Goal: Task Accomplishment & Management: Manage account settings

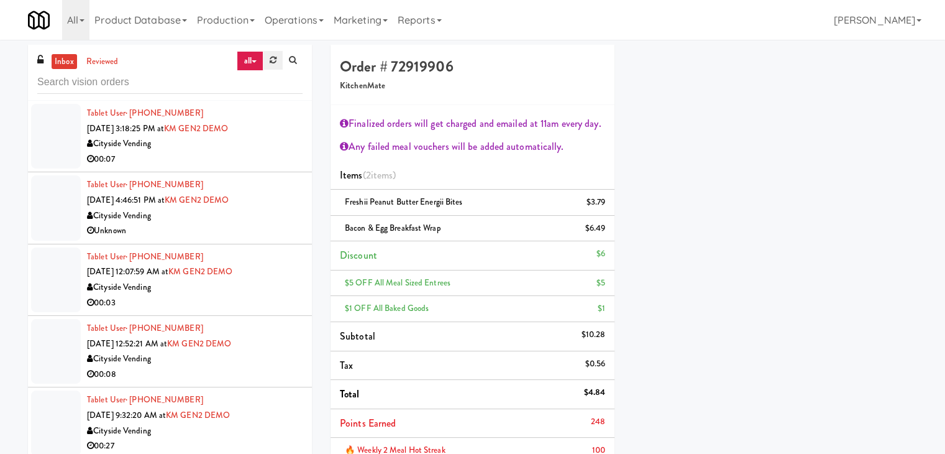
click at [266, 53] on link at bounding box center [272, 60] width 19 height 19
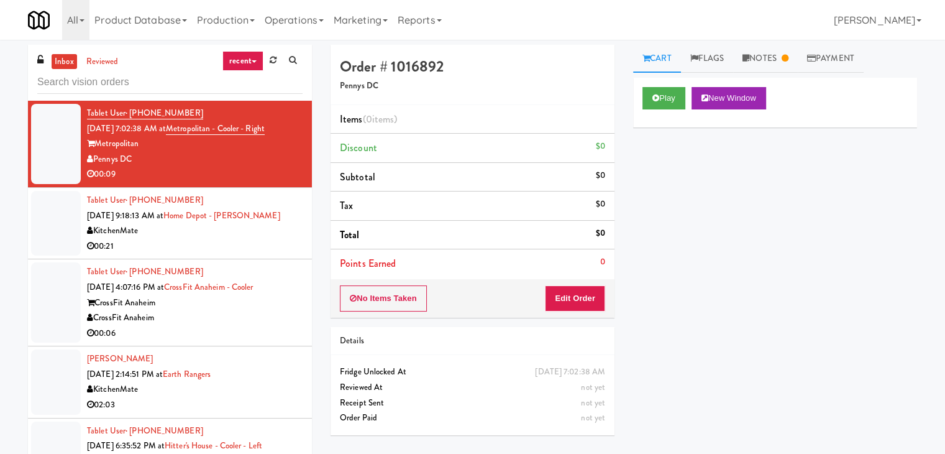
click at [203, 81] on input "text" at bounding box center [169, 82] width 265 height 23
click at [257, 58] on link "recent" at bounding box center [242, 61] width 41 height 20
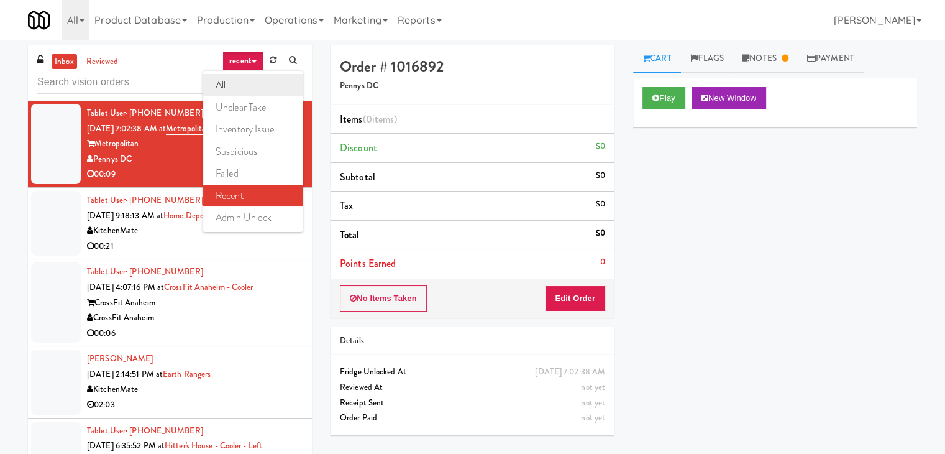
click at [245, 81] on link "all" at bounding box center [252, 85] width 99 height 22
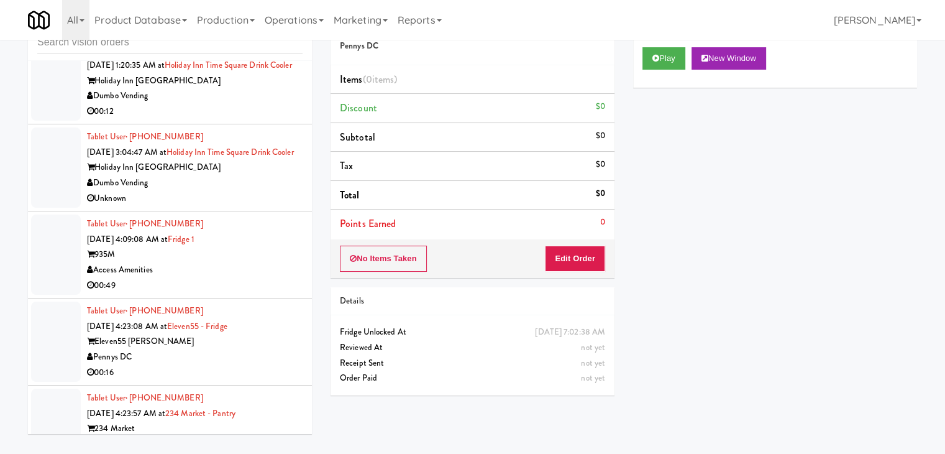
scroll to position [2705, 0]
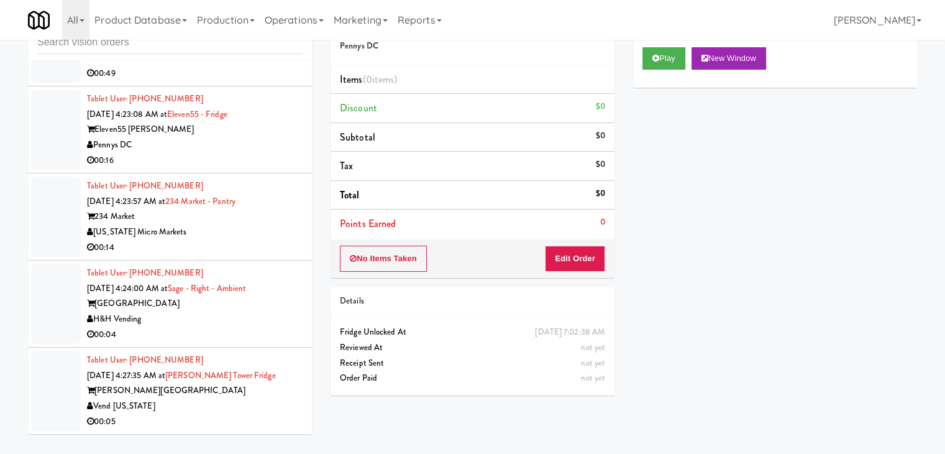
click at [195, 399] on div "Vend [US_STATE]" at bounding box center [195, 406] width 216 height 16
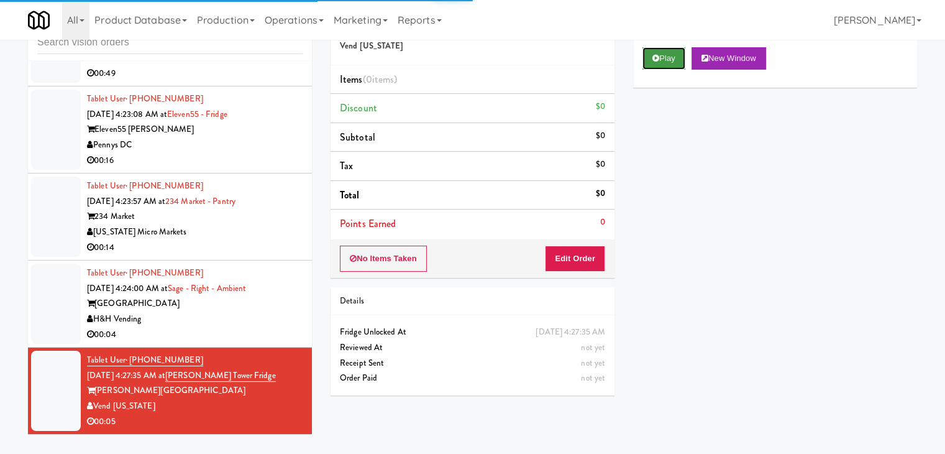
click at [672, 48] on button "Play" at bounding box center [664, 58] width 43 height 22
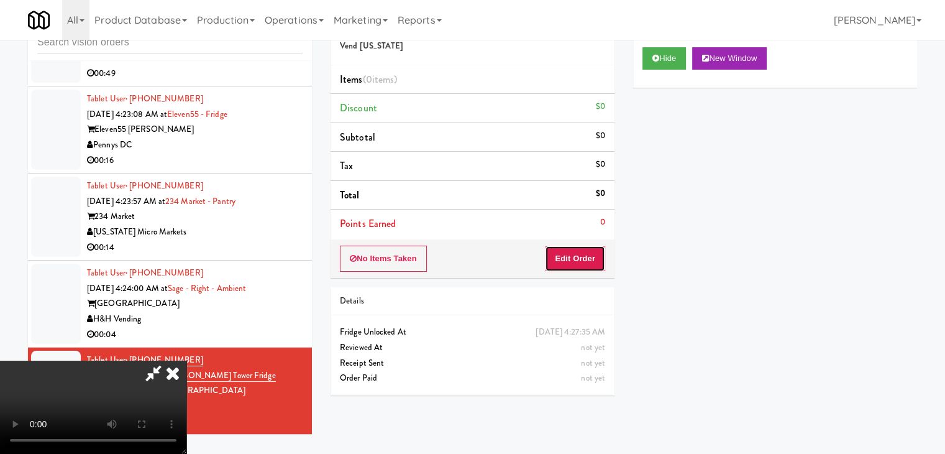
click at [579, 251] on button "Edit Order" at bounding box center [575, 258] width 60 height 26
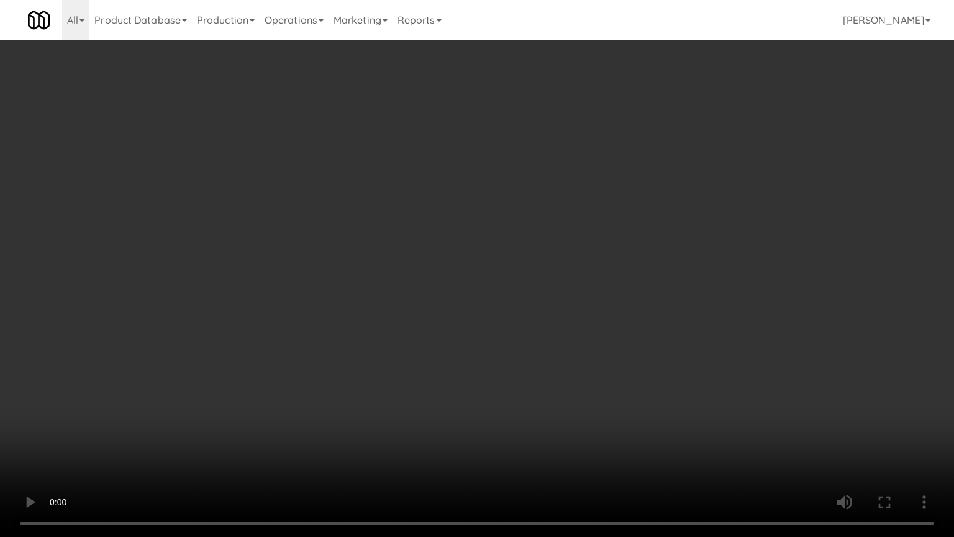
click at [554, 250] on video at bounding box center [477, 268] width 954 height 537
click at [560, 247] on video at bounding box center [477, 268] width 954 height 537
click at [567, 246] on video at bounding box center [477, 268] width 954 height 537
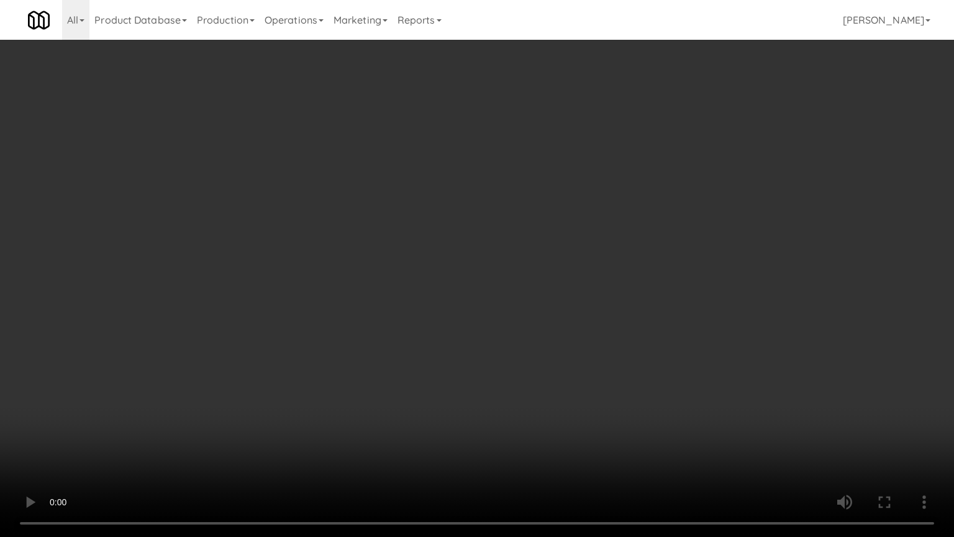
drag, startPoint x: 568, startPoint y: 246, endPoint x: 608, endPoint y: 178, distance: 78.5
click at [578, 240] on video at bounding box center [477, 268] width 954 height 537
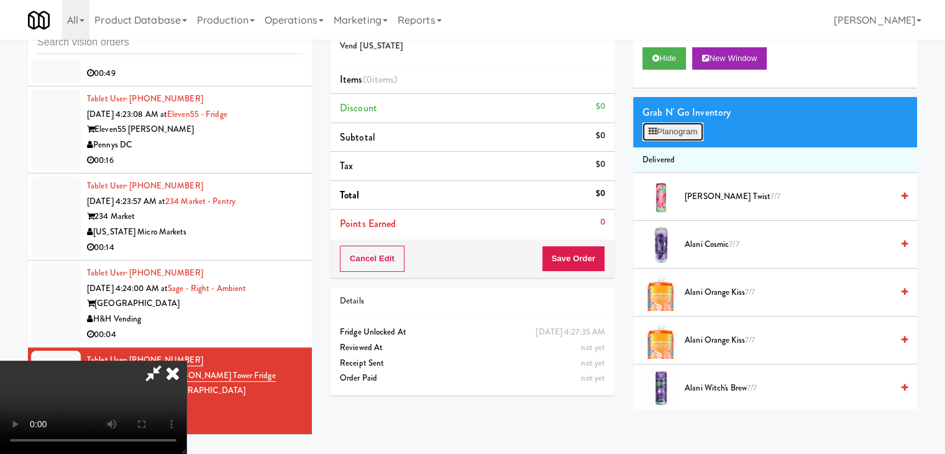
click at [686, 130] on button "Planogram" at bounding box center [673, 131] width 61 height 19
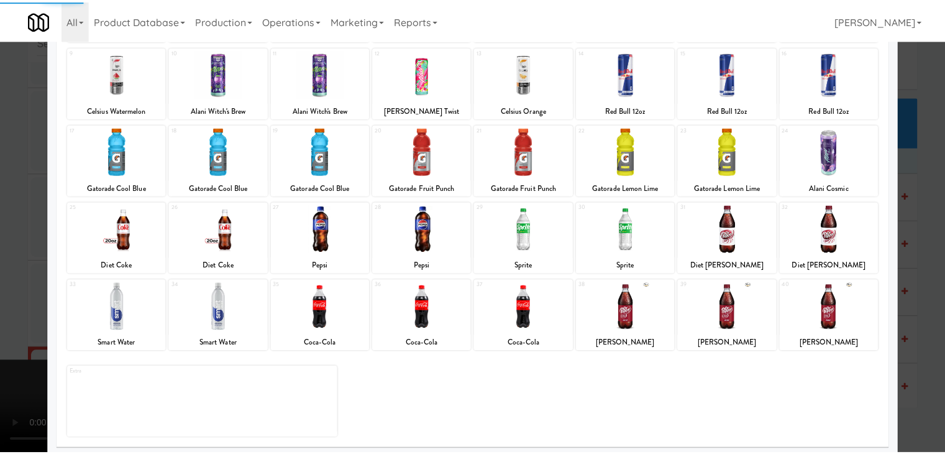
scroll to position [157, 0]
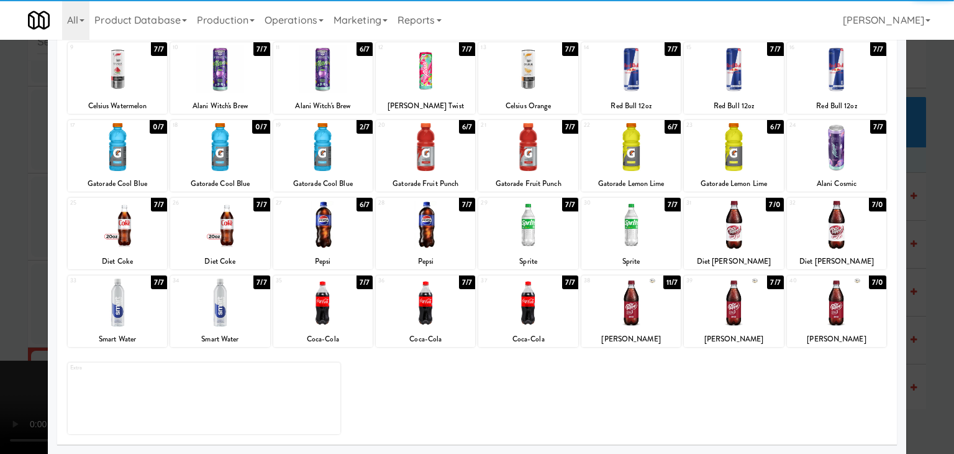
click at [494, 138] on div at bounding box center [527, 147] width 99 height 48
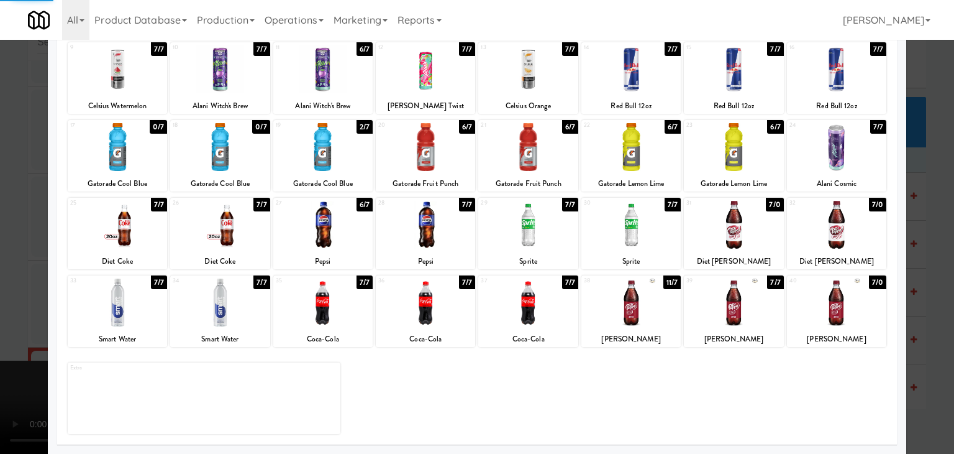
drag, startPoint x: 0, startPoint y: 209, endPoint x: 245, endPoint y: 211, distance: 244.8
click at [4, 208] on div at bounding box center [477, 227] width 954 height 454
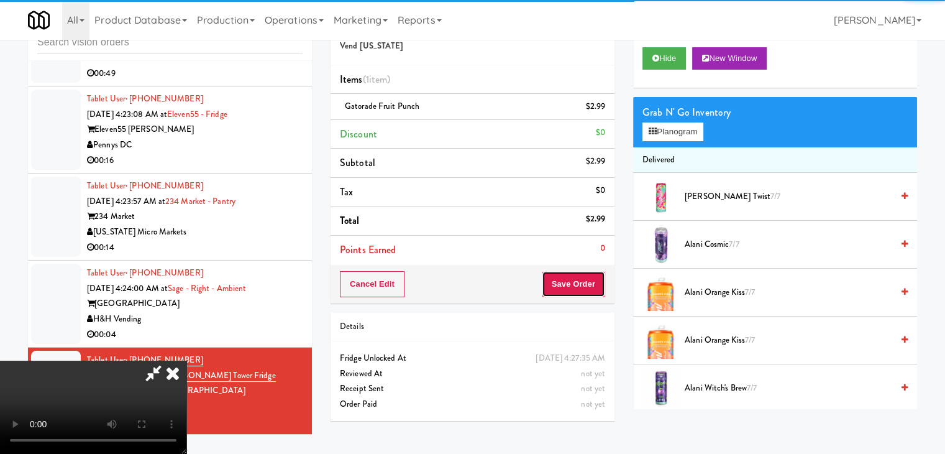
click at [594, 279] on button "Save Order" at bounding box center [573, 284] width 63 height 26
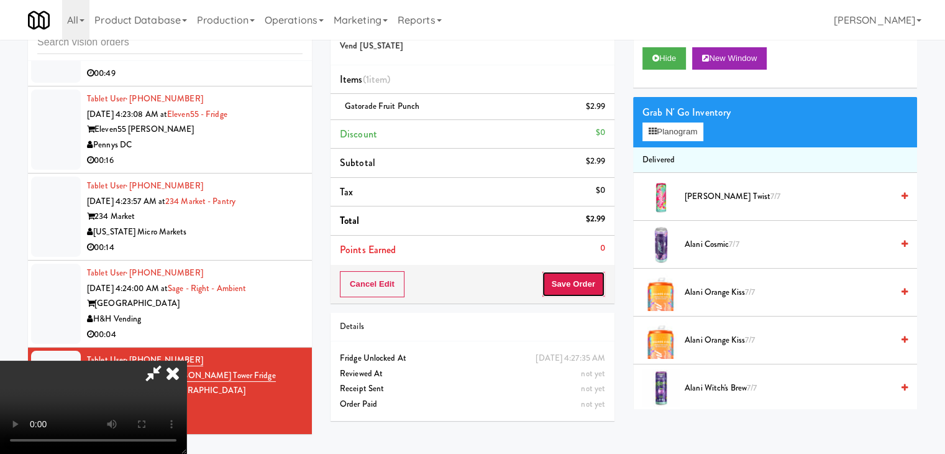
click at [593, 279] on button "Save Order" at bounding box center [573, 284] width 63 height 26
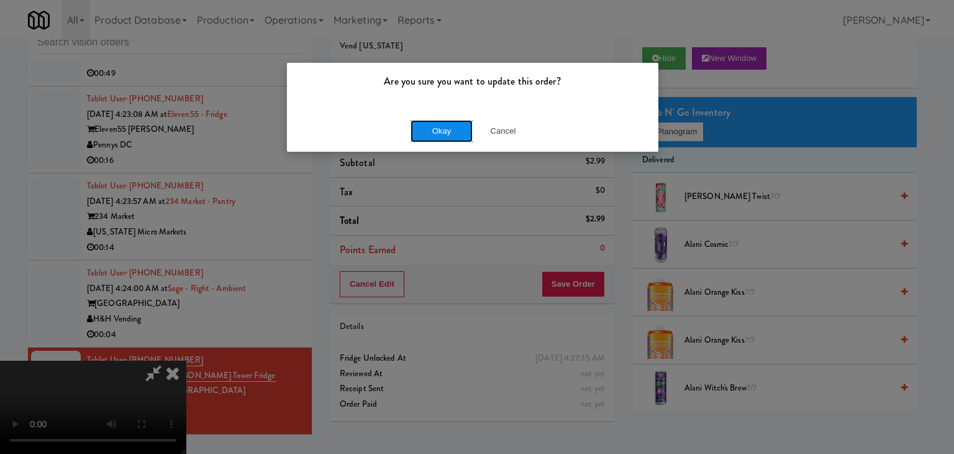
click at [450, 130] on button "Okay" at bounding box center [442, 131] width 62 height 22
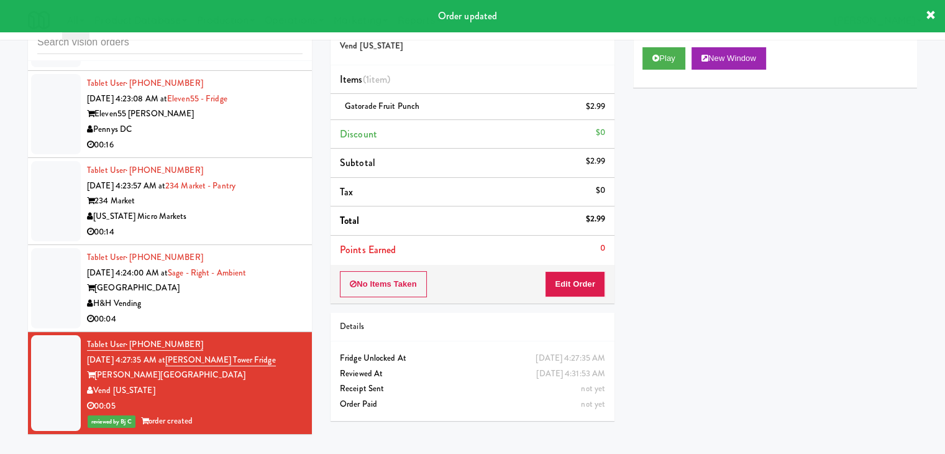
scroll to position [2720, 0]
click at [236, 306] on div "H&H Vending" at bounding box center [195, 304] width 216 height 16
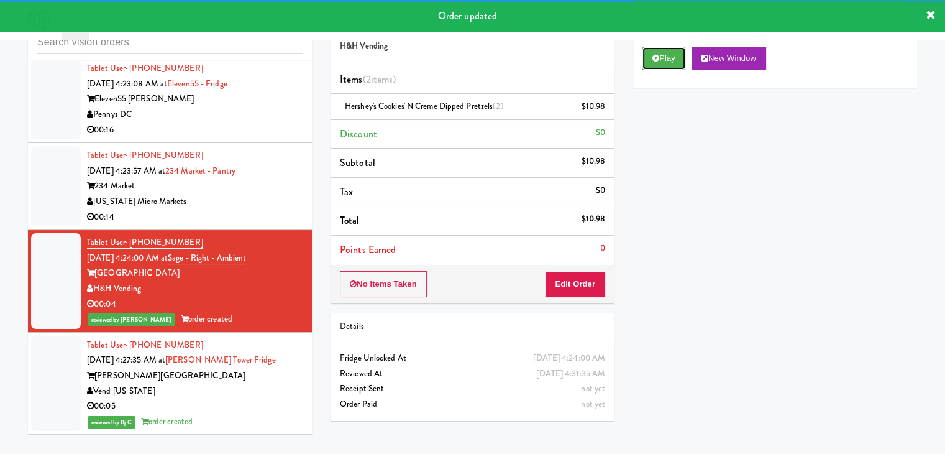
drag, startPoint x: 663, startPoint y: 62, endPoint x: 318, endPoint y: 147, distance: 355.8
click at [349, 137] on div "Order # 8047183 H&H Vending Items (2 items ) Hershey's Cookies' N Creme dipped …" at bounding box center [623, 217] width 605 height 425
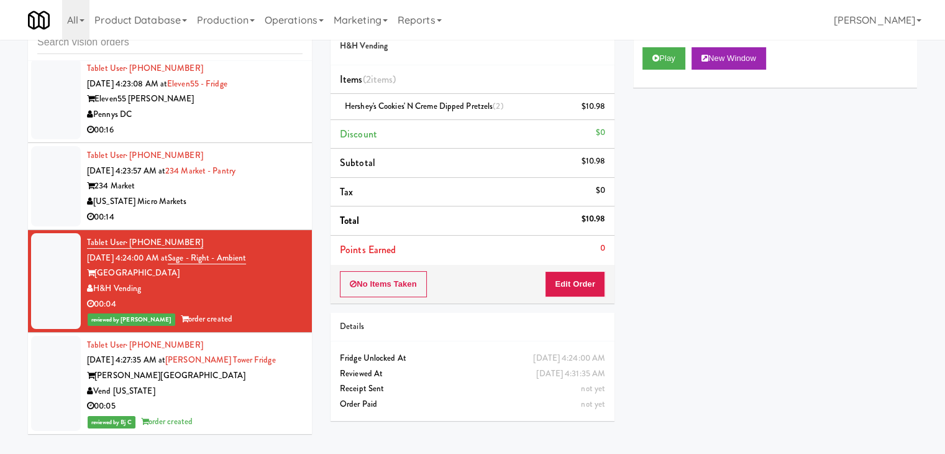
click at [234, 209] on div "[US_STATE] Micro Markets" at bounding box center [195, 202] width 216 height 16
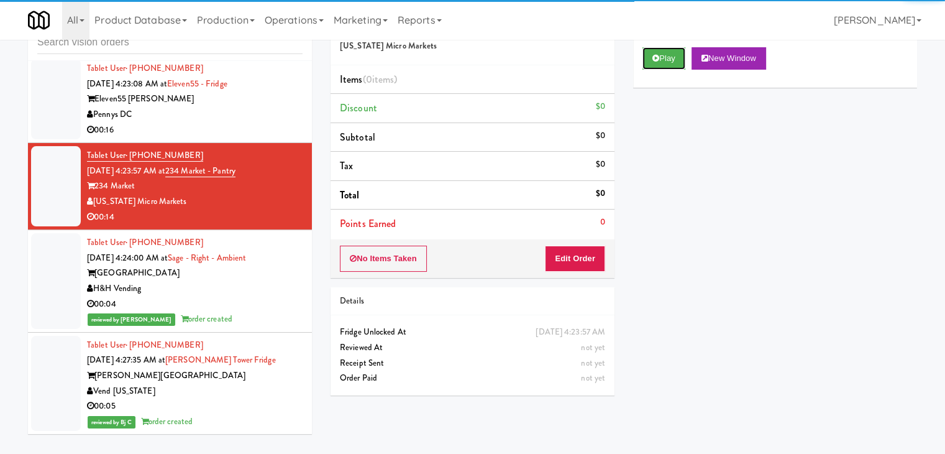
drag, startPoint x: 672, startPoint y: 50, endPoint x: 636, endPoint y: 168, distance: 122.8
click at [672, 51] on button "Play" at bounding box center [664, 58] width 43 height 22
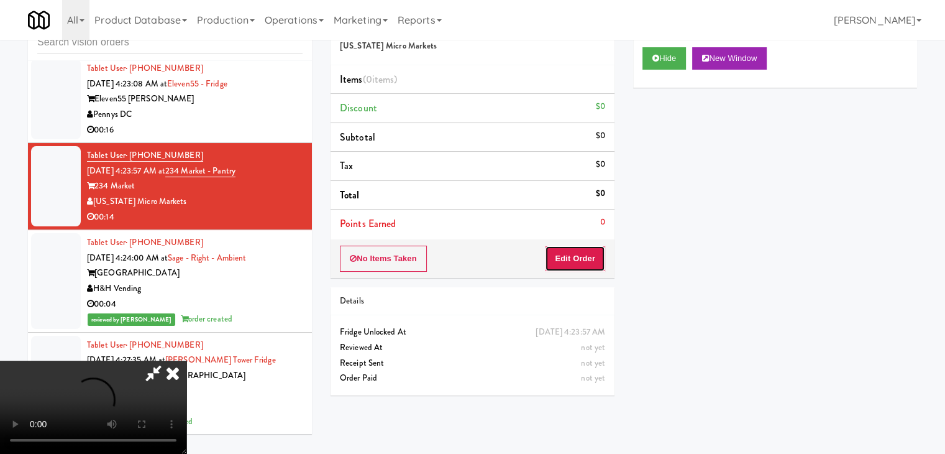
click at [585, 260] on button "Edit Order" at bounding box center [575, 258] width 60 height 26
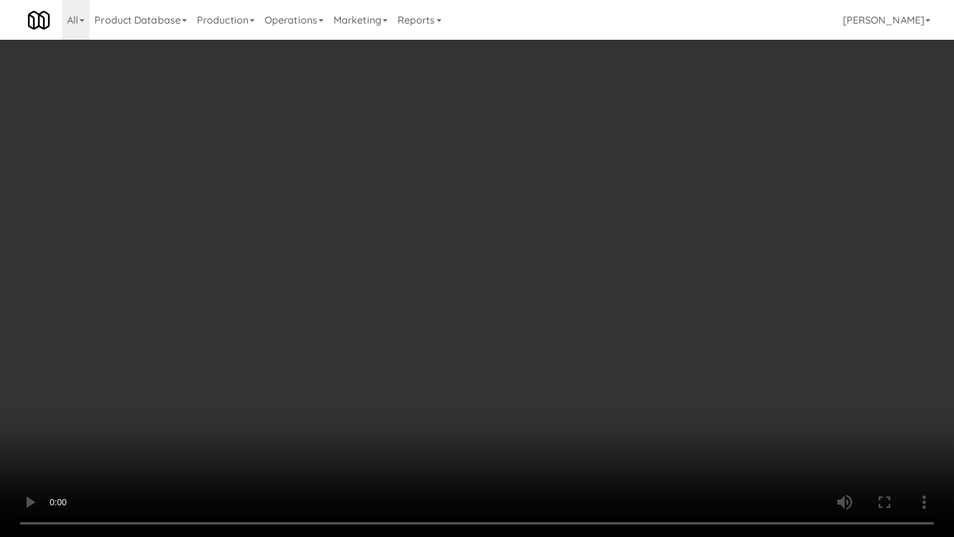
click at [610, 236] on video at bounding box center [477, 268] width 954 height 537
click at [569, 255] on video at bounding box center [477, 268] width 954 height 537
click at [582, 244] on video at bounding box center [477, 268] width 954 height 537
click at [580, 254] on video at bounding box center [477, 268] width 954 height 537
drag, startPoint x: 606, startPoint y: 224, endPoint x: 598, endPoint y: 226, distance: 9.0
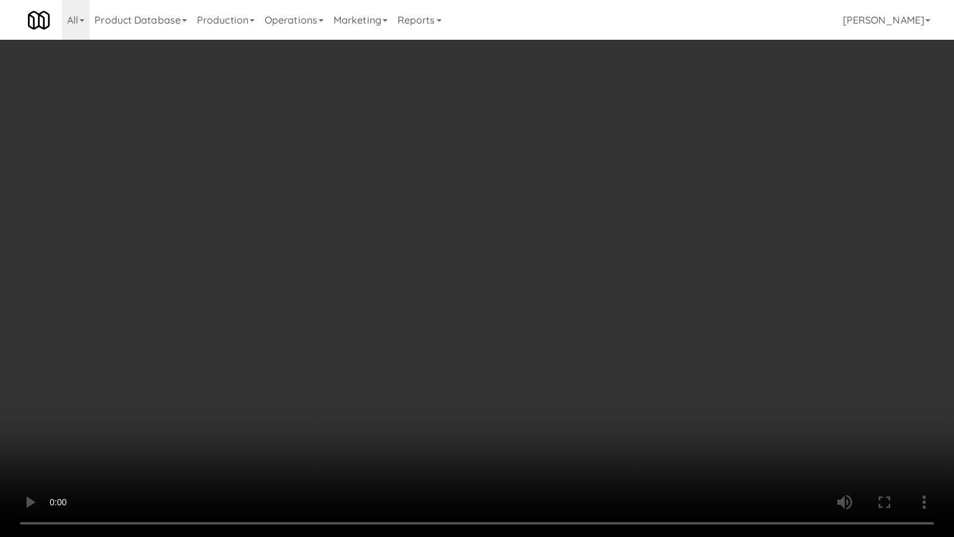
click at [606, 223] on video at bounding box center [477, 268] width 954 height 537
click at [599, 224] on video at bounding box center [477, 268] width 954 height 537
click at [594, 201] on video at bounding box center [477, 268] width 954 height 537
click at [595, 199] on video at bounding box center [477, 268] width 954 height 537
click at [585, 197] on video at bounding box center [477, 268] width 954 height 537
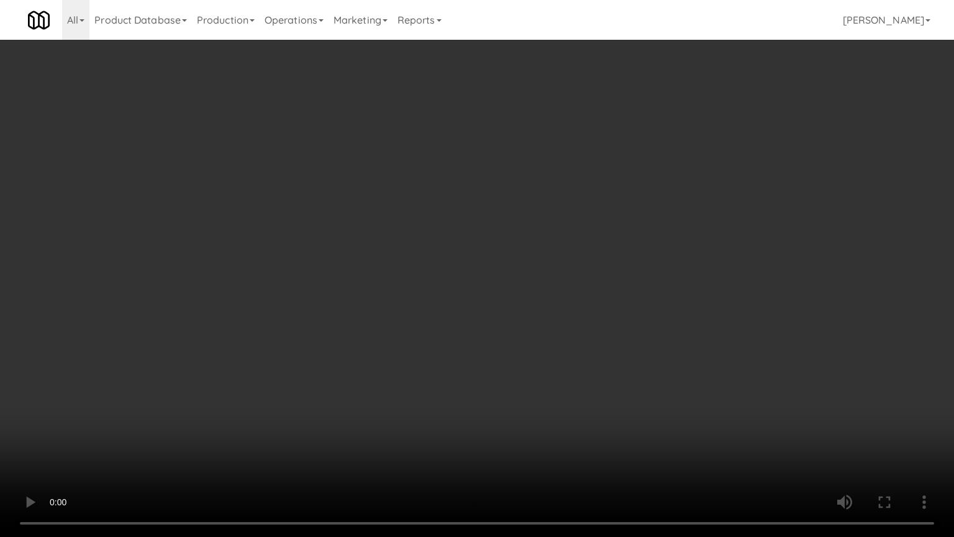
click at [585, 197] on video at bounding box center [477, 268] width 954 height 537
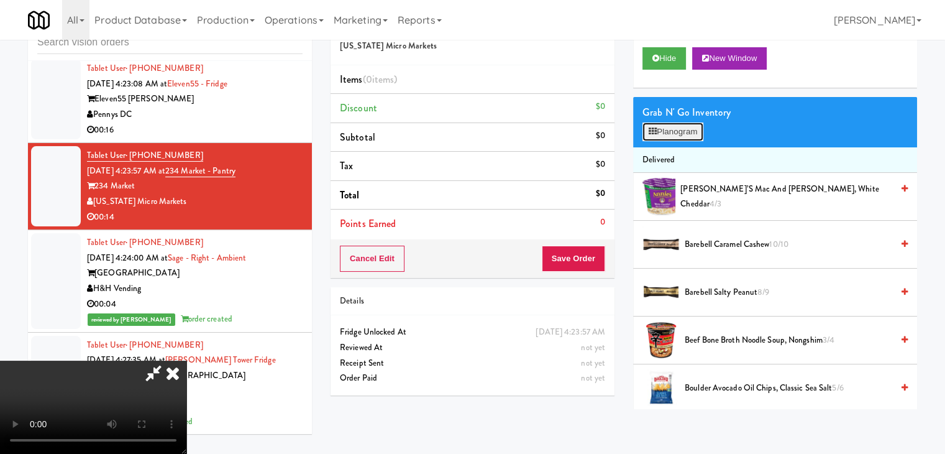
click at [674, 129] on button "Planogram" at bounding box center [673, 131] width 61 height 19
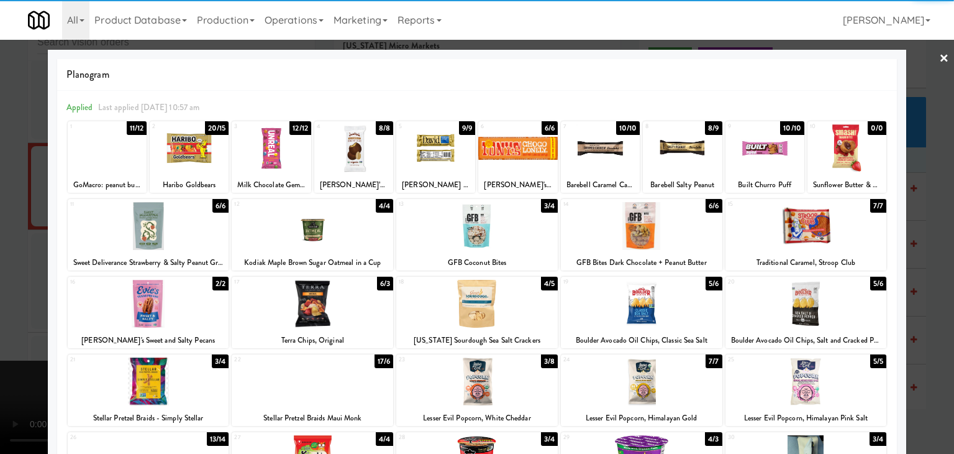
click at [477, 231] on div at bounding box center [477, 226] width 162 height 48
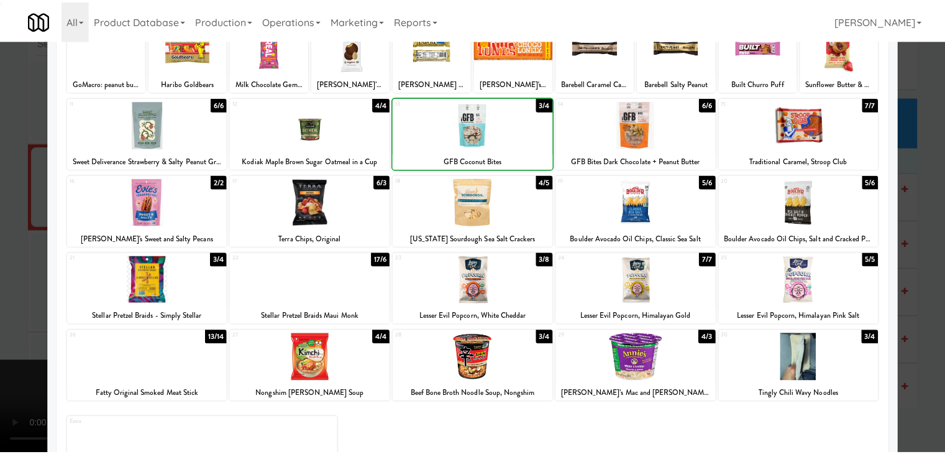
scroll to position [157, 0]
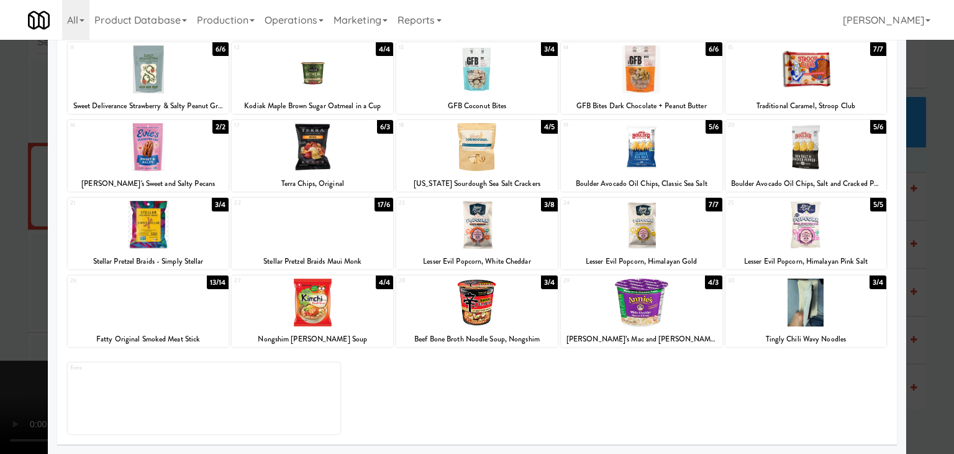
drag, startPoint x: 350, startPoint y: 224, endPoint x: 78, endPoint y: 238, distance: 271.9
click at [349, 224] on div at bounding box center [313, 225] width 162 height 48
drag, startPoint x: 0, startPoint y: 239, endPoint x: 261, endPoint y: 245, distance: 261.0
click at [13, 234] on div at bounding box center [477, 227] width 954 height 454
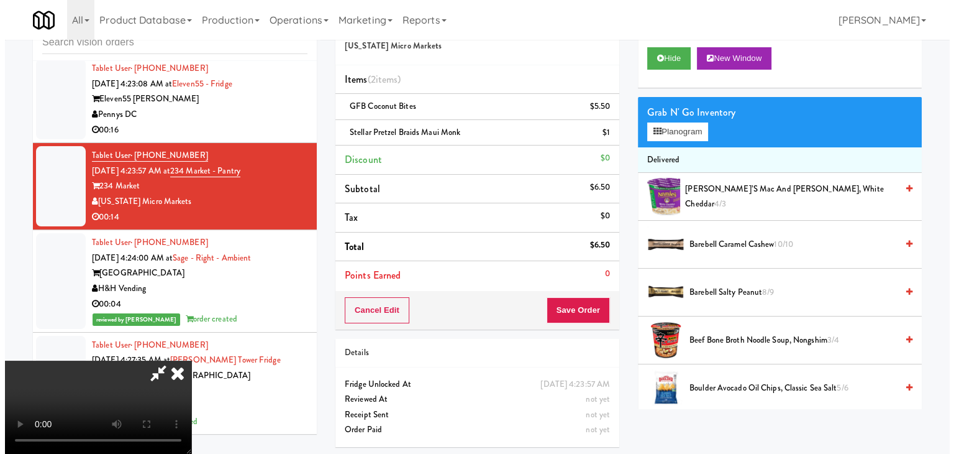
scroll to position [175, 0]
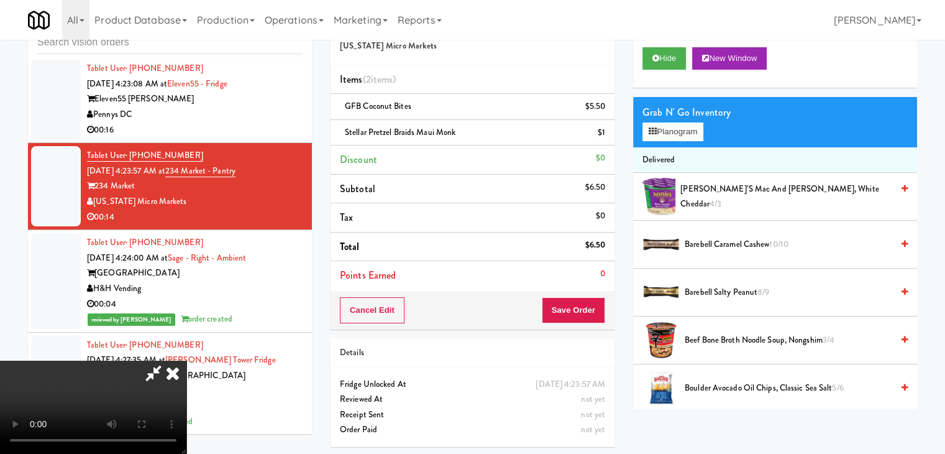
click at [186, 360] on video at bounding box center [93, 406] width 186 height 93
click at [606, 107] on icon at bounding box center [606, 111] width 6 height 8
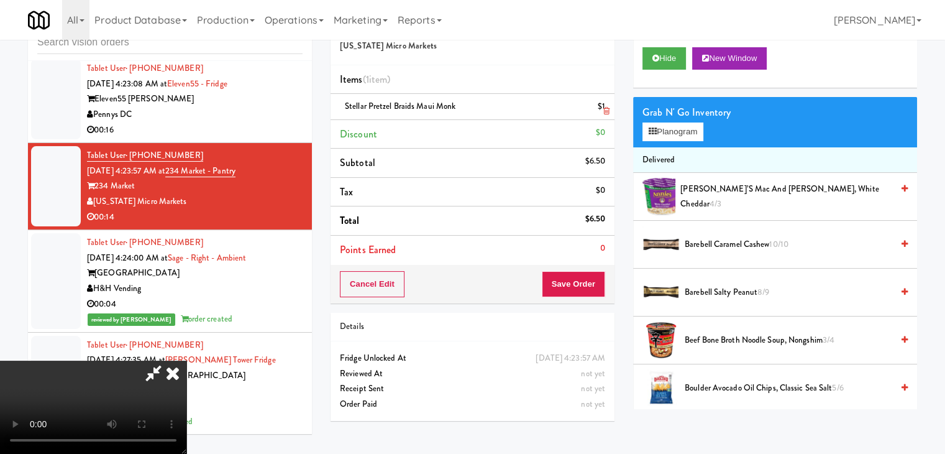
click at [606, 109] on icon at bounding box center [606, 111] width 6 height 8
click at [606, 120] on li "Discount $0" at bounding box center [473, 134] width 284 height 29
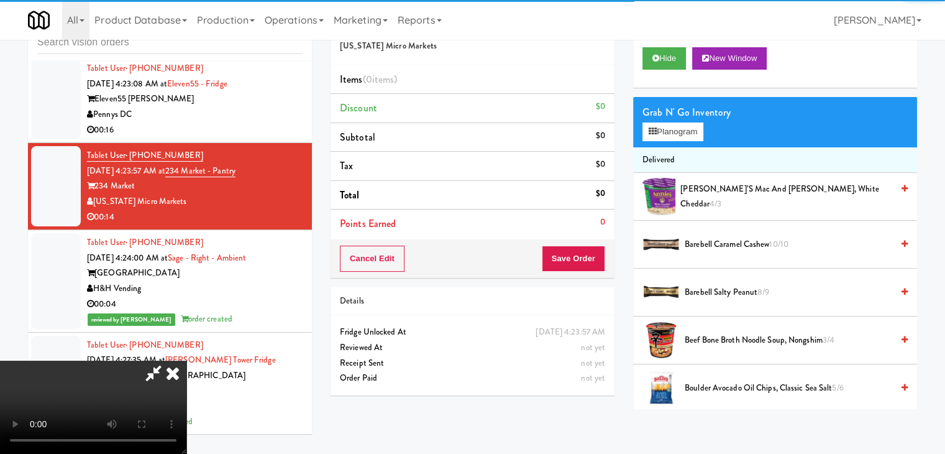
click at [186, 360] on video at bounding box center [93, 406] width 186 height 93
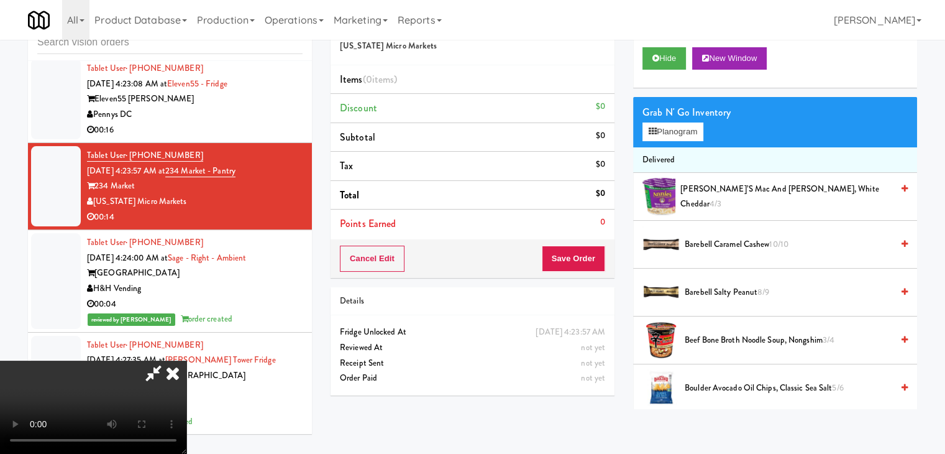
click at [186, 360] on video at bounding box center [93, 406] width 186 height 93
click at [686, 140] on div "Grab N' Go Inventory Planogram" at bounding box center [775, 122] width 284 height 50
click at [691, 132] on button "Planogram" at bounding box center [673, 131] width 61 height 19
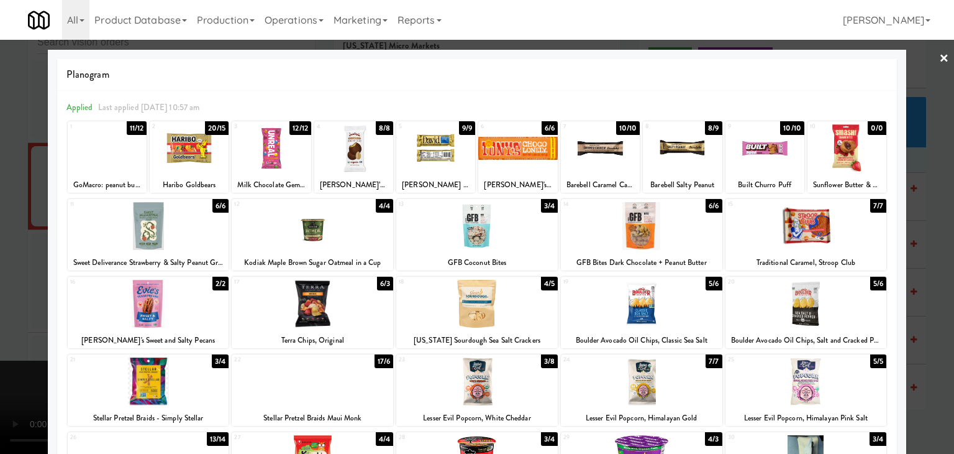
click at [492, 221] on div at bounding box center [477, 226] width 162 height 48
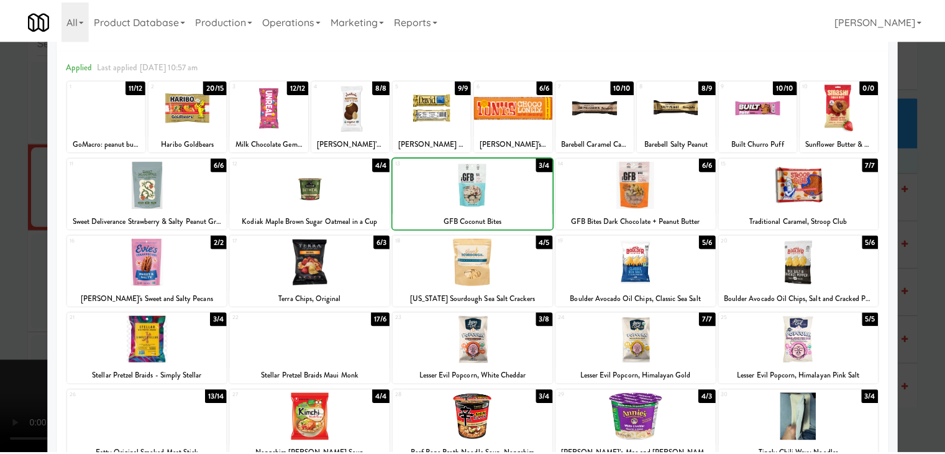
scroll to position [124, 0]
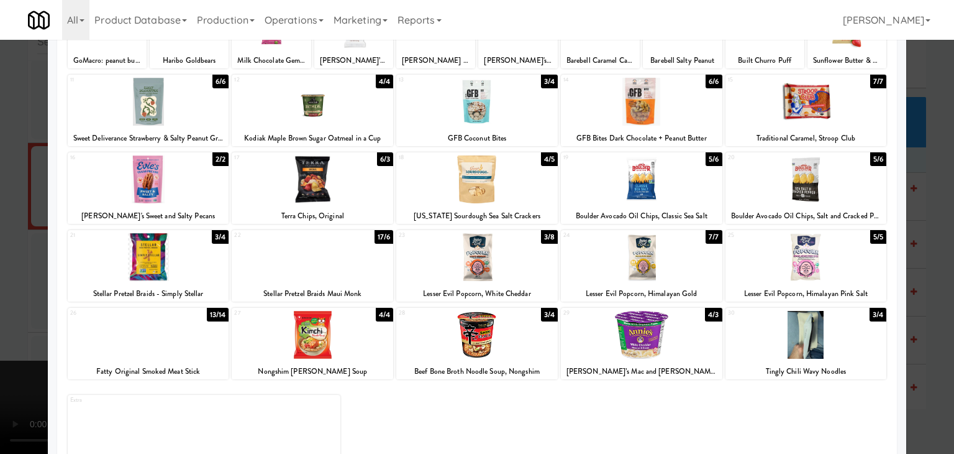
click at [465, 261] on div at bounding box center [477, 257] width 162 height 48
drag, startPoint x: 0, startPoint y: 242, endPoint x: 46, endPoint y: 242, distance: 46.0
click at [2, 242] on div at bounding box center [477, 227] width 954 height 454
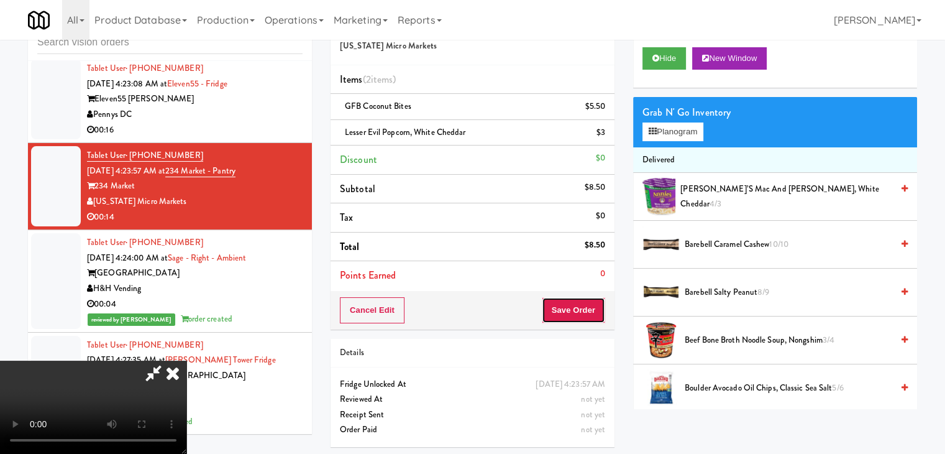
click at [570, 300] on button "Save Order" at bounding box center [573, 310] width 63 height 26
click at [572, 300] on button "Save Order" at bounding box center [573, 310] width 63 height 26
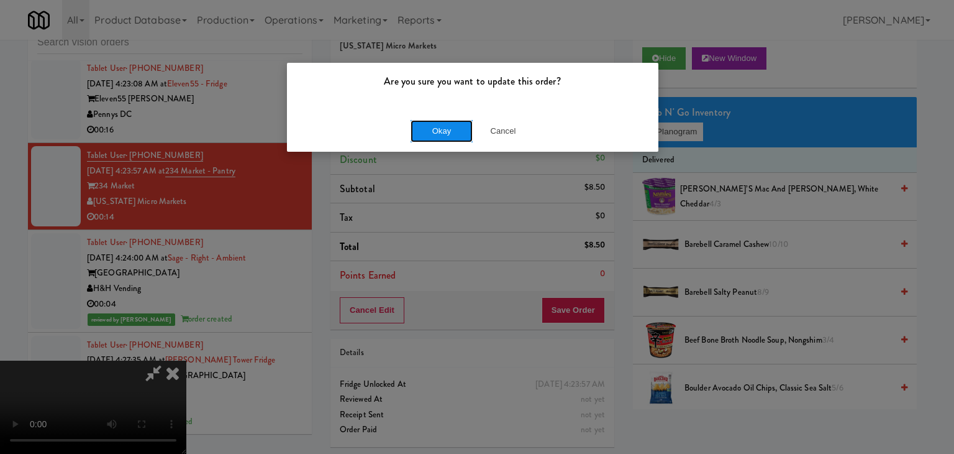
click at [440, 132] on button "Okay" at bounding box center [442, 131] width 62 height 22
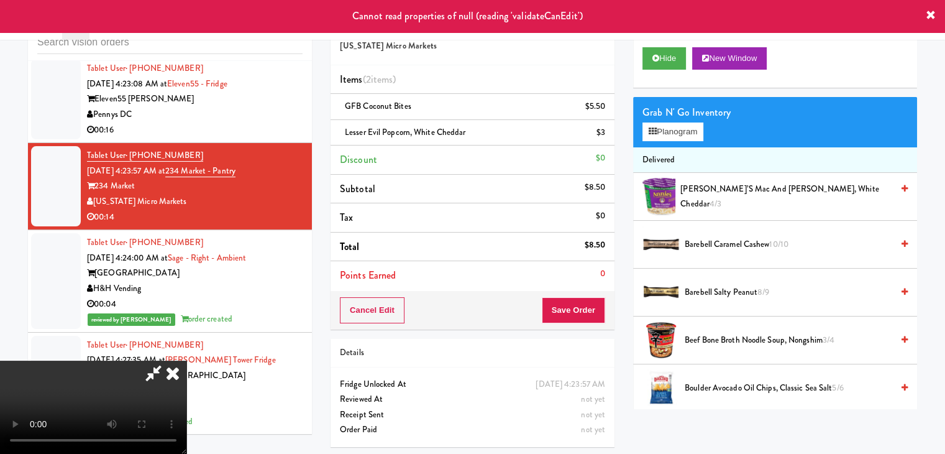
click at [186, 360] on icon at bounding box center [172, 372] width 27 height 25
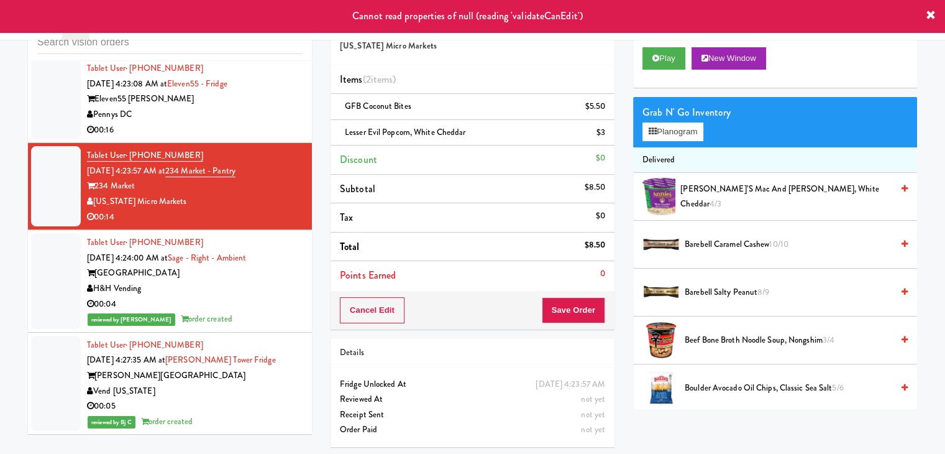
click at [273, 122] on div "Pennys DC" at bounding box center [195, 115] width 216 height 16
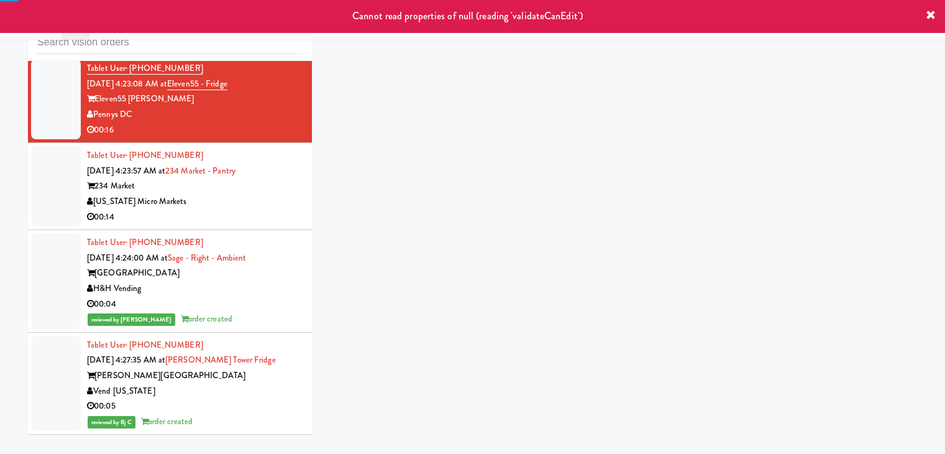
click at [235, 209] on div "[US_STATE] Micro Markets" at bounding box center [195, 202] width 216 height 16
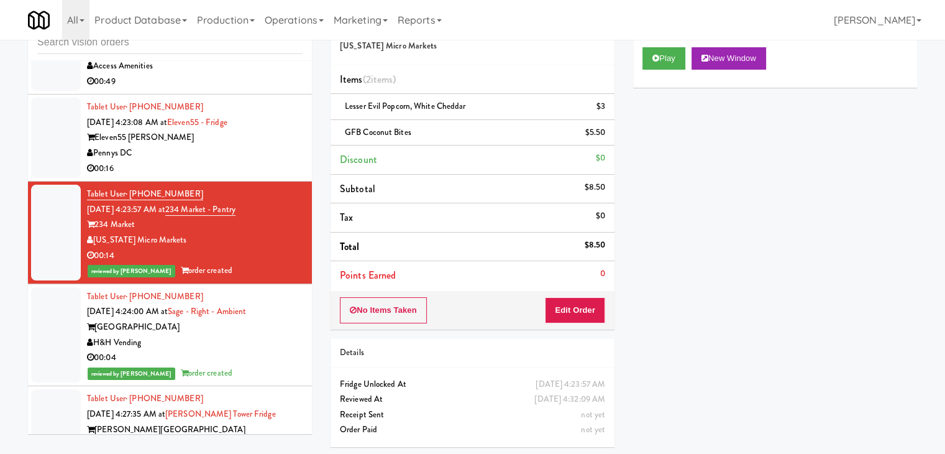
scroll to position [2596, 0]
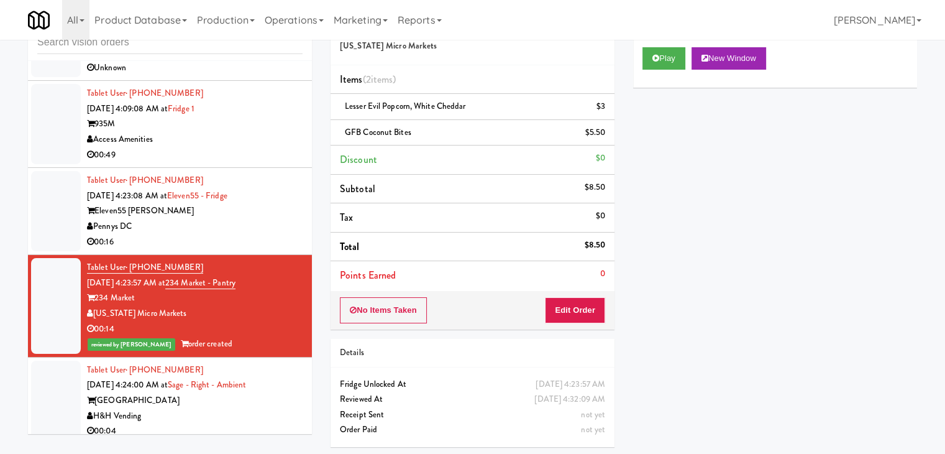
click at [280, 234] on div "Pennys DC" at bounding box center [195, 227] width 216 height 16
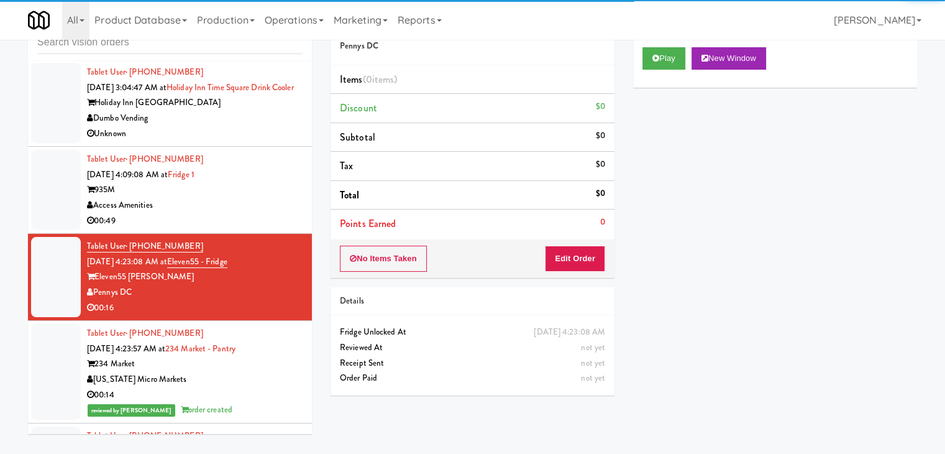
scroll to position [2410, 0]
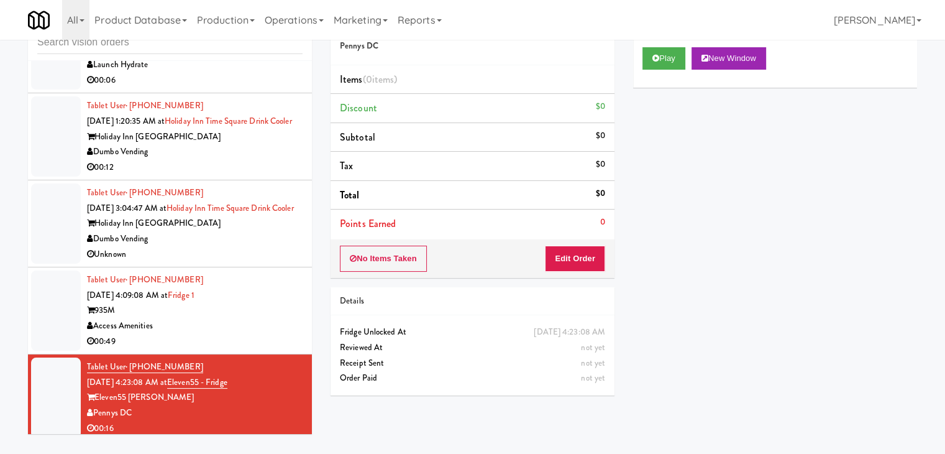
click at [272, 160] on div "Dumbo Vending" at bounding box center [195, 152] width 216 height 16
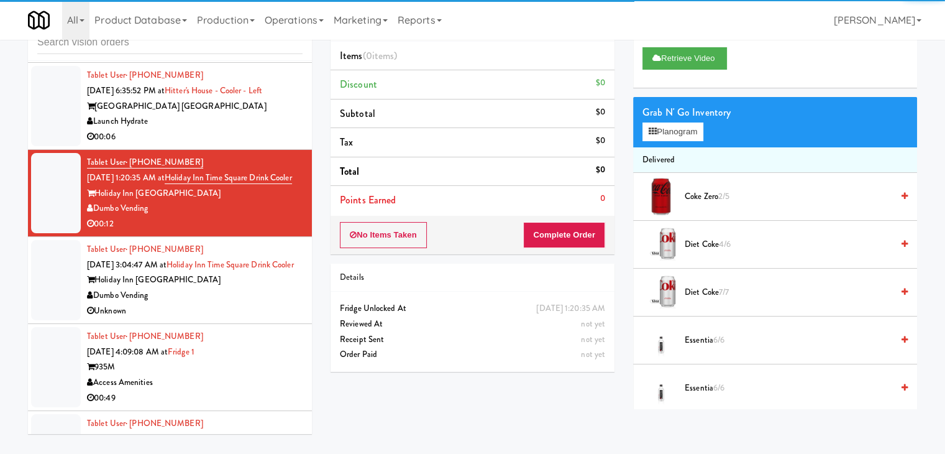
scroll to position [2285, 0]
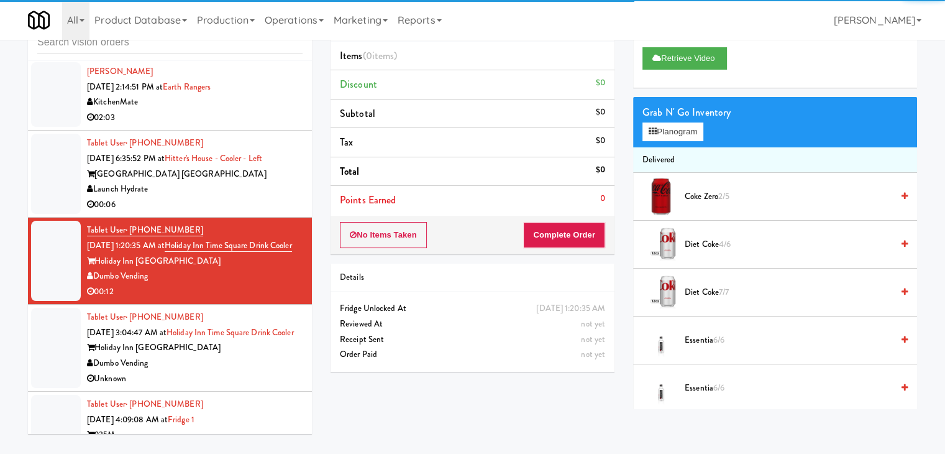
click at [242, 189] on div "Launch Hydrate" at bounding box center [195, 189] width 216 height 16
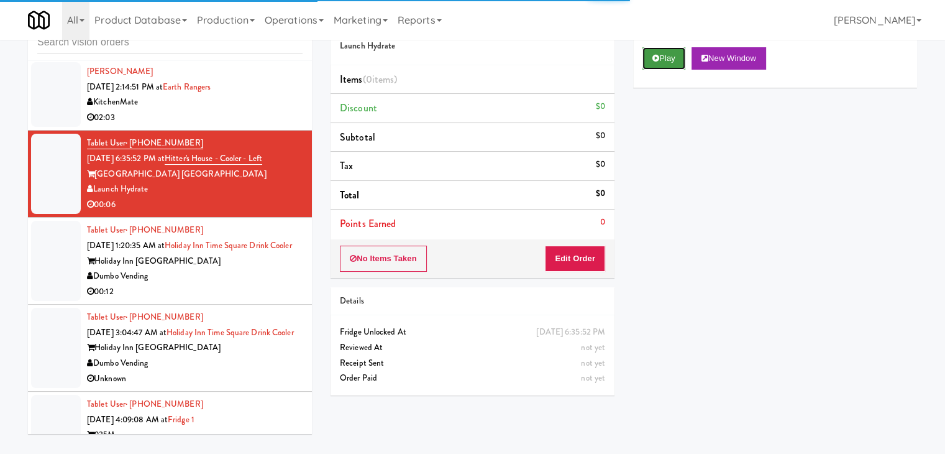
click at [665, 58] on button "Play" at bounding box center [664, 58] width 43 height 22
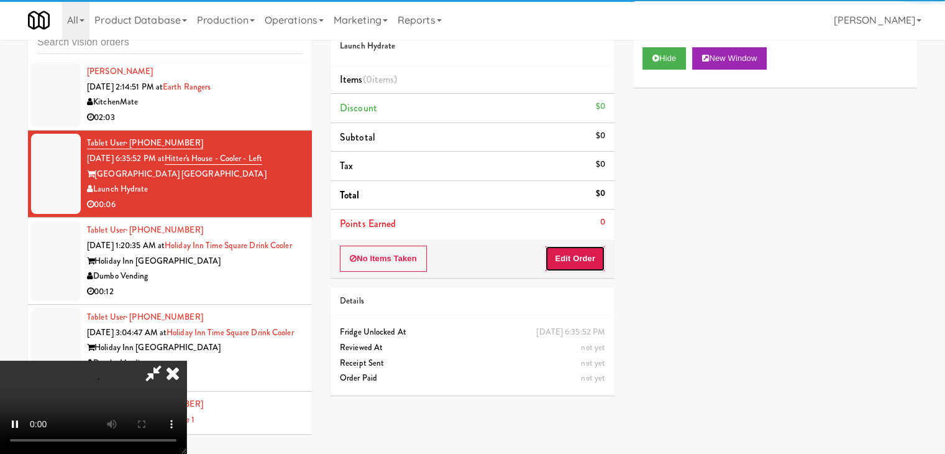
click at [603, 254] on button "Edit Order" at bounding box center [575, 258] width 60 height 26
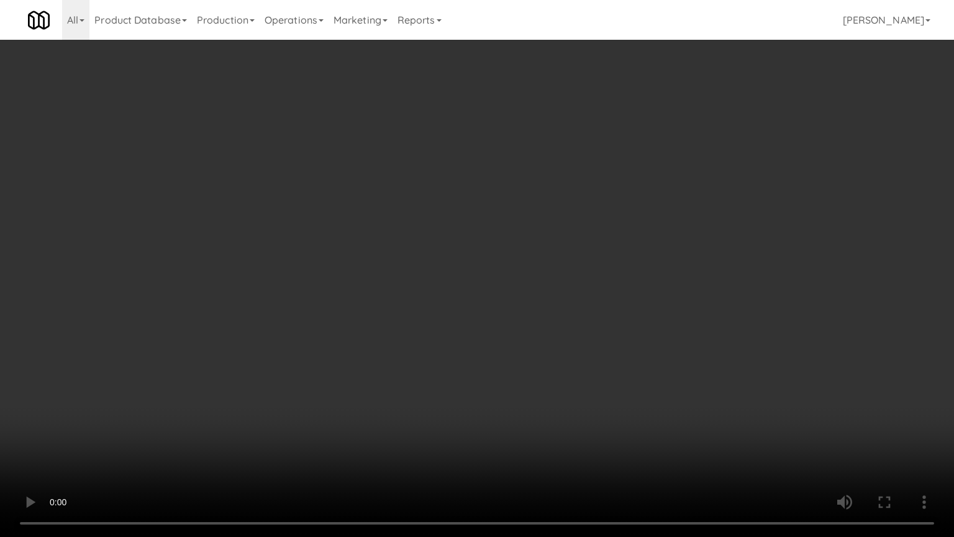
click at [589, 285] on video at bounding box center [477, 268] width 954 height 537
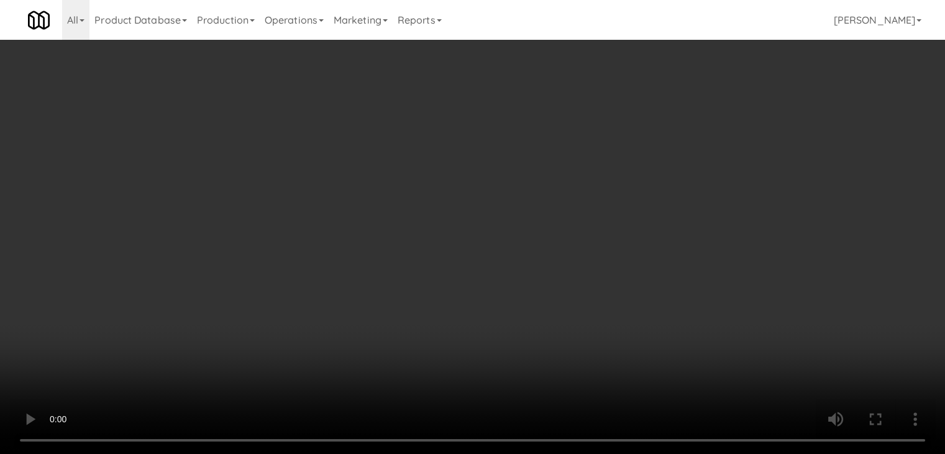
click at [682, 136] on button "Planogram" at bounding box center [673, 131] width 61 height 19
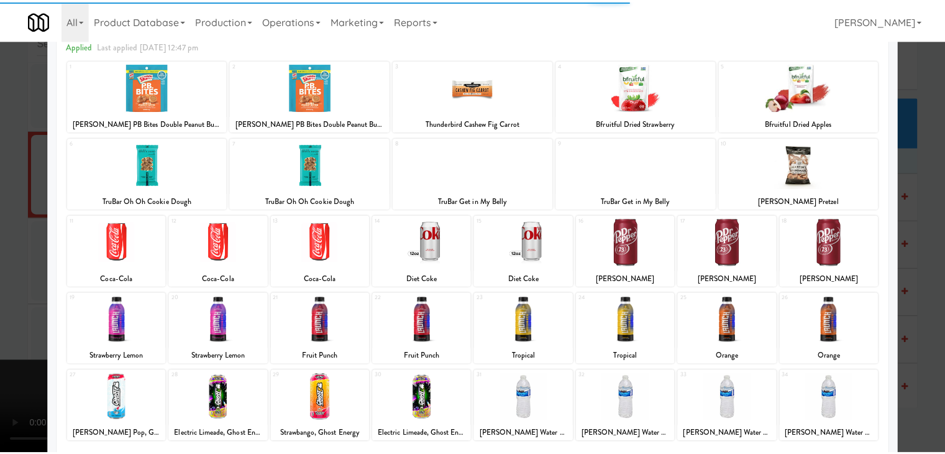
scroll to position [157, 0]
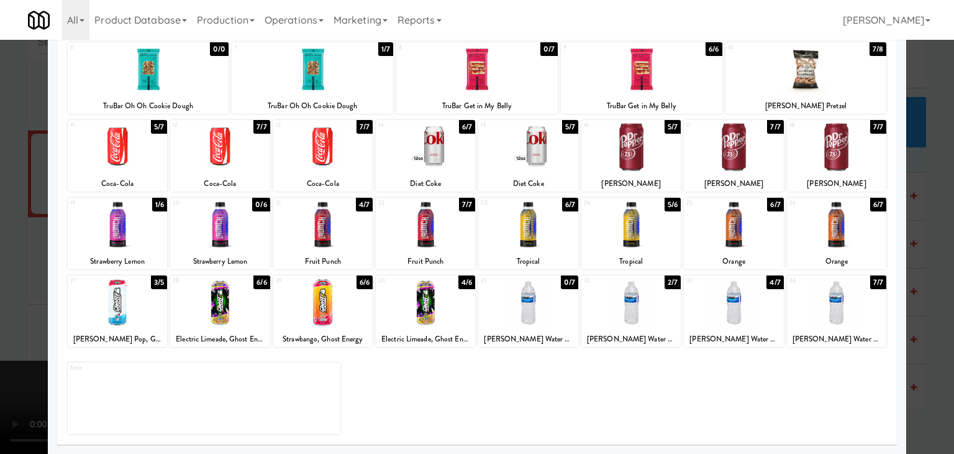
drag, startPoint x: 0, startPoint y: 299, endPoint x: 9, endPoint y: 294, distance: 10.6
click at [2, 296] on div at bounding box center [477, 227] width 954 height 454
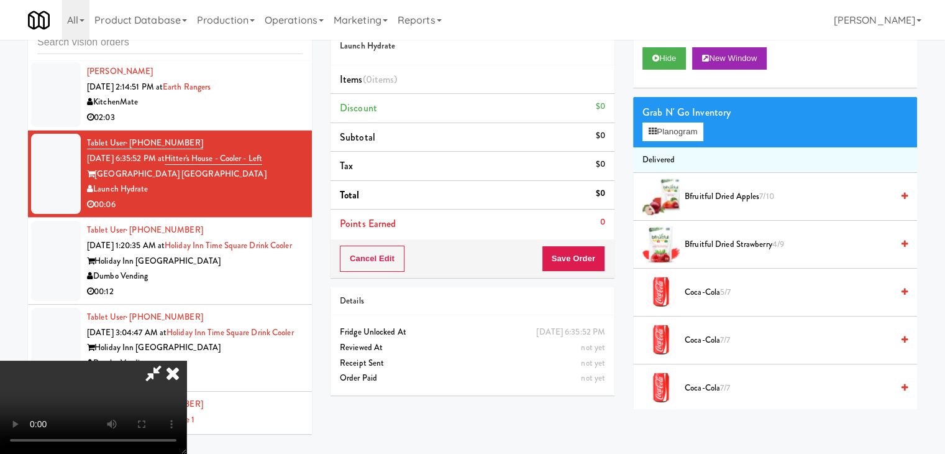
click at [186, 360] on video at bounding box center [93, 406] width 186 height 93
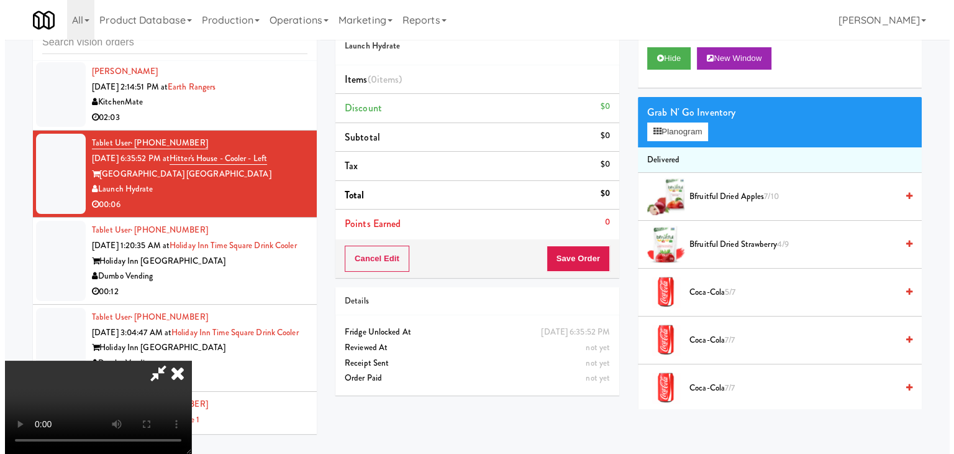
scroll to position [175, 0]
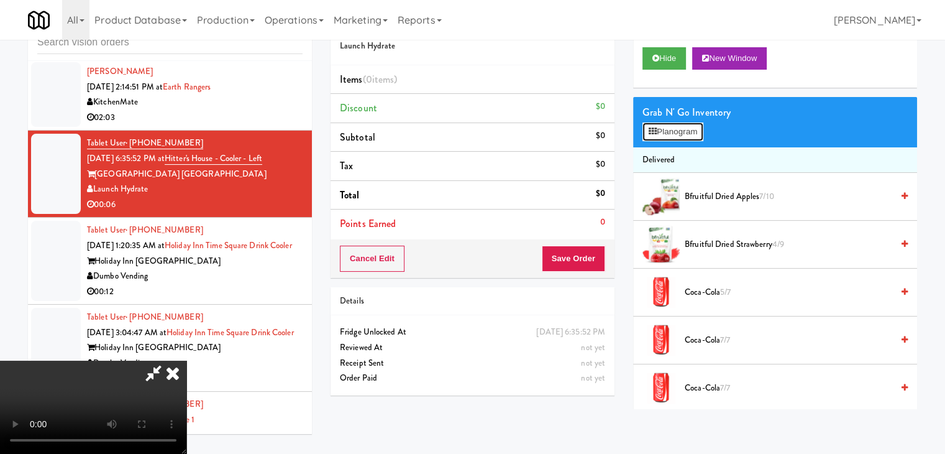
click at [700, 134] on button "Planogram" at bounding box center [673, 131] width 61 height 19
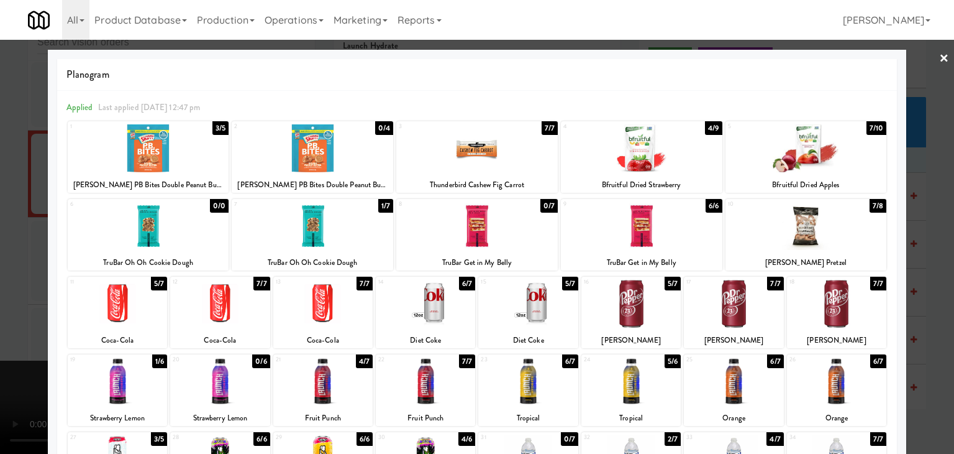
click at [0, 165] on div at bounding box center [477, 227] width 954 height 454
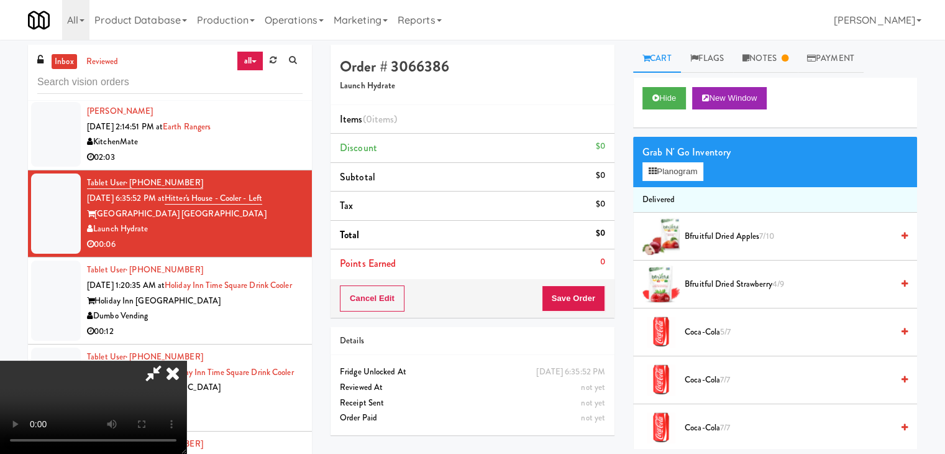
drag, startPoint x: 544, startPoint y: 42, endPoint x: 546, endPoint y: 48, distance: 6.3
click at [186, 360] on icon at bounding box center [172, 372] width 27 height 25
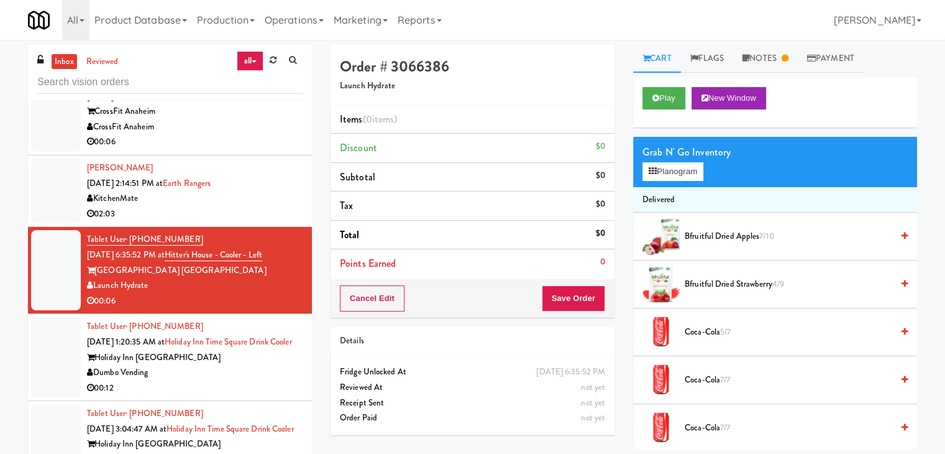
scroll to position [2161, 0]
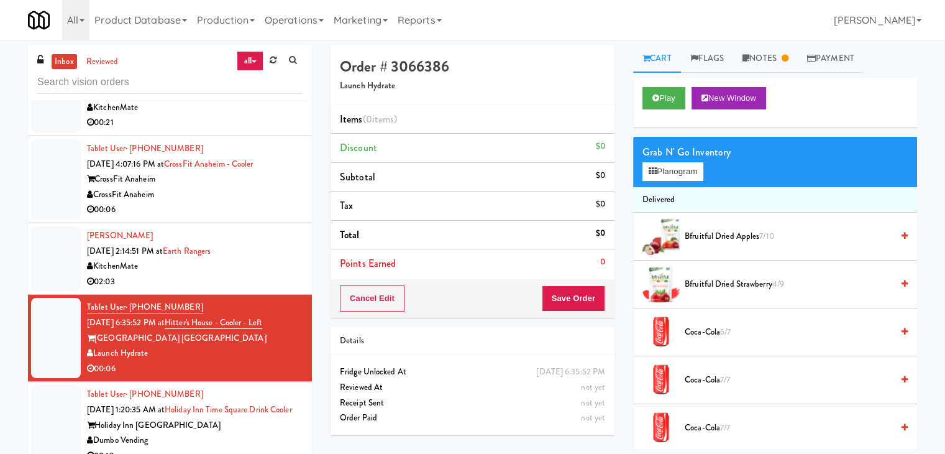
click at [235, 202] on div "00:06" at bounding box center [195, 210] width 216 height 16
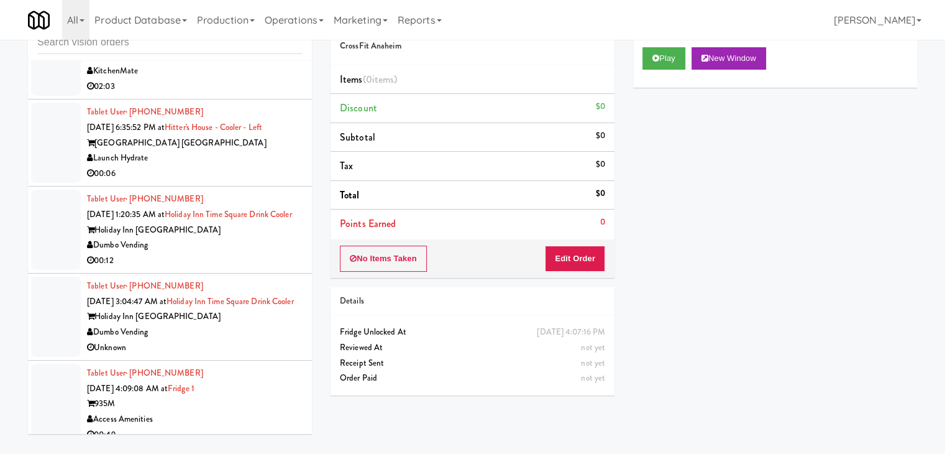
scroll to position [2472, 0]
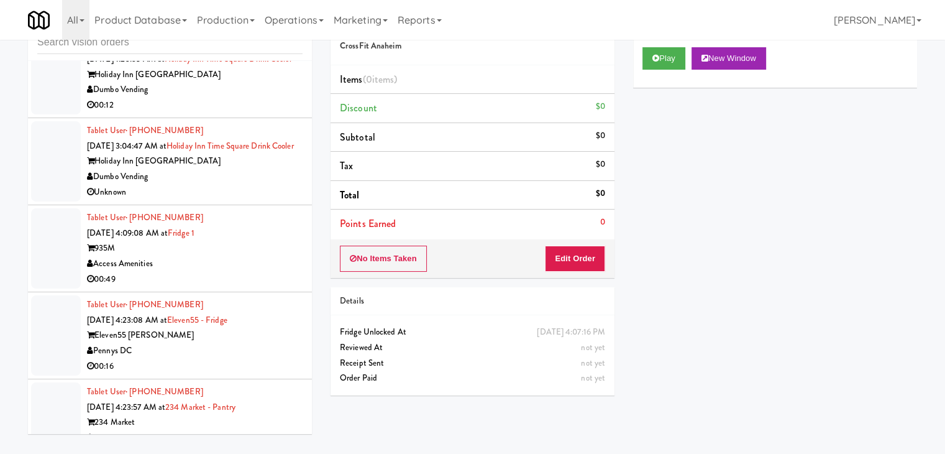
click at [249, 200] on div "Unknown" at bounding box center [195, 193] width 216 height 16
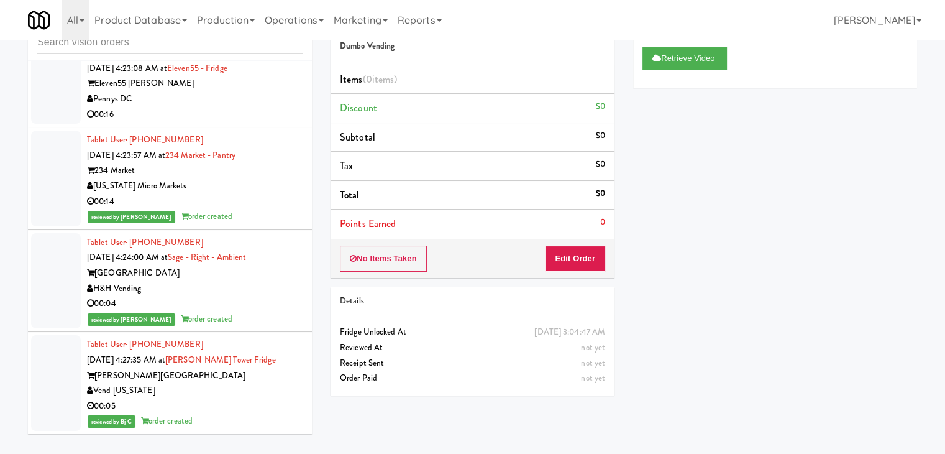
scroll to position [2751, 0]
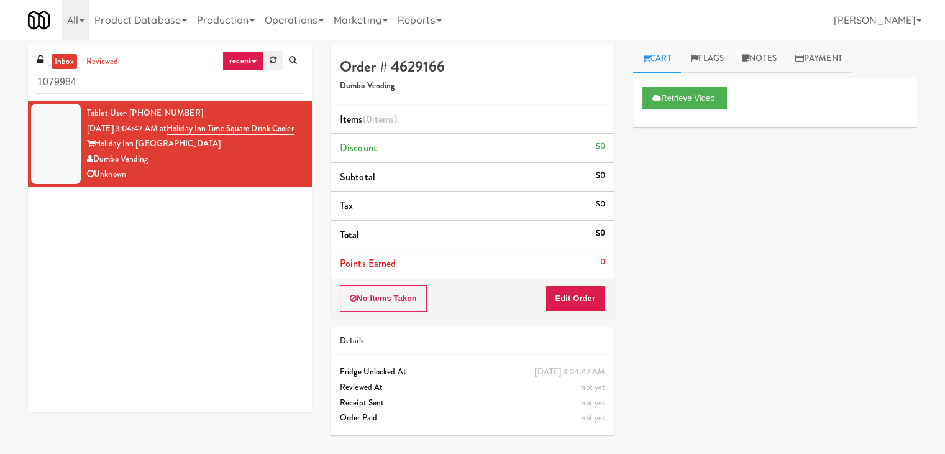
click at [271, 63] on icon at bounding box center [273, 60] width 7 height 8
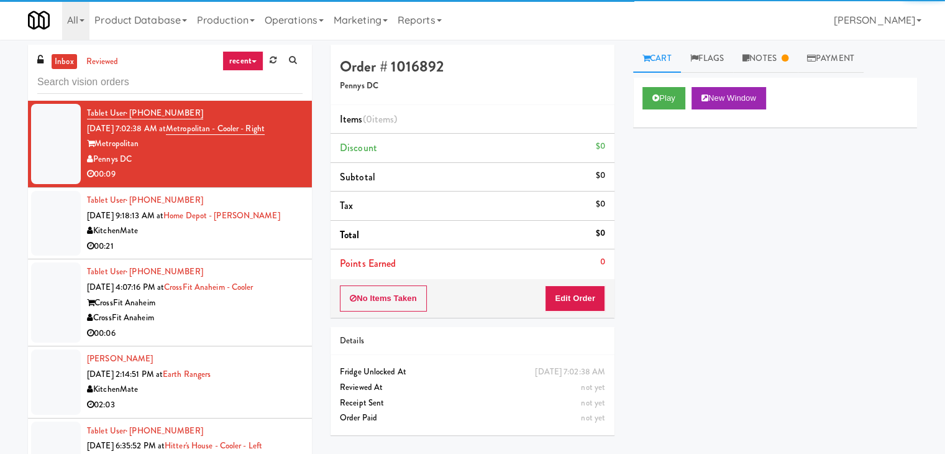
click at [252, 61] on icon at bounding box center [254, 61] width 5 height 2
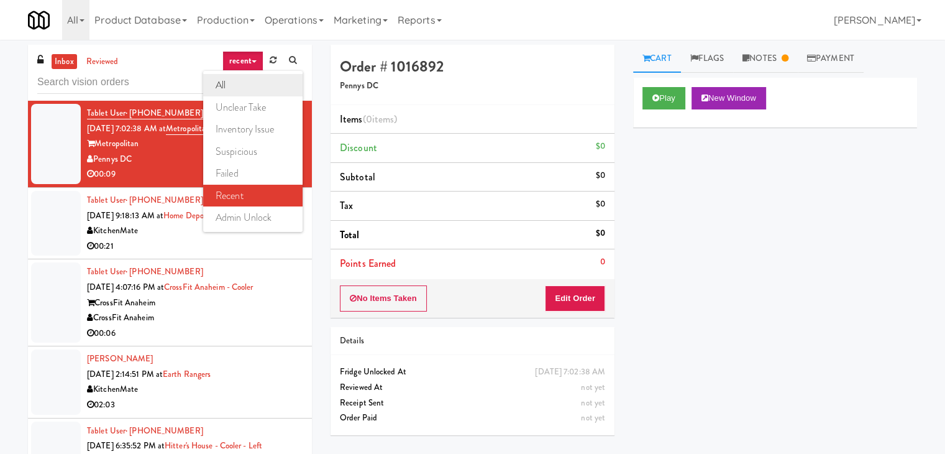
click at [246, 80] on link "all" at bounding box center [252, 85] width 99 height 22
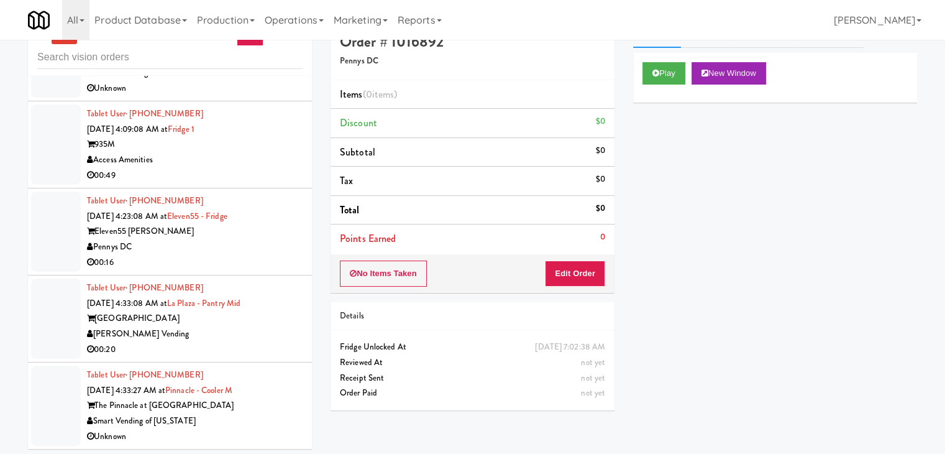
scroll to position [40, 0]
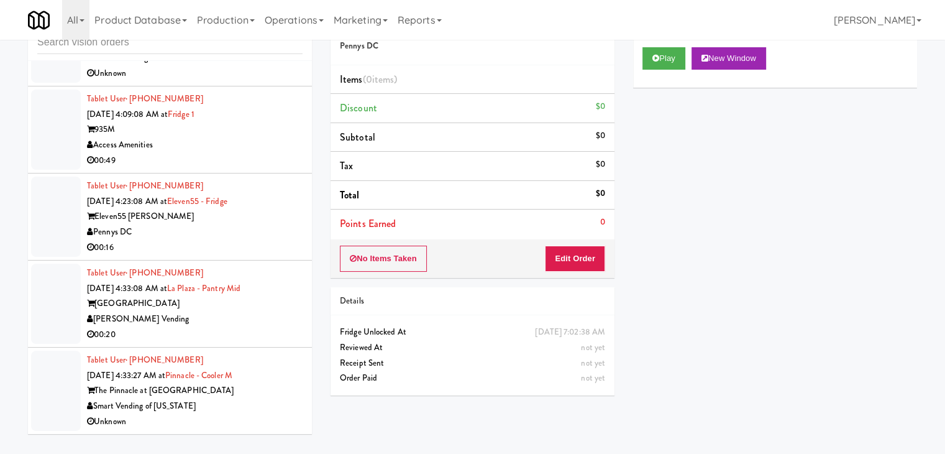
click at [272, 401] on div "Smart Vending of [US_STATE]" at bounding box center [195, 406] width 216 height 16
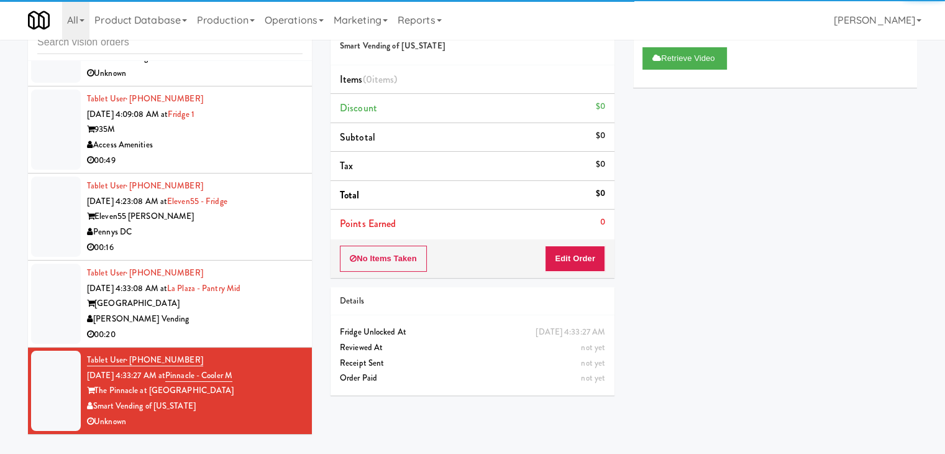
click at [263, 319] on div "[PERSON_NAME] Vending" at bounding box center [195, 319] width 216 height 16
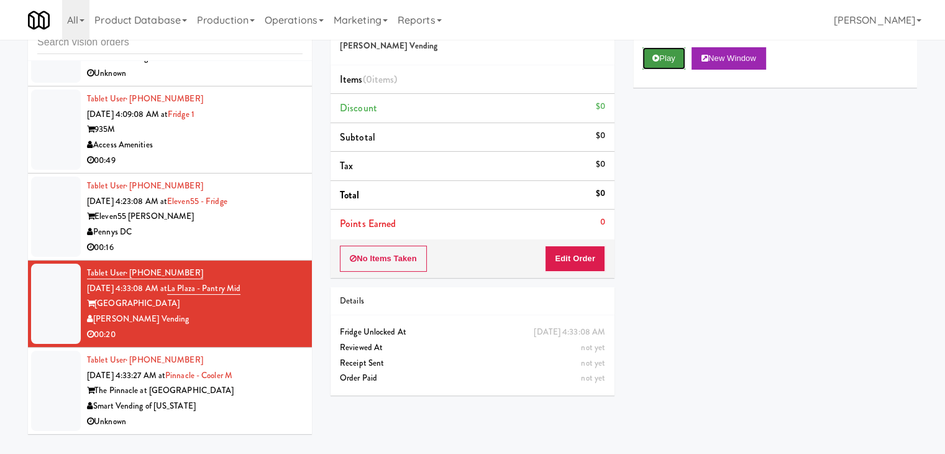
click at [660, 58] on button "Play" at bounding box center [664, 58] width 43 height 22
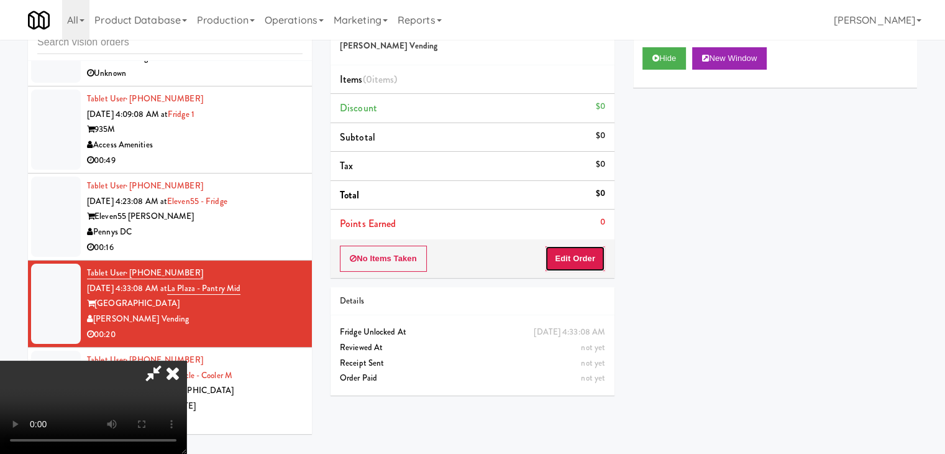
click at [584, 260] on button "Edit Order" at bounding box center [575, 258] width 60 height 26
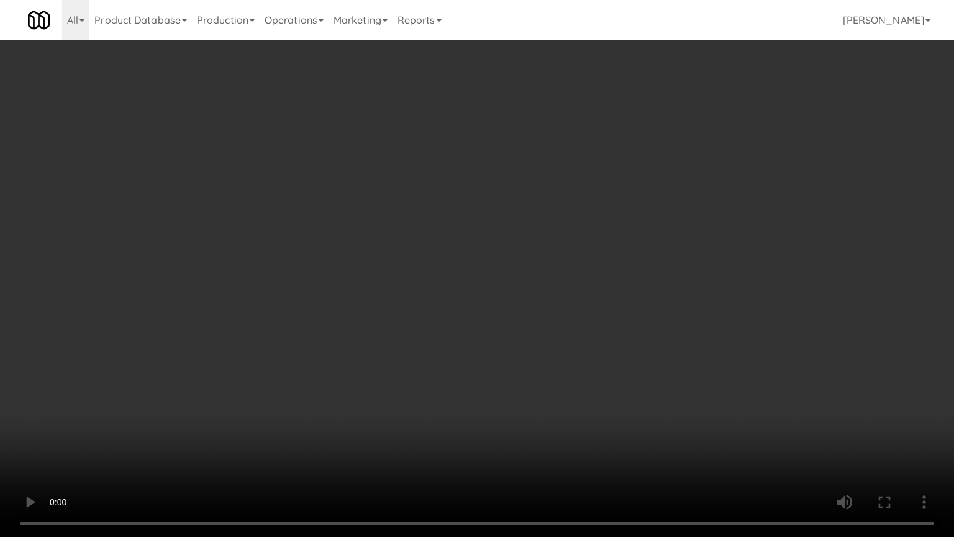
click at [611, 219] on video at bounding box center [477, 268] width 954 height 537
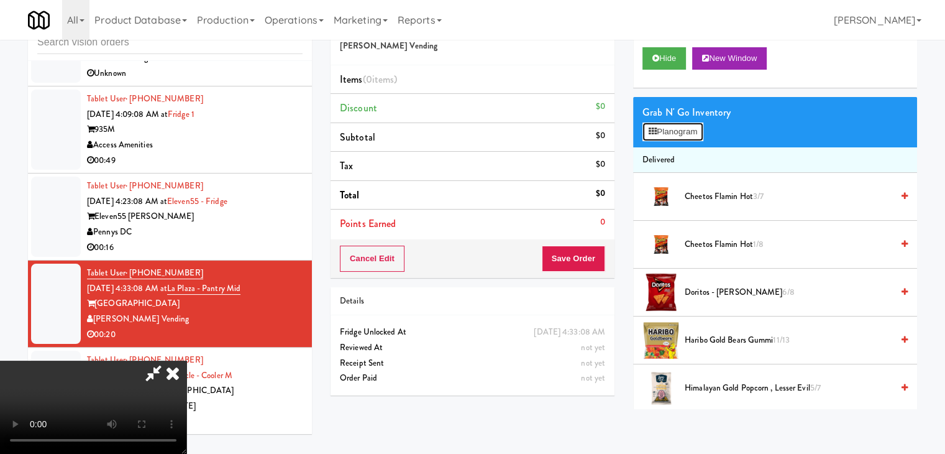
click at [669, 130] on button "Planogram" at bounding box center [673, 131] width 61 height 19
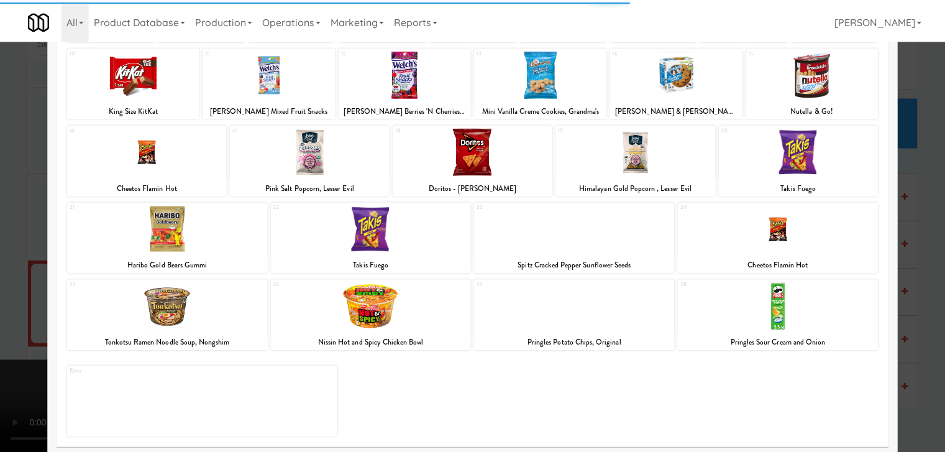
scroll to position [157, 0]
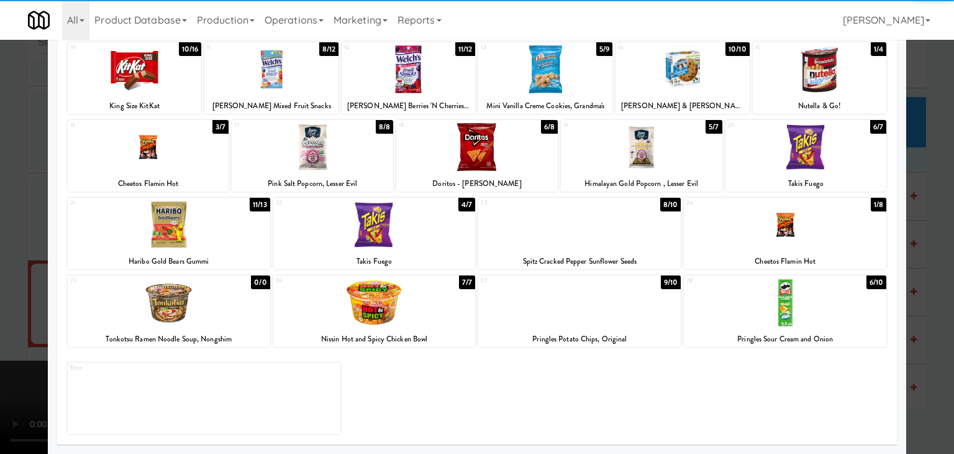
click at [572, 311] on div at bounding box center [579, 302] width 203 height 48
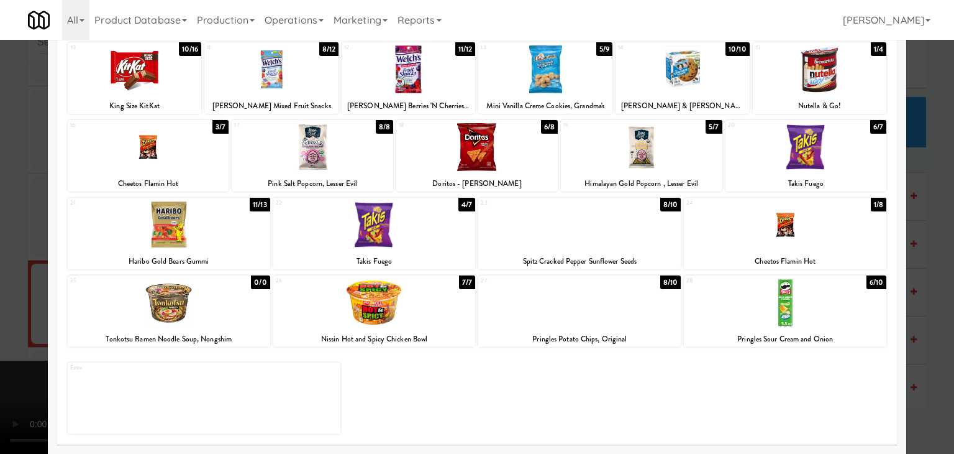
drag, startPoint x: 2, startPoint y: 313, endPoint x: 61, endPoint y: 308, distance: 58.6
click at [9, 311] on div at bounding box center [477, 227] width 954 height 454
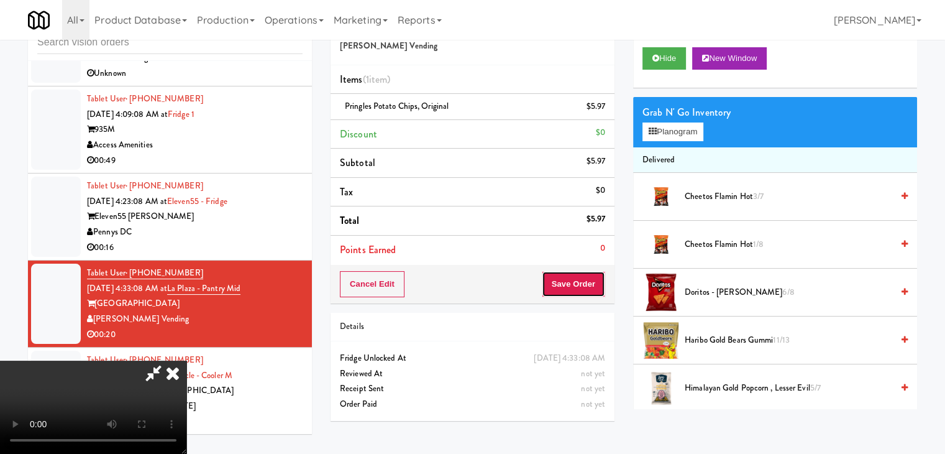
click at [591, 287] on button "Save Order" at bounding box center [573, 284] width 63 height 26
click at [592, 287] on button "Save Order" at bounding box center [573, 284] width 63 height 26
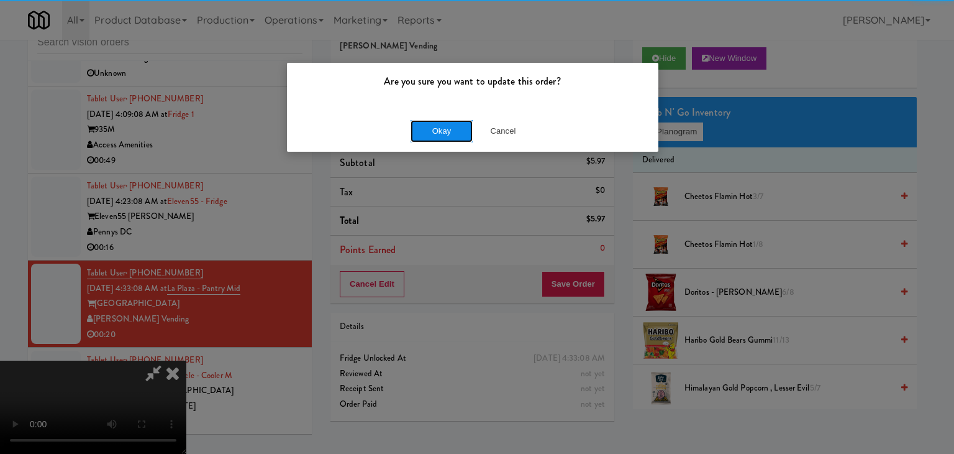
click at [440, 130] on button "Okay" at bounding box center [442, 131] width 62 height 22
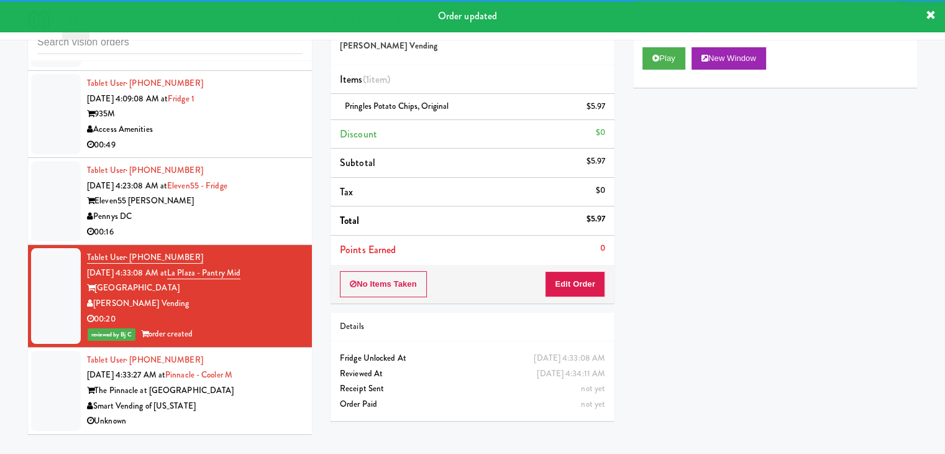
drag, startPoint x: 260, startPoint y: 226, endPoint x: 267, endPoint y: 232, distance: 9.2
click at [261, 224] on div "Pennys DC" at bounding box center [195, 217] width 216 height 16
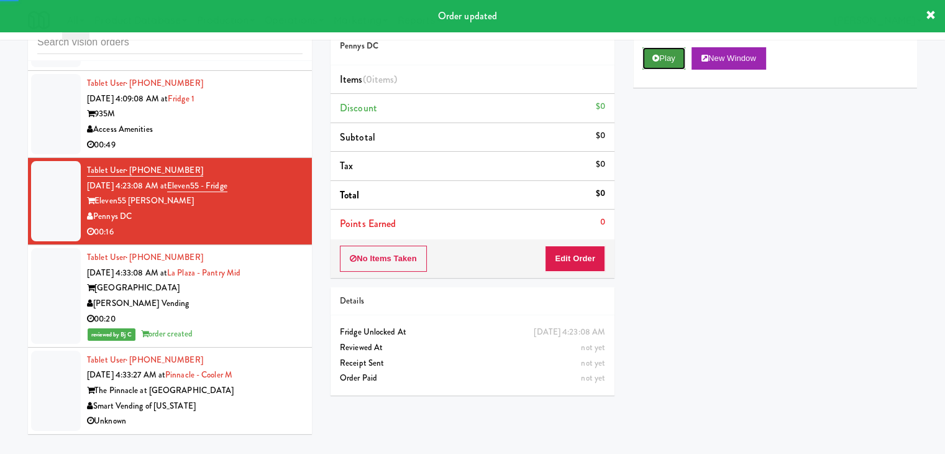
click at [660, 61] on button "Play" at bounding box center [664, 58] width 43 height 22
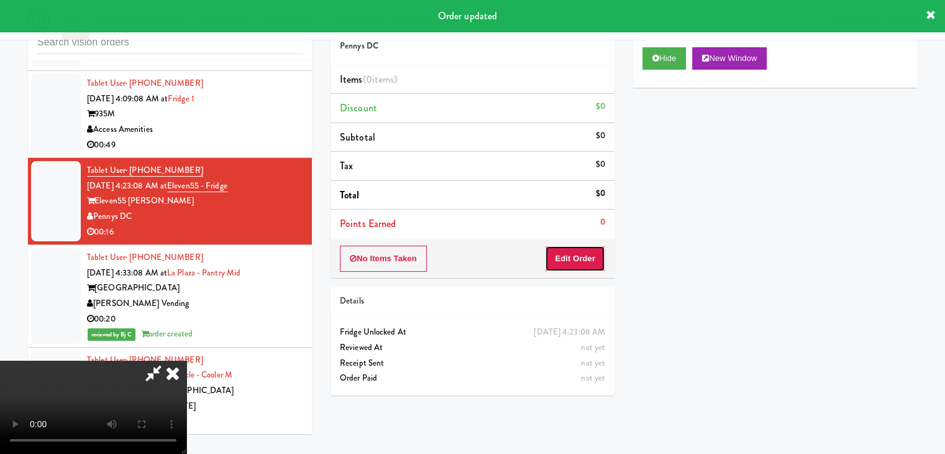
click at [579, 253] on button "Edit Order" at bounding box center [575, 258] width 60 height 26
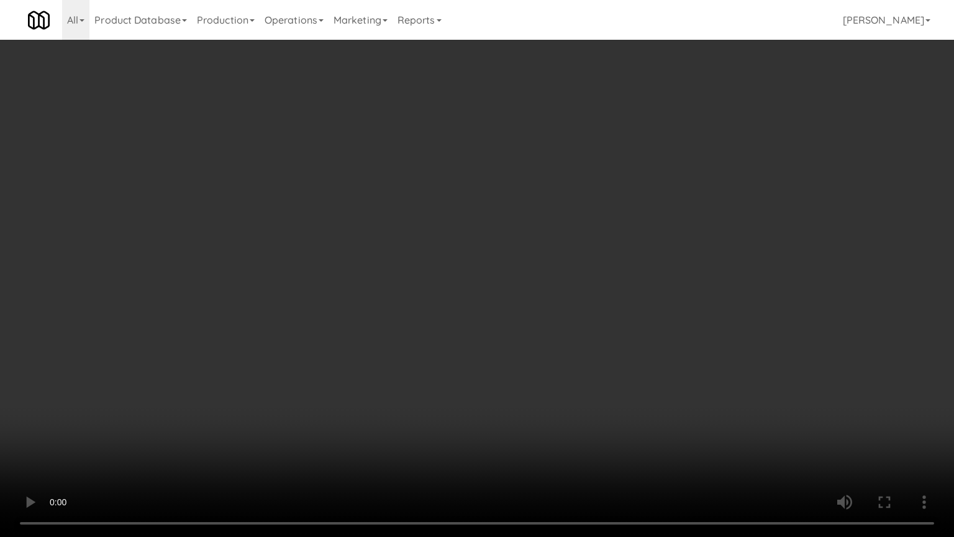
click at [544, 351] on video at bounding box center [477, 268] width 954 height 537
click at [554, 330] on video at bounding box center [477, 268] width 954 height 537
click at [541, 338] on video at bounding box center [477, 268] width 954 height 537
click at [552, 327] on video at bounding box center [477, 268] width 954 height 537
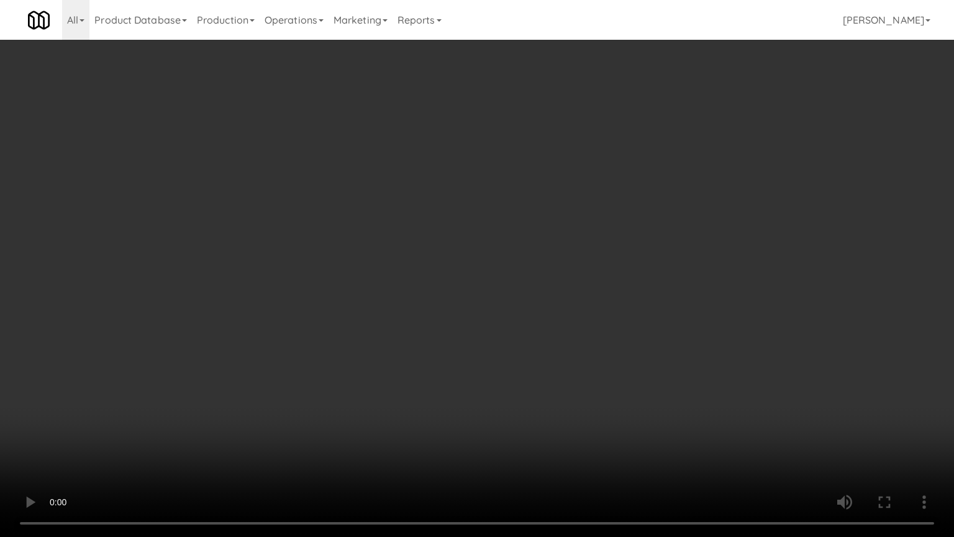
click at [552, 327] on video at bounding box center [477, 268] width 954 height 537
drag, startPoint x: 552, startPoint y: 327, endPoint x: 579, endPoint y: 257, distance: 75.7
click at [557, 323] on video at bounding box center [477, 268] width 954 height 537
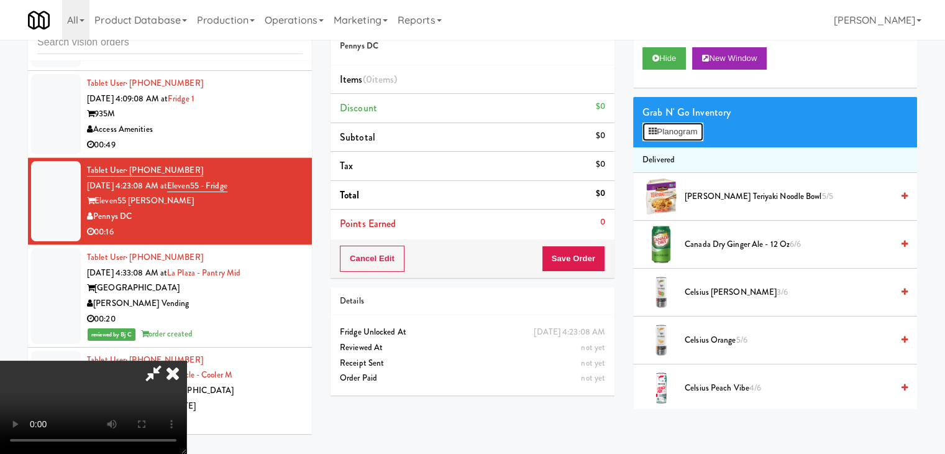
drag, startPoint x: 685, startPoint y: 126, endPoint x: 674, endPoint y: 137, distance: 15.8
click at [683, 127] on button "Planogram" at bounding box center [673, 131] width 61 height 19
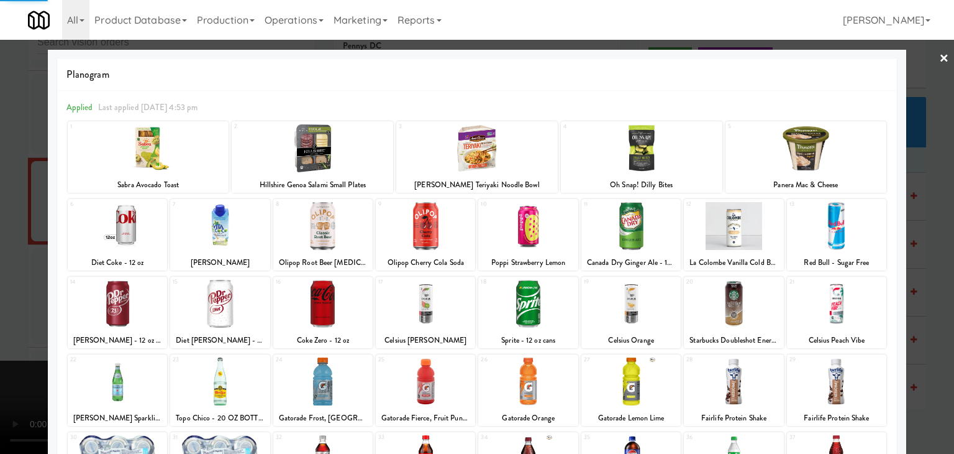
scroll to position [157, 0]
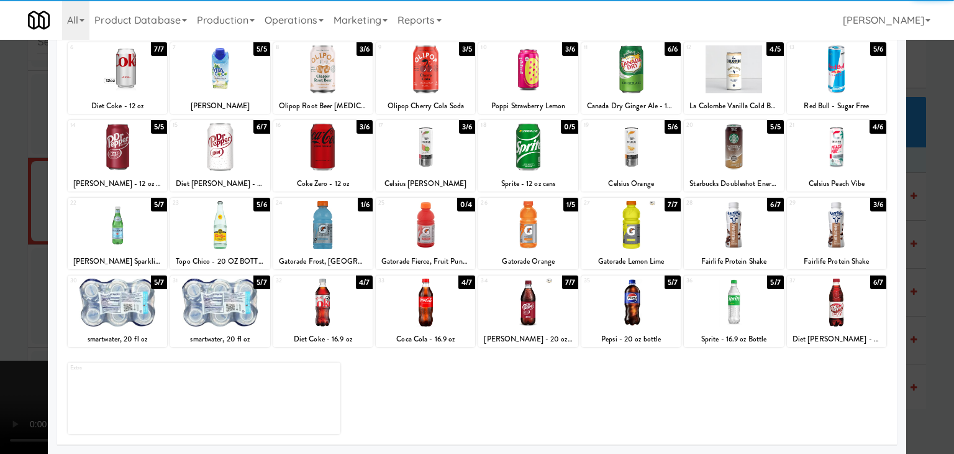
click at [342, 224] on div at bounding box center [322, 225] width 99 height 48
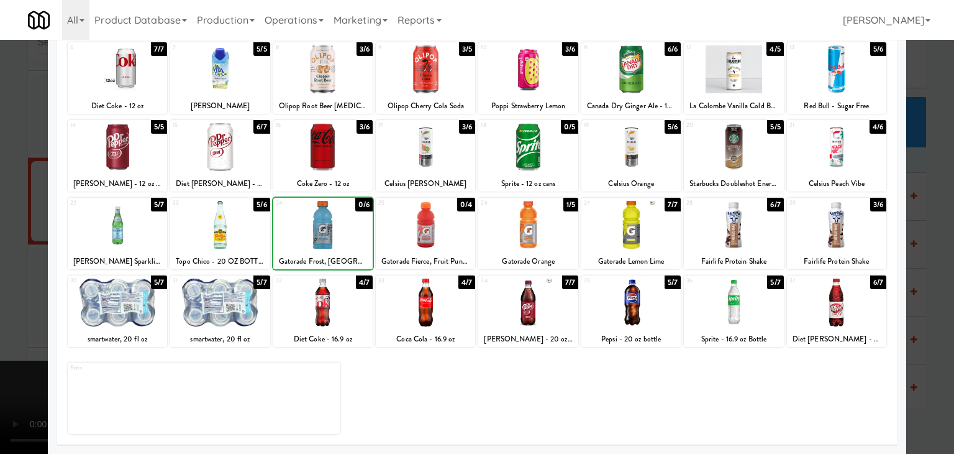
drag, startPoint x: 2, startPoint y: 244, endPoint x: 83, endPoint y: 240, distance: 80.2
click at [14, 242] on div at bounding box center [477, 227] width 954 height 454
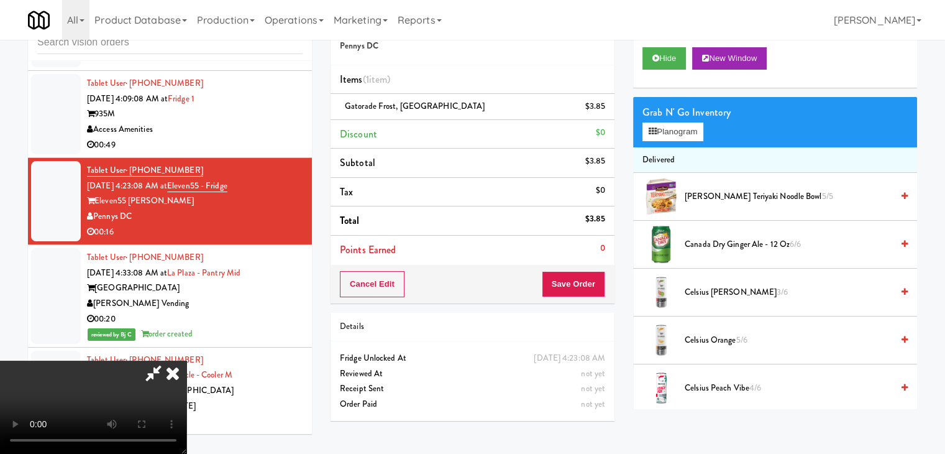
click at [186, 360] on video at bounding box center [93, 406] width 186 height 93
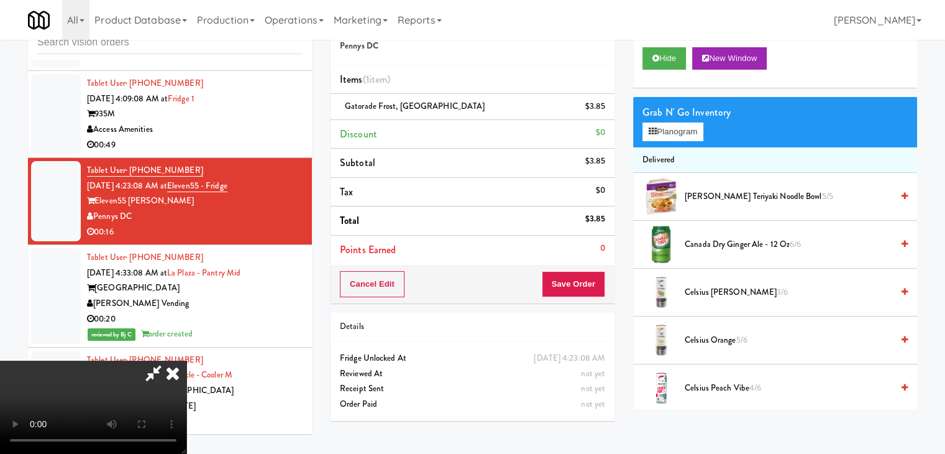
click at [186, 360] on video at bounding box center [93, 406] width 186 height 93
click at [688, 132] on button "Planogram" at bounding box center [673, 131] width 61 height 19
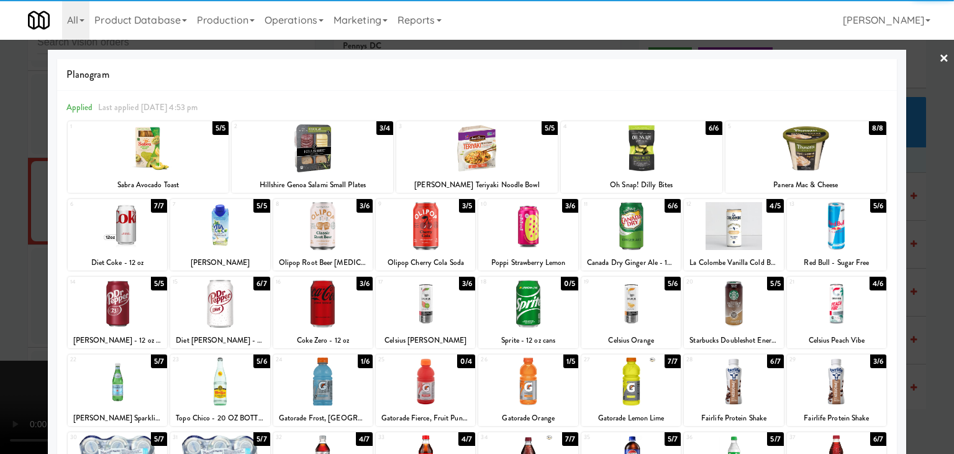
click at [218, 222] on div at bounding box center [219, 226] width 99 height 48
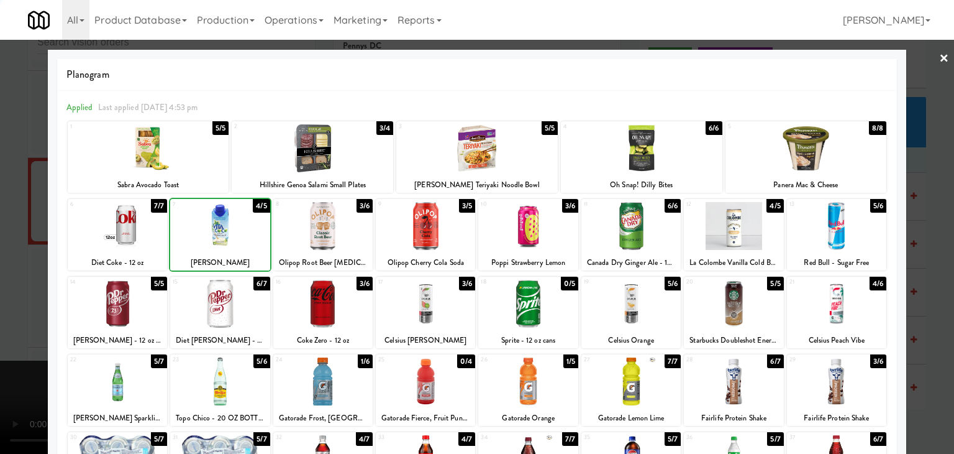
drag, startPoint x: 0, startPoint y: 245, endPoint x: 61, endPoint y: 250, distance: 61.1
click at [7, 245] on div at bounding box center [477, 227] width 954 height 454
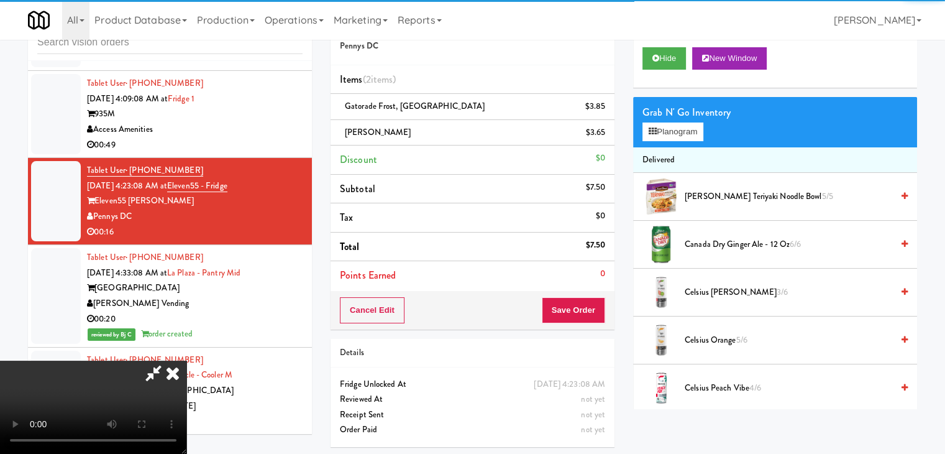
click at [186, 360] on video at bounding box center [93, 406] width 186 height 93
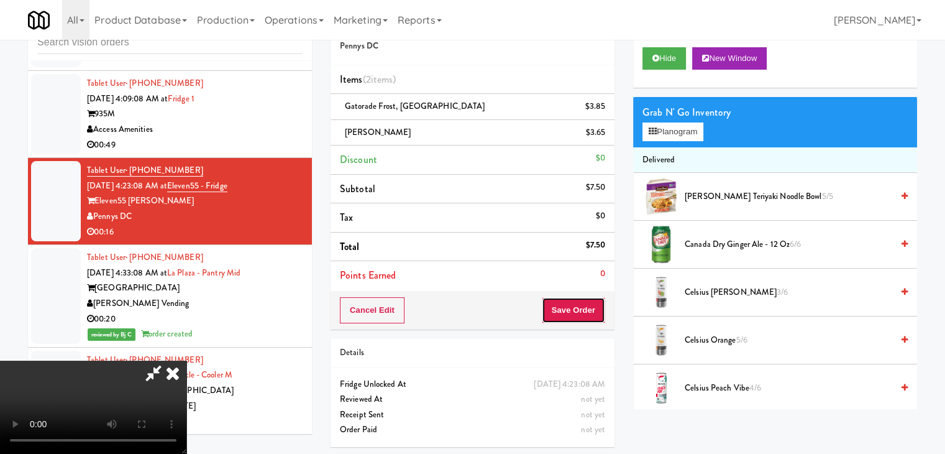
click at [597, 316] on button "Save Order" at bounding box center [573, 310] width 63 height 26
click at [597, 314] on button "Save Order" at bounding box center [573, 310] width 63 height 26
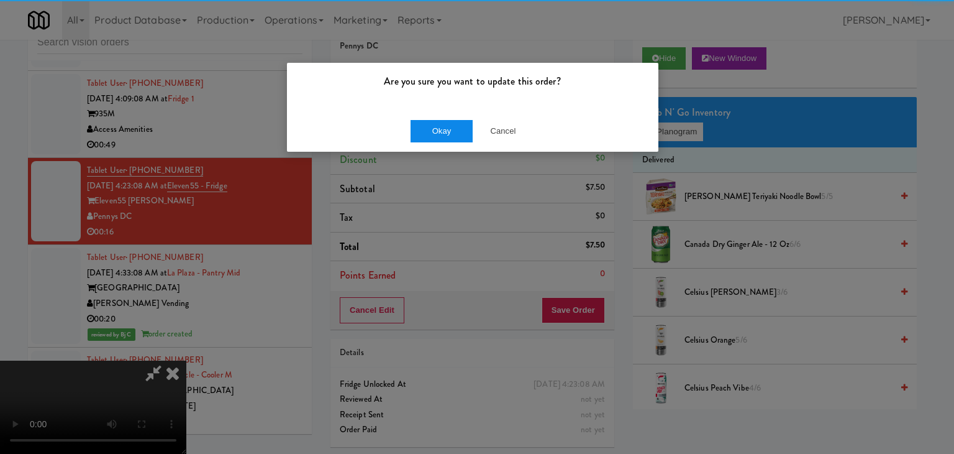
drag, startPoint x: 418, startPoint y: 116, endPoint x: 429, endPoint y: 132, distance: 20.5
click at [421, 119] on div "Okay Cancel" at bounding box center [473, 131] width 372 height 42
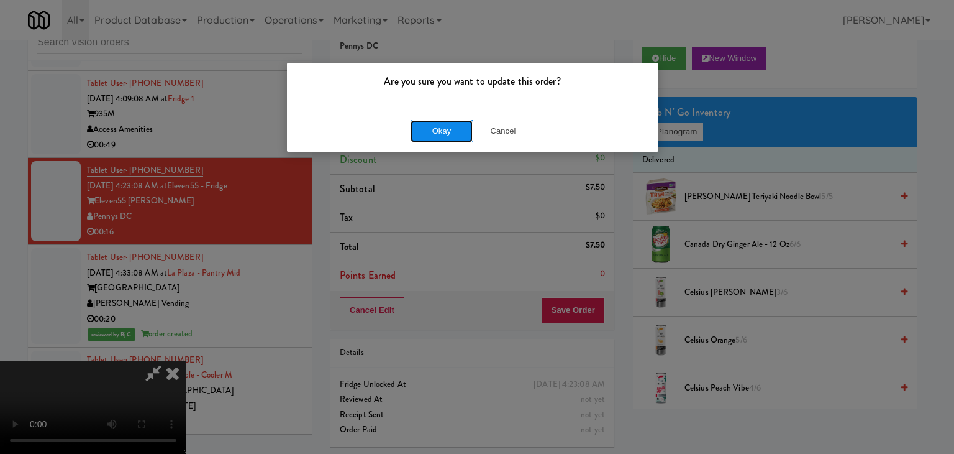
click at [429, 132] on button "Okay" at bounding box center [442, 131] width 62 height 22
click at [429, 132] on div "Okay Cancel" at bounding box center [473, 131] width 372 height 42
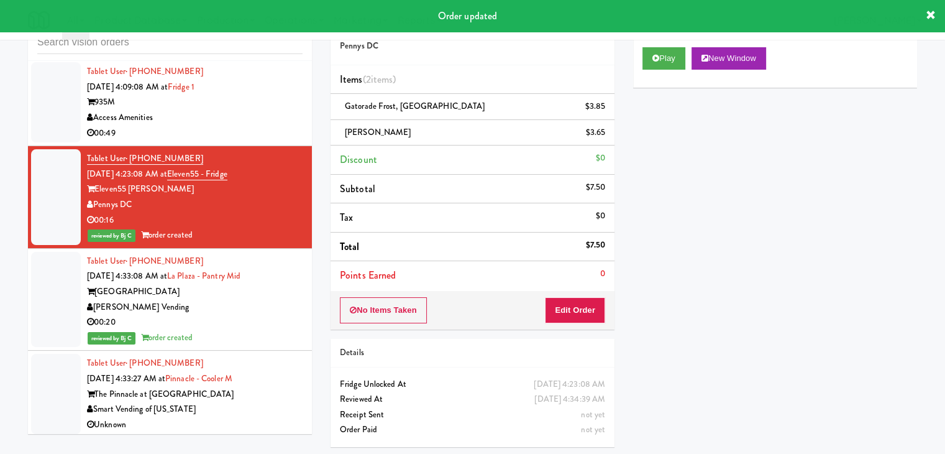
drag, startPoint x: 234, startPoint y: 157, endPoint x: 244, endPoint y: 172, distance: 18.3
click at [234, 141] on div "00:49" at bounding box center [195, 134] width 216 height 16
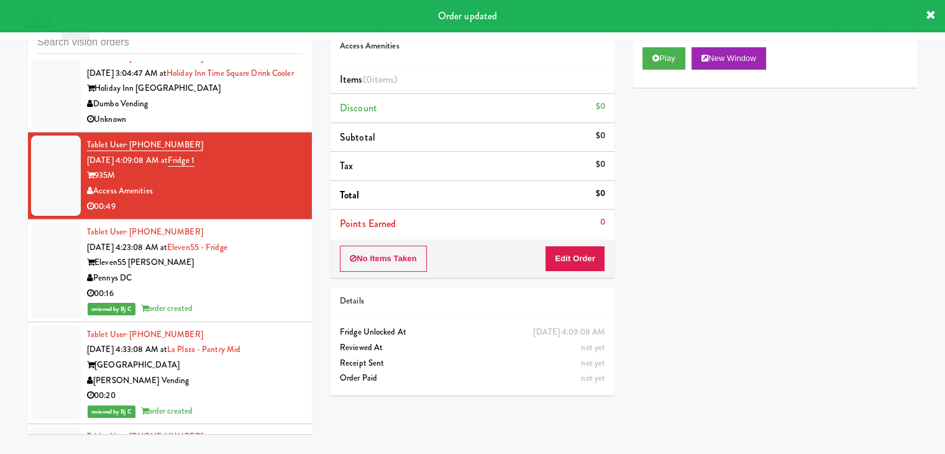
scroll to position [2431, 0]
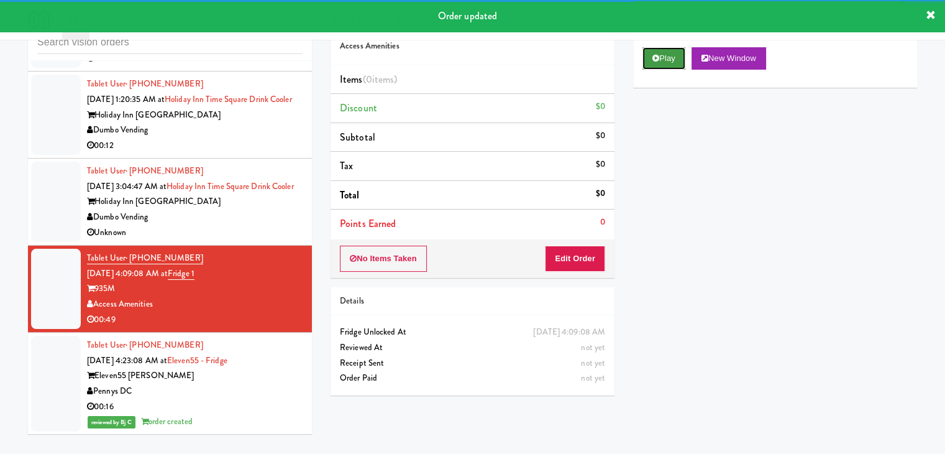
click at [671, 57] on button "Play" at bounding box center [664, 58] width 43 height 22
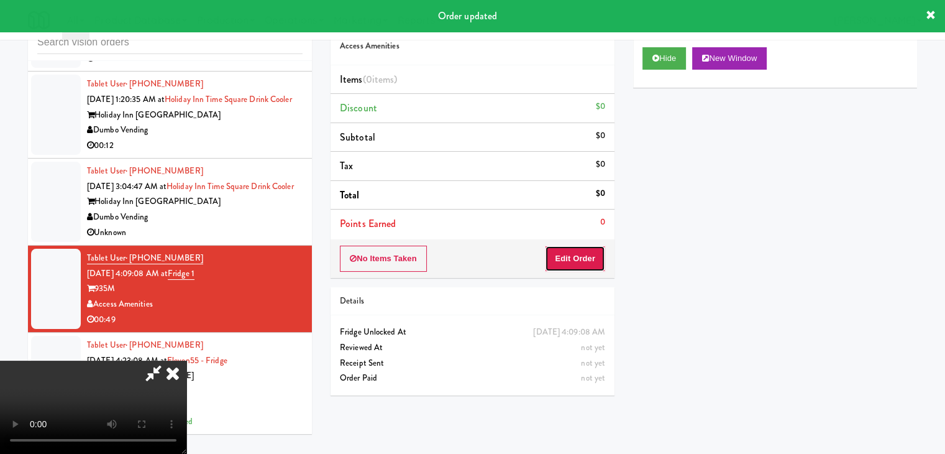
click at [588, 260] on button "Edit Order" at bounding box center [575, 258] width 60 height 26
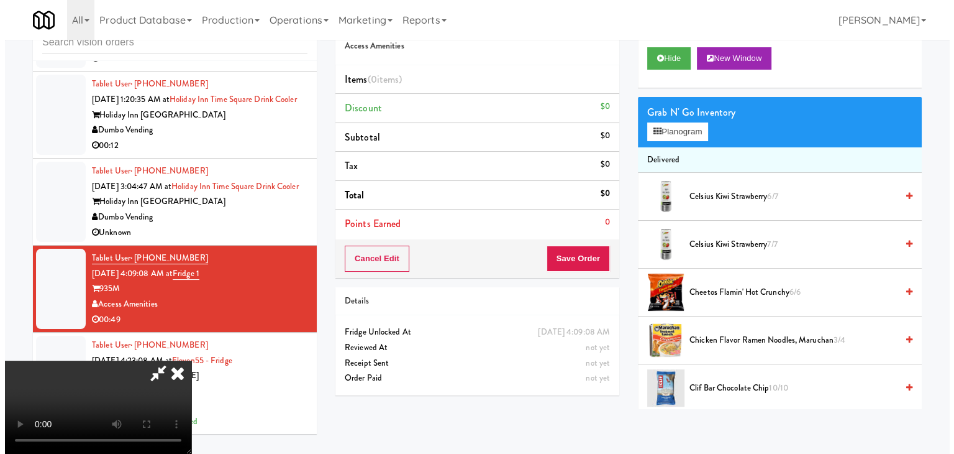
scroll to position [0, 0]
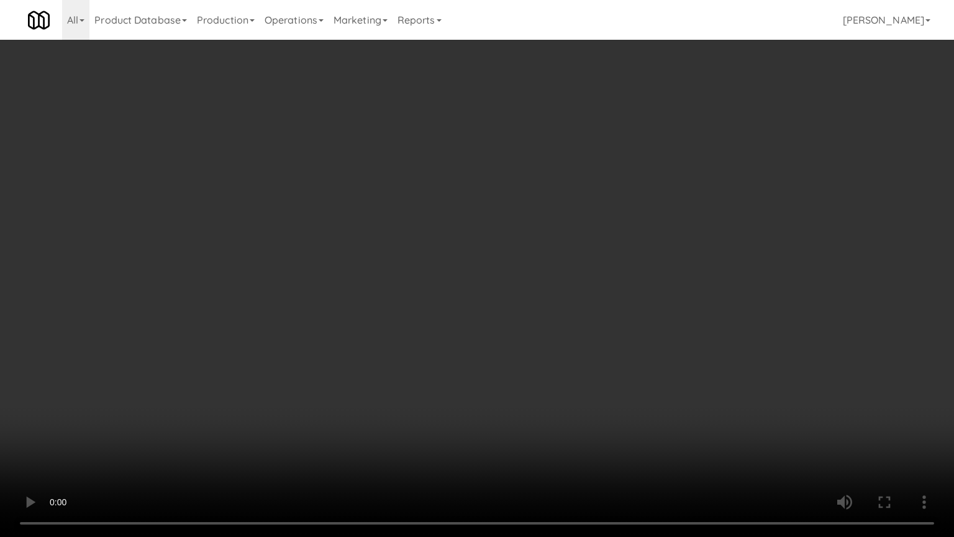
click at [601, 360] on video at bounding box center [477, 268] width 954 height 537
drag, startPoint x: 546, startPoint y: 382, endPoint x: 542, endPoint y: 390, distance: 8.9
click at [547, 382] on video at bounding box center [477, 268] width 954 height 537
click at [567, 356] on video at bounding box center [477, 268] width 954 height 537
click at [574, 354] on video at bounding box center [477, 268] width 954 height 537
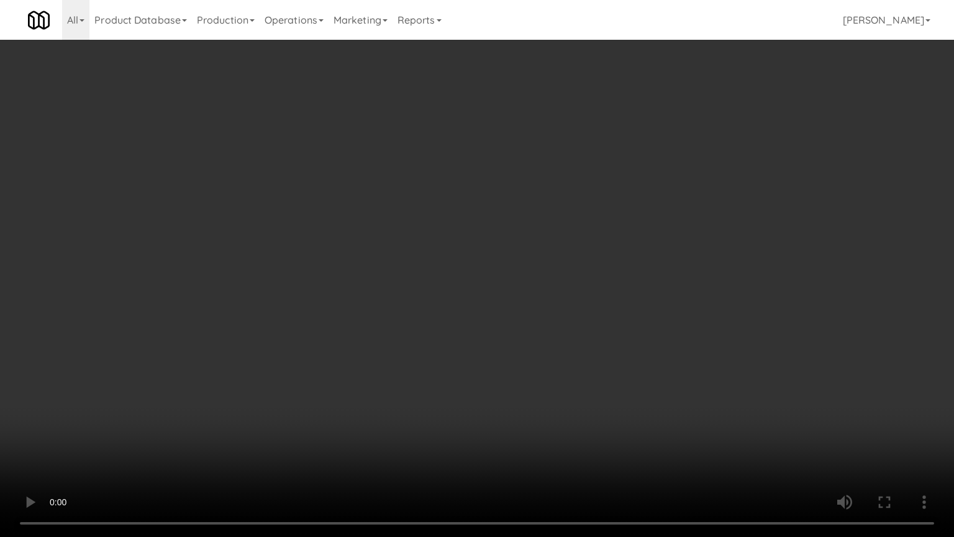
click at [574, 354] on video at bounding box center [477, 268] width 954 height 537
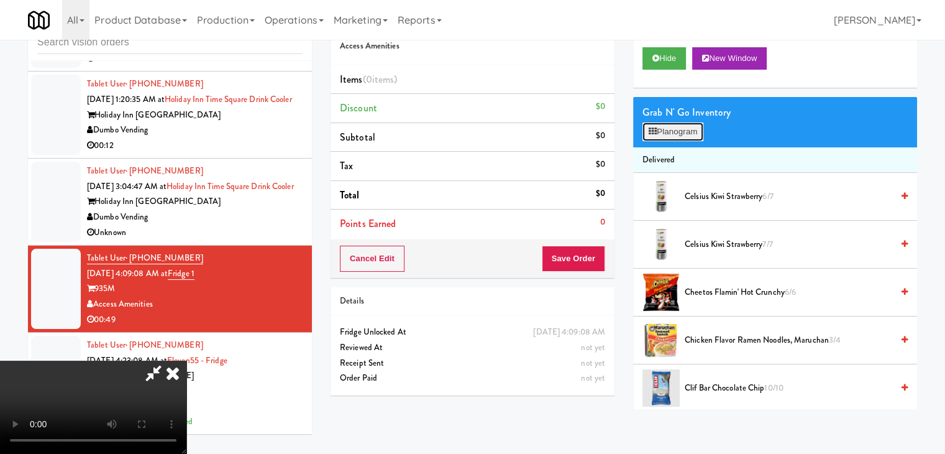
click at [692, 130] on button "Planogram" at bounding box center [673, 131] width 61 height 19
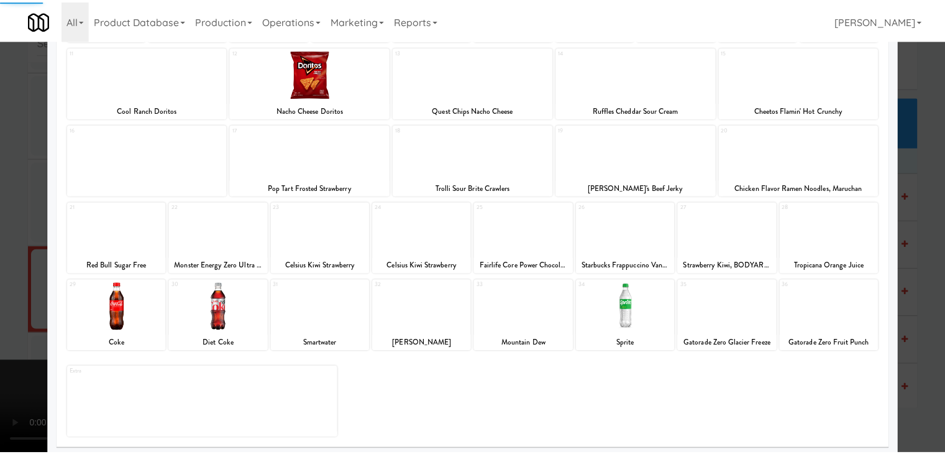
scroll to position [157, 0]
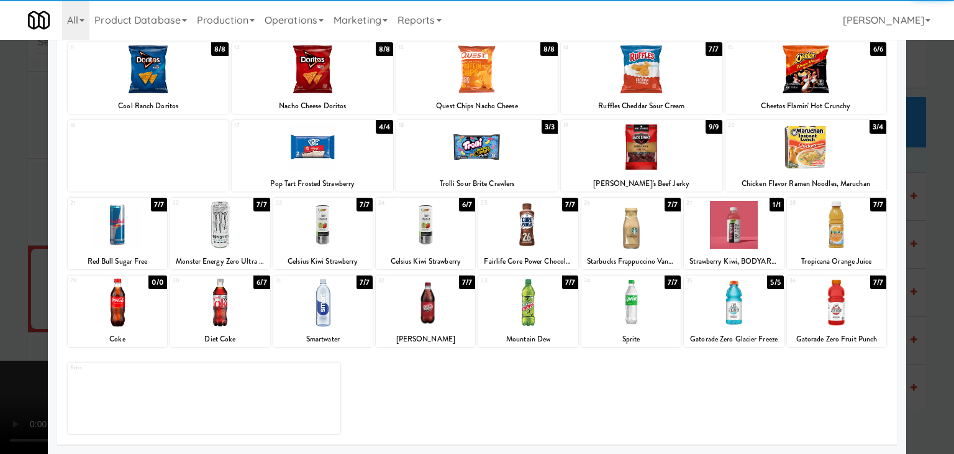
drag, startPoint x: 324, startPoint y: 306, endPoint x: 339, endPoint y: 306, distance: 14.3
click at [325, 306] on div at bounding box center [322, 302] width 99 height 48
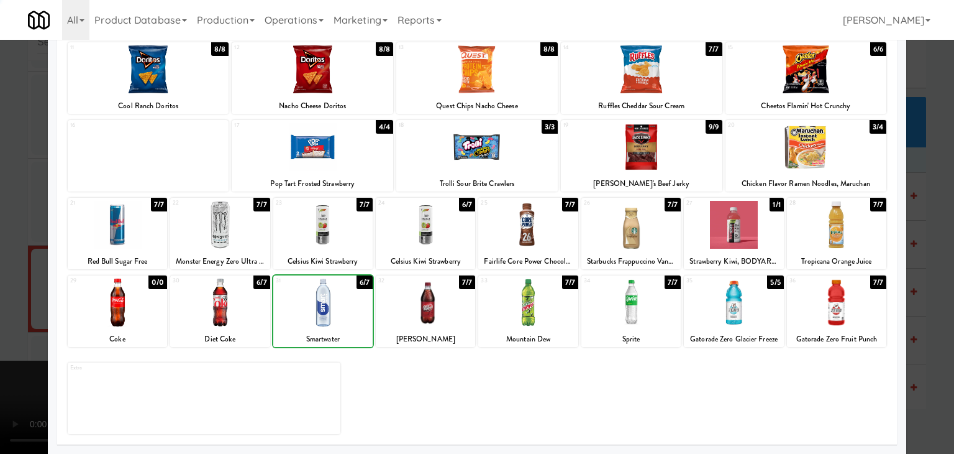
click at [426, 306] on div at bounding box center [425, 302] width 99 height 48
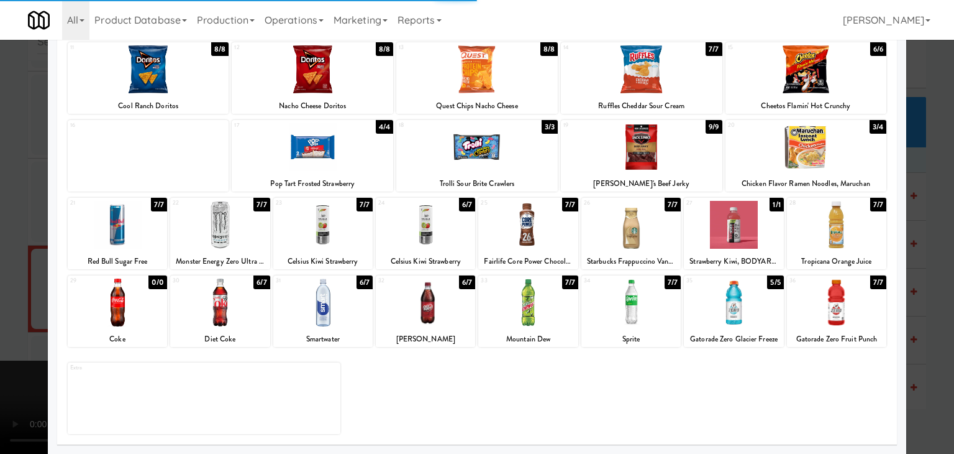
drag, startPoint x: 0, startPoint y: 319, endPoint x: 47, endPoint y: 311, distance: 47.3
click at [6, 318] on div at bounding box center [477, 227] width 954 height 454
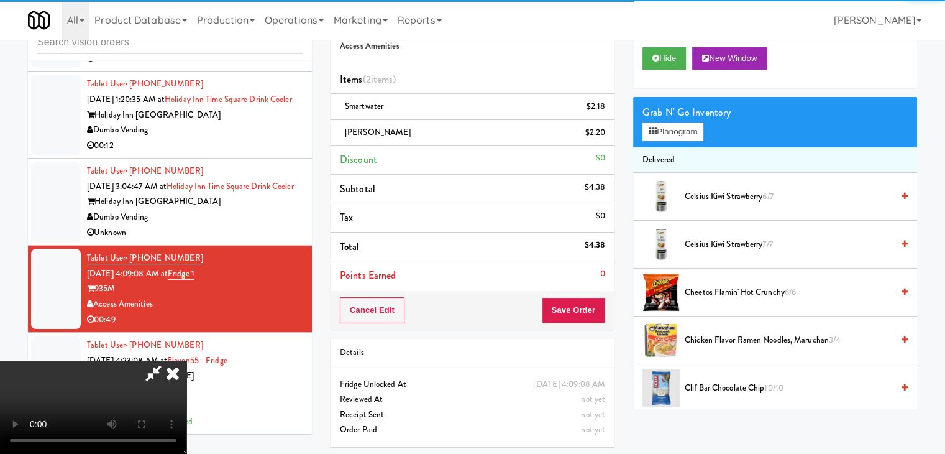
click at [186, 360] on video at bounding box center [93, 406] width 186 height 93
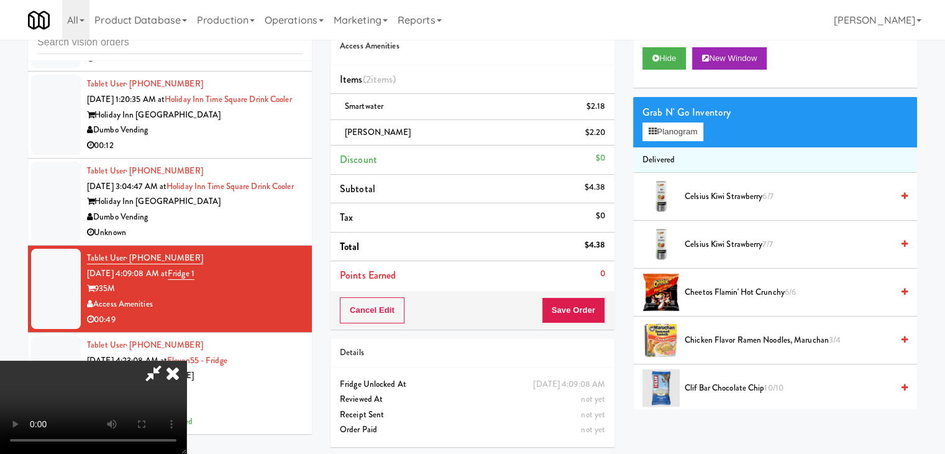
scroll to position [175, 0]
click at [186, 360] on video at bounding box center [93, 406] width 186 height 93
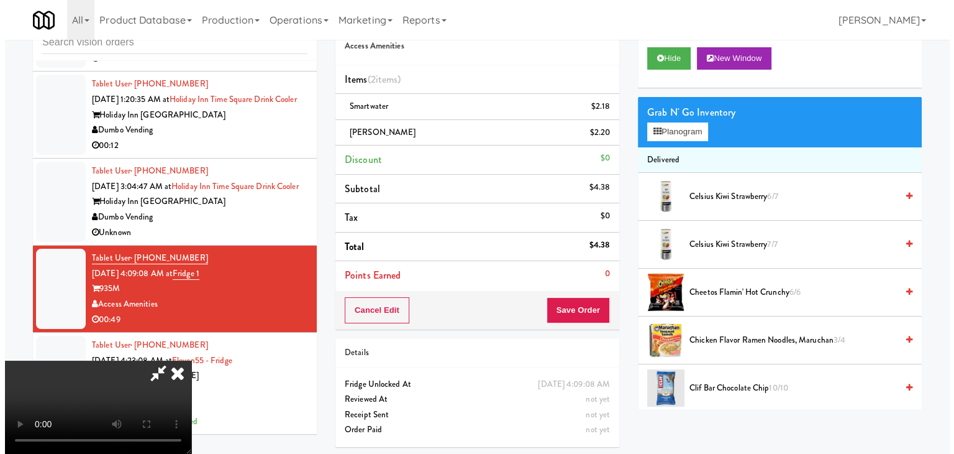
scroll to position [0, 0]
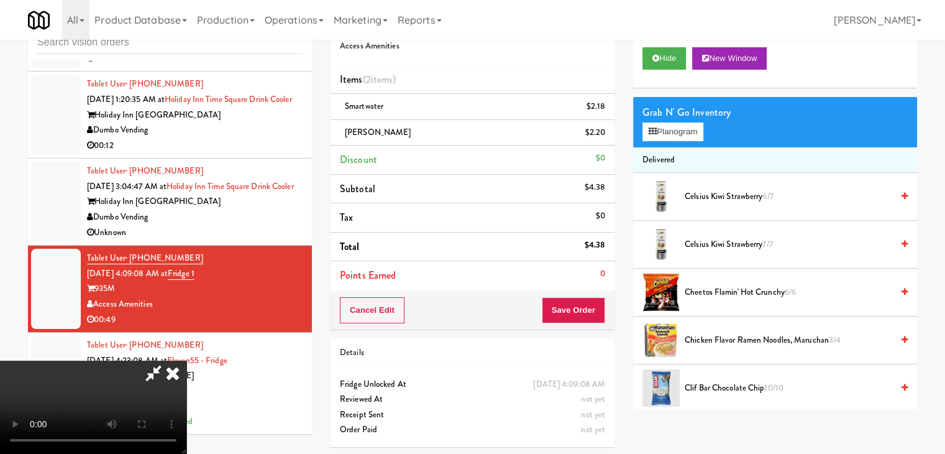
click at [186, 360] on video at bounding box center [93, 406] width 186 height 93
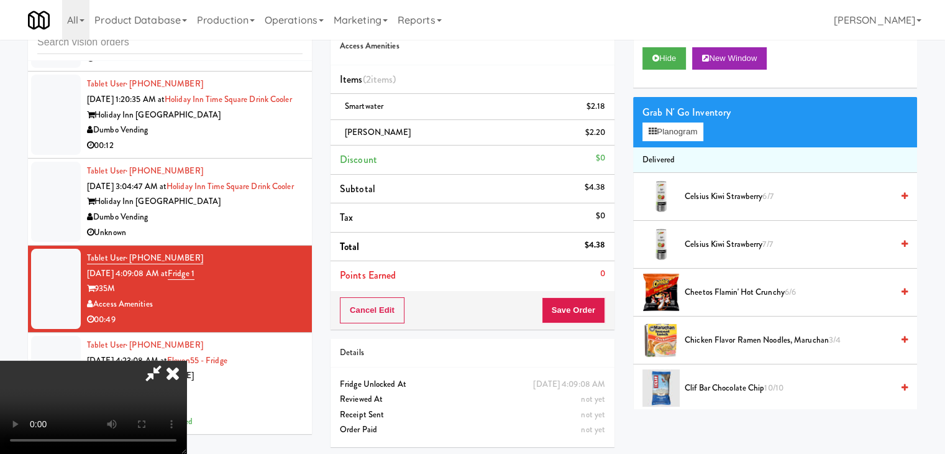
click at [186, 360] on video at bounding box center [93, 406] width 186 height 93
drag, startPoint x: 475, startPoint y: 273, endPoint x: 470, endPoint y: 279, distance: 8.0
click at [186, 360] on video at bounding box center [93, 406] width 186 height 93
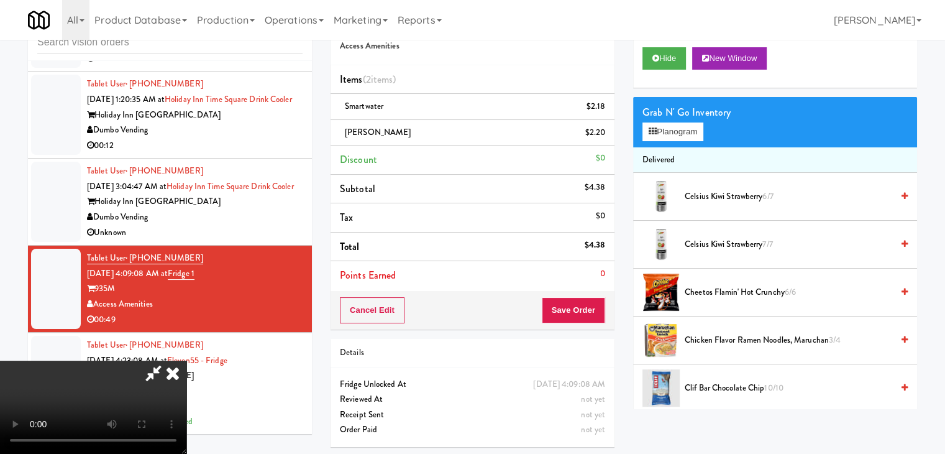
click at [186, 360] on video at bounding box center [93, 406] width 186 height 93
click at [690, 132] on button "Planogram" at bounding box center [673, 131] width 61 height 19
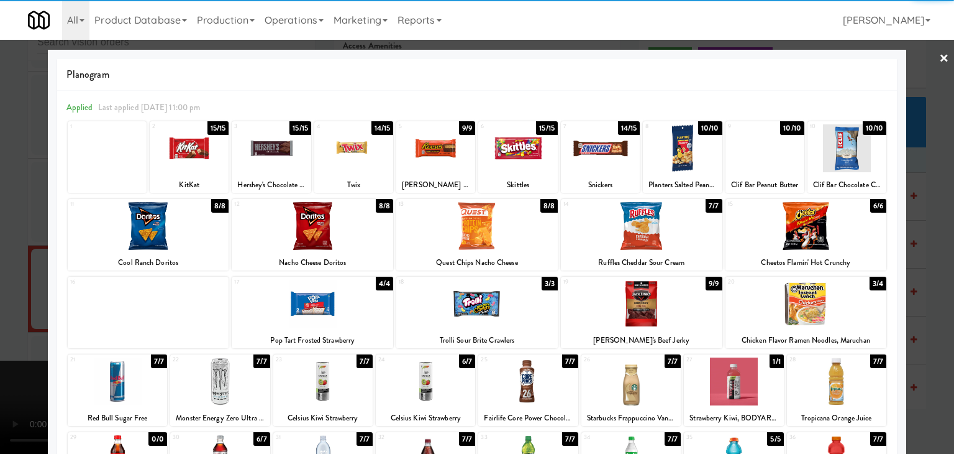
click at [430, 150] on div at bounding box center [435, 148] width 79 height 48
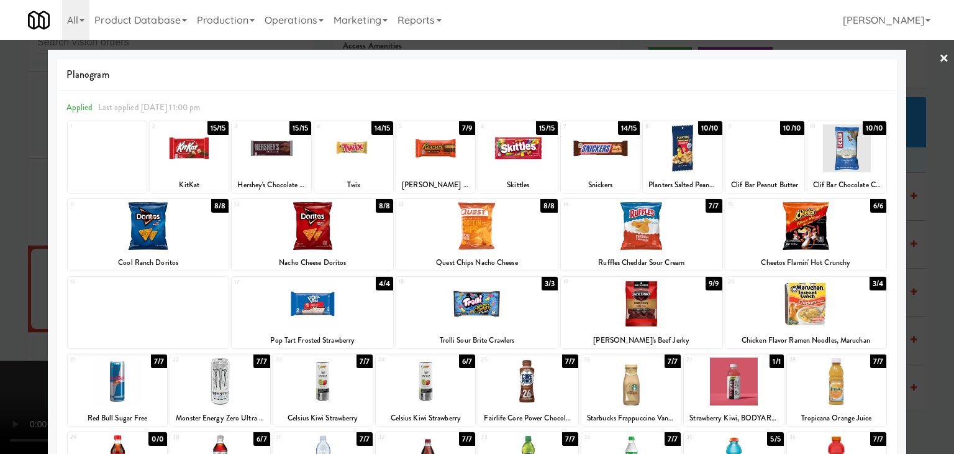
click at [316, 313] on div at bounding box center [313, 304] width 162 height 48
drag, startPoint x: 0, startPoint y: 294, endPoint x: 244, endPoint y: 294, distance: 243.6
click at [10, 291] on div at bounding box center [477, 227] width 954 height 454
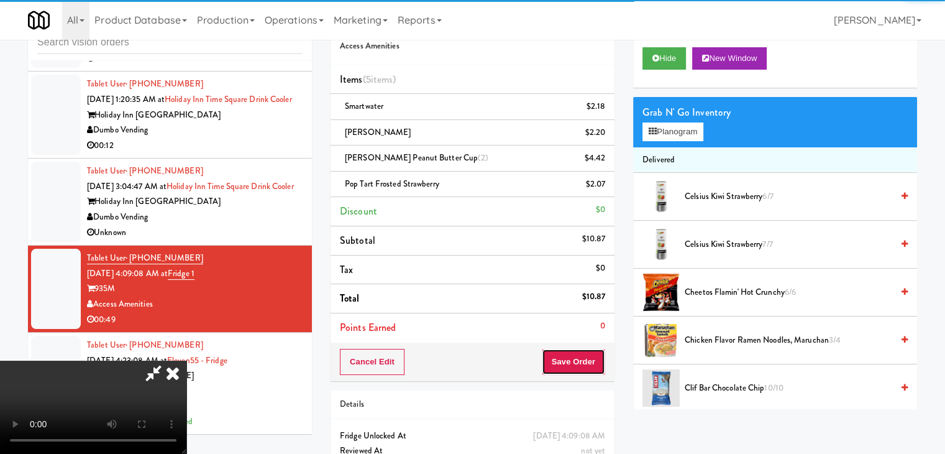
click at [601, 370] on button "Save Order" at bounding box center [573, 362] width 63 height 26
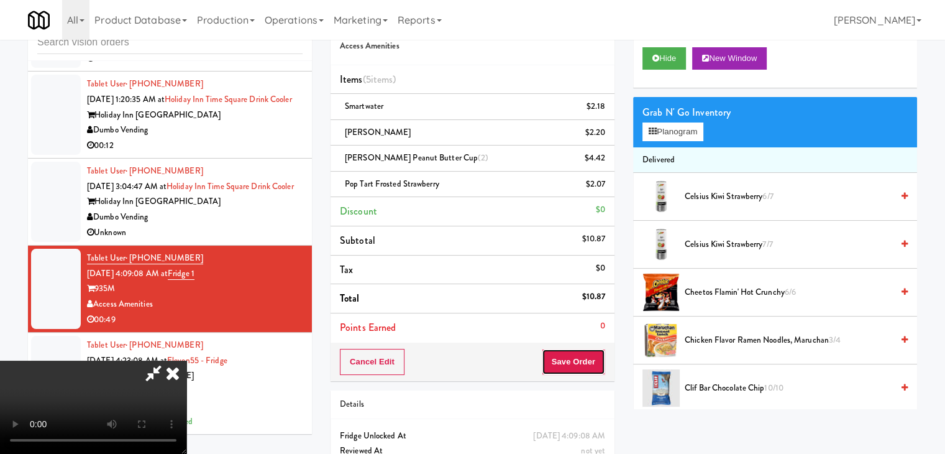
click at [601, 370] on button "Save Order" at bounding box center [573, 362] width 63 height 26
click at [599, 368] on button "Save Order" at bounding box center [573, 362] width 63 height 26
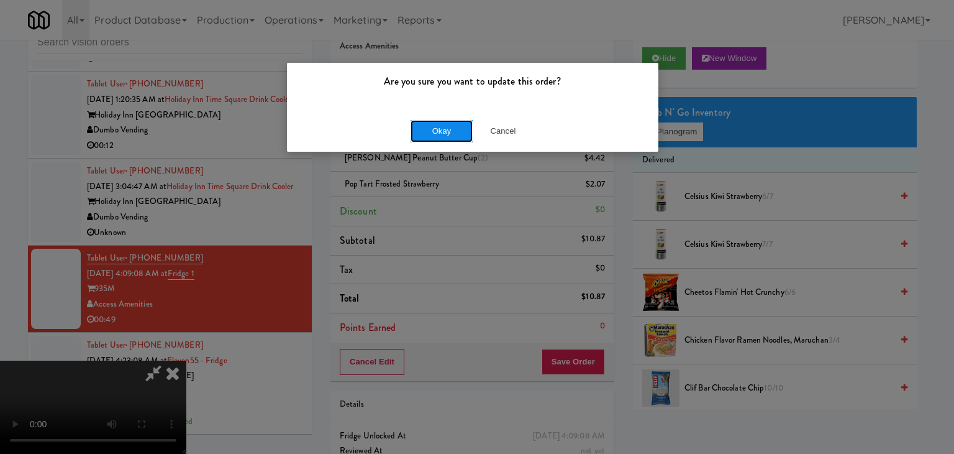
click at [446, 138] on button "Okay" at bounding box center [442, 131] width 62 height 22
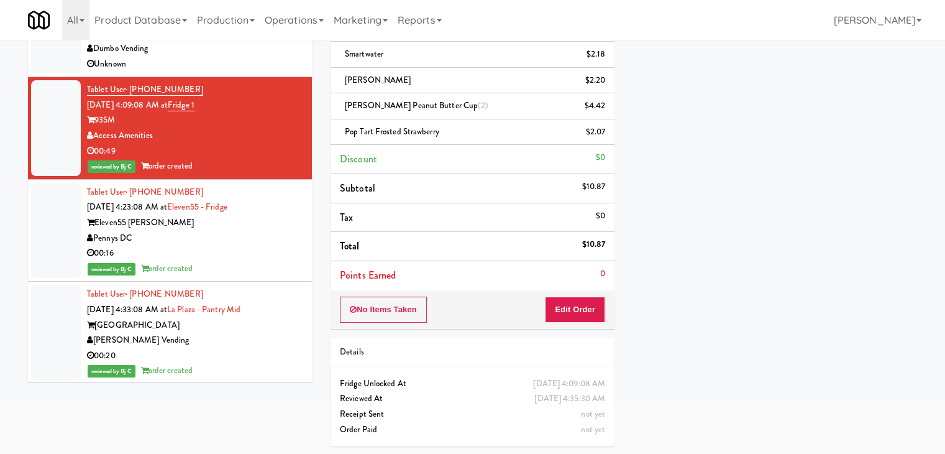
scroll to position [2431, 0]
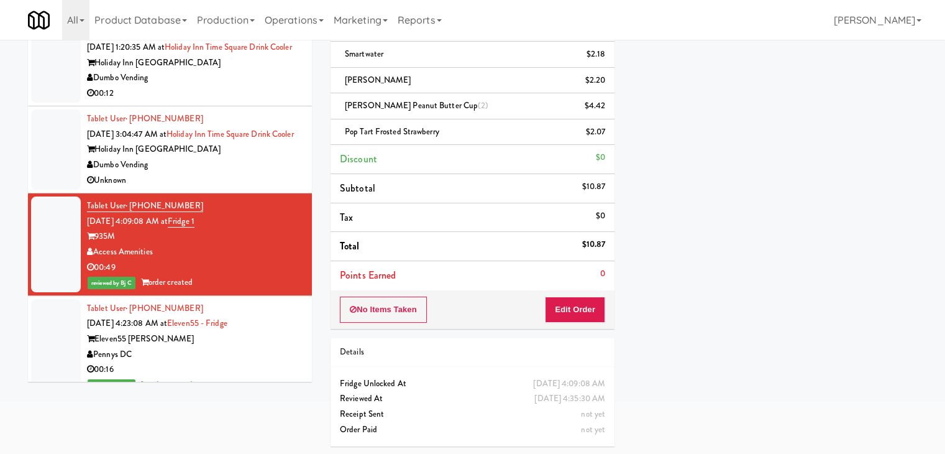
click at [277, 173] on div "Dumbo Vending" at bounding box center [195, 165] width 216 height 16
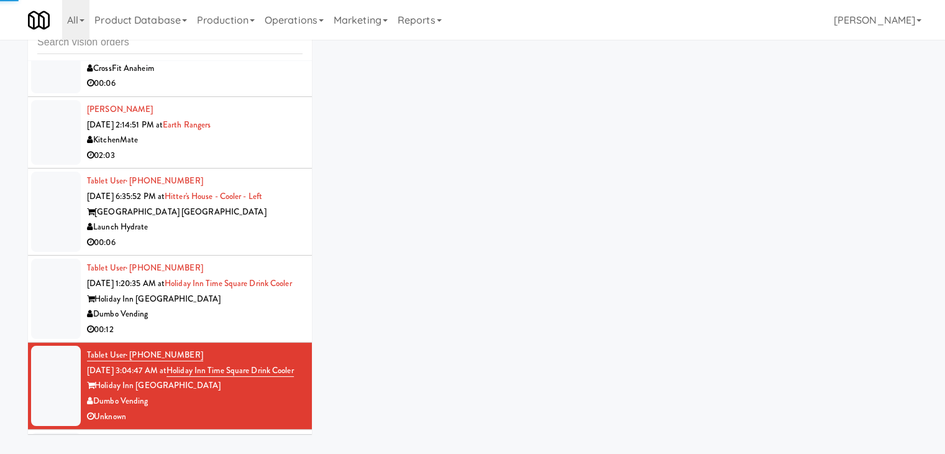
scroll to position [2245, 0]
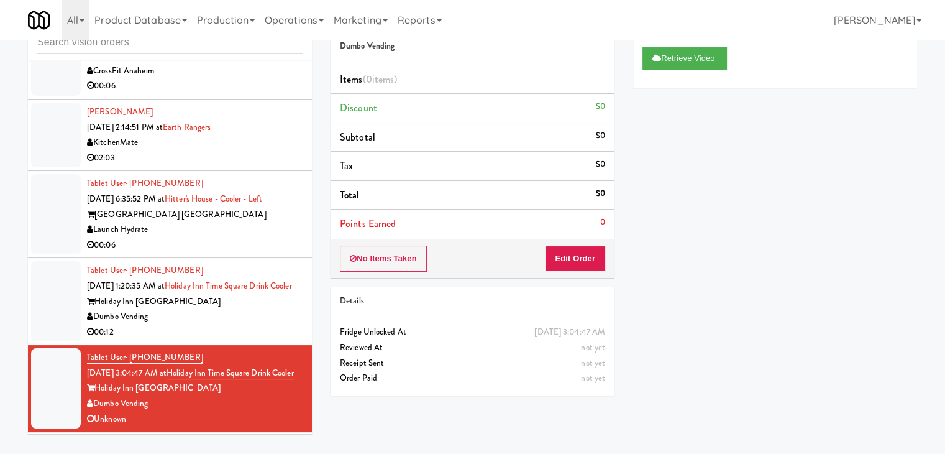
click at [248, 337] on div "00:12" at bounding box center [195, 332] width 216 height 16
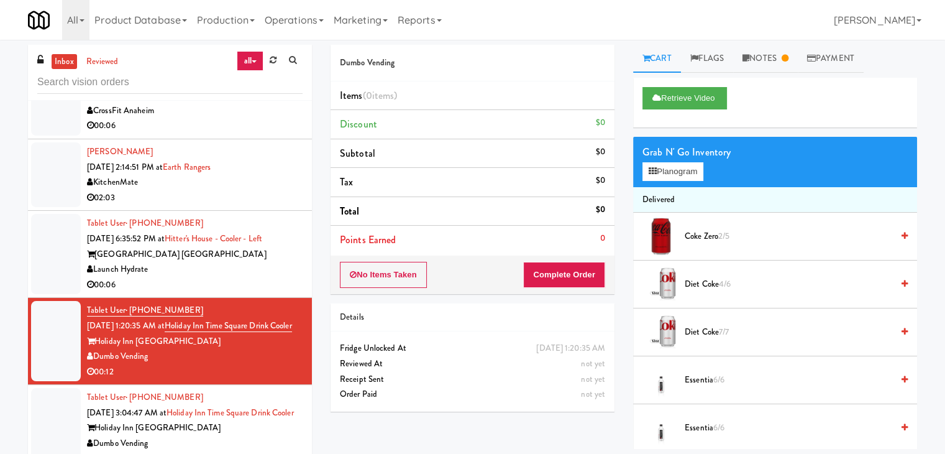
click at [244, 265] on div "Launch Hydrate" at bounding box center [195, 270] width 216 height 16
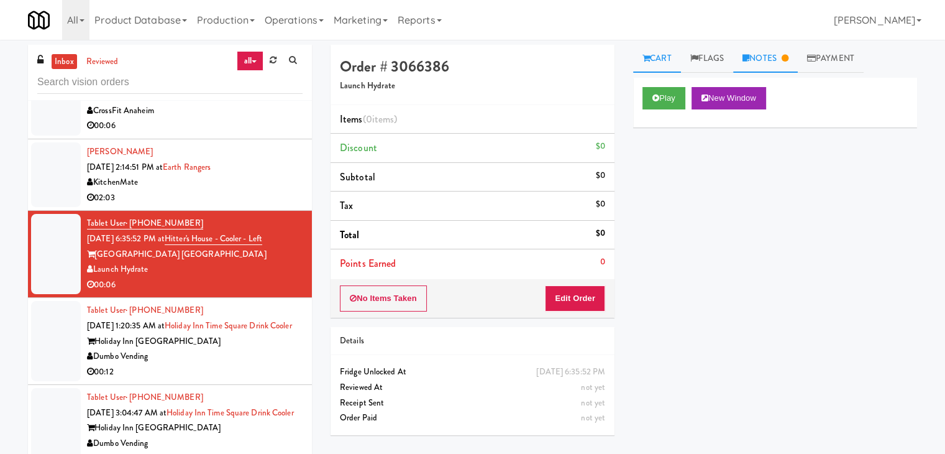
click at [741, 58] on link "Notes" at bounding box center [765, 59] width 65 height 28
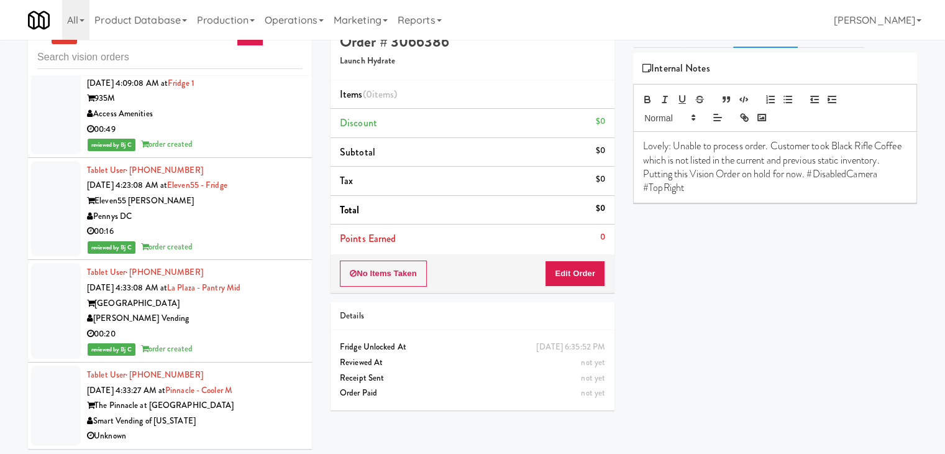
scroll to position [40, 0]
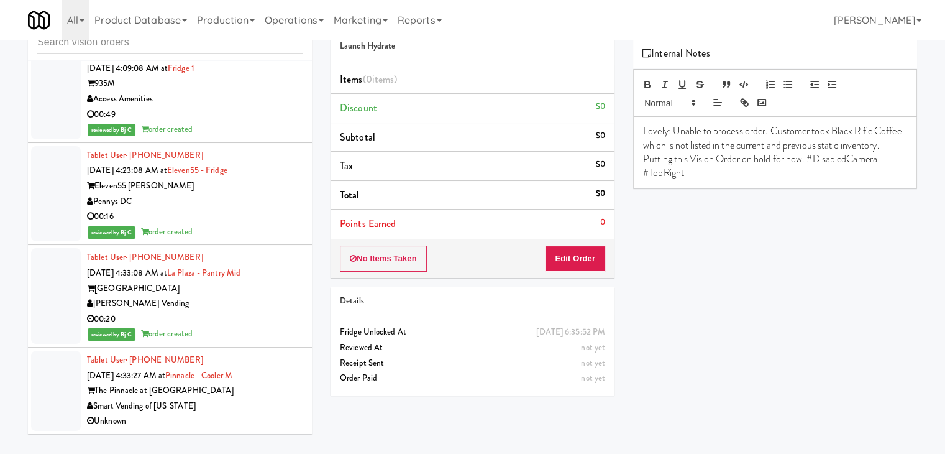
click at [253, 408] on div "Smart Vending of [US_STATE]" at bounding box center [195, 406] width 216 height 16
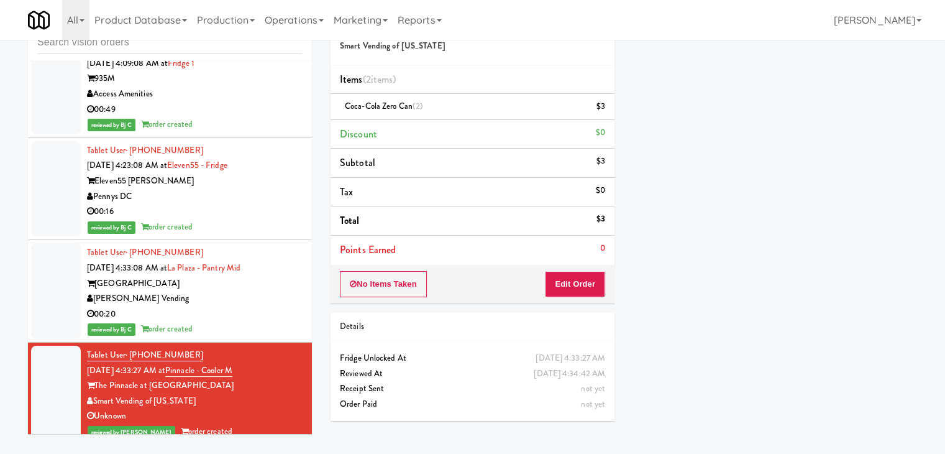
scroll to position [2679, 0]
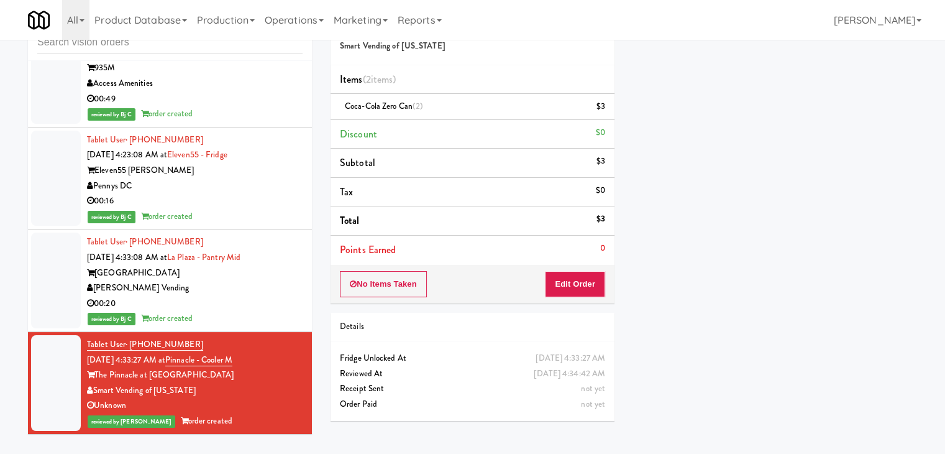
click at [277, 305] on div "00:20" at bounding box center [195, 304] width 216 height 16
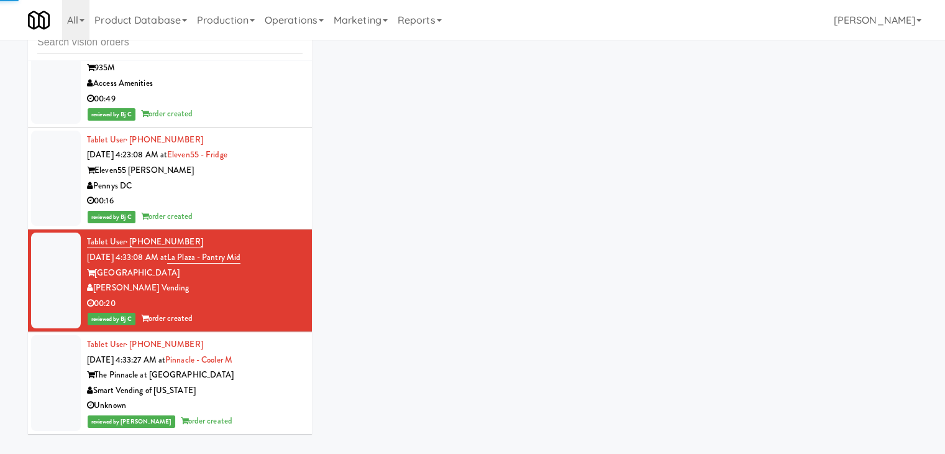
click at [262, 382] on div "The Pinnacle at 31st Street" at bounding box center [195, 375] width 216 height 16
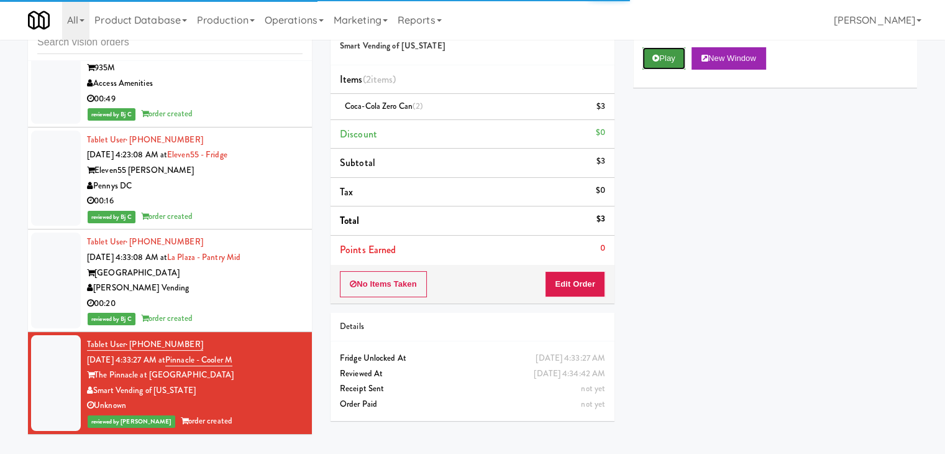
click at [644, 56] on button "Play" at bounding box center [664, 58] width 43 height 22
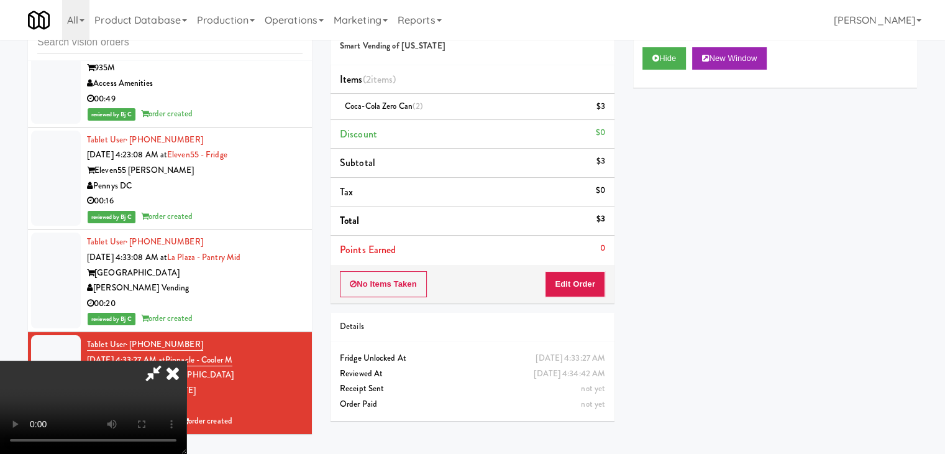
click at [186, 360] on icon at bounding box center [172, 372] width 27 height 25
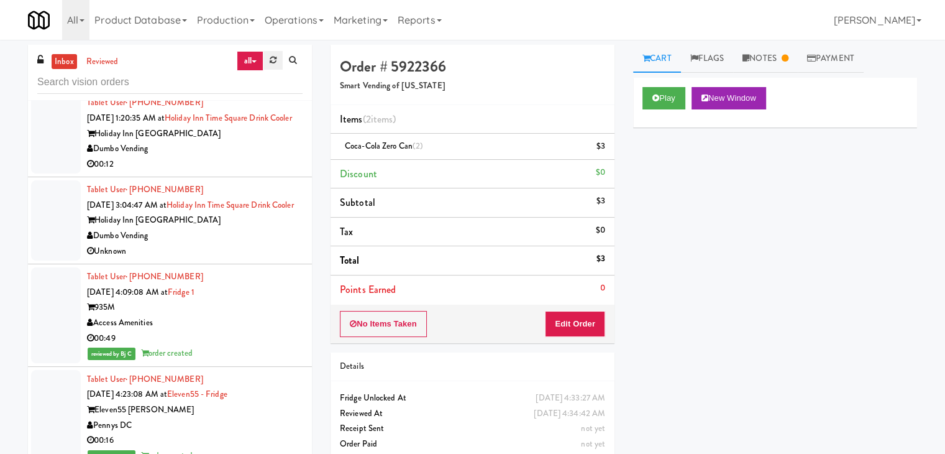
scroll to position [2431, 0]
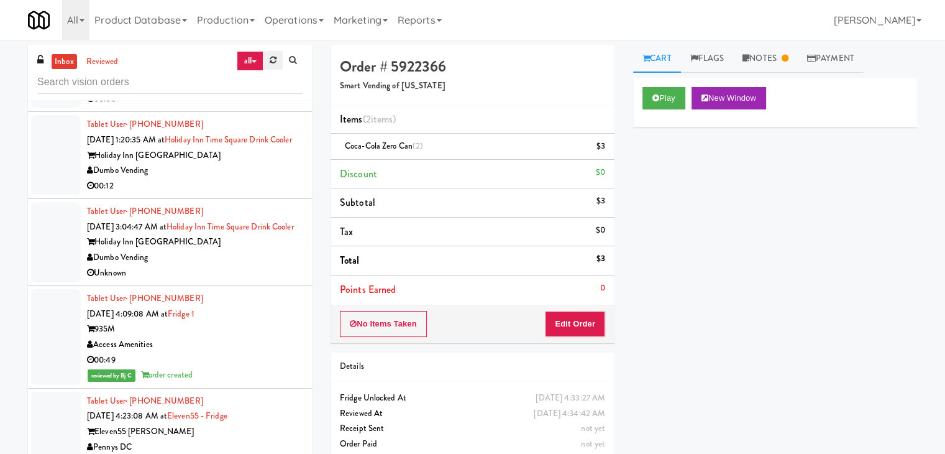
click at [270, 62] on icon at bounding box center [273, 60] width 7 height 8
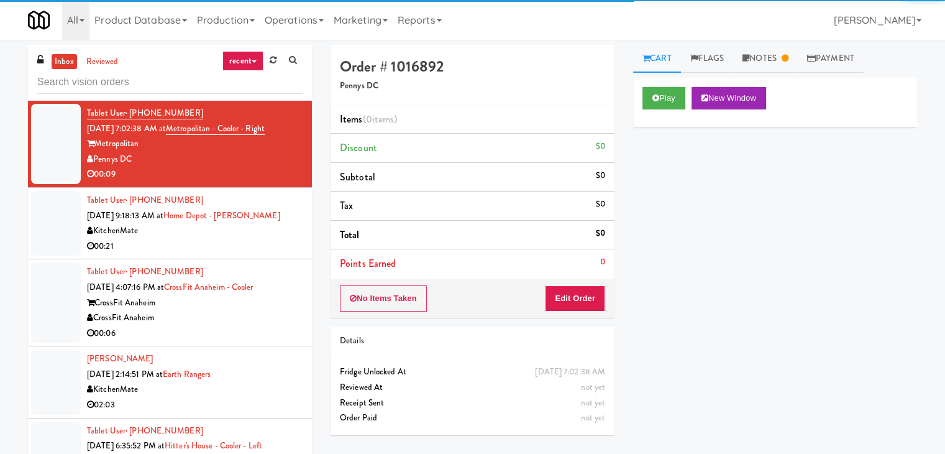
click at [245, 57] on link "recent" at bounding box center [242, 61] width 41 height 20
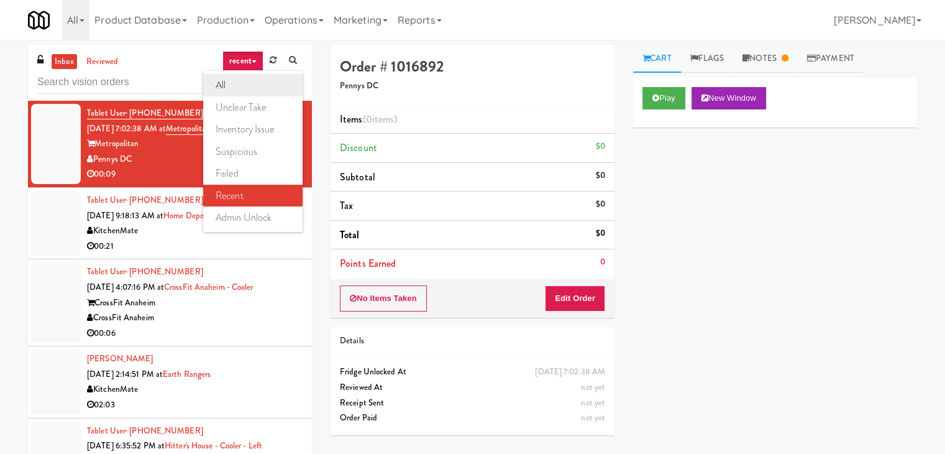
click at [236, 82] on link "all" at bounding box center [252, 85] width 99 height 22
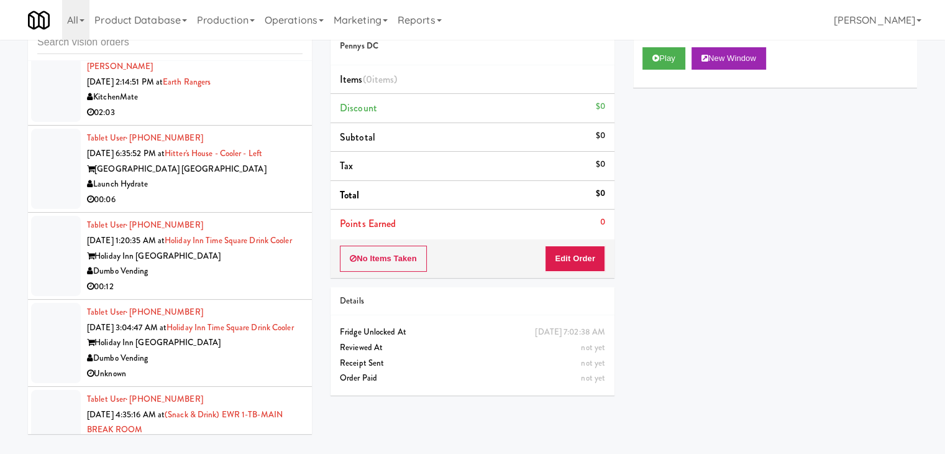
scroll to position [2372, 0]
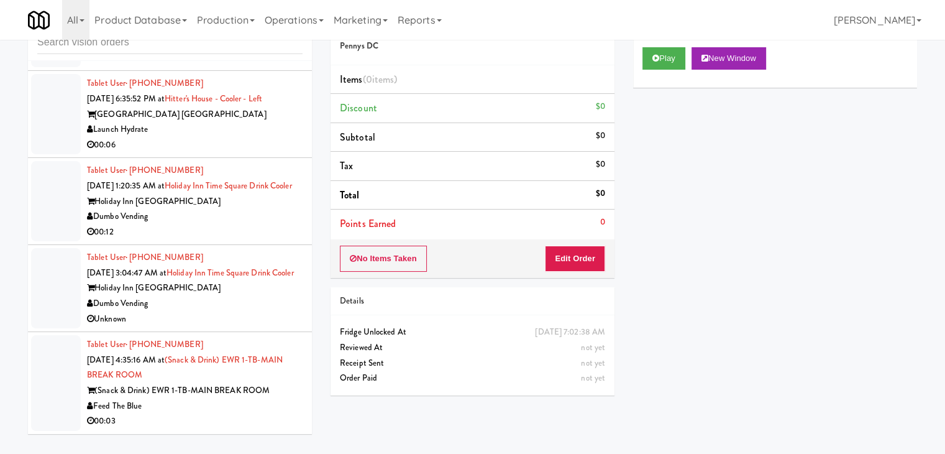
drag, startPoint x: 215, startPoint y: 422, endPoint x: 182, endPoint y: 423, distance: 32.9
click at [215, 421] on div "00:03" at bounding box center [195, 421] width 216 height 16
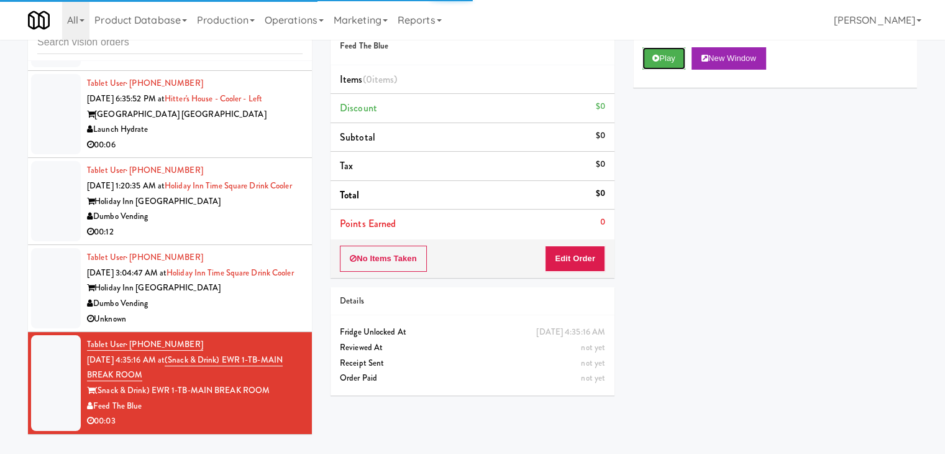
drag, startPoint x: 662, startPoint y: 53, endPoint x: 636, endPoint y: 149, distance: 99.2
click at [662, 55] on button "Play" at bounding box center [664, 58] width 43 height 22
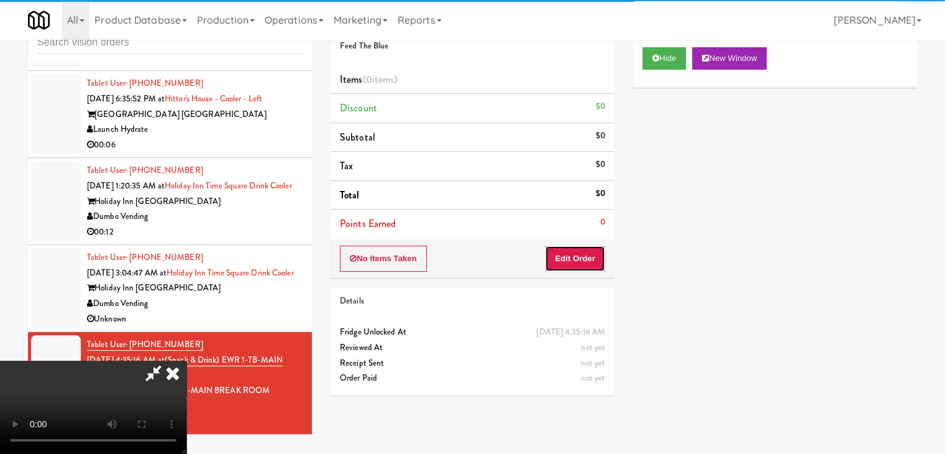
click at [583, 255] on button "Edit Order" at bounding box center [575, 258] width 60 height 26
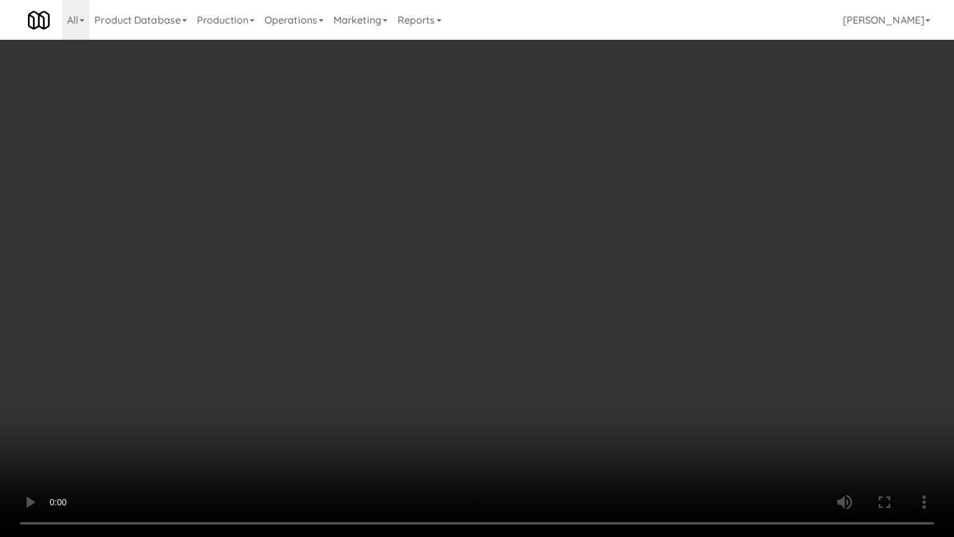
drag, startPoint x: 567, startPoint y: 424, endPoint x: 554, endPoint y: 454, distance: 32.3
click at [567, 426] on video at bounding box center [477, 268] width 954 height 537
click at [577, 322] on video at bounding box center [477, 268] width 954 height 537
drag, startPoint x: 572, startPoint y: 321, endPoint x: 572, endPoint y: 328, distance: 7.5
click at [572, 325] on video at bounding box center [477, 268] width 954 height 537
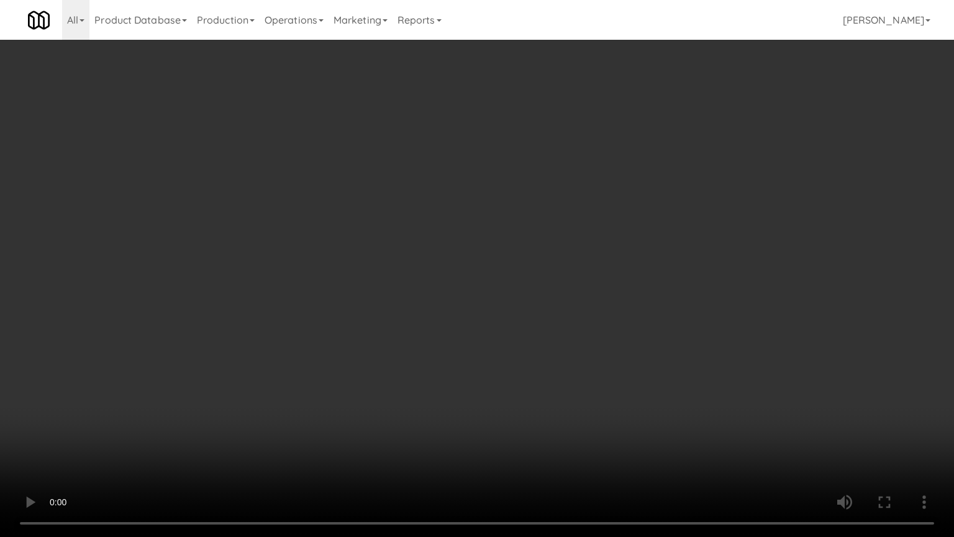
click at [572, 331] on video at bounding box center [477, 268] width 954 height 537
click at [572, 332] on video at bounding box center [477, 268] width 954 height 537
click at [572, 350] on video at bounding box center [477, 268] width 954 height 537
click at [572, 351] on video at bounding box center [477, 268] width 954 height 537
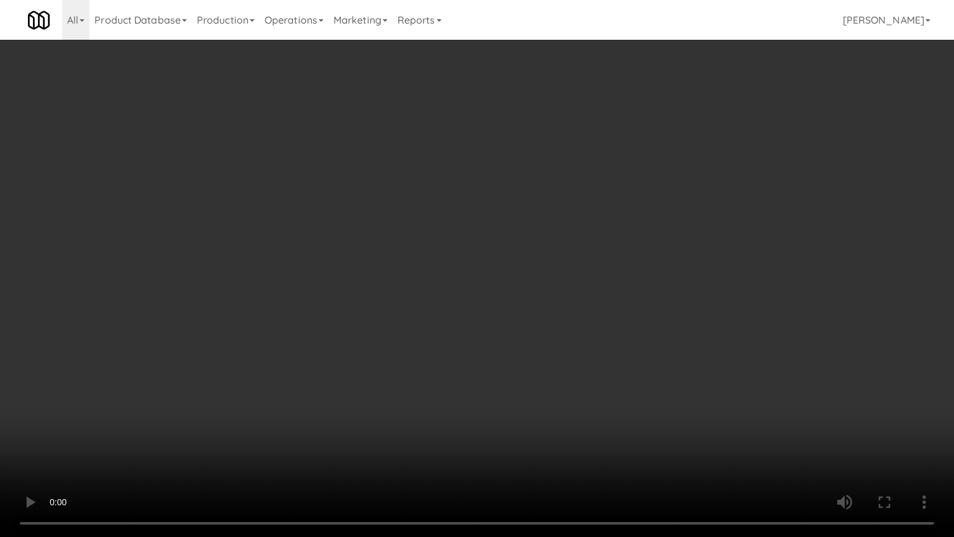
click at [579, 319] on video at bounding box center [477, 268] width 954 height 537
drag, startPoint x: 579, startPoint y: 319, endPoint x: 643, endPoint y: 180, distance: 153.2
click at [581, 316] on video at bounding box center [477, 268] width 954 height 537
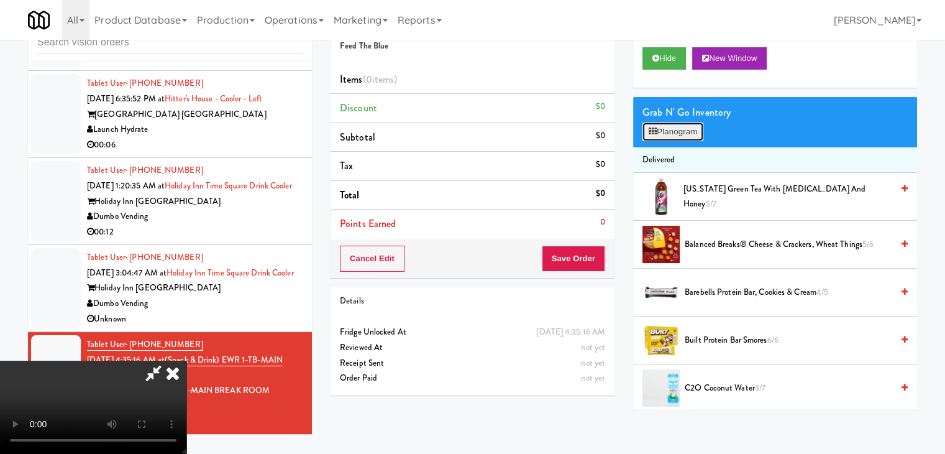
click at [679, 130] on button "Planogram" at bounding box center [673, 131] width 61 height 19
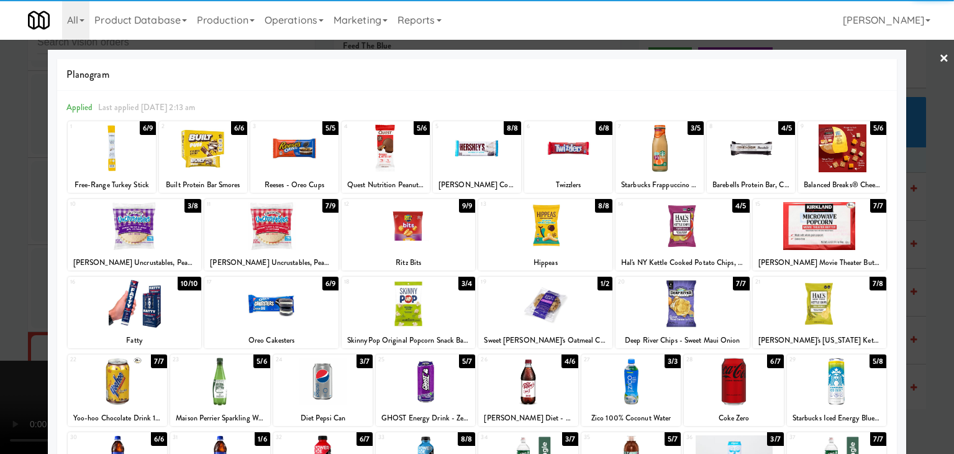
click at [275, 233] on div at bounding box center [271, 226] width 134 height 48
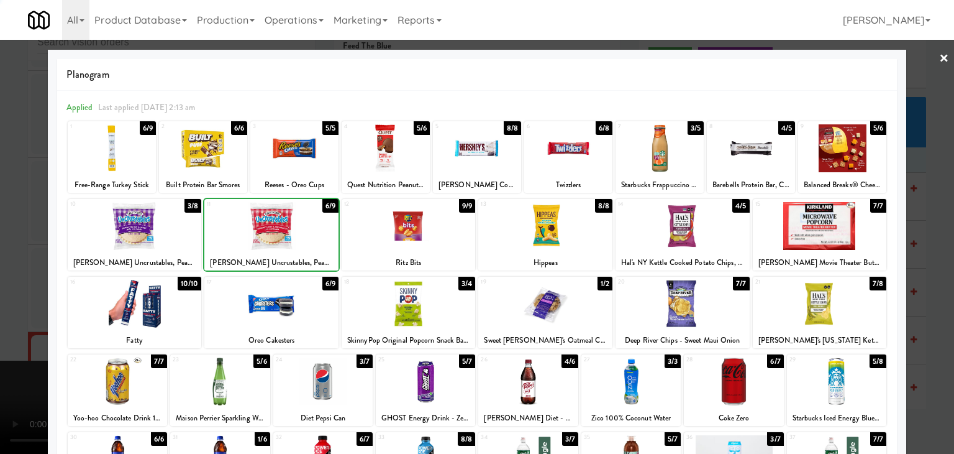
click at [275, 233] on div at bounding box center [271, 226] width 134 height 48
click at [7, 286] on div at bounding box center [477, 227] width 954 height 454
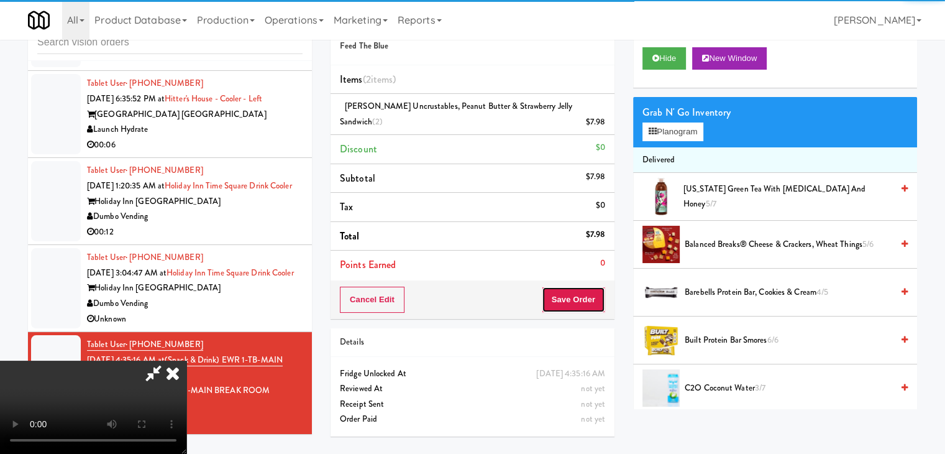
click at [579, 299] on button "Save Order" at bounding box center [573, 299] width 63 height 26
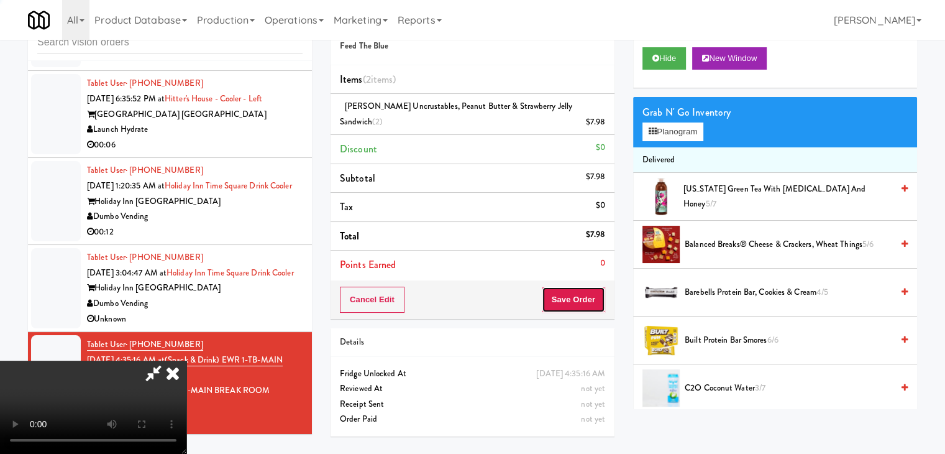
click at [579, 299] on button "Save Order" at bounding box center [573, 299] width 63 height 26
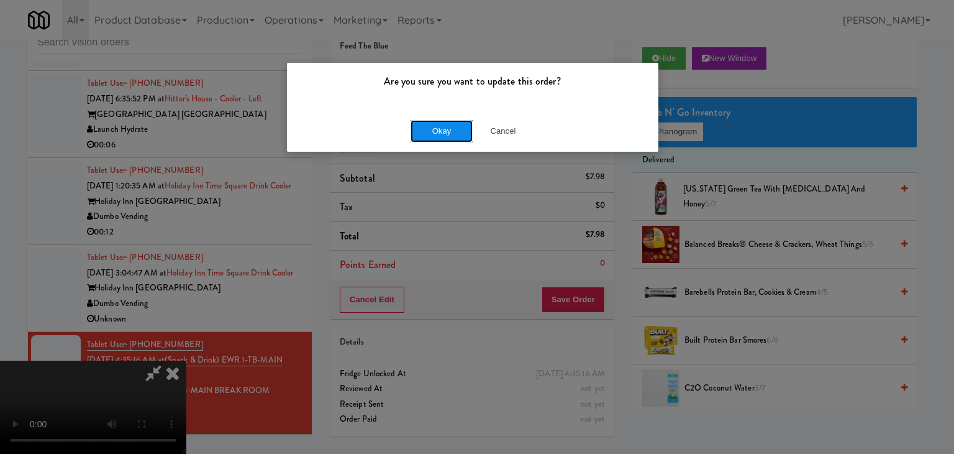
click at [457, 130] on button "Okay" at bounding box center [442, 131] width 62 height 22
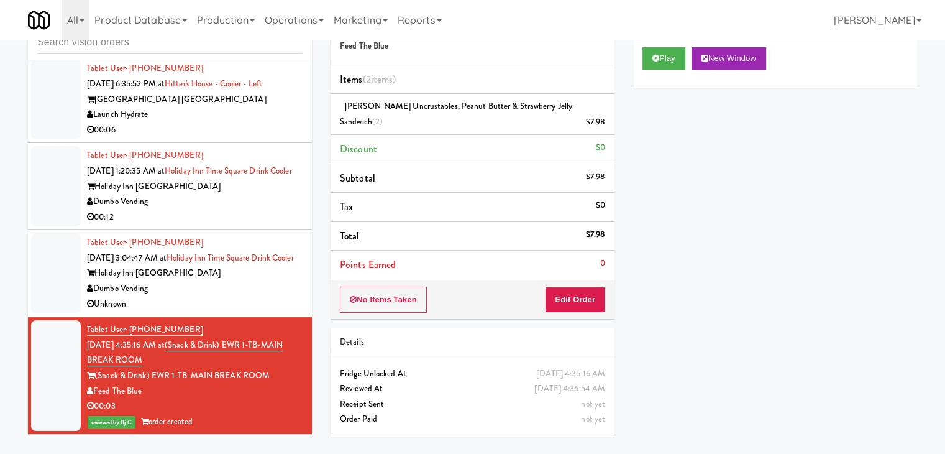
click at [247, 296] on div "Dumbo Vending" at bounding box center [195, 289] width 216 height 16
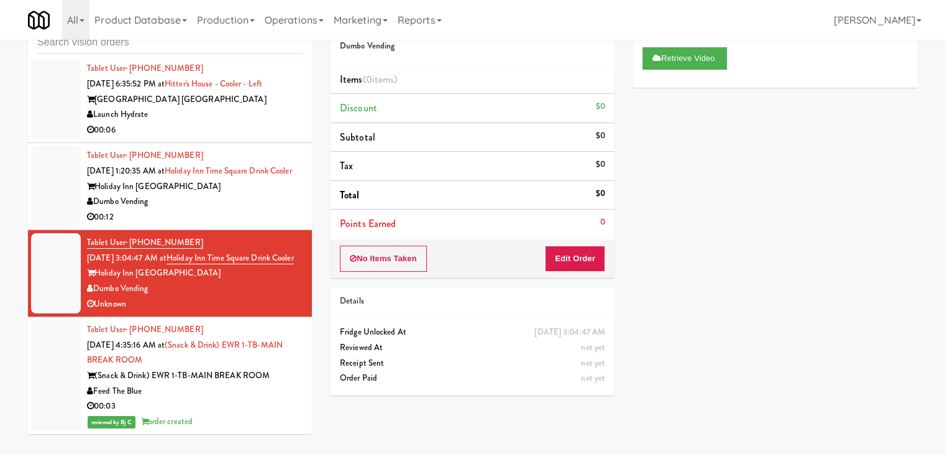
drag, startPoint x: 206, startPoint y: 204, endPoint x: 216, endPoint y: 206, distance: 9.4
click at [208, 204] on div "Dumbo Vending" at bounding box center [195, 202] width 216 height 16
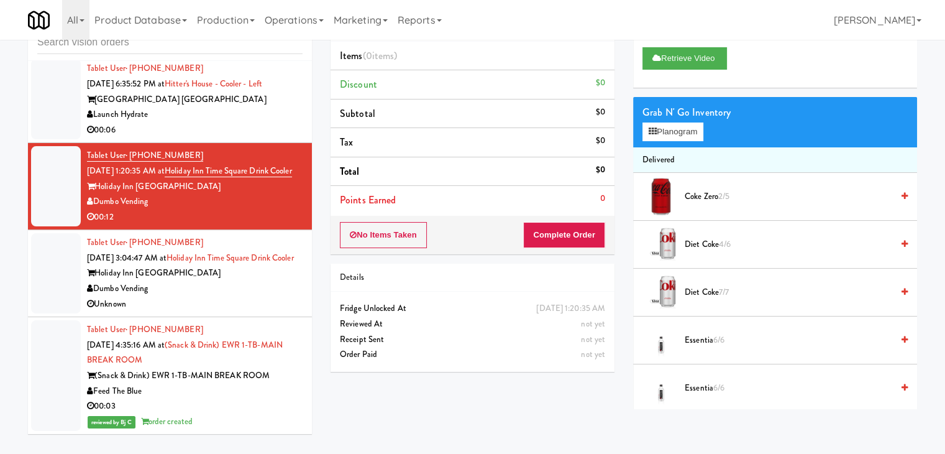
scroll to position [2388, 0]
click at [238, 283] on div "Dumbo Vending" at bounding box center [195, 289] width 216 height 16
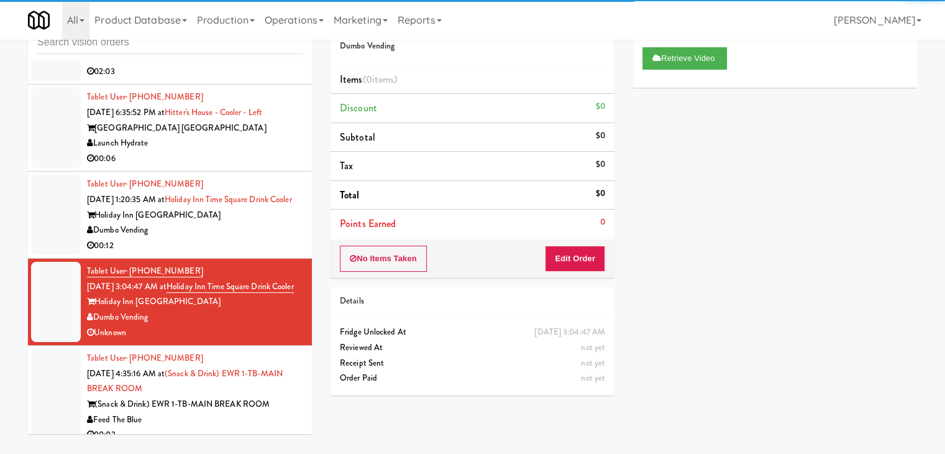
scroll to position [2264, 0]
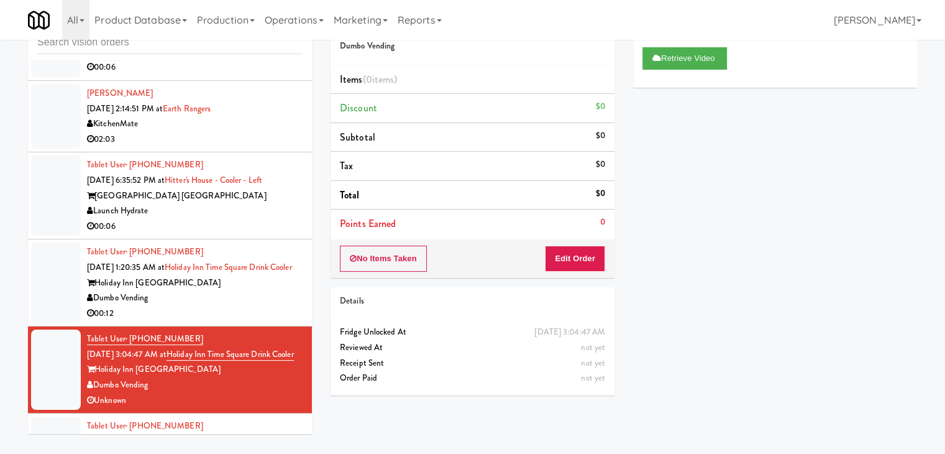
click at [246, 209] on div "Launch Hydrate" at bounding box center [195, 211] width 216 height 16
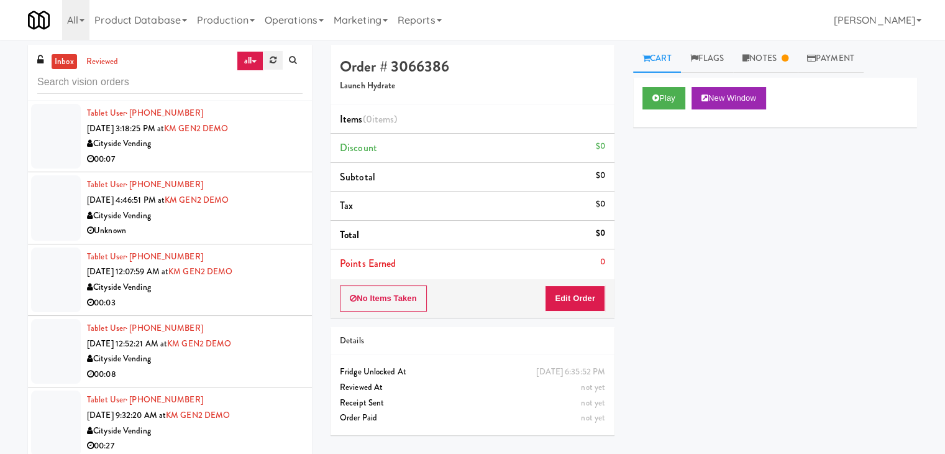
click at [266, 58] on link at bounding box center [272, 60] width 19 height 19
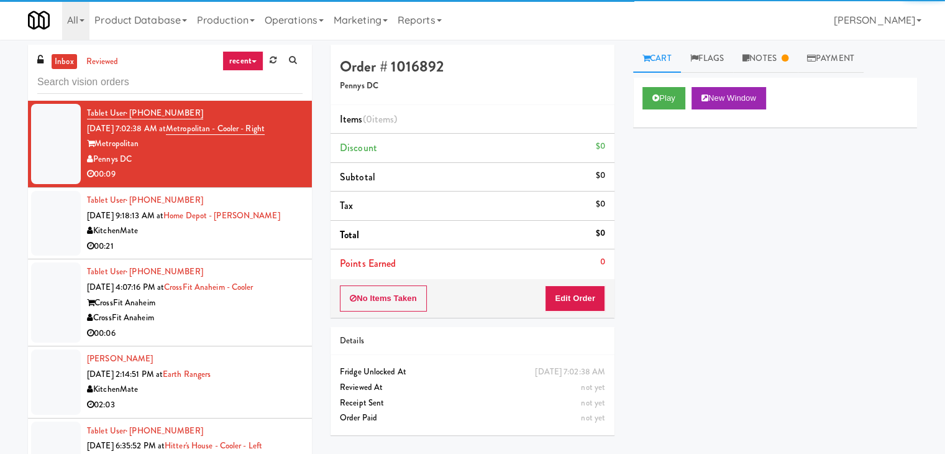
click at [256, 60] on link "recent" at bounding box center [242, 61] width 41 height 20
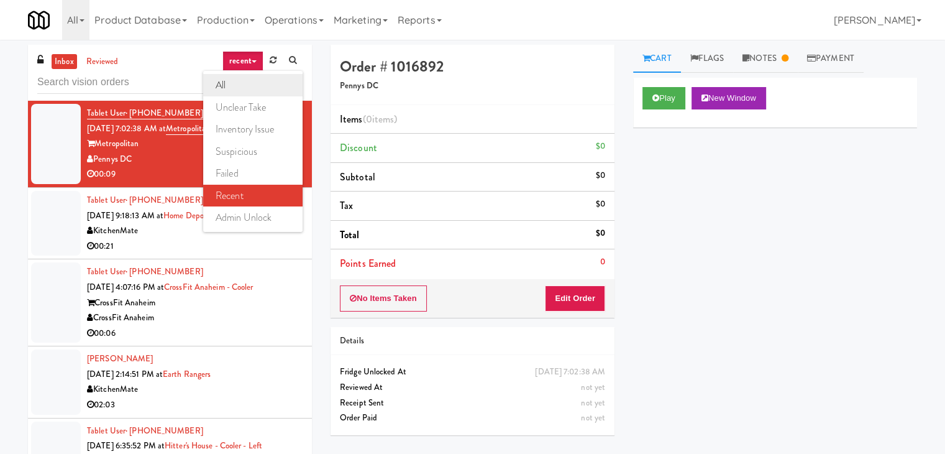
click at [242, 84] on link "all" at bounding box center [252, 85] width 99 height 22
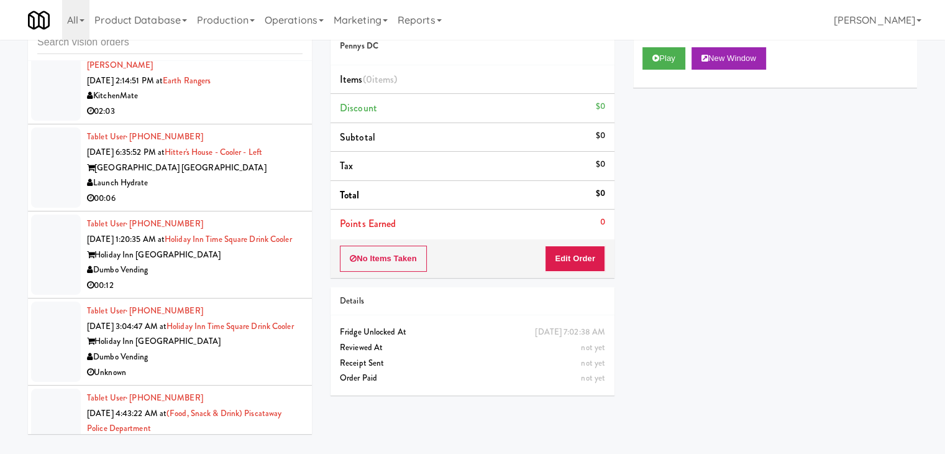
scroll to position [2459, 0]
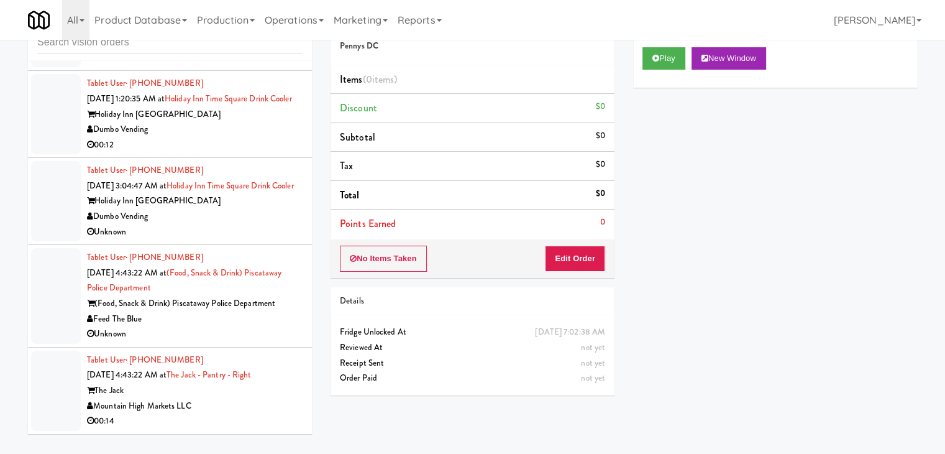
click at [244, 411] on div "Mountain High Markets LLC" at bounding box center [195, 406] width 216 height 16
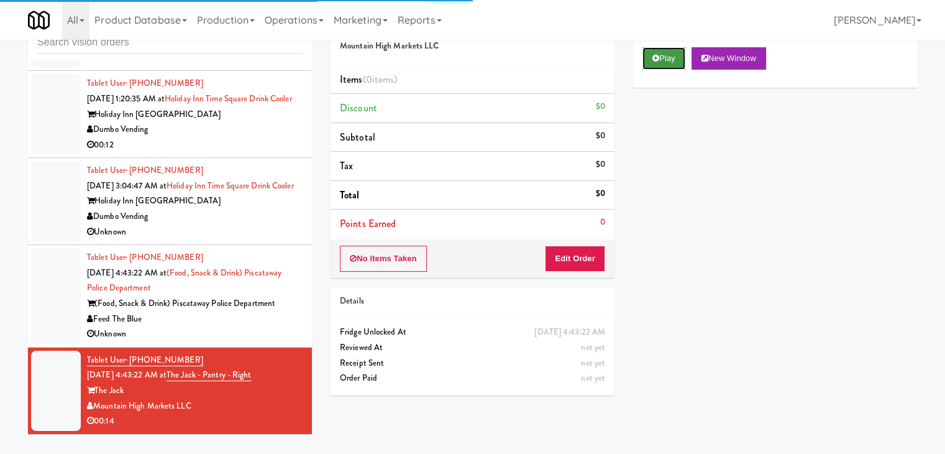
click at [663, 62] on button "Play" at bounding box center [664, 58] width 43 height 22
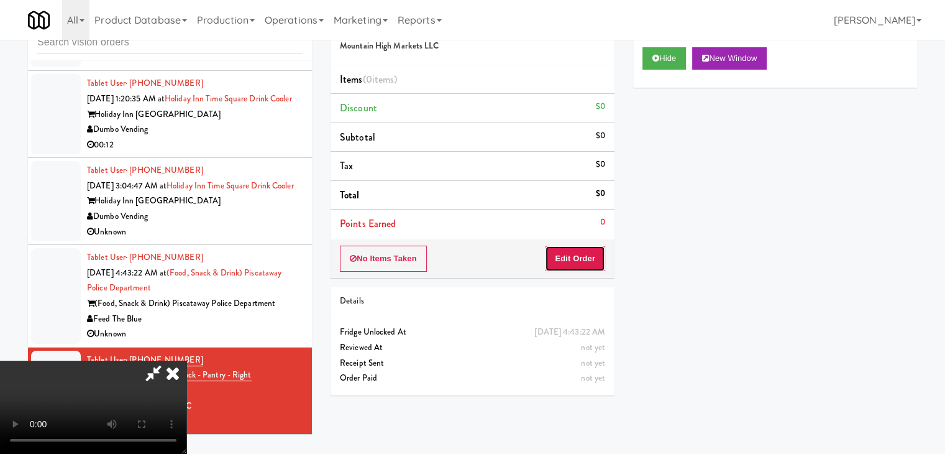
click at [574, 247] on button "Edit Order" at bounding box center [575, 258] width 60 height 26
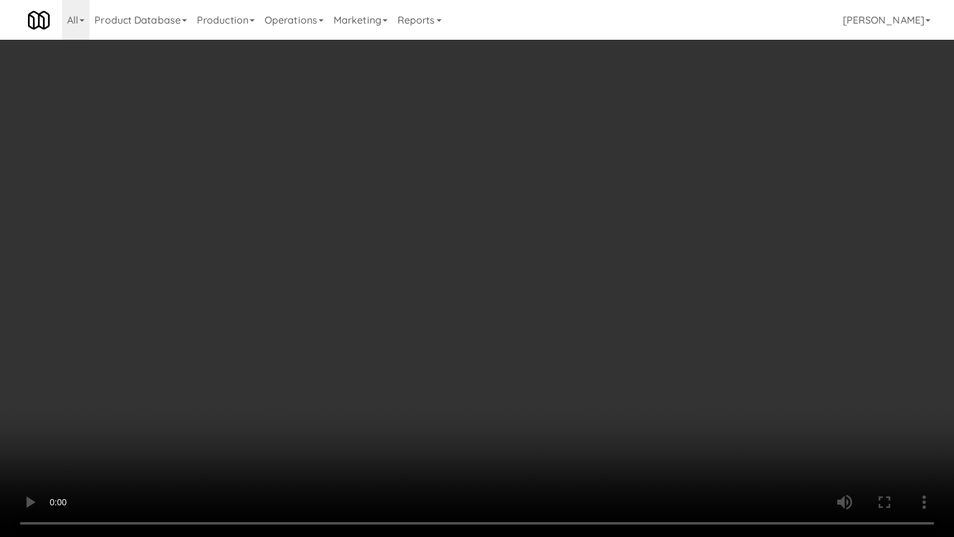
click at [590, 328] on video at bounding box center [477, 268] width 954 height 537
click at [560, 324] on video at bounding box center [477, 268] width 954 height 537
click at [592, 284] on video at bounding box center [477, 268] width 954 height 537
click at [475, 387] on video at bounding box center [477, 268] width 954 height 537
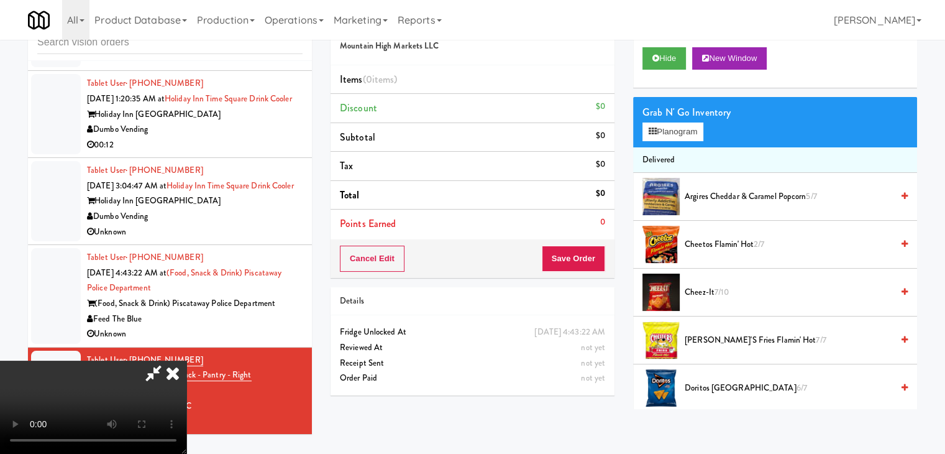
click at [186, 360] on video at bounding box center [93, 406] width 186 height 93
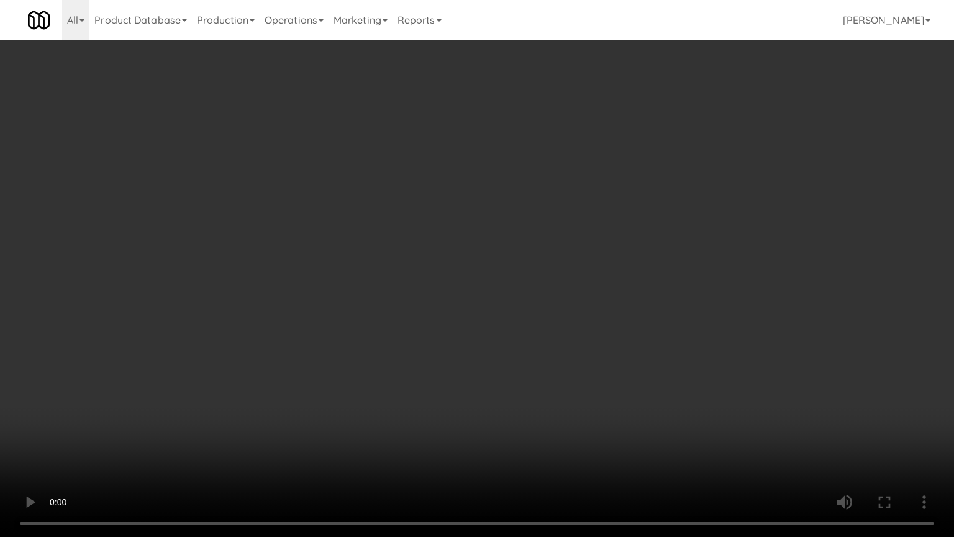
click at [477, 384] on video at bounding box center [477, 268] width 954 height 537
click at [477, 383] on video at bounding box center [477, 268] width 954 height 537
click at [550, 261] on video at bounding box center [477, 268] width 954 height 537
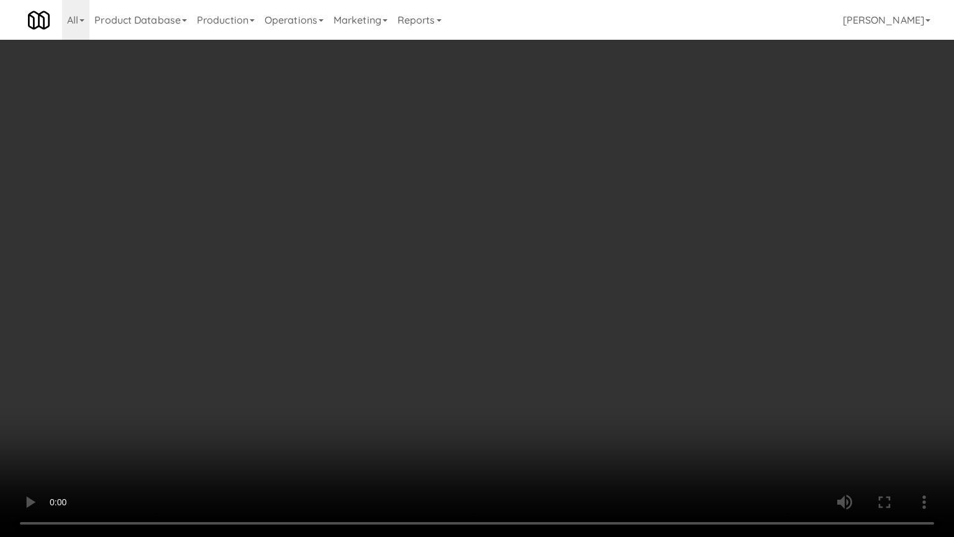
click at [550, 265] on video at bounding box center [477, 268] width 954 height 537
drag, startPoint x: 550, startPoint y: 265, endPoint x: 618, endPoint y: 160, distance: 125.3
click at [552, 261] on video at bounding box center [477, 268] width 954 height 537
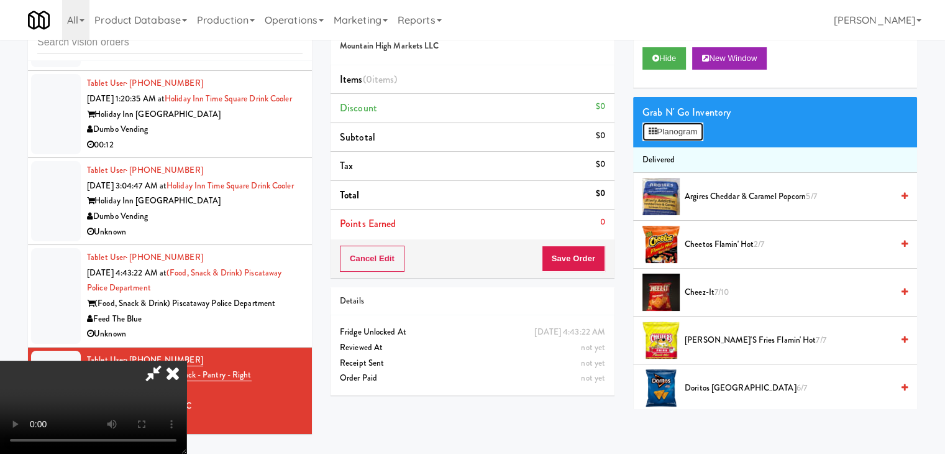
drag, startPoint x: 656, startPoint y: 129, endPoint x: 665, endPoint y: 132, distance: 9.8
click at [656, 130] on icon at bounding box center [653, 131] width 8 height 8
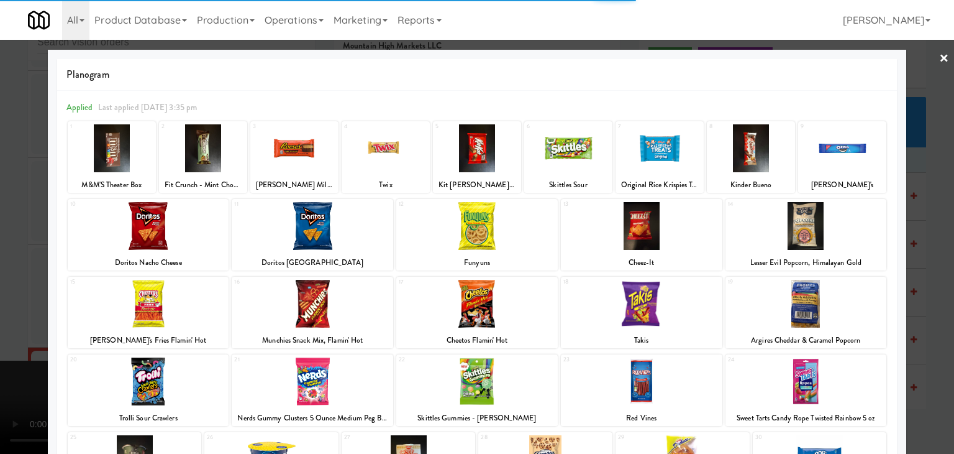
click at [327, 231] on div at bounding box center [313, 226] width 162 height 48
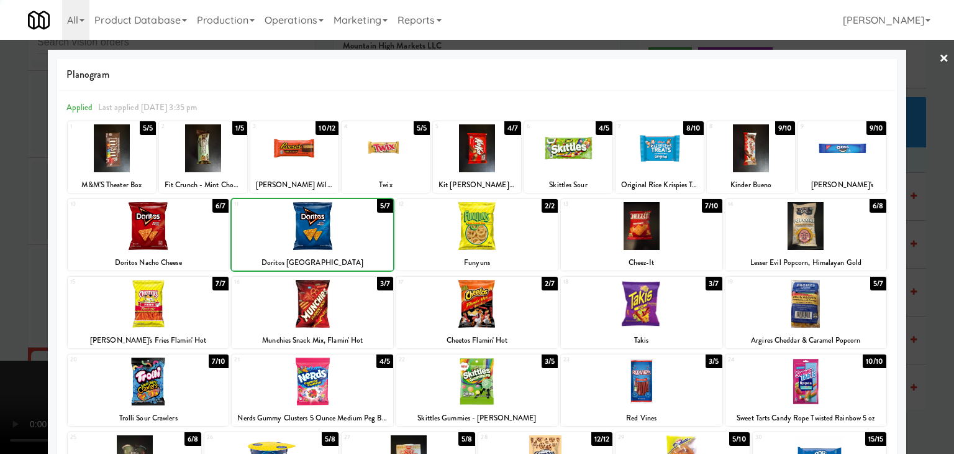
click at [157, 381] on div at bounding box center [149, 381] width 162 height 48
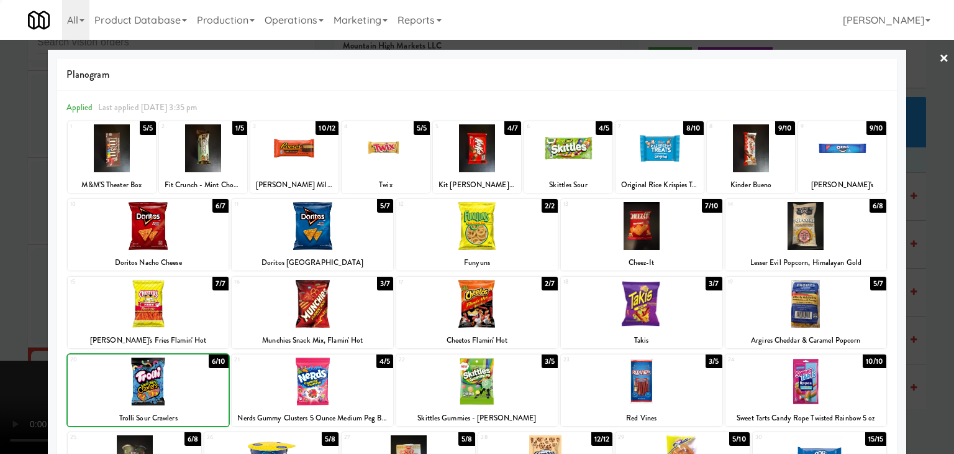
drag, startPoint x: 0, startPoint y: 369, endPoint x: 7, endPoint y: 363, distance: 9.7
click at [0, 368] on div at bounding box center [477, 227] width 954 height 454
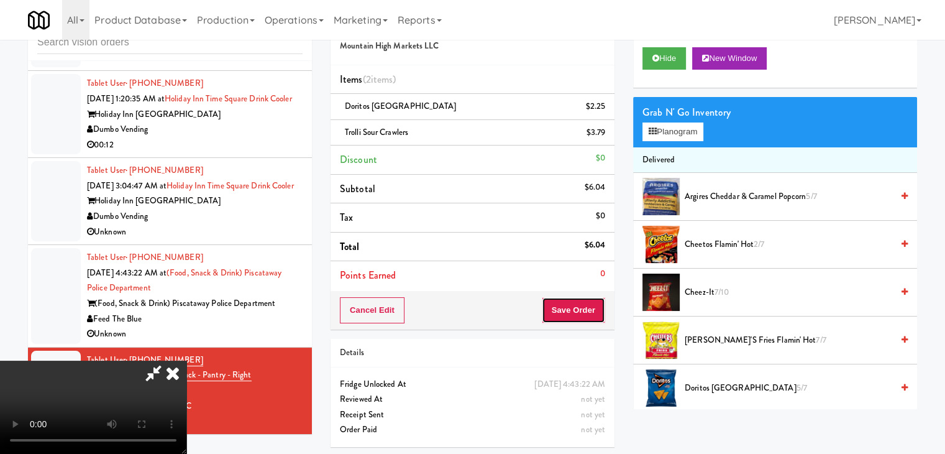
click at [592, 318] on button "Save Order" at bounding box center [573, 310] width 63 height 26
click at [592, 317] on button "Save Order" at bounding box center [573, 310] width 63 height 26
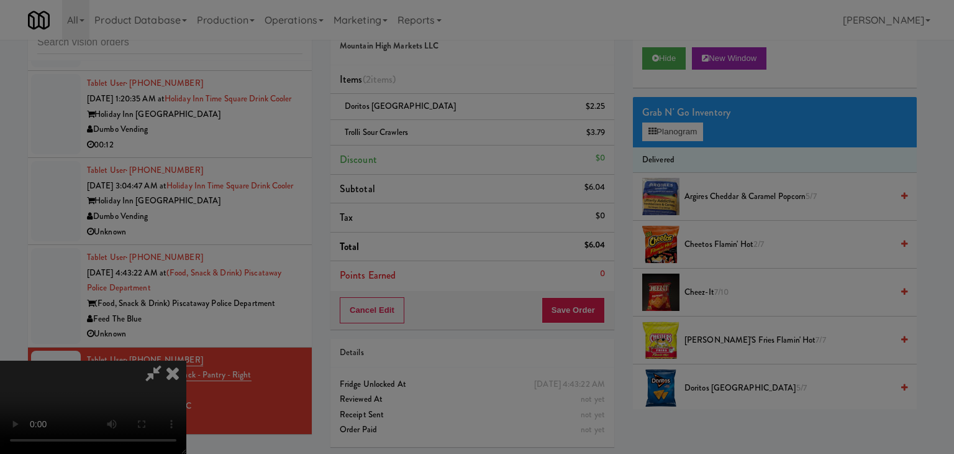
click at [595, 311] on body "Are you sure you want to update this order? Okay Cancel Okay Are you sure you w…" at bounding box center [477, 227] width 954 height 454
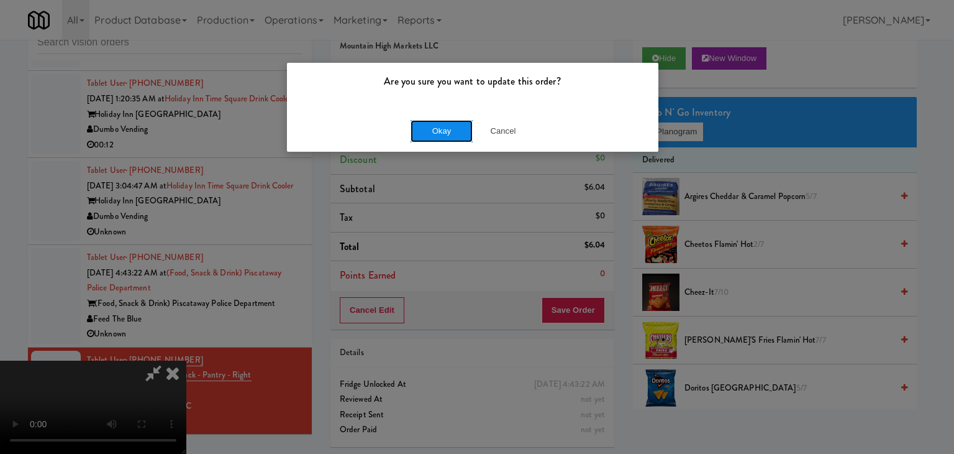
click at [465, 134] on button "Okay" at bounding box center [442, 131] width 62 height 22
click at [463, 134] on div "Okay Cancel" at bounding box center [473, 131] width 372 height 42
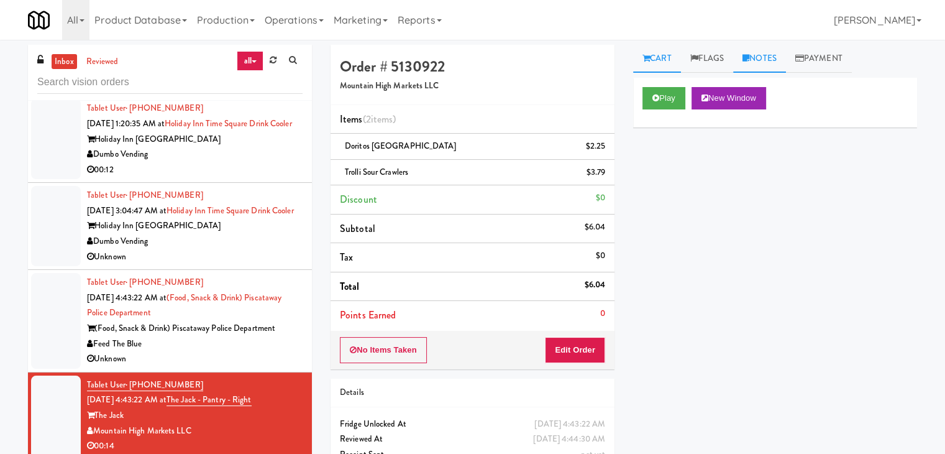
click at [768, 62] on link "Notes" at bounding box center [759, 59] width 53 height 28
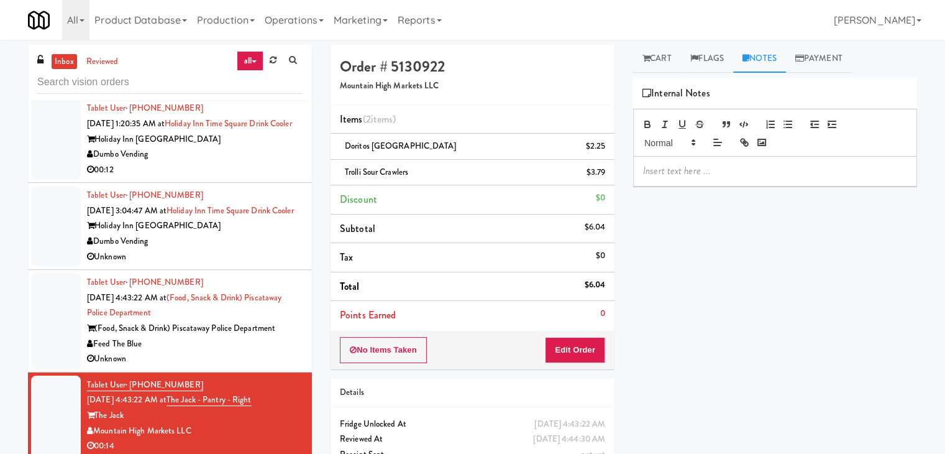
click at [704, 159] on div at bounding box center [775, 171] width 283 height 29
click at [206, 367] on div "Unknown" at bounding box center [195, 359] width 216 height 16
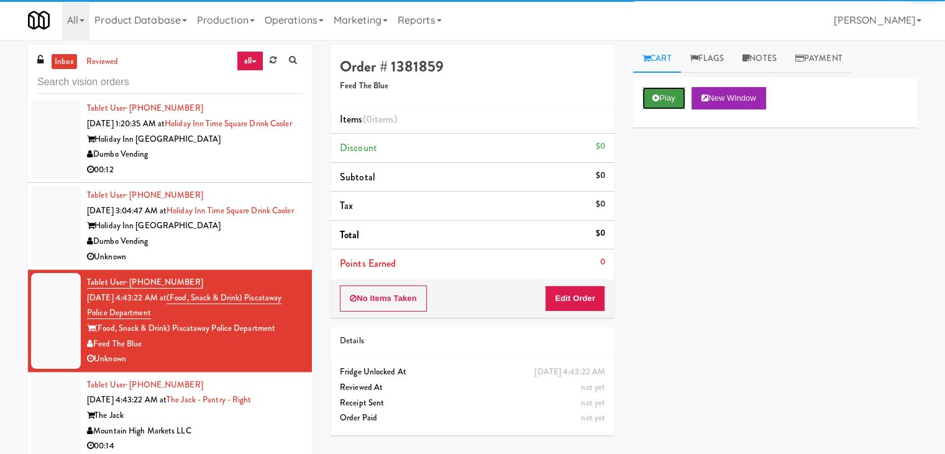
click at [661, 93] on button "Play" at bounding box center [664, 98] width 43 height 22
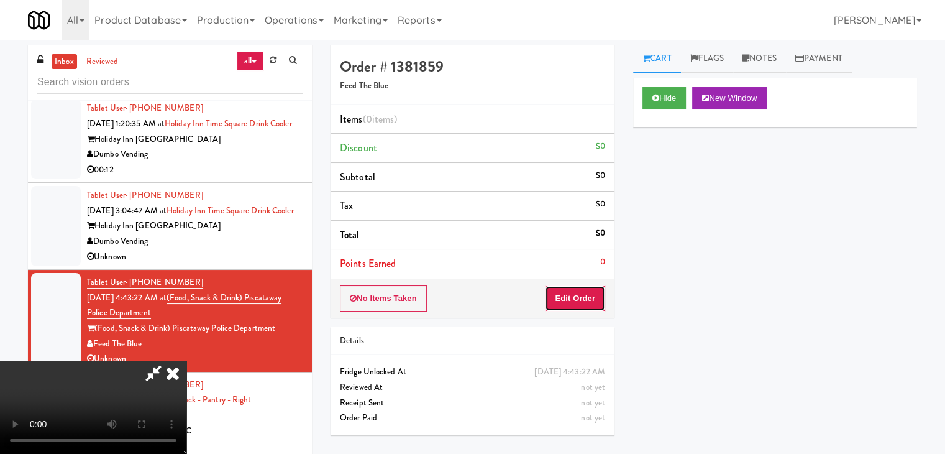
click at [574, 309] on button "Edit Order" at bounding box center [575, 298] width 60 height 26
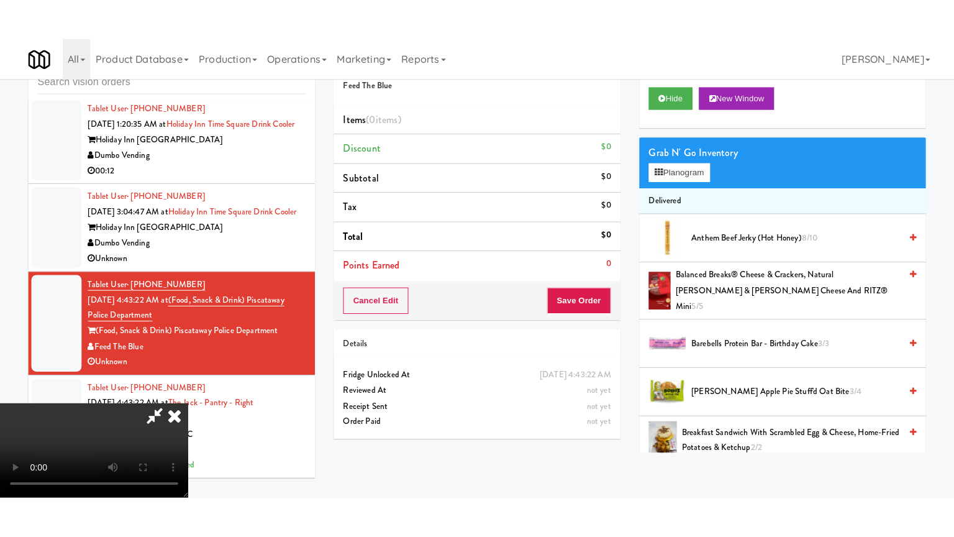
scroll to position [40, 0]
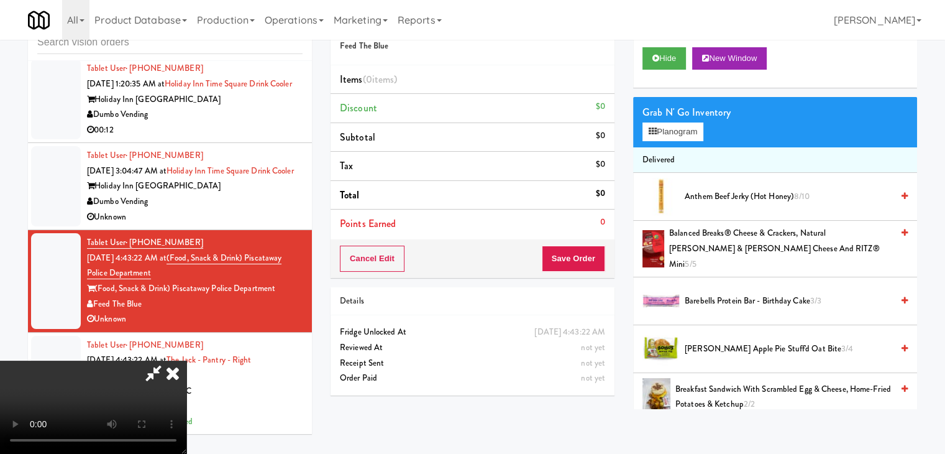
click at [186, 360] on video at bounding box center [93, 406] width 186 height 93
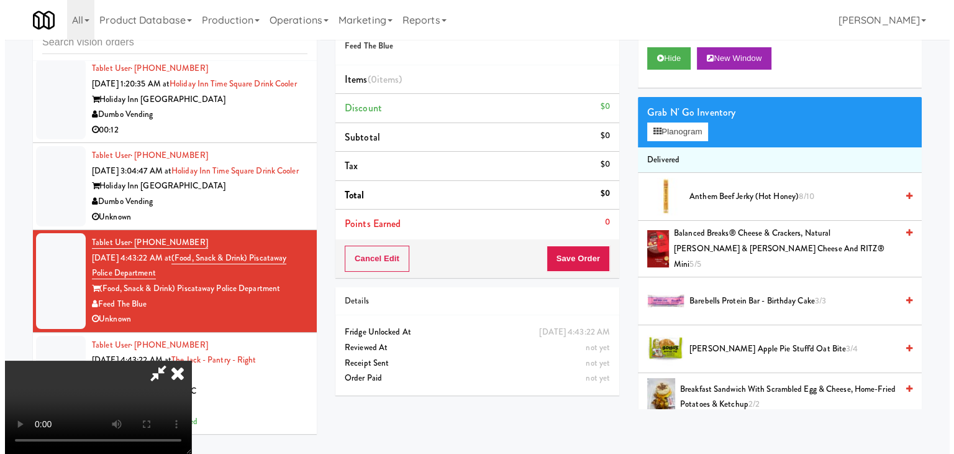
scroll to position [0, 0]
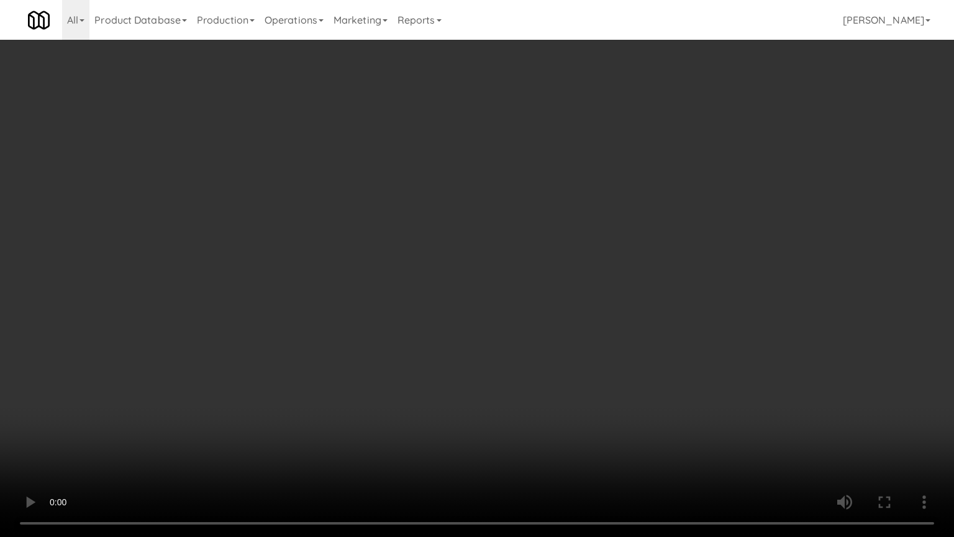
click at [570, 356] on video at bounding box center [477, 268] width 954 height 537
click at [575, 350] on video at bounding box center [477, 268] width 954 height 537
drag, startPoint x: 575, startPoint y: 350, endPoint x: 599, endPoint y: 257, distance: 96.9
click at [574, 342] on video at bounding box center [477, 268] width 954 height 537
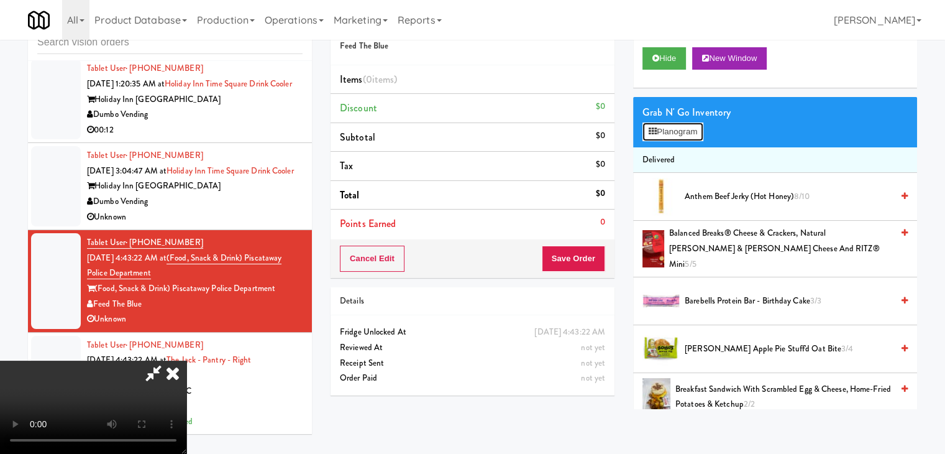
click at [698, 123] on button "Planogram" at bounding box center [673, 131] width 61 height 19
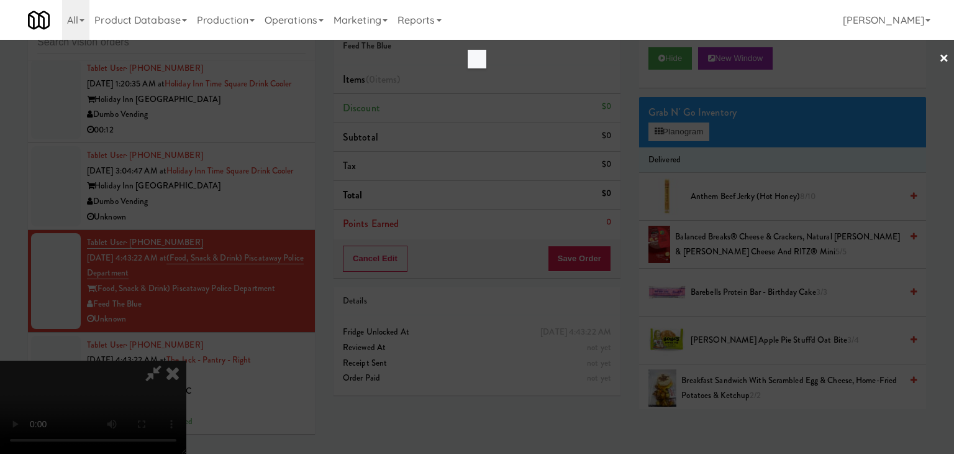
click at [690, 132] on div at bounding box center [477, 227] width 954 height 454
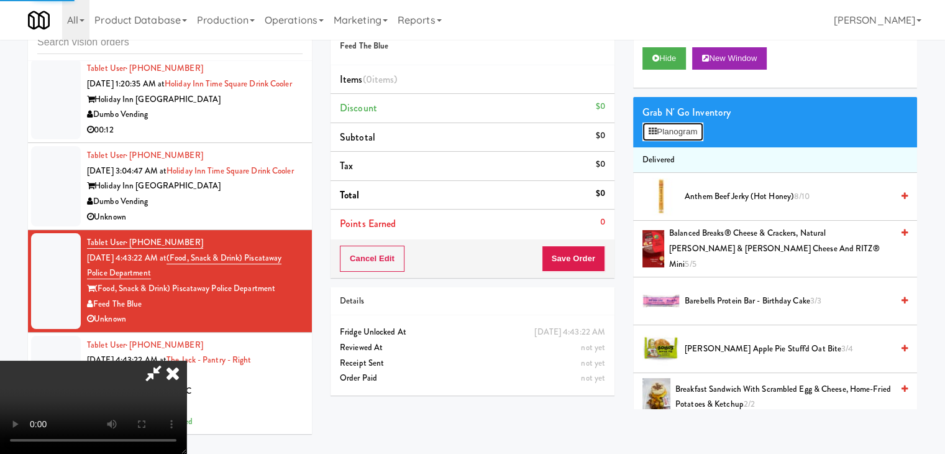
click at [691, 131] on button "Planogram" at bounding box center [673, 131] width 61 height 19
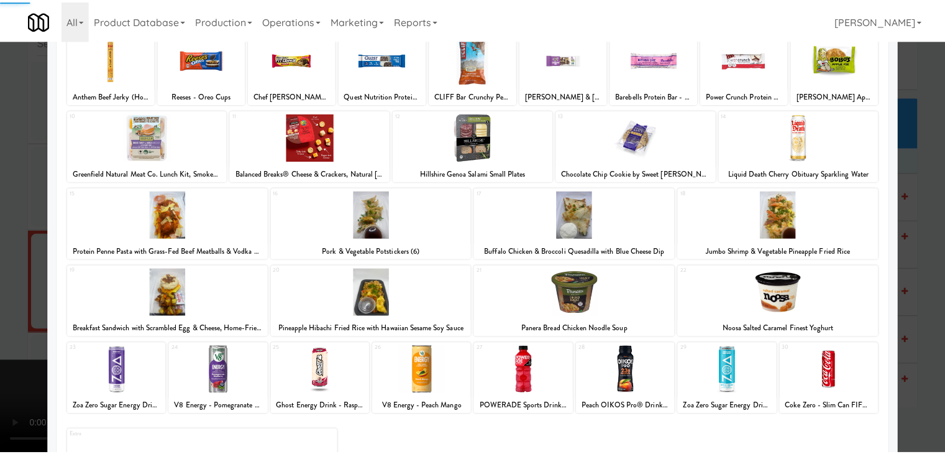
scroll to position [157, 0]
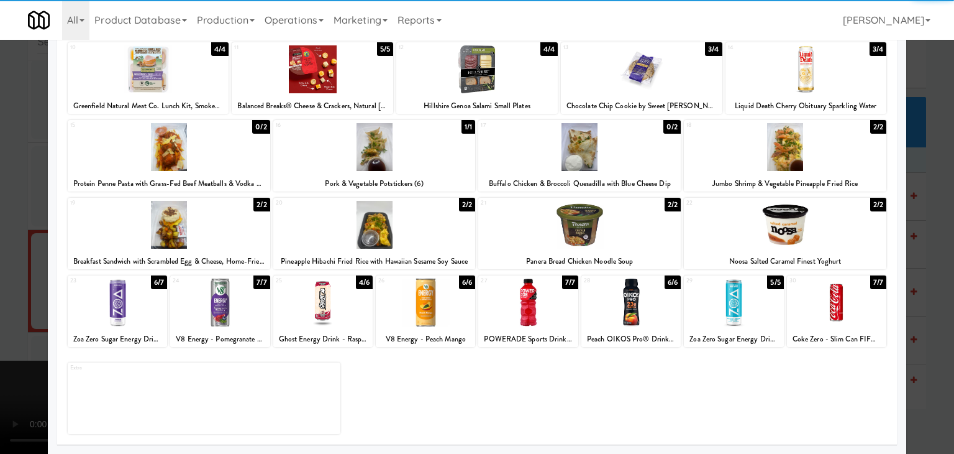
click at [856, 297] on div at bounding box center [836, 302] width 99 height 48
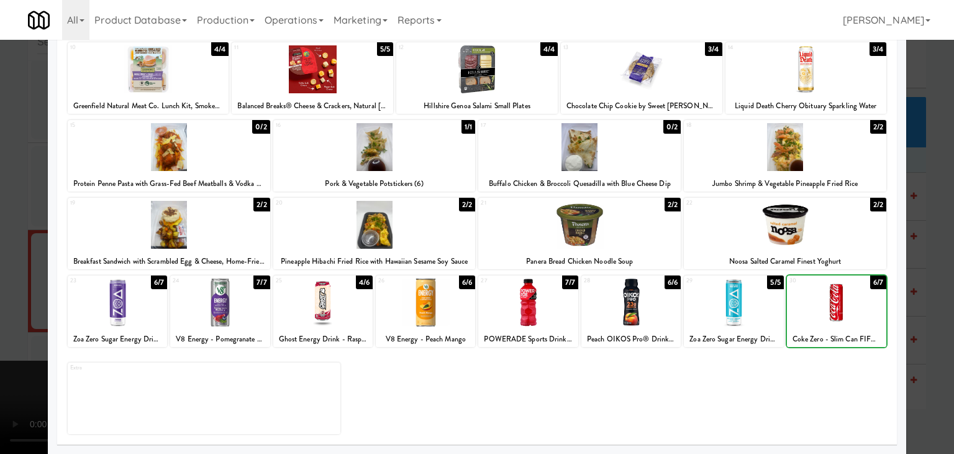
click at [915, 309] on div at bounding box center [477, 227] width 954 height 454
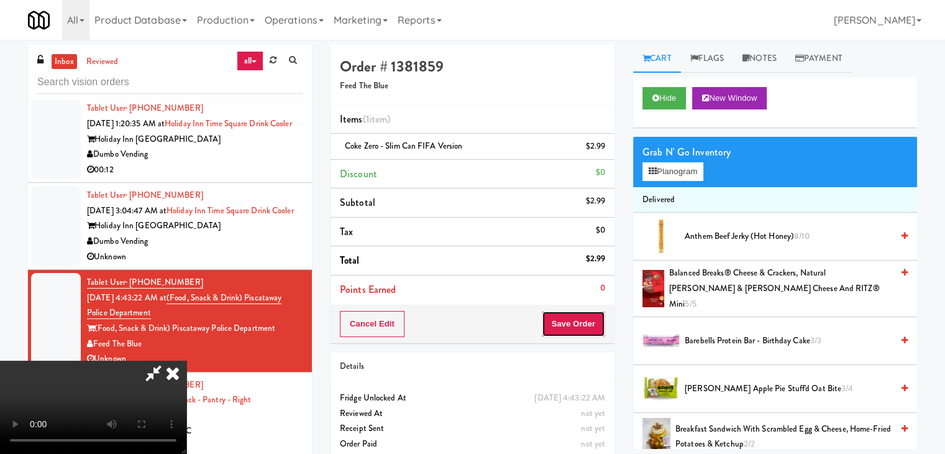
click at [603, 324] on button "Save Order" at bounding box center [573, 324] width 63 height 26
click at [598, 321] on button "Save Order" at bounding box center [573, 324] width 63 height 26
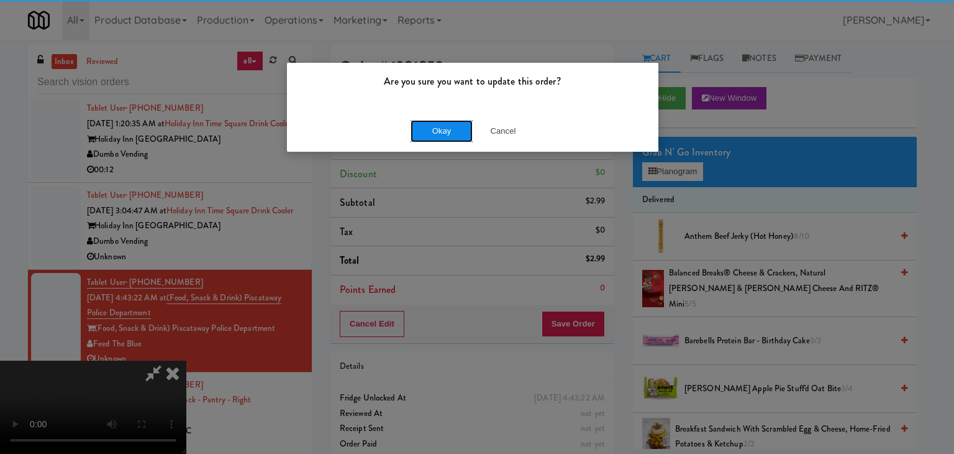
click at [454, 132] on button "Okay" at bounding box center [442, 131] width 62 height 22
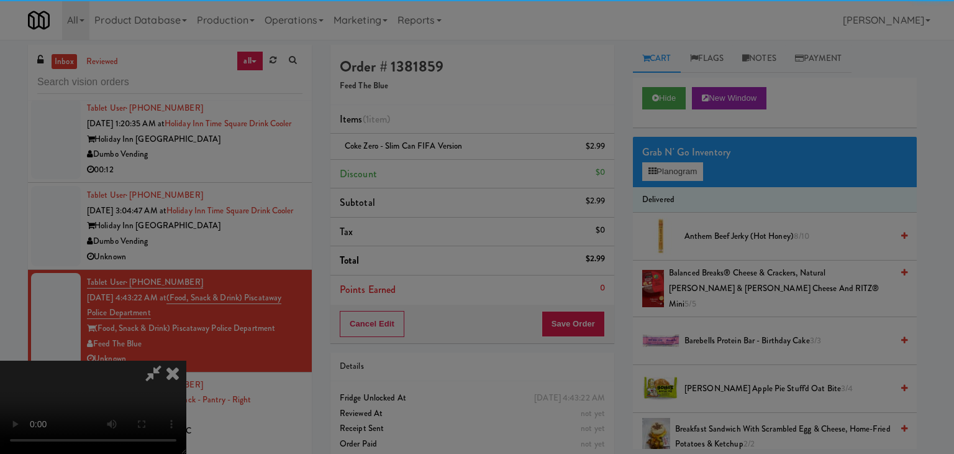
click at [454, 129] on div "Okay Cancel" at bounding box center [473, 108] width 372 height 42
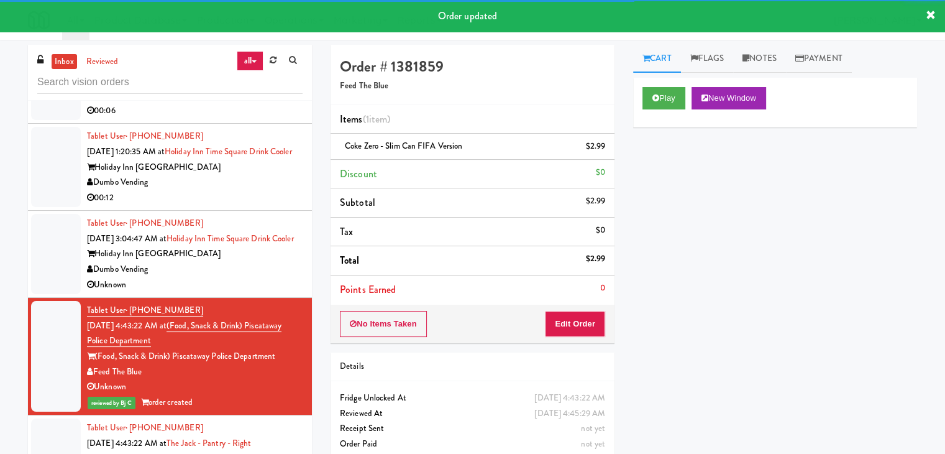
scroll to position [2397, 0]
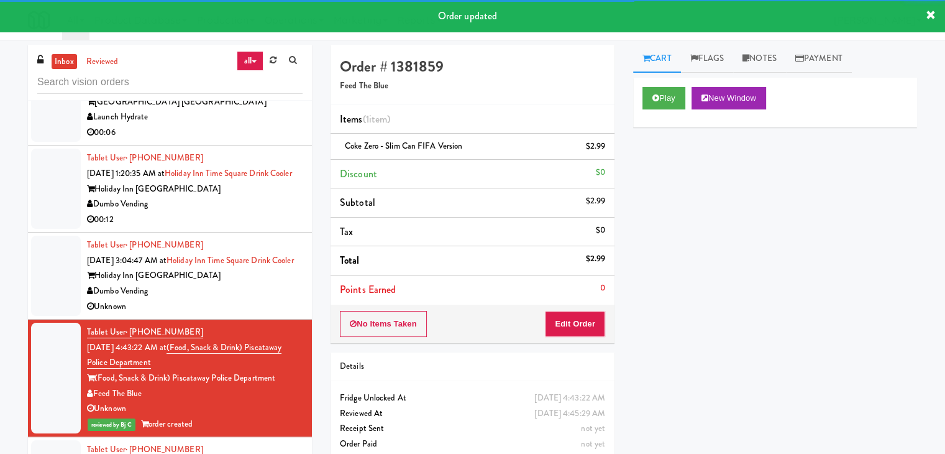
click at [236, 299] on div "Dumbo Vending" at bounding box center [195, 291] width 216 height 16
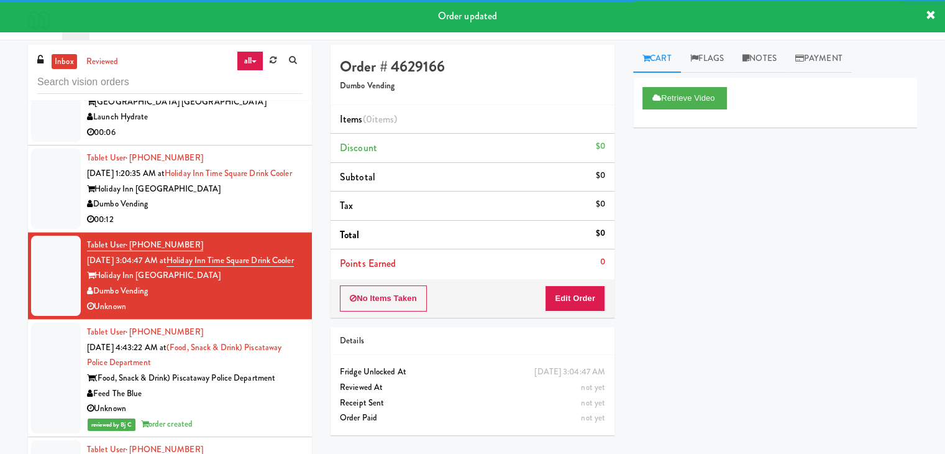
click at [238, 210] on div "Dumbo Vending" at bounding box center [195, 204] width 216 height 16
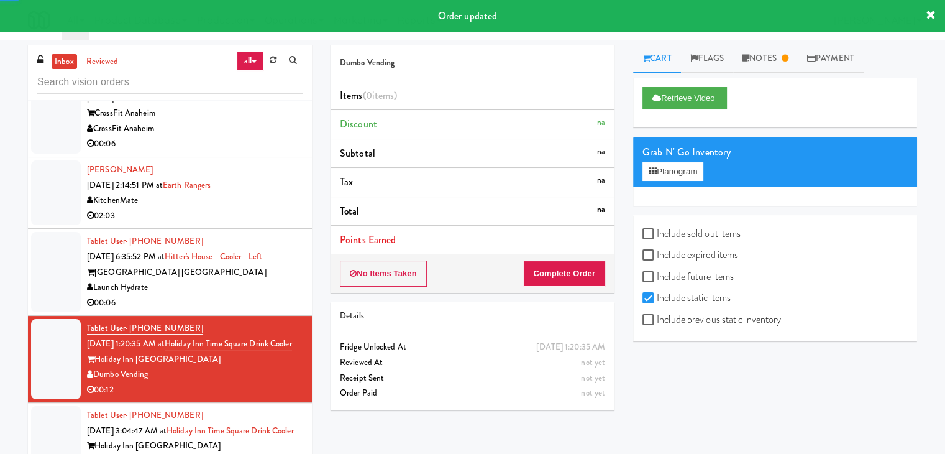
scroll to position [2211, 0]
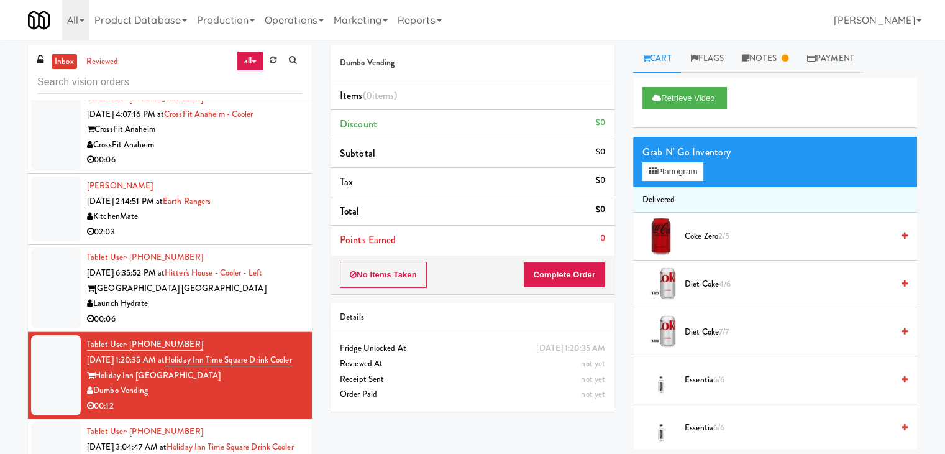
click at [243, 303] on div "Launch Hydrate" at bounding box center [195, 304] width 216 height 16
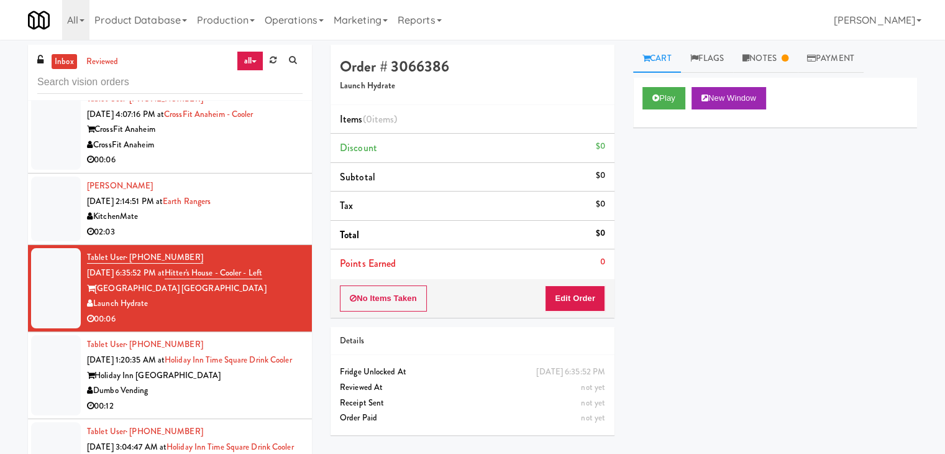
click at [258, 209] on div "KitchenMate" at bounding box center [195, 217] width 216 height 16
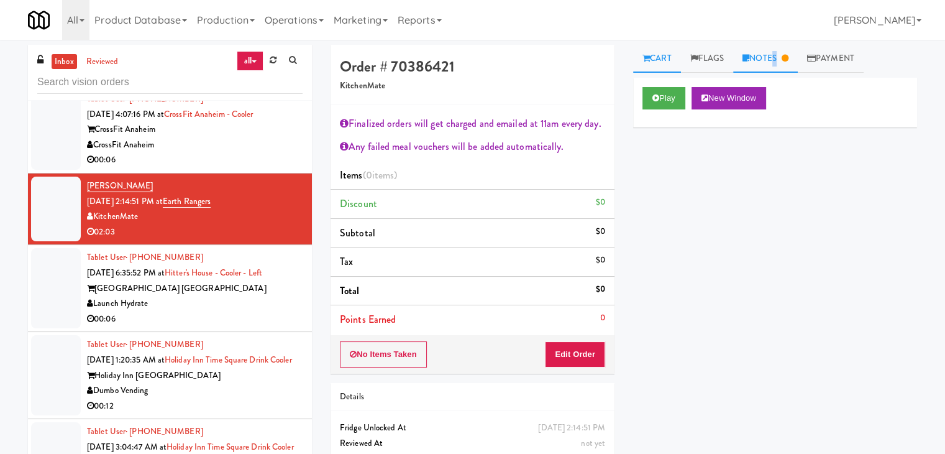
click at [774, 63] on link "Notes" at bounding box center [765, 59] width 65 height 28
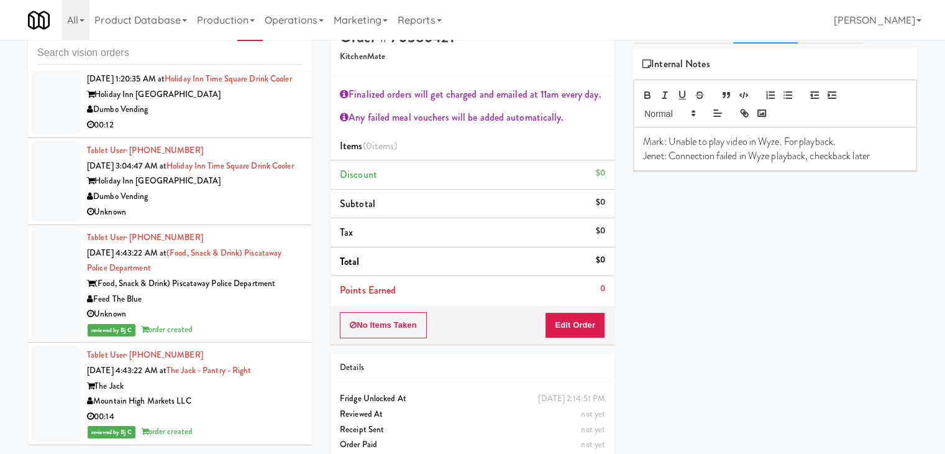
scroll to position [45, 0]
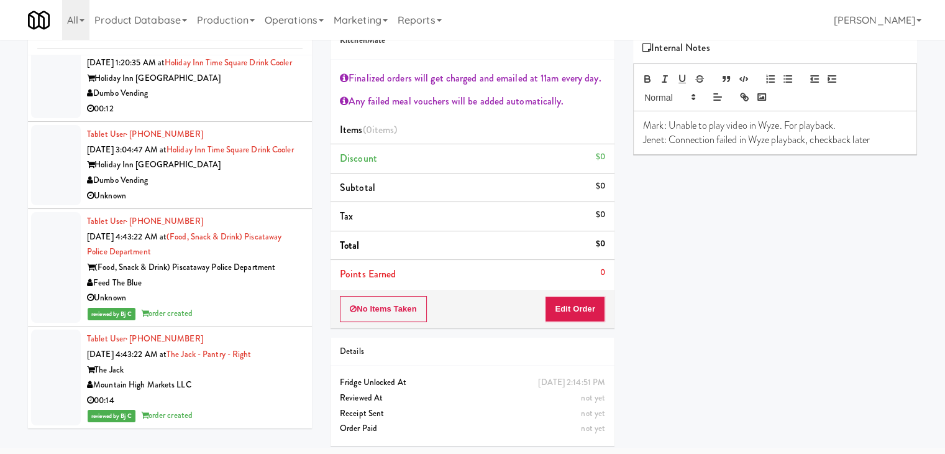
click at [232, 190] on div "Unknown" at bounding box center [195, 196] width 216 height 16
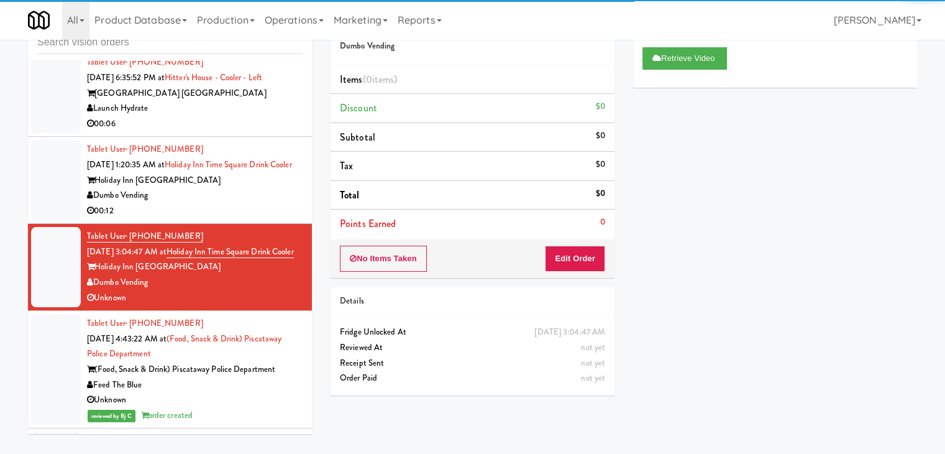
click at [249, 203] on div "Dumbo Vending" at bounding box center [195, 196] width 216 height 16
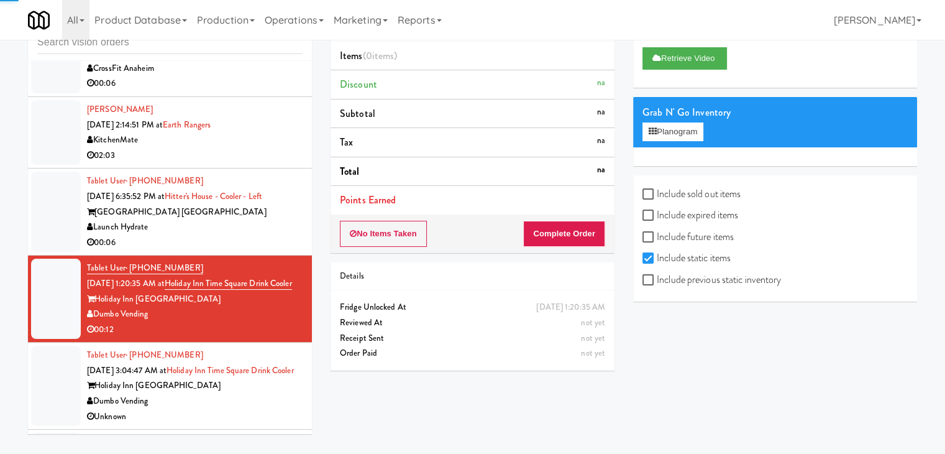
scroll to position [2242, 0]
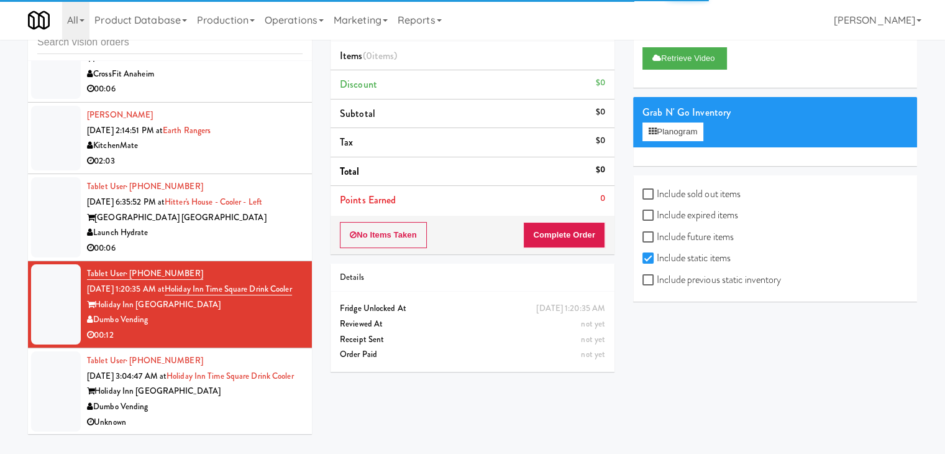
click at [246, 231] on div "Launch Hydrate" at bounding box center [195, 233] width 216 height 16
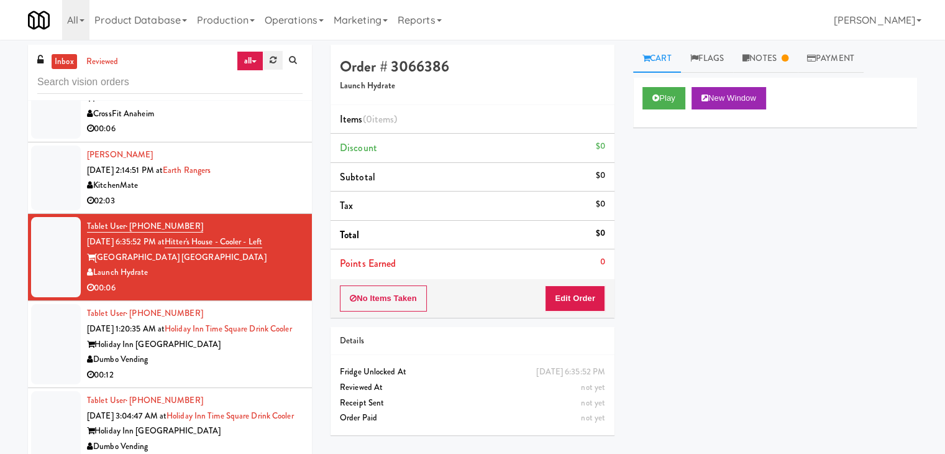
click at [277, 58] on link at bounding box center [272, 60] width 19 height 19
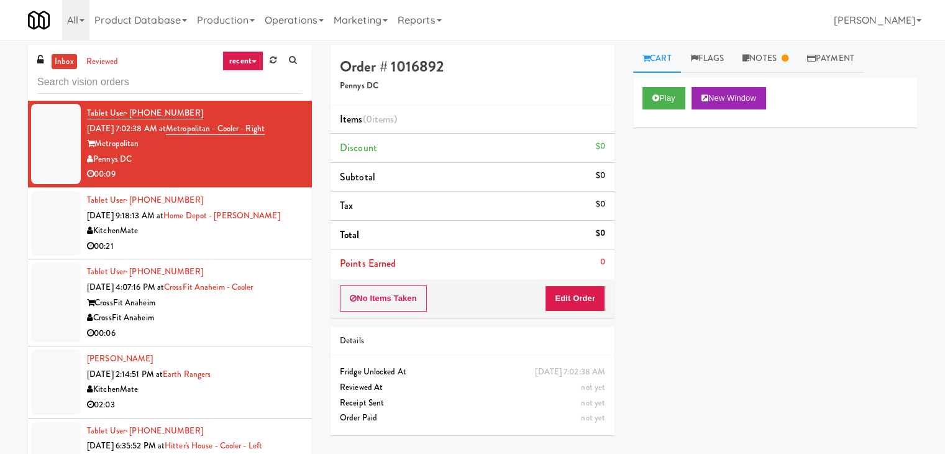
click at [258, 64] on link "recent" at bounding box center [242, 61] width 41 height 20
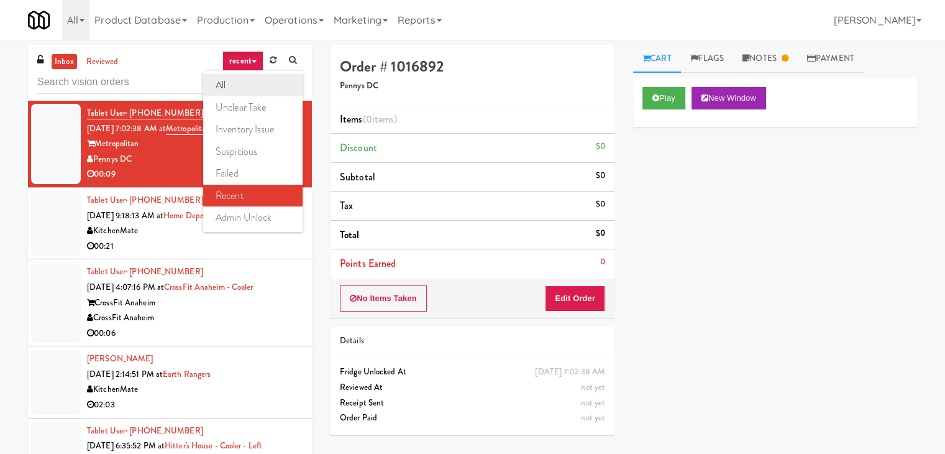
click at [251, 81] on link "all" at bounding box center [252, 85] width 99 height 22
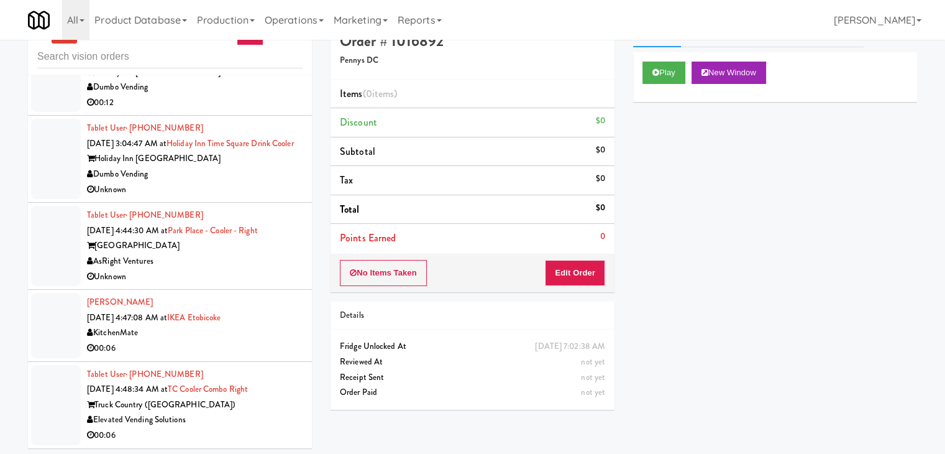
scroll to position [40, 0]
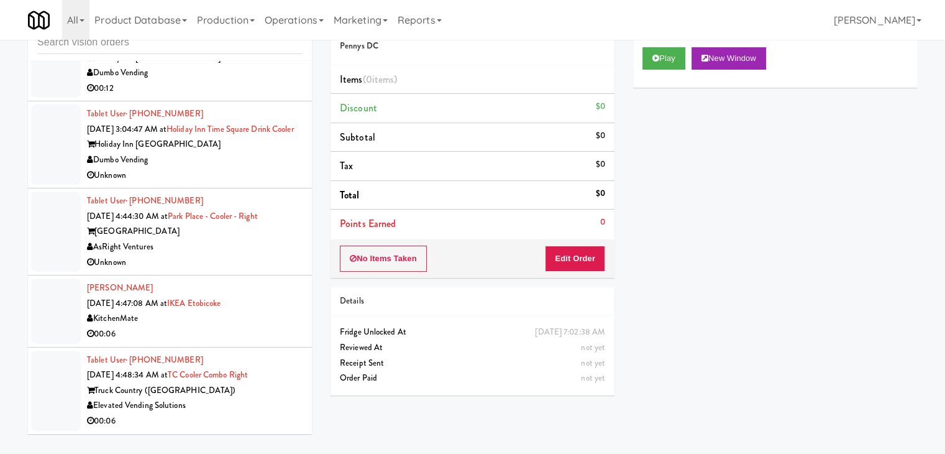
click at [248, 249] on div "AsRight Ventures" at bounding box center [195, 247] width 216 height 16
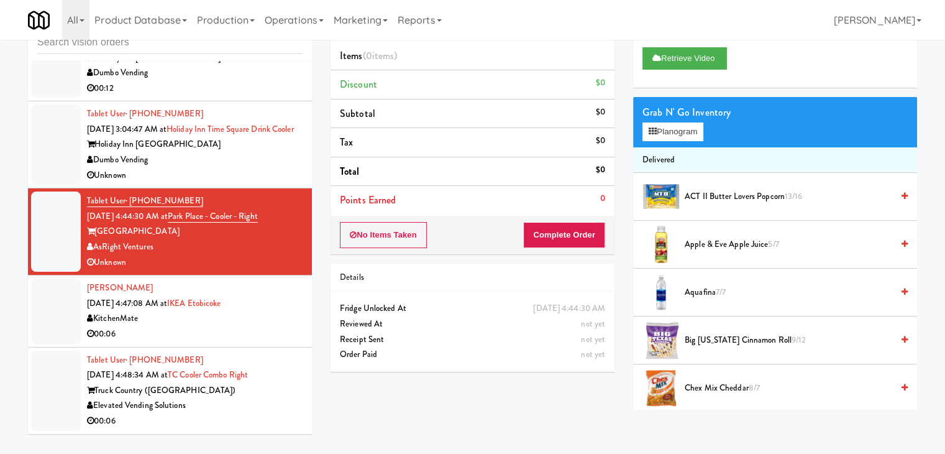
click at [258, 326] on div "00:06" at bounding box center [195, 334] width 216 height 16
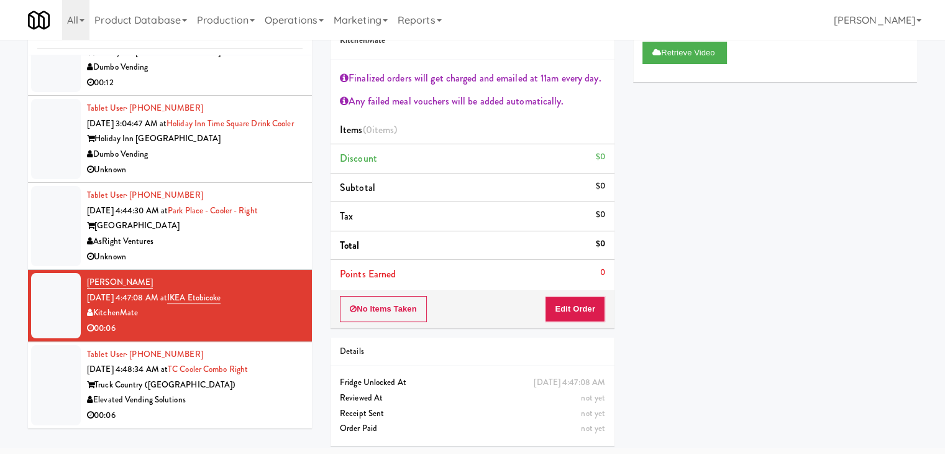
click at [250, 392] on div "Elevated Vending Solutions" at bounding box center [195, 400] width 216 height 16
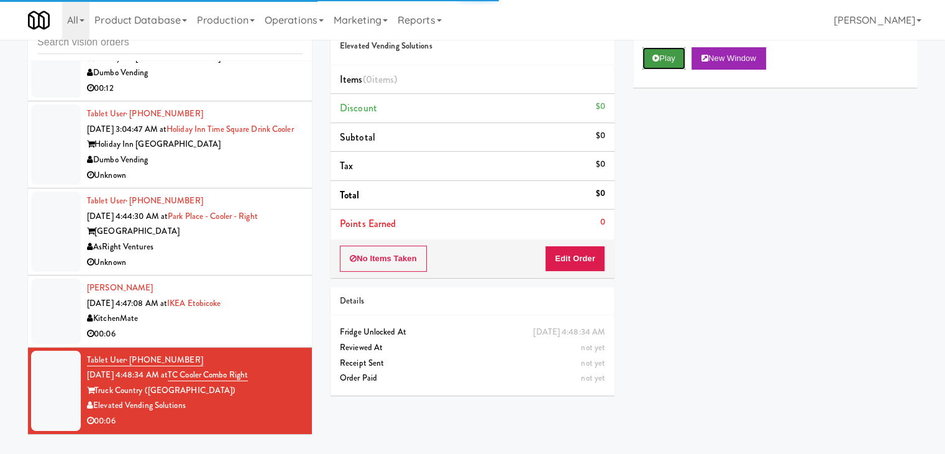
click at [675, 57] on button "Play" at bounding box center [664, 58] width 43 height 22
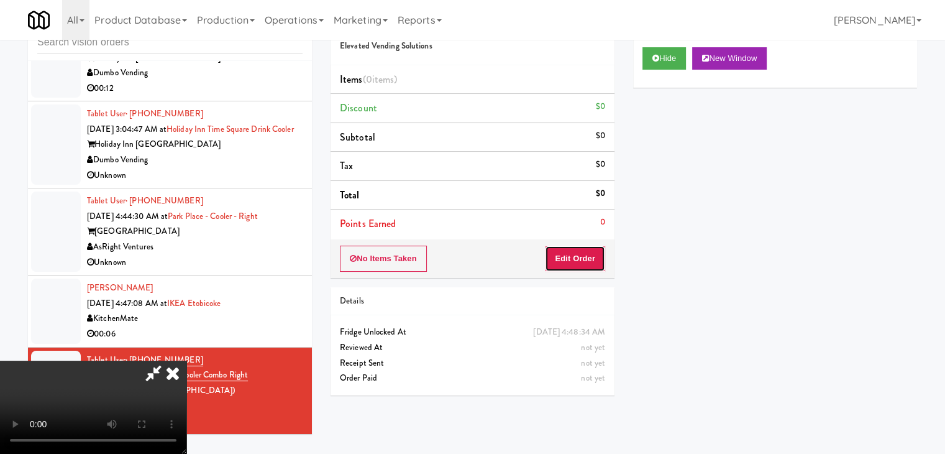
click at [590, 250] on button "Edit Order" at bounding box center [575, 258] width 60 height 26
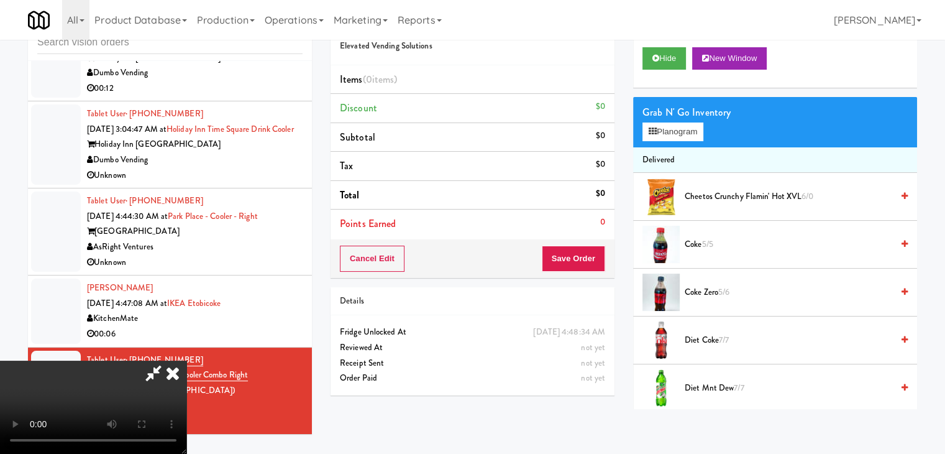
scroll to position [0, 0]
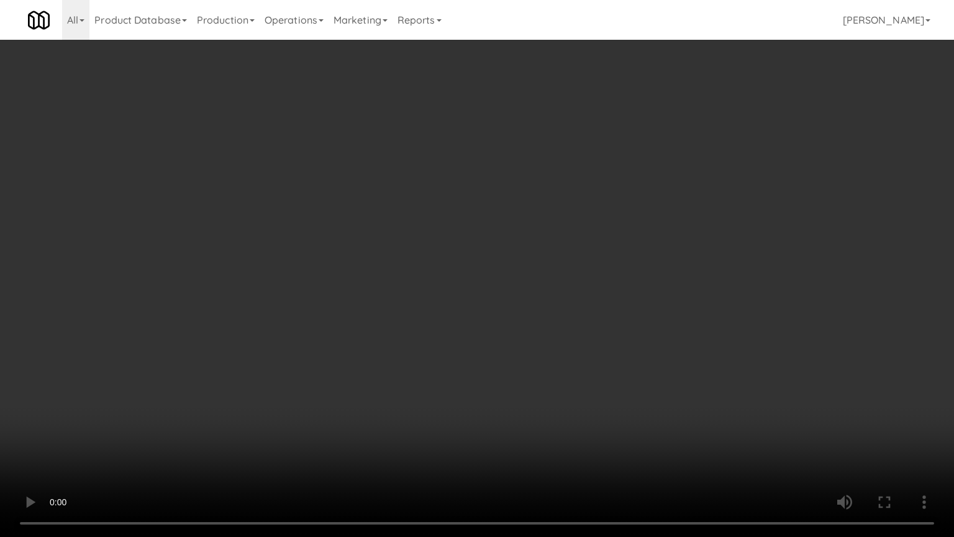
click at [567, 281] on video at bounding box center [477, 268] width 954 height 537
click at [568, 281] on video at bounding box center [477, 268] width 954 height 537
click at [572, 260] on video at bounding box center [477, 268] width 954 height 537
drag, startPoint x: 572, startPoint y: 260, endPoint x: 625, endPoint y: 157, distance: 115.6
click at [573, 257] on video at bounding box center [477, 268] width 954 height 537
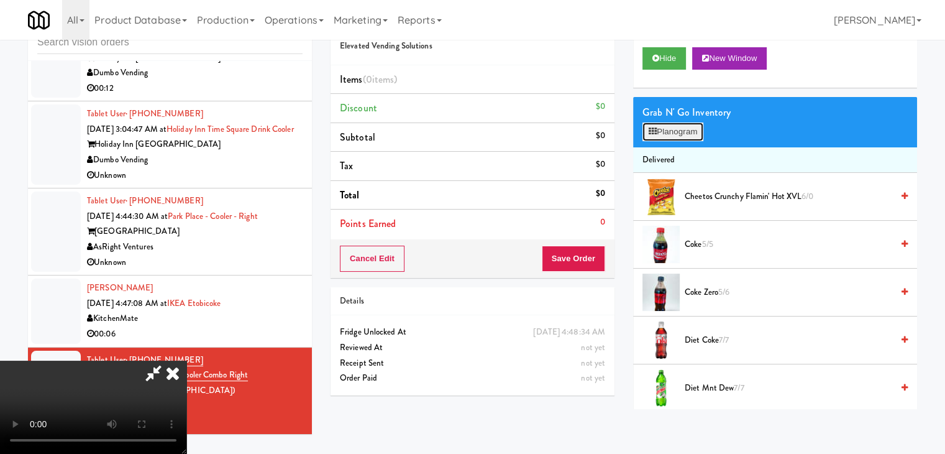
click at [670, 129] on button "Planogram" at bounding box center [673, 131] width 61 height 19
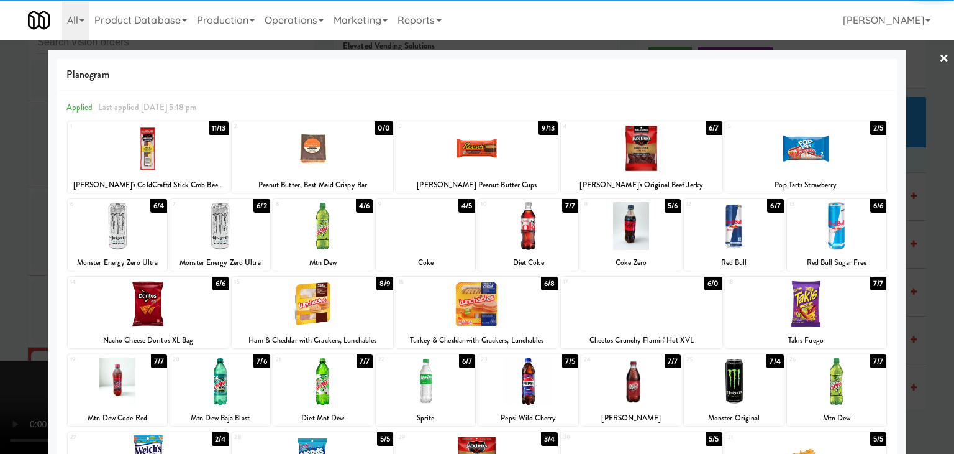
click at [424, 244] on div at bounding box center [425, 226] width 99 height 48
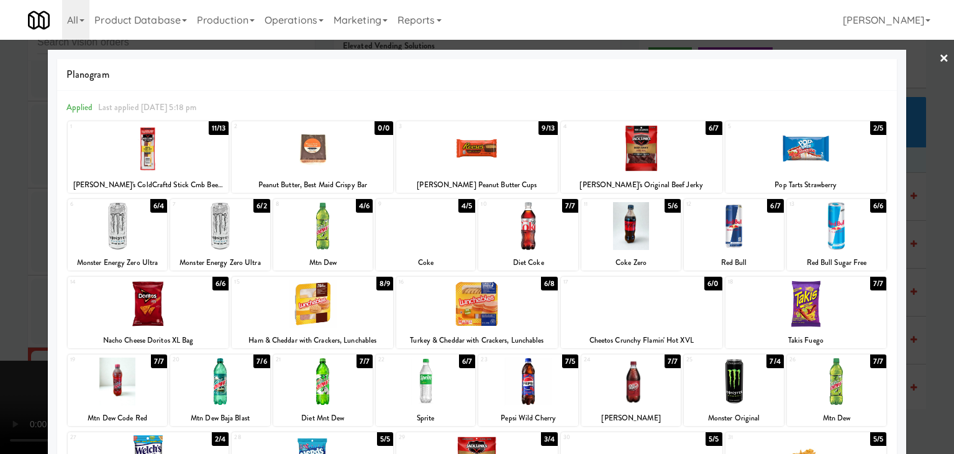
drag, startPoint x: 0, startPoint y: 262, endPoint x: 41, endPoint y: 262, distance: 41.0
click at [3, 262] on div at bounding box center [477, 227] width 954 height 454
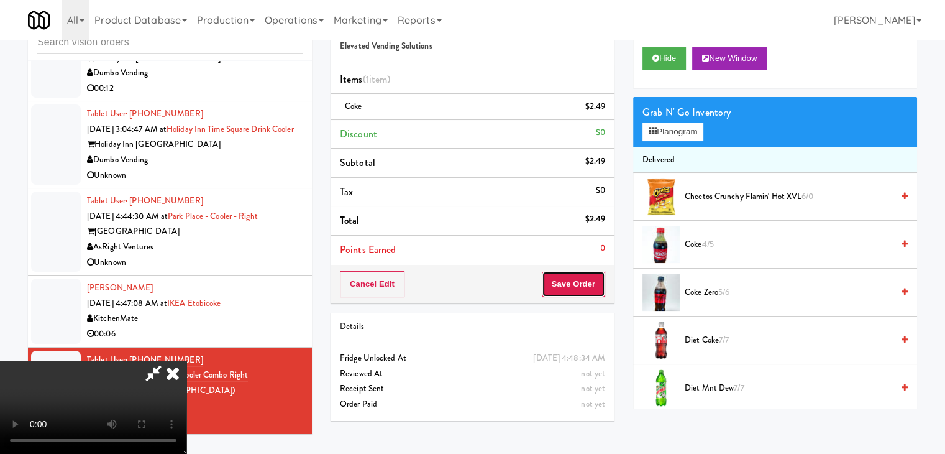
click at [588, 285] on button "Save Order" at bounding box center [573, 284] width 63 height 26
drag, startPoint x: 588, startPoint y: 285, endPoint x: 557, endPoint y: 271, distance: 34.2
click at [587, 285] on button "Save Order" at bounding box center [573, 284] width 63 height 26
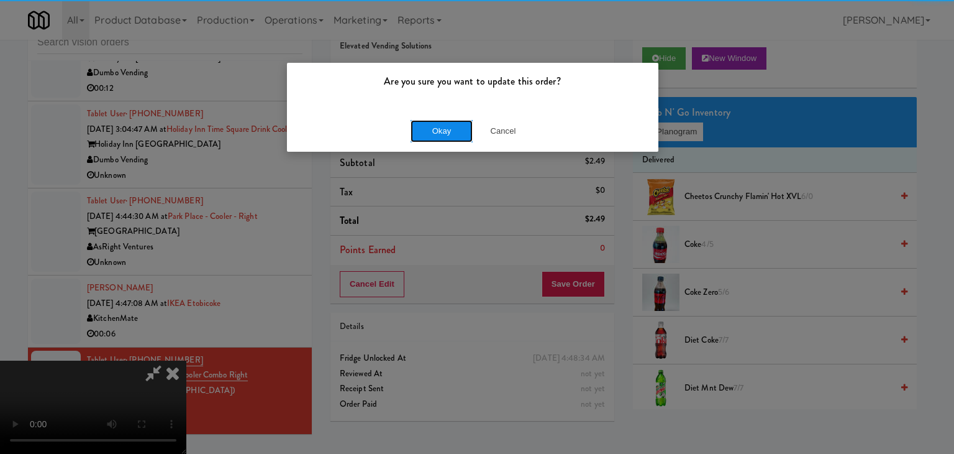
click at [452, 135] on button "Okay" at bounding box center [442, 131] width 62 height 22
click at [452, 135] on div "Okay Cancel" at bounding box center [473, 131] width 372 height 42
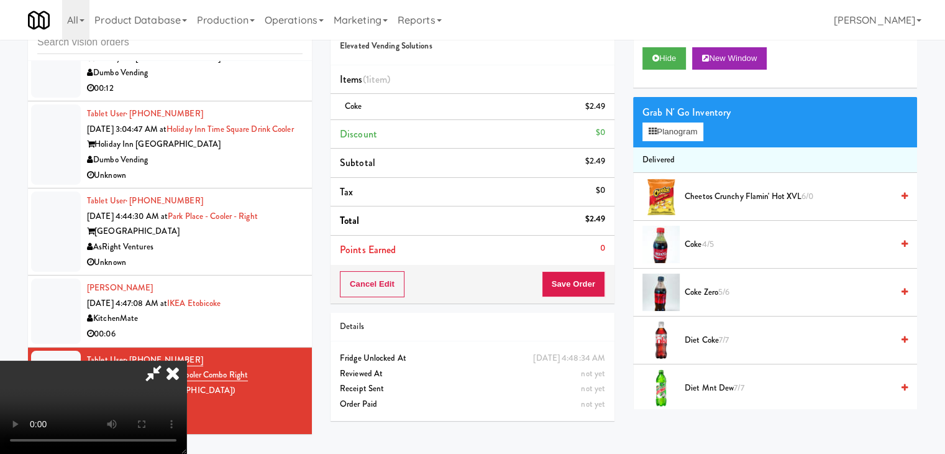
click at [186, 360] on icon at bounding box center [172, 372] width 27 height 25
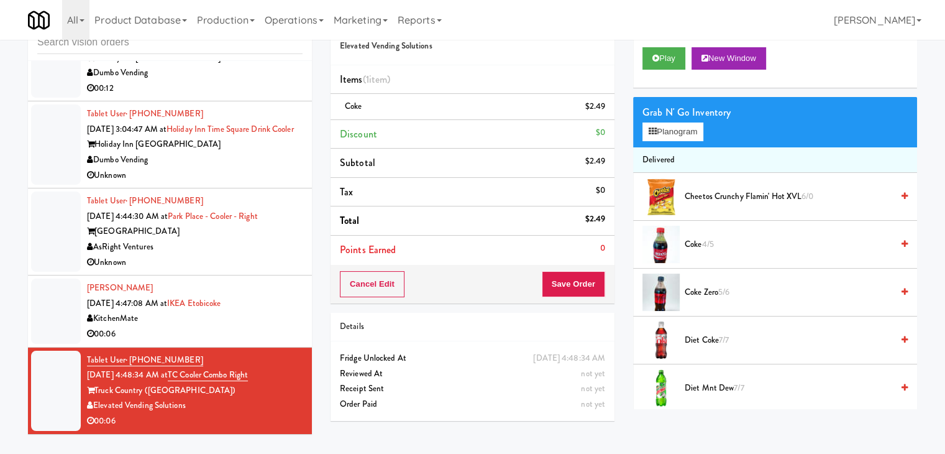
click at [271, 316] on div "KitchenMate" at bounding box center [195, 319] width 216 height 16
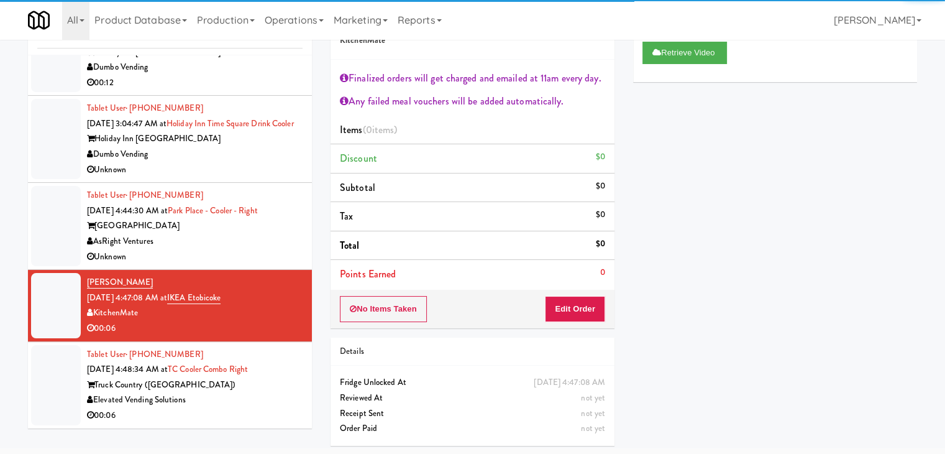
click at [254, 388] on div "Truck Country (Oak Creek)" at bounding box center [195, 385] width 216 height 16
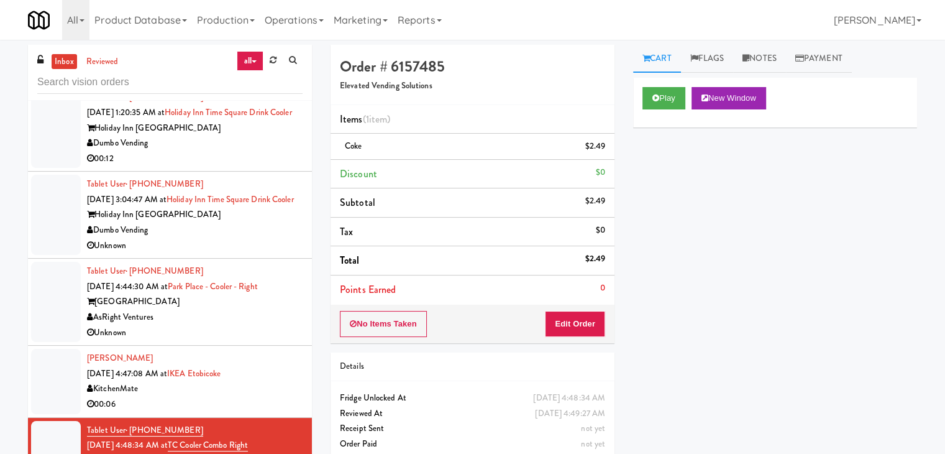
scroll to position [2344, 0]
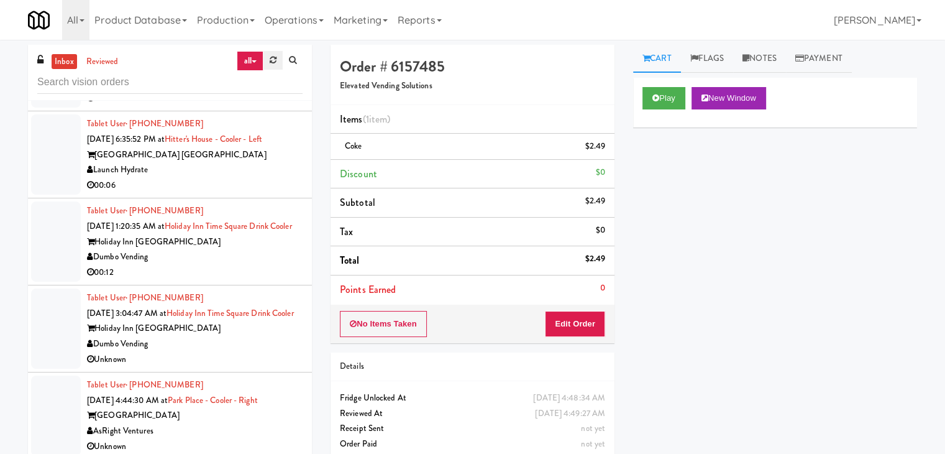
click at [269, 69] on link at bounding box center [272, 60] width 19 height 19
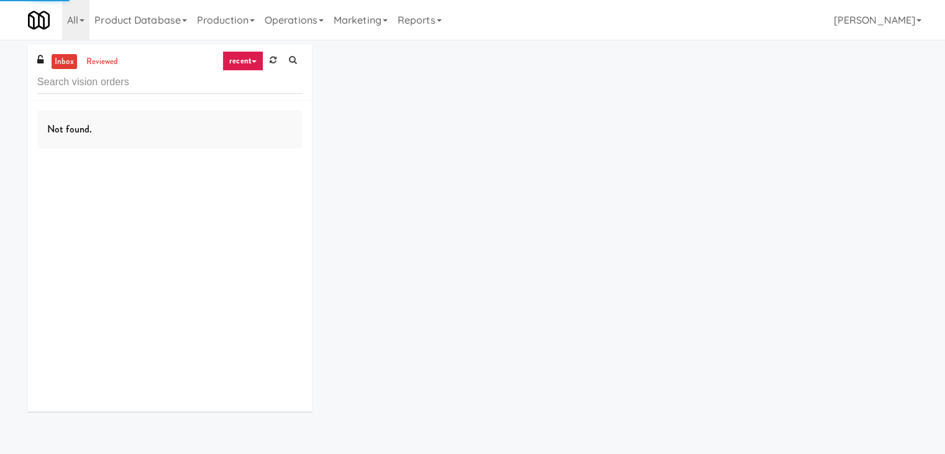
click at [256, 62] on link "recent" at bounding box center [242, 61] width 41 height 20
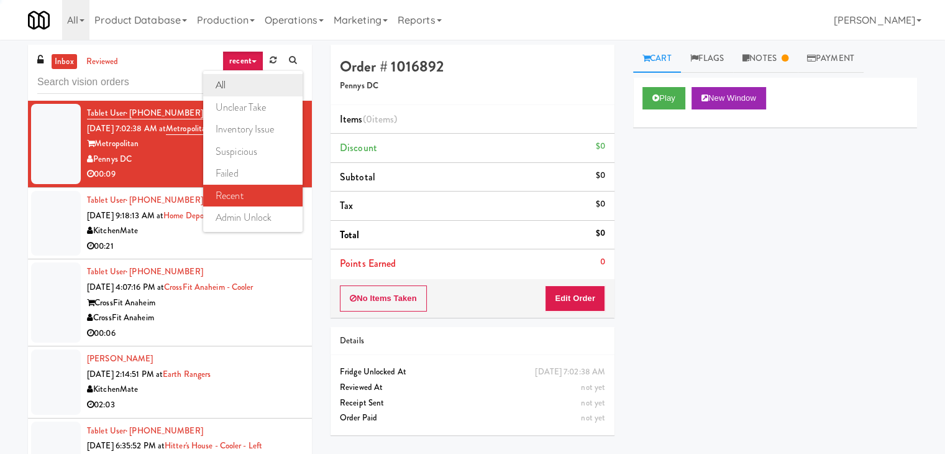
click at [250, 85] on link "all" at bounding box center [252, 85] width 99 height 22
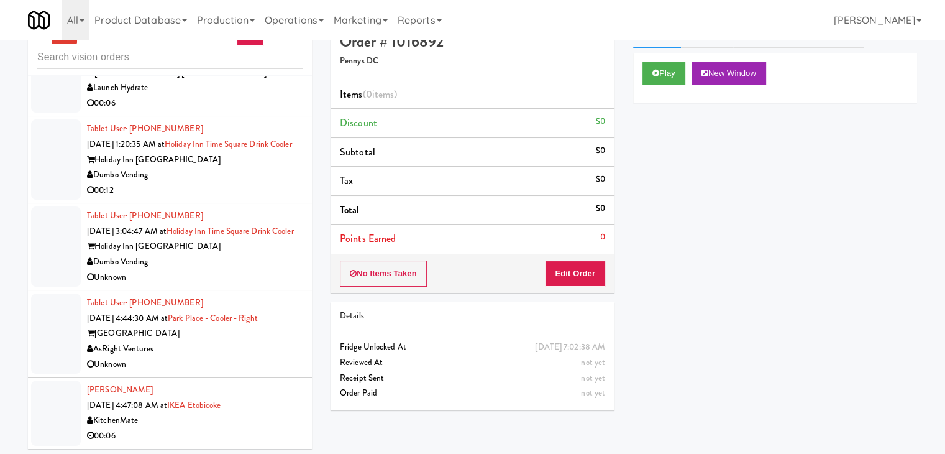
scroll to position [40, 0]
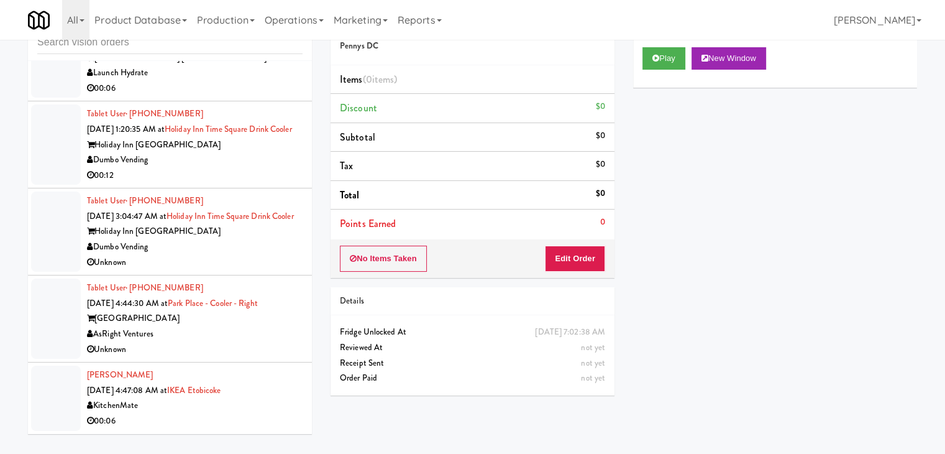
click at [224, 415] on div "00:06" at bounding box center [195, 421] width 216 height 16
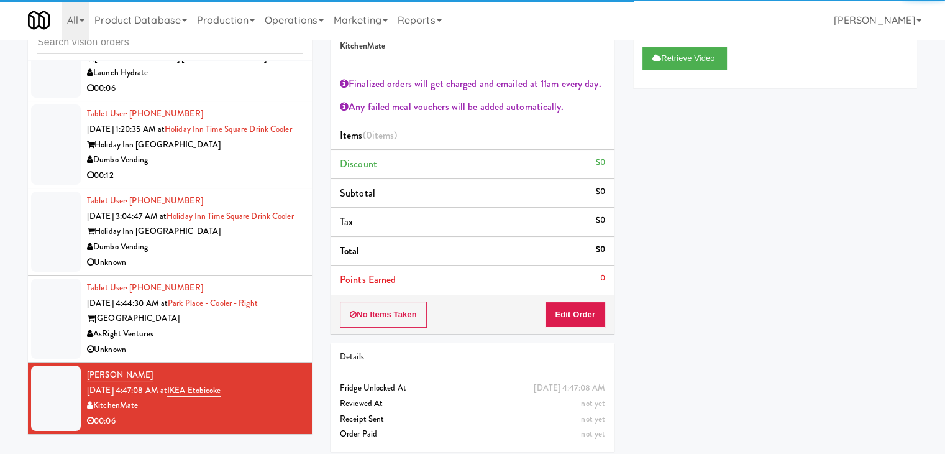
drag, startPoint x: 255, startPoint y: 335, endPoint x: 263, endPoint y: 331, distance: 8.6
click at [255, 336] on div "AsRight Ventures" at bounding box center [195, 334] width 216 height 16
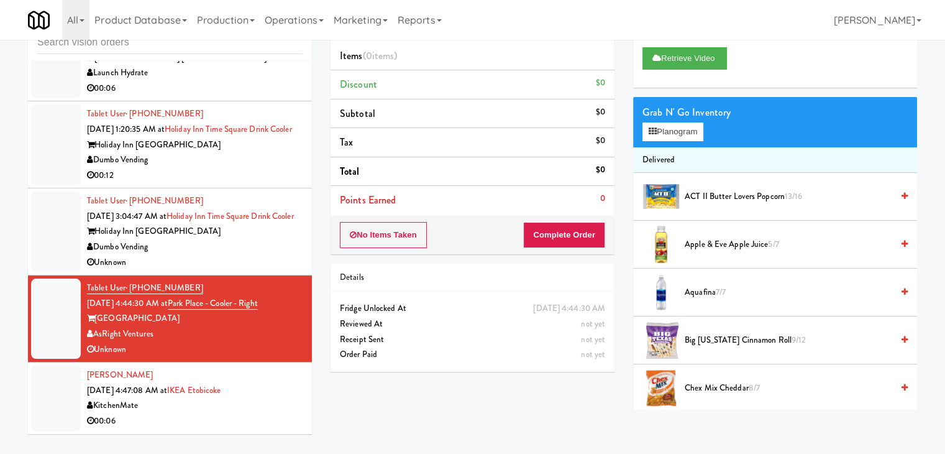
click at [268, 406] on div "KitchenMate" at bounding box center [195, 406] width 216 height 16
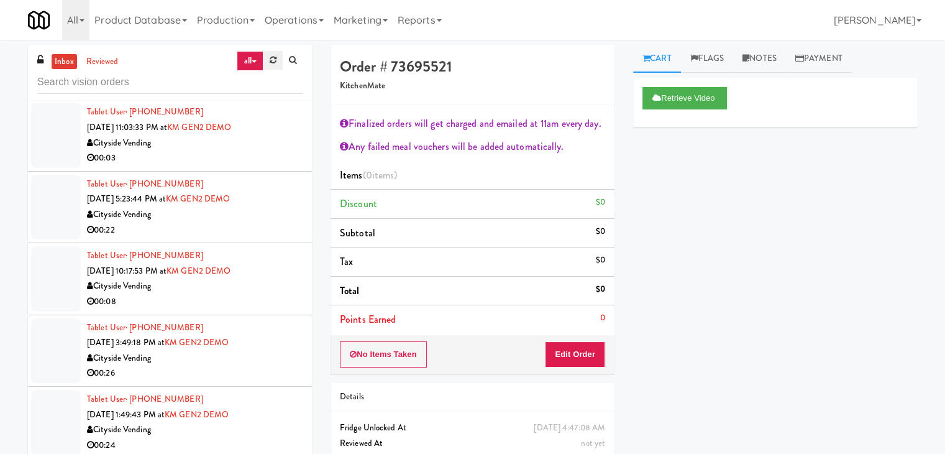
click at [275, 62] on icon at bounding box center [273, 60] width 7 height 8
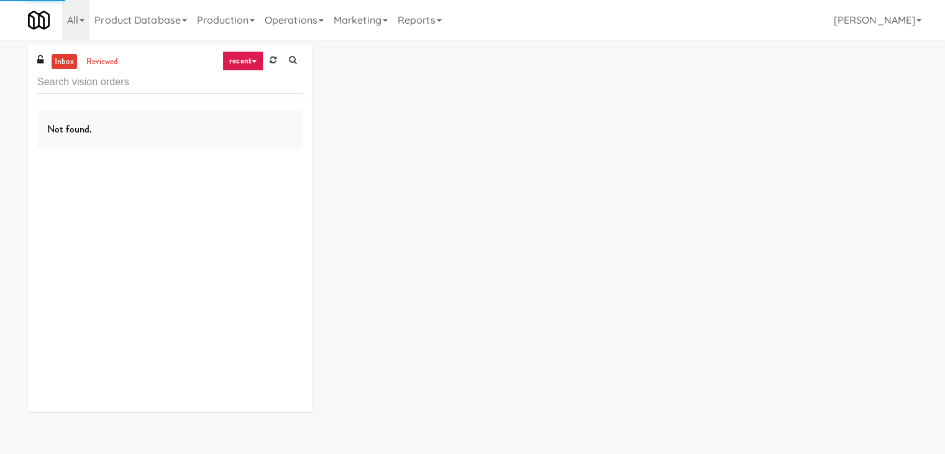
click at [254, 60] on icon at bounding box center [254, 61] width 5 height 2
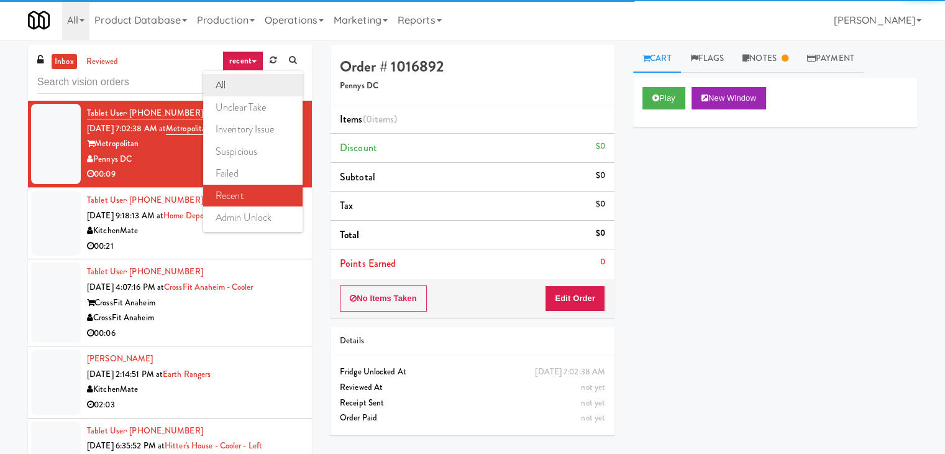
click at [250, 76] on link "all" at bounding box center [252, 85] width 99 height 22
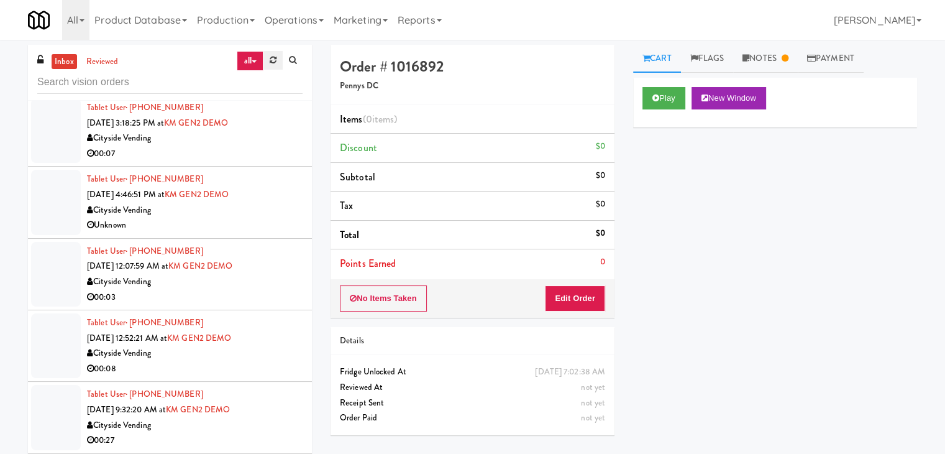
click at [274, 58] on icon at bounding box center [273, 60] width 7 height 8
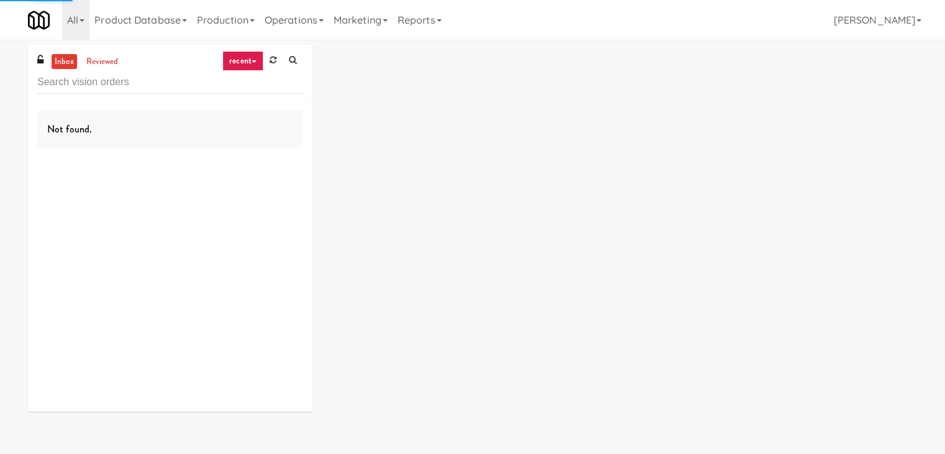
click at [246, 60] on link "recent" at bounding box center [242, 61] width 41 height 20
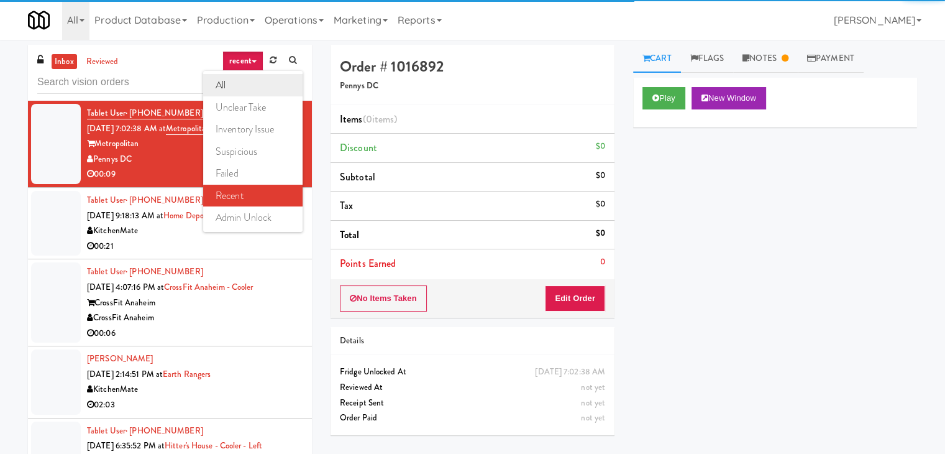
click at [245, 82] on link "all" at bounding box center [252, 85] width 99 height 22
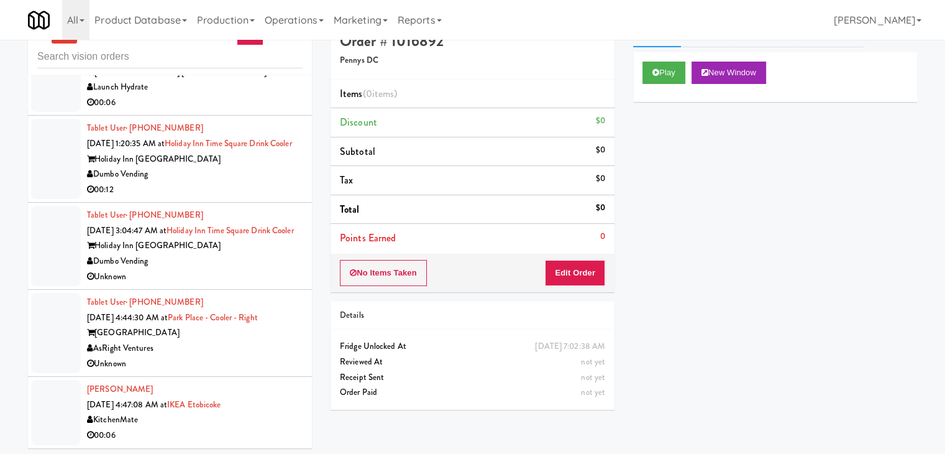
scroll to position [40, 0]
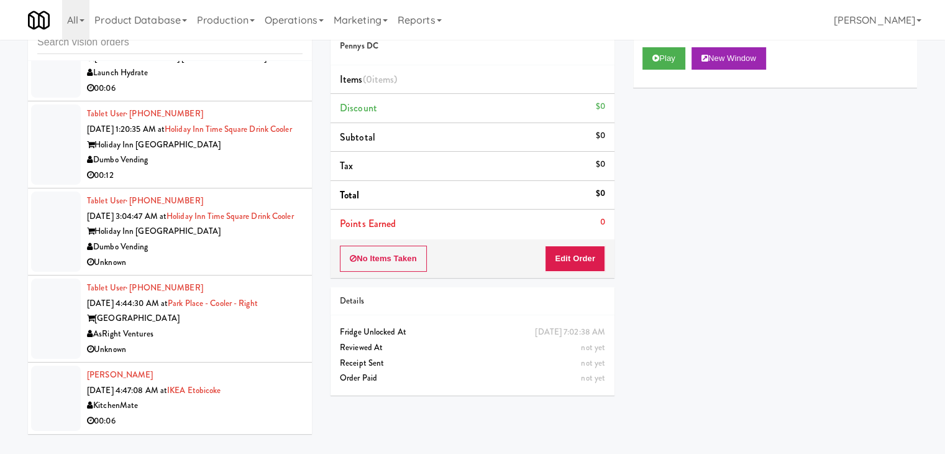
click at [262, 396] on div "Clement Benagha Sep 25, 2025 4:47:08 AM at IKEA Etobicoke KitchenMate 00:06" at bounding box center [195, 397] width 216 height 61
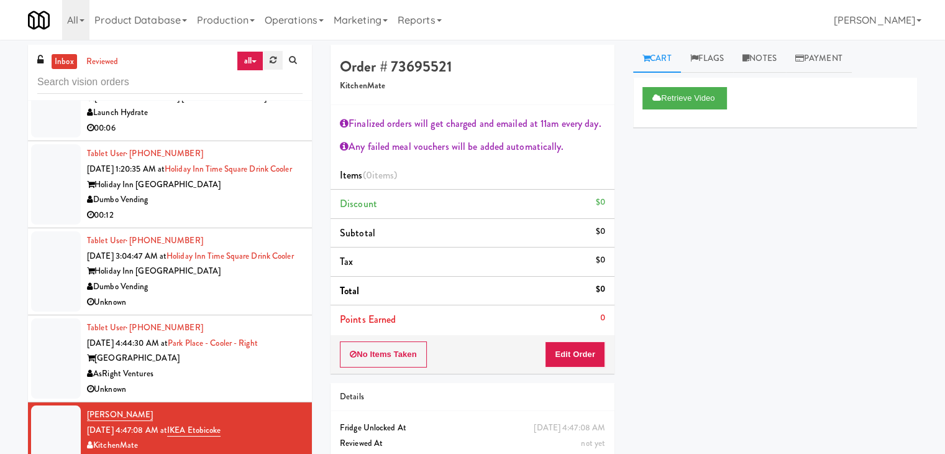
click at [275, 60] on icon at bounding box center [273, 60] width 7 height 8
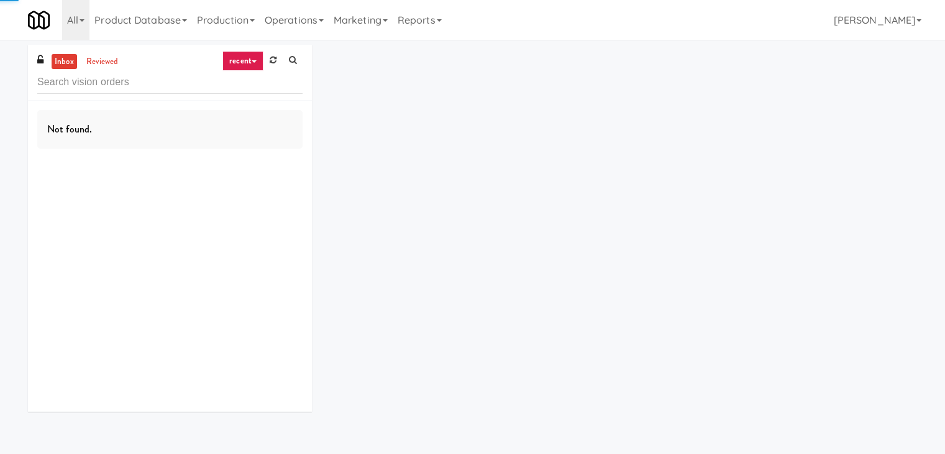
click at [248, 62] on link "recent" at bounding box center [242, 61] width 41 height 20
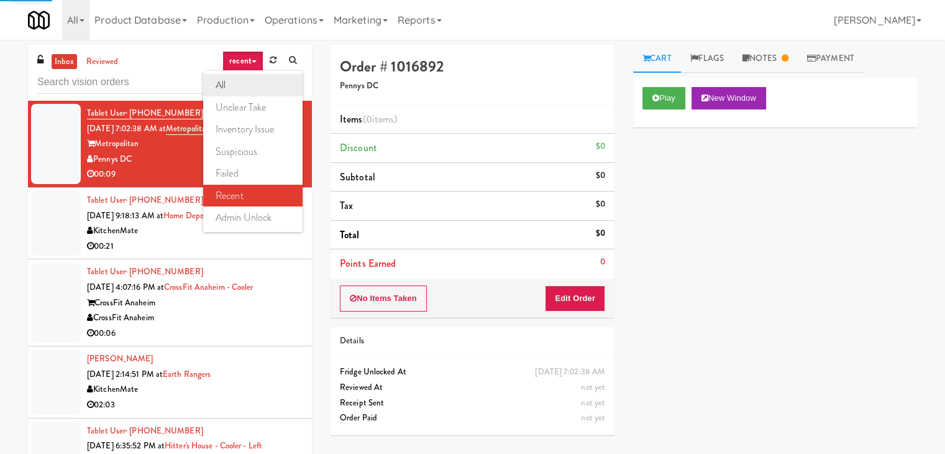
click at [245, 82] on link "all" at bounding box center [252, 85] width 99 height 22
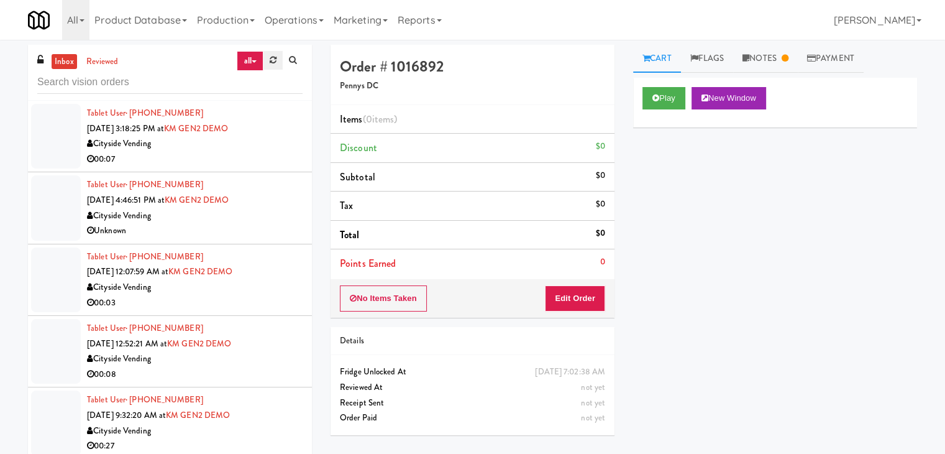
click at [265, 57] on link at bounding box center [272, 60] width 19 height 19
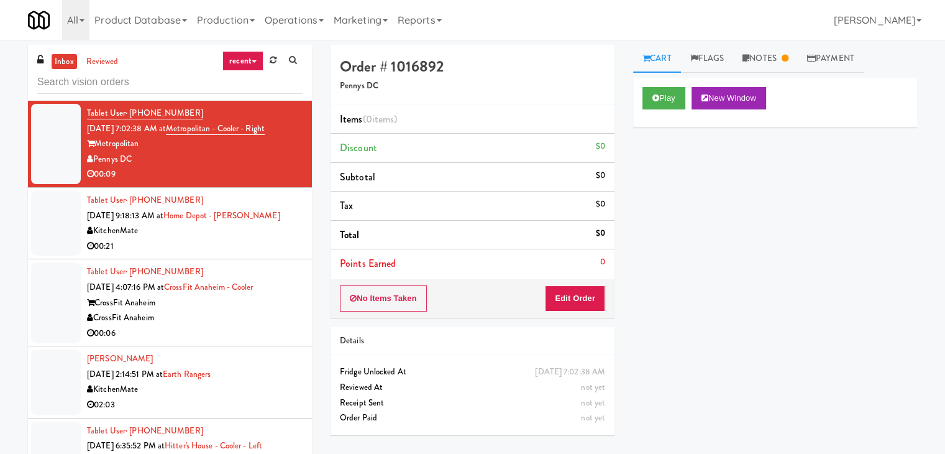
click at [253, 65] on link "recent" at bounding box center [242, 61] width 41 height 20
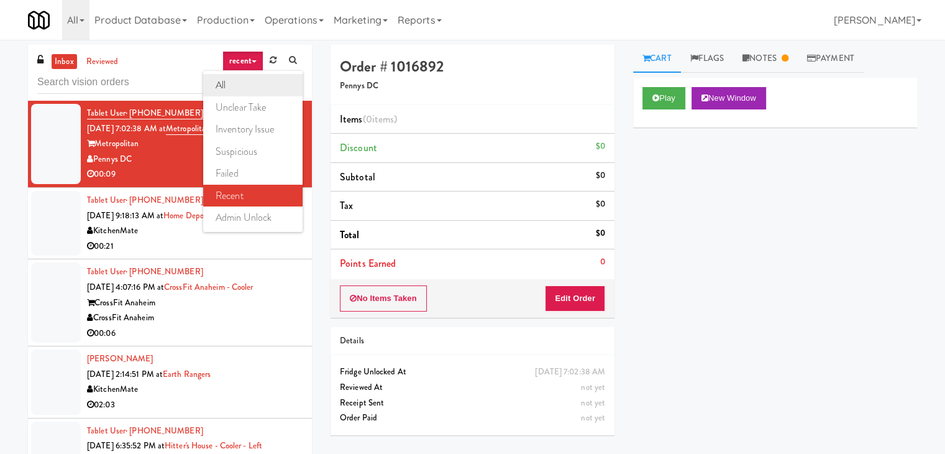
click at [252, 81] on link "all" at bounding box center [252, 85] width 99 height 22
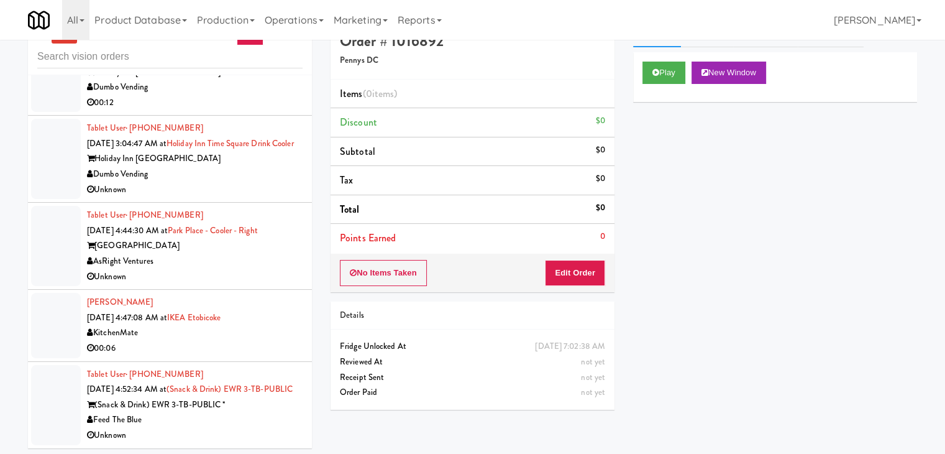
scroll to position [40, 0]
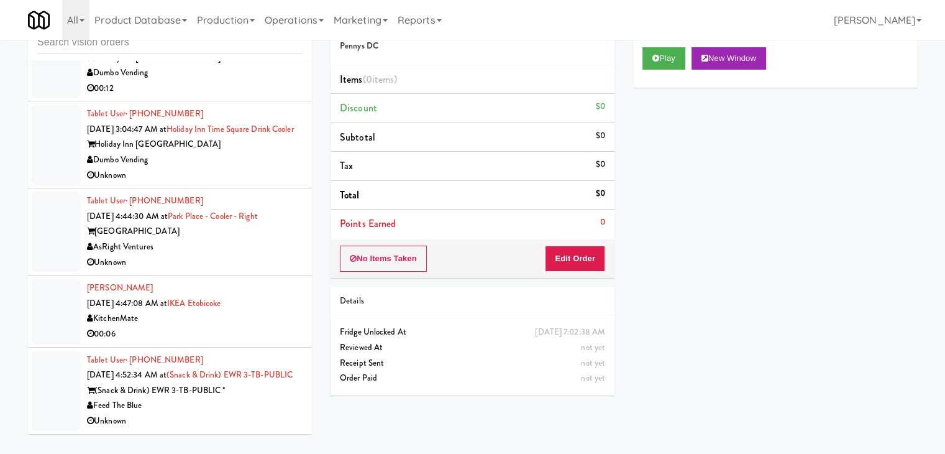
click at [257, 399] on div "Feed The Blue" at bounding box center [195, 406] width 216 height 16
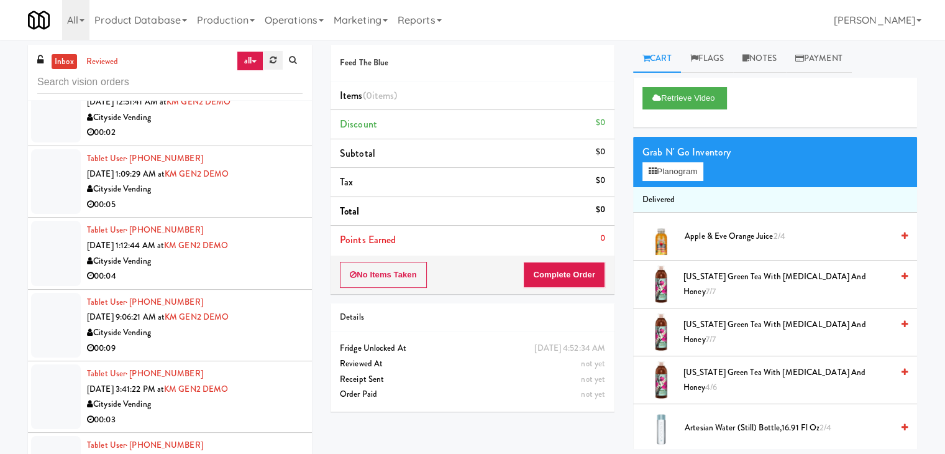
click at [271, 60] on icon at bounding box center [273, 60] width 7 height 8
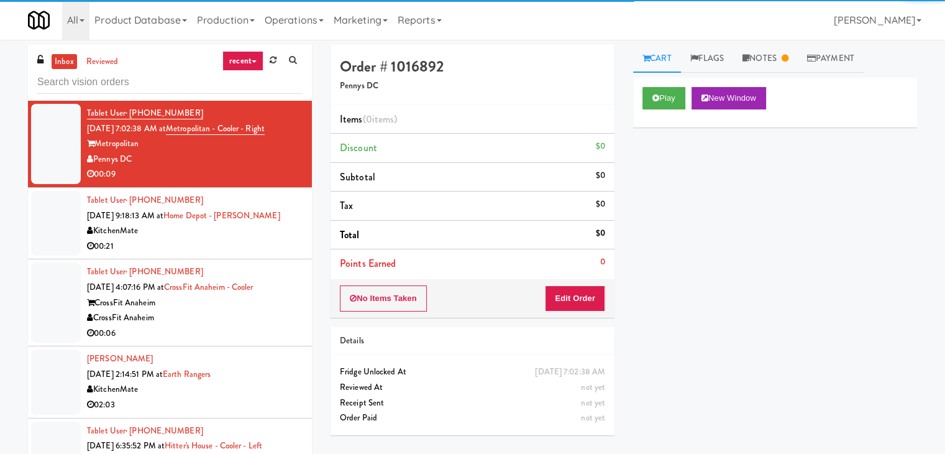
click at [249, 63] on link "recent" at bounding box center [242, 61] width 41 height 20
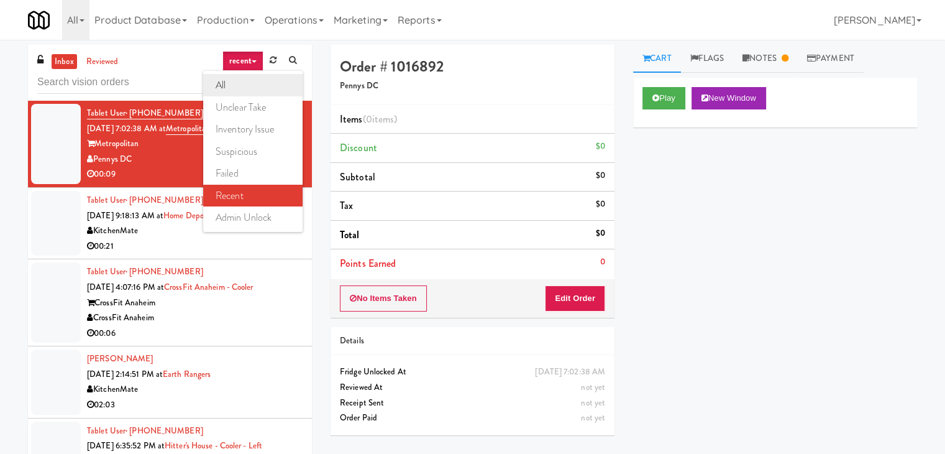
click at [250, 85] on link "all" at bounding box center [252, 85] width 99 height 22
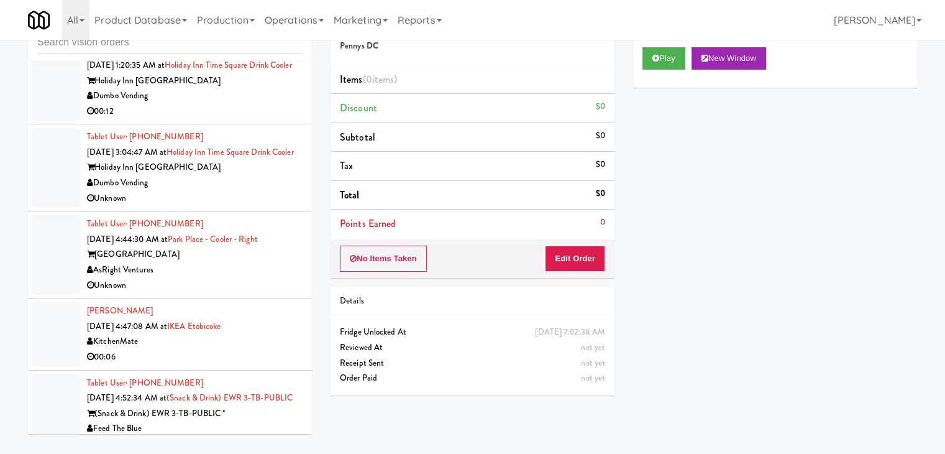
scroll to position [2531, 0]
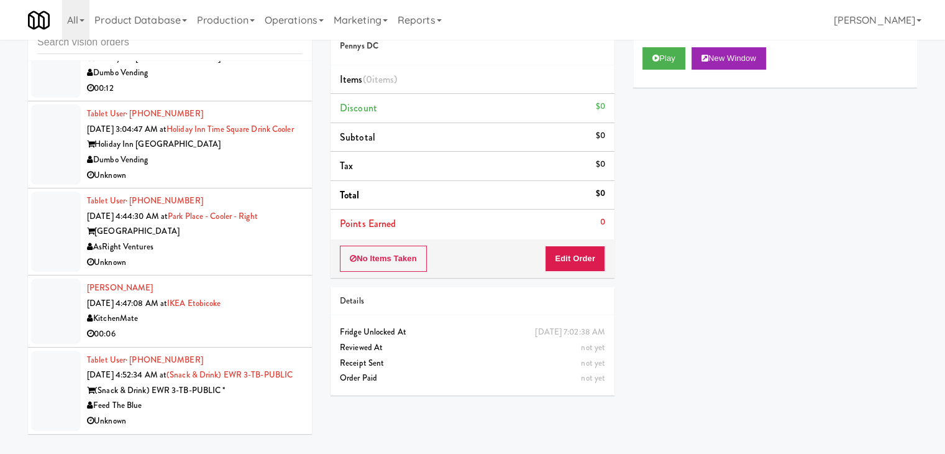
click at [260, 391] on div "(Snack & Drink) EWR 3-TB-PUBLIC *" at bounding box center [195, 391] width 216 height 16
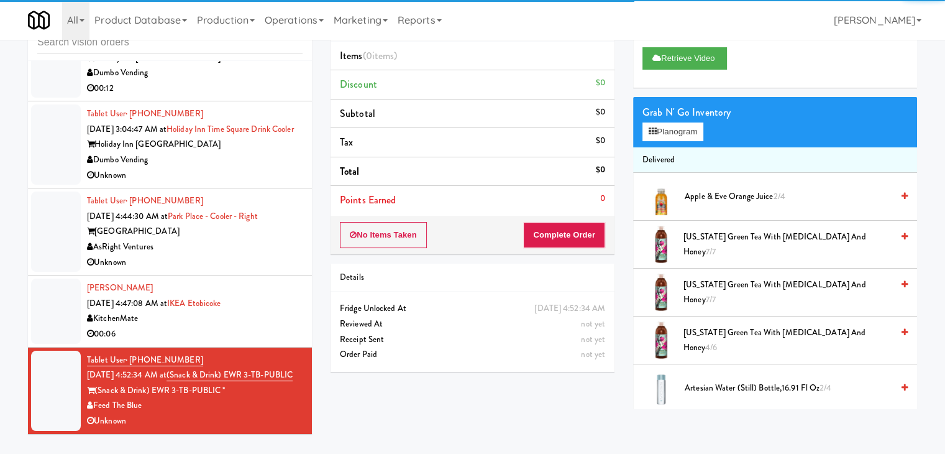
drag, startPoint x: 234, startPoint y: 309, endPoint x: 249, endPoint y: 273, distance: 38.8
click at [236, 311] on div "KitchenMate" at bounding box center [195, 319] width 216 height 16
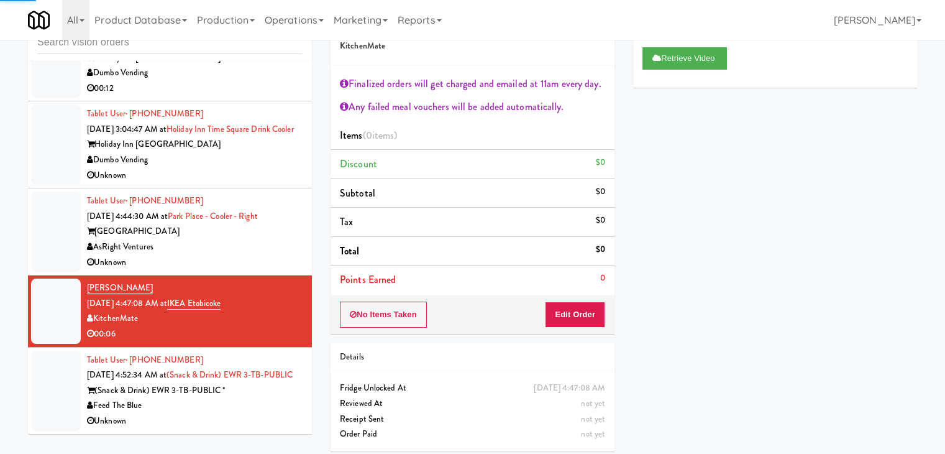
click at [251, 239] on div "Tablet User · (303) 304-6520 Sep 25, 2025 4:44:30 AM at Park Place - Cooler - R…" at bounding box center [195, 231] width 216 height 76
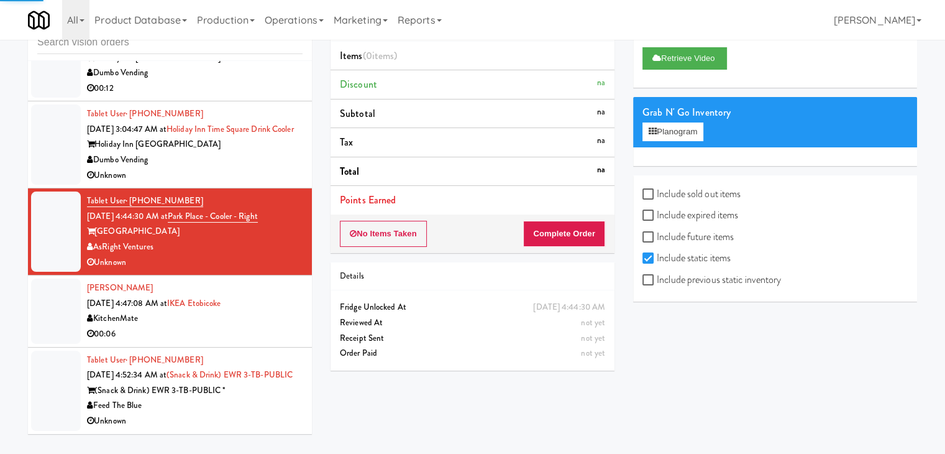
click at [247, 137] on div "Holiday Inn Time Square" at bounding box center [195, 145] width 216 height 16
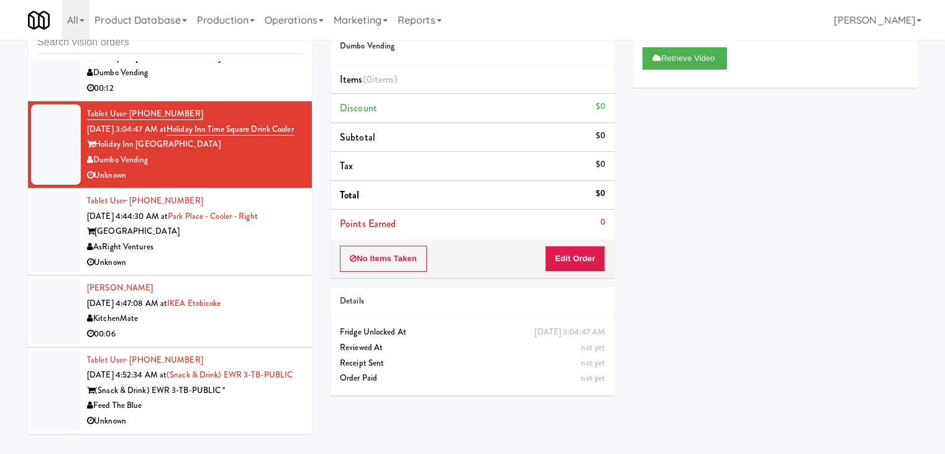
click at [263, 391] on div "(Snack & Drink) EWR 3-TB-PUBLIC *" at bounding box center [195, 391] width 216 height 16
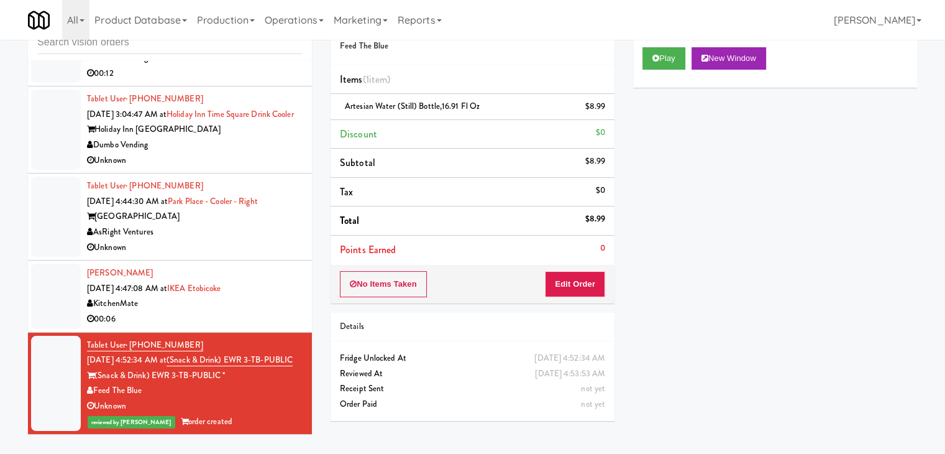
scroll to position [2546, 0]
click at [275, 296] on div "KitchenMate" at bounding box center [195, 304] width 216 height 16
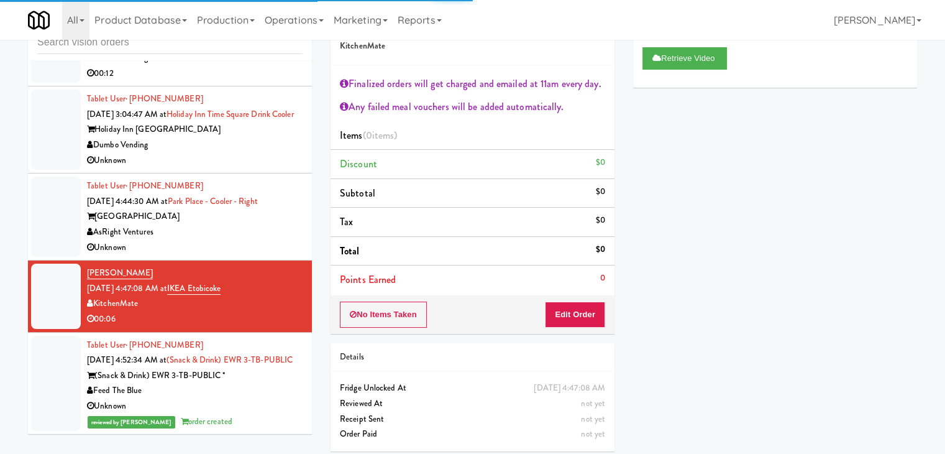
click at [296, 221] on li "Tablet User · (303) 304-6520 Sep 25, 2025 4:44:30 AM at Park Place - Cooler - R…" at bounding box center [170, 216] width 284 height 87
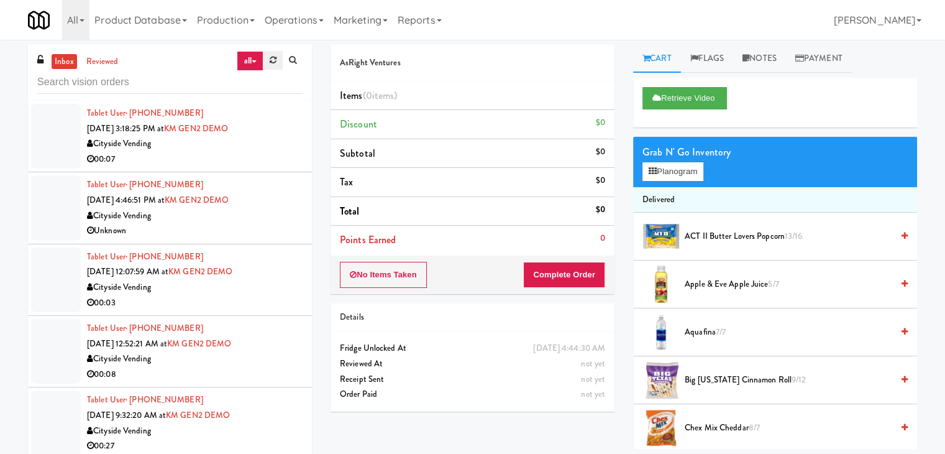
click at [275, 60] on icon at bounding box center [273, 60] width 7 height 8
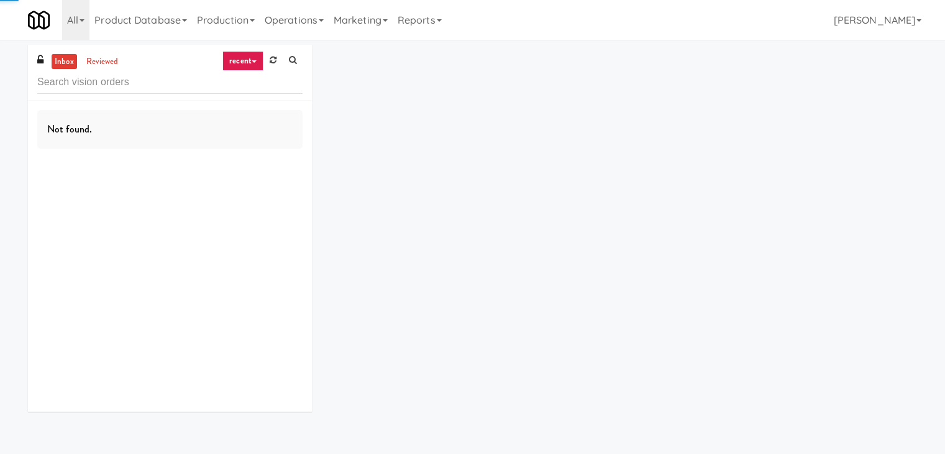
click at [258, 60] on link "recent" at bounding box center [242, 61] width 41 height 20
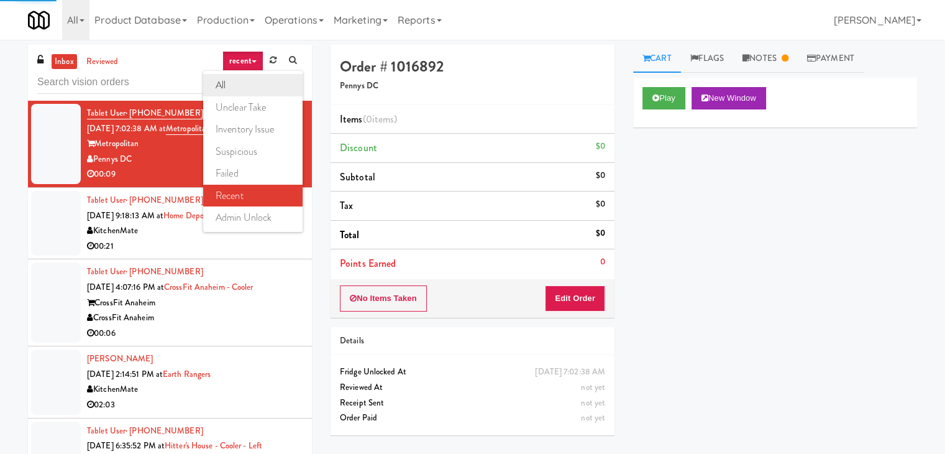
click at [257, 80] on link "all" at bounding box center [252, 85] width 99 height 22
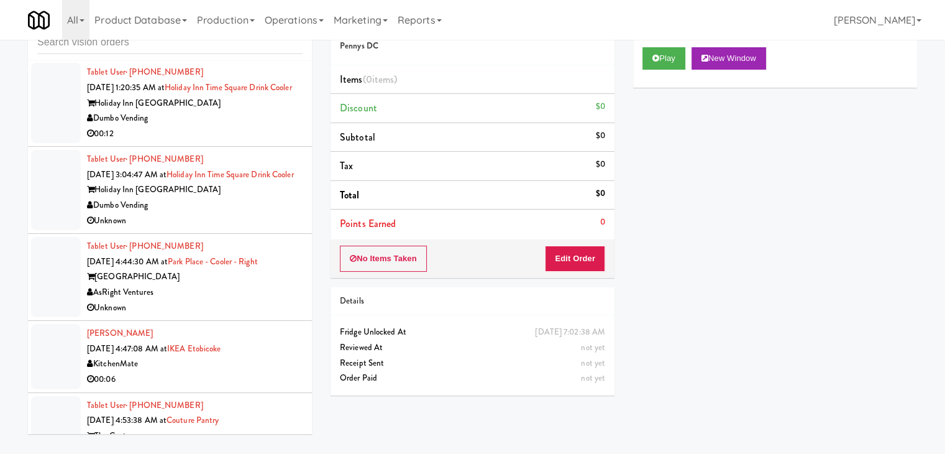
scroll to position [2602, 0]
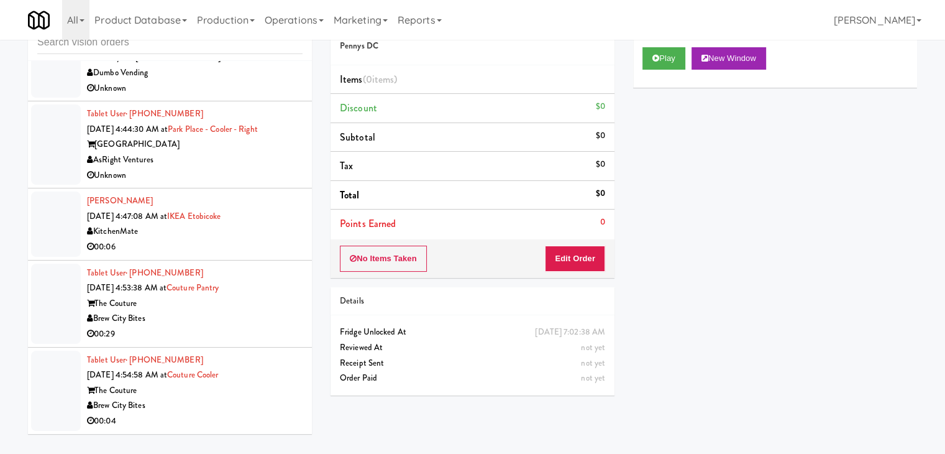
drag, startPoint x: 263, startPoint y: 398, endPoint x: 248, endPoint y: 405, distance: 16.7
click at [263, 398] on div "Brew City Bites" at bounding box center [195, 406] width 216 height 16
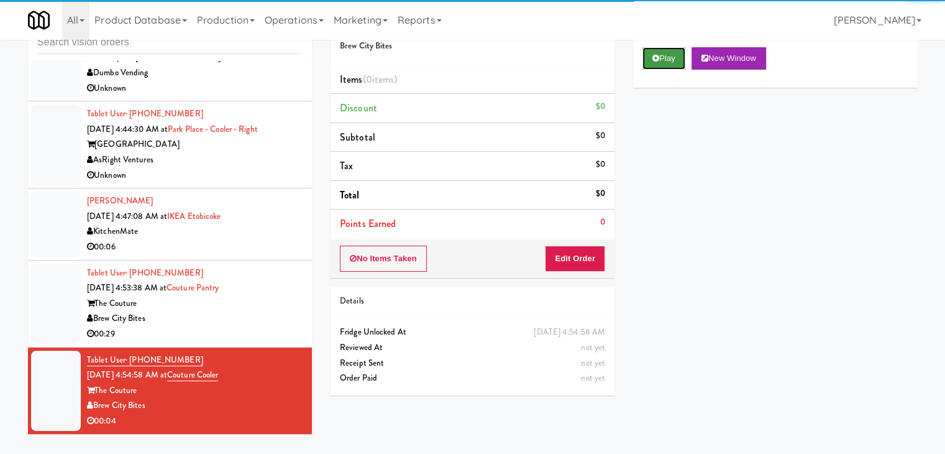
click at [652, 54] on icon at bounding box center [655, 58] width 7 height 8
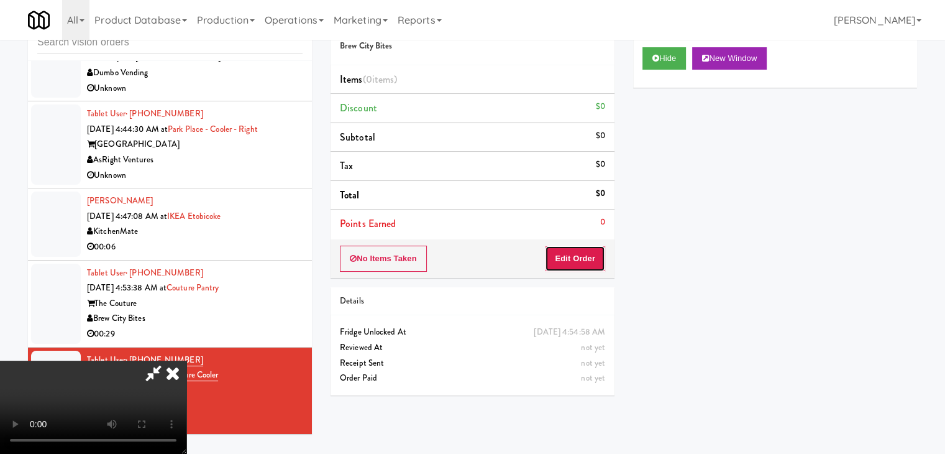
click at [578, 259] on button "Edit Order" at bounding box center [575, 258] width 60 height 26
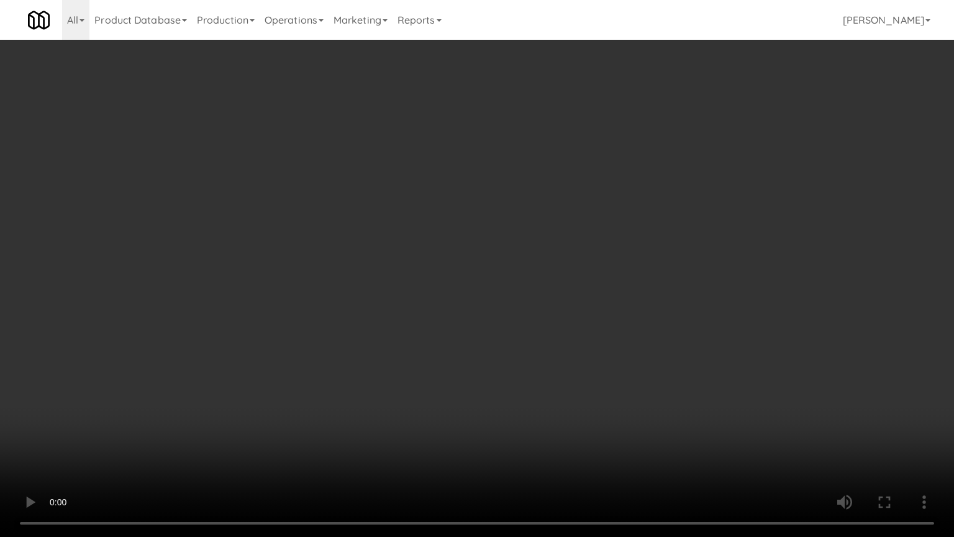
click at [570, 267] on video at bounding box center [477, 268] width 954 height 537
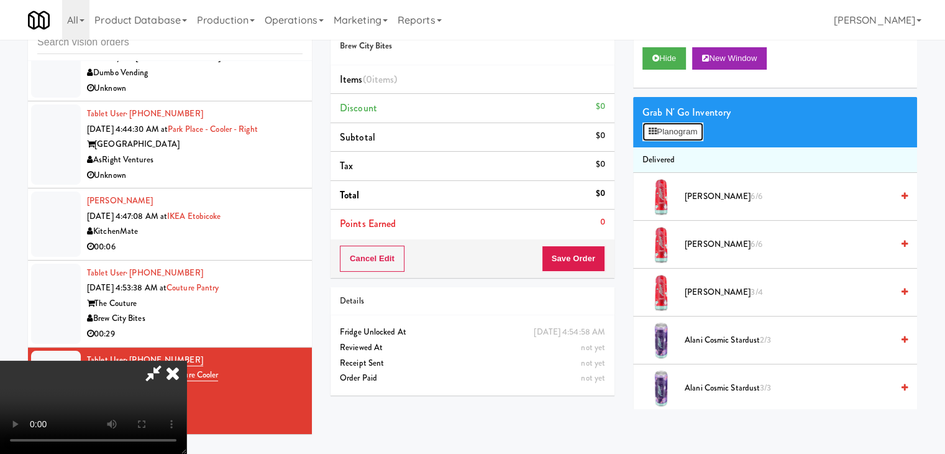
click at [681, 124] on button "Planogram" at bounding box center [673, 131] width 61 height 19
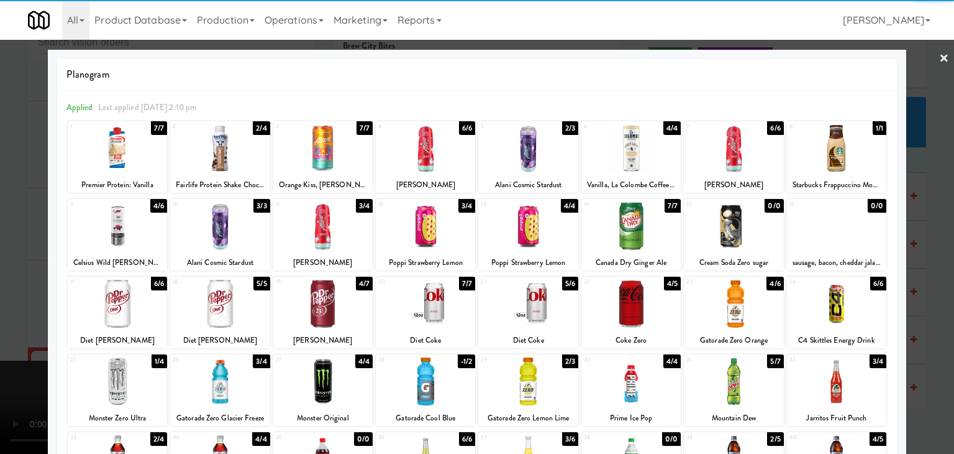
click at [736, 229] on div at bounding box center [733, 226] width 99 height 48
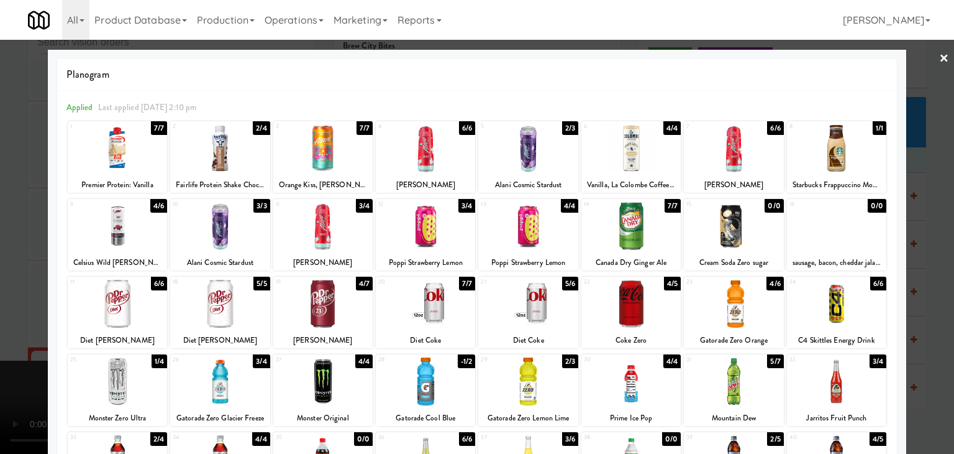
click at [903, 247] on div at bounding box center [477, 227] width 954 height 454
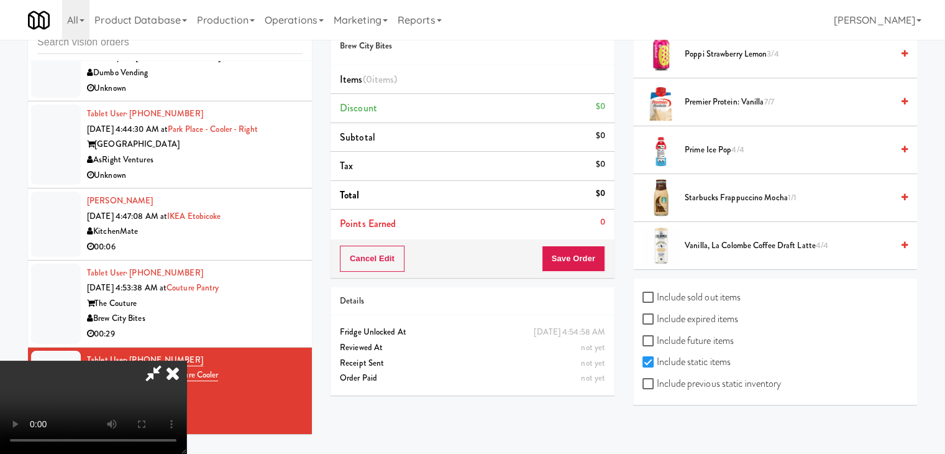
click at [725, 375] on label "Include previous static inventory" at bounding box center [712, 383] width 139 height 19
click at [657, 379] on input "Include previous static inventory" at bounding box center [650, 384] width 14 height 10
checkbox input "true"
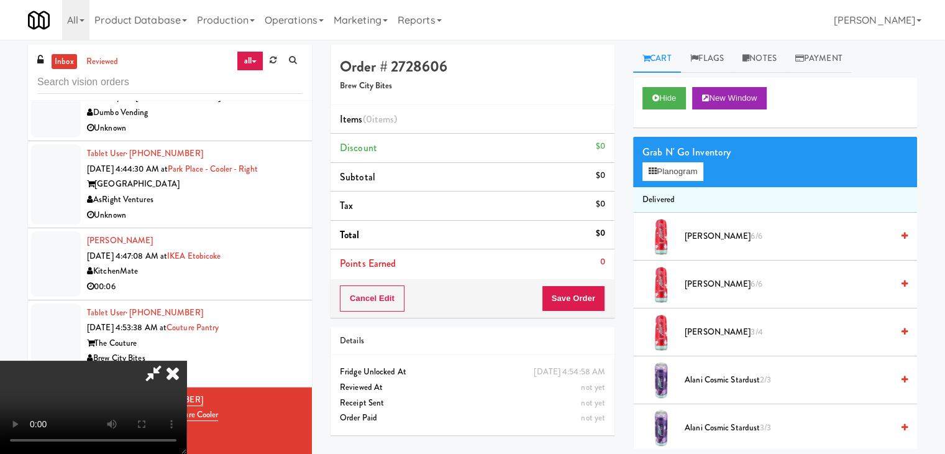
click at [186, 360] on video at bounding box center [93, 406] width 186 height 93
click at [691, 172] on button "Planogram" at bounding box center [673, 171] width 61 height 19
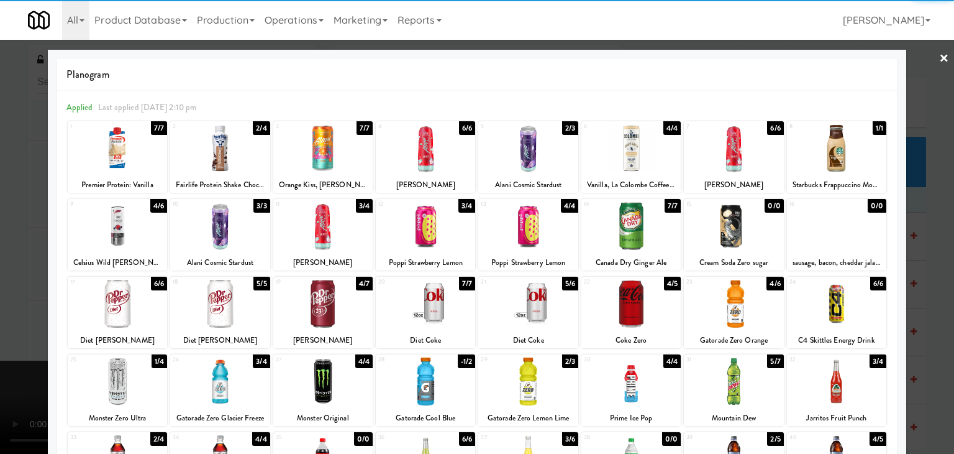
click at [734, 231] on div at bounding box center [733, 226] width 99 height 48
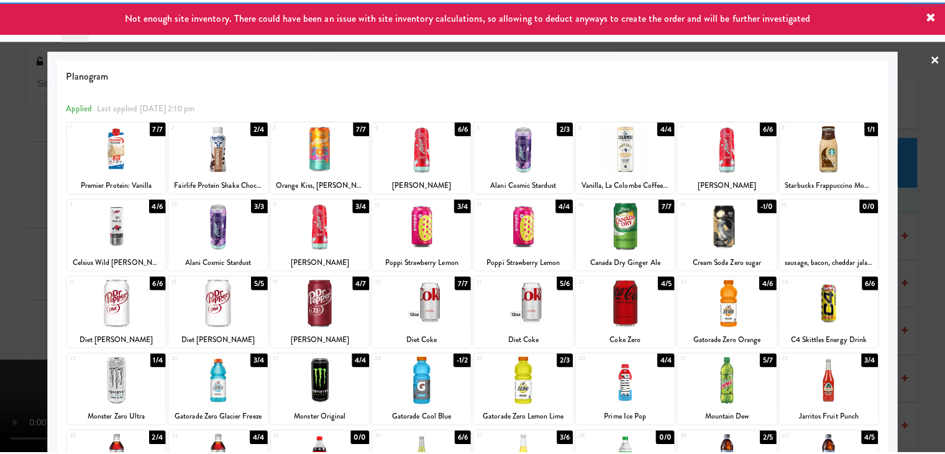
scroll to position [2, 0]
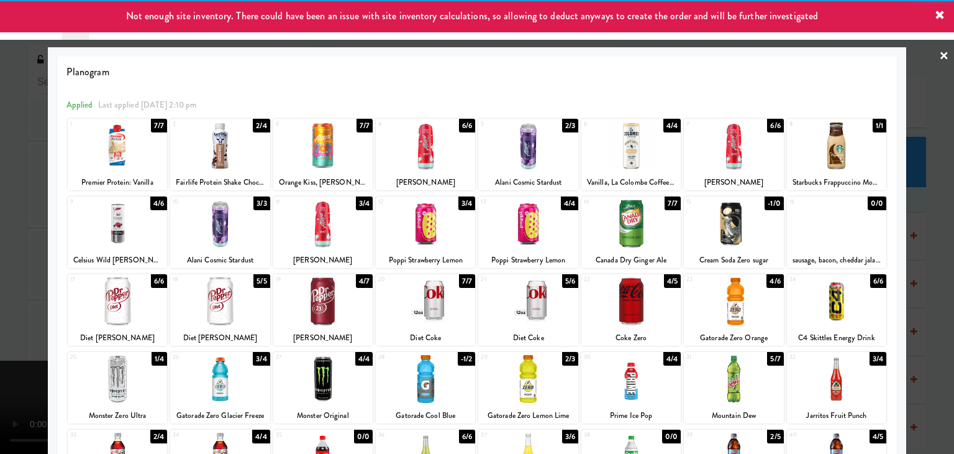
click at [934, 242] on div at bounding box center [477, 227] width 954 height 454
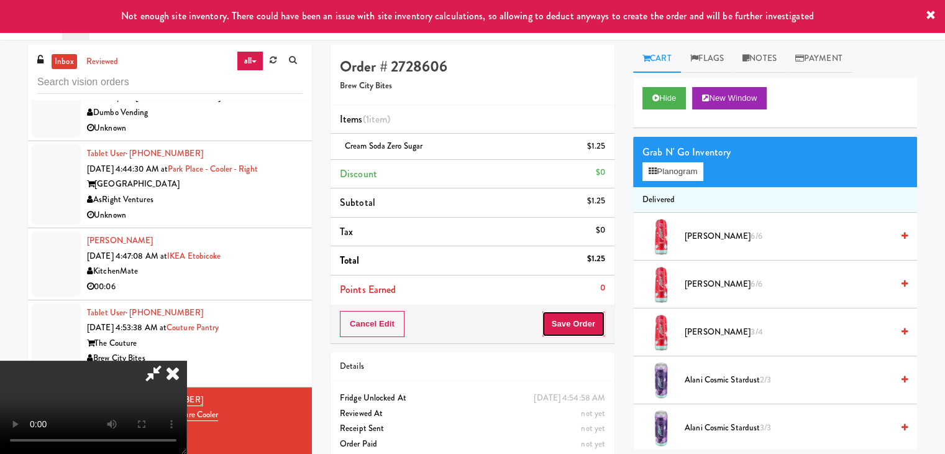
click at [579, 312] on button "Save Order" at bounding box center [573, 324] width 63 height 26
click at [579, 313] on button "Save Order" at bounding box center [573, 324] width 63 height 26
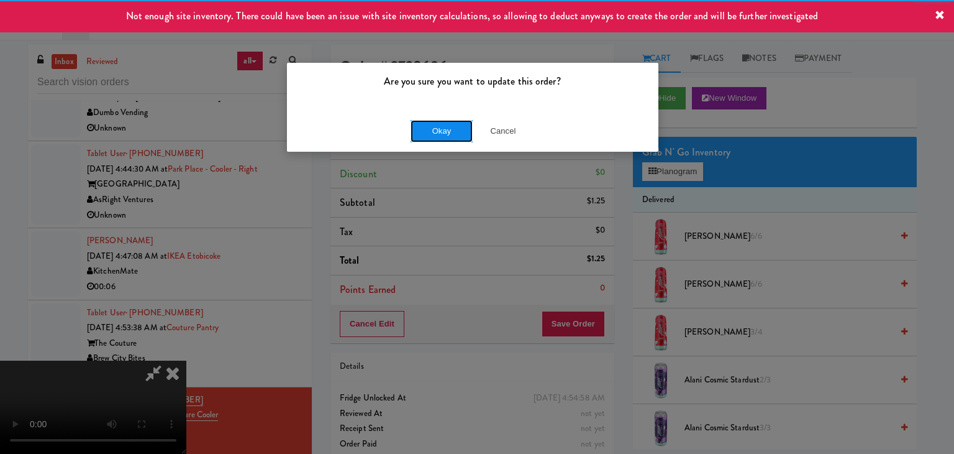
click at [458, 134] on button "Okay" at bounding box center [442, 131] width 62 height 22
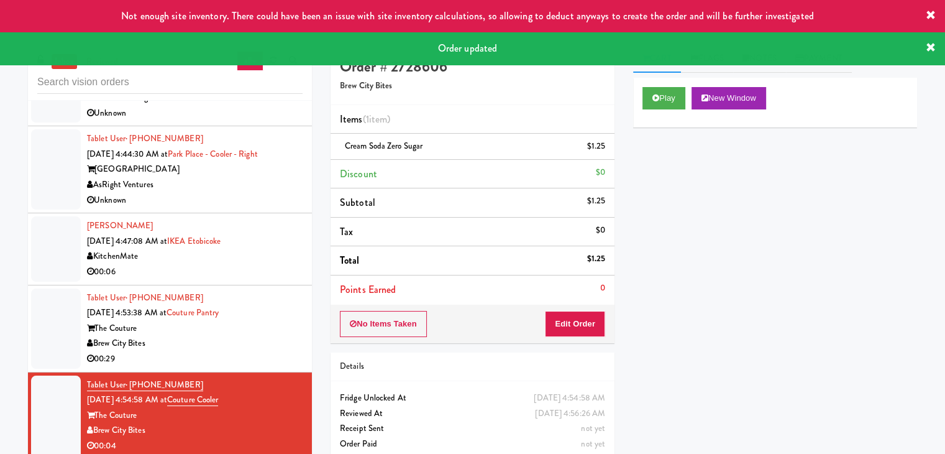
click at [270, 351] on div "Brew City Bites" at bounding box center [195, 344] width 216 height 16
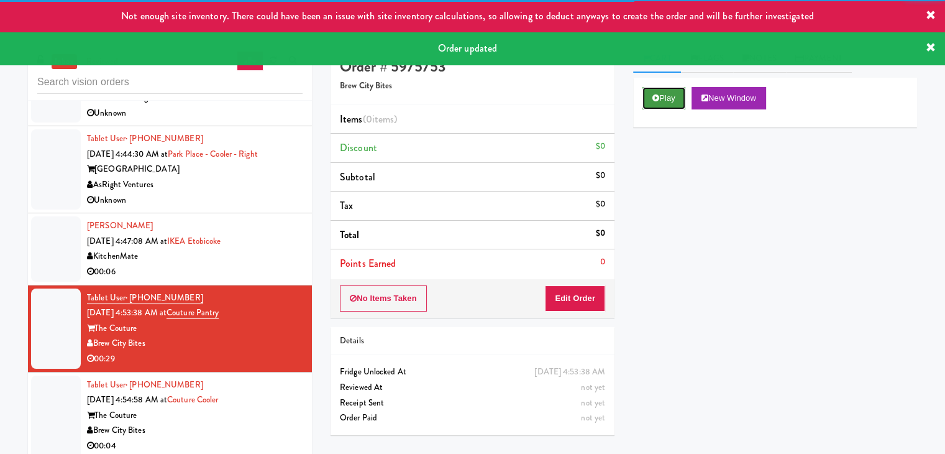
click at [672, 91] on button "Play" at bounding box center [664, 98] width 43 height 22
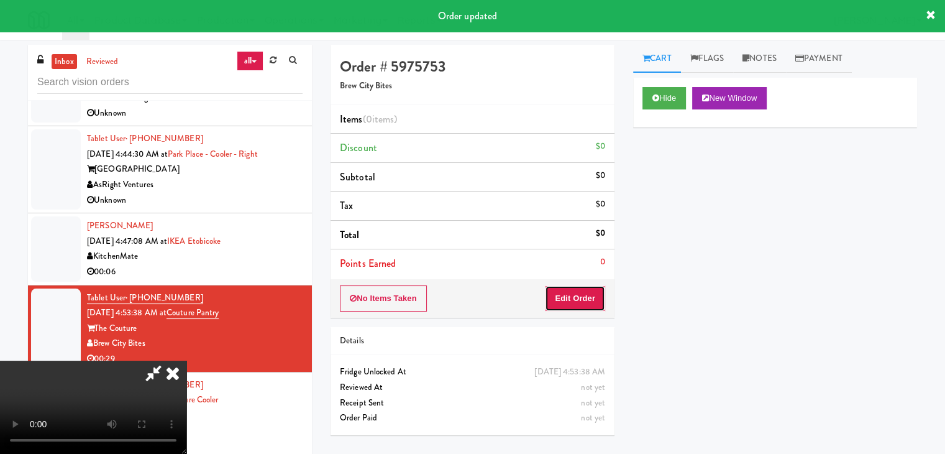
click at [578, 301] on button "Edit Order" at bounding box center [575, 298] width 60 height 26
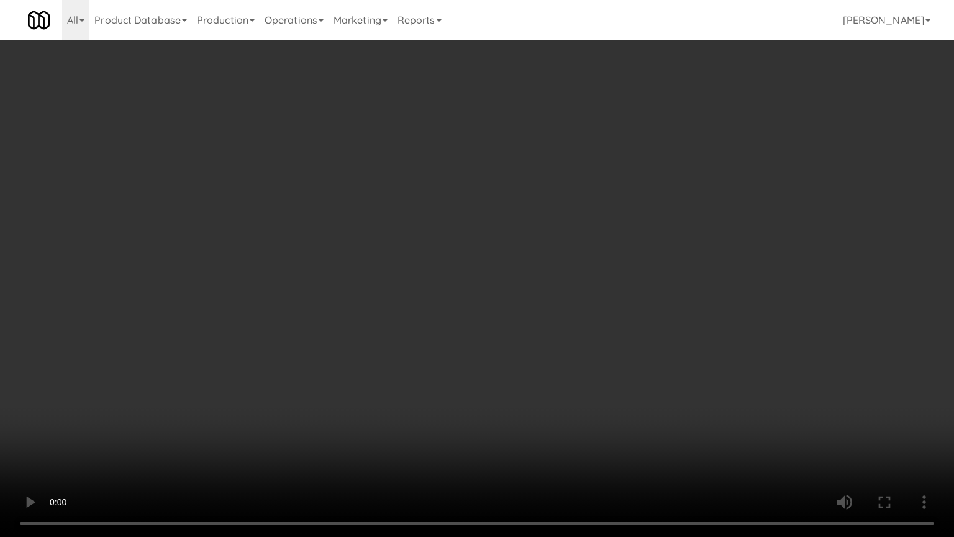
click at [620, 183] on video at bounding box center [477, 268] width 954 height 537
drag, startPoint x: 620, startPoint y: 183, endPoint x: 626, endPoint y: 189, distance: 8.4
click at [624, 185] on video at bounding box center [477, 268] width 954 height 537
click at [611, 155] on video at bounding box center [477, 268] width 954 height 537
click at [612, 154] on video at bounding box center [477, 268] width 954 height 537
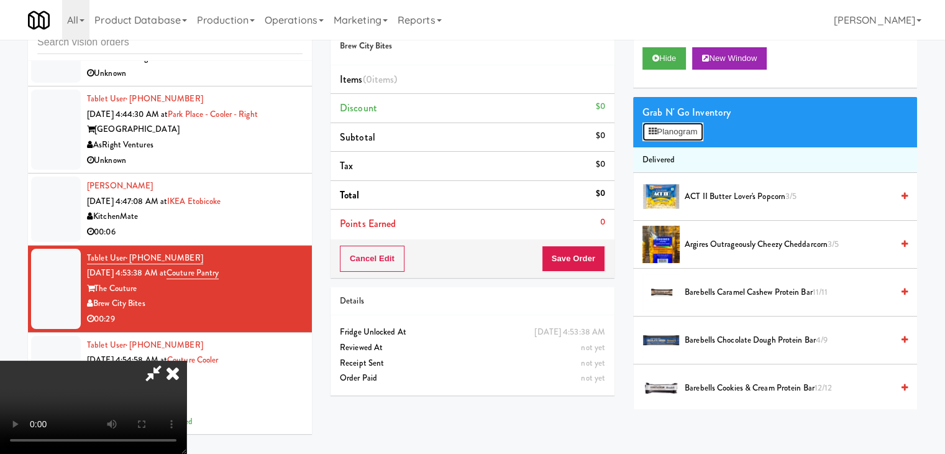
click at [701, 125] on button "Planogram" at bounding box center [673, 131] width 61 height 19
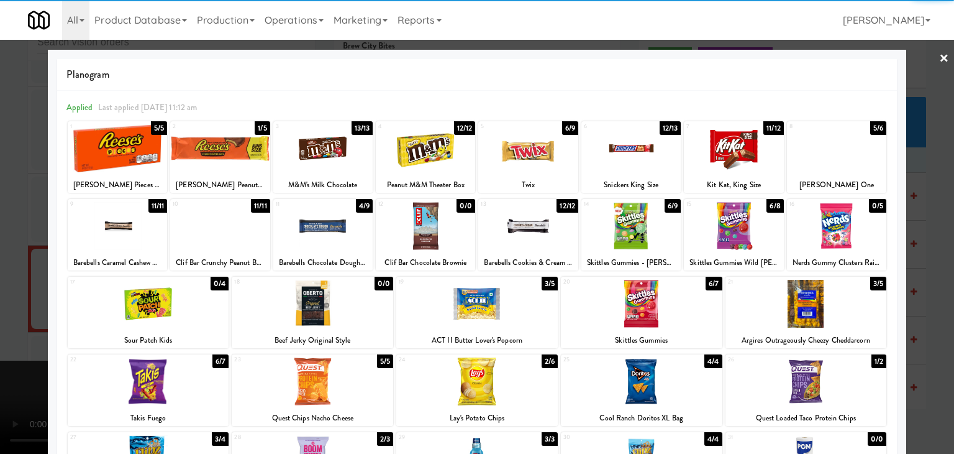
click at [720, 234] on div at bounding box center [733, 226] width 99 height 48
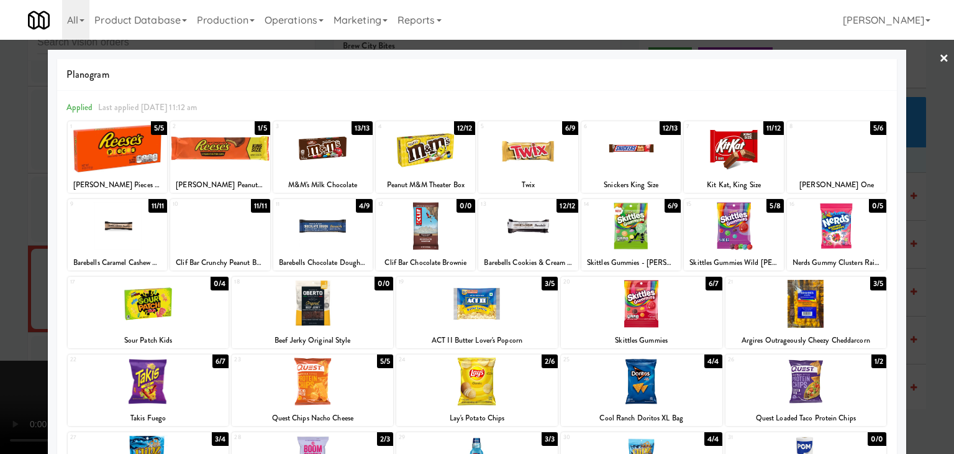
drag, startPoint x: 0, startPoint y: 262, endPoint x: 357, endPoint y: 267, distance: 357.3
click at [12, 259] on div at bounding box center [477, 227] width 954 height 454
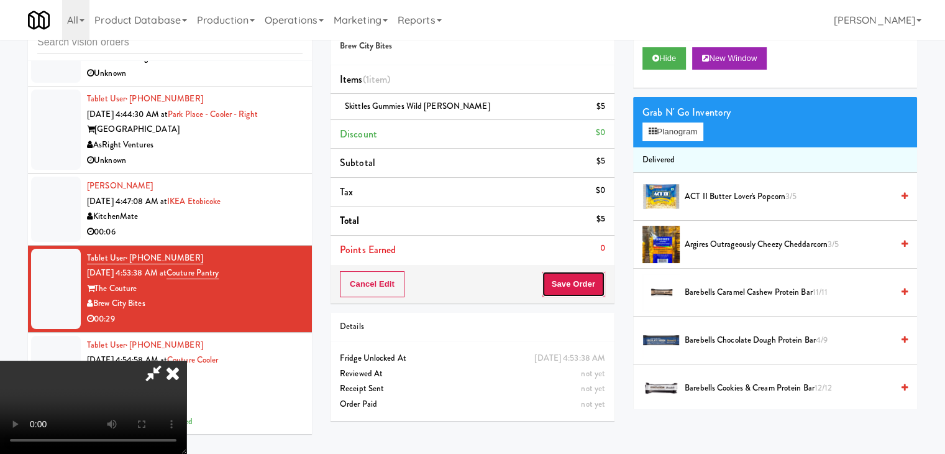
click at [595, 288] on button "Save Order" at bounding box center [573, 284] width 63 height 26
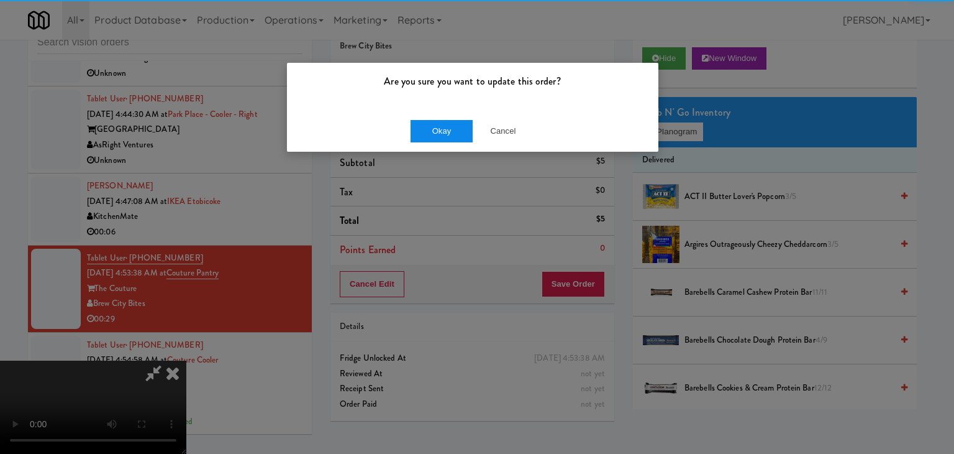
drag, startPoint x: 436, startPoint y: 116, endPoint x: 437, endPoint y: 126, distance: 10.0
click at [436, 119] on div "Okay Cancel" at bounding box center [473, 131] width 372 height 42
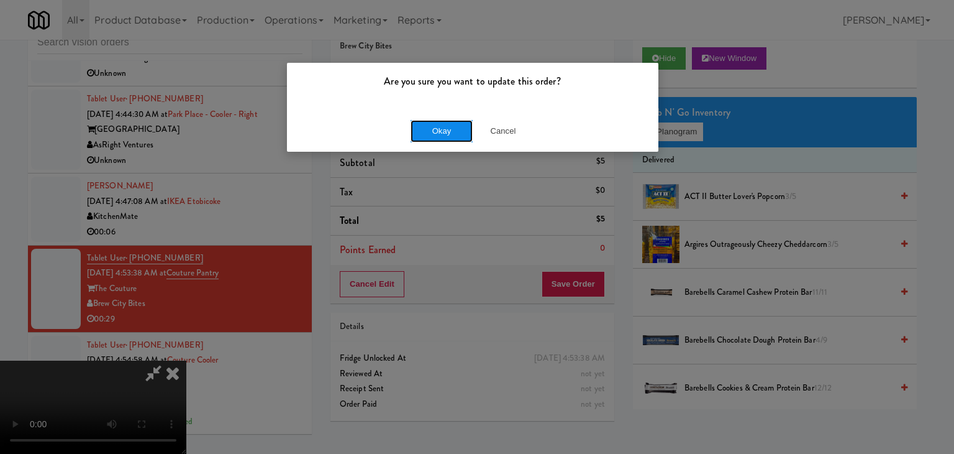
click at [437, 127] on button "Okay" at bounding box center [442, 131] width 62 height 22
click at [437, 127] on div "Okay Cancel" at bounding box center [473, 131] width 372 height 42
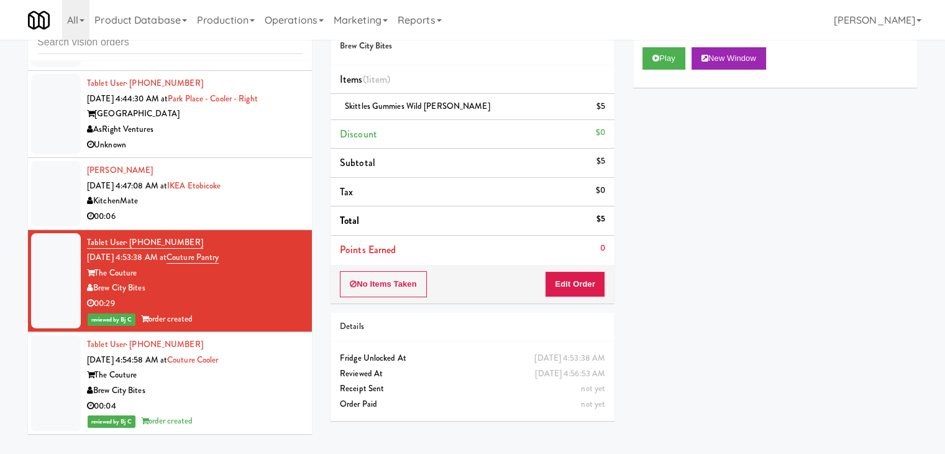
click at [270, 191] on div "Clement Benagha Sep 25, 2025 4:47:08 AM at IKEA Etobicoke KitchenMate 00:06" at bounding box center [195, 193] width 216 height 61
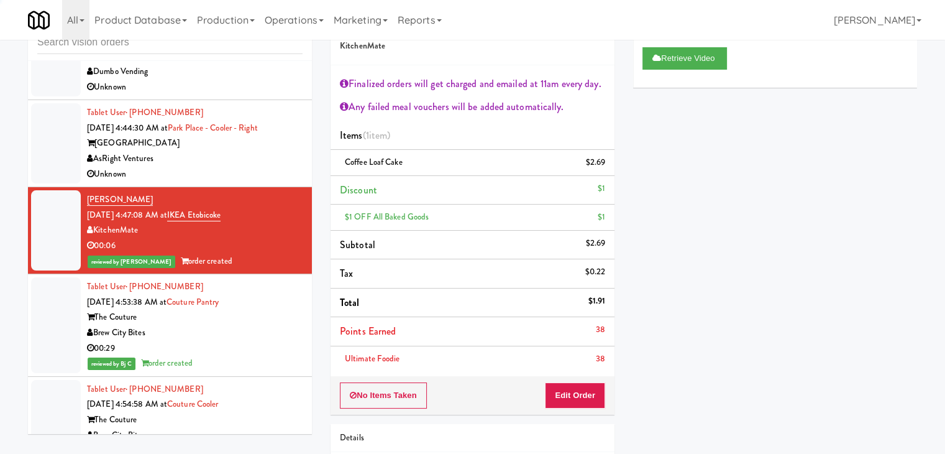
scroll to position [2447, 0]
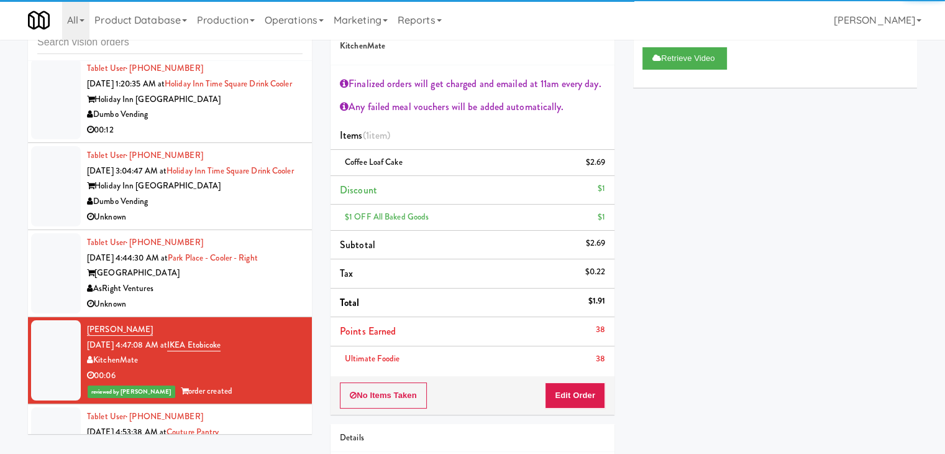
click at [249, 296] on div "AsRight Ventures" at bounding box center [195, 289] width 216 height 16
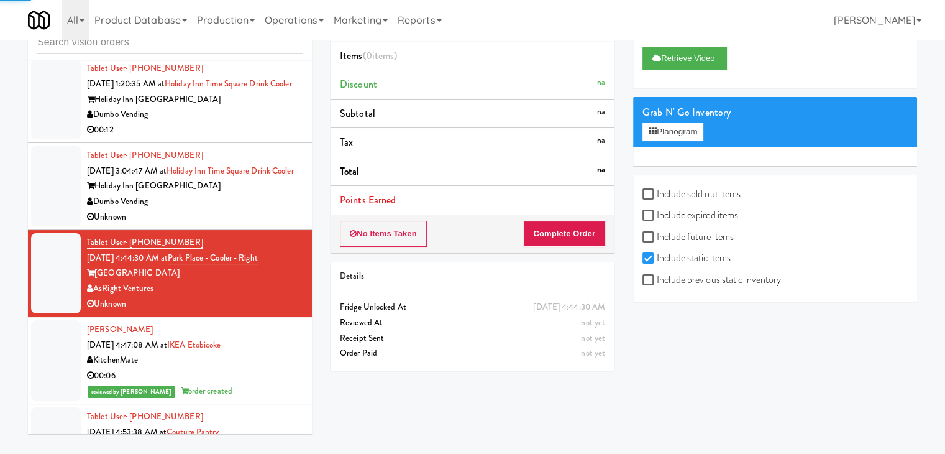
click at [252, 209] on div "Dumbo Vending" at bounding box center [195, 202] width 216 height 16
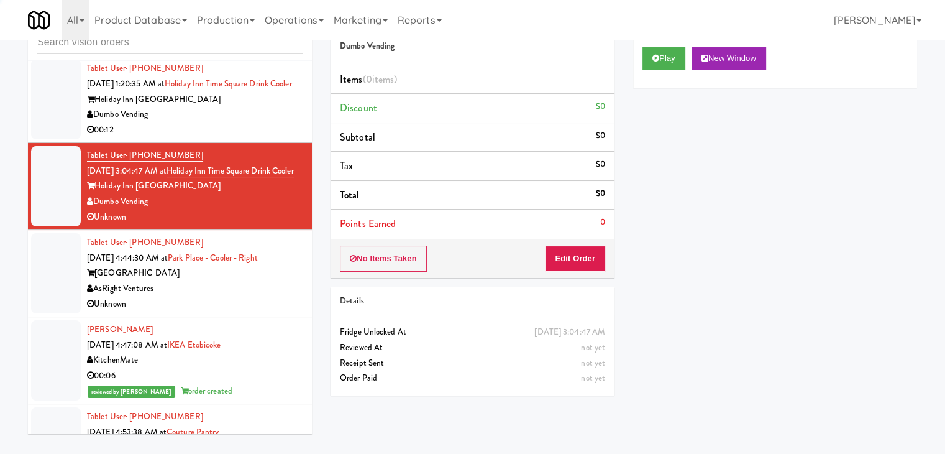
scroll to position [2323, 0]
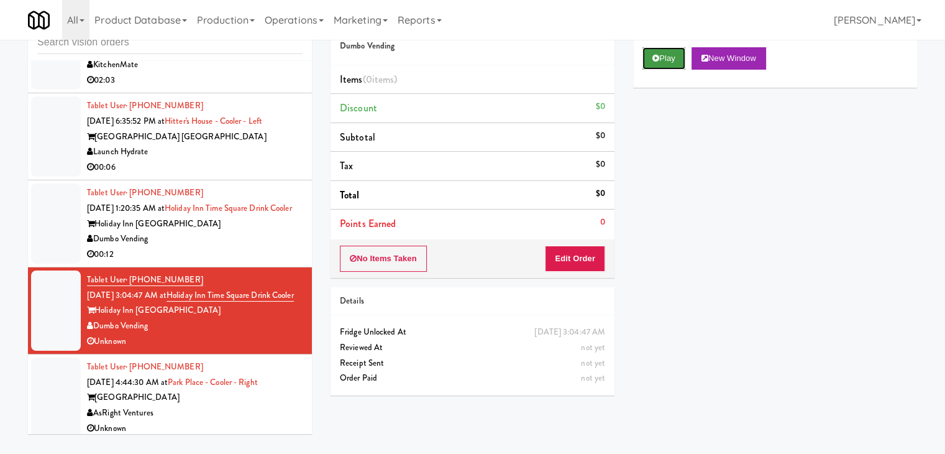
click at [661, 50] on button "Play" at bounding box center [664, 58] width 43 height 22
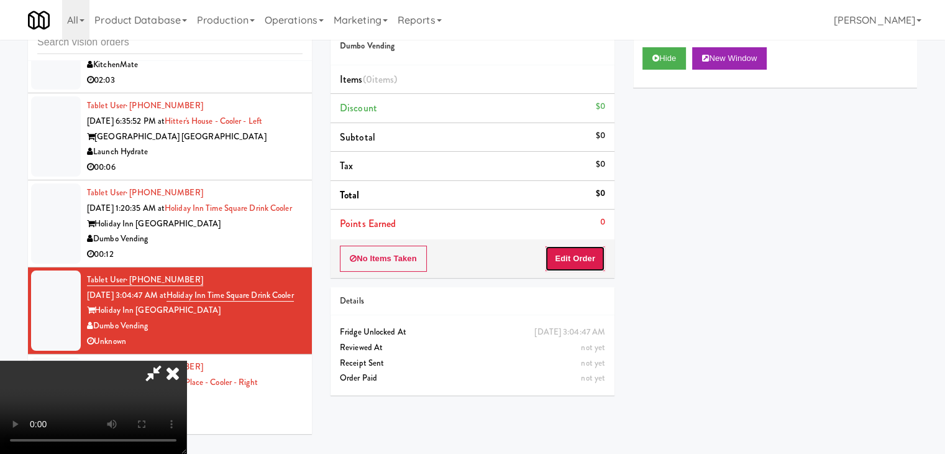
click at [592, 252] on button "Edit Order" at bounding box center [575, 258] width 60 height 26
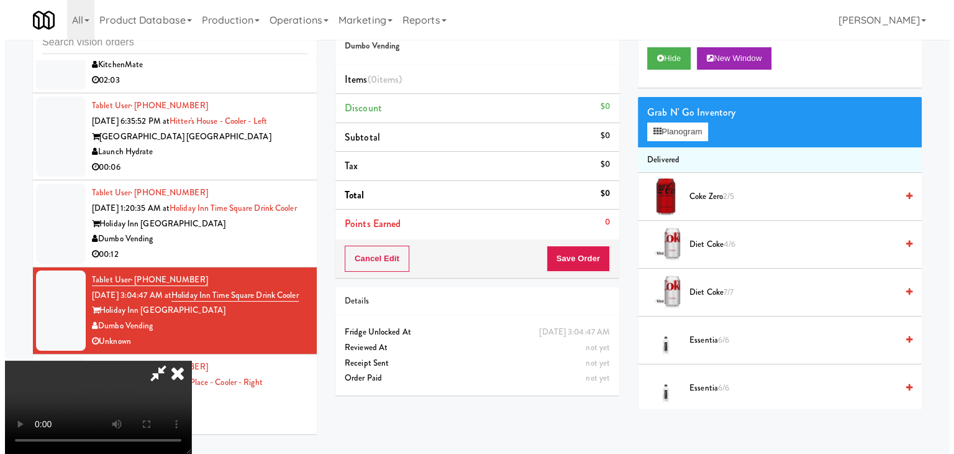
scroll to position [0, 0]
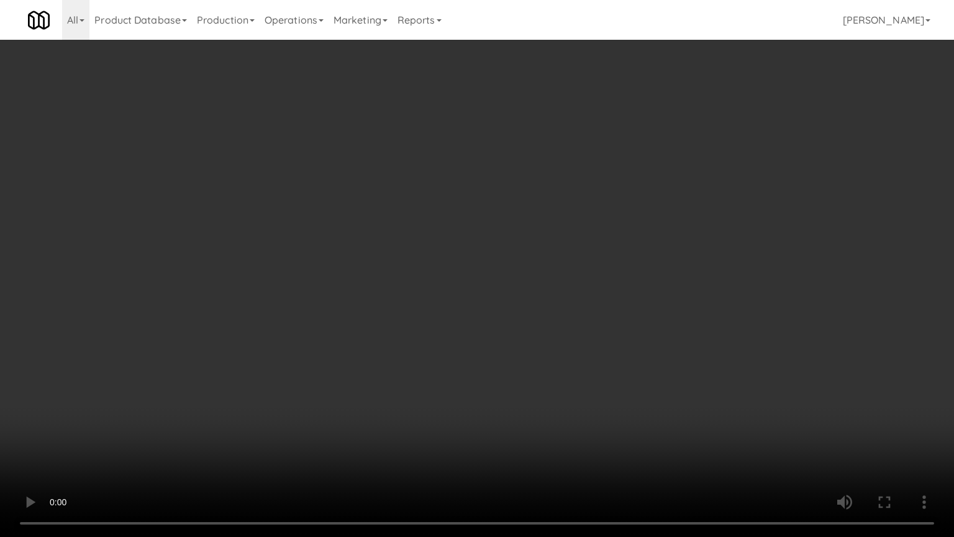
click at [554, 229] on video at bounding box center [477, 268] width 954 height 537
click at [511, 224] on video at bounding box center [477, 268] width 954 height 537
click at [604, 301] on video at bounding box center [477, 268] width 954 height 537
click at [605, 302] on video at bounding box center [477, 268] width 954 height 537
click at [605, 303] on video at bounding box center [477, 268] width 954 height 537
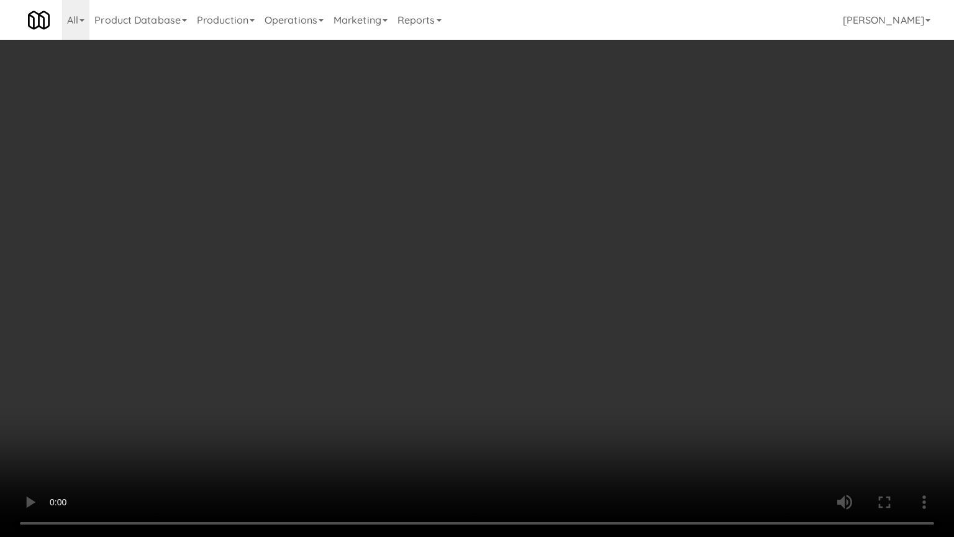
drag, startPoint x: 605, startPoint y: 303, endPoint x: 617, endPoint y: 239, distance: 65.7
click at [608, 301] on video at bounding box center [477, 268] width 954 height 537
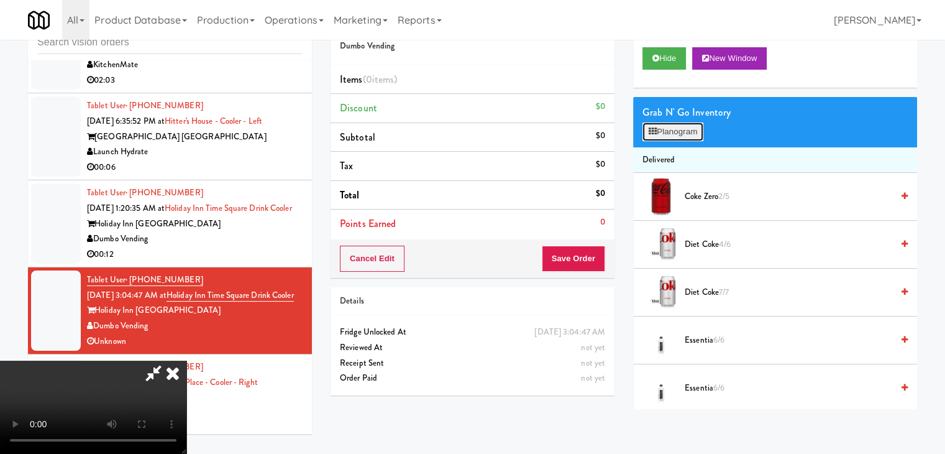
click at [688, 135] on button "Planogram" at bounding box center [673, 131] width 61 height 19
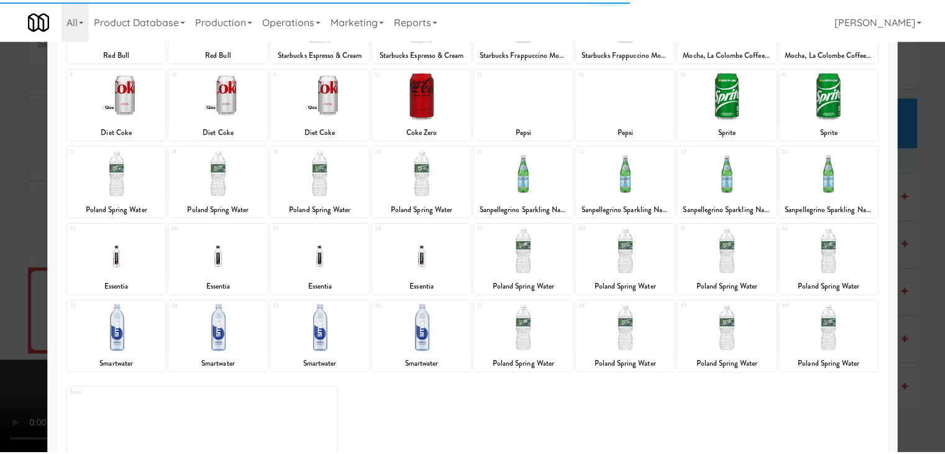
scroll to position [157, 0]
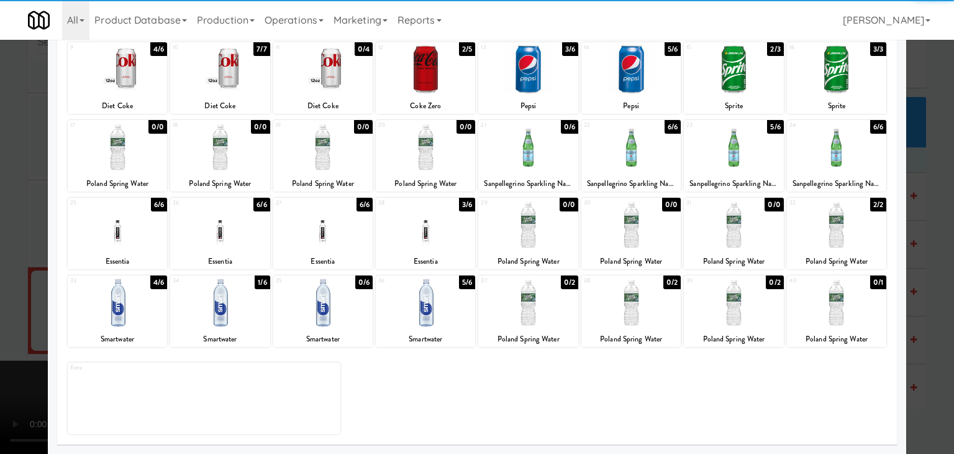
click at [839, 239] on div at bounding box center [836, 225] width 99 height 48
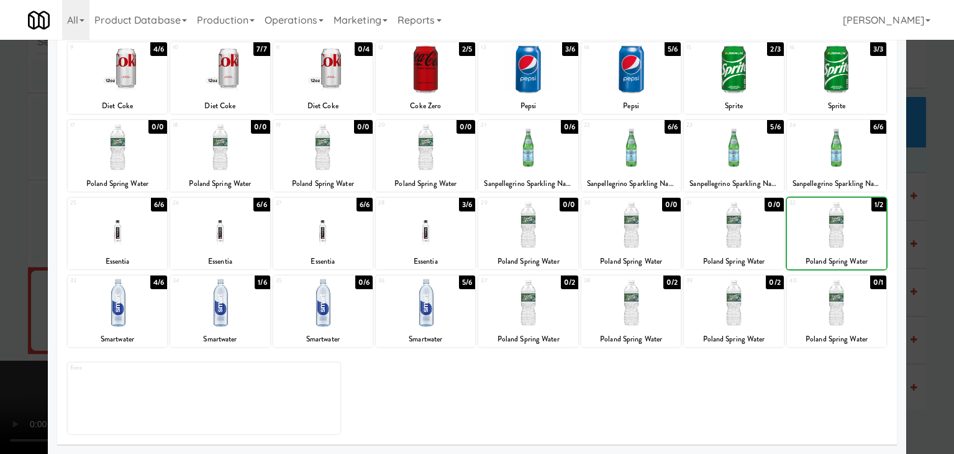
click at [930, 257] on div at bounding box center [477, 227] width 954 height 454
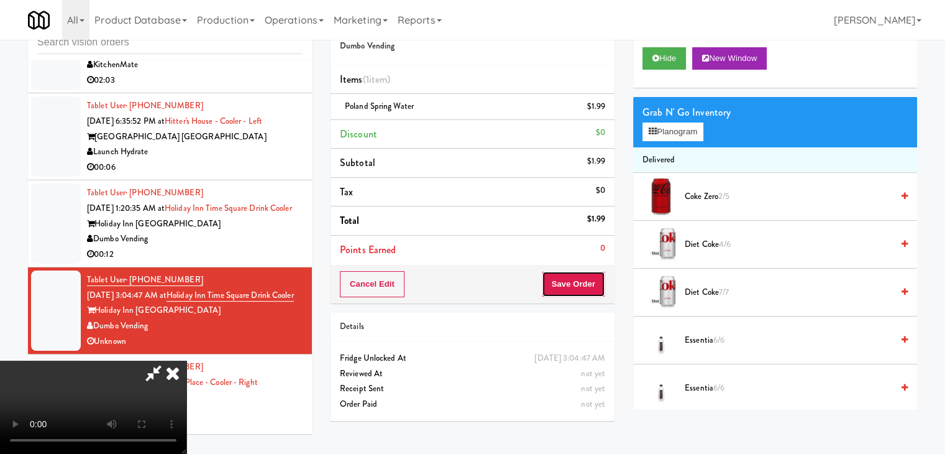
click at [592, 281] on button "Save Order" at bounding box center [573, 284] width 63 height 26
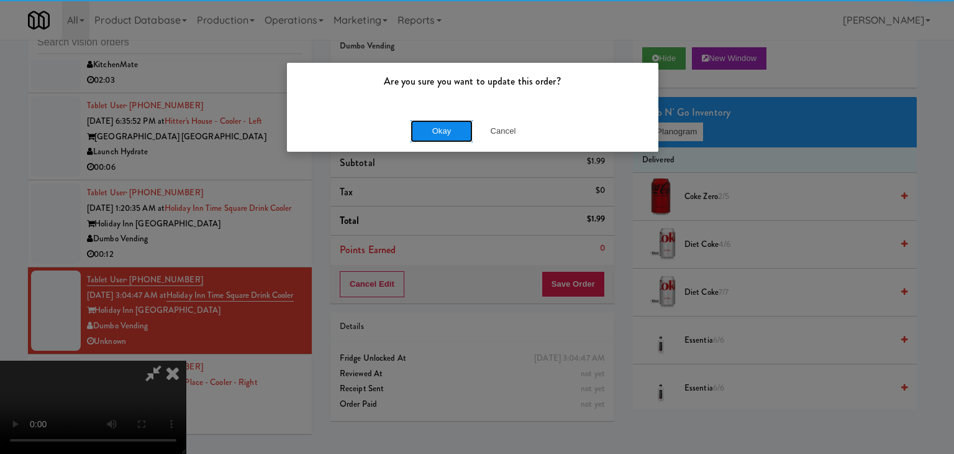
click at [450, 134] on button "Okay" at bounding box center [442, 131] width 62 height 22
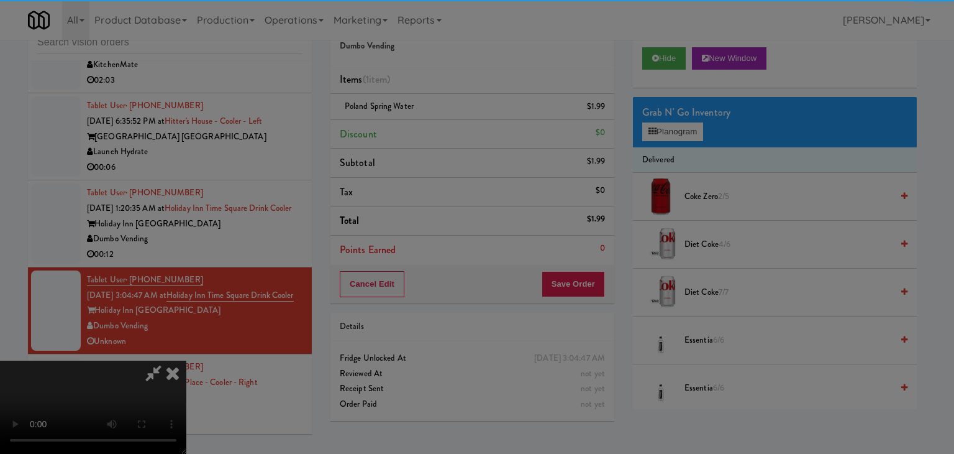
click at [450, 129] on div "Okay Cancel" at bounding box center [473, 108] width 372 height 42
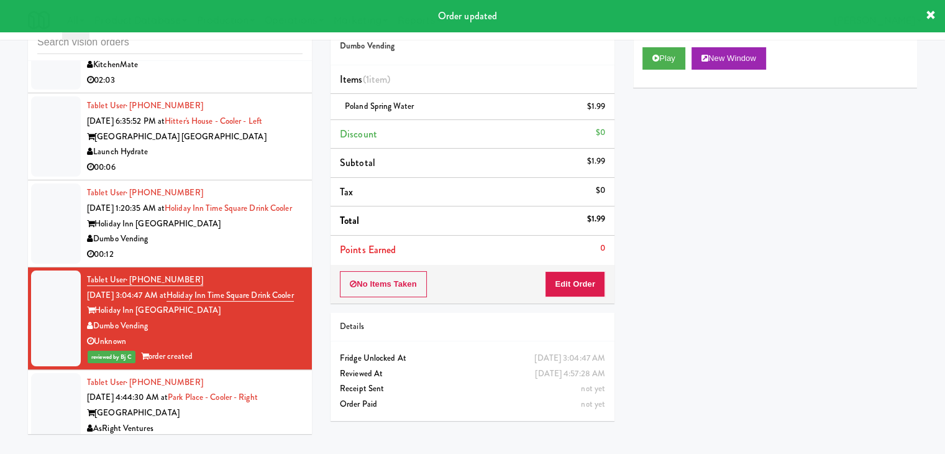
click at [256, 245] on div "Dumbo Vending" at bounding box center [195, 239] width 216 height 16
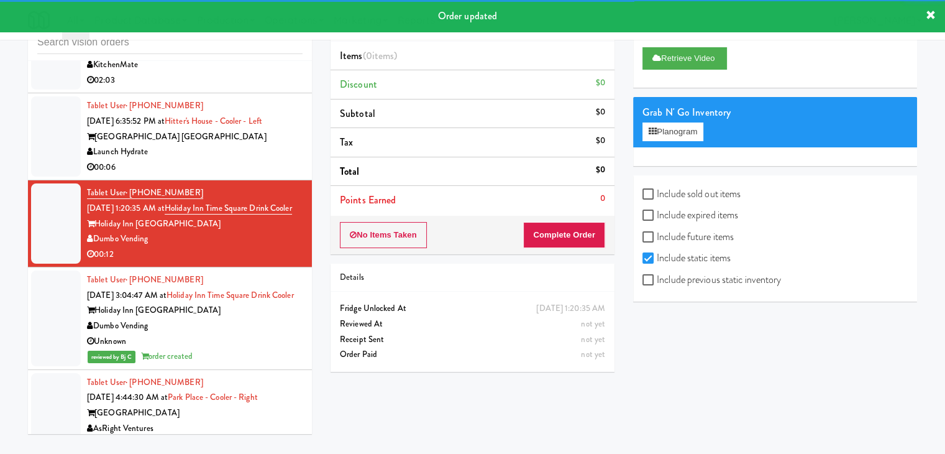
click at [200, 150] on div "Launch Hydrate" at bounding box center [195, 152] width 216 height 16
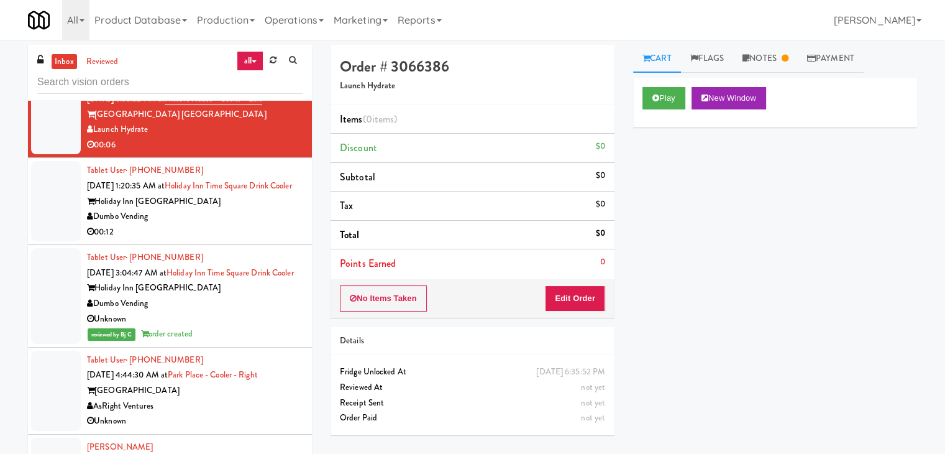
scroll to position [2198, 0]
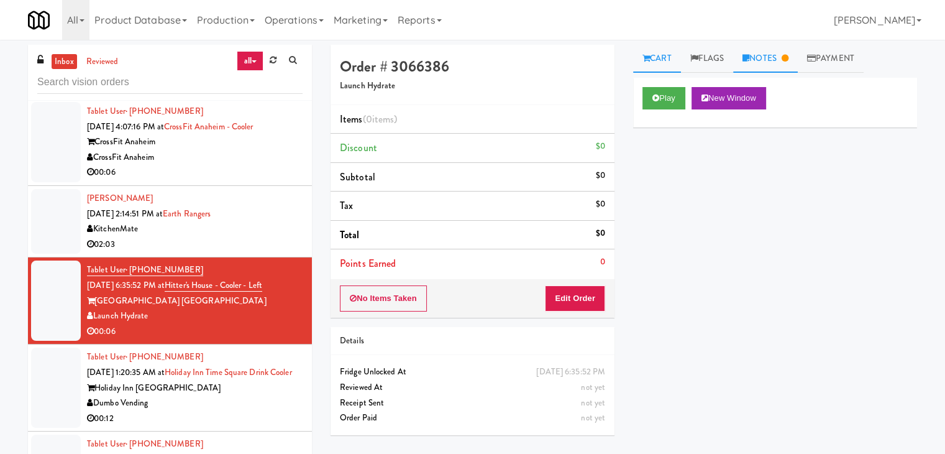
click at [769, 58] on link "Notes" at bounding box center [765, 59] width 65 height 28
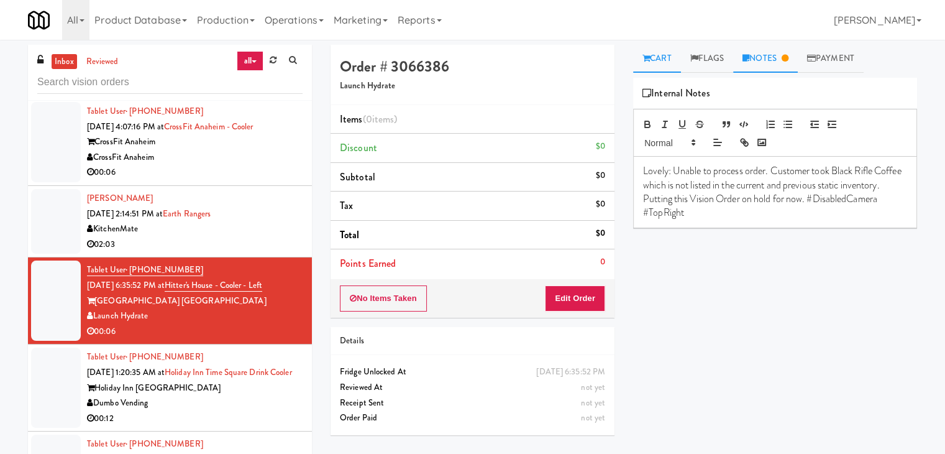
click at [665, 57] on link "Cart" at bounding box center [657, 59] width 48 height 28
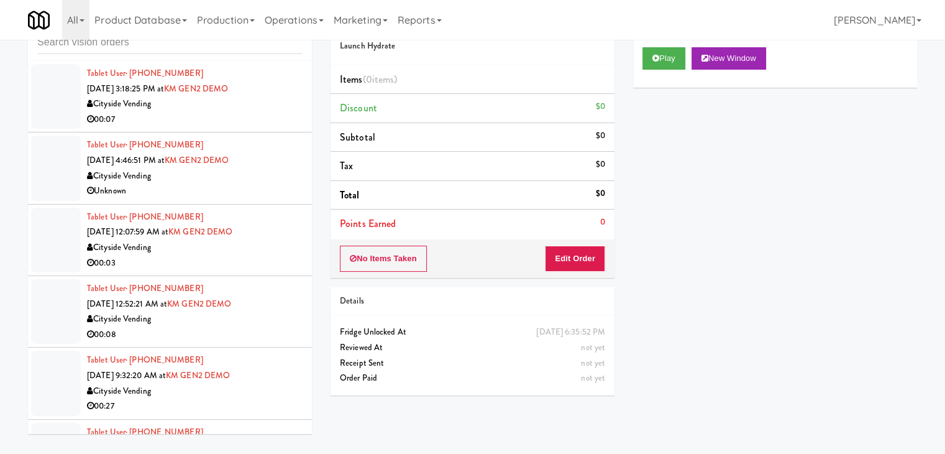
scroll to position [0, 0]
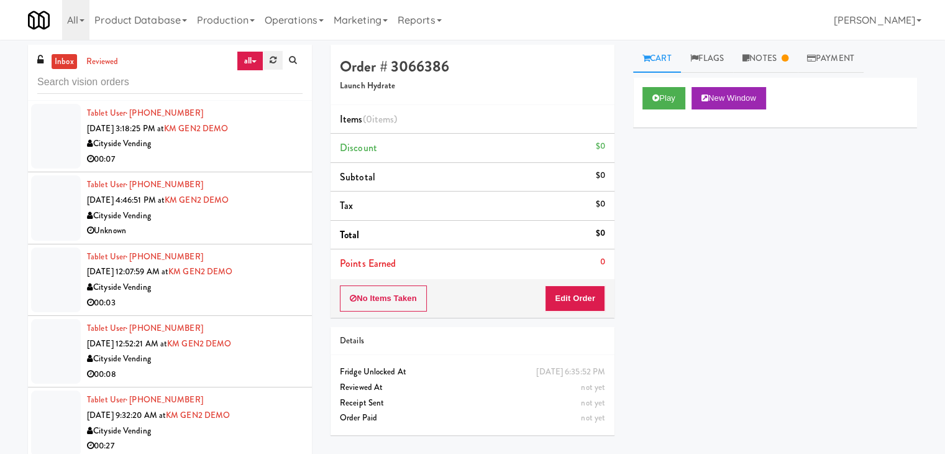
click at [275, 58] on icon at bounding box center [273, 60] width 7 height 8
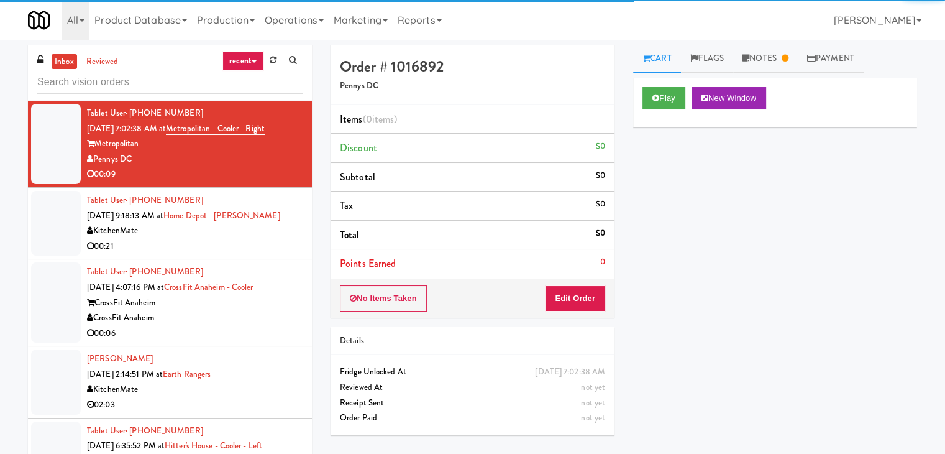
click at [249, 68] on link "recent" at bounding box center [242, 61] width 41 height 20
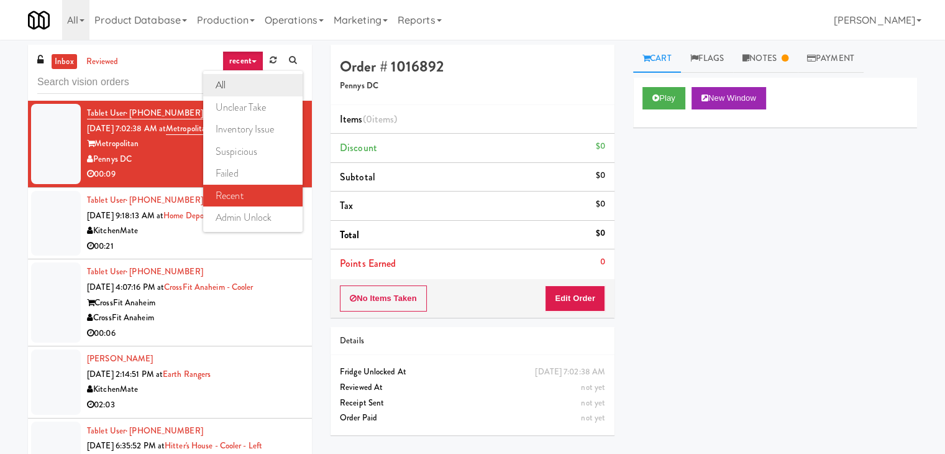
click at [250, 83] on link "all" at bounding box center [252, 85] width 99 height 22
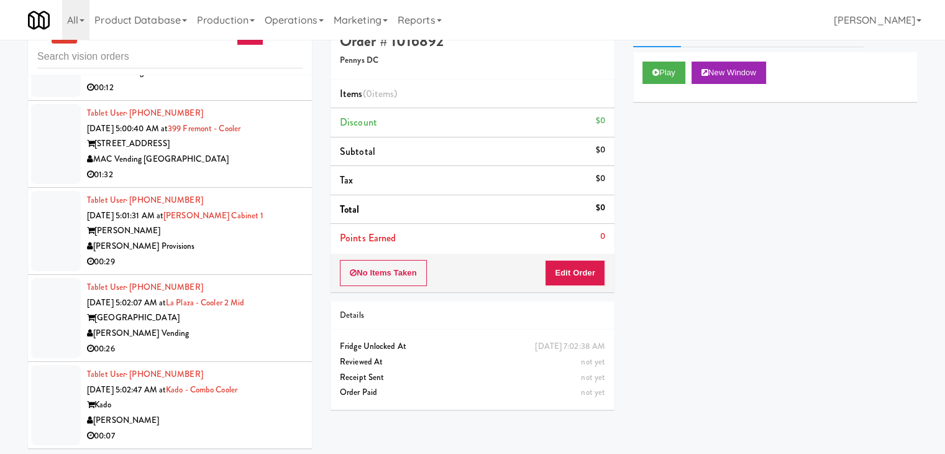
scroll to position [40, 0]
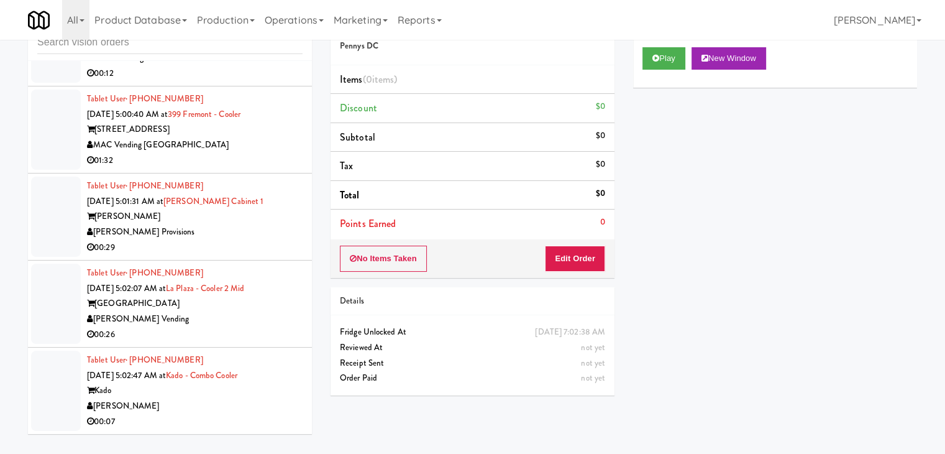
click at [244, 405] on div "[PERSON_NAME]" at bounding box center [195, 406] width 216 height 16
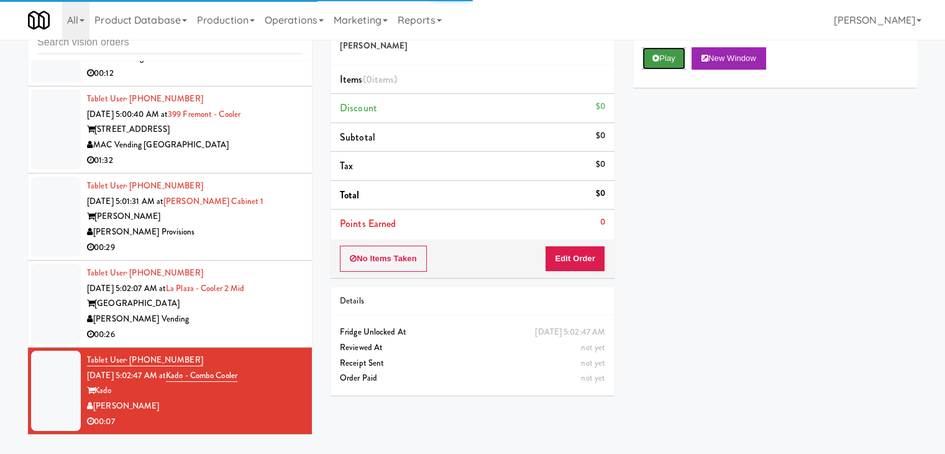
click at [667, 66] on button "Play" at bounding box center [664, 58] width 43 height 22
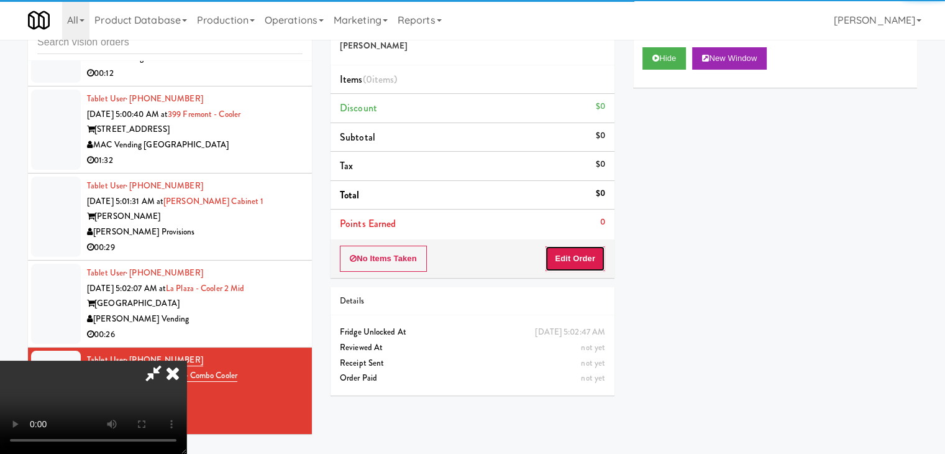
click at [581, 255] on button "Edit Order" at bounding box center [575, 258] width 60 height 26
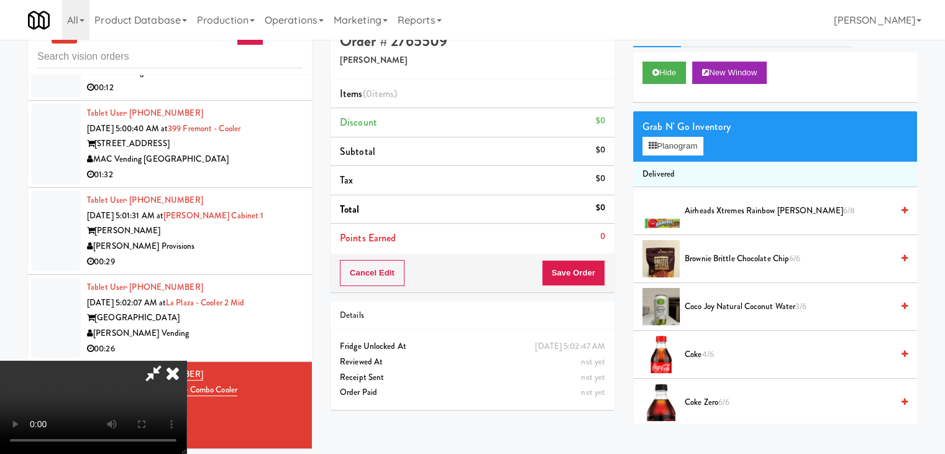
scroll to position [40, 0]
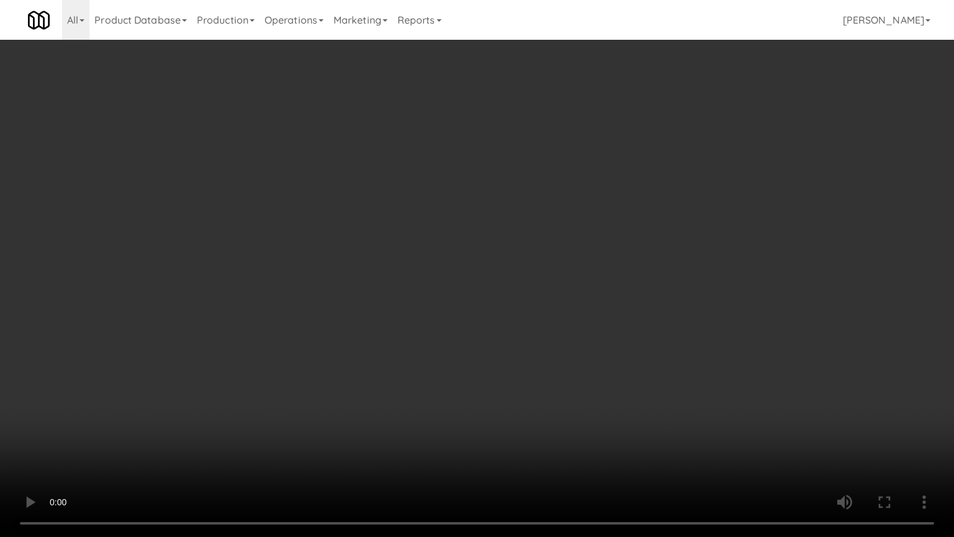
click at [551, 293] on video at bounding box center [477, 268] width 954 height 537
drag, startPoint x: 551, startPoint y: 293, endPoint x: 560, endPoint y: 218, distance: 75.7
click at [551, 293] on video at bounding box center [477, 268] width 954 height 537
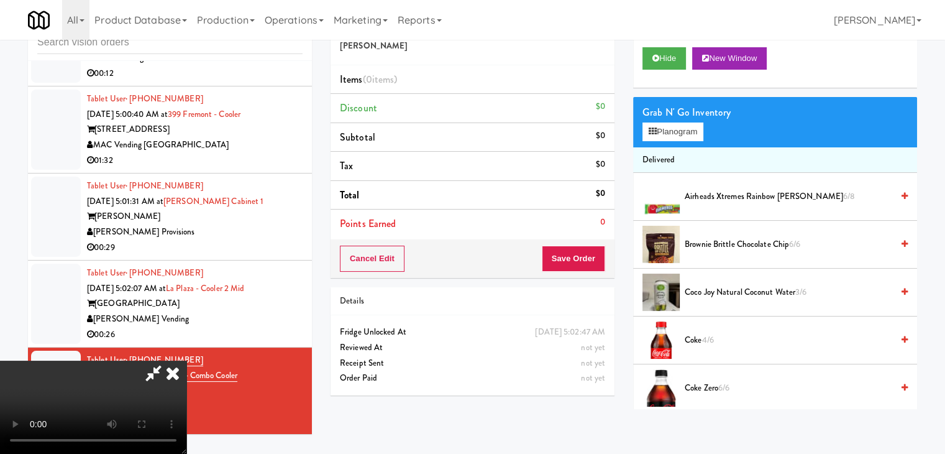
click at [670, 144] on div "Grab N' Go Inventory Planogram" at bounding box center [775, 122] width 284 height 50
click at [679, 136] on button "Planogram" at bounding box center [673, 131] width 61 height 19
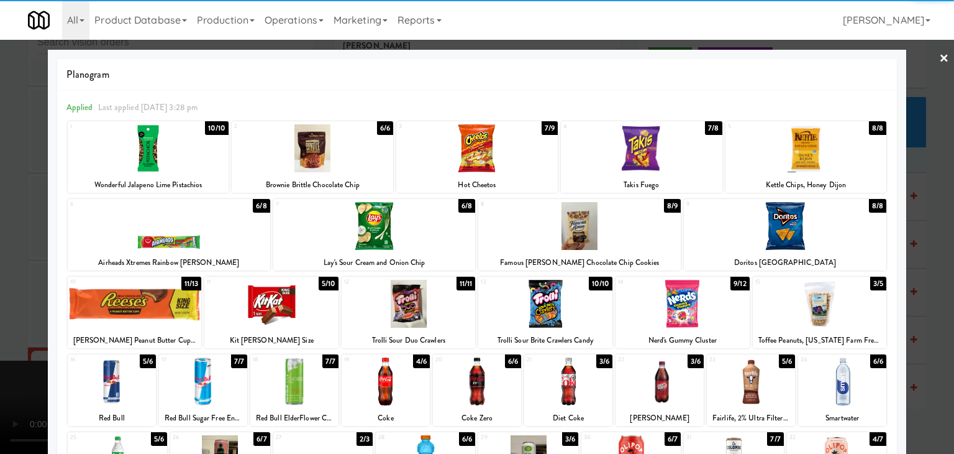
drag, startPoint x: 557, startPoint y: 222, endPoint x: 388, endPoint y: 241, distance: 169.5
click at [557, 222] on div at bounding box center [579, 226] width 203 height 48
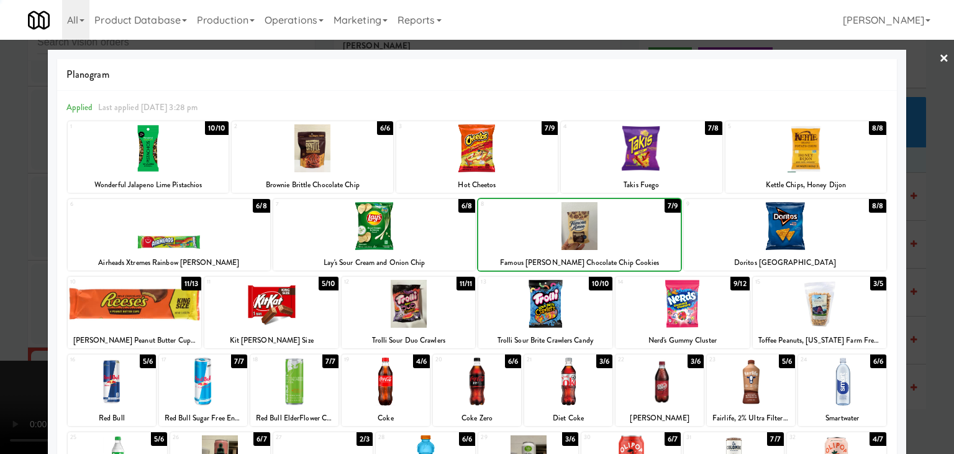
drag, startPoint x: 0, startPoint y: 250, endPoint x: 64, endPoint y: 249, distance: 64.0
click at [6, 249] on div at bounding box center [477, 227] width 954 height 454
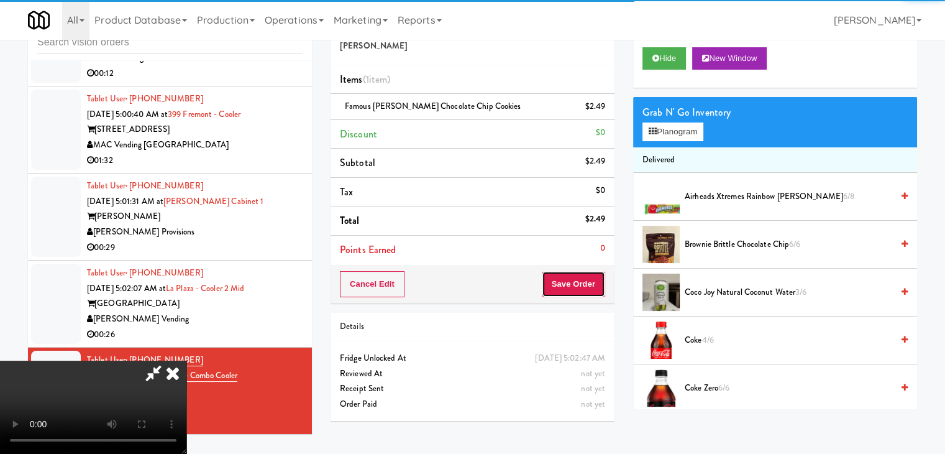
click at [587, 286] on button "Save Order" at bounding box center [573, 284] width 63 height 26
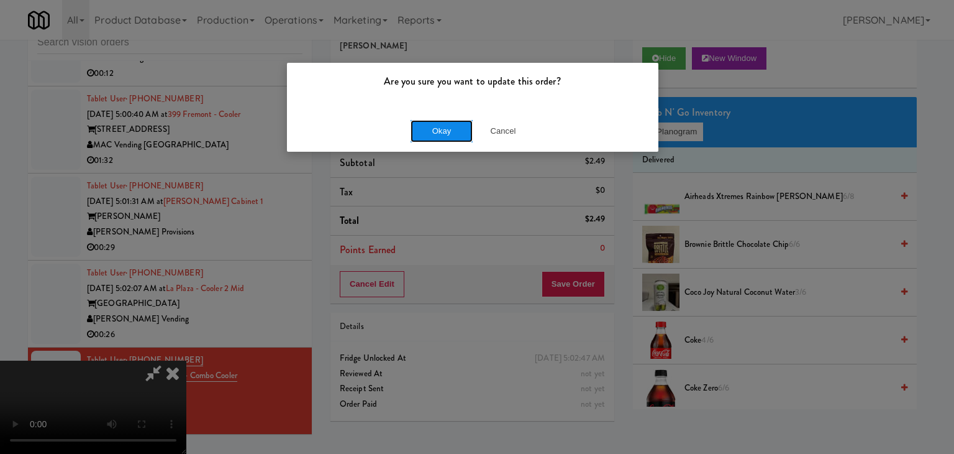
click at [448, 134] on button "Okay" at bounding box center [442, 131] width 62 height 22
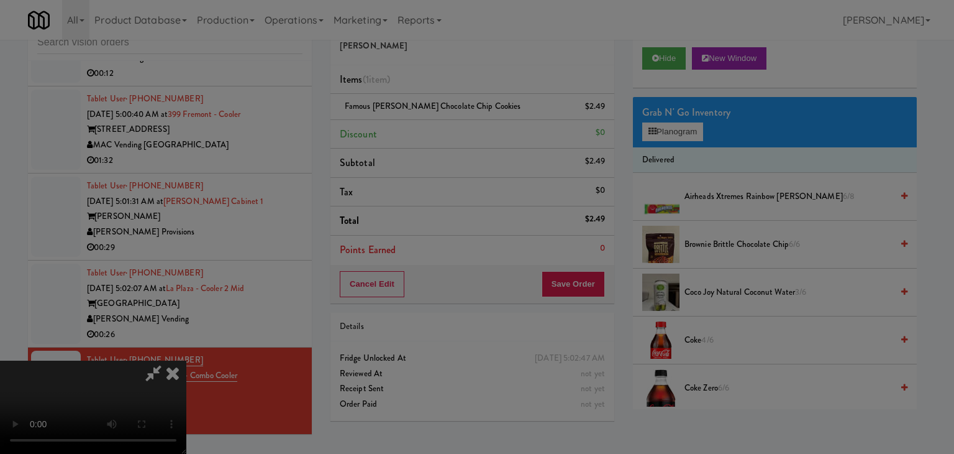
click at [448, 129] on div "Okay Cancel" at bounding box center [473, 108] width 372 height 42
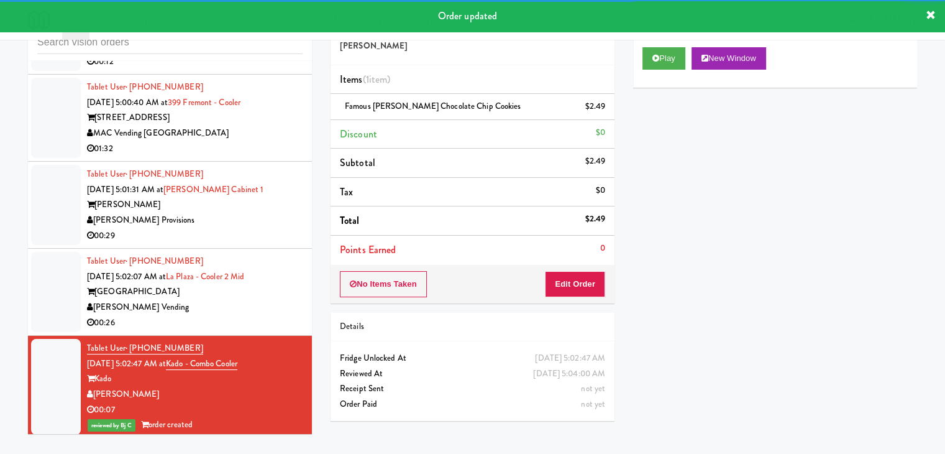
click at [276, 331] on div "00:26" at bounding box center [195, 323] width 216 height 16
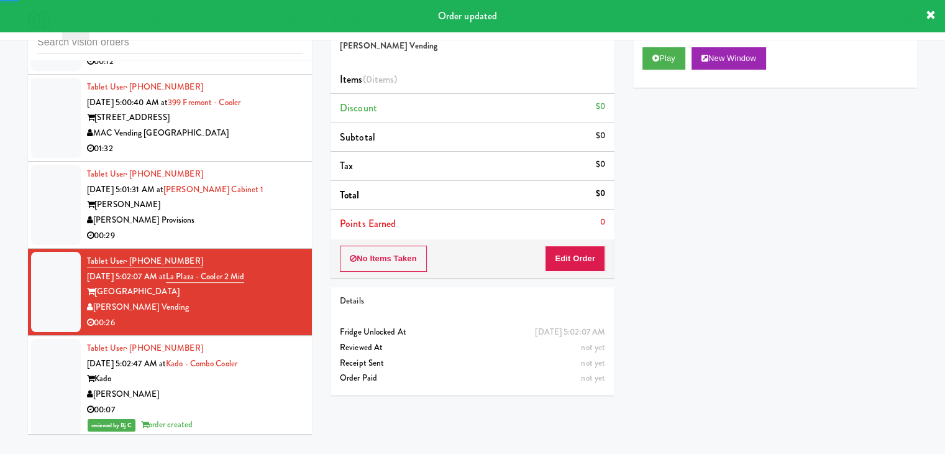
scroll to position [2540, 0]
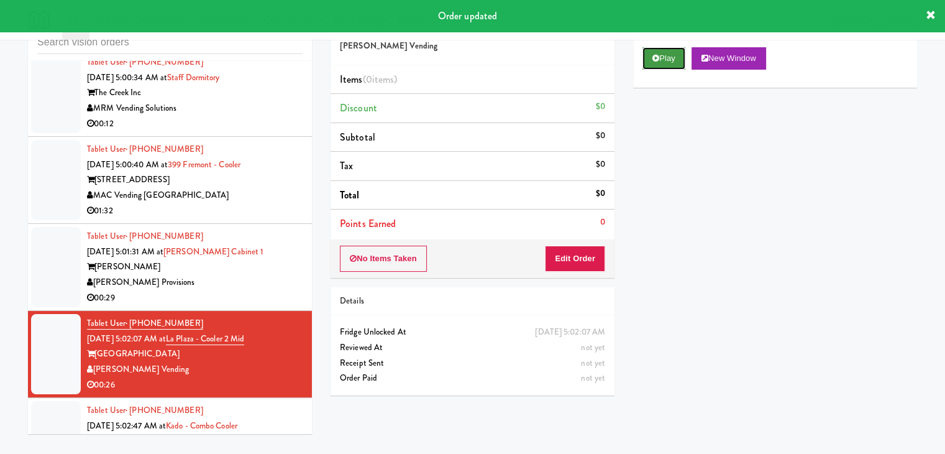
click at [652, 61] on icon at bounding box center [655, 58] width 7 height 8
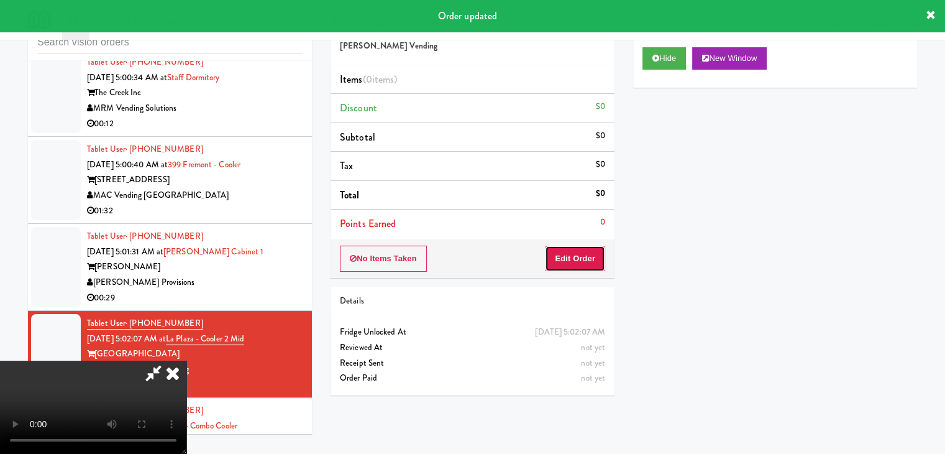
click at [588, 257] on button "Edit Order" at bounding box center [575, 258] width 60 height 26
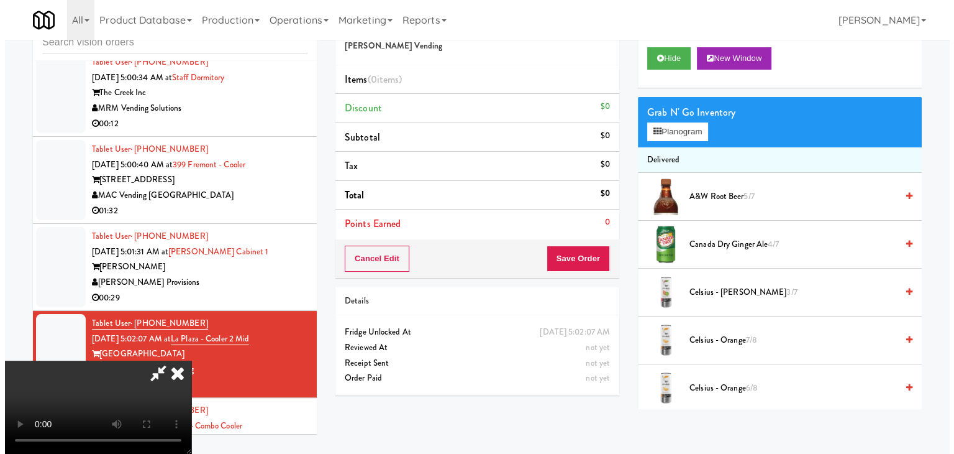
scroll to position [0, 0]
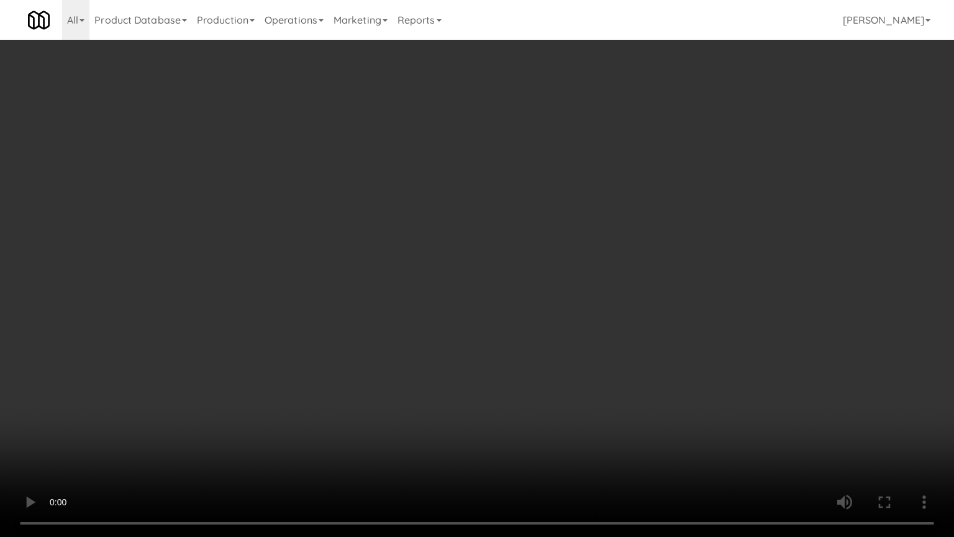
click at [562, 256] on video at bounding box center [477, 268] width 954 height 537
click at [554, 257] on video at bounding box center [477, 268] width 954 height 537
click at [544, 277] on video at bounding box center [477, 268] width 954 height 537
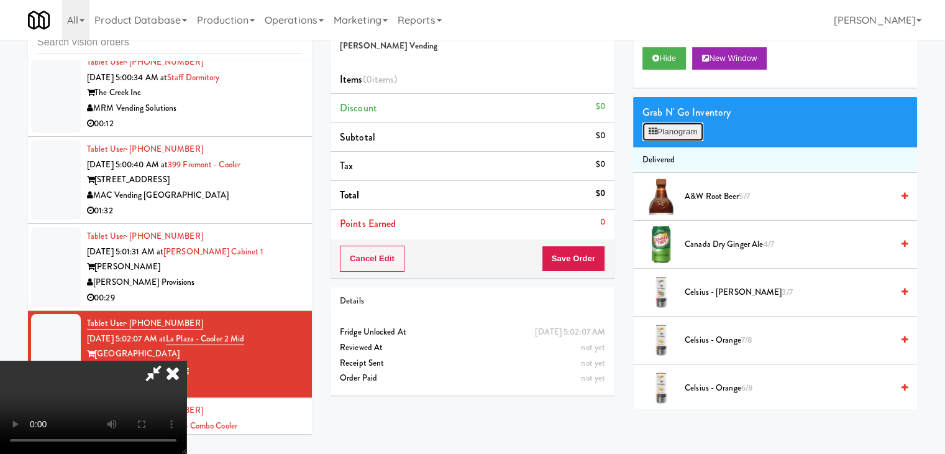
click at [678, 131] on button "Planogram" at bounding box center [673, 131] width 61 height 19
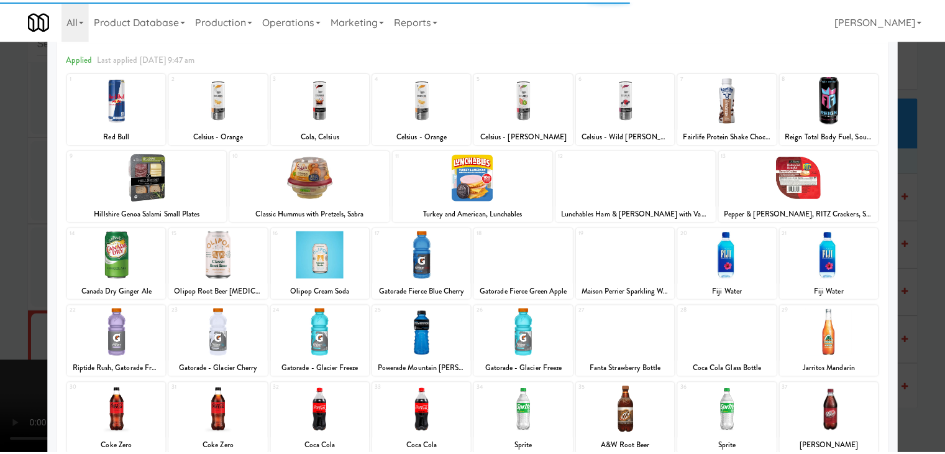
scroll to position [124, 0]
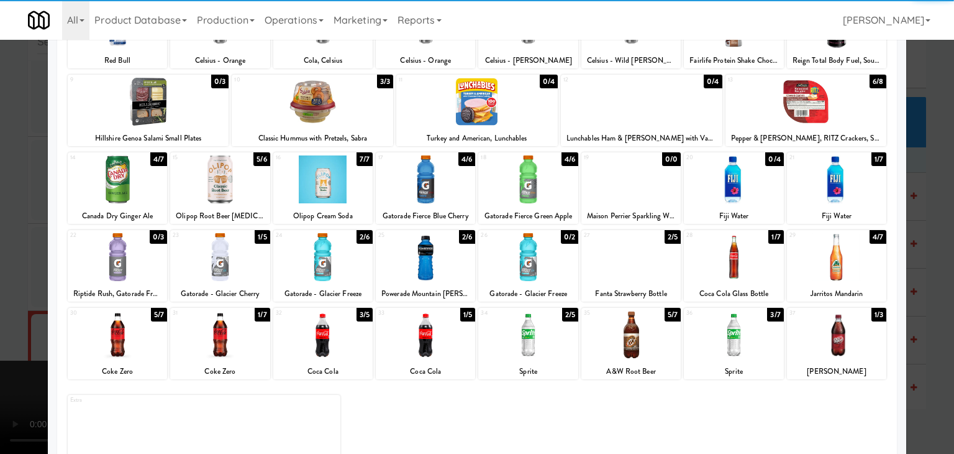
click at [335, 264] on div at bounding box center [322, 257] width 99 height 48
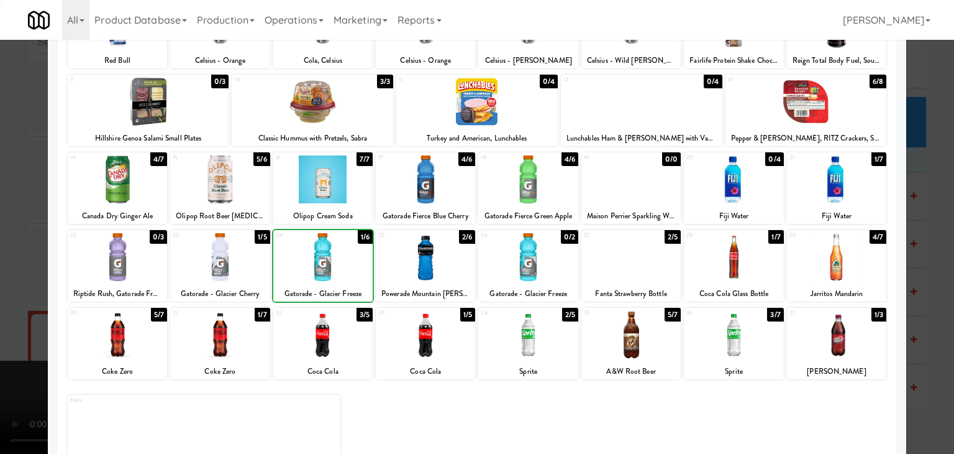
drag, startPoint x: 0, startPoint y: 314, endPoint x: 45, endPoint y: 312, distance: 44.8
click at [7, 314] on div at bounding box center [477, 227] width 954 height 454
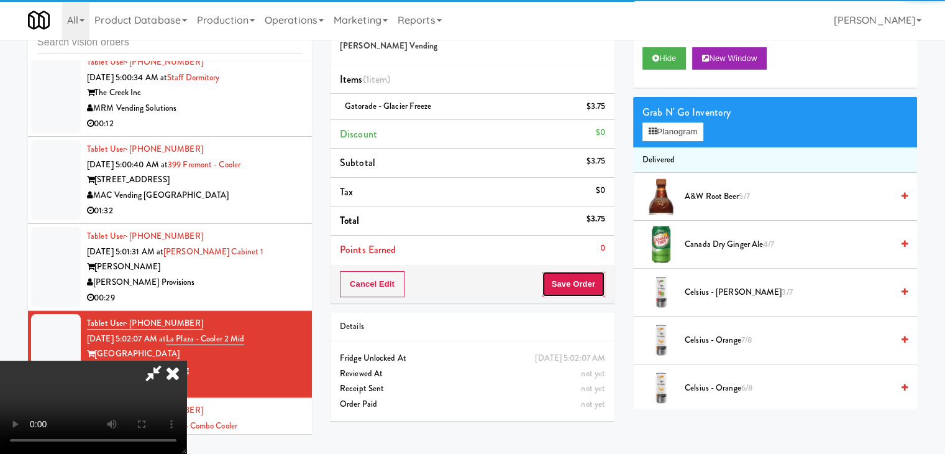
click at [593, 289] on button "Save Order" at bounding box center [573, 284] width 63 height 26
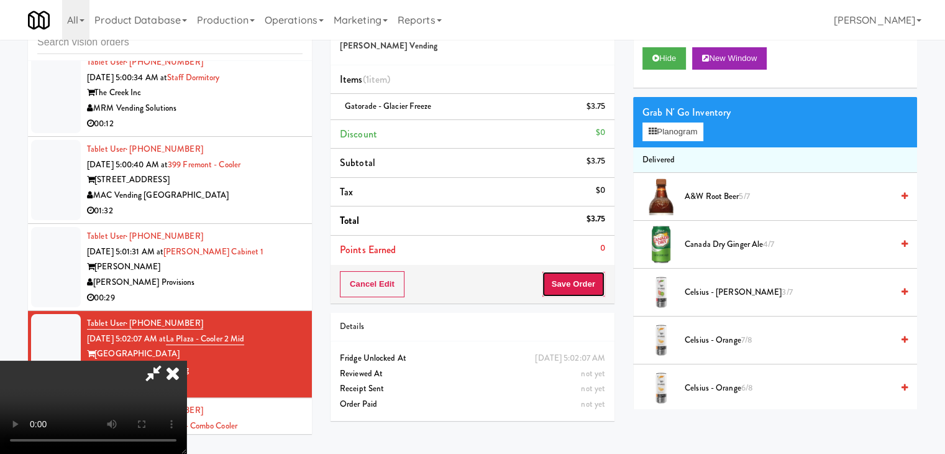
click at [593, 289] on button "Save Order" at bounding box center [573, 284] width 63 height 26
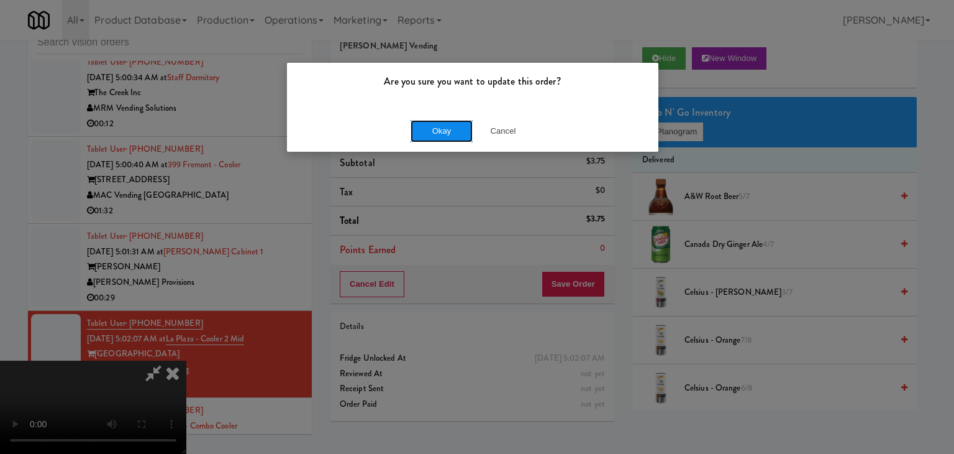
click at [461, 127] on button "Okay" at bounding box center [442, 131] width 62 height 22
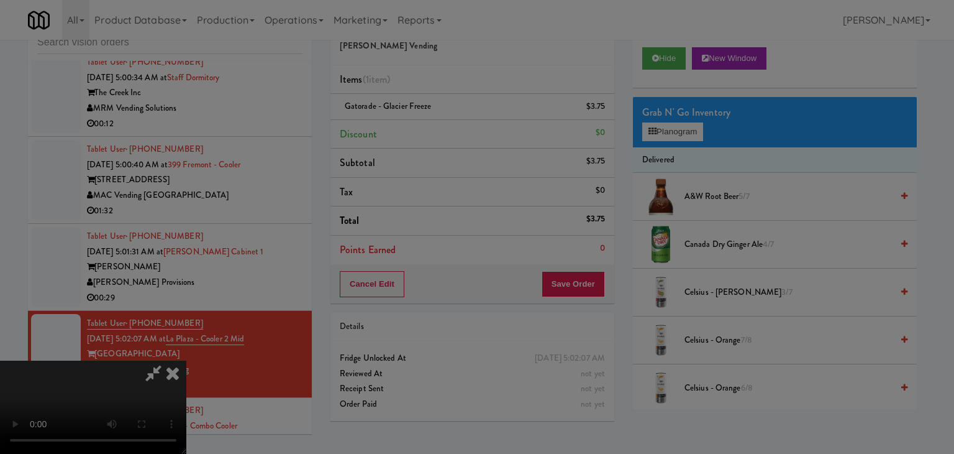
click at [460, 119] on button "Okay" at bounding box center [442, 108] width 62 height 22
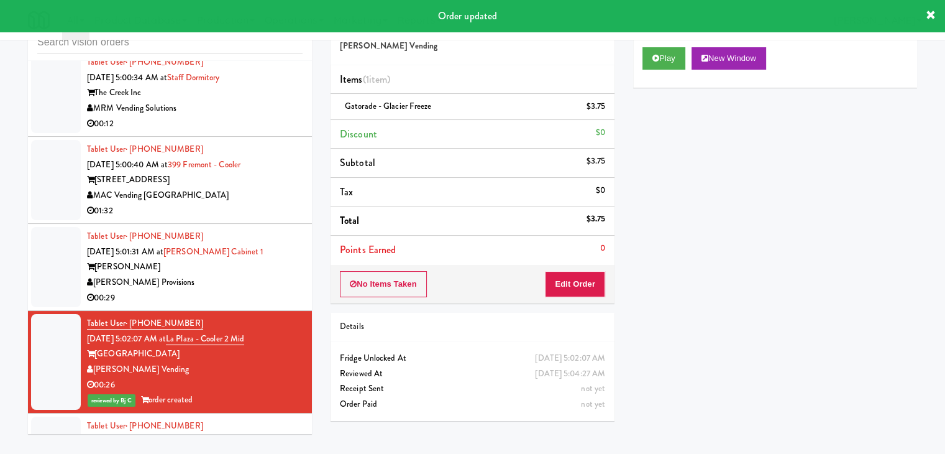
click at [279, 290] on div "[PERSON_NAME] Provisions" at bounding box center [195, 283] width 216 height 16
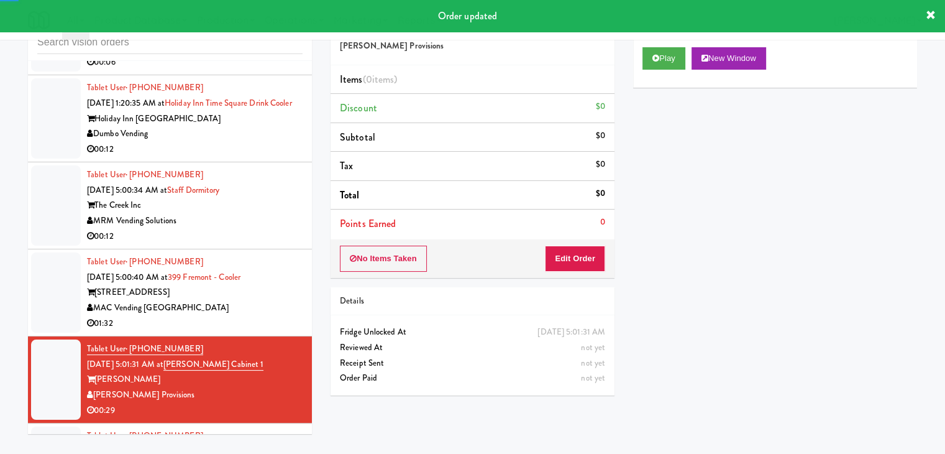
scroll to position [2416, 0]
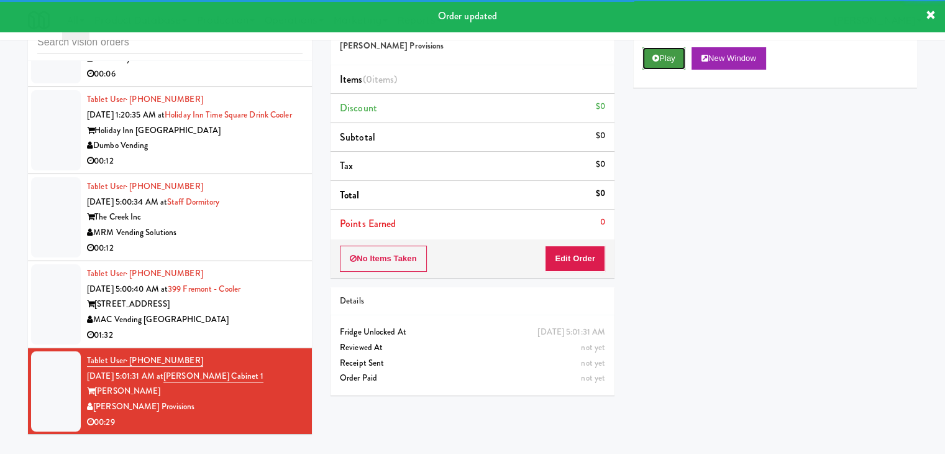
click at [665, 63] on button "Play" at bounding box center [664, 58] width 43 height 22
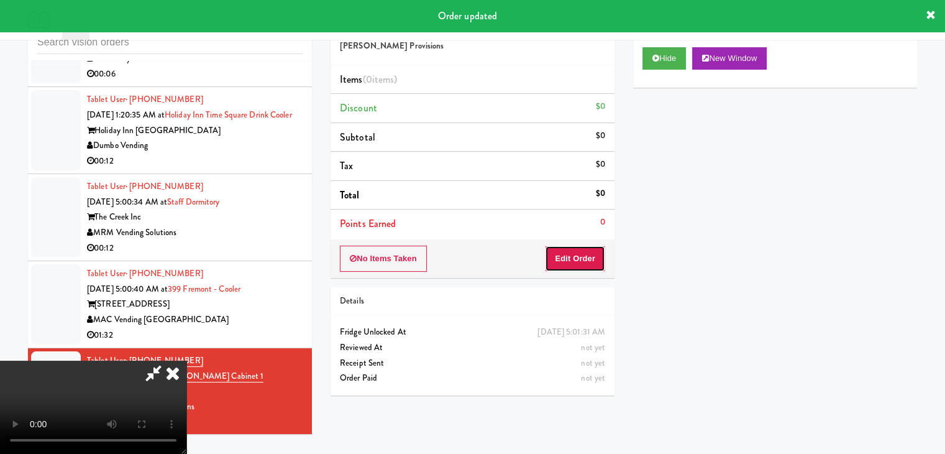
click at [579, 262] on button "Edit Order" at bounding box center [575, 258] width 60 height 26
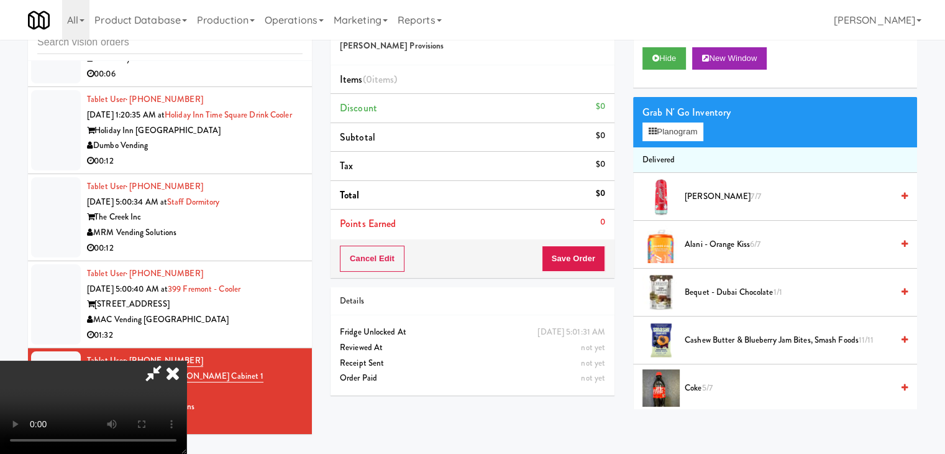
scroll to position [0, 0]
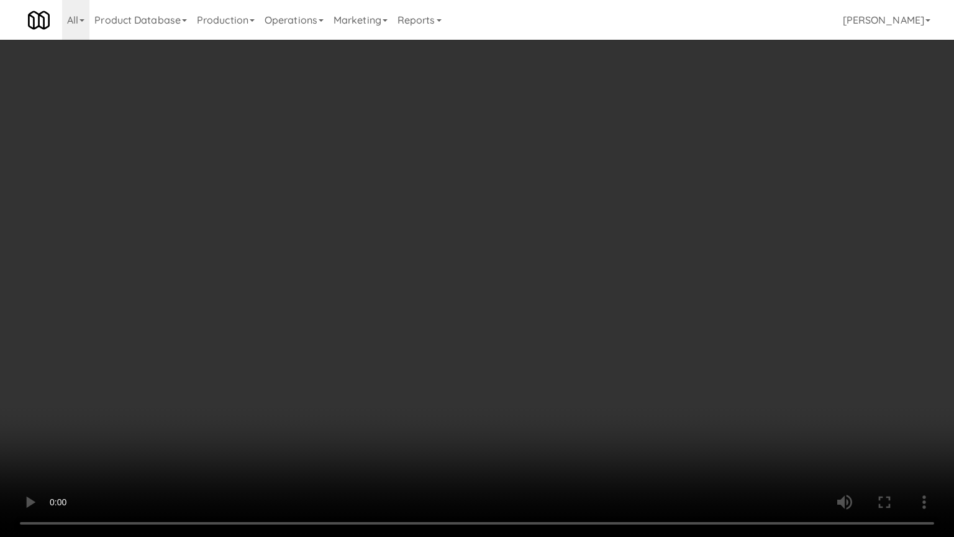
click at [614, 251] on video at bounding box center [477, 268] width 954 height 537
click at [598, 242] on video at bounding box center [477, 268] width 954 height 537
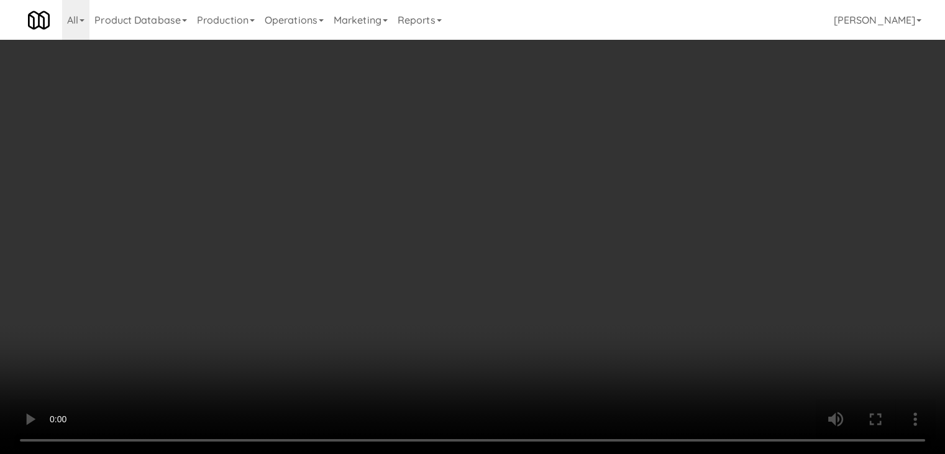
click at [513, 191] on video at bounding box center [472, 227] width 945 height 454
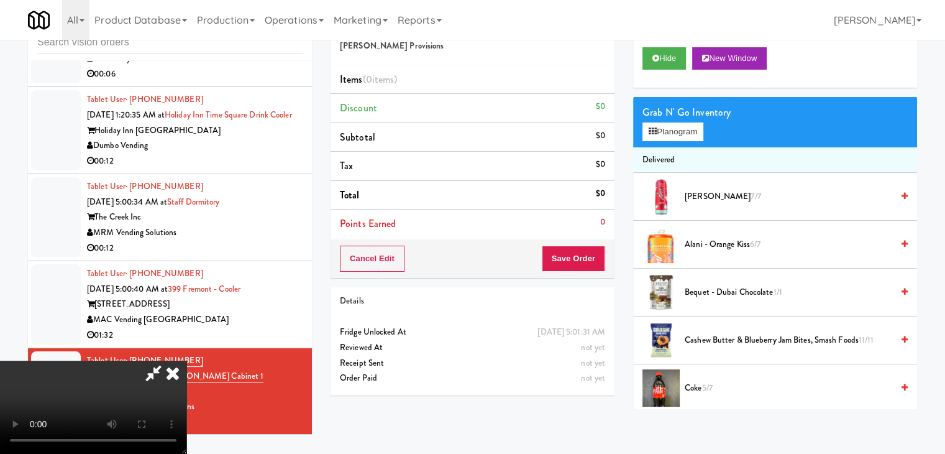
click at [186, 360] on video at bounding box center [93, 406] width 186 height 93
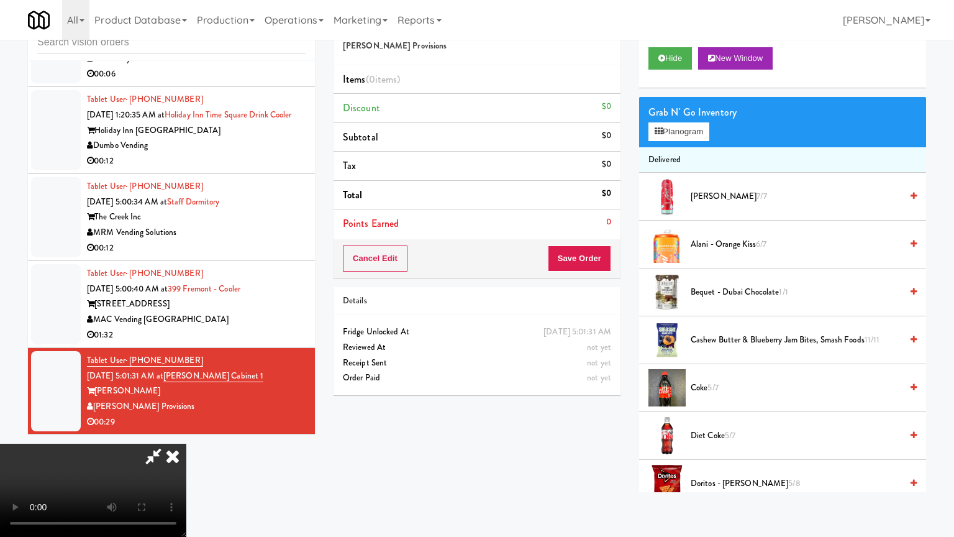
click at [186, 444] on video at bounding box center [93, 490] width 186 height 93
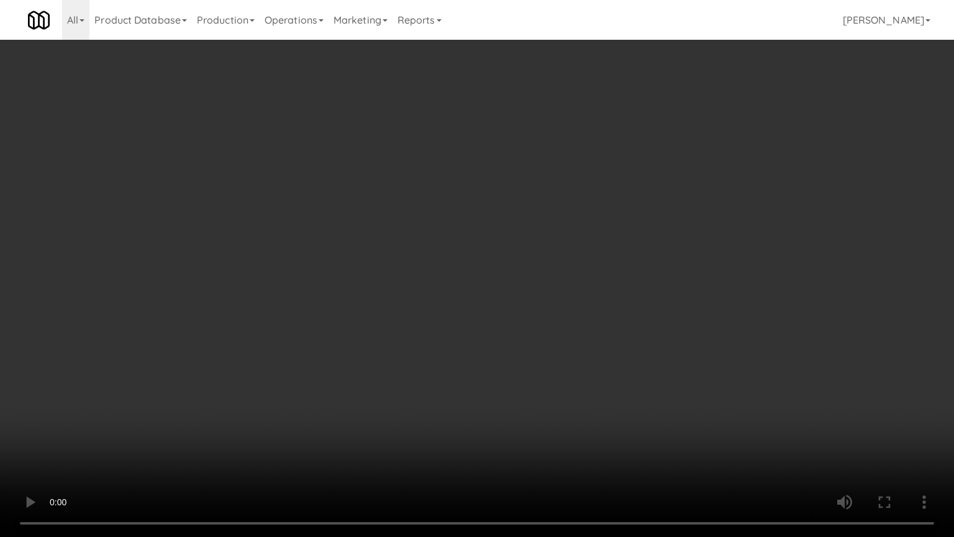
click at [534, 229] on video at bounding box center [477, 268] width 954 height 537
click at [539, 227] on video at bounding box center [477, 268] width 954 height 537
click at [553, 225] on video at bounding box center [477, 268] width 954 height 537
click at [554, 230] on video at bounding box center [477, 268] width 954 height 537
click at [572, 226] on video at bounding box center [477, 268] width 954 height 537
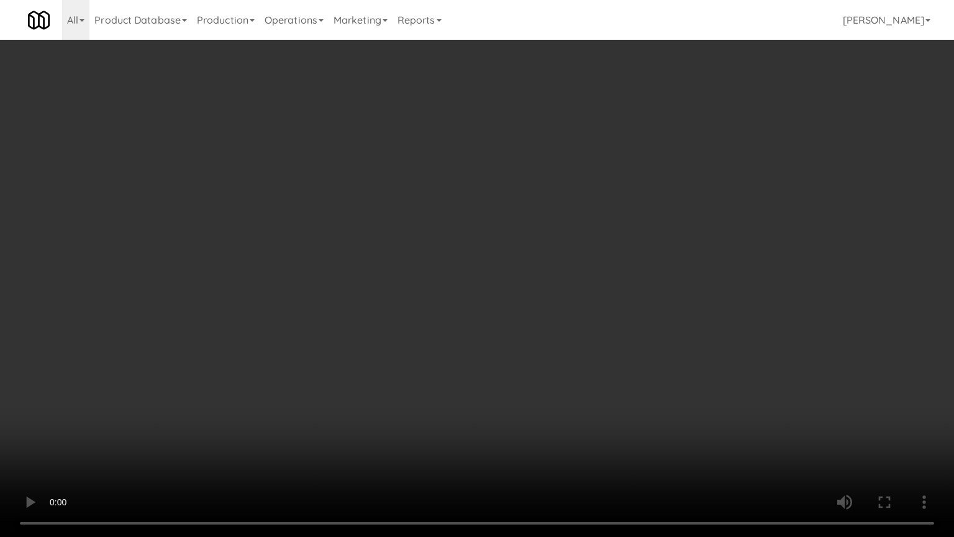
click at [572, 227] on video at bounding box center [477, 268] width 954 height 537
click at [570, 222] on video at bounding box center [477, 268] width 954 height 537
click at [572, 221] on video at bounding box center [477, 268] width 954 height 537
click at [574, 217] on video at bounding box center [477, 268] width 954 height 537
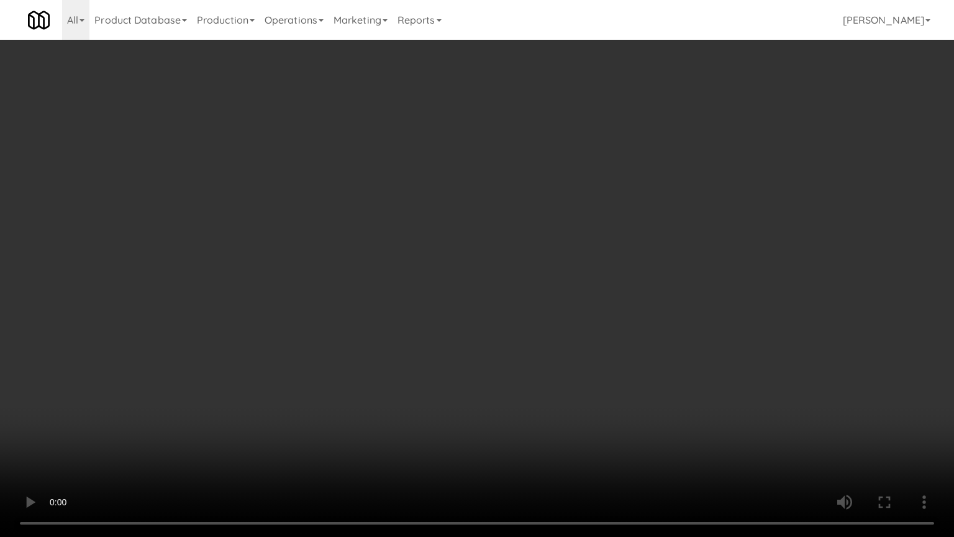
click at [574, 217] on video at bounding box center [477, 268] width 954 height 537
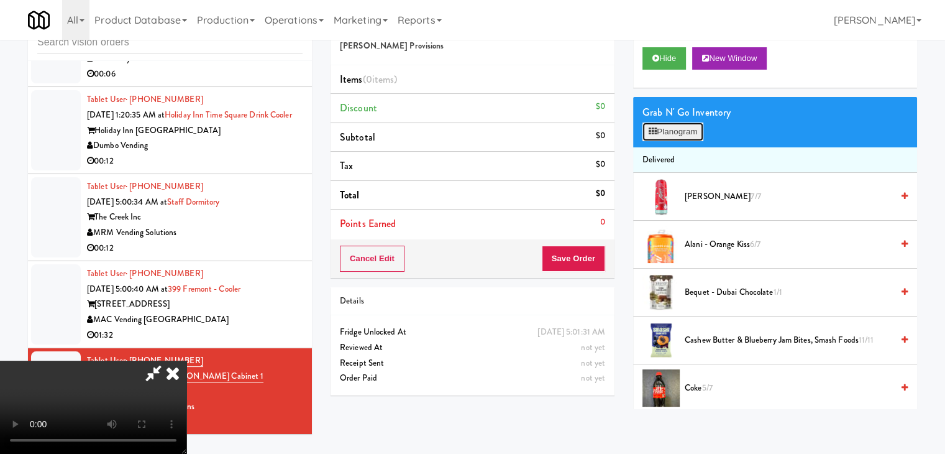
click at [662, 127] on button "Planogram" at bounding box center [673, 131] width 61 height 19
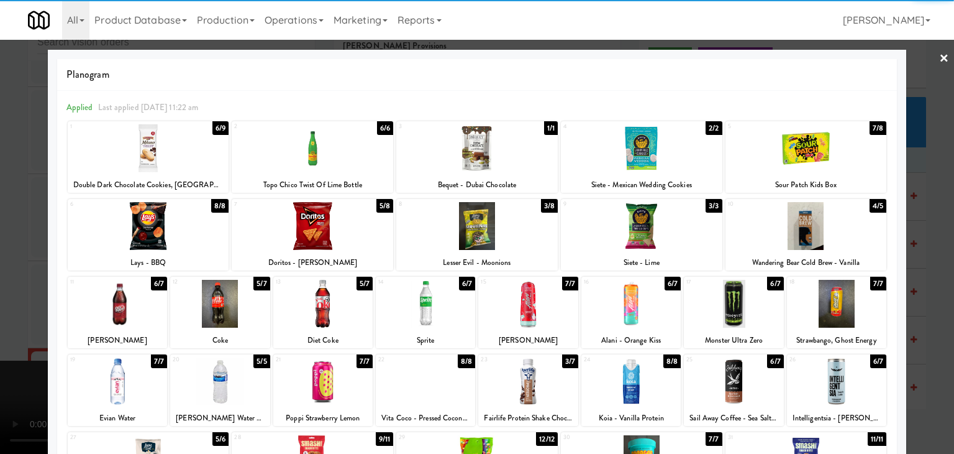
drag, startPoint x: 214, startPoint y: 301, endPoint x: 227, endPoint y: 301, distance: 12.4
click at [216, 301] on div at bounding box center [219, 304] width 99 height 48
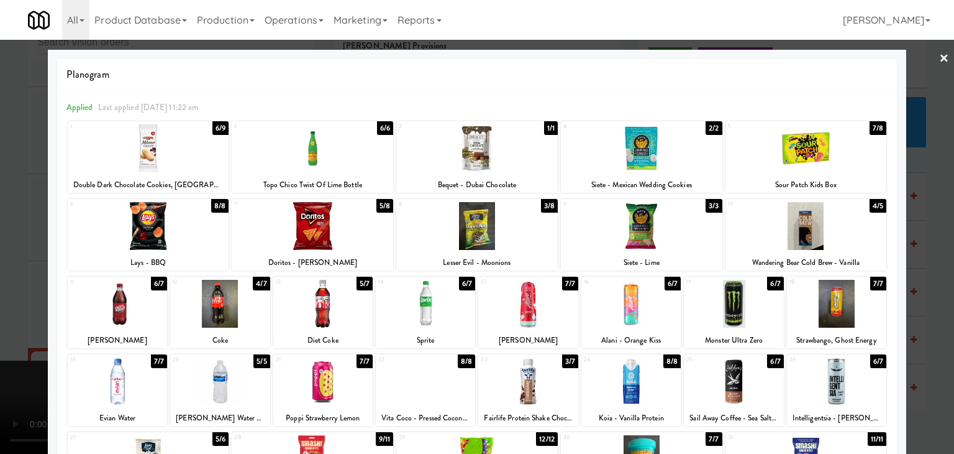
click at [731, 376] on div at bounding box center [733, 381] width 99 height 48
drag, startPoint x: 0, startPoint y: 322, endPoint x: 194, endPoint y: 319, distance: 193.9
click at [1, 321] on div at bounding box center [477, 227] width 954 height 454
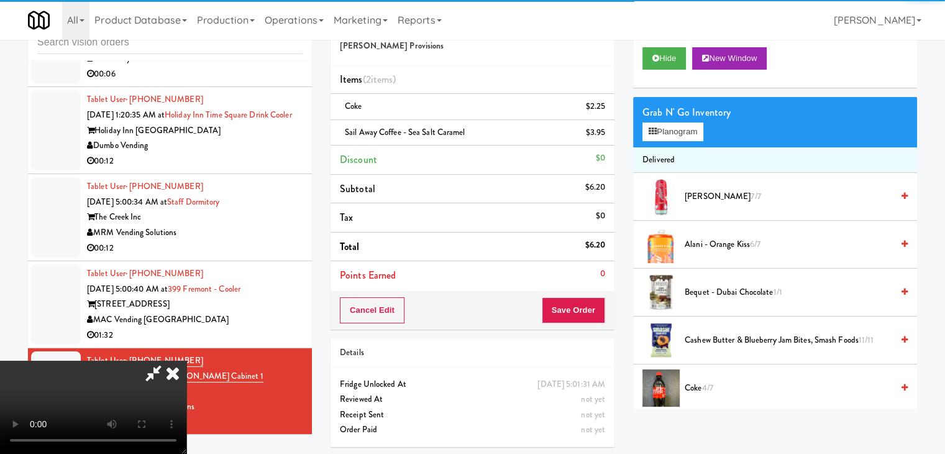
click at [186, 360] on video at bounding box center [93, 406] width 186 height 93
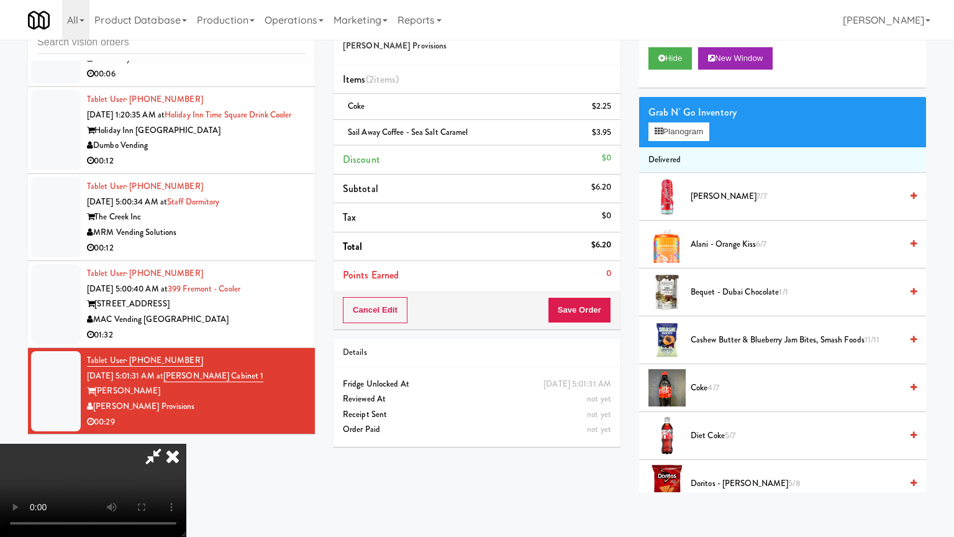
click at [186, 444] on video at bounding box center [93, 490] width 186 height 93
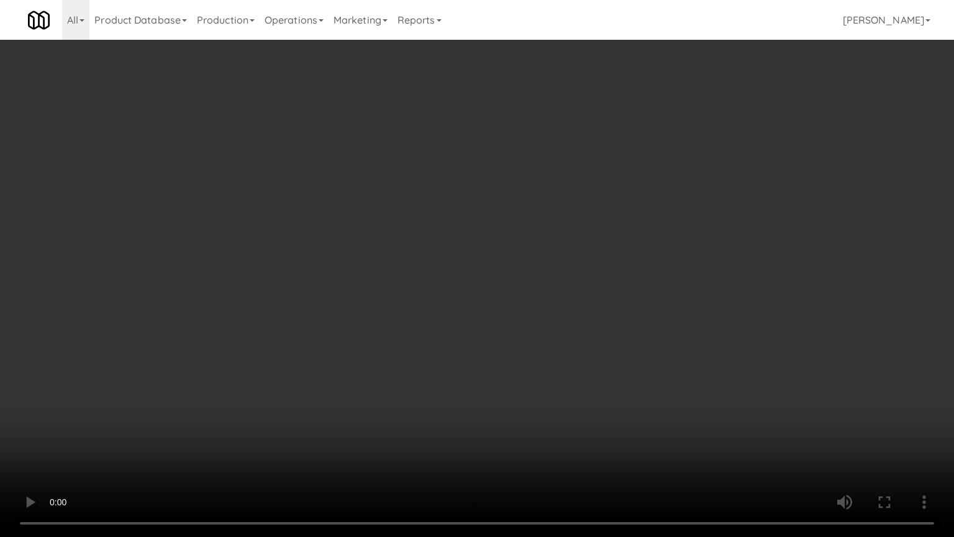
click at [544, 329] on video at bounding box center [477, 268] width 954 height 537
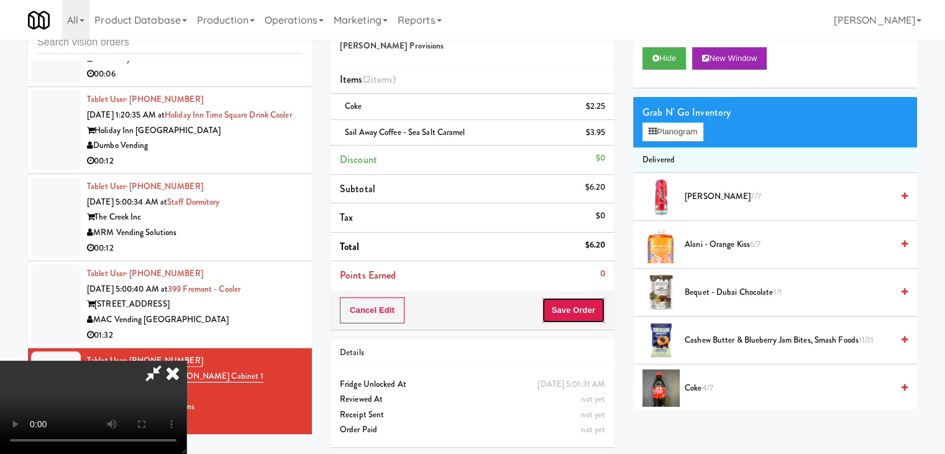
click at [593, 304] on button "Save Order" at bounding box center [573, 310] width 63 height 26
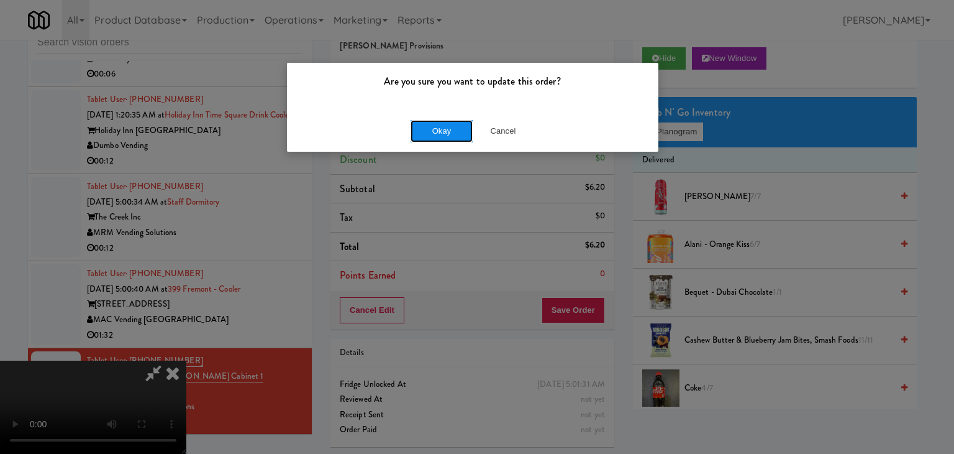
click at [447, 137] on button "Okay" at bounding box center [442, 131] width 62 height 22
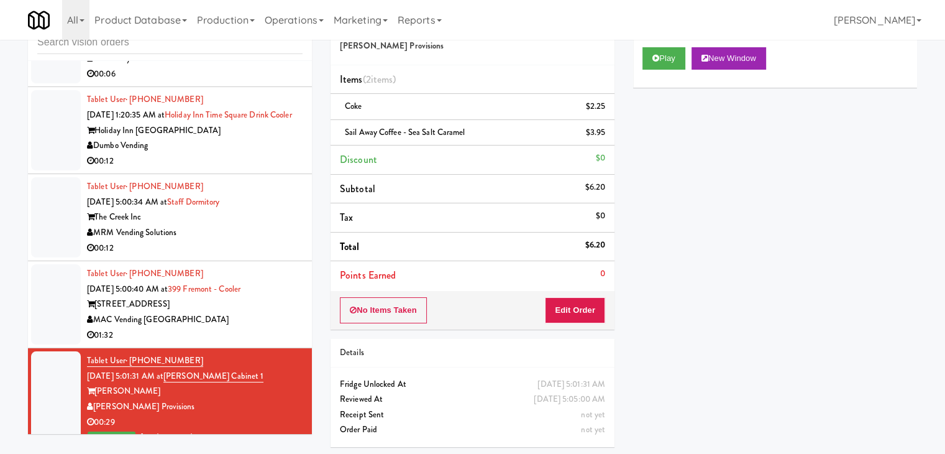
click at [244, 327] on div "MAC Vending [GEOGRAPHIC_DATA]" at bounding box center [195, 320] width 216 height 16
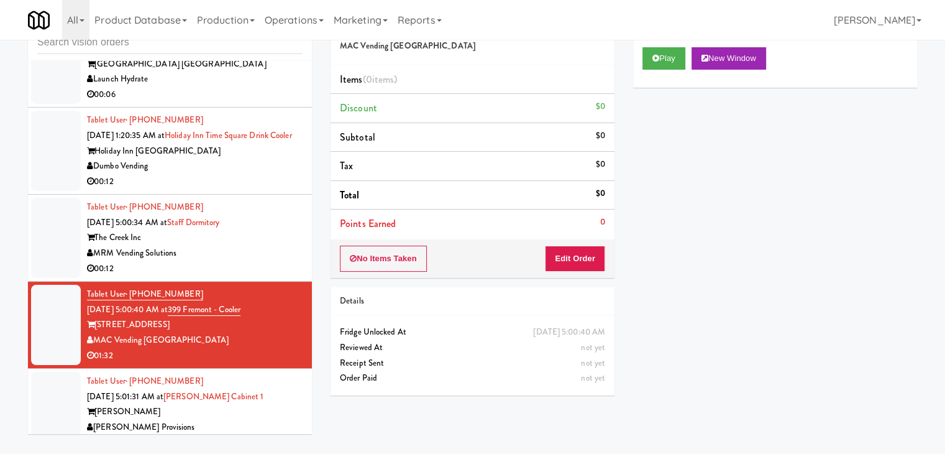
scroll to position [2354, 0]
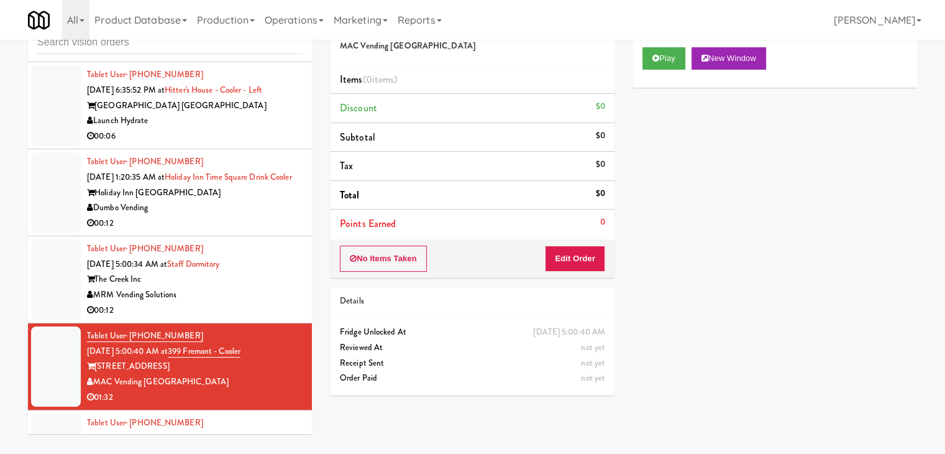
click at [270, 216] on div "Dumbo Vending" at bounding box center [195, 208] width 216 height 16
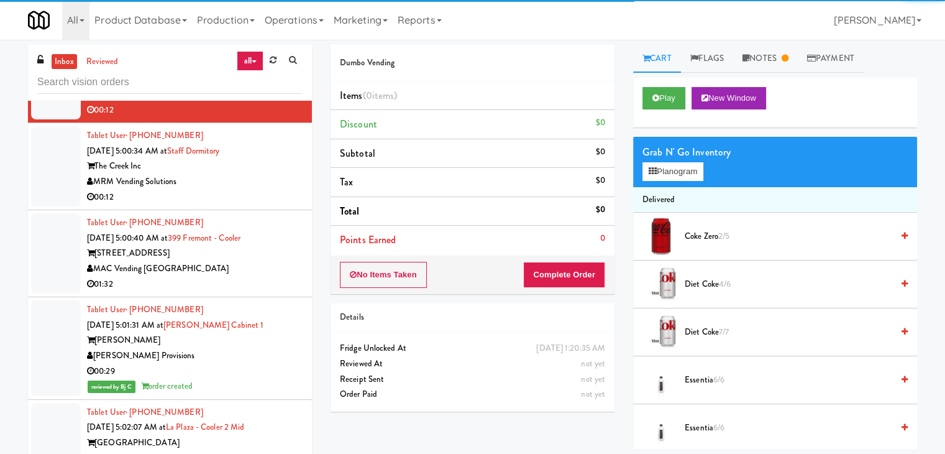
scroll to position [2540, 0]
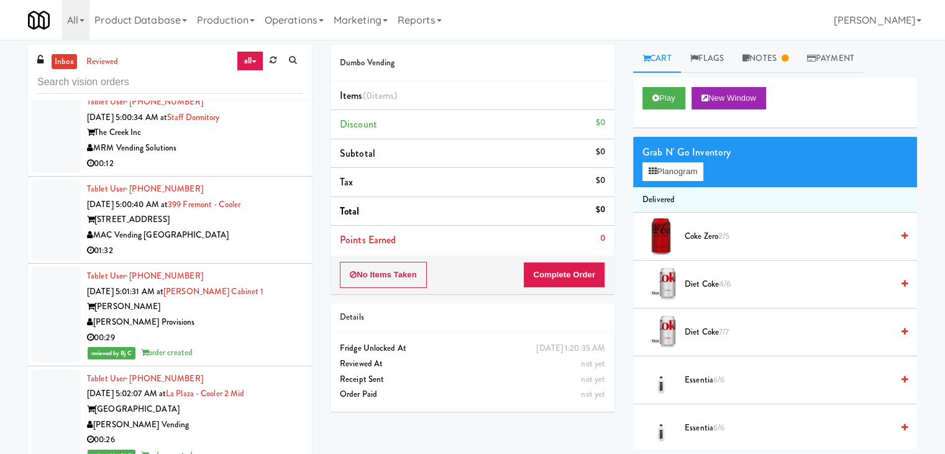
click at [263, 170] on div "00:12" at bounding box center [195, 164] width 216 height 16
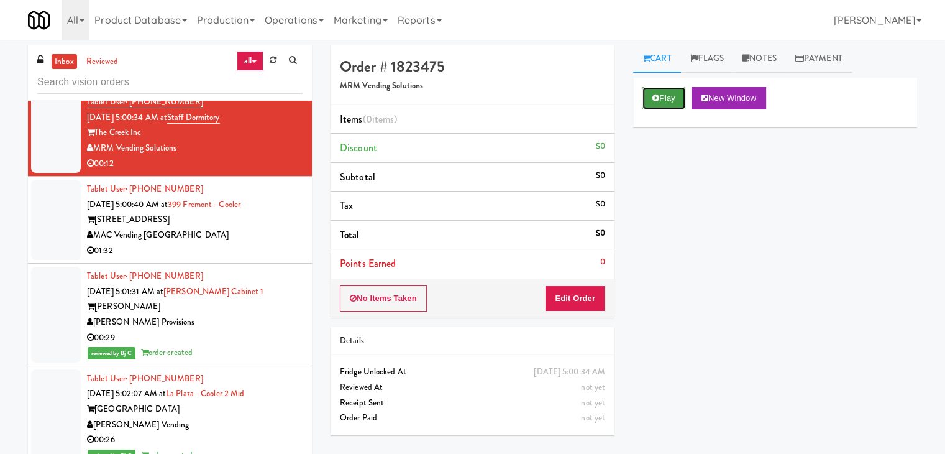
click at [667, 103] on button "Play" at bounding box center [664, 98] width 43 height 22
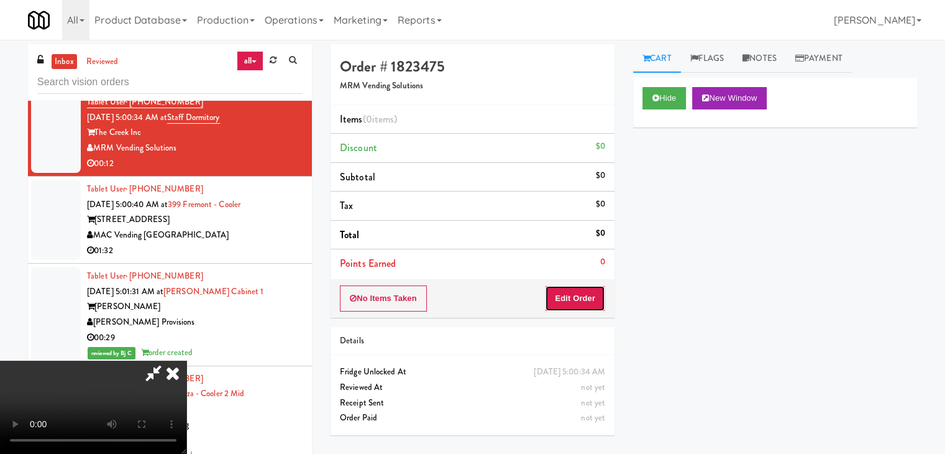
click at [589, 293] on button "Edit Order" at bounding box center [575, 298] width 60 height 26
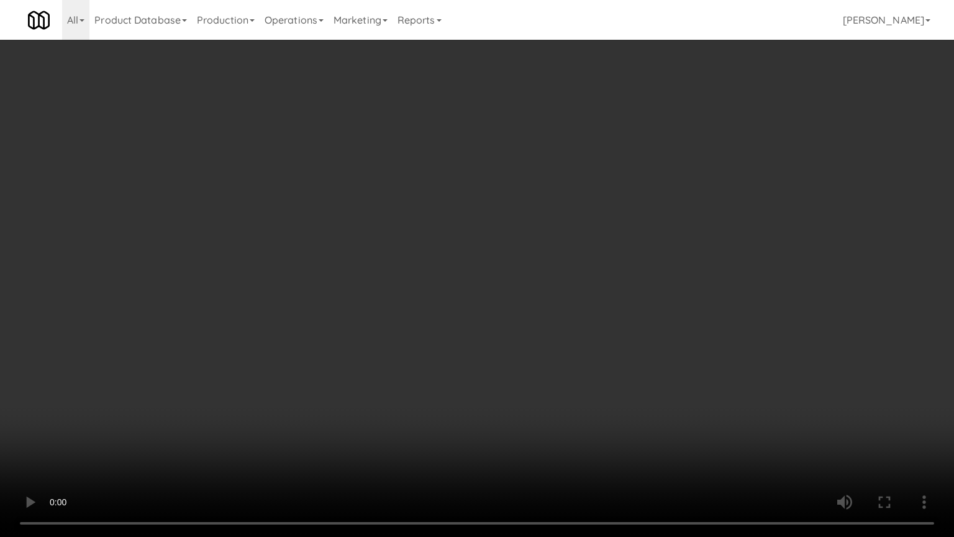
click at [636, 260] on video at bounding box center [477, 268] width 954 height 537
drag, startPoint x: 619, startPoint y: 266, endPoint x: 618, endPoint y: 273, distance: 7.6
click at [620, 268] on video at bounding box center [477, 268] width 954 height 537
click at [633, 263] on video at bounding box center [477, 268] width 954 height 537
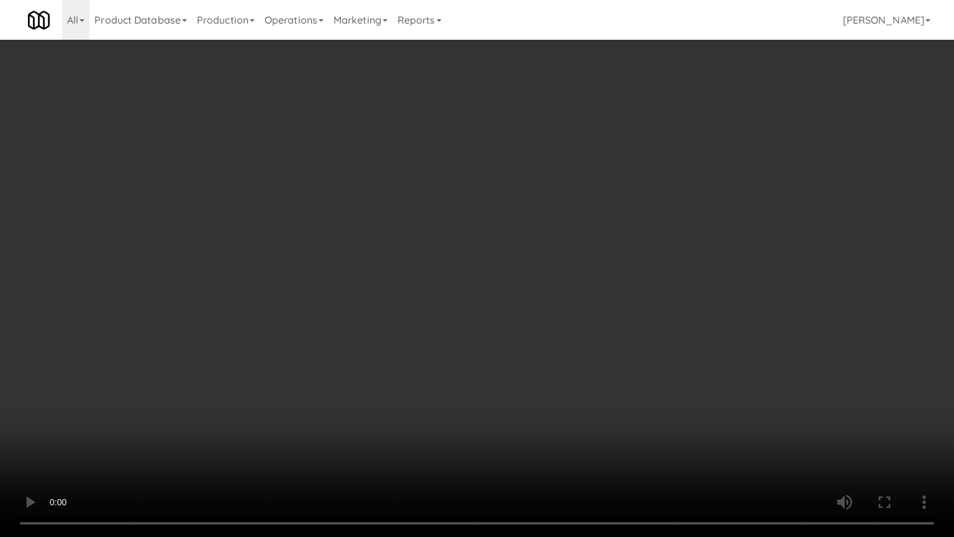
drag, startPoint x: 633, startPoint y: 263, endPoint x: 684, endPoint y: 154, distance: 120.4
click at [633, 261] on video at bounding box center [477, 268] width 954 height 537
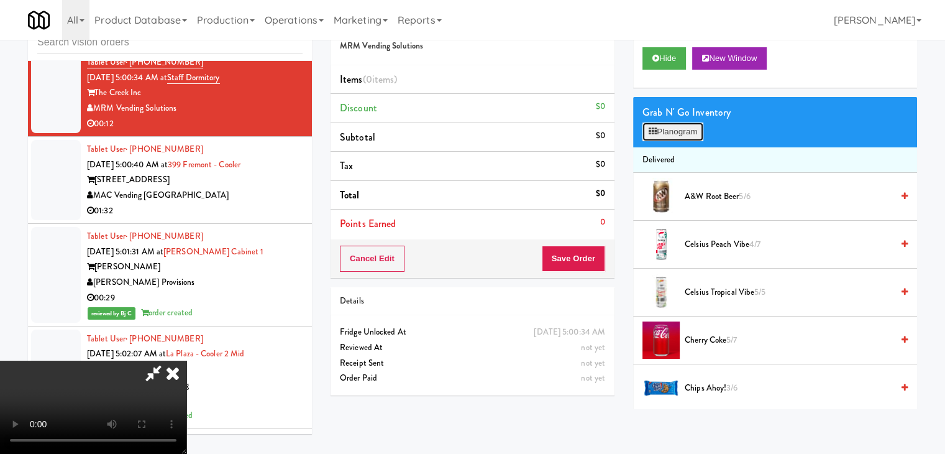
click at [690, 130] on button "Planogram" at bounding box center [673, 131] width 61 height 19
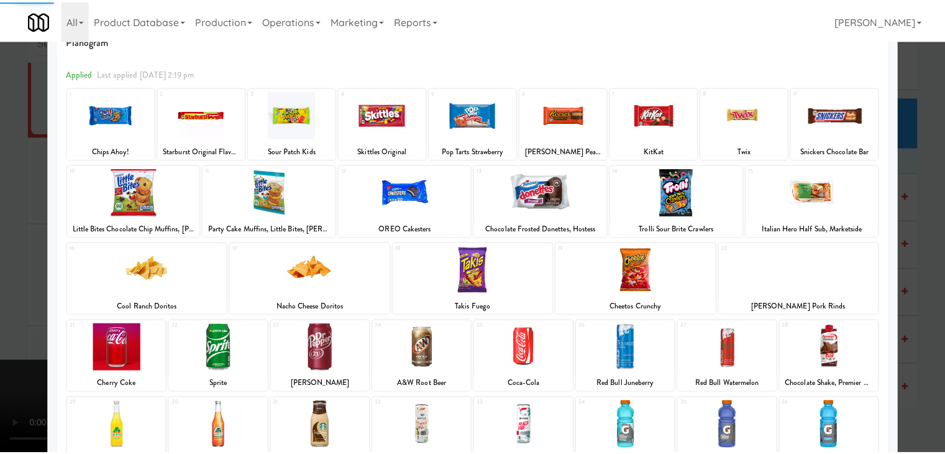
scroll to position [62, 0]
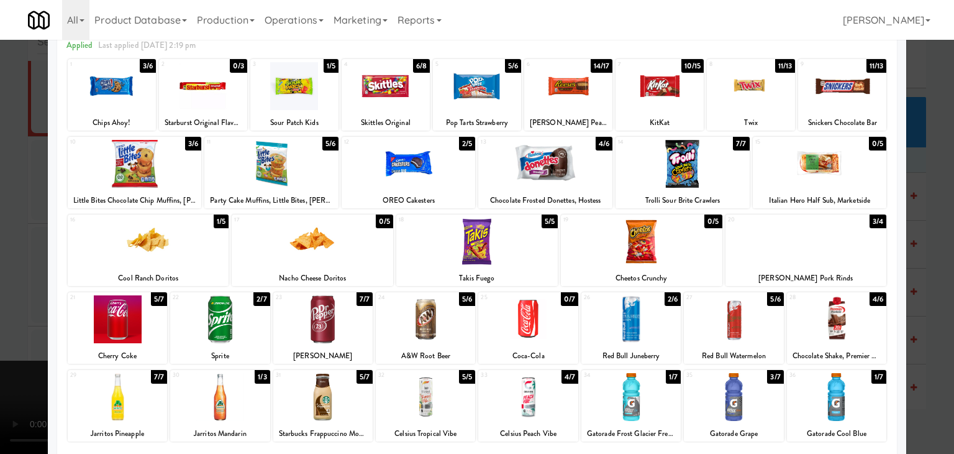
click at [323, 390] on div at bounding box center [322, 397] width 99 height 48
click at [641, 392] on div at bounding box center [631, 397] width 99 height 48
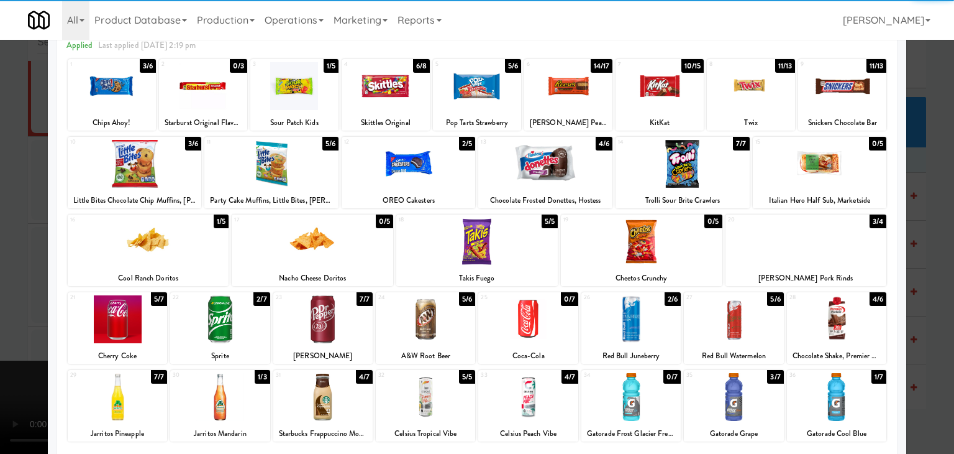
drag, startPoint x: 2, startPoint y: 349, endPoint x: 47, endPoint y: 346, distance: 44.2
click at [6, 349] on div at bounding box center [477, 227] width 954 height 454
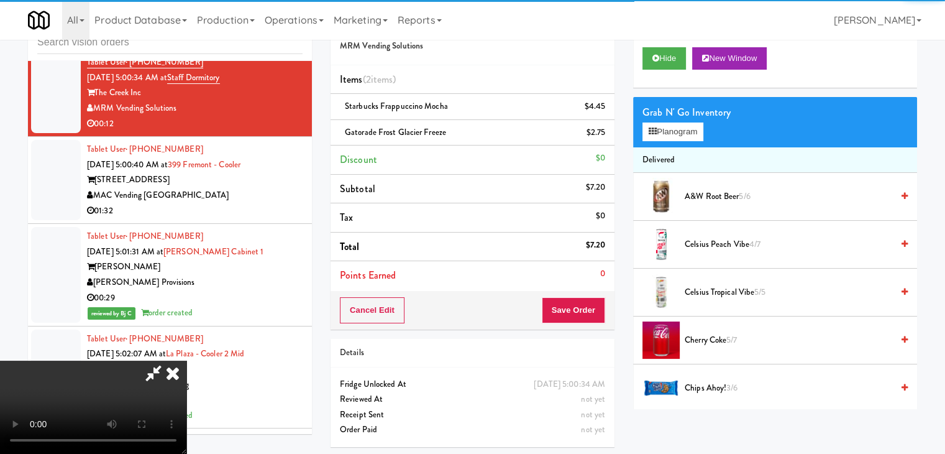
click at [186, 360] on video at bounding box center [93, 406] width 186 height 93
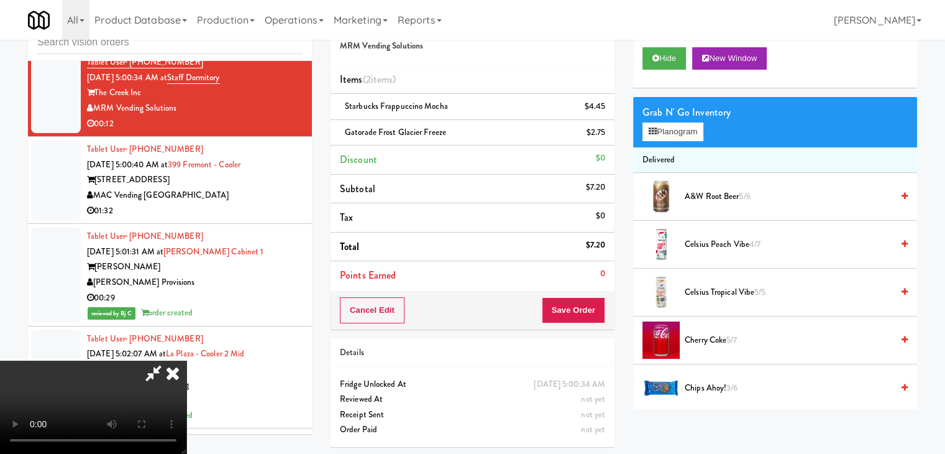
scroll to position [124, 0]
click at [186, 360] on video at bounding box center [93, 406] width 186 height 93
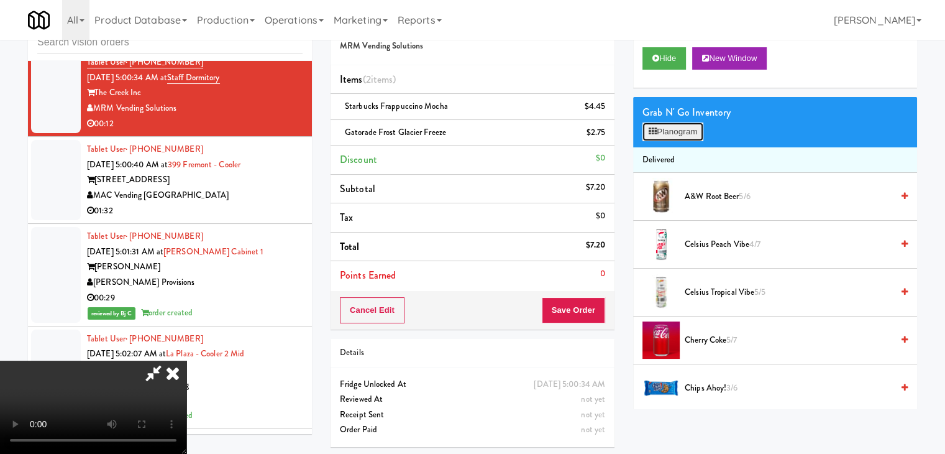
click at [703, 130] on button "Planogram" at bounding box center [673, 131] width 61 height 19
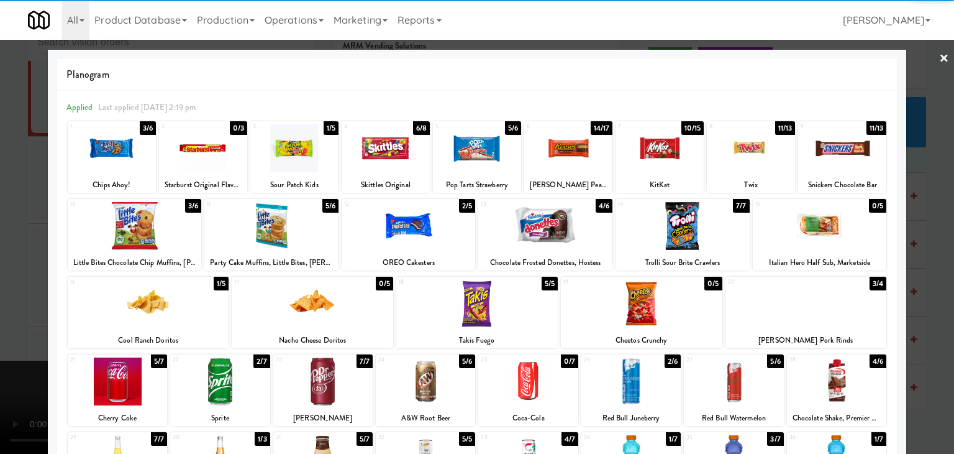
click at [134, 219] on div at bounding box center [135, 226] width 134 height 48
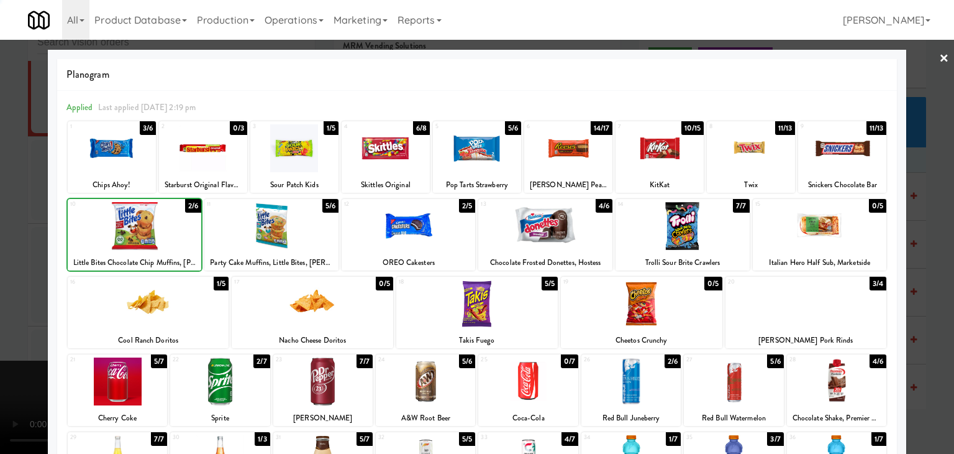
drag, startPoint x: 0, startPoint y: 265, endPoint x: 12, endPoint y: 260, distance: 12.8
click at [1, 264] on div at bounding box center [477, 227] width 954 height 454
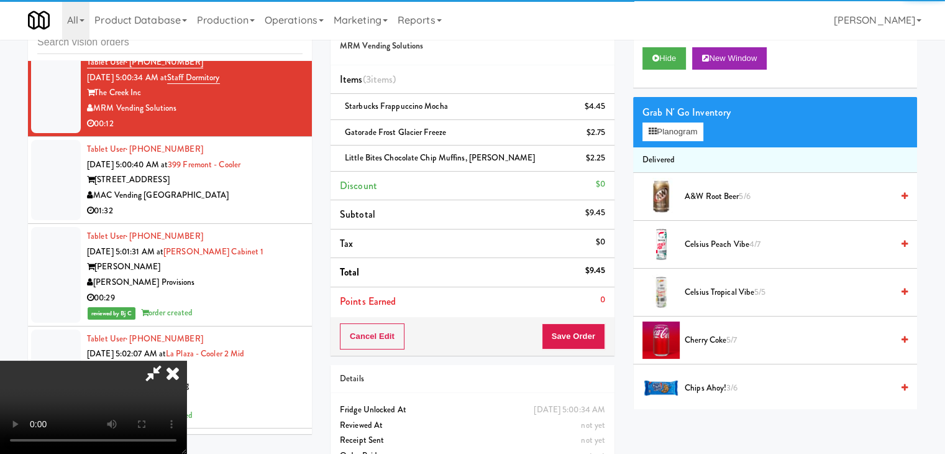
click at [186, 360] on video at bounding box center [93, 406] width 186 height 93
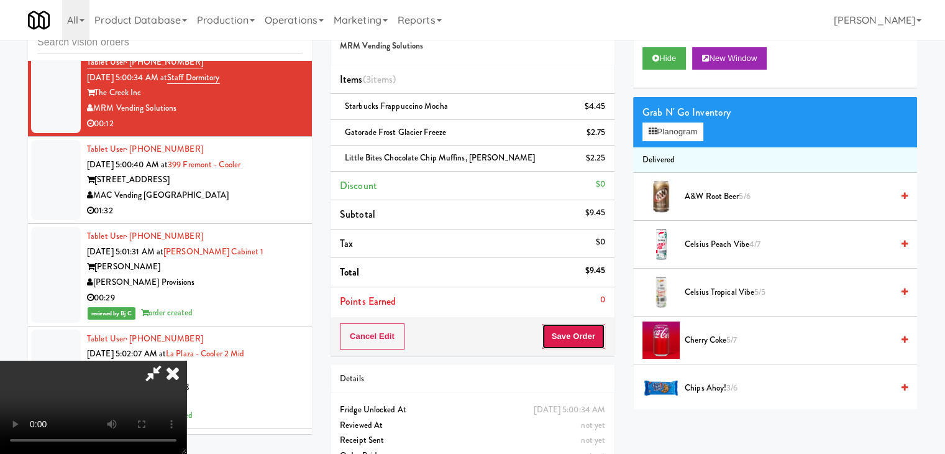
click at [600, 339] on button "Save Order" at bounding box center [573, 336] width 63 height 26
click at [590, 328] on button "Save Order" at bounding box center [573, 336] width 63 height 26
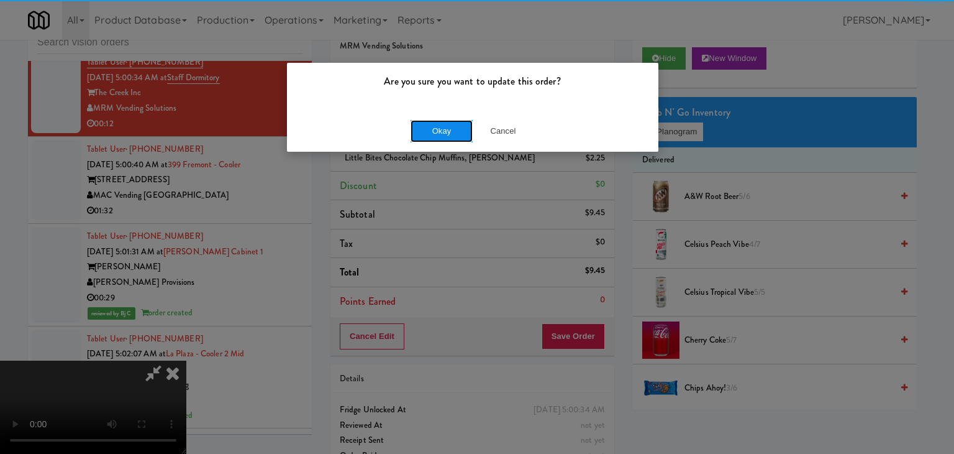
click at [459, 130] on button "Okay" at bounding box center [442, 131] width 62 height 22
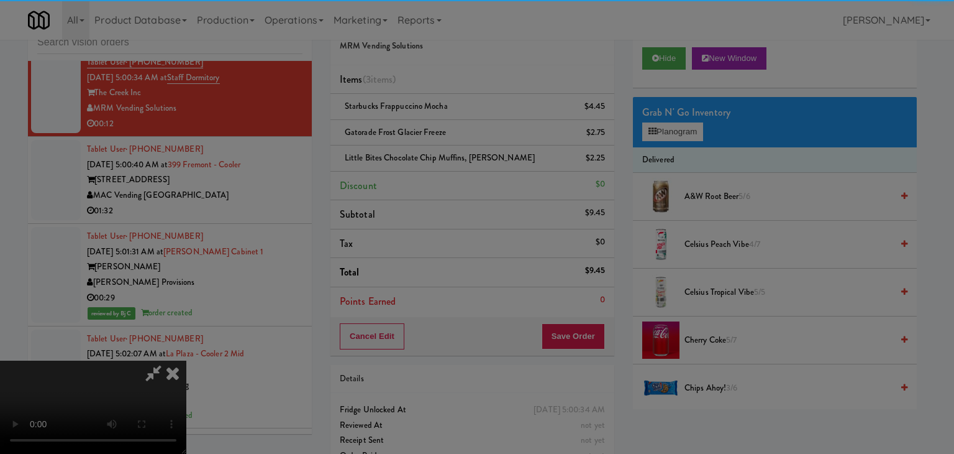
click at [459, 130] on body "Are you sure you want to update this order? Okay Cancel Okay Are you sure you w…" at bounding box center [477, 227] width 954 height 454
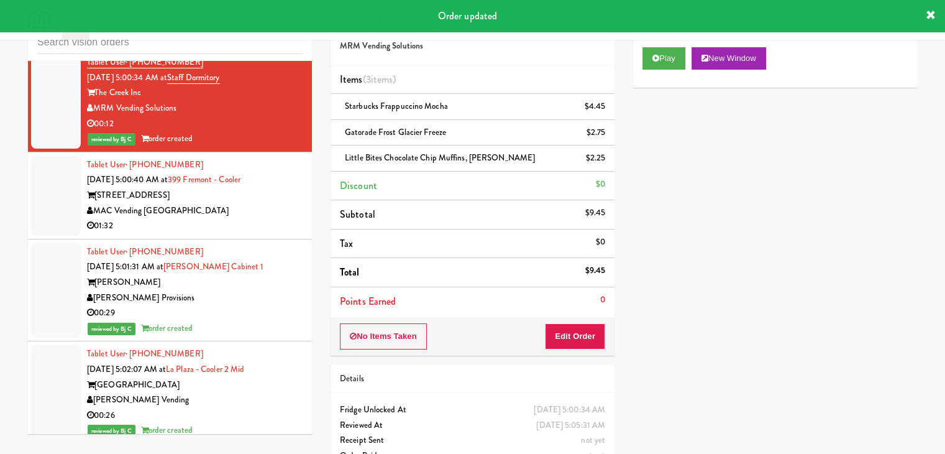
click at [262, 234] on div "01:32" at bounding box center [195, 226] width 216 height 16
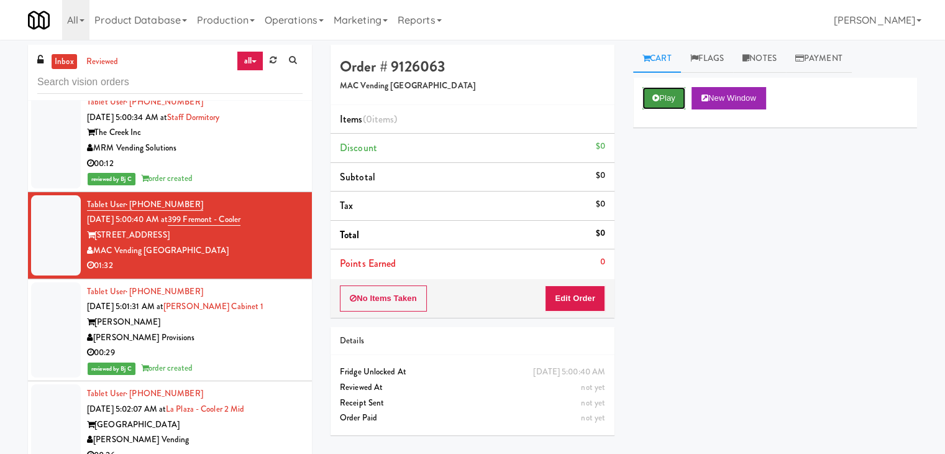
click at [657, 94] on icon at bounding box center [655, 98] width 7 height 8
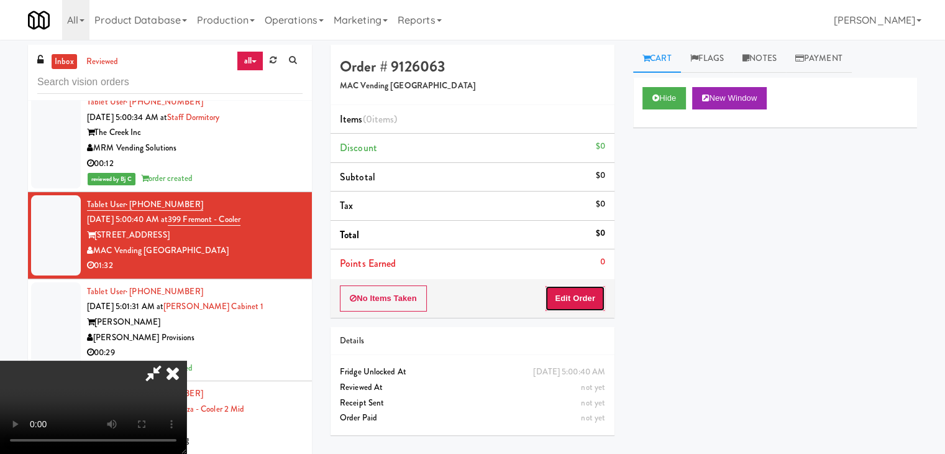
click at [590, 286] on button "Edit Order" at bounding box center [575, 298] width 60 height 26
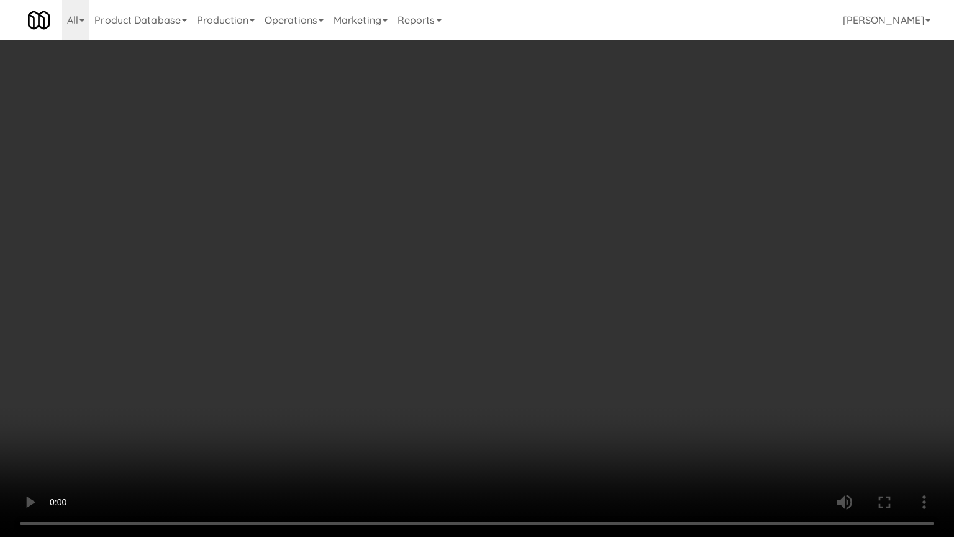
click at [619, 258] on video at bounding box center [477, 268] width 954 height 537
click at [636, 260] on video at bounding box center [477, 268] width 954 height 537
click at [557, 337] on video at bounding box center [477, 268] width 954 height 537
click at [551, 348] on video at bounding box center [477, 268] width 954 height 537
click at [609, 262] on video at bounding box center [477, 268] width 954 height 537
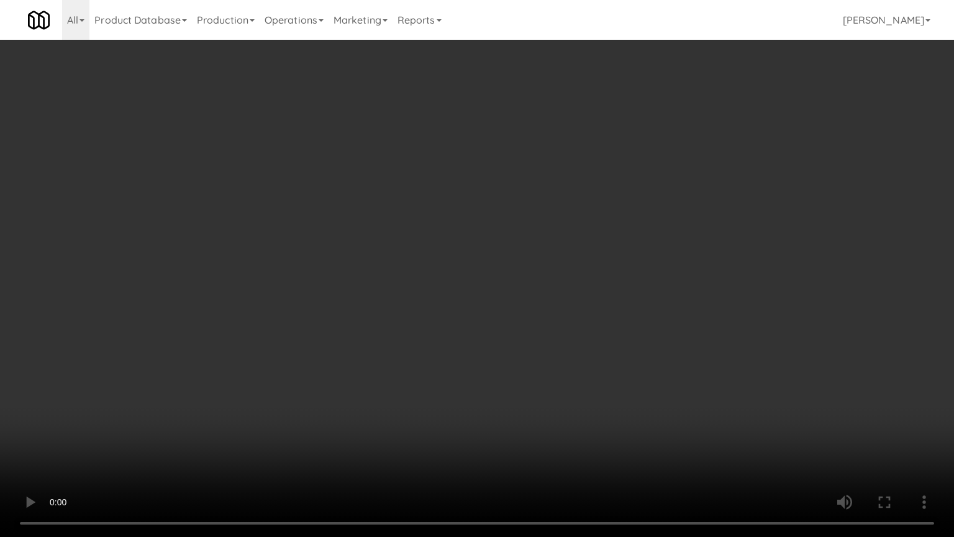
click at [609, 262] on video at bounding box center [477, 268] width 954 height 537
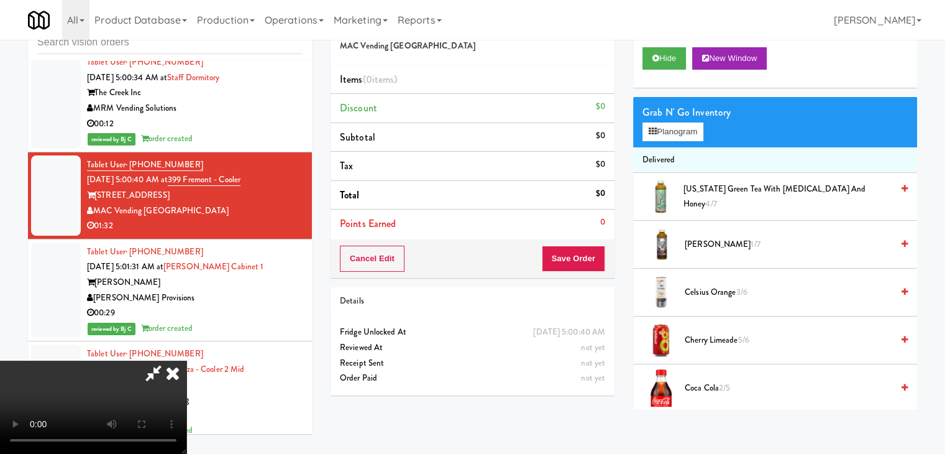
click at [186, 360] on icon at bounding box center [172, 372] width 27 height 25
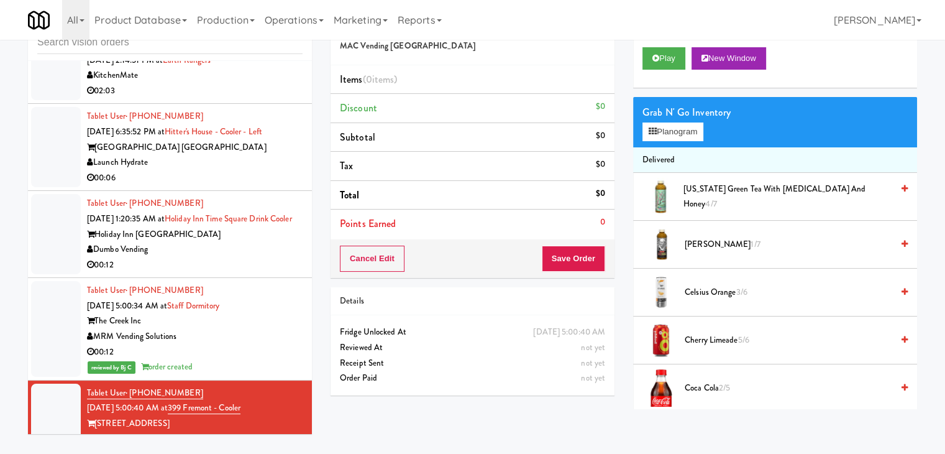
scroll to position [2291, 0]
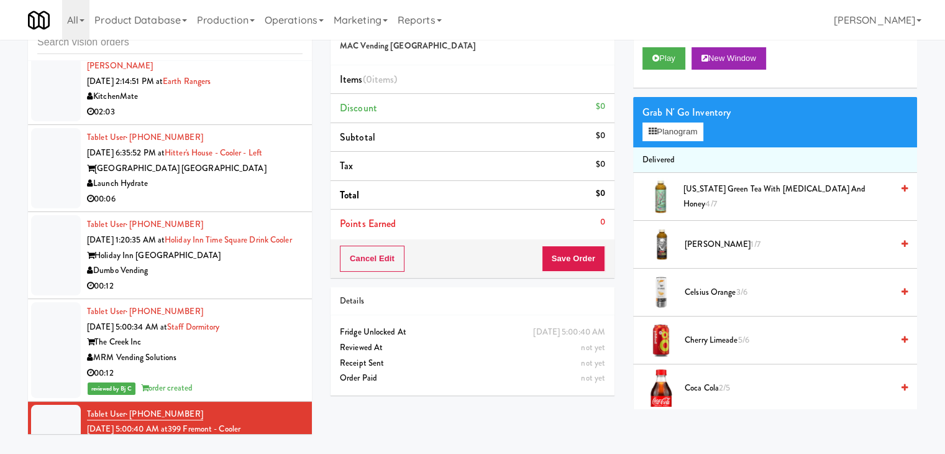
click at [240, 275] on div "Dumbo Vending" at bounding box center [195, 271] width 216 height 16
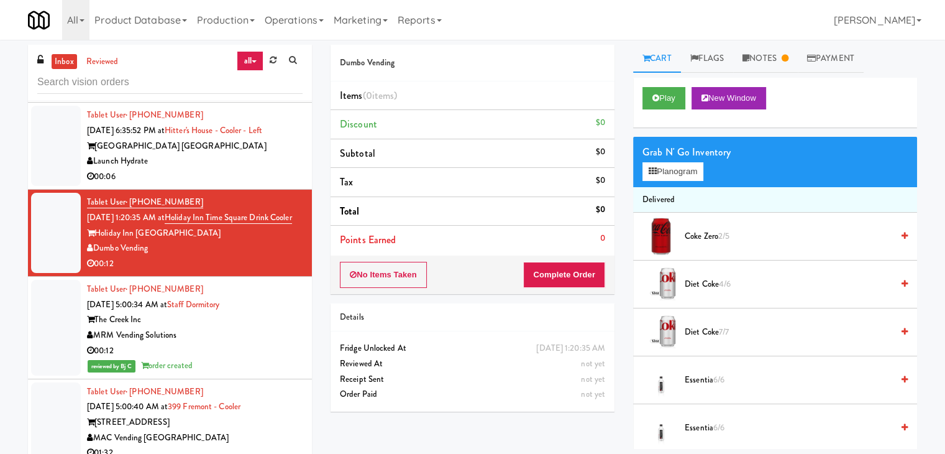
scroll to position [2477, 0]
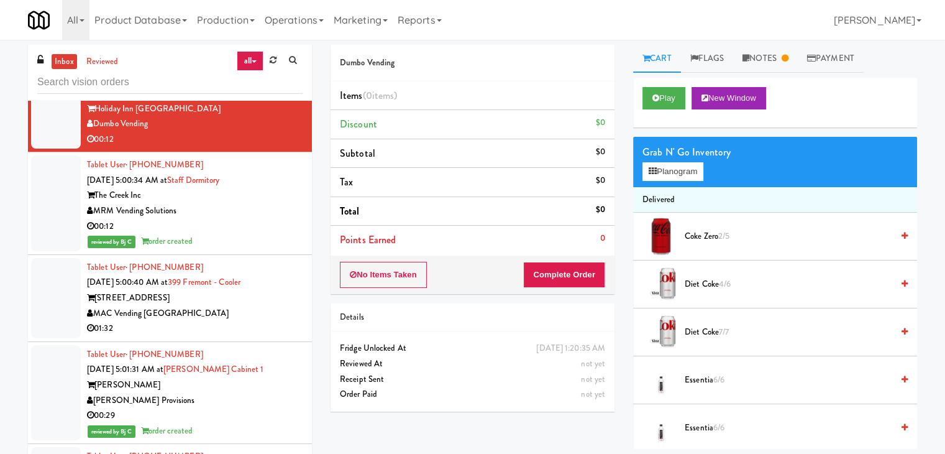
click at [256, 336] on div "01:32" at bounding box center [195, 329] width 216 height 16
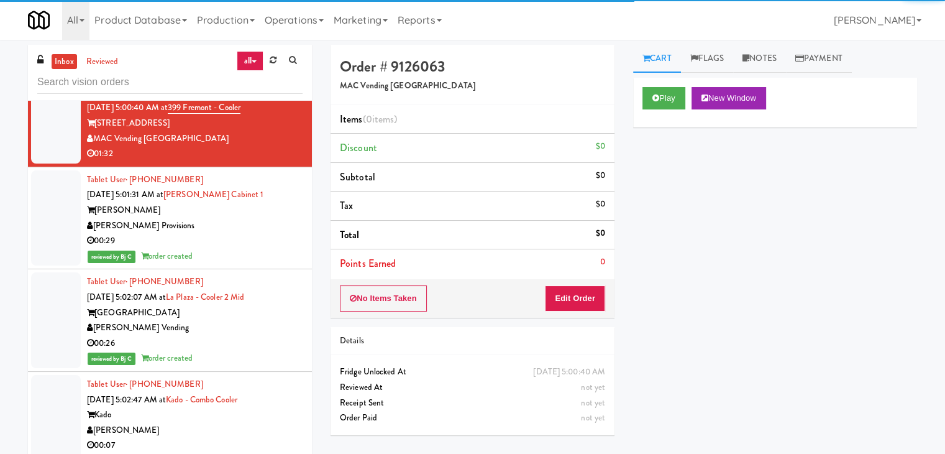
scroll to position [2664, 0]
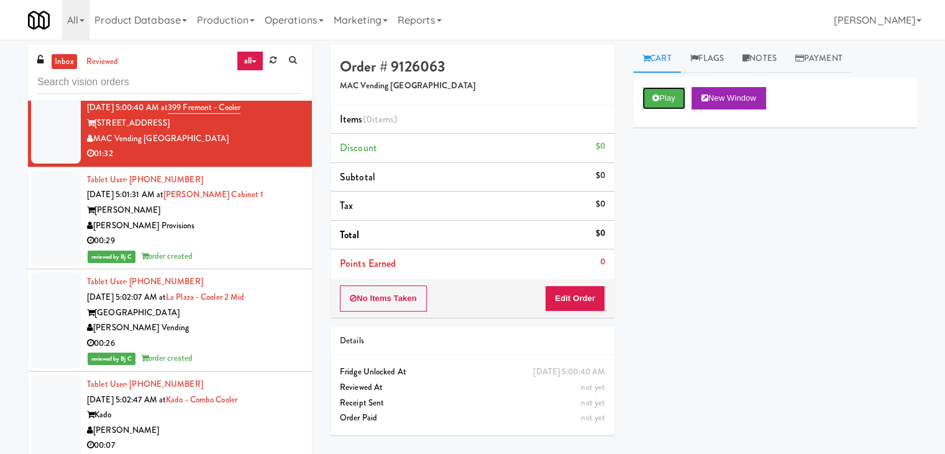
drag, startPoint x: 664, startPoint y: 95, endPoint x: 664, endPoint y: 116, distance: 20.5
click at [665, 95] on button "Play" at bounding box center [664, 98] width 43 height 22
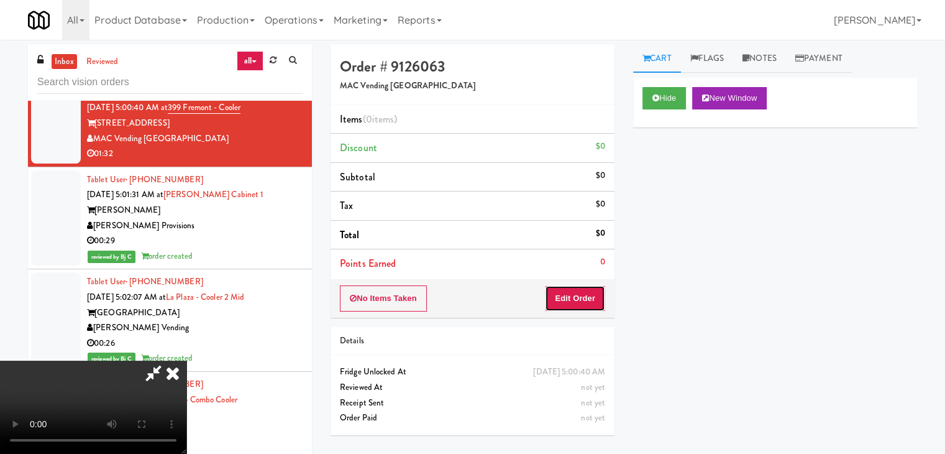
click at [580, 302] on button "Edit Order" at bounding box center [575, 298] width 60 height 26
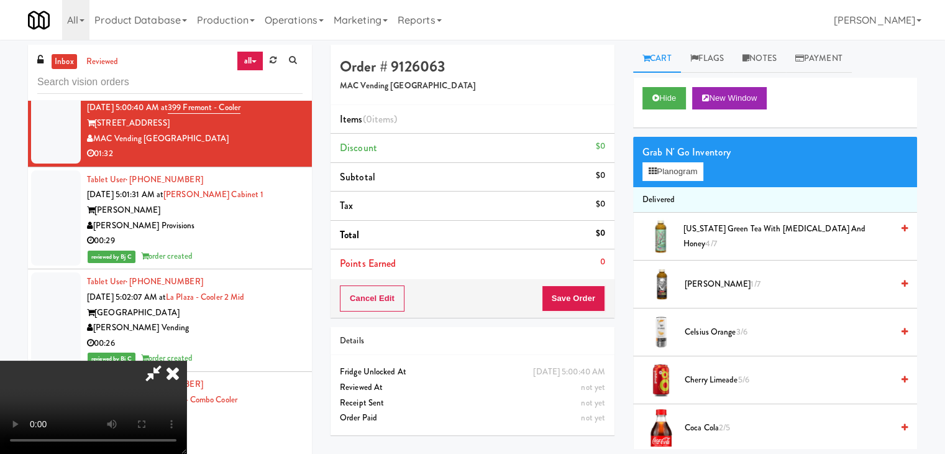
click at [173, 386] on video at bounding box center [93, 406] width 186 height 93
click at [174, 377] on icon at bounding box center [172, 372] width 27 height 25
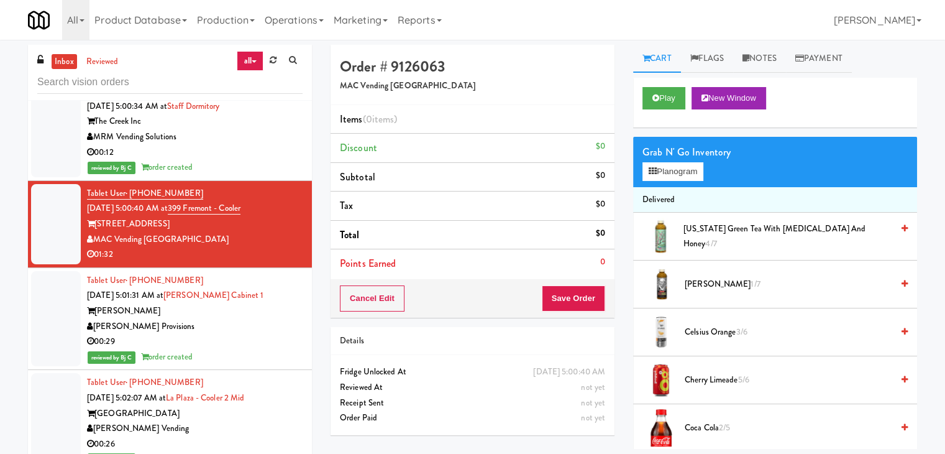
scroll to position [2477, 0]
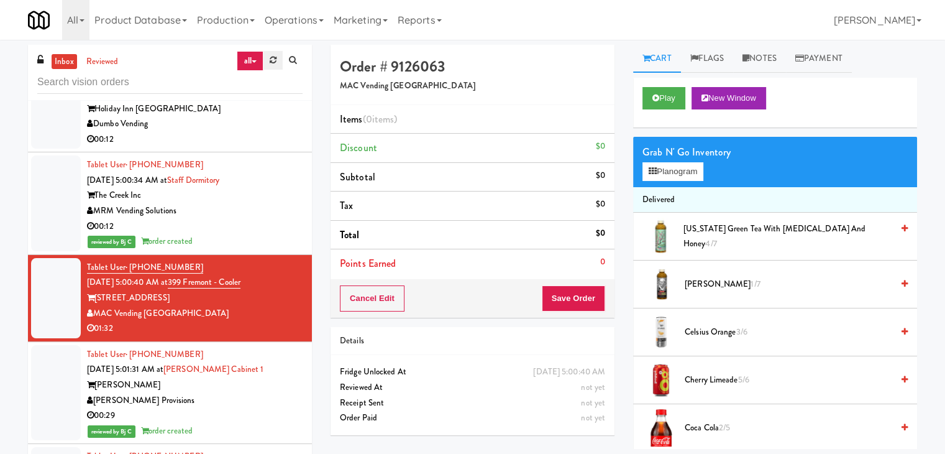
click at [272, 68] on link at bounding box center [272, 60] width 19 height 19
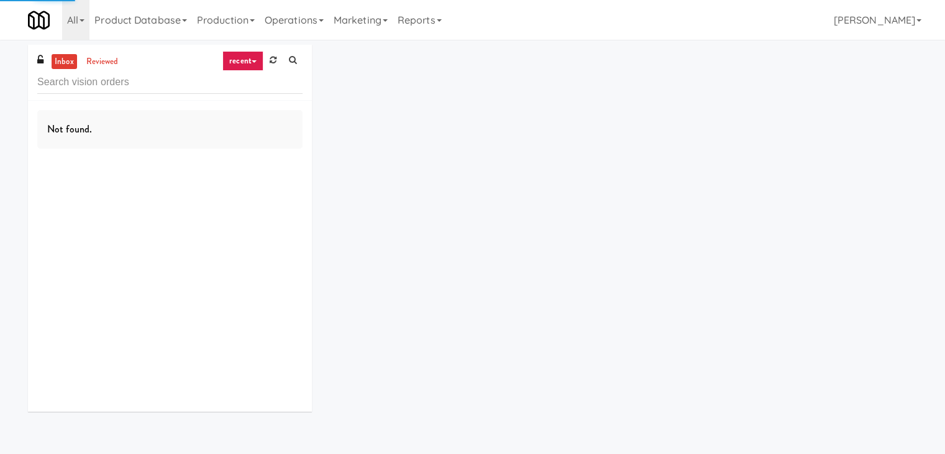
click at [255, 60] on icon at bounding box center [254, 61] width 5 height 2
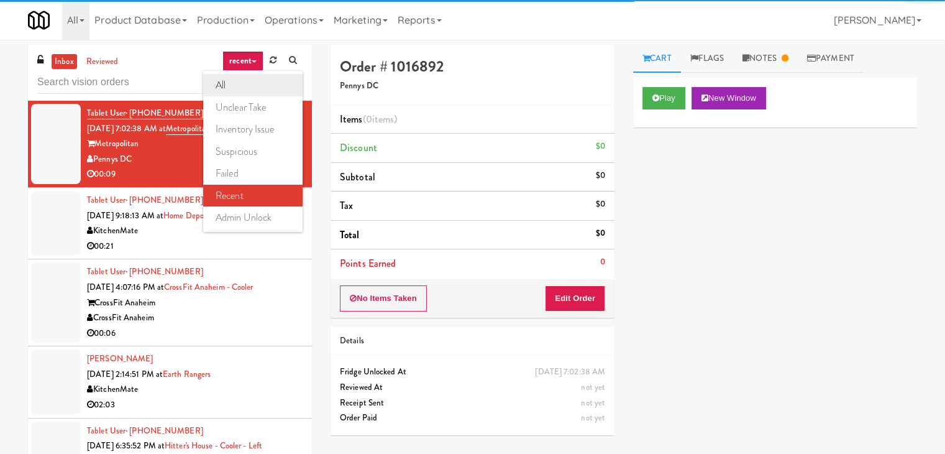
click at [249, 83] on link "all" at bounding box center [252, 85] width 99 height 22
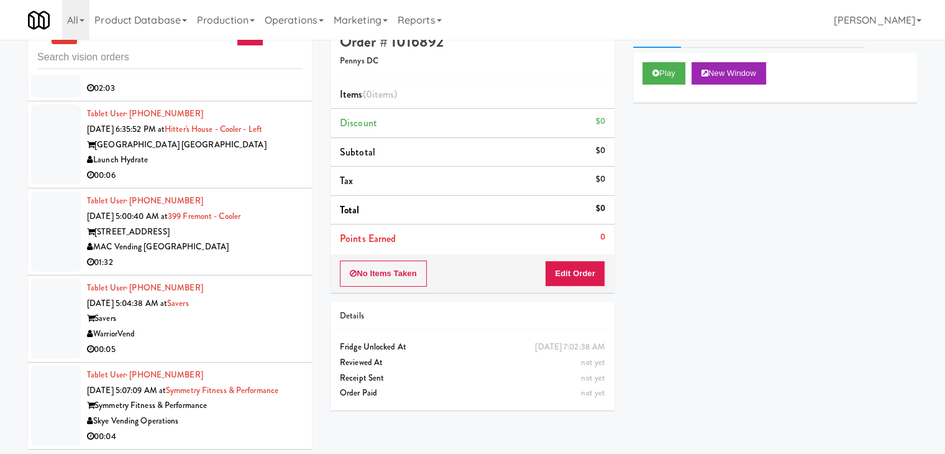
scroll to position [40, 0]
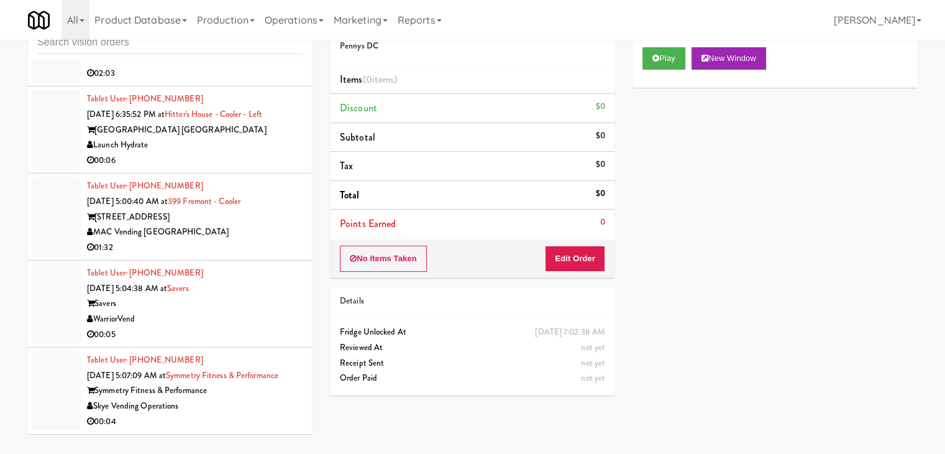
click at [283, 406] on div "Skye Vending Operations" at bounding box center [195, 406] width 216 height 16
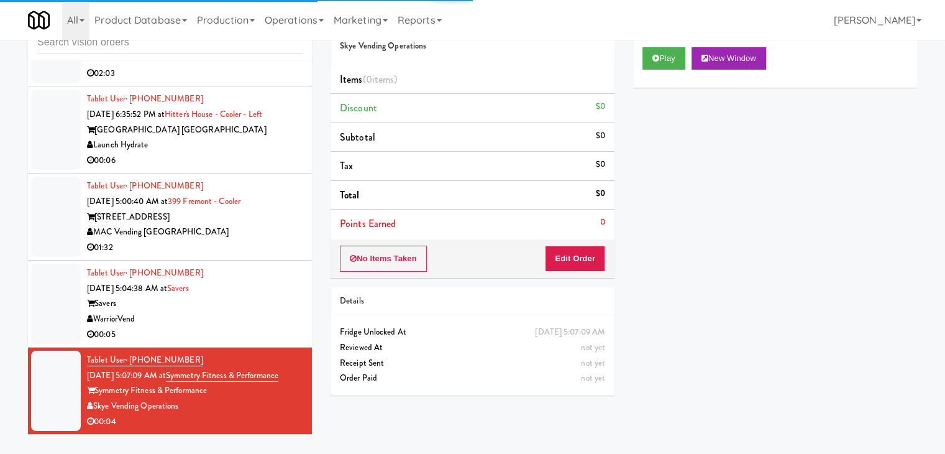
click at [669, 40] on div "Play New Window" at bounding box center [775, 63] width 284 height 50
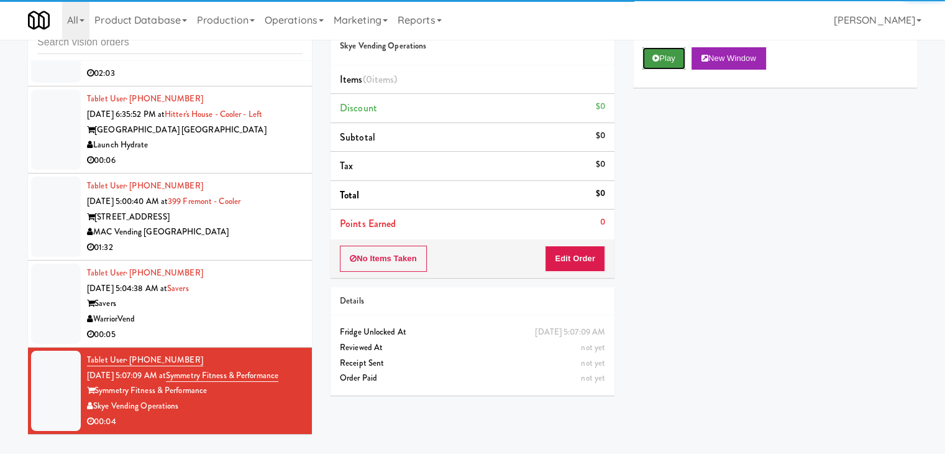
click at [662, 55] on button "Play" at bounding box center [664, 58] width 43 height 22
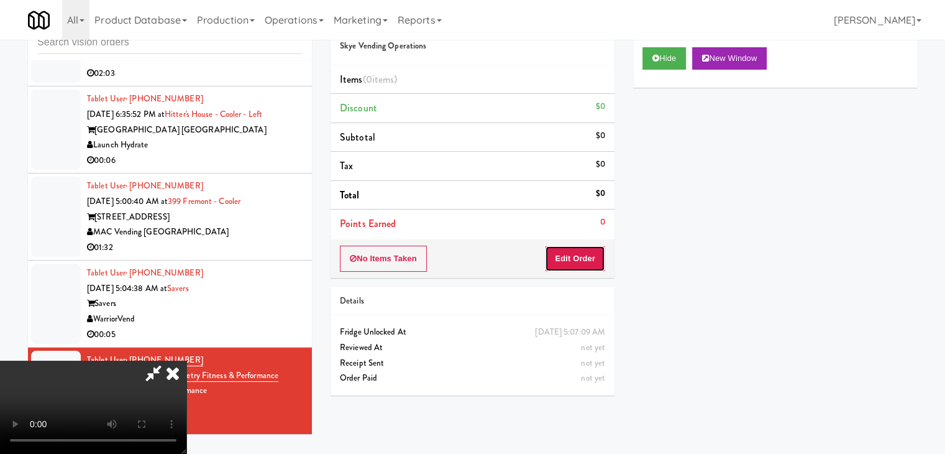
click at [573, 262] on button "Edit Order" at bounding box center [575, 258] width 60 height 26
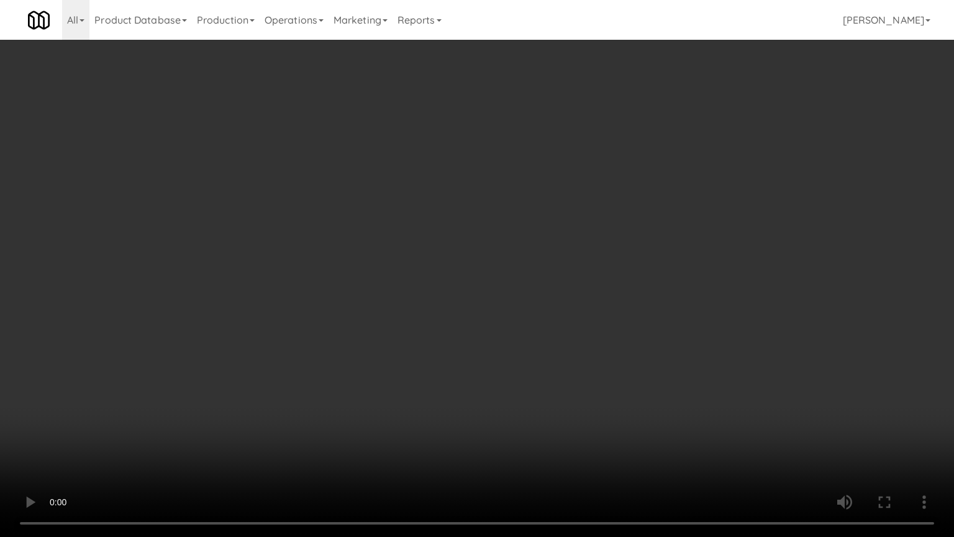
click at [633, 300] on video at bounding box center [477, 268] width 954 height 537
click at [620, 305] on video at bounding box center [477, 268] width 954 height 537
click at [638, 299] on video at bounding box center [477, 268] width 954 height 537
drag, startPoint x: 638, startPoint y: 299, endPoint x: 667, endPoint y: 190, distance: 113.0
click at [641, 287] on video at bounding box center [477, 268] width 954 height 537
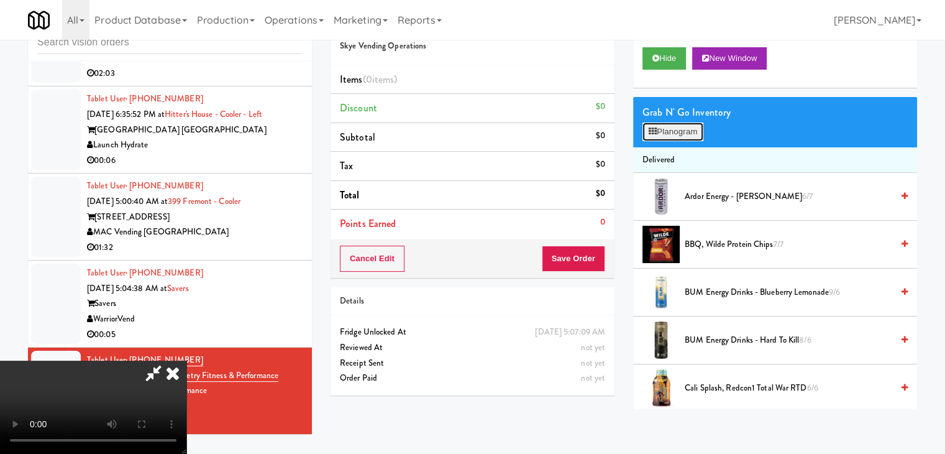
click at [692, 129] on button "Planogram" at bounding box center [673, 131] width 61 height 19
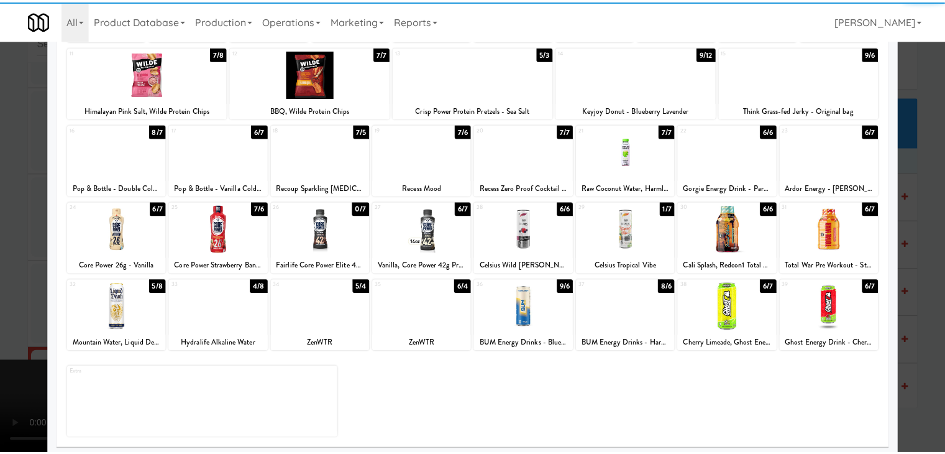
scroll to position [157, 0]
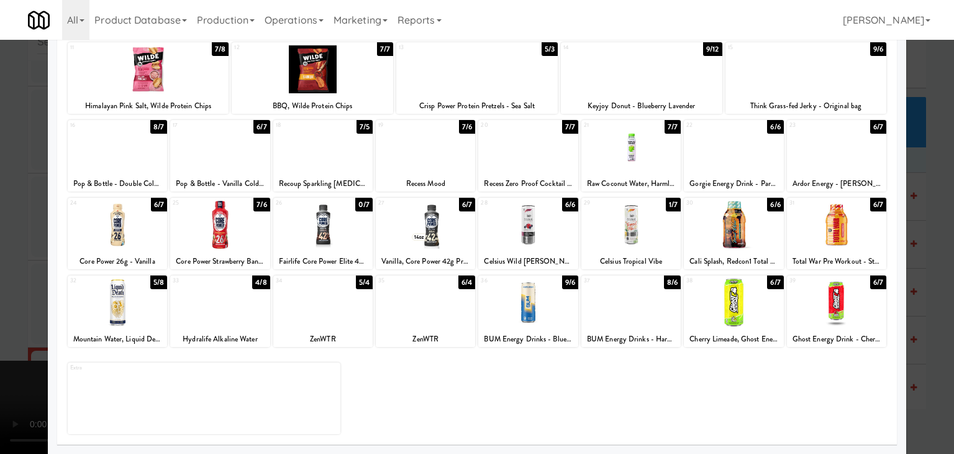
drag, startPoint x: 649, startPoint y: 312, endPoint x: 467, endPoint y: 314, distance: 182.1
click at [649, 311] on div at bounding box center [631, 302] width 99 height 48
click at [1, 286] on div at bounding box center [477, 227] width 954 height 454
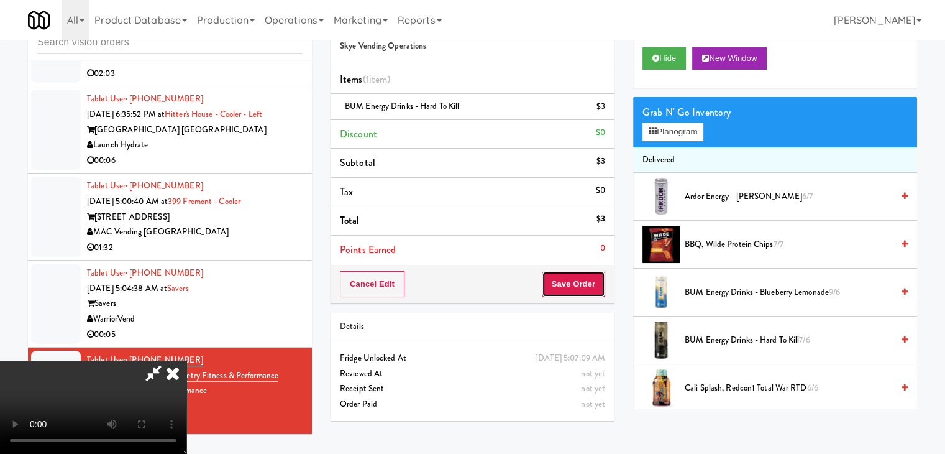
click at [599, 286] on button "Save Order" at bounding box center [573, 284] width 63 height 26
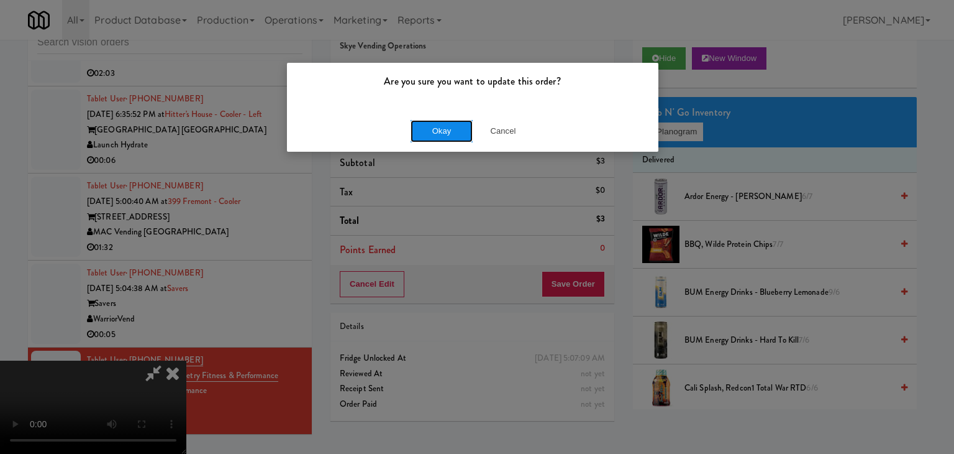
click at [455, 129] on button "Okay" at bounding box center [442, 131] width 62 height 22
click at [455, 129] on div "Okay Cancel" at bounding box center [473, 131] width 372 height 42
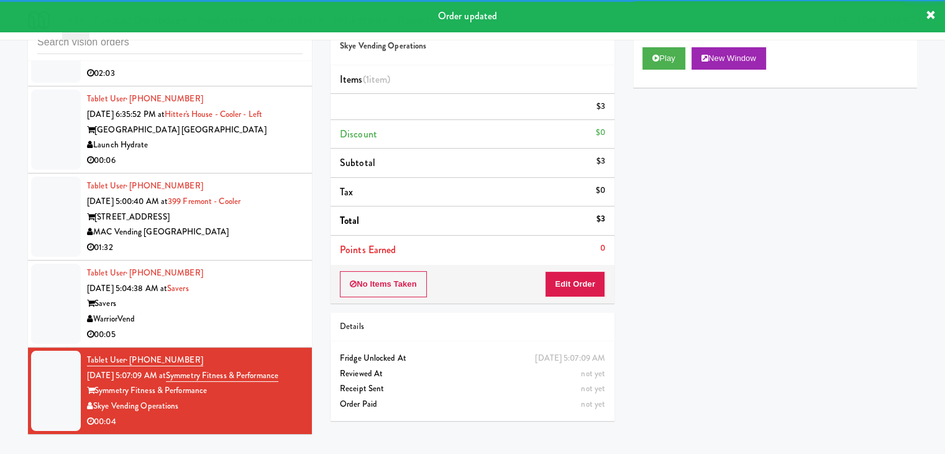
drag, startPoint x: 270, startPoint y: 303, endPoint x: 270, endPoint y: 309, distance: 6.9
click at [271, 311] on div "WarriorVend" at bounding box center [195, 319] width 216 height 16
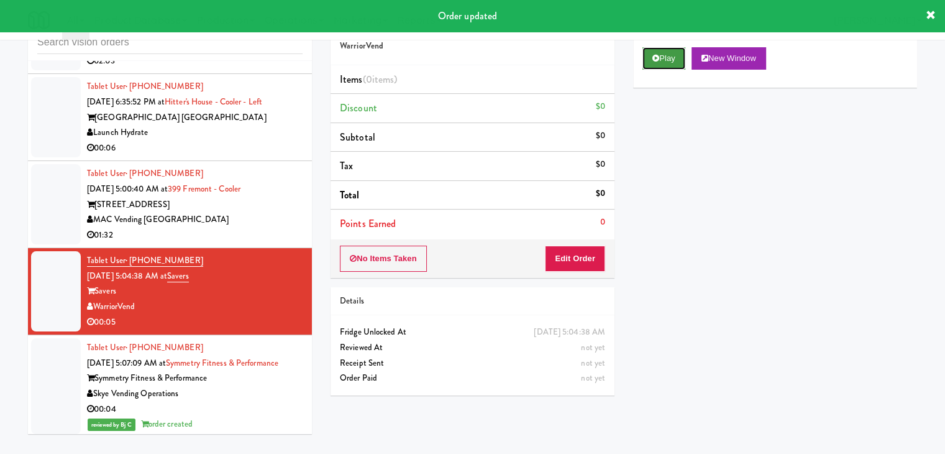
click at [672, 65] on button "Play" at bounding box center [664, 58] width 43 height 22
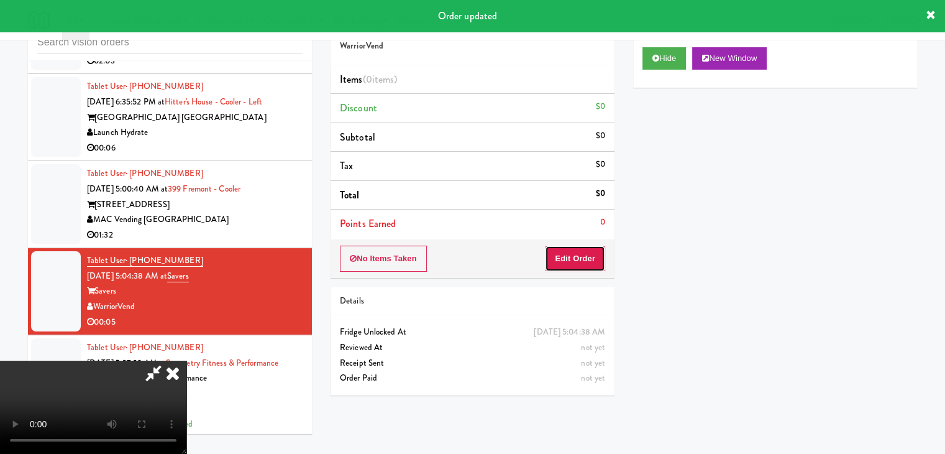
click at [559, 254] on button "Edit Order" at bounding box center [575, 258] width 60 height 26
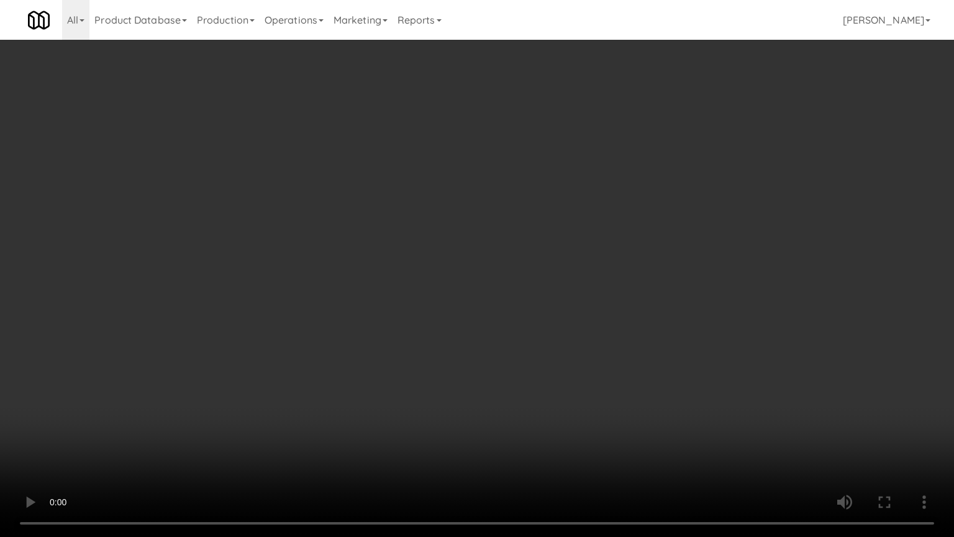
drag, startPoint x: 589, startPoint y: 392, endPoint x: 609, endPoint y: 389, distance: 20.1
click at [595, 390] on video at bounding box center [477, 268] width 954 height 537
click at [619, 373] on video at bounding box center [477, 268] width 954 height 537
click at [633, 349] on video at bounding box center [477, 268] width 954 height 537
drag, startPoint x: 637, startPoint y: 323, endPoint x: 651, endPoint y: 236, distance: 88.2
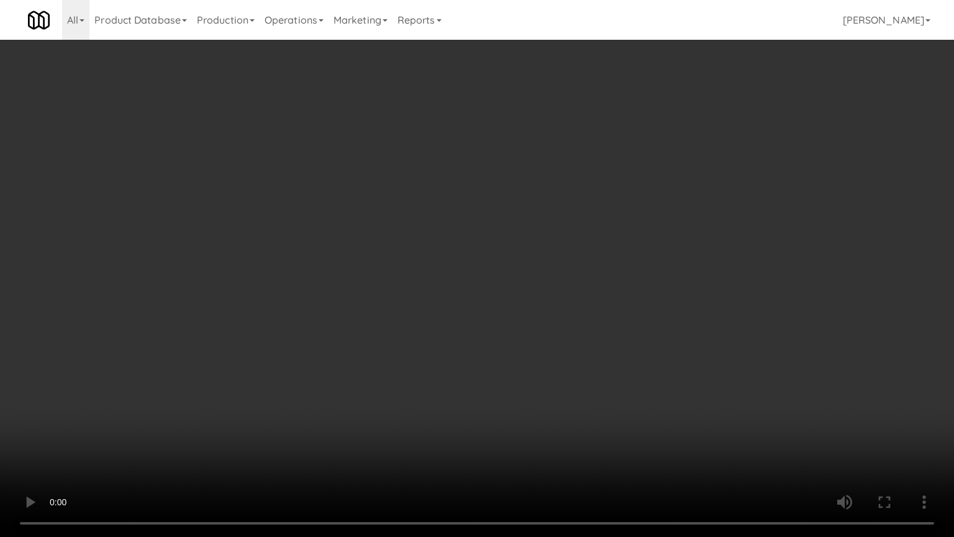
click at [641, 313] on video at bounding box center [477, 268] width 954 height 537
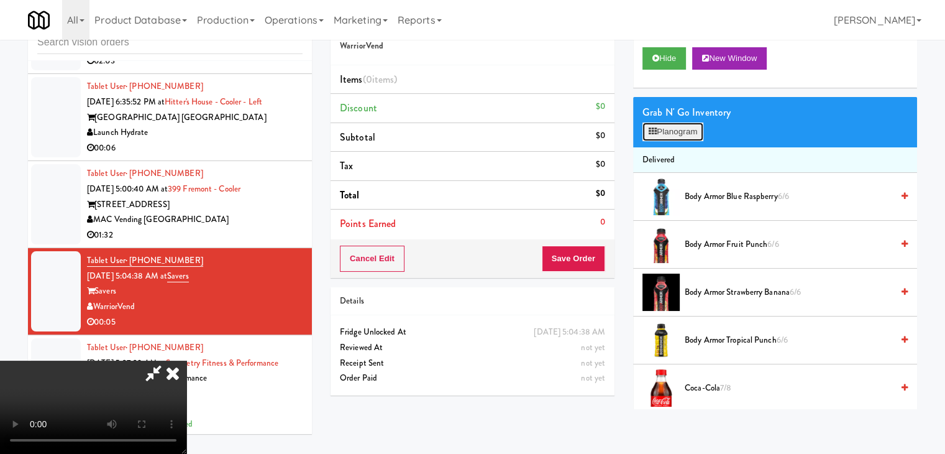
click at [696, 126] on button "Planogram" at bounding box center [673, 131] width 61 height 19
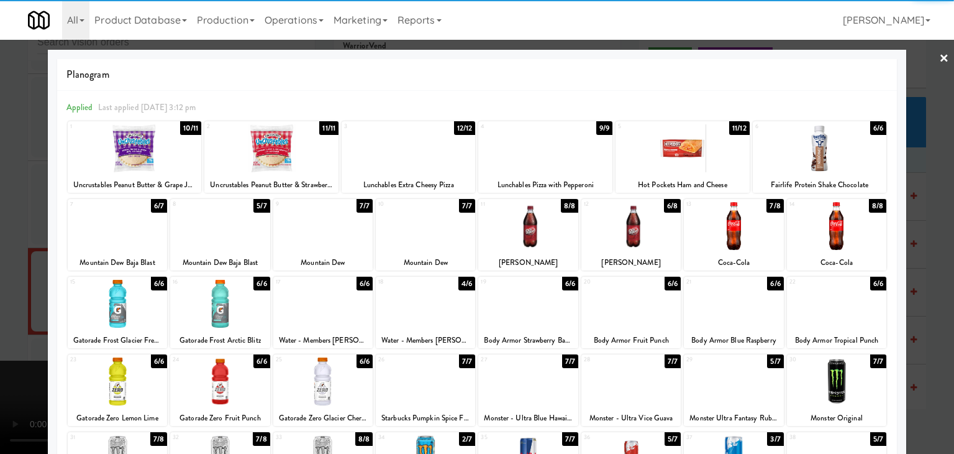
click at [726, 241] on div at bounding box center [733, 226] width 99 height 48
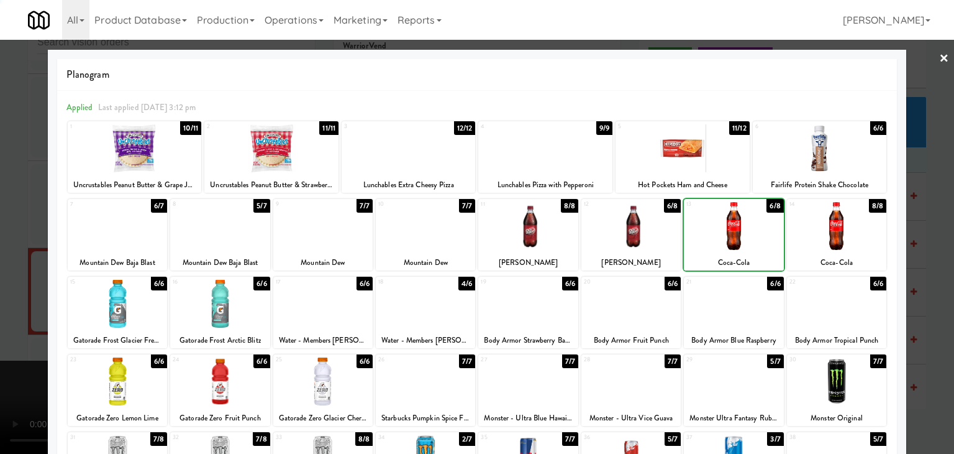
drag, startPoint x: 0, startPoint y: 275, endPoint x: 216, endPoint y: 269, distance: 216.3
click at [15, 272] on div at bounding box center [477, 227] width 954 height 454
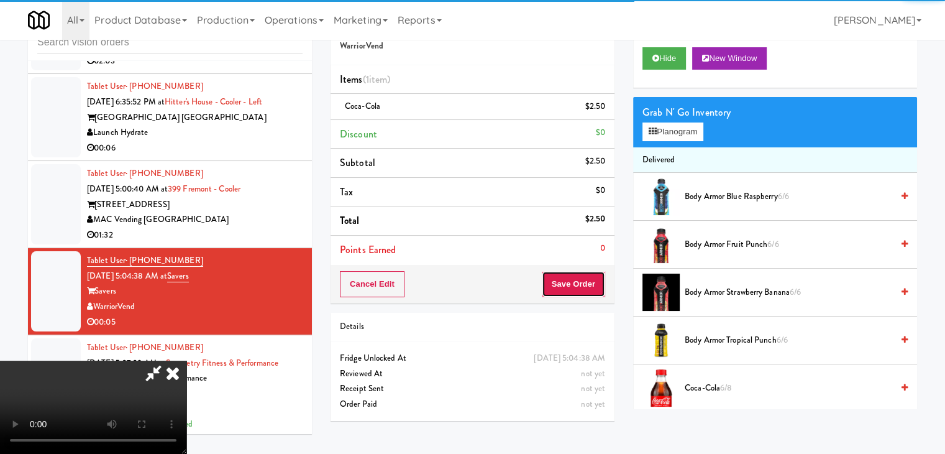
click at [577, 281] on button "Save Order" at bounding box center [573, 284] width 63 height 26
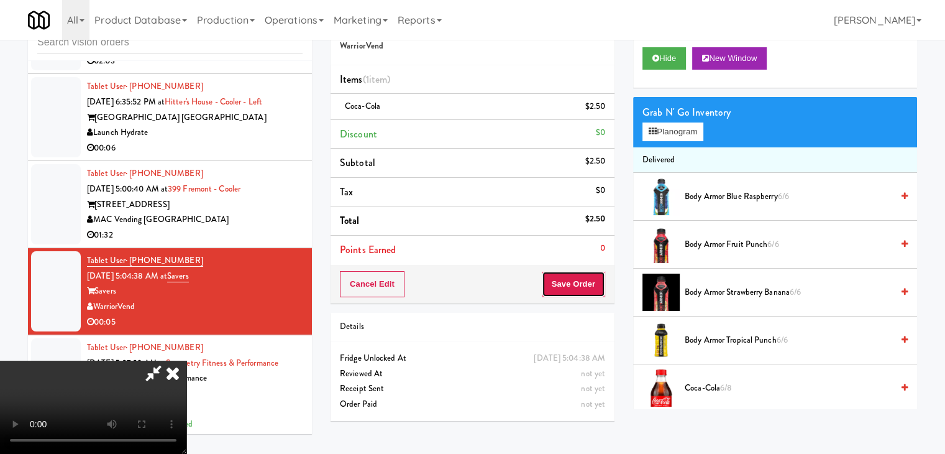
click at [577, 281] on button "Save Order" at bounding box center [573, 284] width 63 height 26
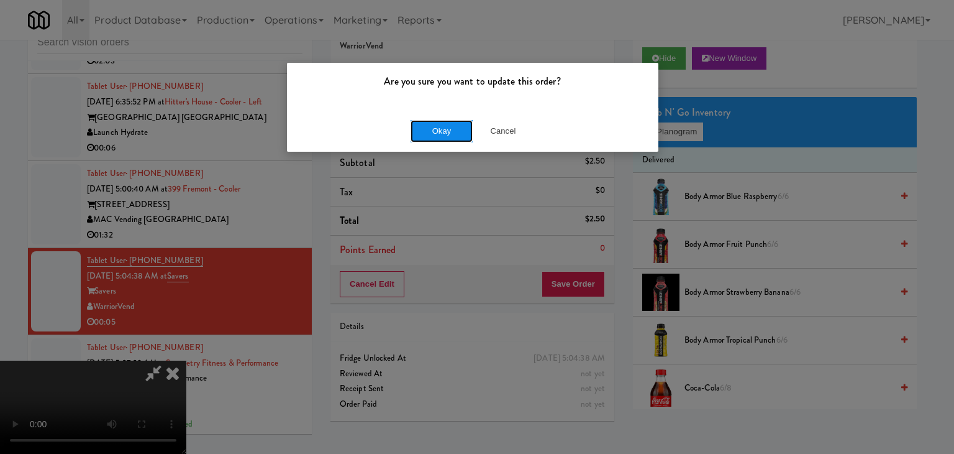
click at [457, 135] on button "Okay" at bounding box center [442, 131] width 62 height 22
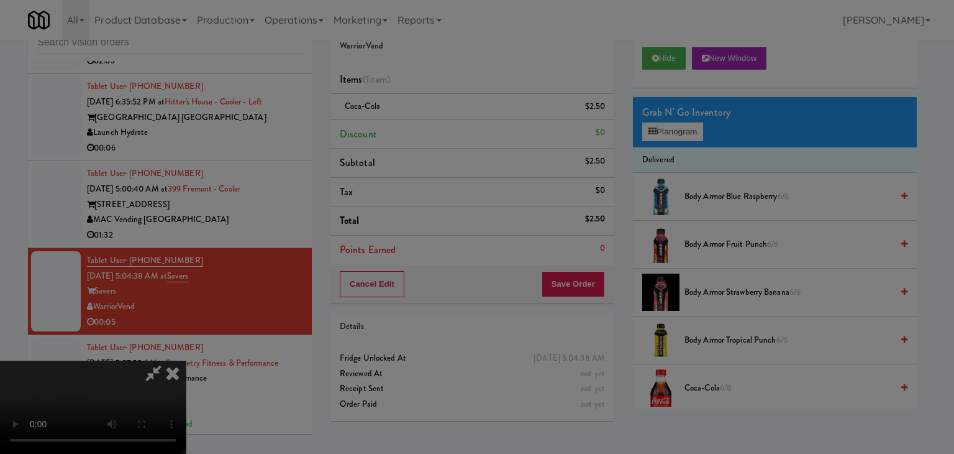
click at [457, 129] on div "Okay Cancel" at bounding box center [473, 108] width 372 height 42
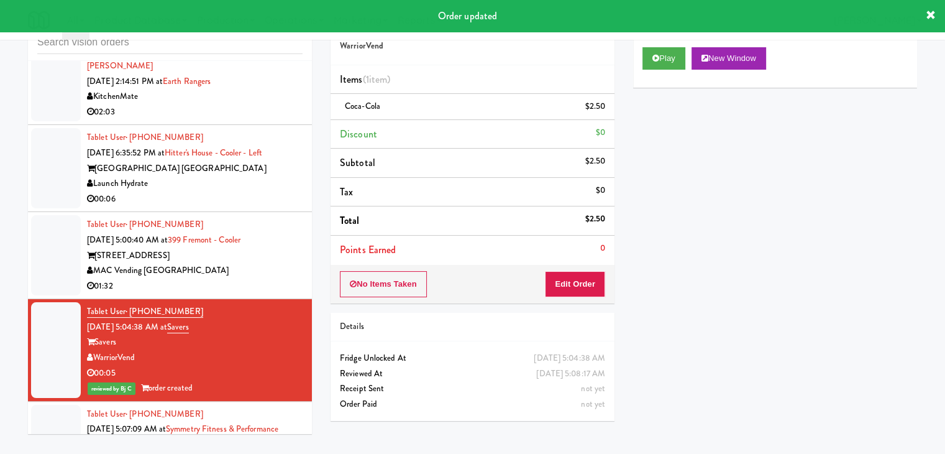
scroll to position [2218, 0]
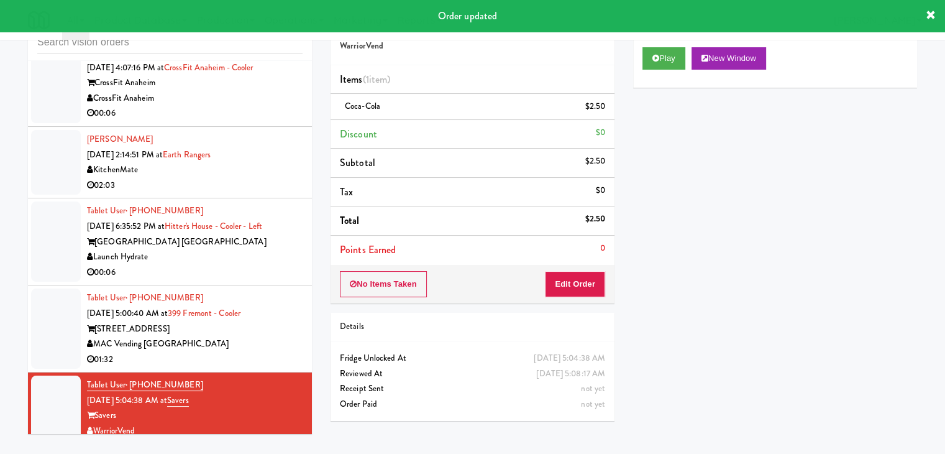
click at [263, 265] on div "00:06" at bounding box center [195, 273] width 216 height 16
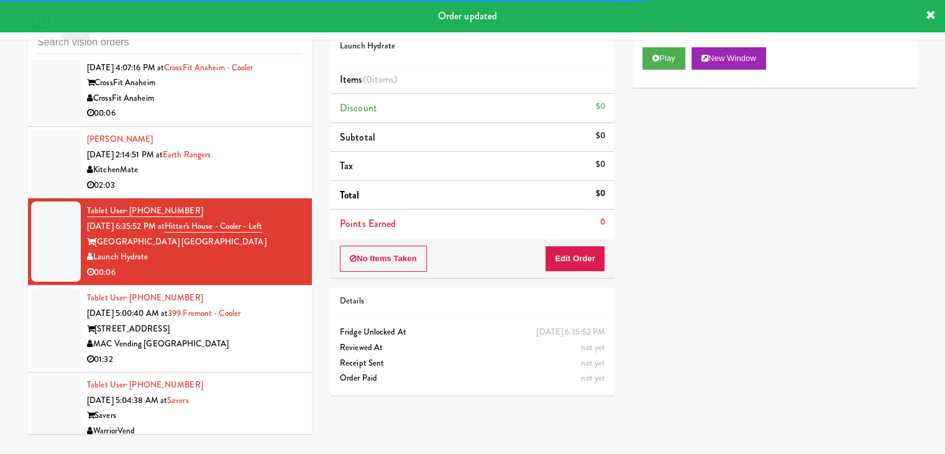
click at [269, 332] on div "Tablet User · (309) 945-6357 Sep 25, 2025 5:00:40 AM at 399 Fremont - Cooler 39…" at bounding box center [195, 328] width 216 height 76
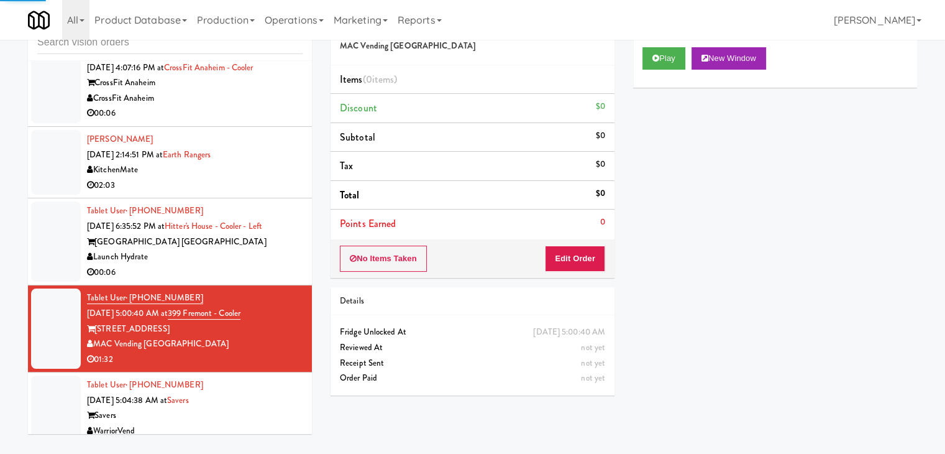
click at [257, 254] on div "Launch Hydrate" at bounding box center [195, 257] width 216 height 16
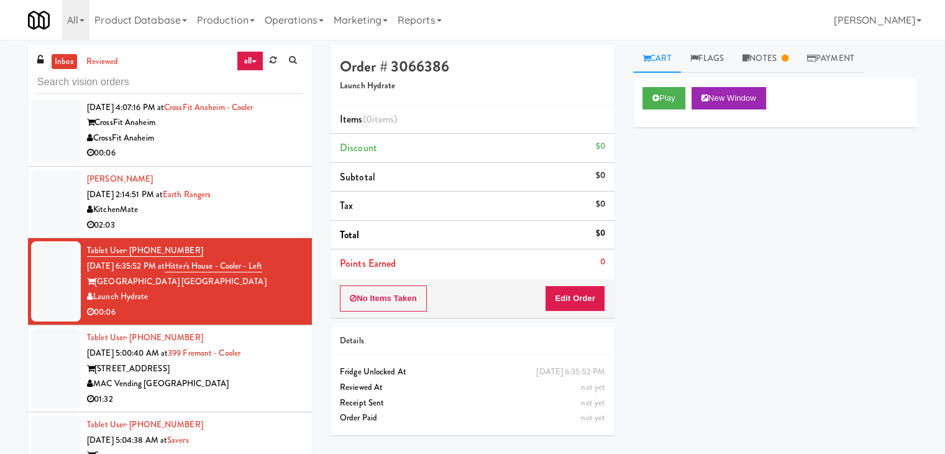
click at [254, 219] on div "02:03" at bounding box center [195, 225] width 216 height 16
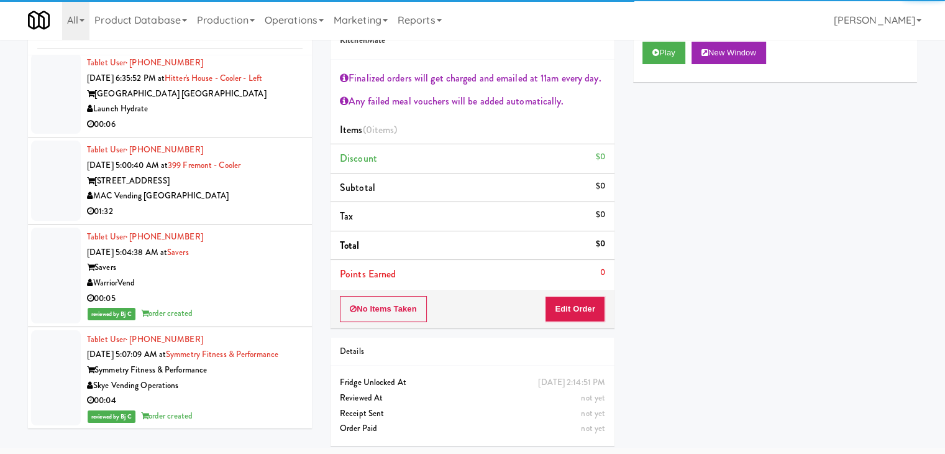
scroll to position [2372, 0]
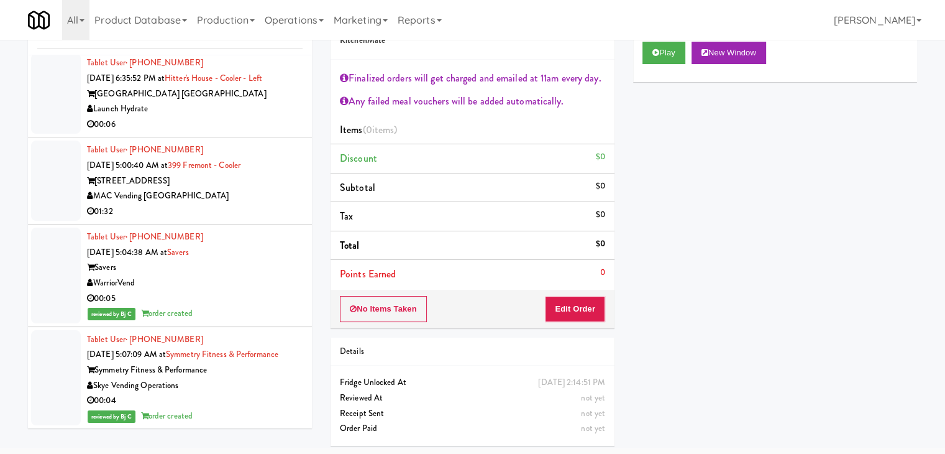
click at [226, 204] on div "01:32" at bounding box center [195, 212] width 216 height 16
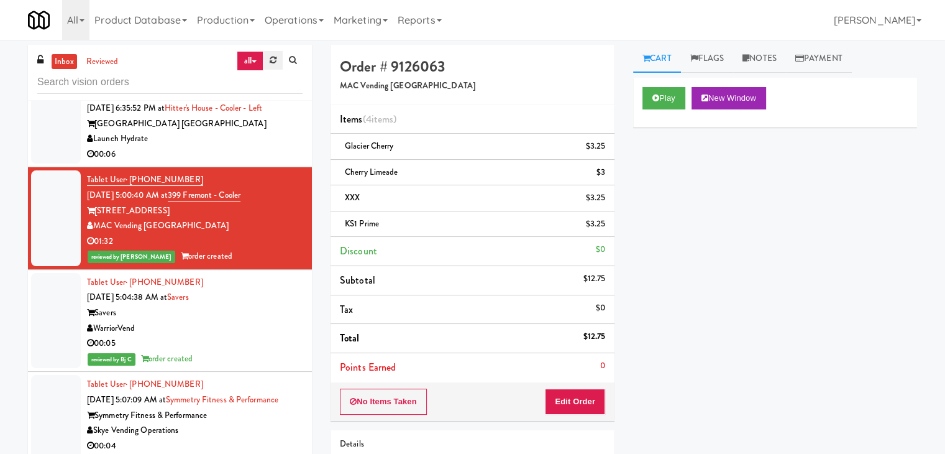
click at [271, 60] on icon at bounding box center [273, 60] width 7 height 8
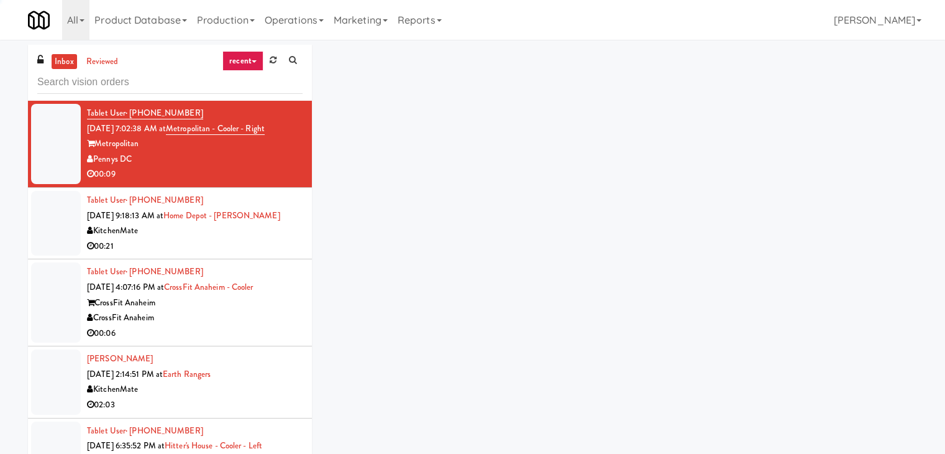
click at [247, 59] on link "recent" at bounding box center [242, 61] width 41 height 20
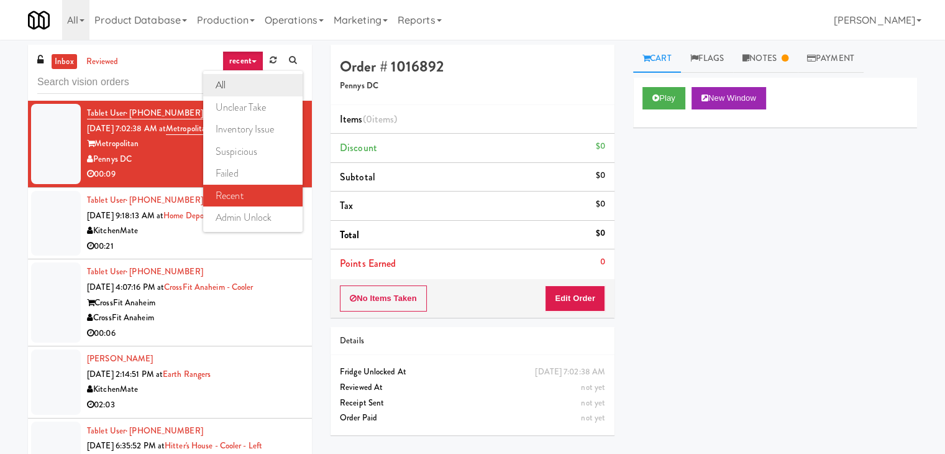
click at [240, 86] on link "all" at bounding box center [252, 85] width 99 height 22
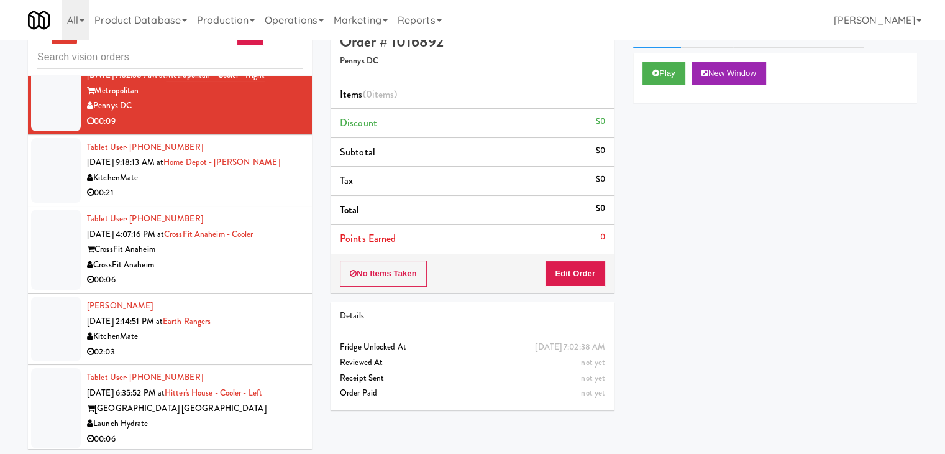
scroll to position [40, 0]
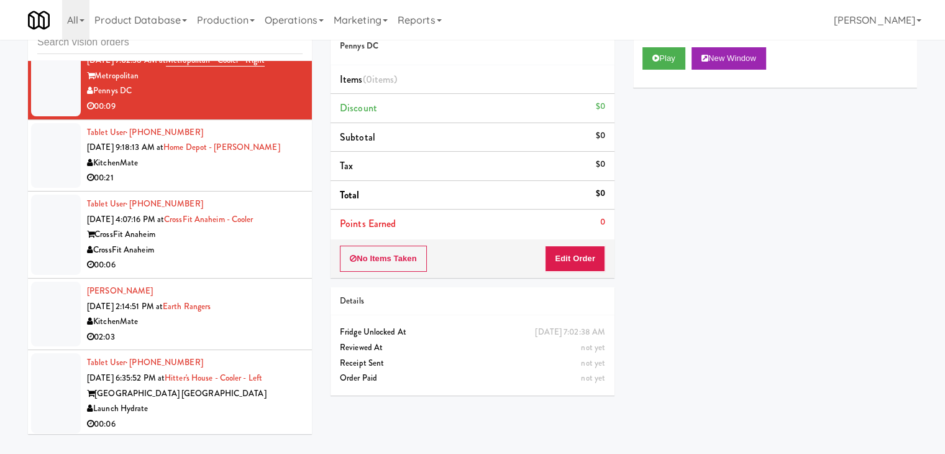
click at [225, 237] on div "CrossFit Anaheim" at bounding box center [195, 235] width 216 height 16
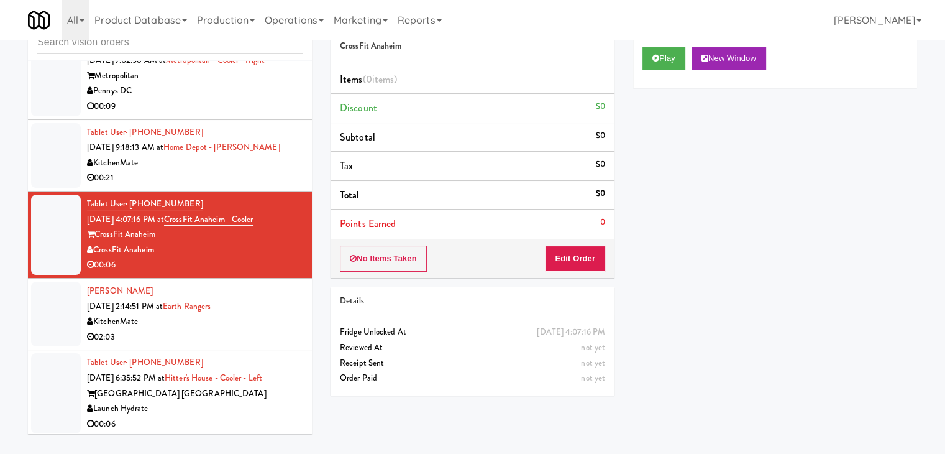
click at [229, 401] on div "Launch Hydrate" at bounding box center [195, 409] width 216 height 16
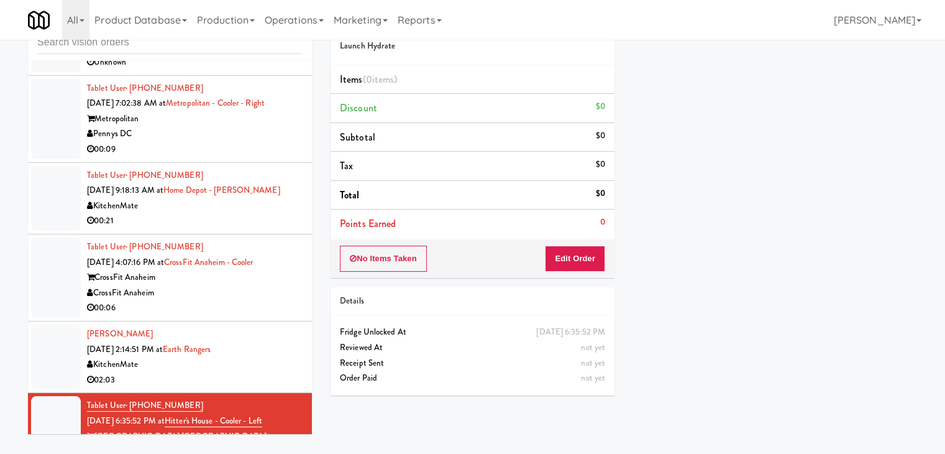
scroll to position [2004, 0]
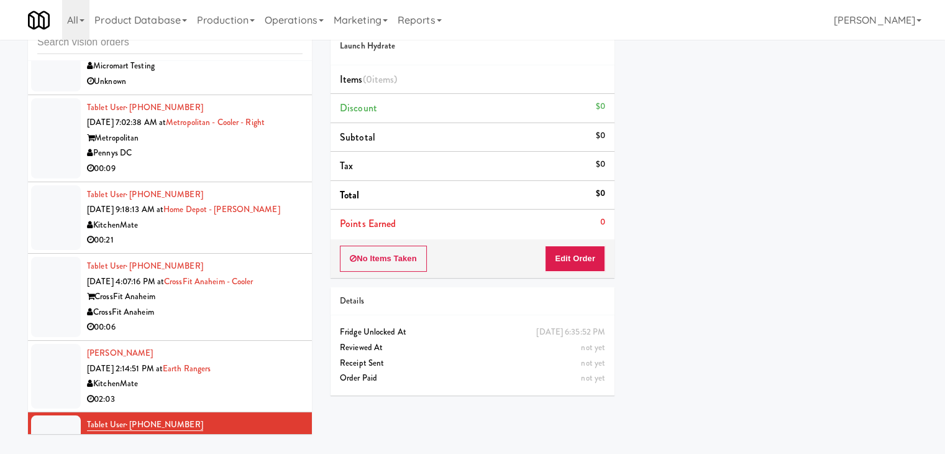
click at [237, 168] on div "00:09" at bounding box center [195, 169] width 216 height 16
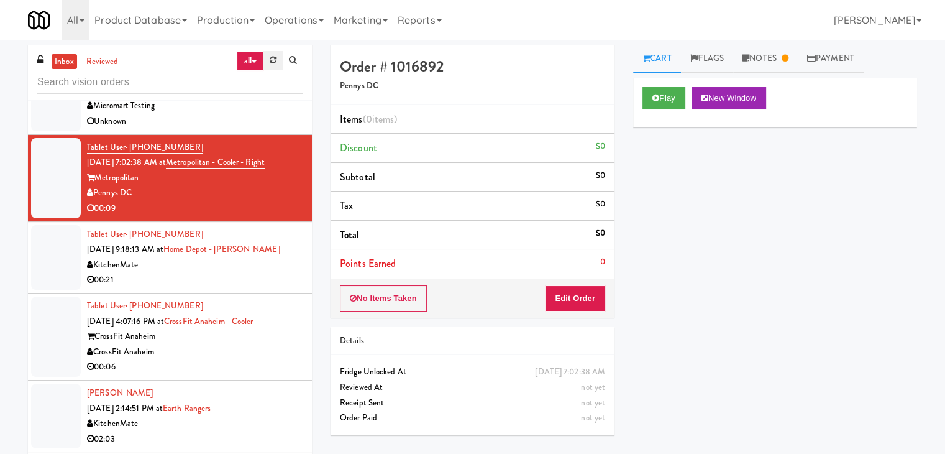
click at [275, 66] on link at bounding box center [272, 60] width 19 height 19
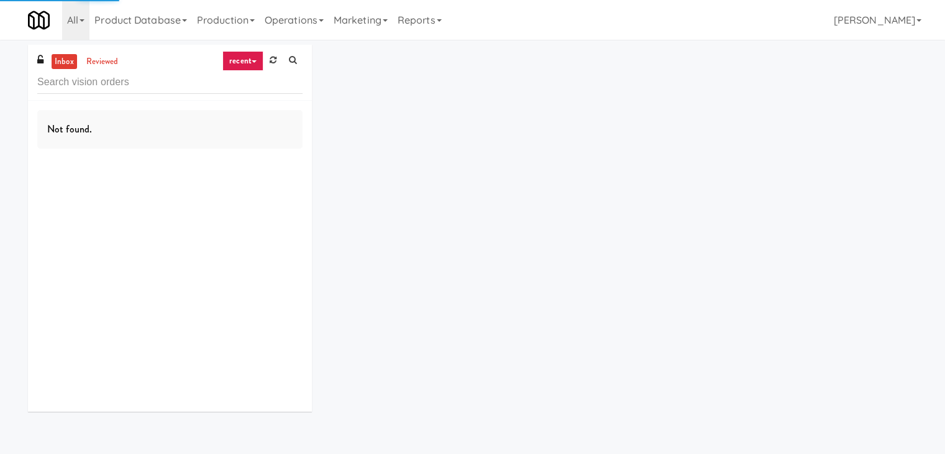
click at [245, 51] on div "inbox reviewed recent all unclear take inventory issue suspicious failed recent…" at bounding box center [170, 73] width 284 height 56
click at [248, 60] on link "recent" at bounding box center [242, 61] width 41 height 20
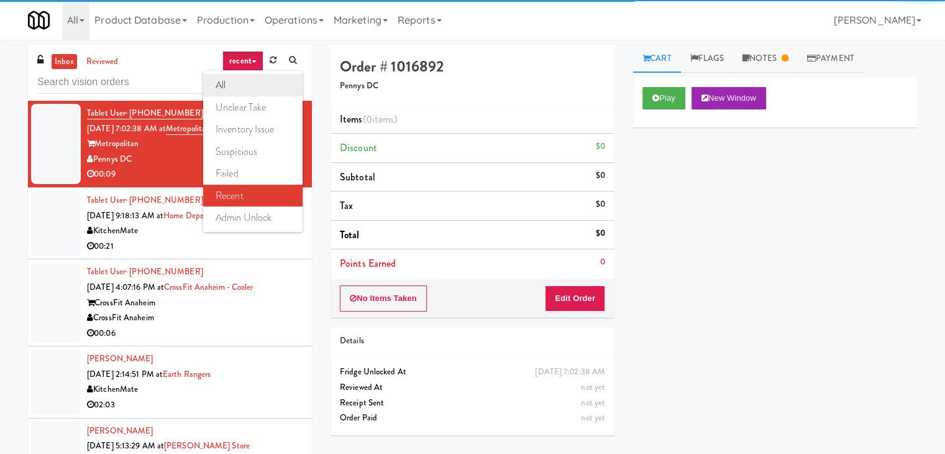
click at [245, 85] on link "all" at bounding box center [252, 85] width 99 height 22
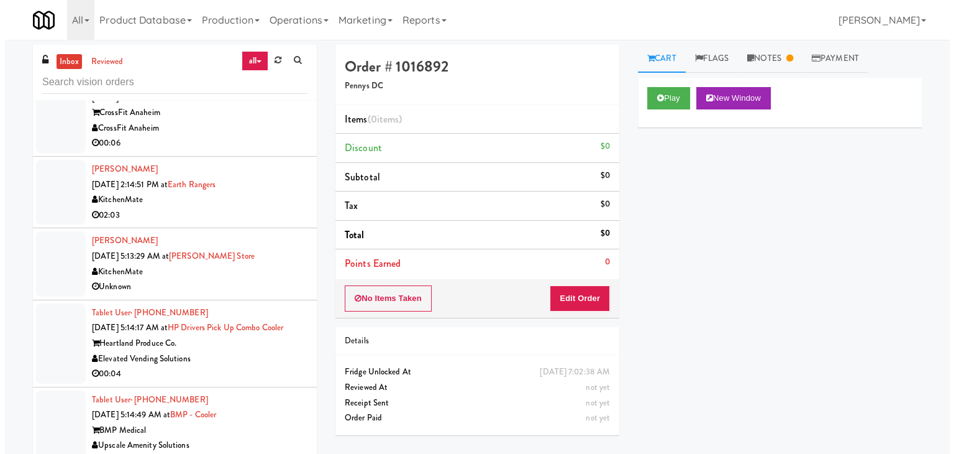
scroll to position [40, 0]
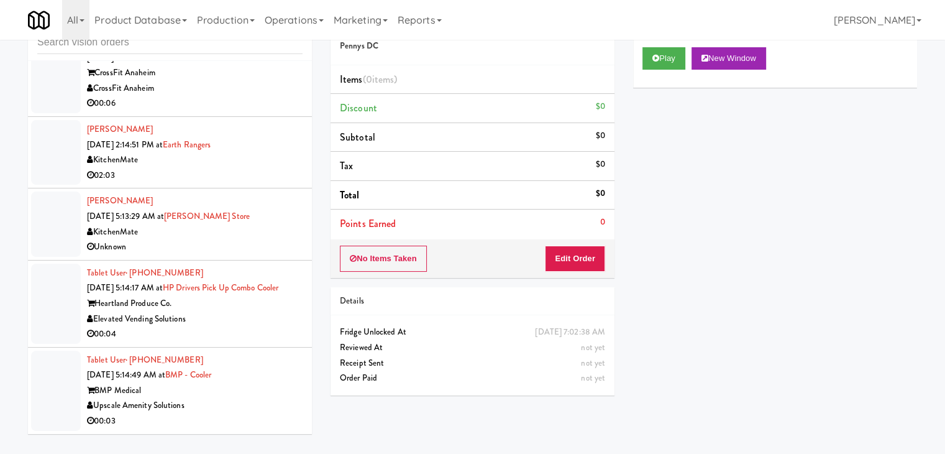
click at [254, 387] on div "BMP Medical" at bounding box center [195, 391] width 216 height 16
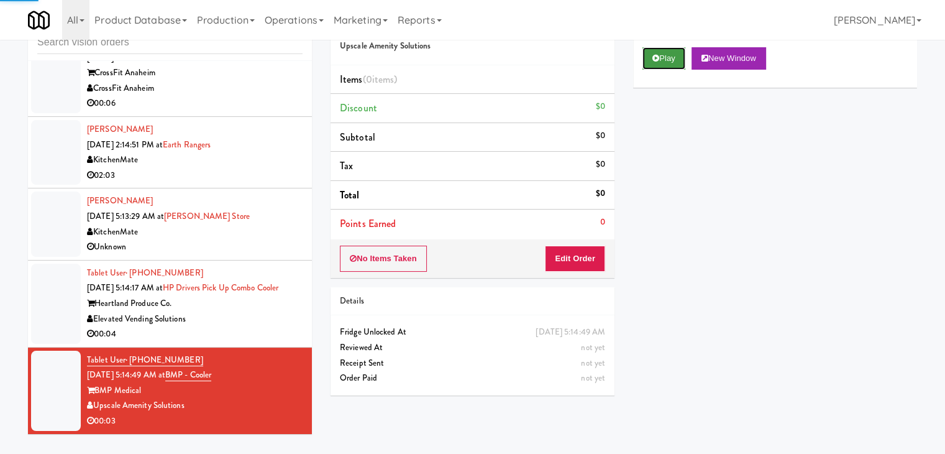
click at [678, 67] on button "Play" at bounding box center [664, 58] width 43 height 22
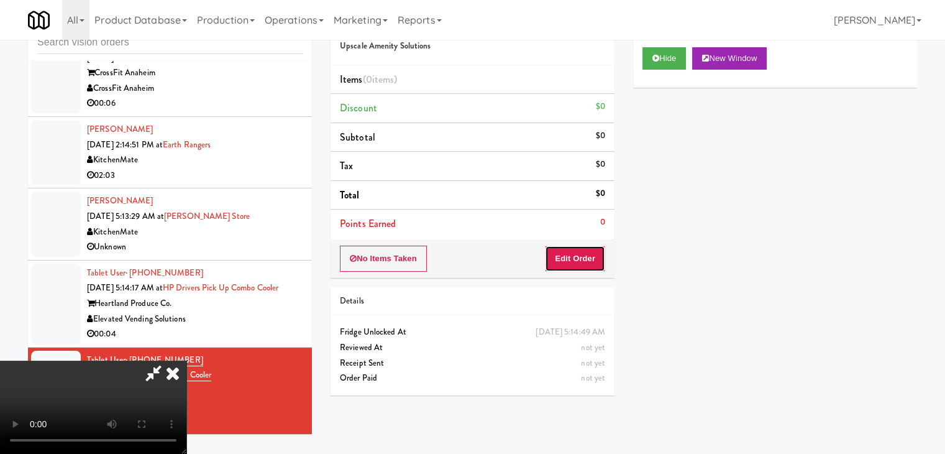
click at [575, 256] on button "Edit Order" at bounding box center [575, 258] width 60 height 26
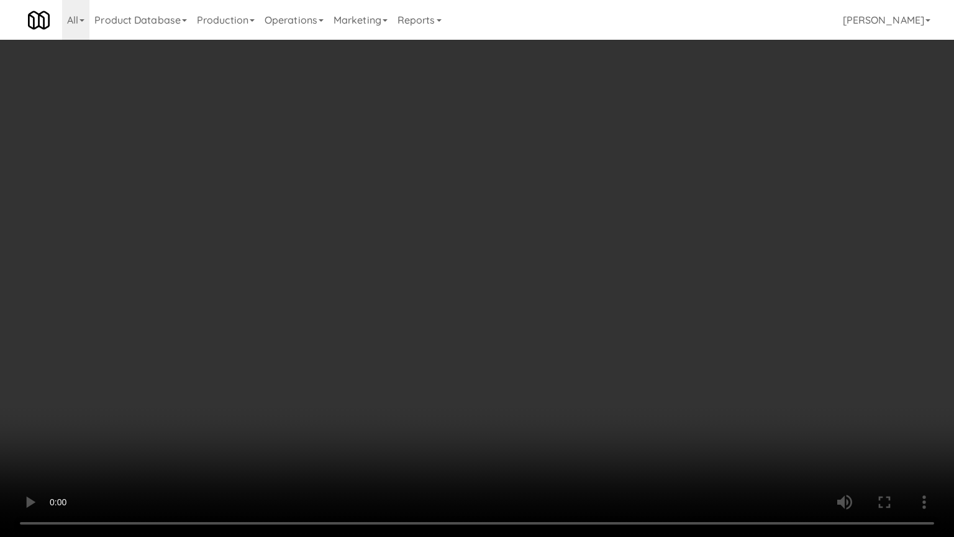
click at [567, 328] on video at bounding box center [477, 268] width 954 height 537
drag, startPoint x: 562, startPoint y: 329, endPoint x: 565, endPoint y: 321, distance: 8.9
click at [562, 328] on video at bounding box center [477, 268] width 954 height 537
drag, startPoint x: 565, startPoint y: 321, endPoint x: 599, endPoint y: 229, distance: 97.3
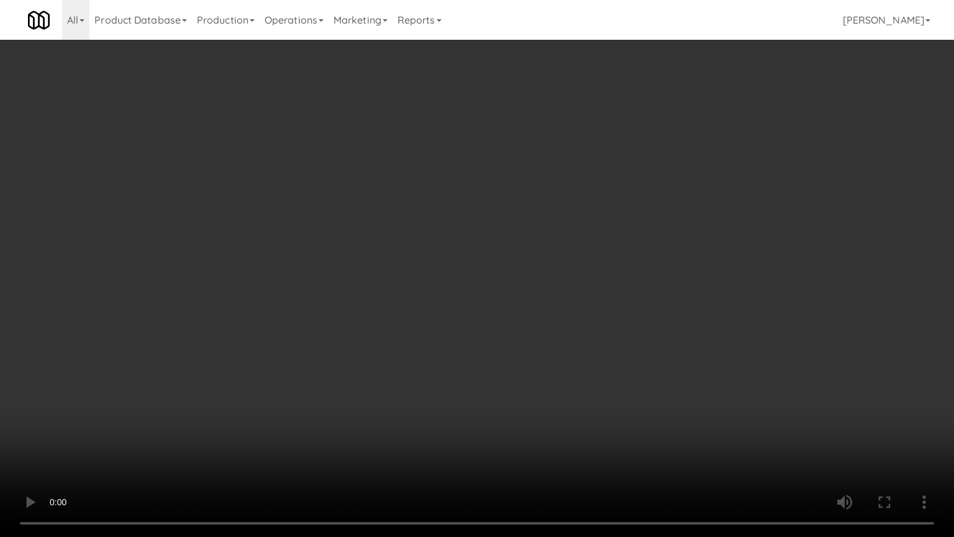
click at [584, 298] on video at bounding box center [477, 268] width 954 height 537
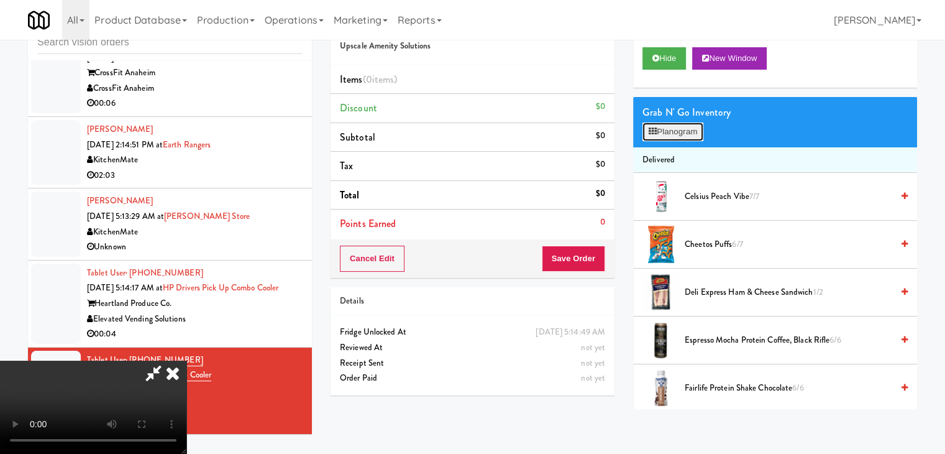
click at [688, 129] on button "Planogram" at bounding box center [673, 131] width 61 height 19
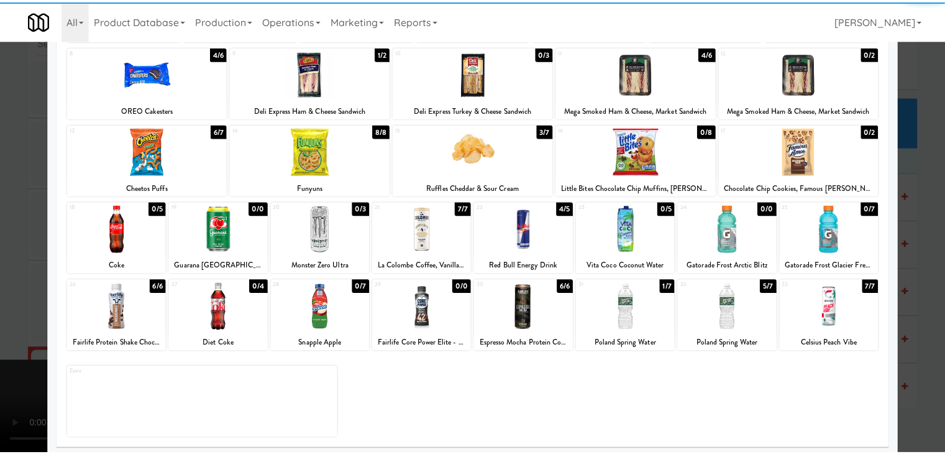
scroll to position [157, 0]
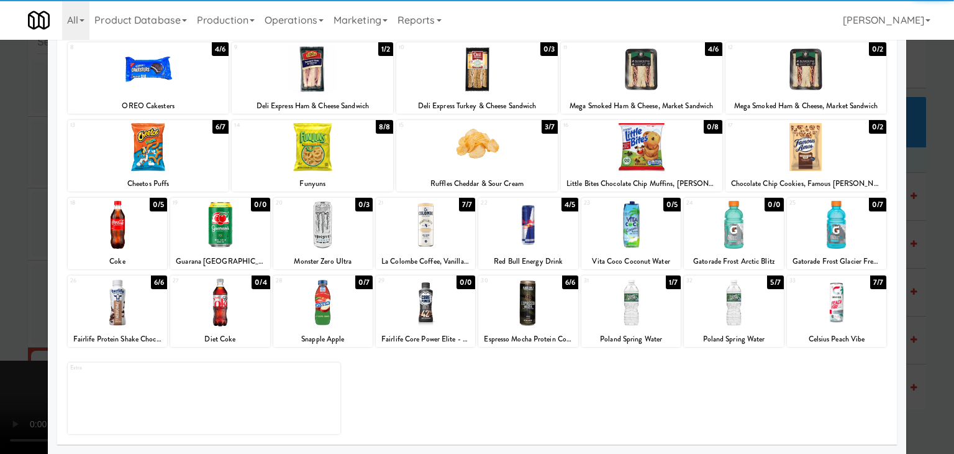
click at [631, 314] on div at bounding box center [631, 302] width 99 height 48
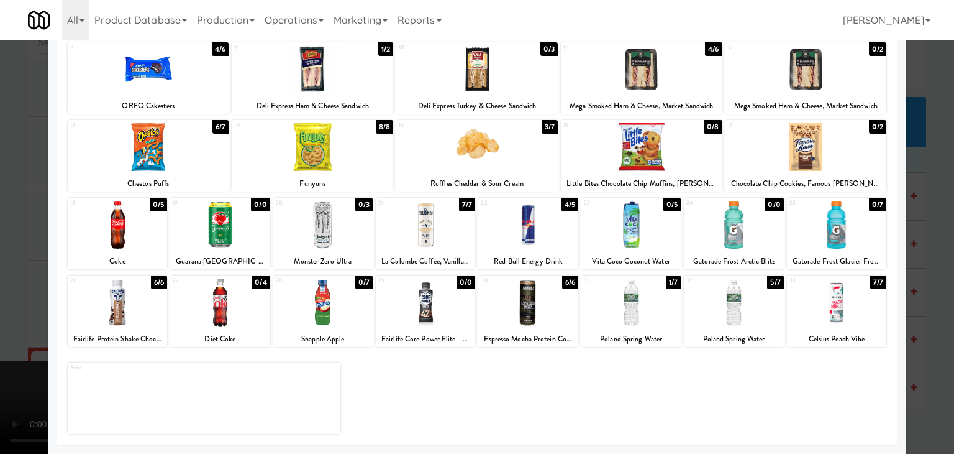
drag, startPoint x: 0, startPoint y: 314, endPoint x: 309, endPoint y: 306, distance: 309.6
click at [10, 313] on div at bounding box center [477, 227] width 954 height 454
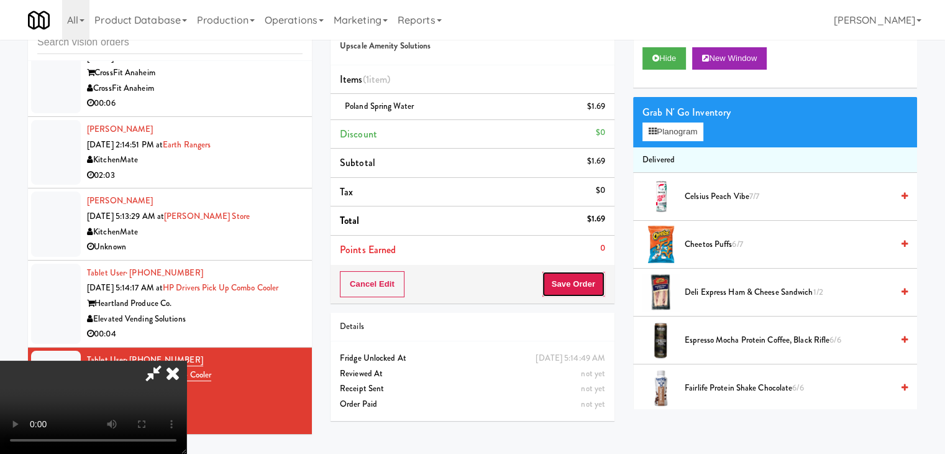
click at [584, 286] on button "Save Order" at bounding box center [573, 284] width 63 height 26
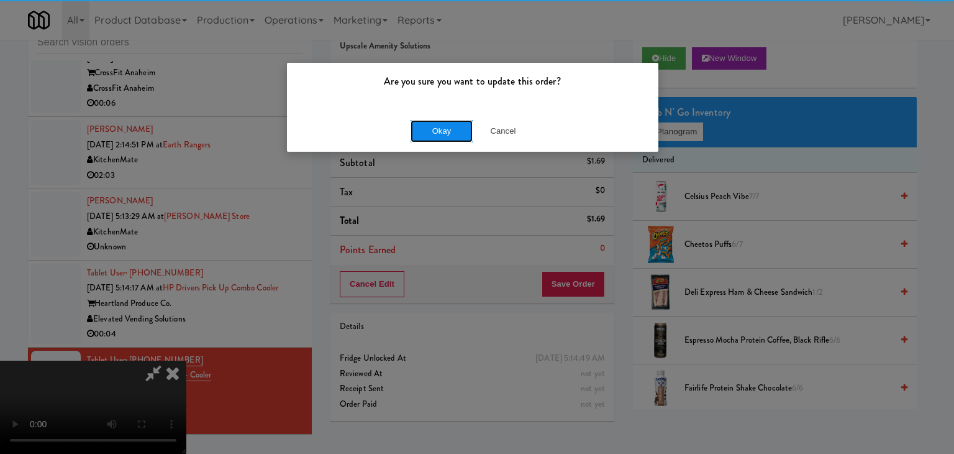
click at [425, 127] on button "Okay" at bounding box center [442, 131] width 62 height 22
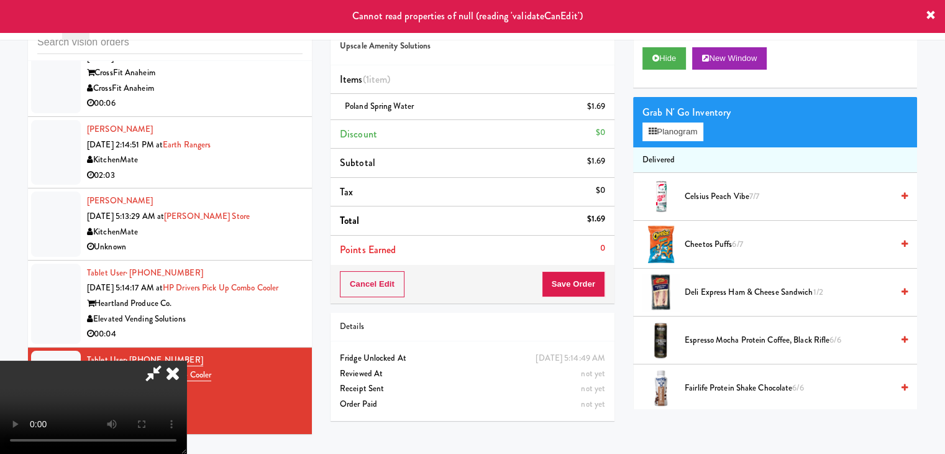
drag, startPoint x: 552, startPoint y: 144, endPoint x: 453, endPoint y: 217, distance: 123.0
click at [186, 360] on icon at bounding box center [172, 372] width 27 height 25
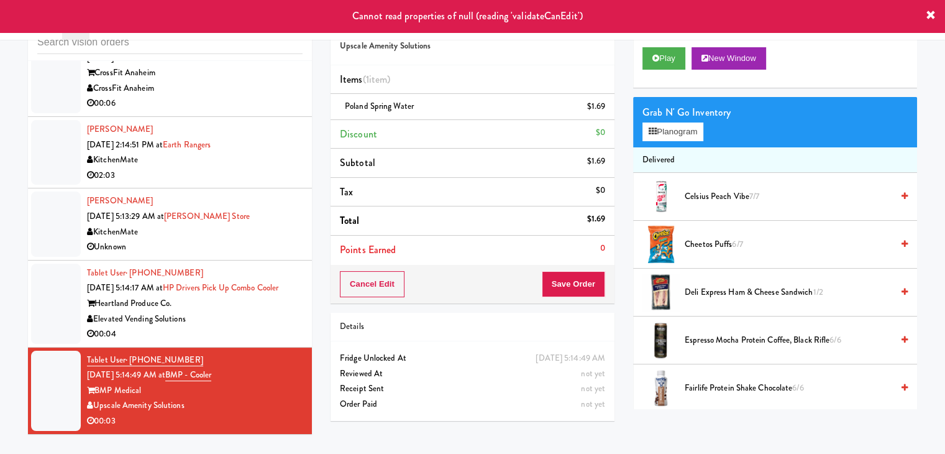
click at [226, 329] on div "00:04" at bounding box center [195, 334] width 216 height 16
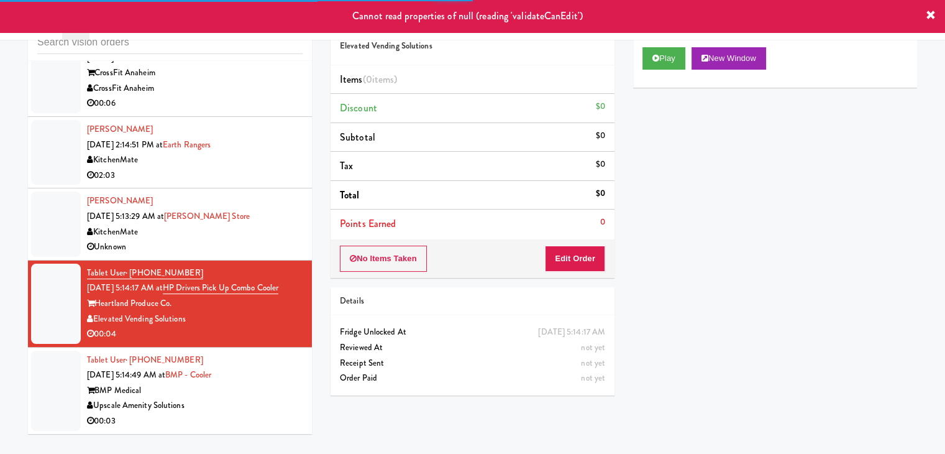
click at [270, 401] on div "Upscale Amenity Solutions" at bounding box center [195, 406] width 216 height 16
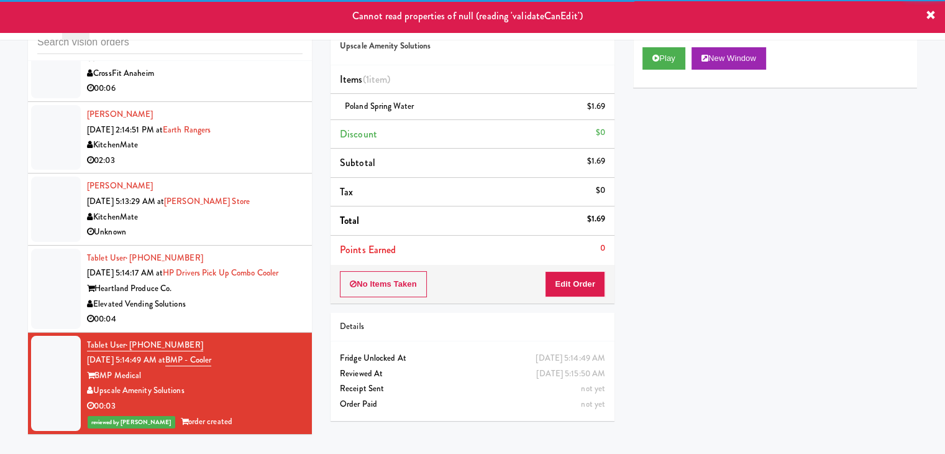
scroll to position [2255, 0]
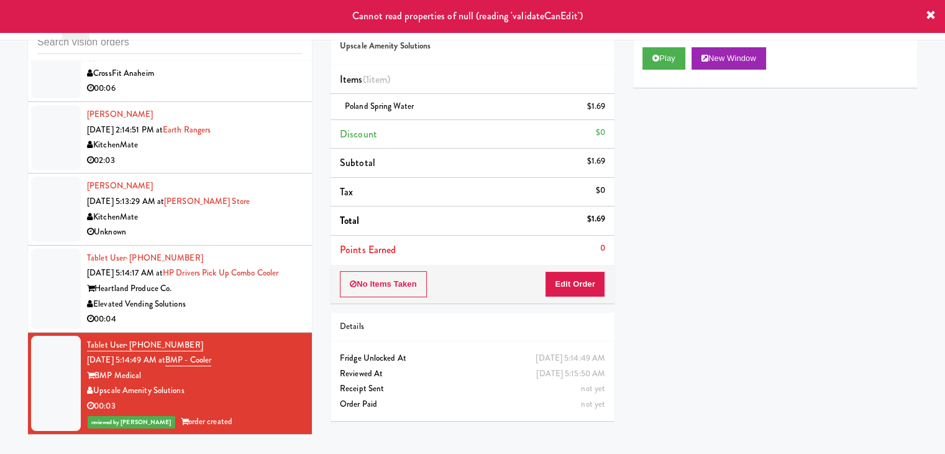
click at [248, 300] on div "Elevated Vending Solutions" at bounding box center [195, 304] width 216 height 16
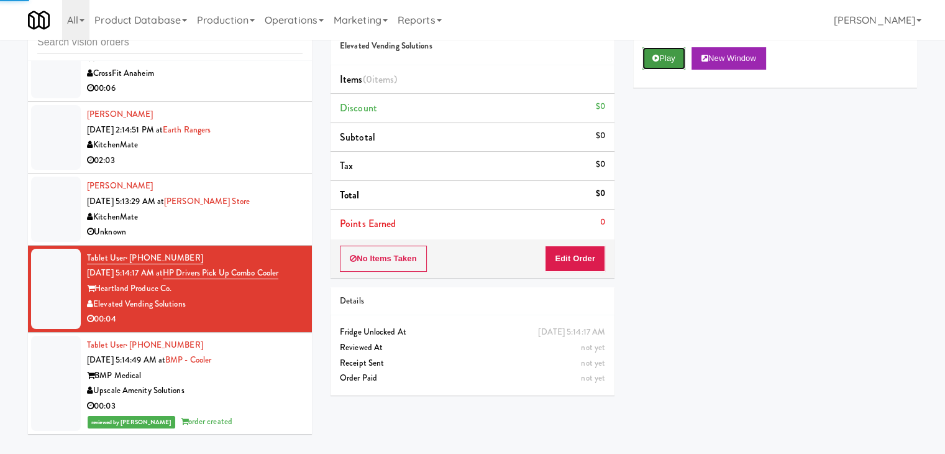
click at [661, 55] on button "Play" at bounding box center [664, 58] width 43 height 22
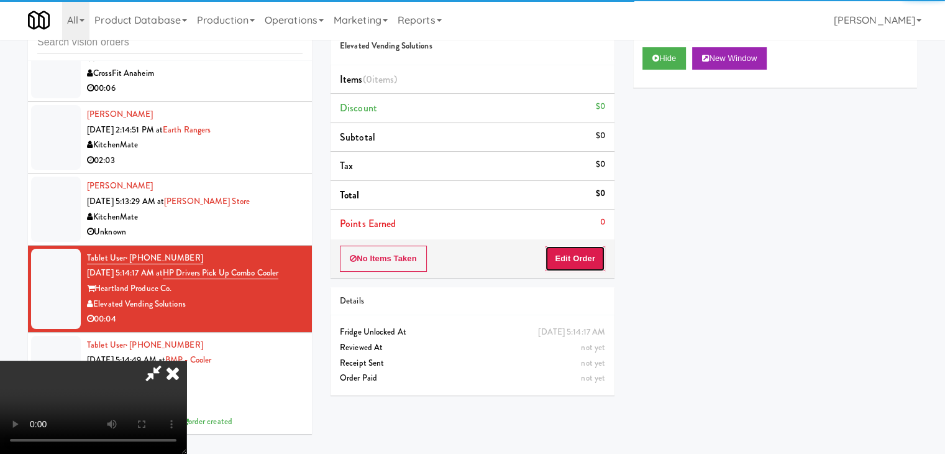
click at [567, 255] on button "Edit Order" at bounding box center [575, 258] width 60 height 26
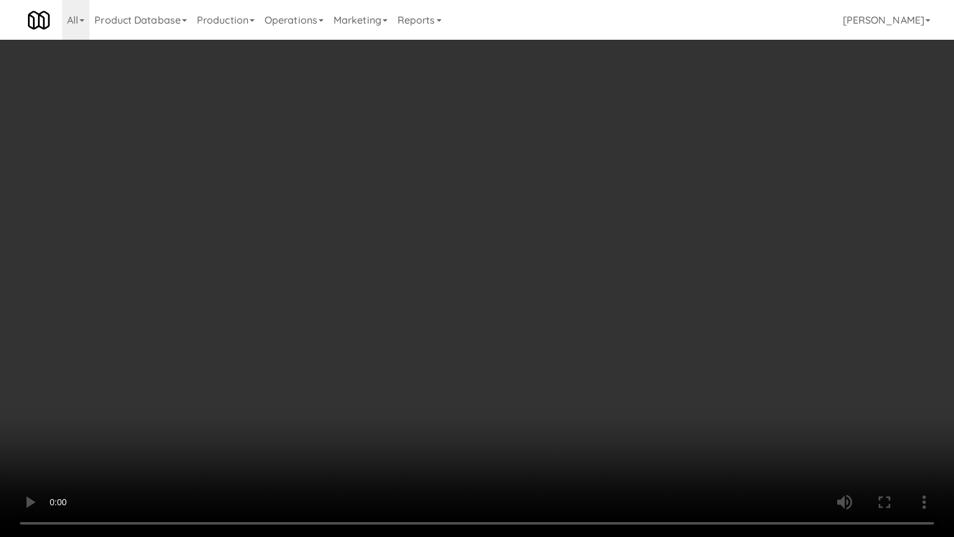
click at [549, 322] on video at bounding box center [477, 268] width 954 height 537
drag, startPoint x: 549, startPoint y: 322, endPoint x: 574, endPoint y: 204, distance: 120.7
click at [551, 303] on video at bounding box center [477, 268] width 954 height 537
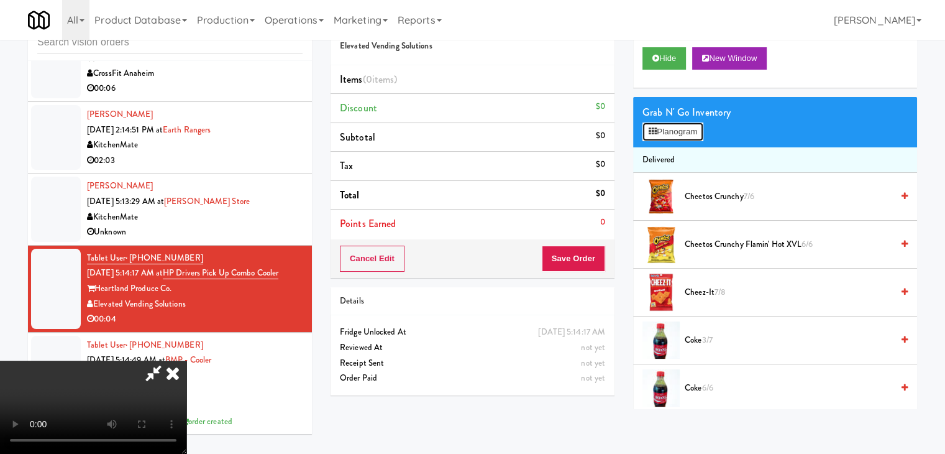
click at [667, 132] on button "Planogram" at bounding box center [673, 131] width 61 height 19
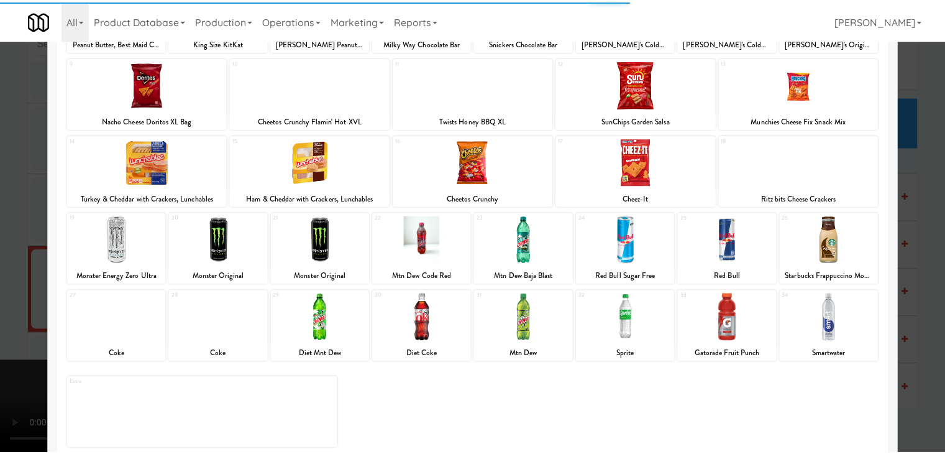
scroll to position [157, 0]
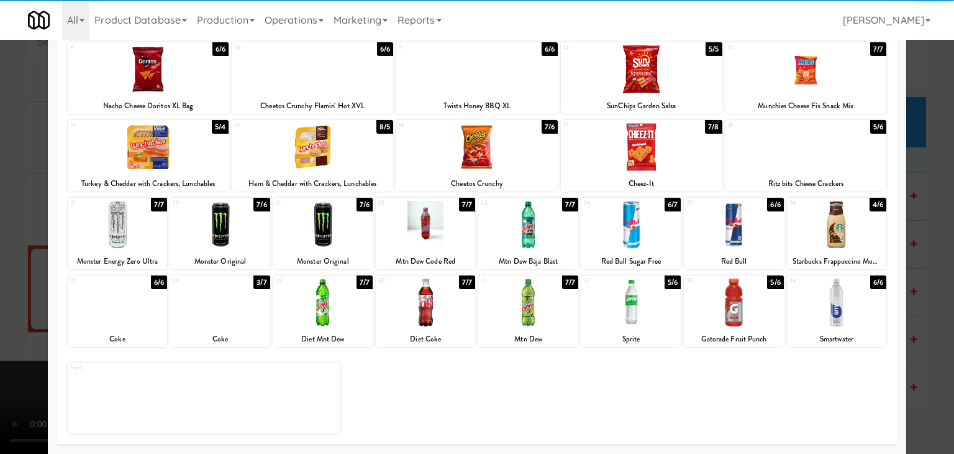
click at [139, 238] on div at bounding box center [117, 225] width 99 height 48
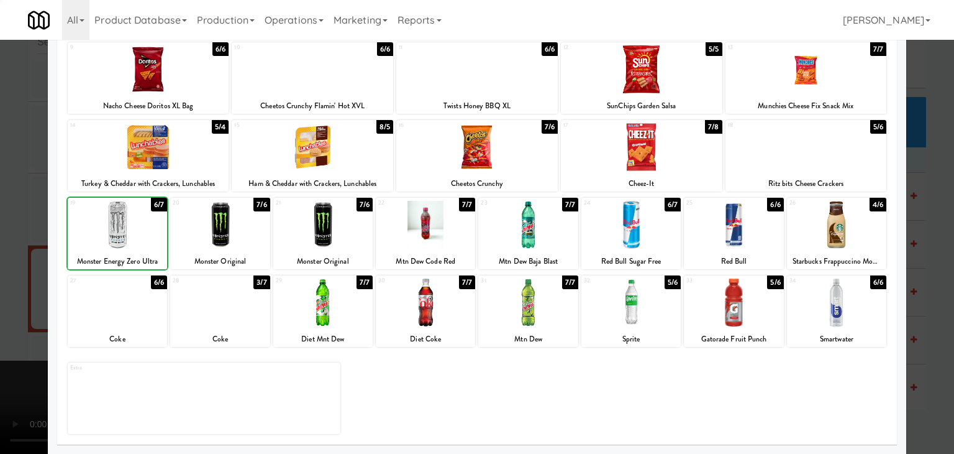
drag, startPoint x: 0, startPoint y: 259, endPoint x: 167, endPoint y: 264, distance: 166.6
click at [17, 258] on div at bounding box center [477, 227] width 954 height 454
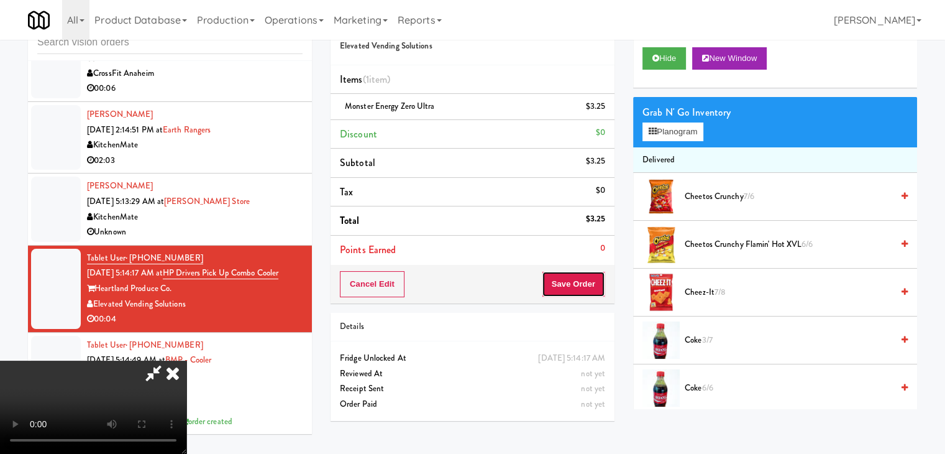
click at [582, 286] on button "Save Order" at bounding box center [573, 284] width 63 height 26
drag, startPoint x: 582, startPoint y: 286, endPoint x: 588, endPoint y: 293, distance: 9.2
click at [582, 286] on button "Save Order" at bounding box center [573, 284] width 63 height 26
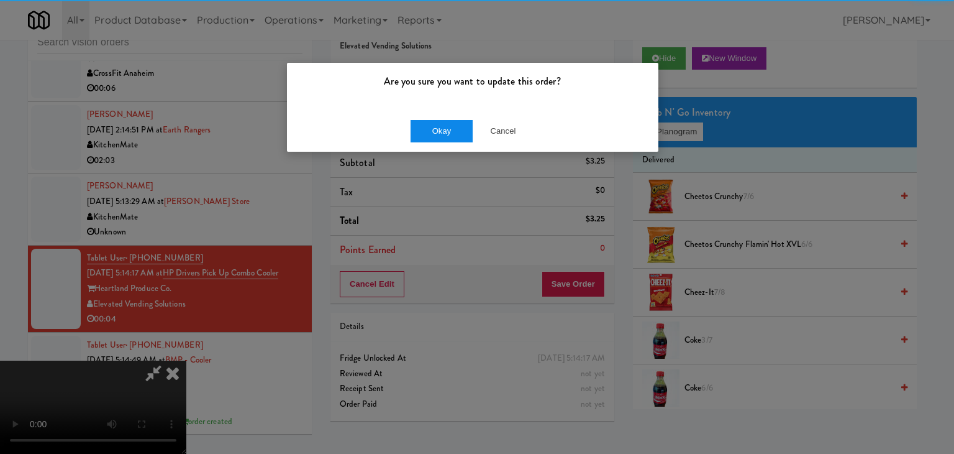
click at [447, 140] on div "Okay Cancel" at bounding box center [473, 131] width 372 height 42
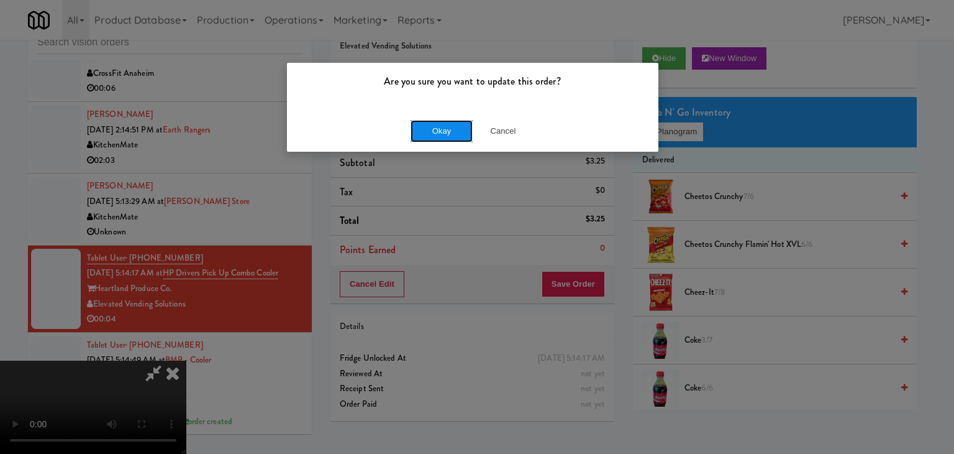
click at [426, 127] on button "Okay" at bounding box center [442, 131] width 62 height 22
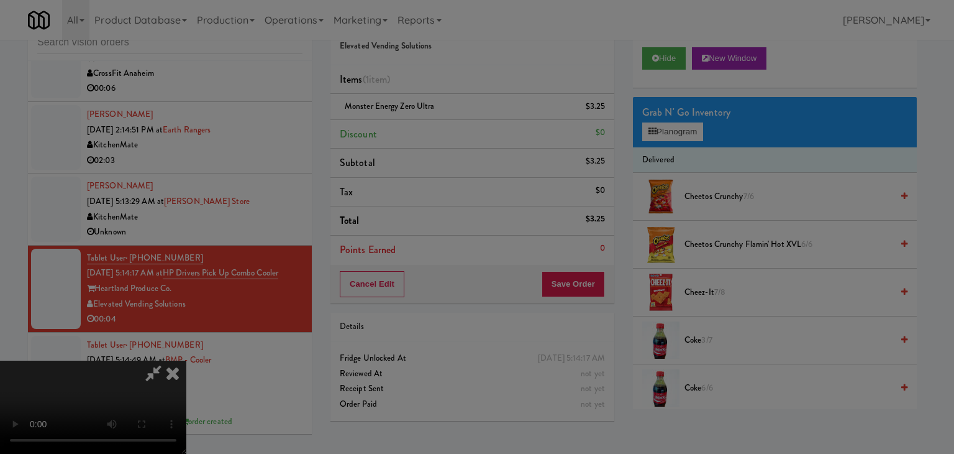
click at [426, 119] on button "Okay" at bounding box center [442, 108] width 62 height 22
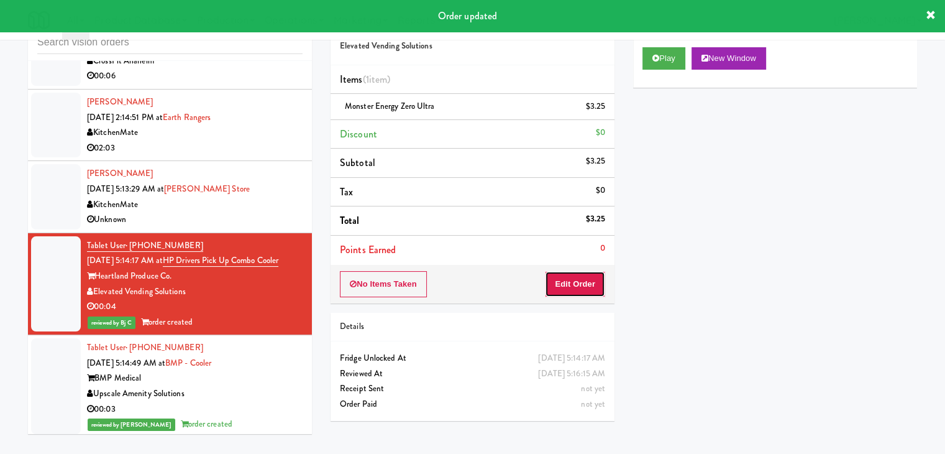
drag, startPoint x: 594, startPoint y: 288, endPoint x: 626, endPoint y: 229, distance: 66.8
click at [595, 286] on button "Edit Order" at bounding box center [575, 284] width 60 height 26
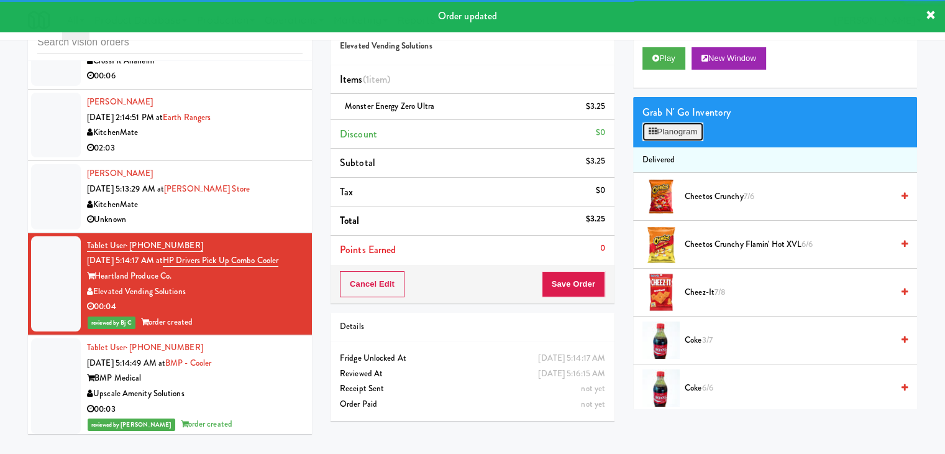
click at [677, 137] on button "Planogram" at bounding box center [673, 131] width 61 height 19
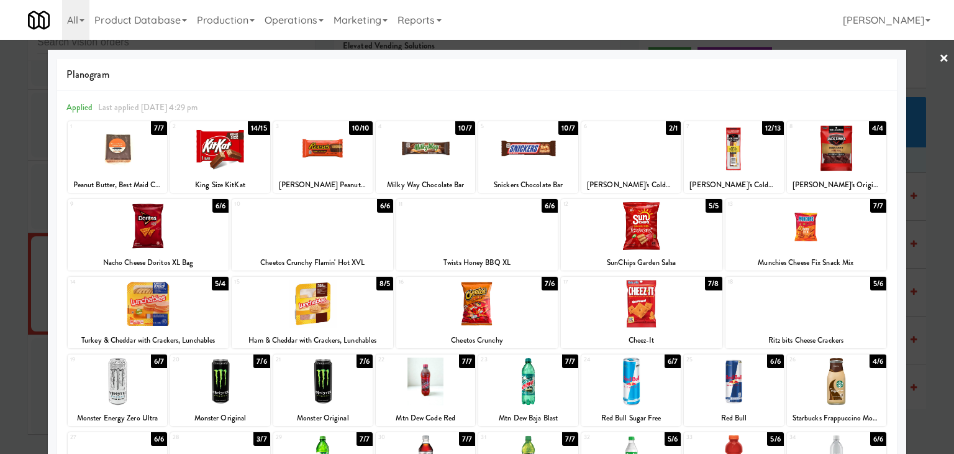
click at [0, 275] on div at bounding box center [477, 227] width 954 height 454
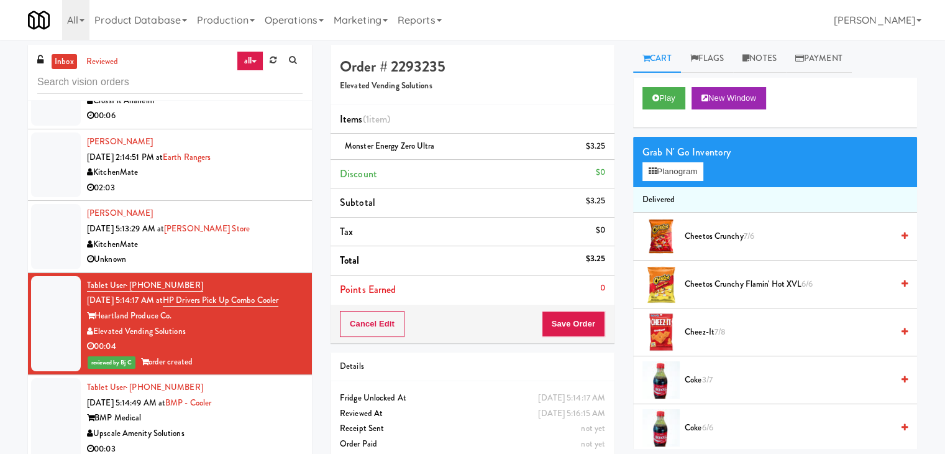
click at [268, 252] on div "Unknown" at bounding box center [195, 260] width 216 height 16
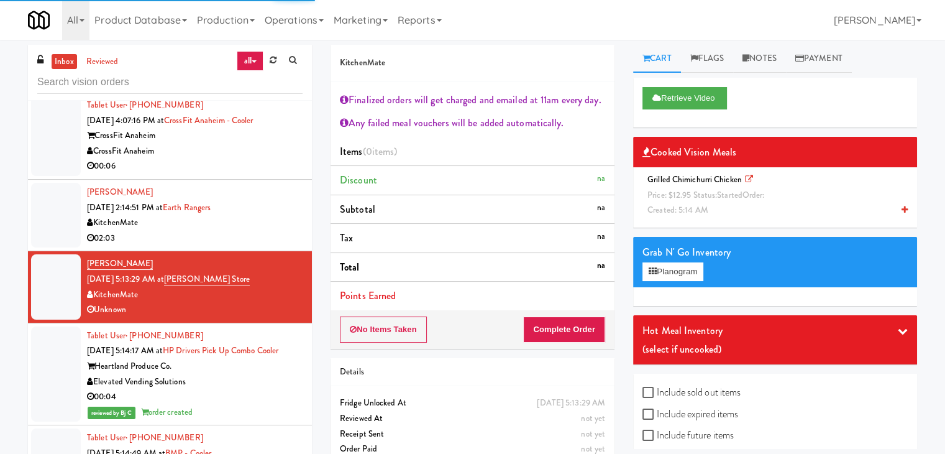
scroll to position [2131, 0]
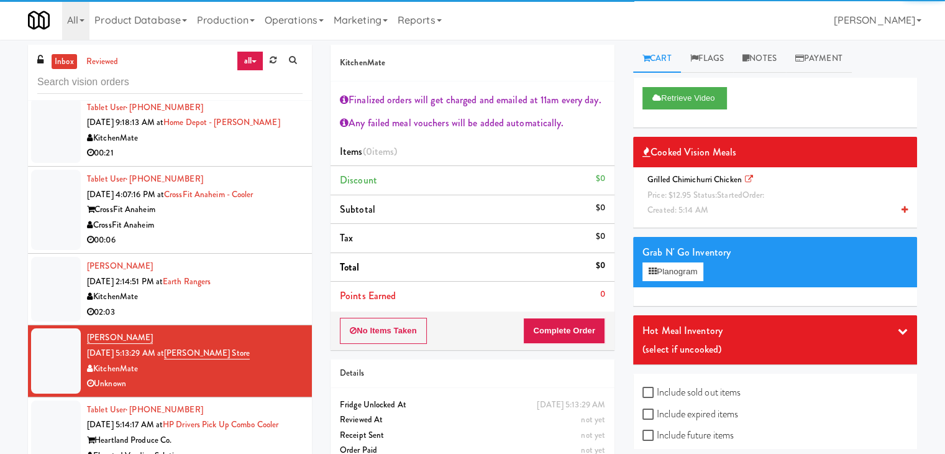
click at [262, 289] on div "KitchenMate" at bounding box center [195, 297] width 216 height 16
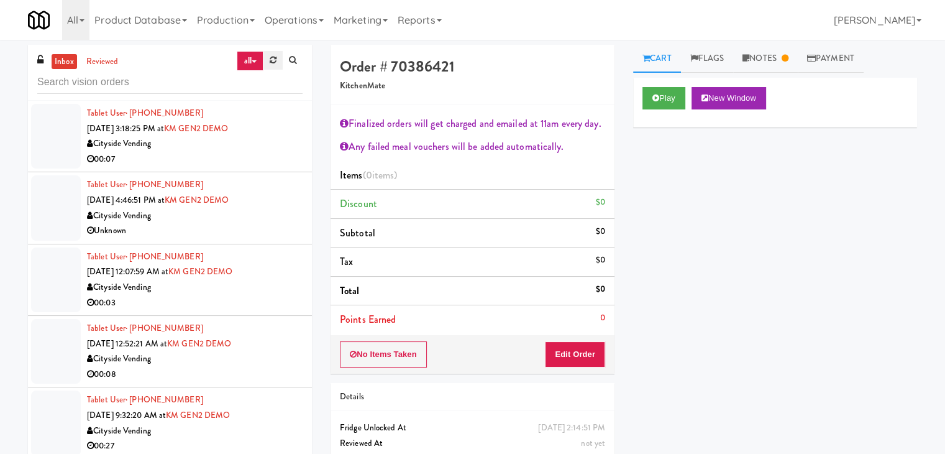
click at [271, 62] on icon at bounding box center [273, 60] width 7 height 8
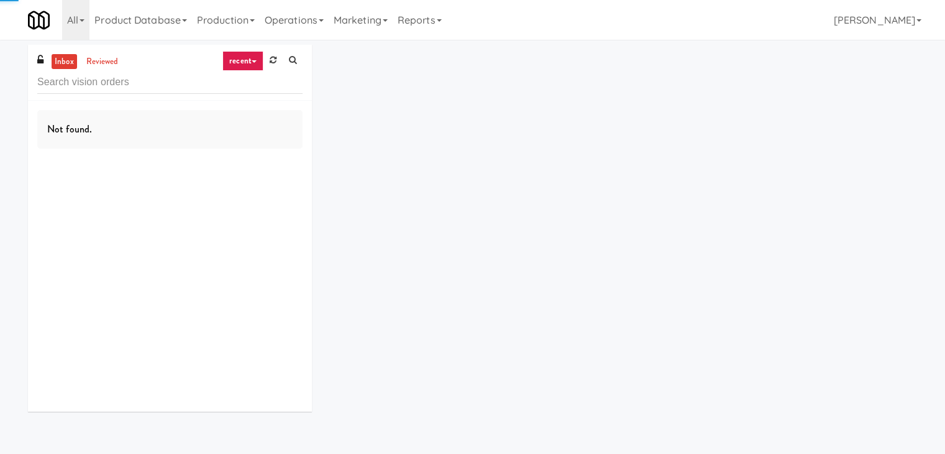
click at [251, 63] on link "recent" at bounding box center [242, 61] width 41 height 20
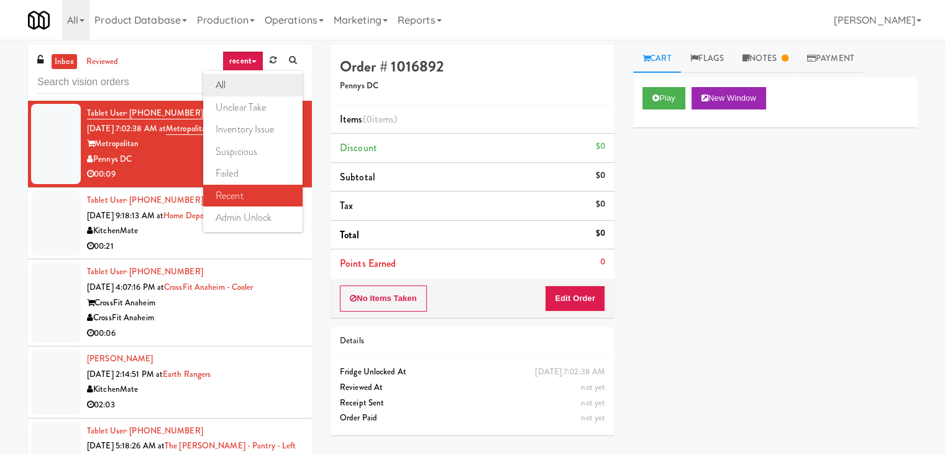
click at [247, 85] on link "all" at bounding box center [252, 85] width 99 height 22
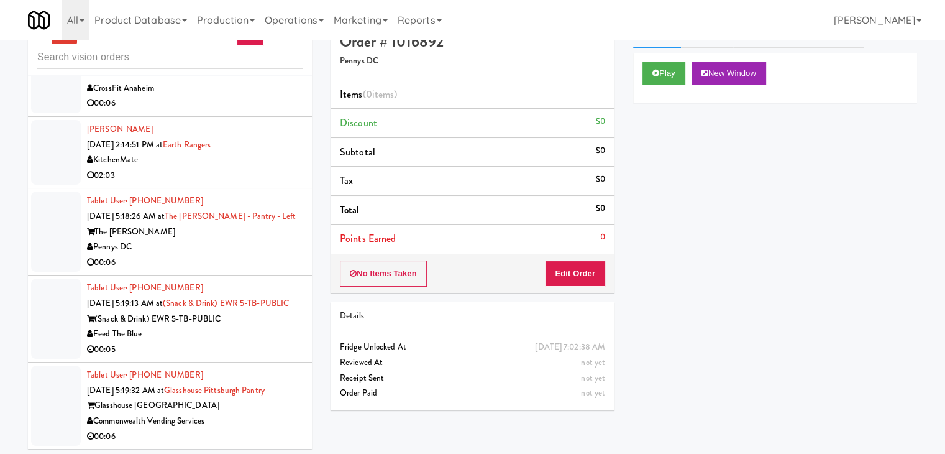
scroll to position [40, 0]
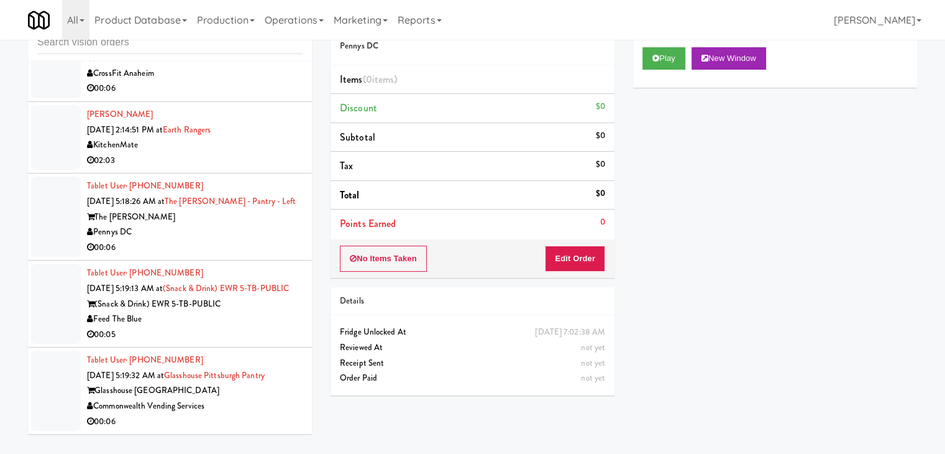
click at [249, 407] on div "Commonwealth Vending Services" at bounding box center [195, 406] width 216 height 16
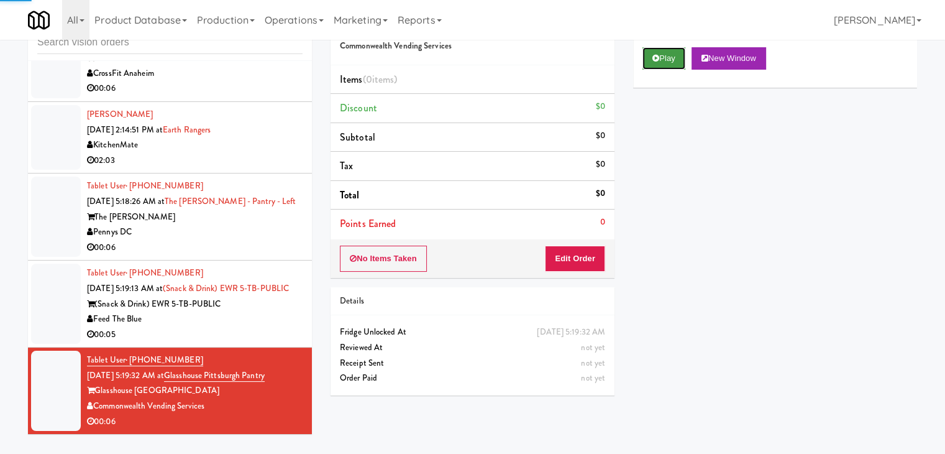
click at [670, 63] on button "Play" at bounding box center [664, 58] width 43 height 22
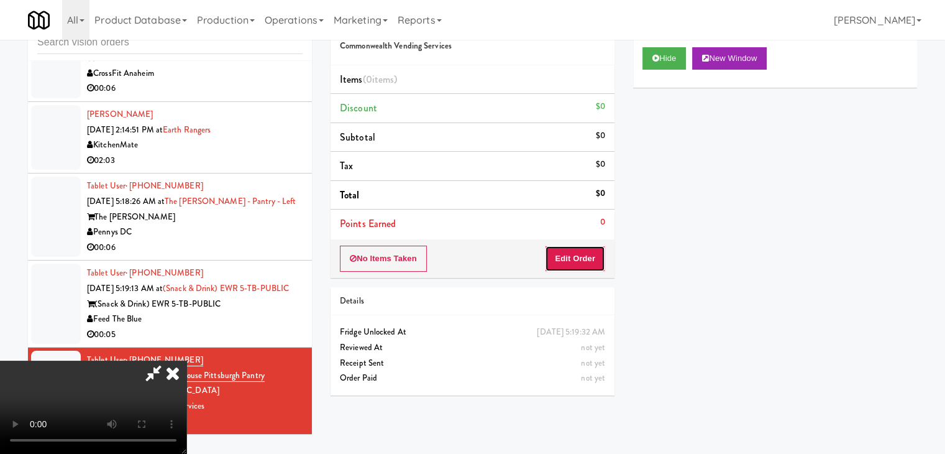
click at [582, 256] on button "Edit Order" at bounding box center [575, 258] width 60 height 26
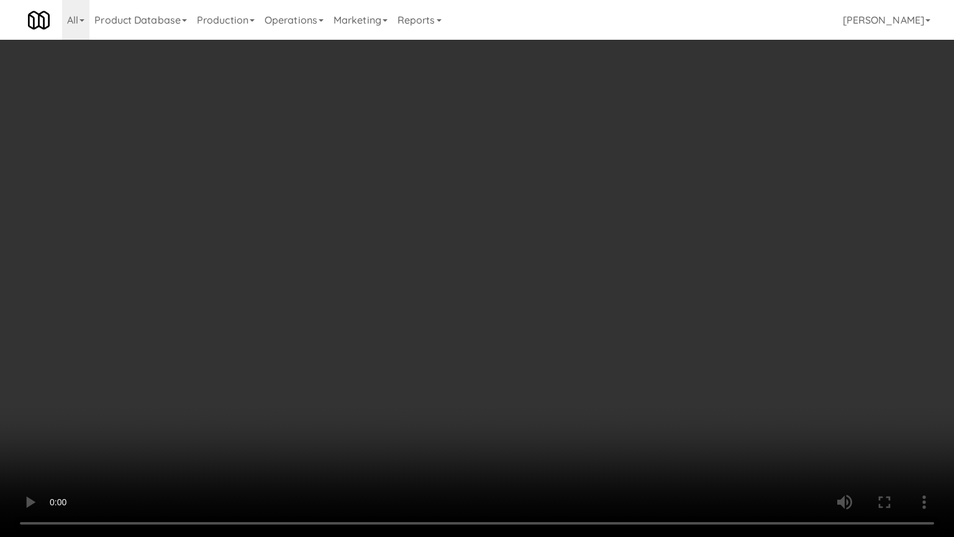
click at [552, 353] on video at bounding box center [477, 268] width 954 height 537
drag, startPoint x: 553, startPoint y: 352, endPoint x: 539, endPoint y: 362, distance: 16.9
click at [553, 353] on video at bounding box center [477, 268] width 954 height 537
click at [554, 331] on video at bounding box center [477, 268] width 954 height 537
drag, startPoint x: 554, startPoint y: 331, endPoint x: 543, endPoint y: 341, distance: 14.1
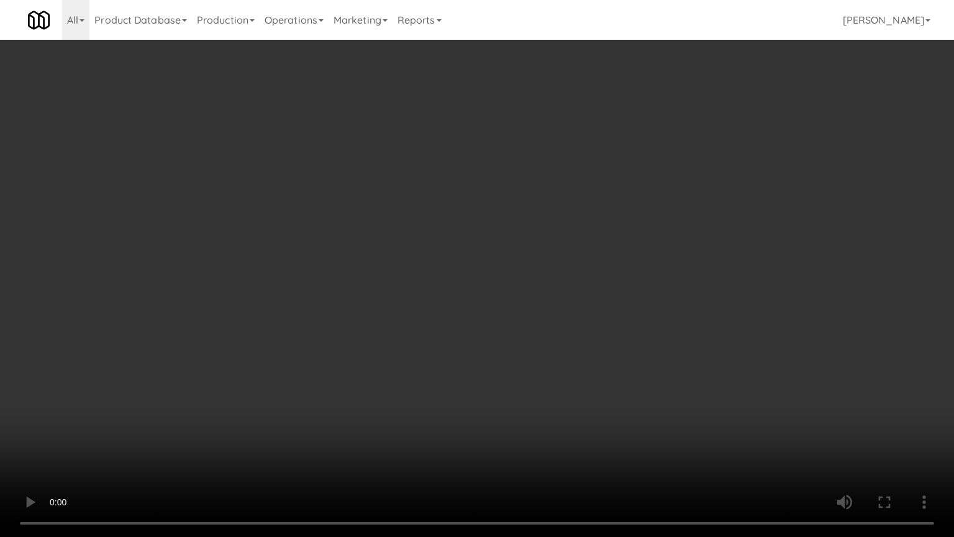
click at [544, 339] on video at bounding box center [477, 268] width 954 height 537
click at [545, 336] on video at bounding box center [477, 268] width 954 height 537
click at [546, 336] on video at bounding box center [477, 268] width 954 height 537
drag, startPoint x: 546, startPoint y: 336, endPoint x: 572, endPoint y: 249, distance: 90.8
click at [547, 336] on video at bounding box center [477, 268] width 954 height 537
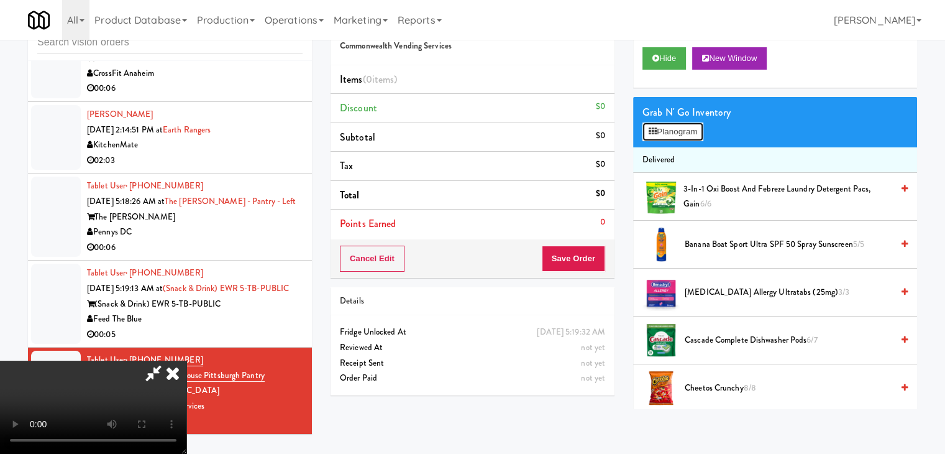
click at [680, 137] on button "Planogram" at bounding box center [673, 131] width 61 height 19
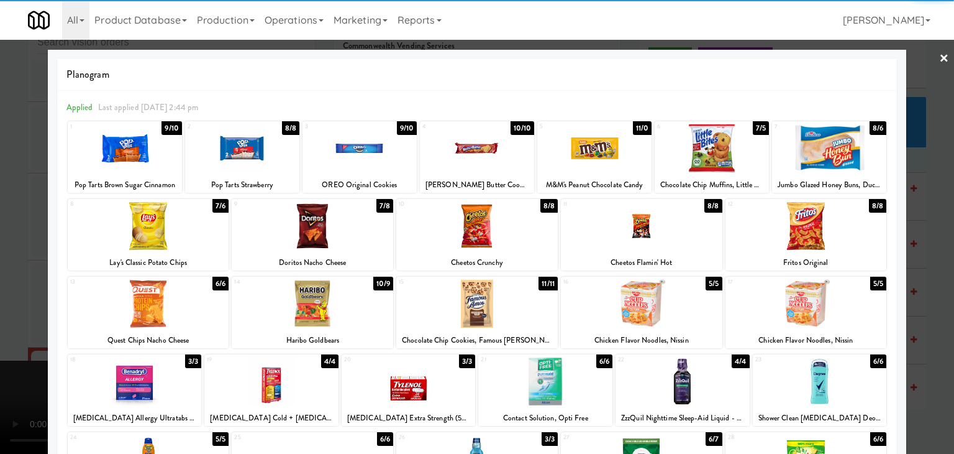
click at [322, 238] on div at bounding box center [313, 226] width 162 height 48
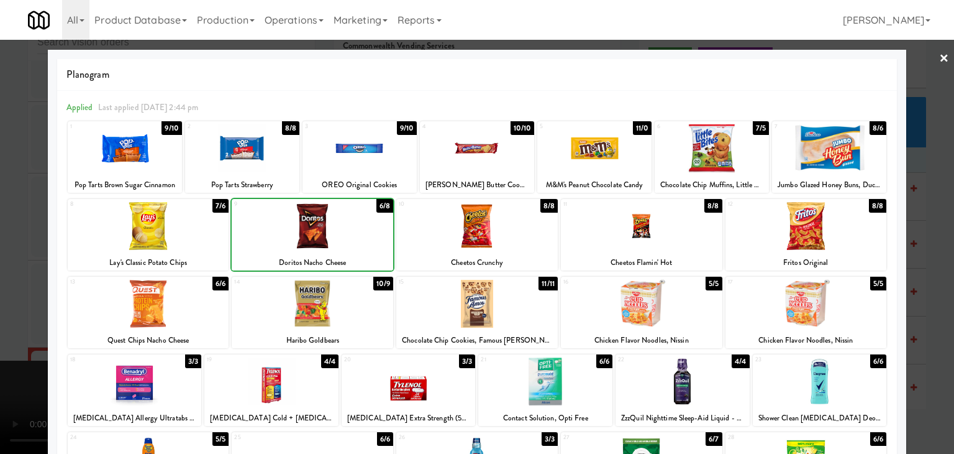
click at [328, 306] on div at bounding box center [313, 304] width 162 height 48
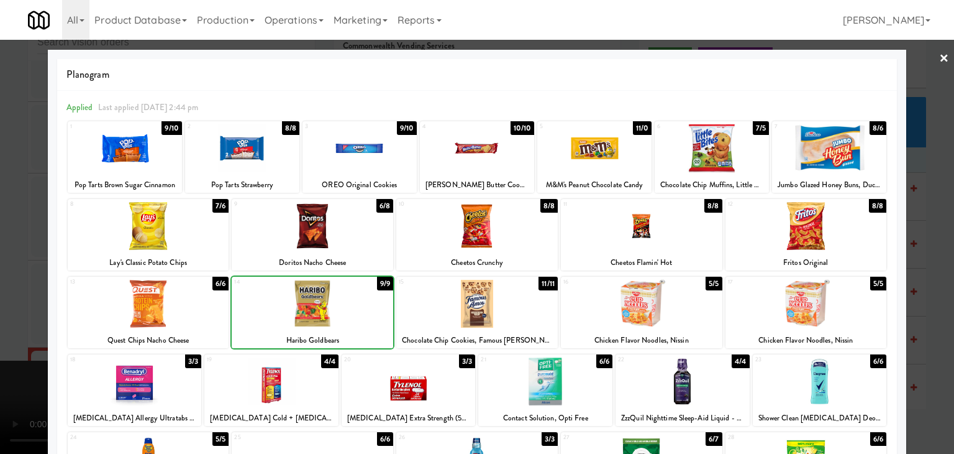
click at [0, 309] on div at bounding box center [477, 227] width 954 height 454
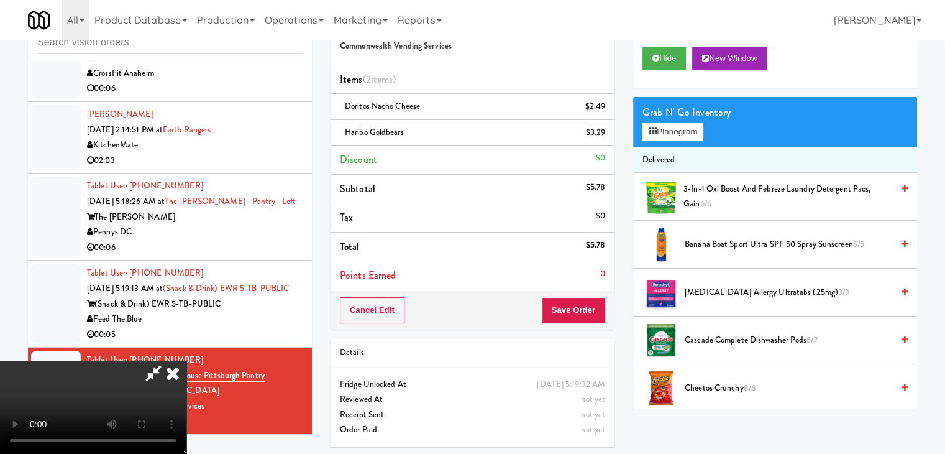
drag, startPoint x: 331, startPoint y: 314, endPoint x: 364, endPoint y: 321, distance: 33.0
click at [186, 360] on video at bounding box center [93, 406] width 186 height 93
click at [585, 312] on button "Save Order" at bounding box center [573, 310] width 63 height 26
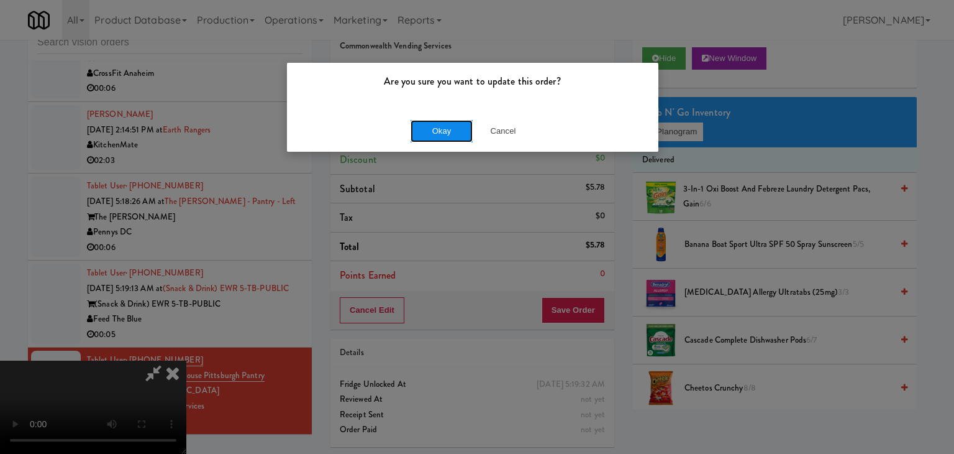
click at [431, 135] on button "Okay" at bounding box center [442, 131] width 62 height 22
click at [432, 135] on body "Are you sure you want to update this order? Okay Cancel Okay Are you sure you w…" at bounding box center [477, 227] width 954 height 454
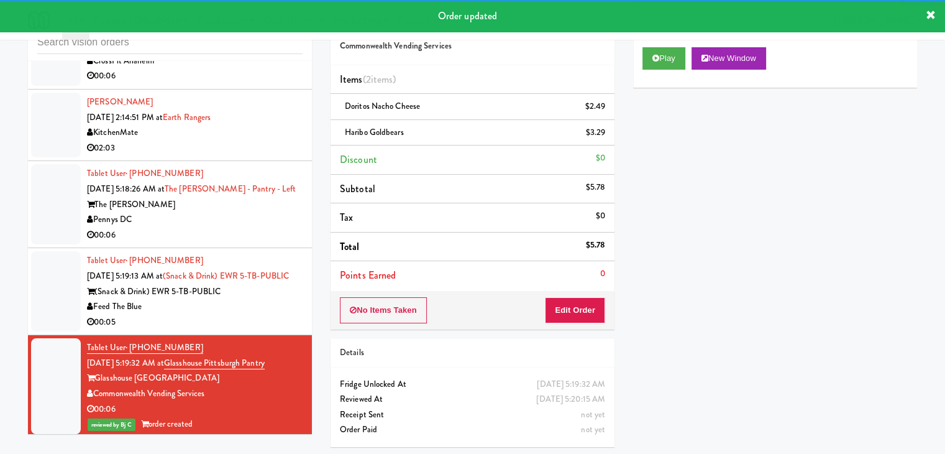
click at [264, 330] on div "00:05" at bounding box center [195, 322] width 216 height 16
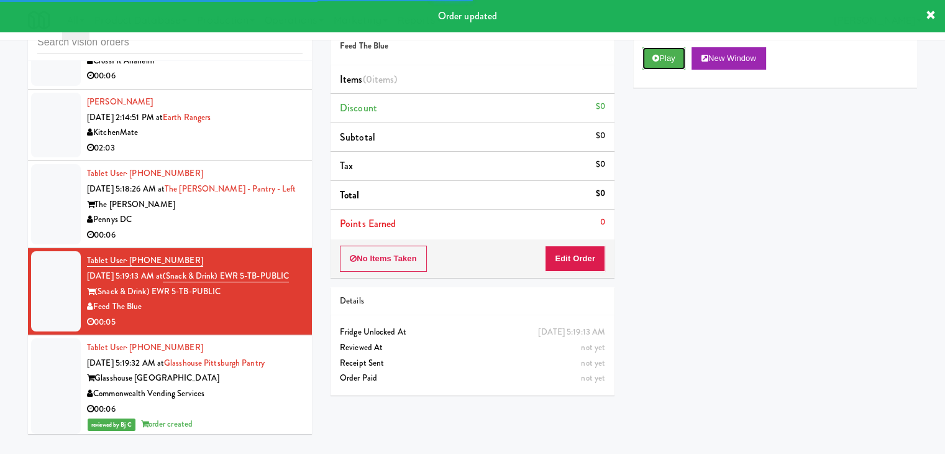
drag, startPoint x: 659, startPoint y: 53, endPoint x: 643, endPoint y: 93, distance: 42.7
click at [658, 55] on button "Play" at bounding box center [664, 58] width 43 height 22
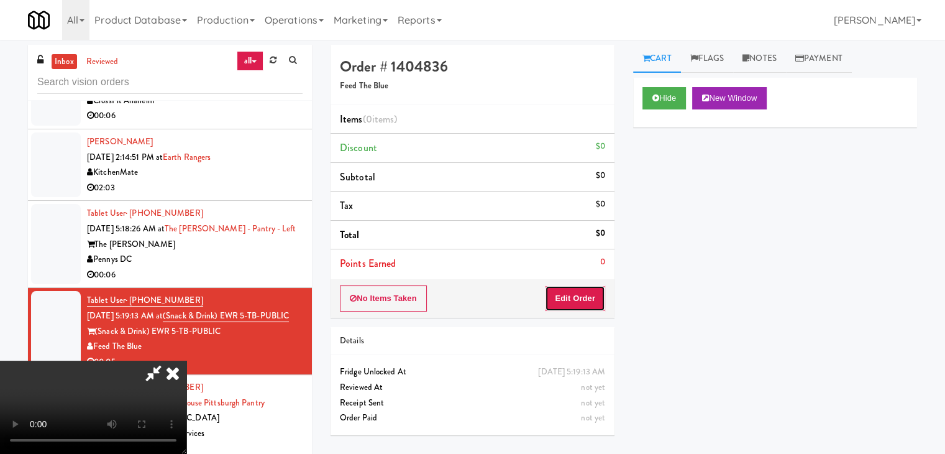
click at [583, 298] on button "Edit Order" at bounding box center [575, 298] width 60 height 26
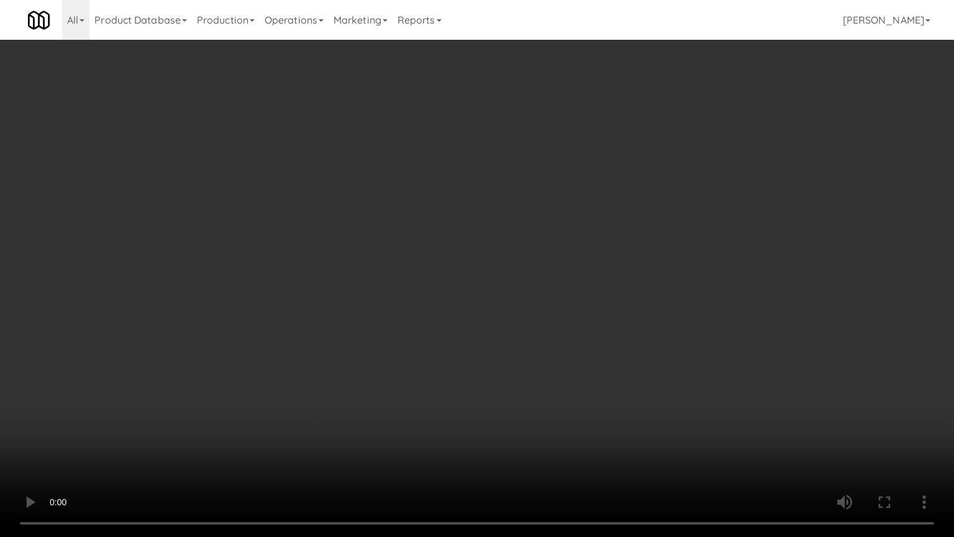
click at [519, 360] on video at bounding box center [477, 268] width 954 height 537
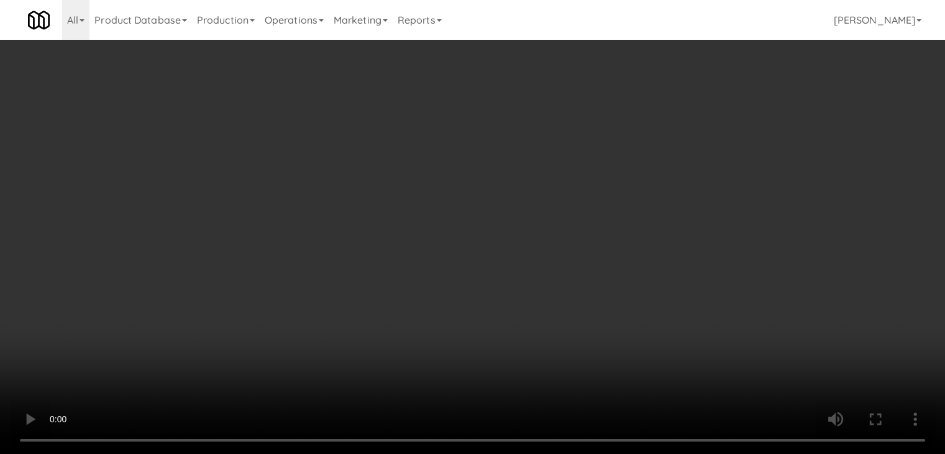
click at [523, 313] on video at bounding box center [472, 227] width 945 height 454
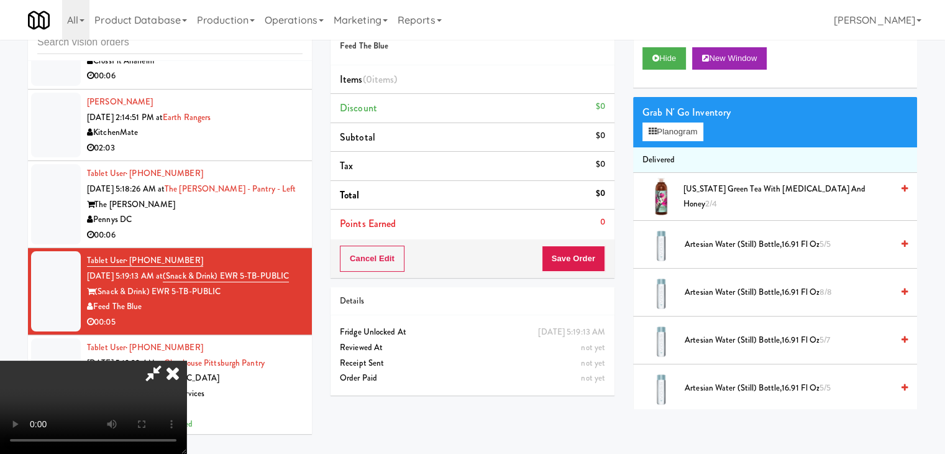
click at [186, 360] on video at bounding box center [93, 406] width 186 height 93
click at [679, 132] on button "Planogram" at bounding box center [673, 131] width 61 height 19
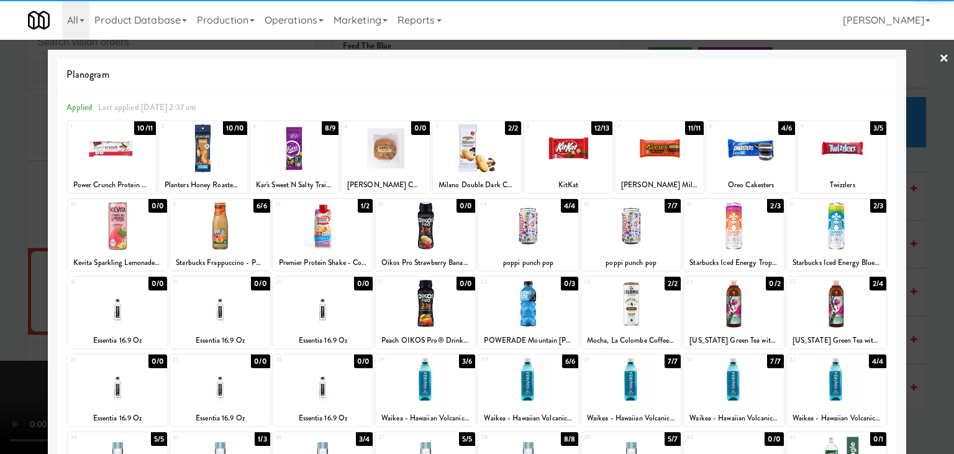
click at [226, 307] on div at bounding box center [219, 304] width 99 height 48
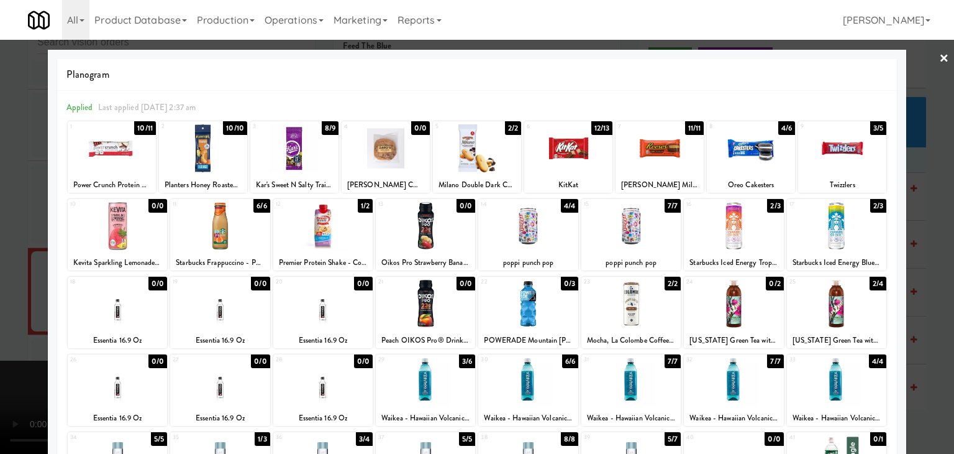
click at [0, 326] on div at bounding box center [477, 227] width 954 height 454
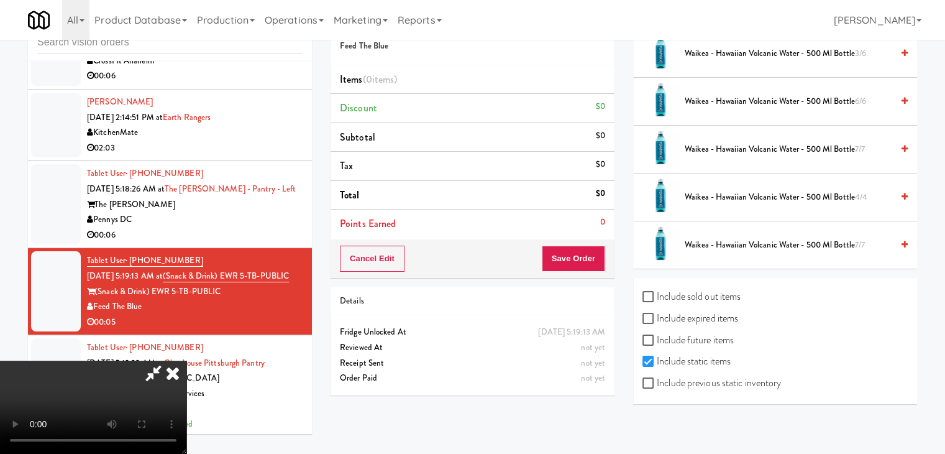
click at [746, 377] on label "Include previous static inventory" at bounding box center [712, 382] width 139 height 19
click at [657, 378] on input "Include previous static inventory" at bounding box center [650, 383] width 14 height 10
checkbox input "true"
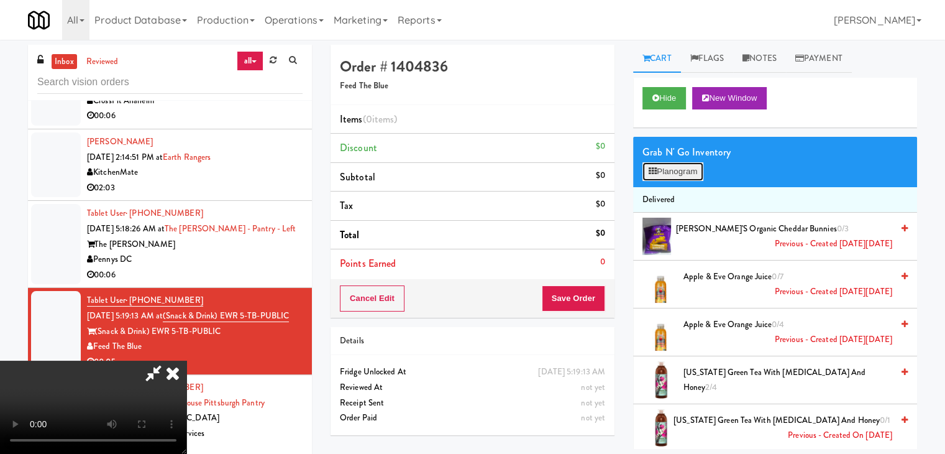
click at [684, 171] on button "Planogram" at bounding box center [673, 171] width 61 height 19
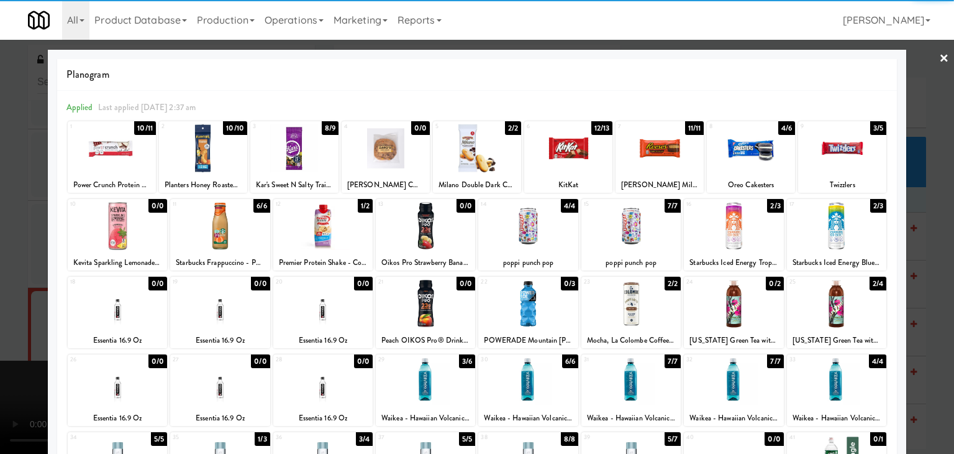
click at [203, 318] on div at bounding box center [219, 304] width 99 height 48
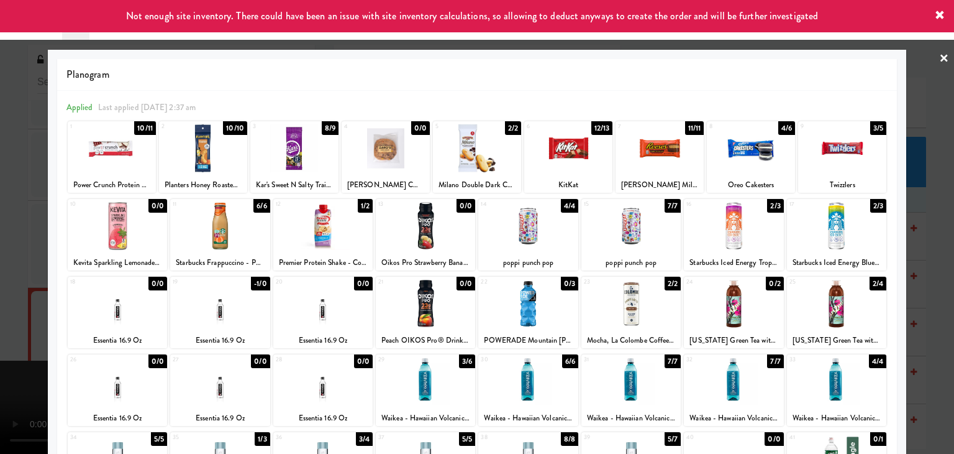
drag, startPoint x: 0, startPoint y: 325, endPoint x: 274, endPoint y: 315, distance: 274.2
click at [0, 324] on div at bounding box center [477, 227] width 954 height 454
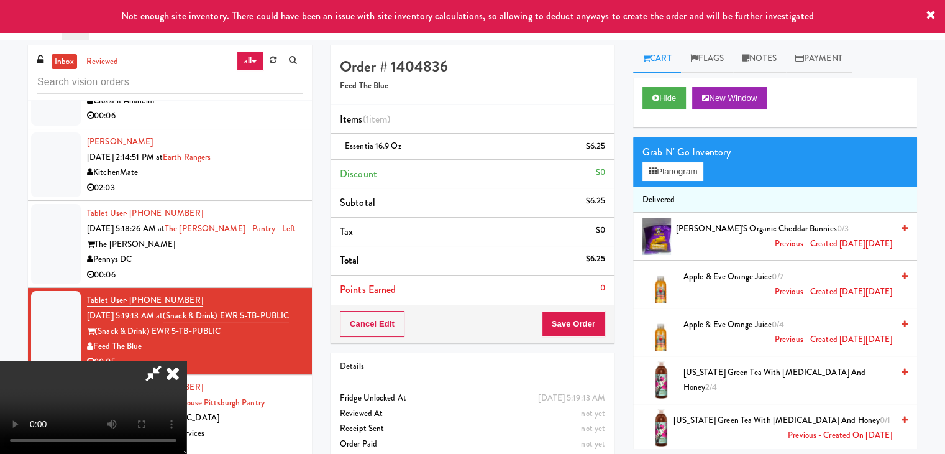
click at [186, 360] on video at bounding box center [93, 406] width 186 height 93
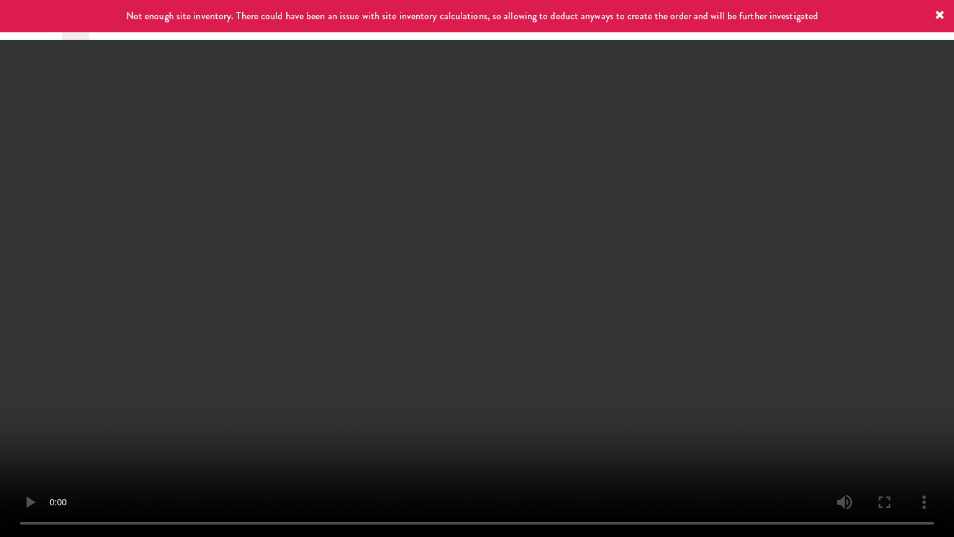
click at [464, 373] on video at bounding box center [477, 268] width 954 height 537
click at [497, 359] on video at bounding box center [477, 268] width 954 height 537
click at [500, 358] on video at bounding box center [477, 268] width 954 height 537
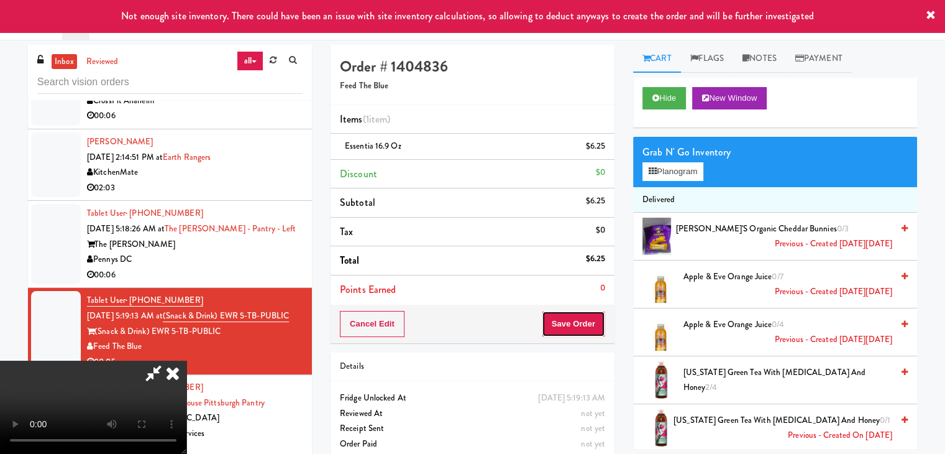
click at [598, 322] on button "Save Order" at bounding box center [573, 324] width 63 height 26
click at [590, 311] on button "Save Order" at bounding box center [573, 324] width 63 height 26
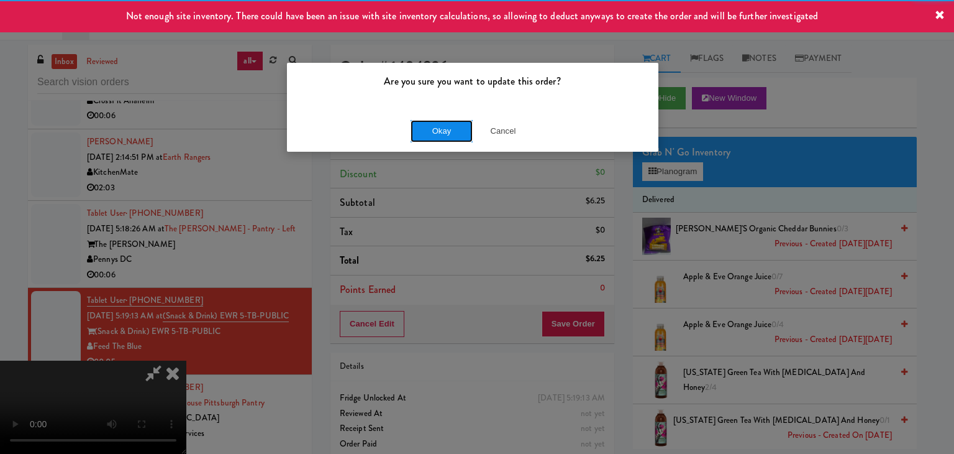
click at [451, 130] on button "Okay" at bounding box center [442, 131] width 62 height 22
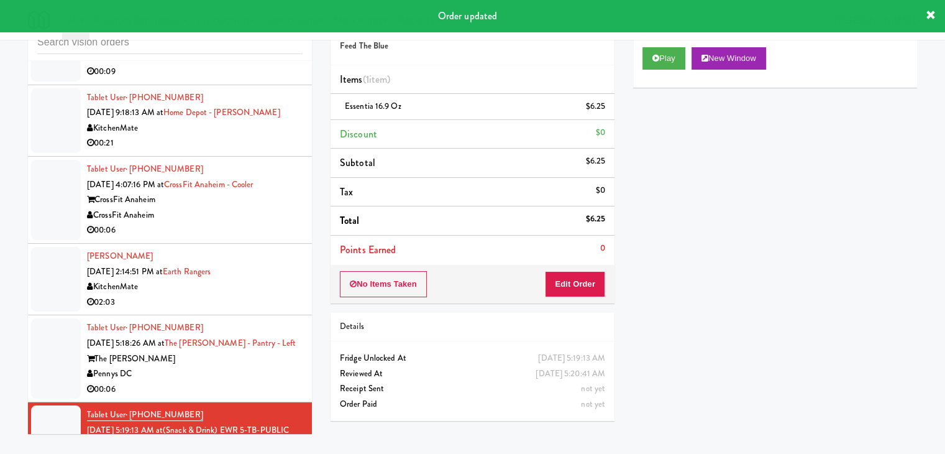
scroll to position [2100, 0]
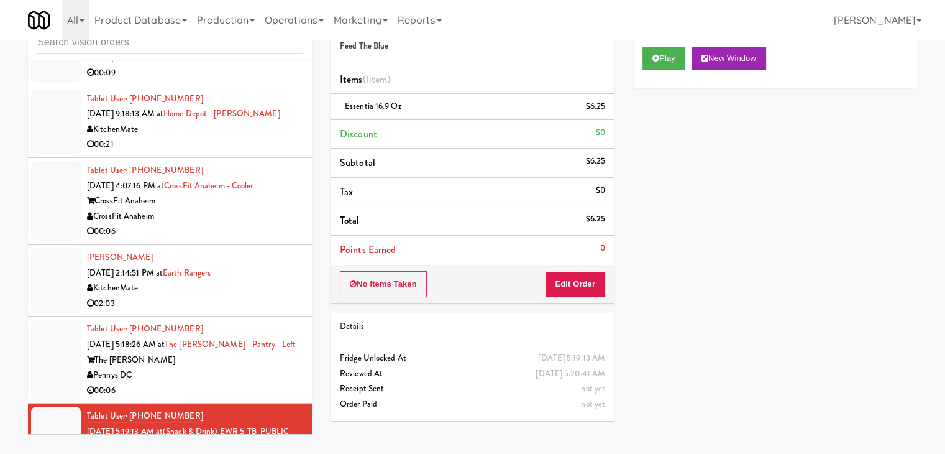
click at [239, 364] on div "Tablet User · (301) 613-8094 Sep 25, 2025 5:18:26 AM at The Whitmore - Pantry -…" at bounding box center [195, 359] width 216 height 76
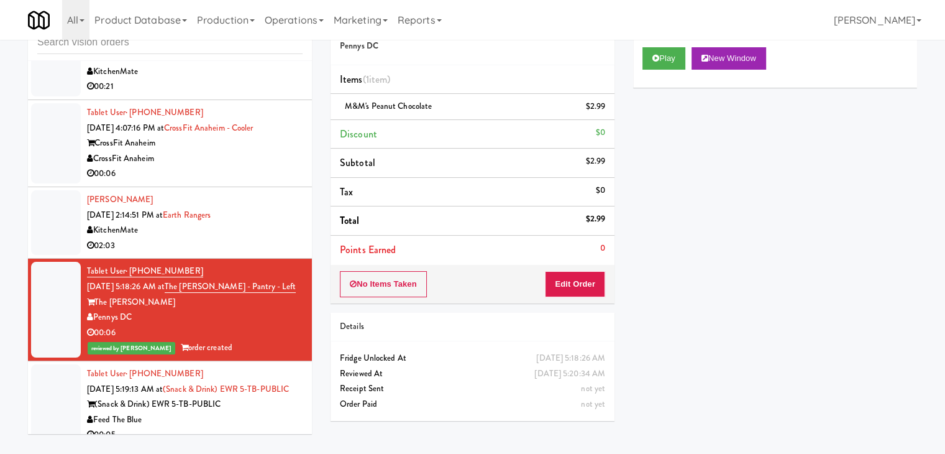
scroll to position [2115, 0]
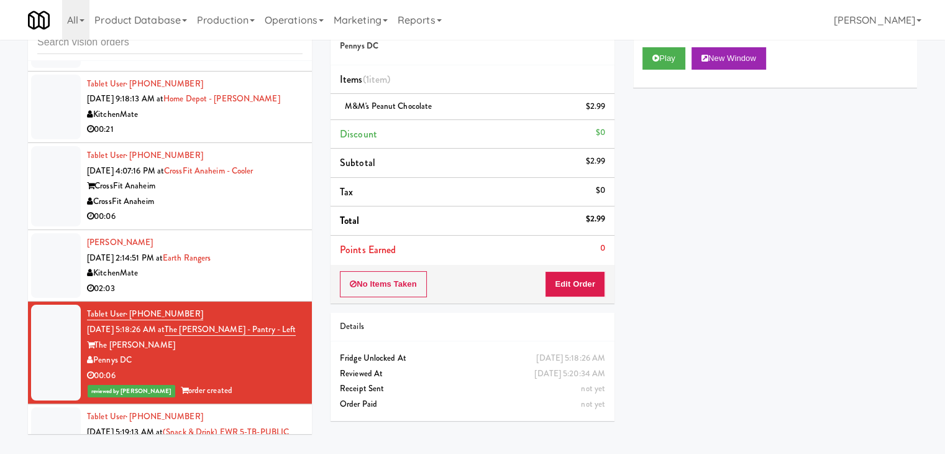
click at [272, 258] on div "Alexandra Djorjevic Sep 23, 2025 2:14:51 PM at Earth Rangers KitchenMate 02:03" at bounding box center [195, 265] width 216 height 61
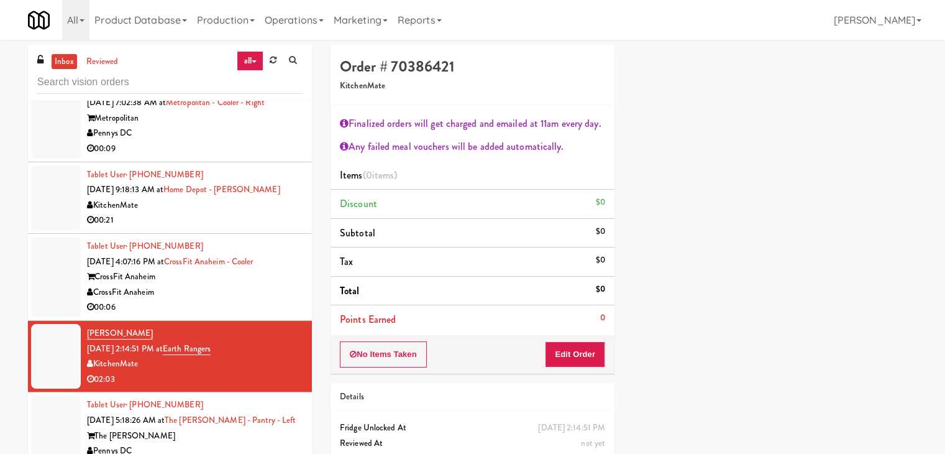
scroll to position [2301, 0]
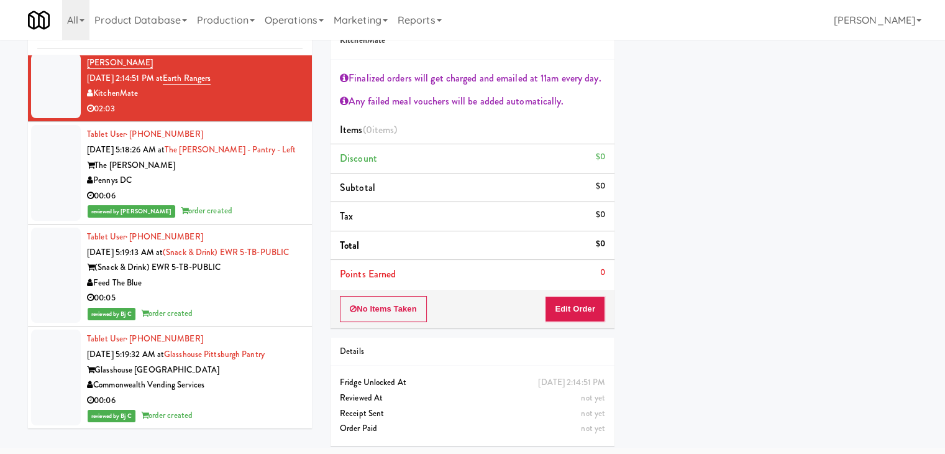
click at [267, 188] on div "00:06" at bounding box center [195, 196] width 216 height 16
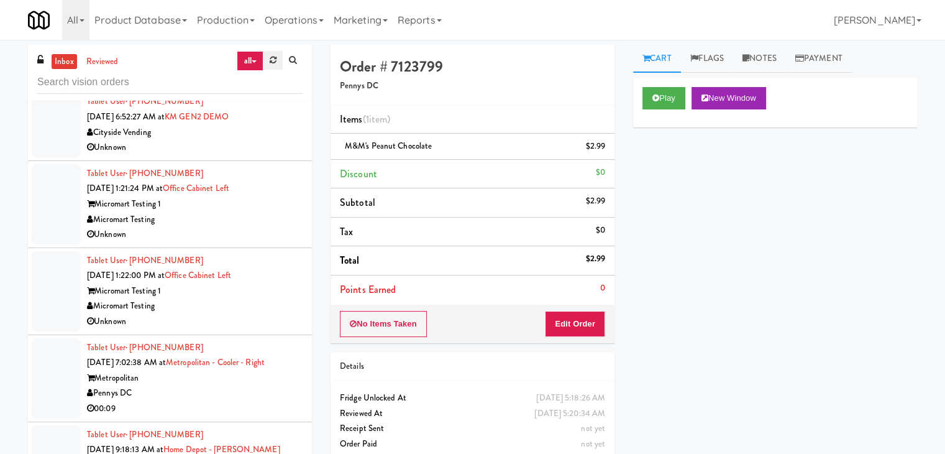
click at [280, 60] on link at bounding box center [272, 60] width 19 height 19
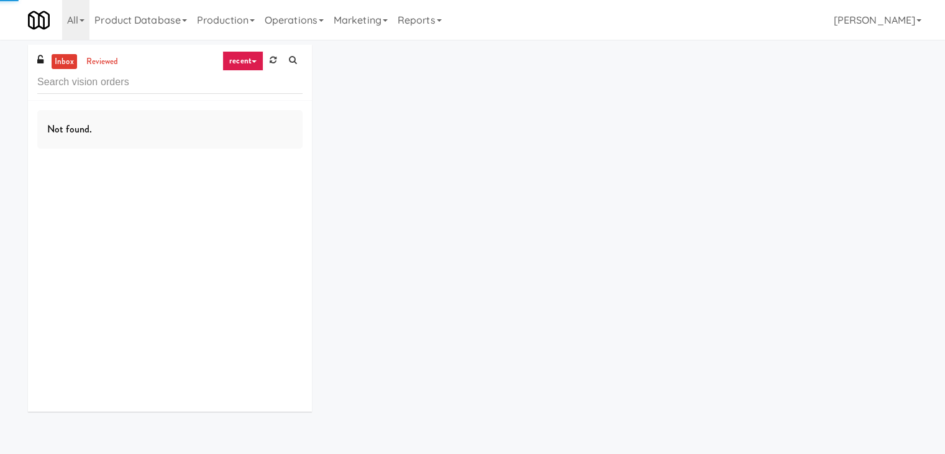
click at [234, 60] on link "recent" at bounding box center [242, 61] width 41 height 20
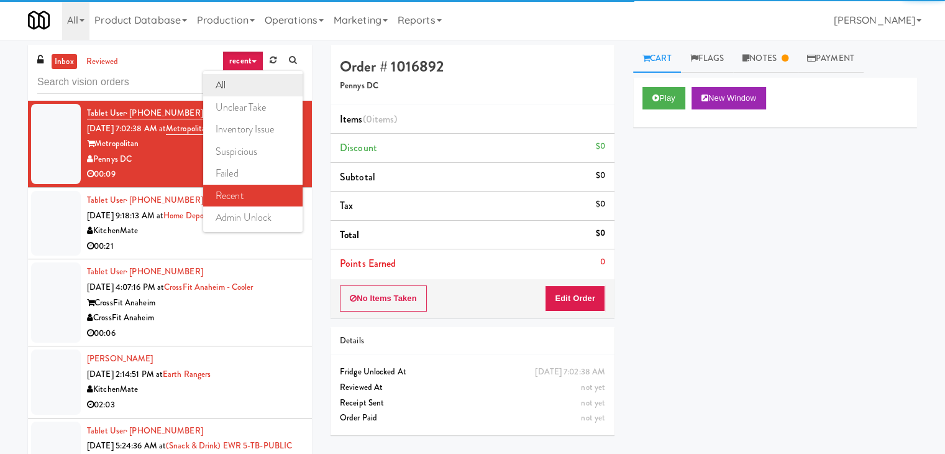
click at [261, 78] on link "all" at bounding box center [252, 85] width 99 height 22
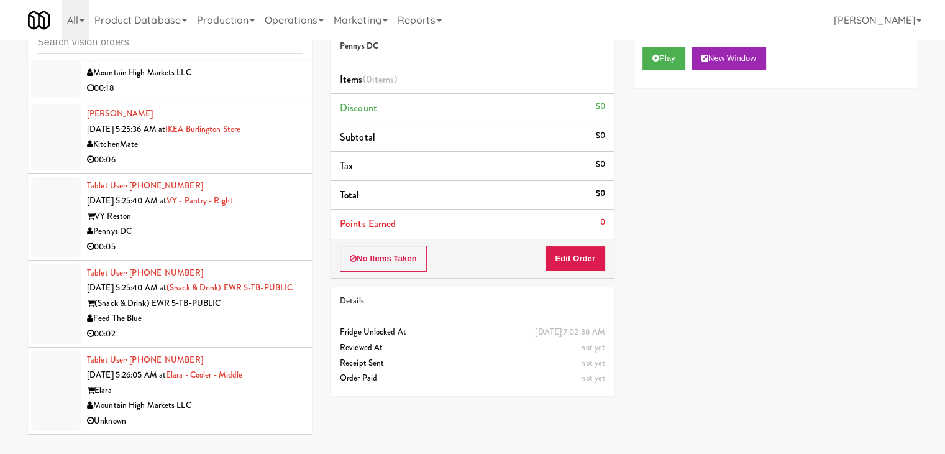
scroll to position [2516, 0]
click at [236, 321] on div "Feed The Blue" at bounding box center [195, 319] width 216 height 16
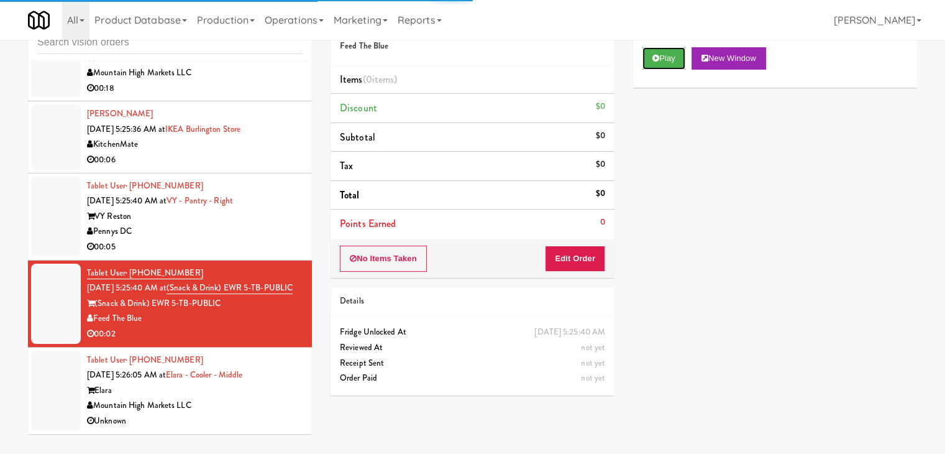
drag, startPoint x: 666, startPoint y: 64, endPoint x: 656, endPoint y: 84, distance: 22.2
click at [665, 64] on button "Play" at bounding box center [664, 58] width 43 height 22
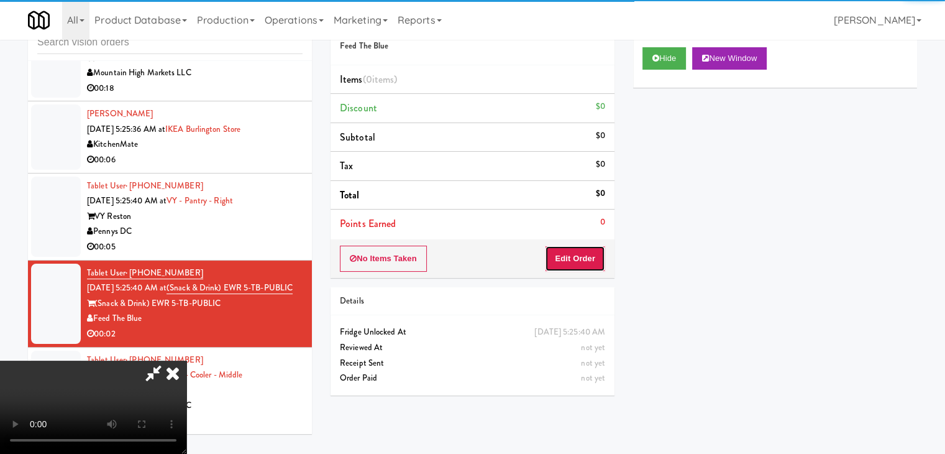
click at [585, 258] on button "Edit Order" at bounding box center [575, 258] width 60 height 26
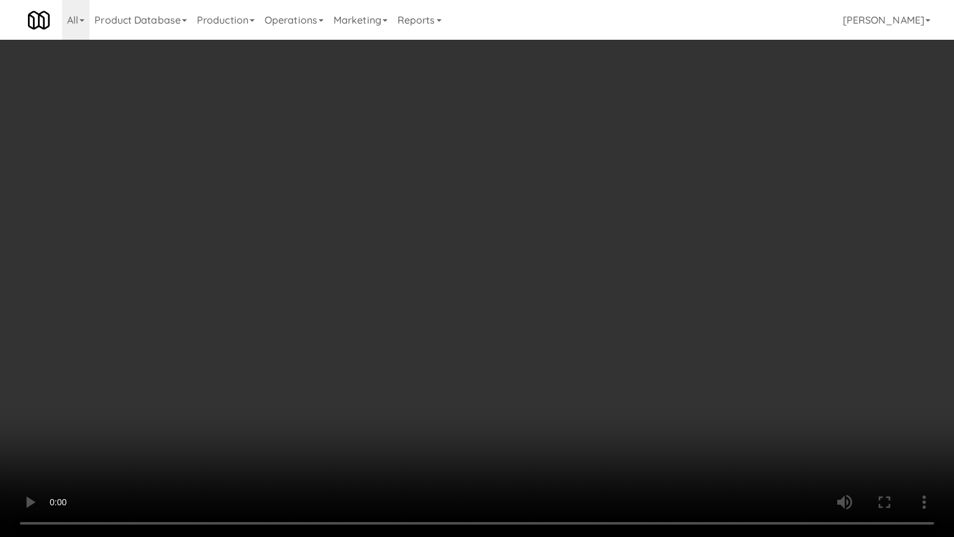
click at [568, 368] on video at bounding box center [477, 268] width 954 height 537
click at [590, 385] on video at bounding box center [477, 268] width 954 height 537
click at [590, 387] on video at bounding box center [477, 268] width 954 height 537
click at [590, 388] on video at bounding box center [477, 268] width 954 height 537
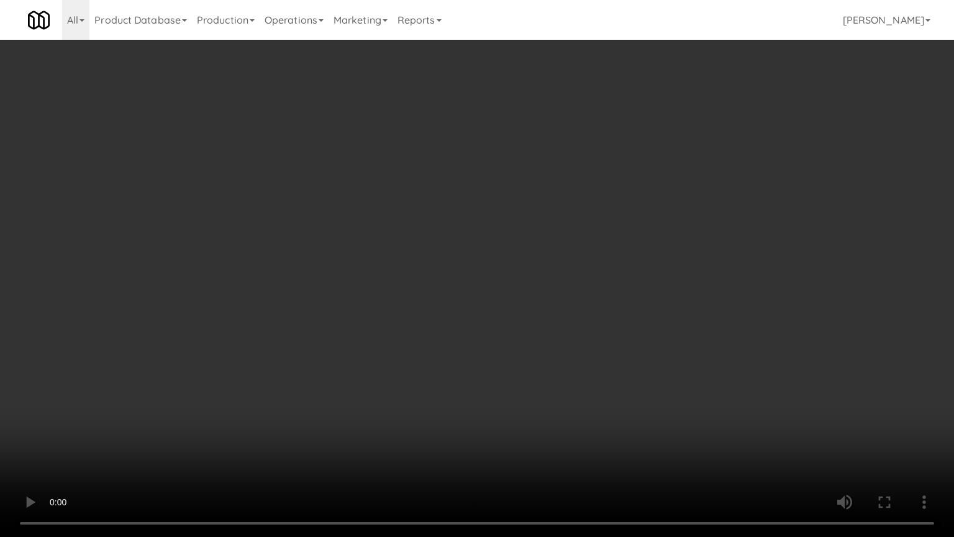
click at [590, 388] on video at bounding box center [477, 268] width 954 height 537
click at [588, 392] on video at bounding box center [477, 268] width 954 height 537
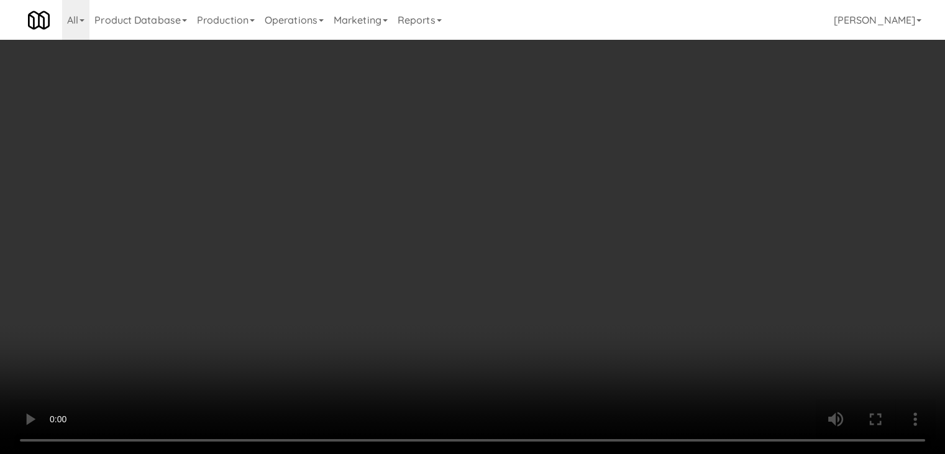
click at [590, 336] on div "Thursday, September 25th 2025 5:25:40 AM" at bounding box center [569, 332] width 71 height 16
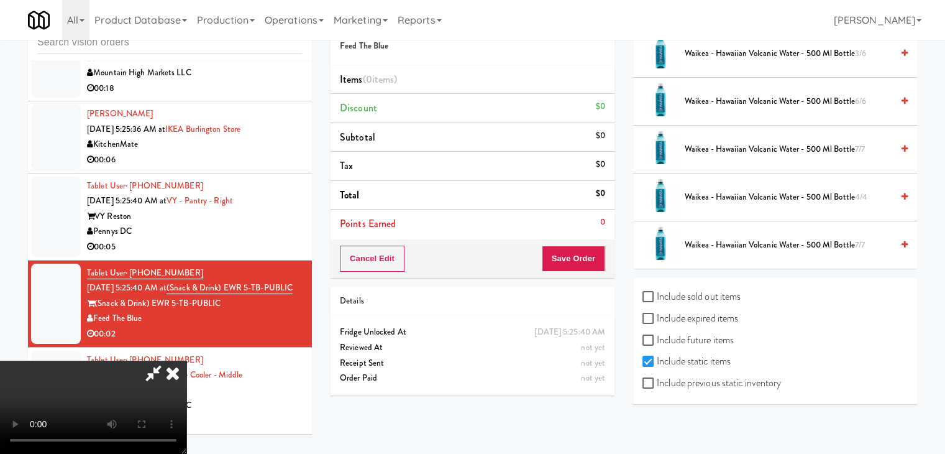
click at [743, 380] on label "Include previous static inventory" at bounding box center [712, 382] width 139 height 19
click at [657, 380] on input "Include previous static inventory" at bounding box center [650, 383] width 14 height 10
checkbox input "true"
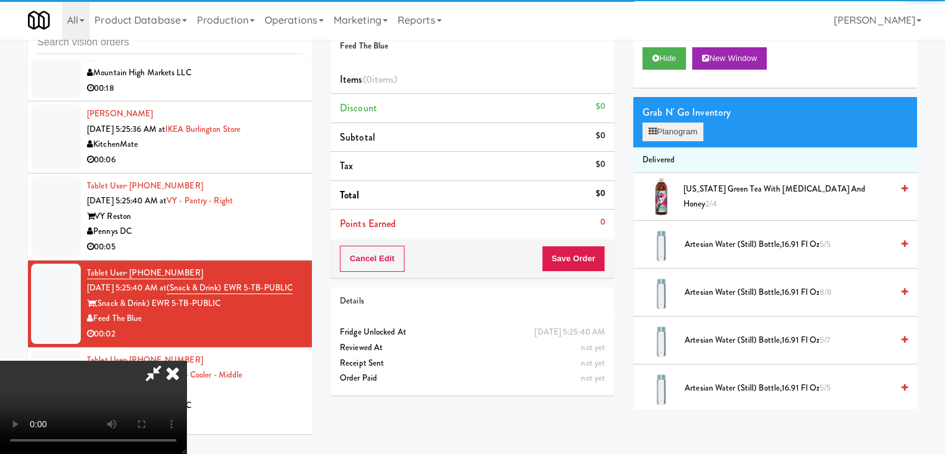
click at [677, 121] on div "Grab N' Go Inventory Planogram" at bounding box center [775, 122] width 284 height 50
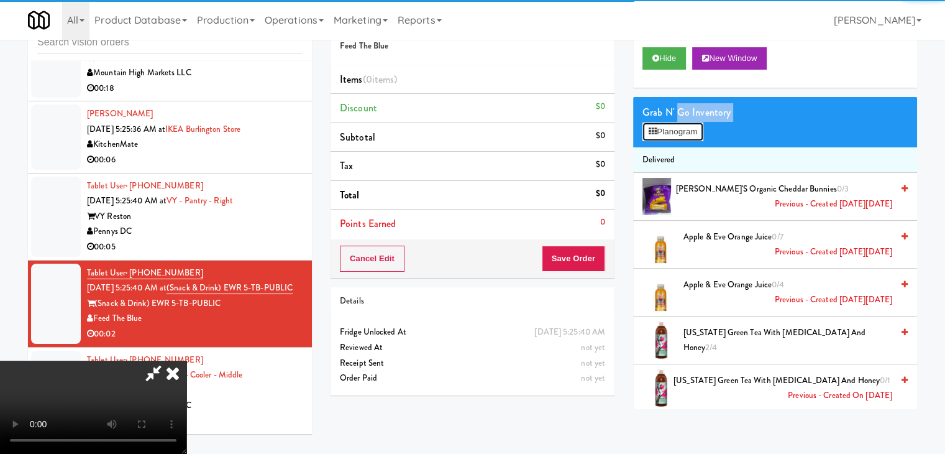
drag, startPoint x: 677, startPoint y: 125, endPoint x: 676, endPoint y: 134, distance: 8.8
click at [677, 126] on button "Planogram" at bounding box center [673, 131] width 61 height 19
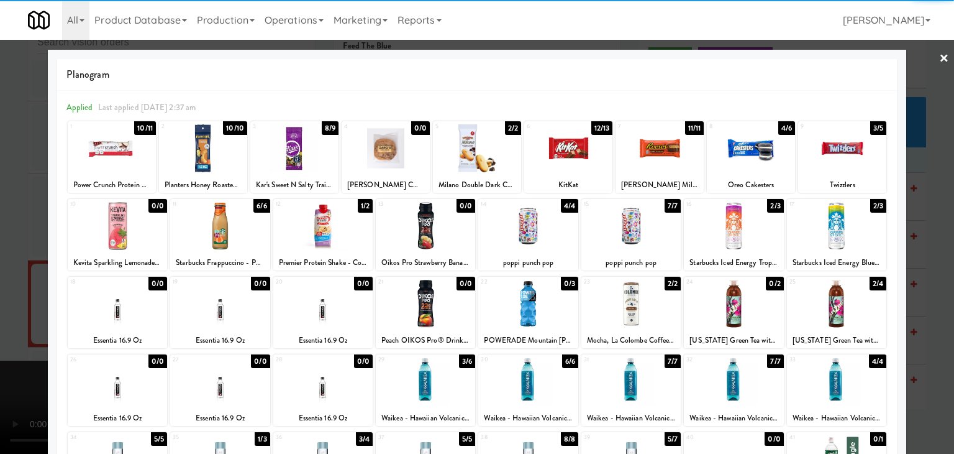
click at [93, 326] on div at bounding box center [117, 304] width 99 height 48
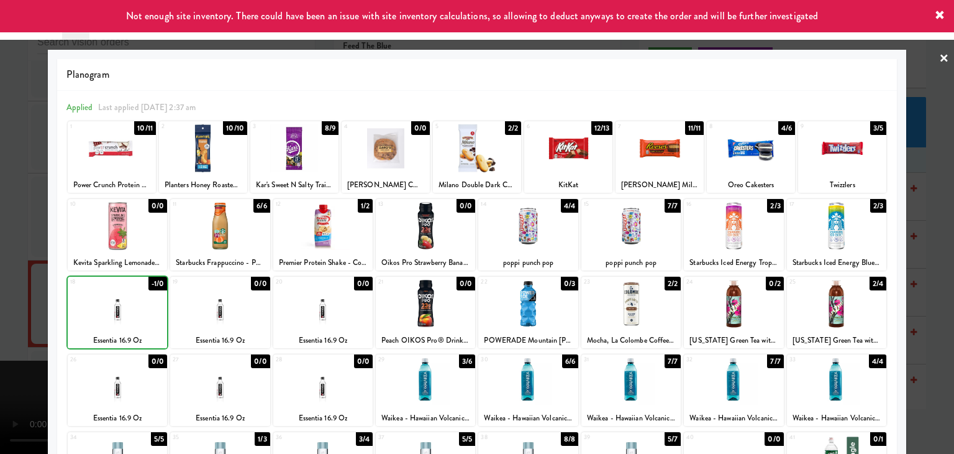
click at [0, 333] on div at bounding box center [477, 227] width 954 height 454
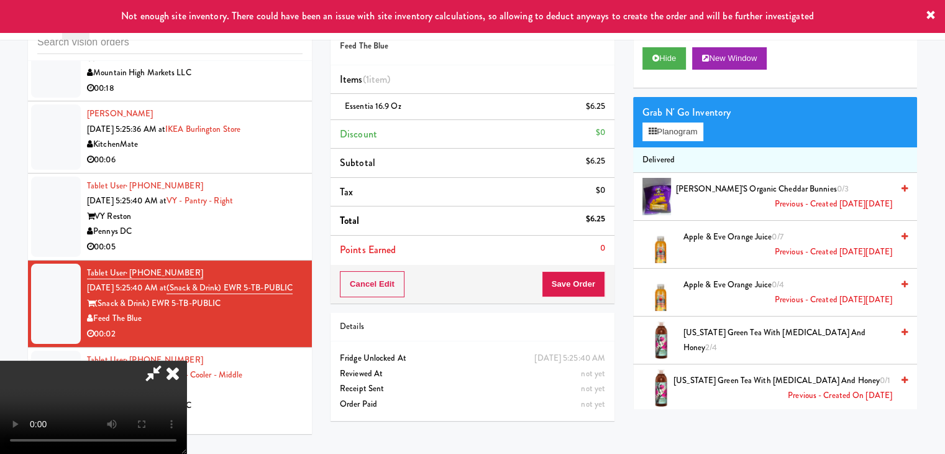
drag, startPoint x: 414, startPoint y: 325, endPoint x: 545, endPoint y: 322, distance: 131.1
click at [186, 360] on video at bounding box center [93, 406] width 186 height 93
click at [580, 288] on button "Save Order" at bounding box center [573, 284] width 63 height 26
drag, startPoint x: 580, startPoint y: 288, endPoint x: 521, endPoint y: 214, distance: 94.1
click at [577, 279] on button "Save Order" at bounding box center [573, 284] width 63 height 26
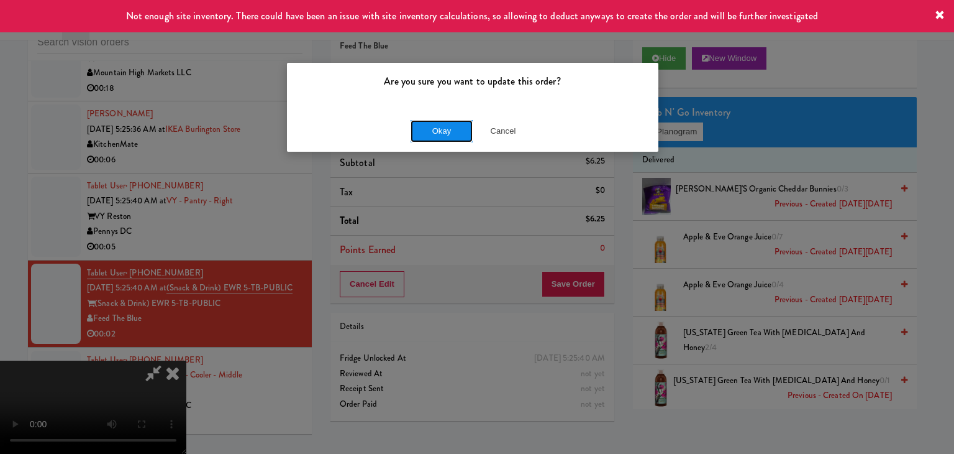
click at [432, 135] on button "Okay" at bounding box center [442, 131] width 62 height 22
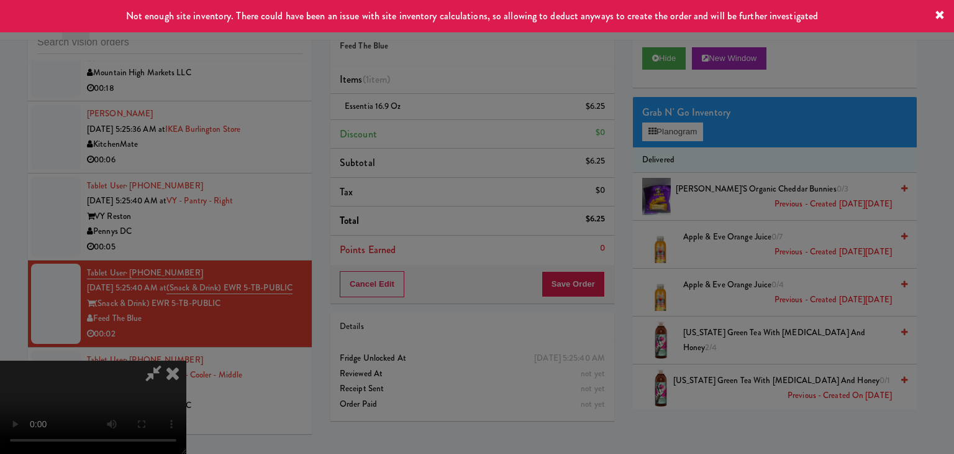
click at [432, 129] on div "Okay Cancel" at bounding box center [473, 108] width 372 height 42
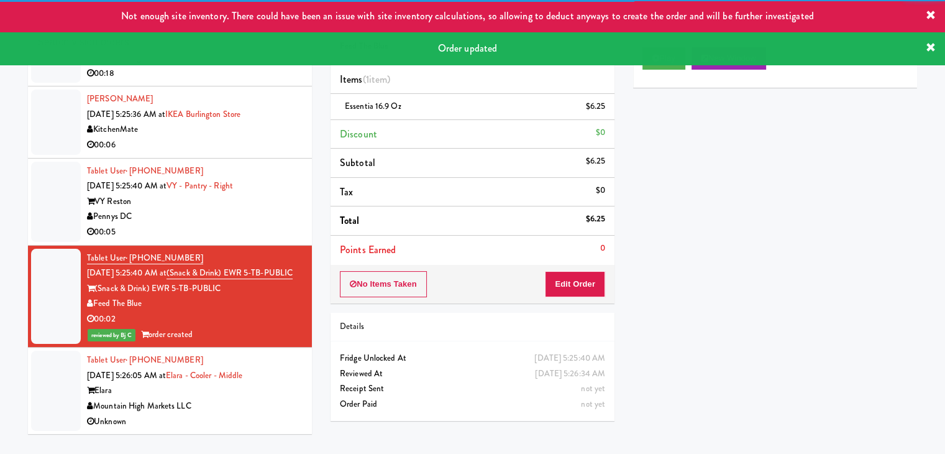
click at [234, 222] on div "Pennys DC" at bounding box center [195, 217] width 216 height 16
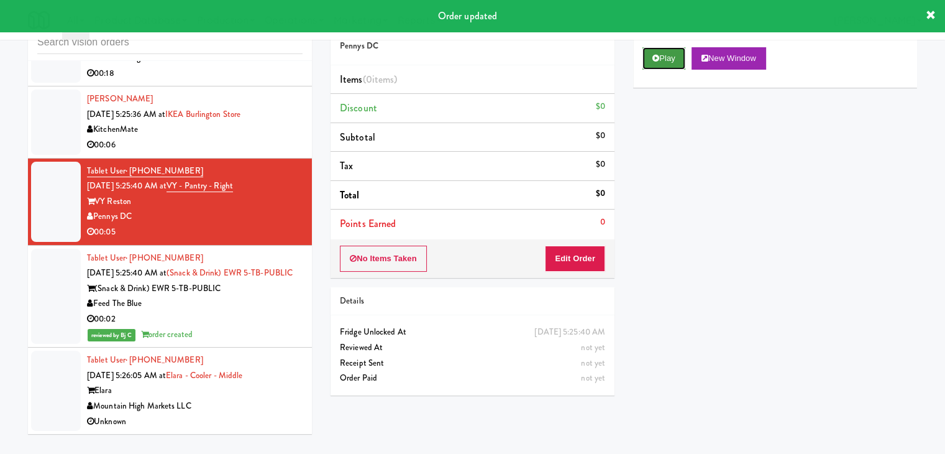
click at [674, 65] on button "Play" at bounding box center [664, 58] width 43 height 22
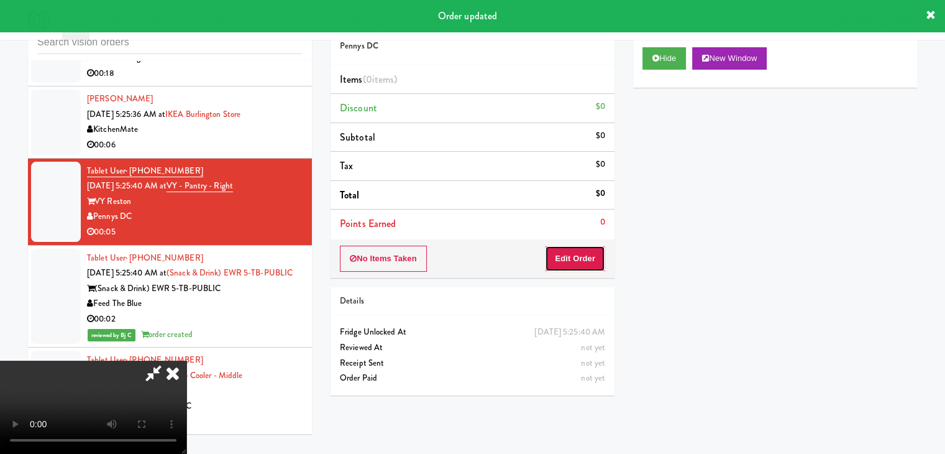
click at [577, 260] on button "Edit Order" at bounding box center [575, 258] width 60 height 26
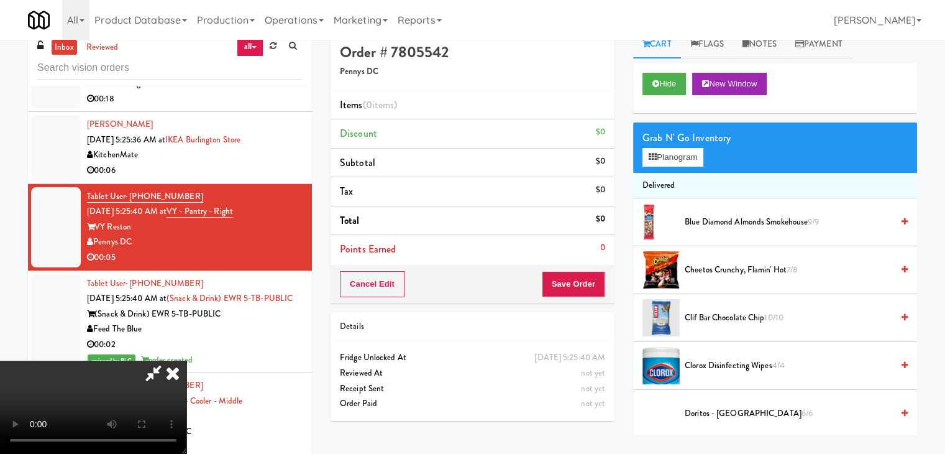
scroll to position [40, 0]
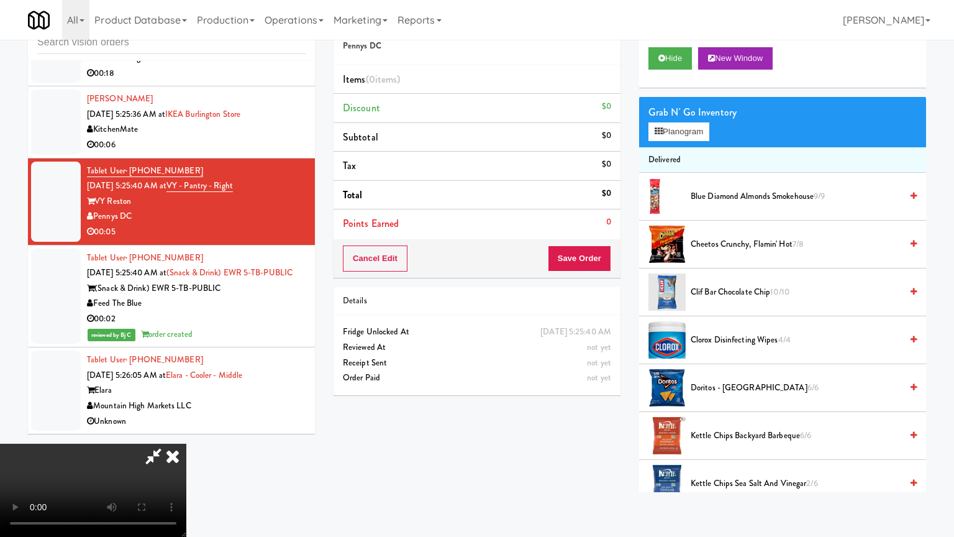
click at [186, 444] on video at bounding box center [93, 490] width 186 height 93
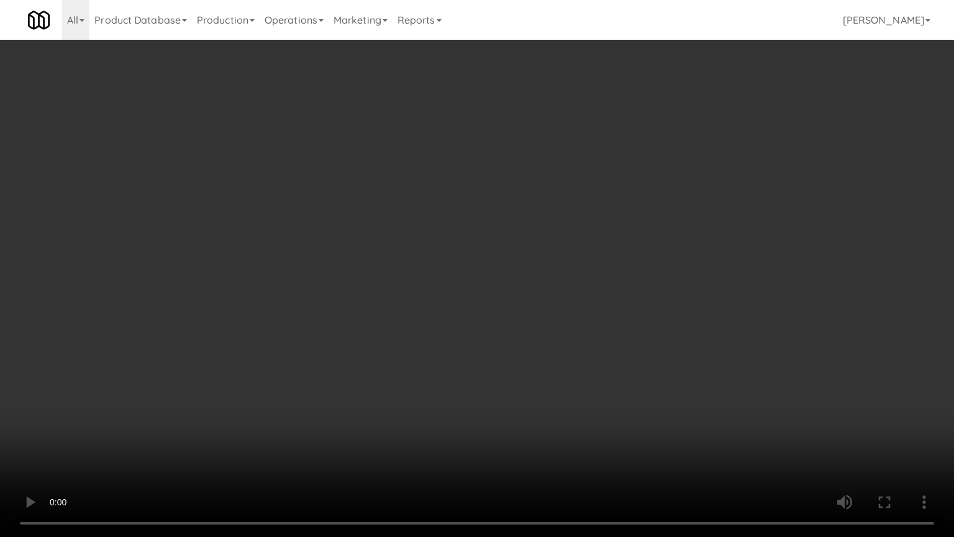
click at [562, 341] on video at bounding box center [477, 268] width 954 height 537
click at [578, 321] on video at bounding box center [477, 268] width 954 height 537
drag, startPoint x: 579, startPoint y: 320, endPoint x: 634, endPoint y: 191, distance: 140.6
click at [589, 305] on video at bounding box center [477, 268] width 954 height 537
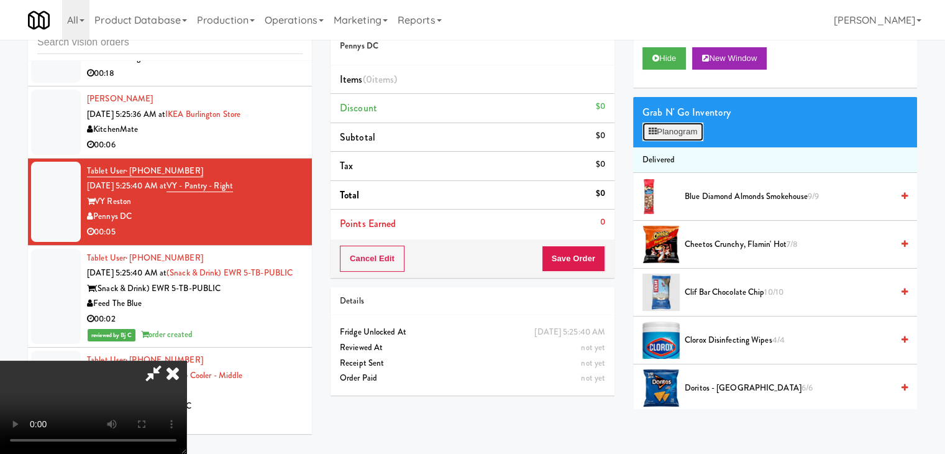
click at [668, 137] on button "Planogram" at bounding box center [673, 131] width 61 height 19
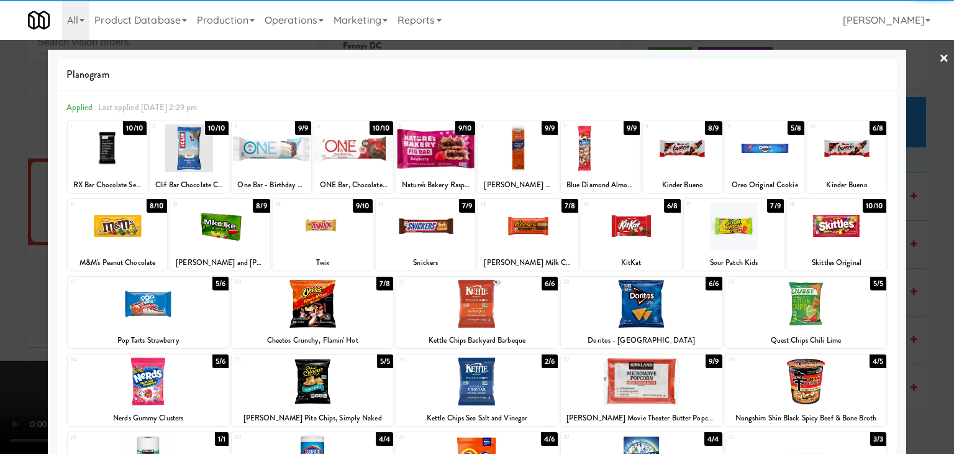
click at [221, 232] on div at bounding box center [219, 226] width 99 height 48
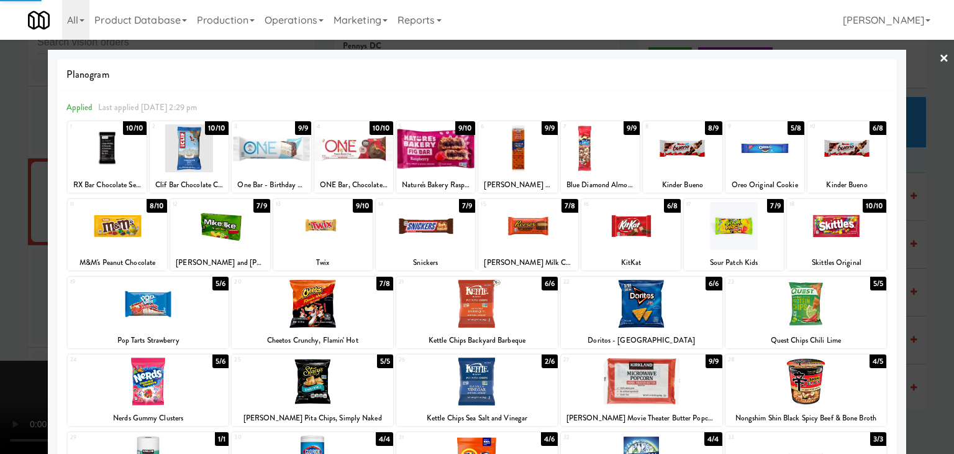
drag, startPoint x: 3, startPoint y: 296, endPoint x: 119, endPoint y: 287, distance: 116.6
click at [20, 291] on div at bounding box center [477, 227] width 954 height 454
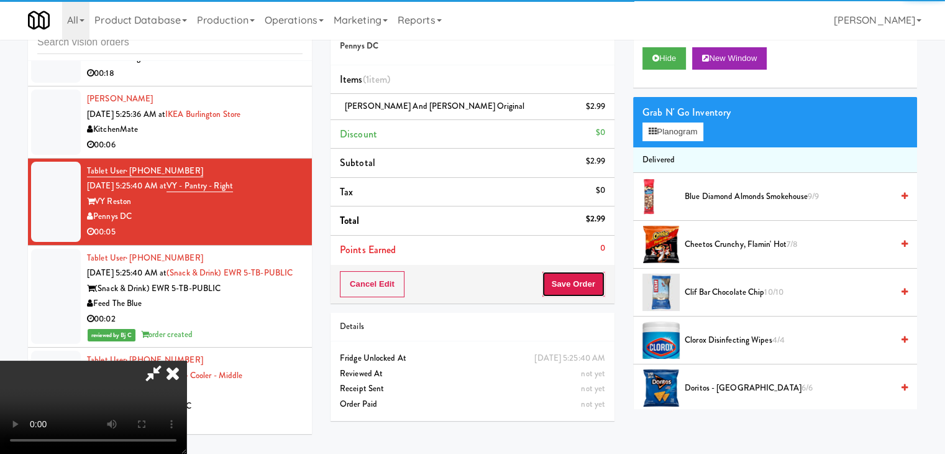
click at [598, 286] on button "Save Order" at bounding box center [573, 284] width 63 height 26
drag, startPoint x: 598, startPoint y: 286, endPoint x: 592, endPoint y: 283, distance: 6.9
click at [597, 284] on button "Save Order" at bounding box center [573, 284] width 63 height 26
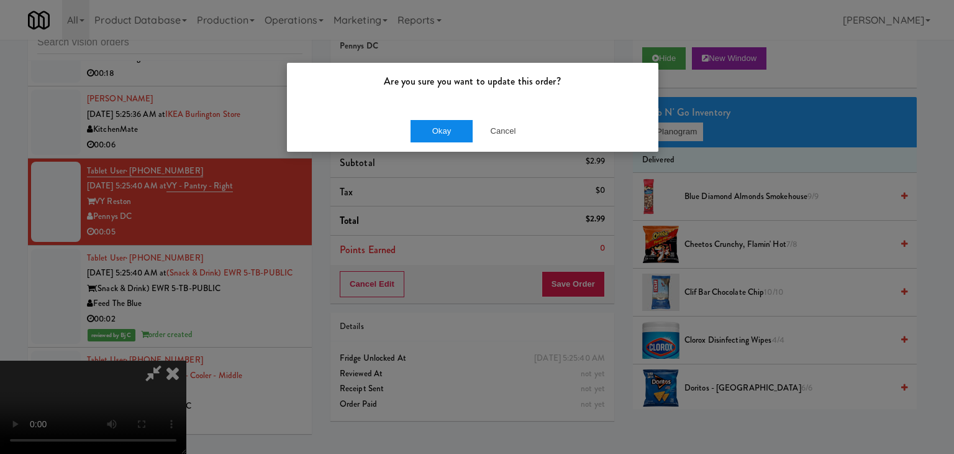
drag, startPoint x: 447, startPoint y: 150, endPoint x: 447, endPoint y: 140, distance: 10.6
click at [447, 149] on div "Okay Cancel" at bounding box center [473, 131] width 372 height 42
click at [447, 140] on button "Okay" at bounding box center [442, 131] width 62 height 22
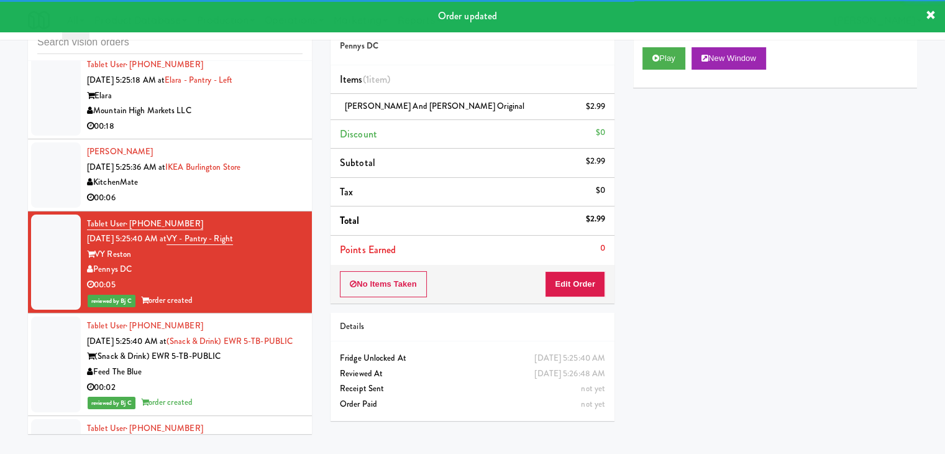
scroll to position [2392, 0]
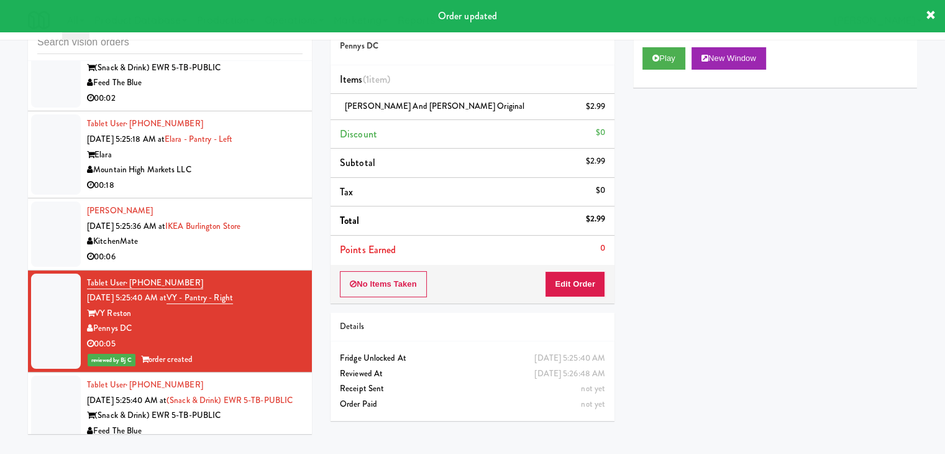
drag, startPoint x: 254, startPoint y: 221, endPoint x: 280, endPoint y: 228, distance: 27.1
click at [262, 226] on div "Tajay Smith Sep 25, 2025 5:25:36 AM at IKEA Burlington Store KitchenMate 00:06" at bounding box center [195, 233] width 216 height 61
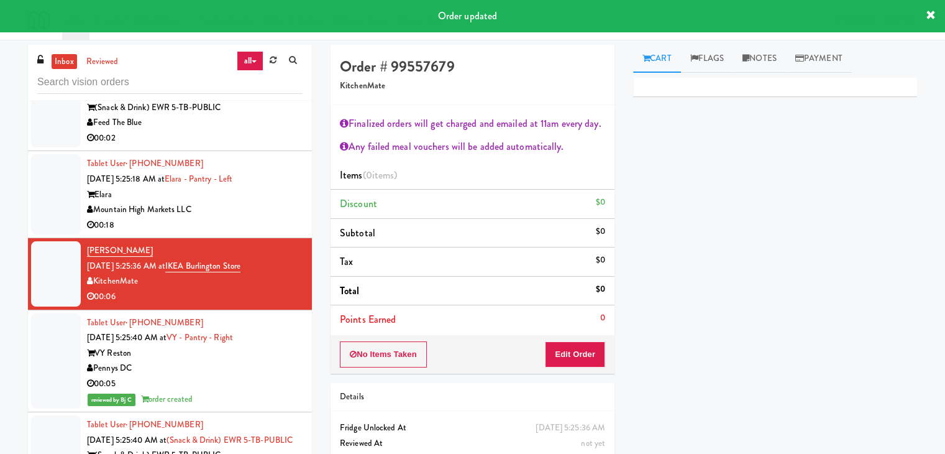
click at [259, 217] on div "Mountain High Markets LLC" at bounding box center [195, 210] width 216 height 16
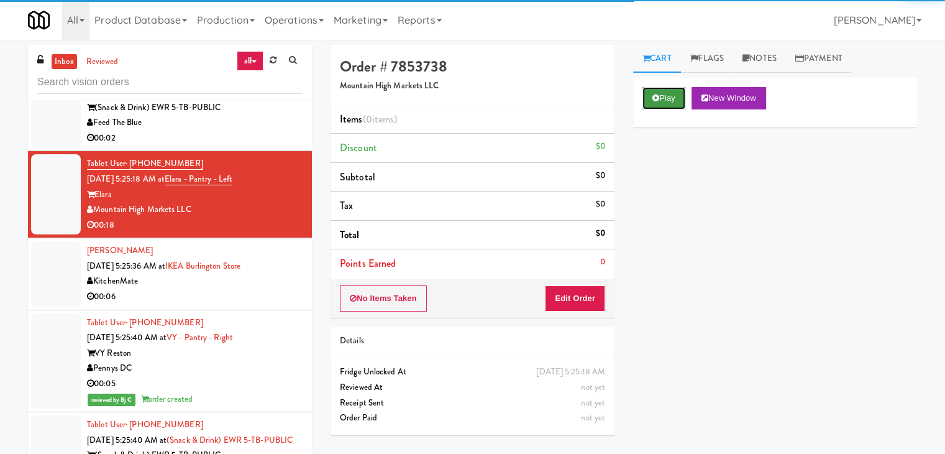
click at [665, 100] on button "Play" at bounding box center [664, 98] width 43 height 22
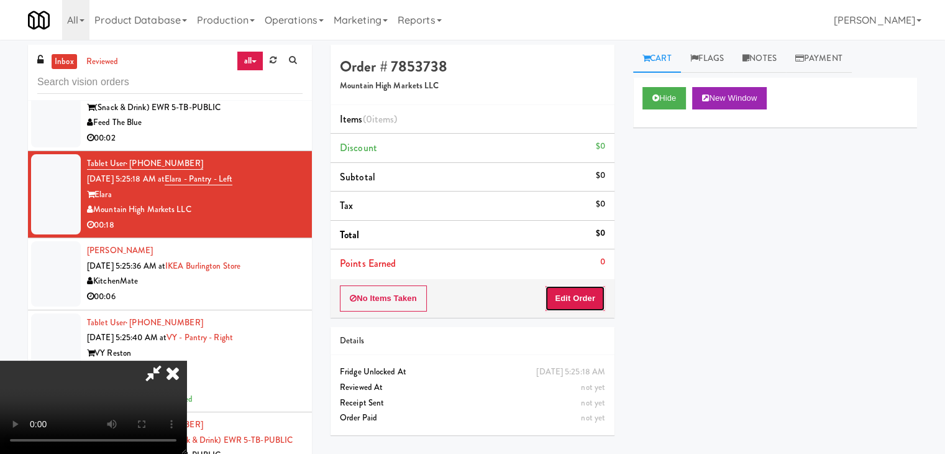
click at [580, 291] on button "Edit Order" at bounding box center [575, 298] width 60 height 26
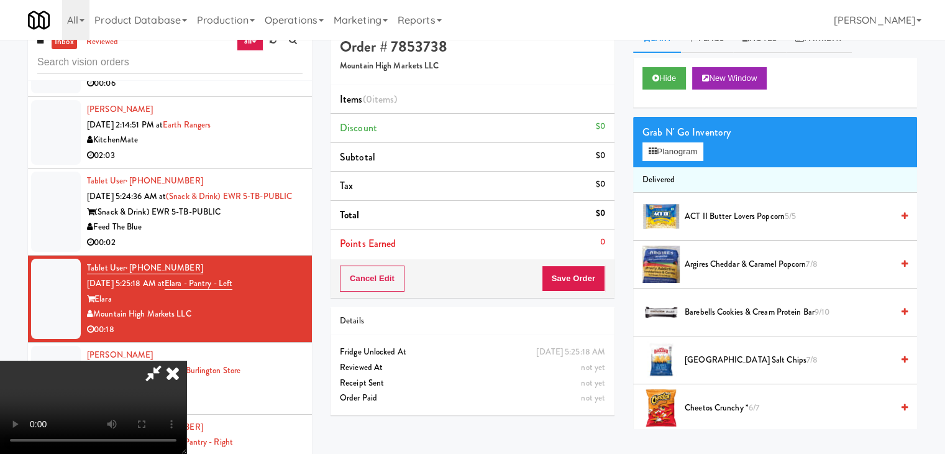
scroll to position [40, 0]
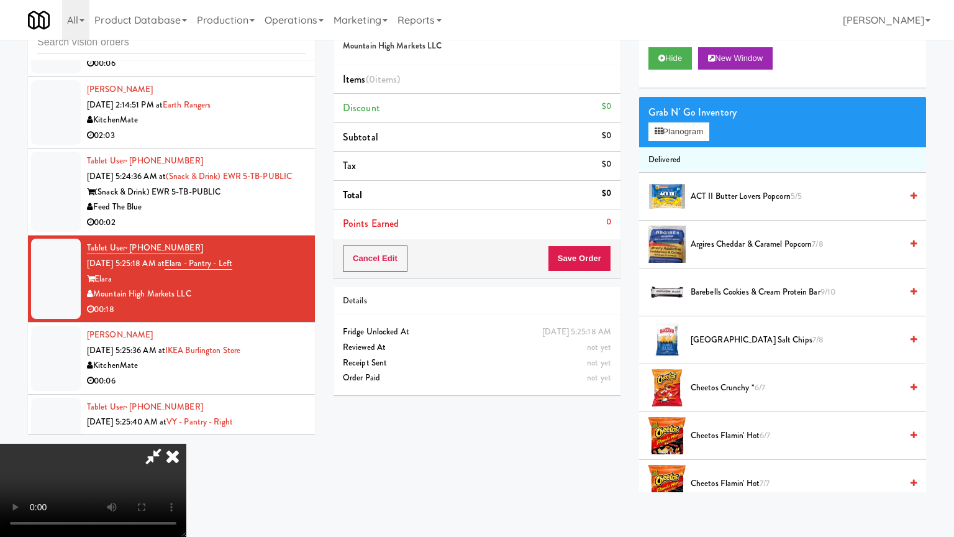
click at [186, 444] on video at bounding box center [93, 490] width 186 height 93
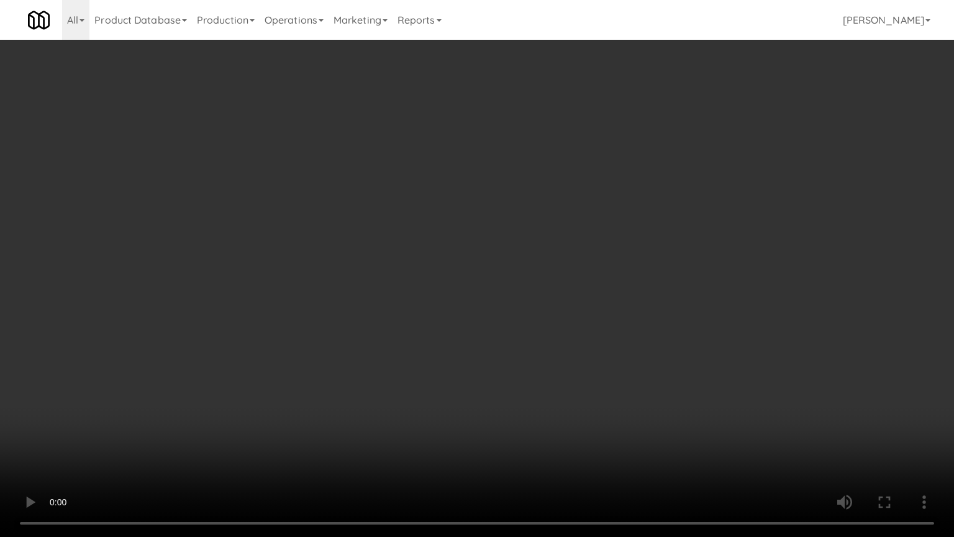
click at [507, 375] on video at bounding box center [477, 268] width 954 height 537
click at [505, 365] on video at bounding box center [477, 268] width 954 height 537
drag, startPoint x: 507, startPoint y: 363, endPoint x: 553, endPoint y: 254, distance: 118.1
click at [512, 353] on video at bounding box center [477, 268] width 954 height 537
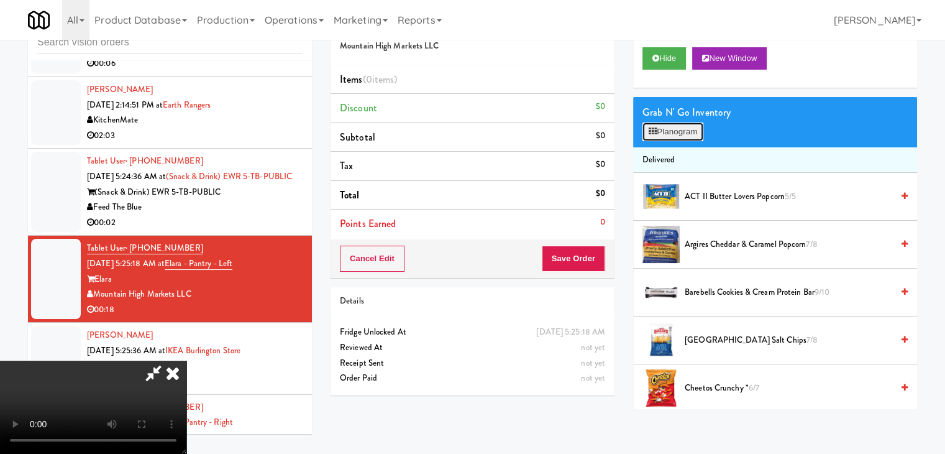
click at [694, 128] on button "Planogram" at bounding box center [673, 131] width 61 height 19
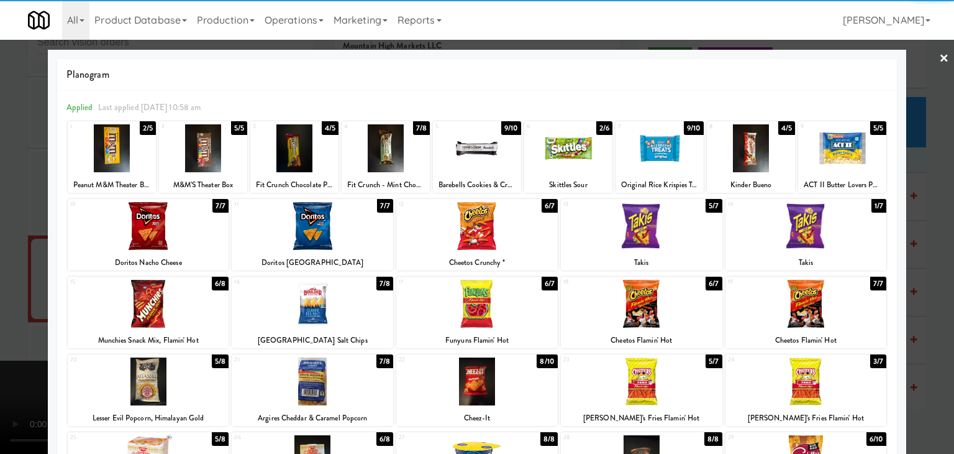
click at [341, 231] on div at bounding box center [313, 226] width 162 height 48
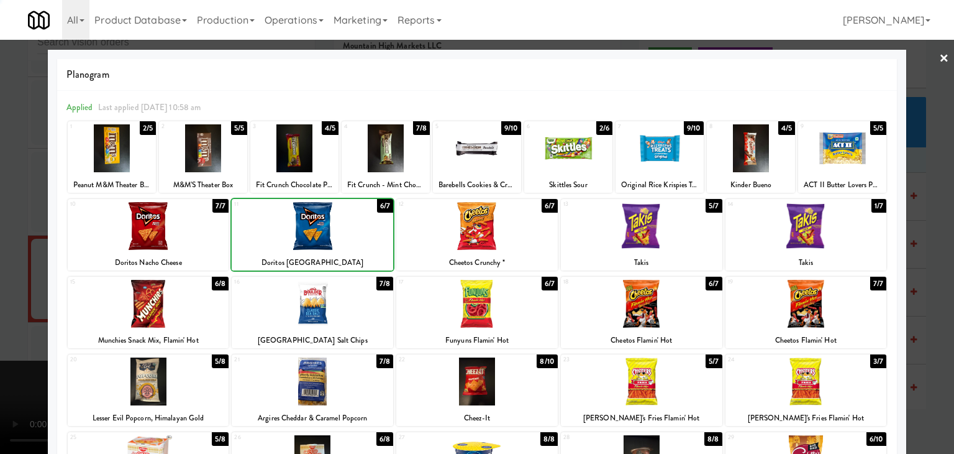
click at [6, 284] on div at bounding box center [477, 227] width 954 height 454
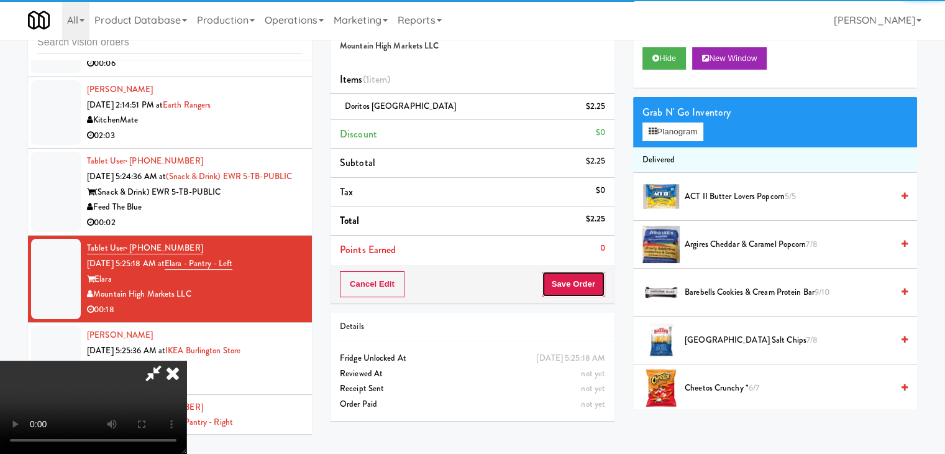
click at [584, 285] on button "Save Order" at bounding box center [573, 284] width 63 height 26
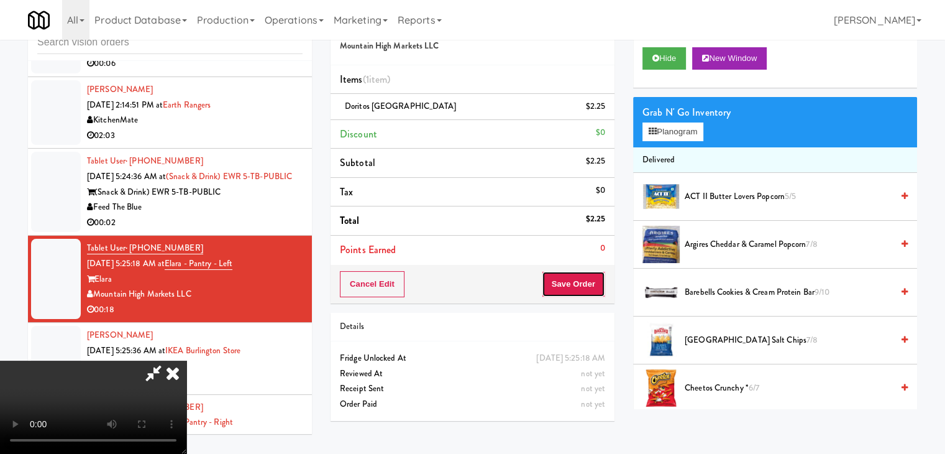
click at [587, 283] on button "Save Order" at bounding box center [573, 284] width 63 height 26
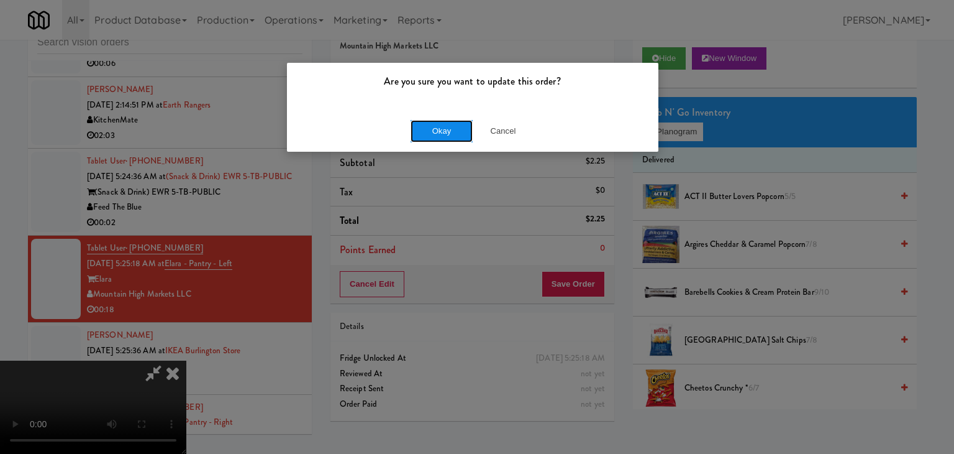
click at [435, 122] on button "Okay" at bounding box center [442, 131] width 62 height 22
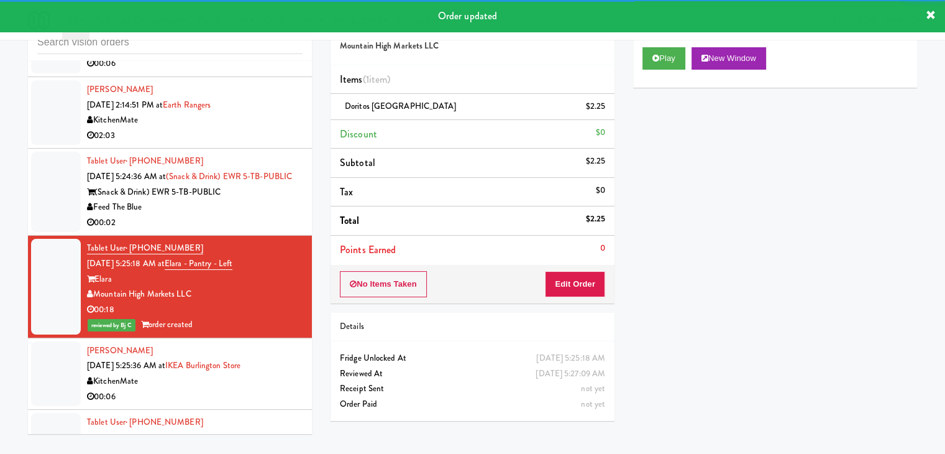
click at [271, 231] on div "00:02" at bounding box center [195, 223] width 216 height 16
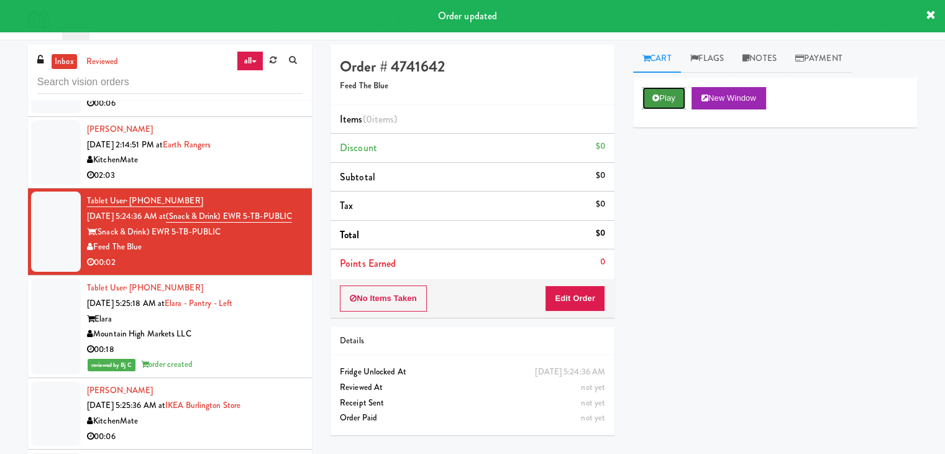
click at [660, 99] on button "Play" at bounding box center [664, 98] width 43 height 22
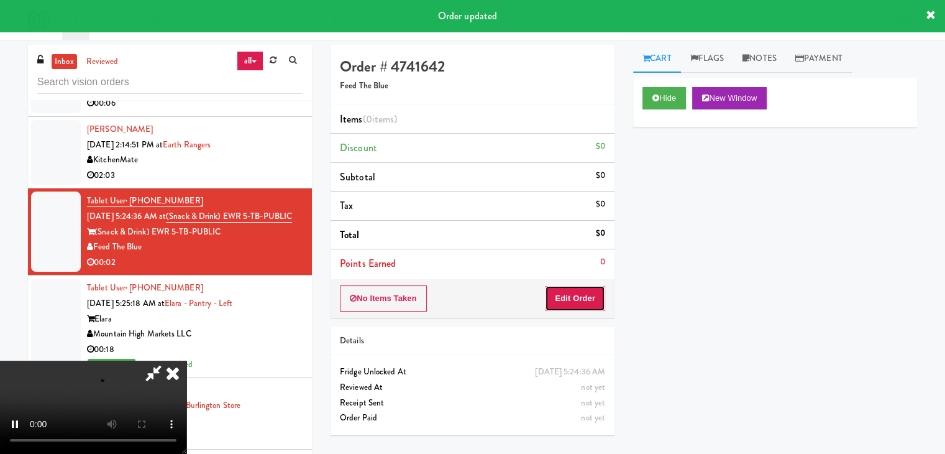
click at [558, 296] on button "Edit Order" at bounding box center [575, 298] width 60 height 26
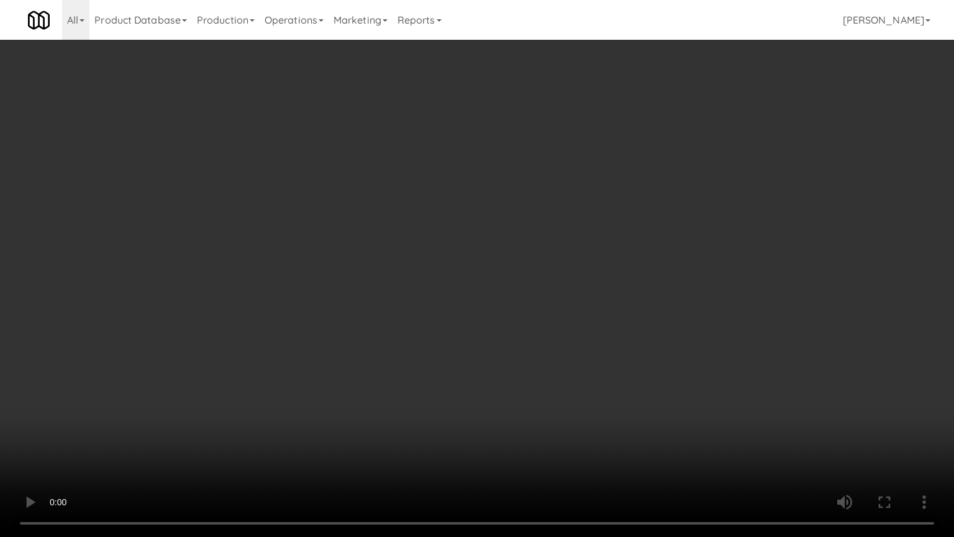
click at [545, 316] on video at bounding box center [477, 268] width 954 height 537
click at [572, 410] on video at bounding box center [477, 268] width 954 height 537
click at [562, 410] on video at bounding box center [477, 268] width 954 height 537
click at [593, 360] on video at bounding box center [477, 268] width 954 height 537
click at [593, 363] on video at bounding box center [477, 268] width 954 height 537
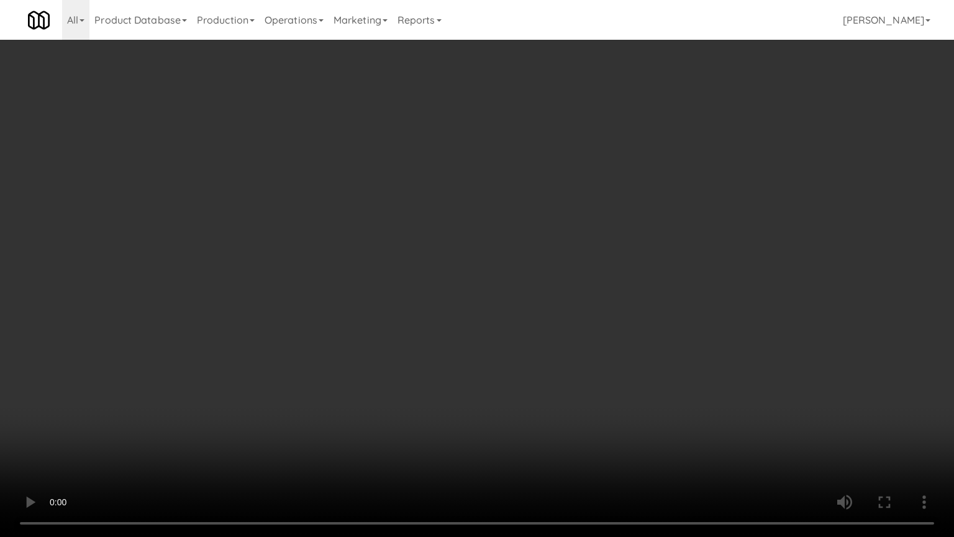
click at [593, 365] on video at bounding box center [477, 268] width 954 height 537
drag, startPoint x: 593, startPoint y: 367, endPoint x: 598, endPoint y: 362, distance: 6.6
click at [595, 364] on video at bounding box center [477, 268] width 954 height 537
drag, startPoint x: 601, startPoint y: 358, endPoint x: 684, endPoint y: 219, distance: 161.0
click at [617, 337] on video at bounding box center [477, 268] width 954 height 537
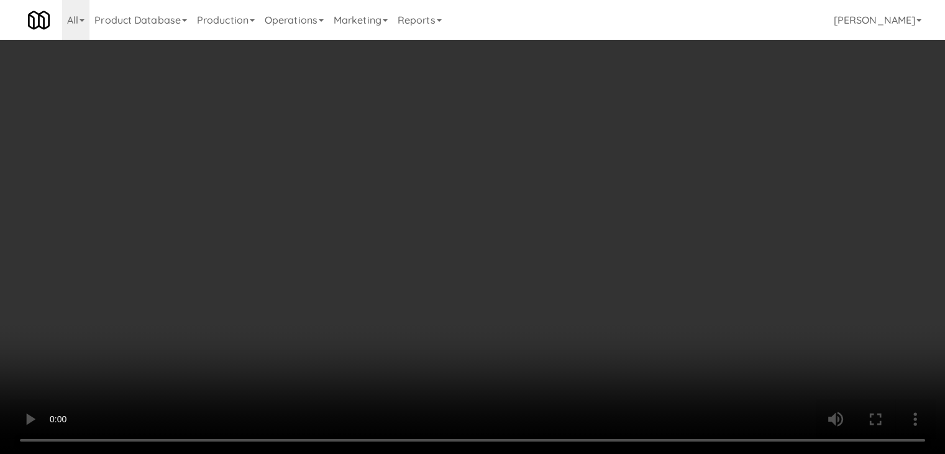
click at [682, 130] on button "Planogram" at bounding box center [673, 131] width 61 height 19
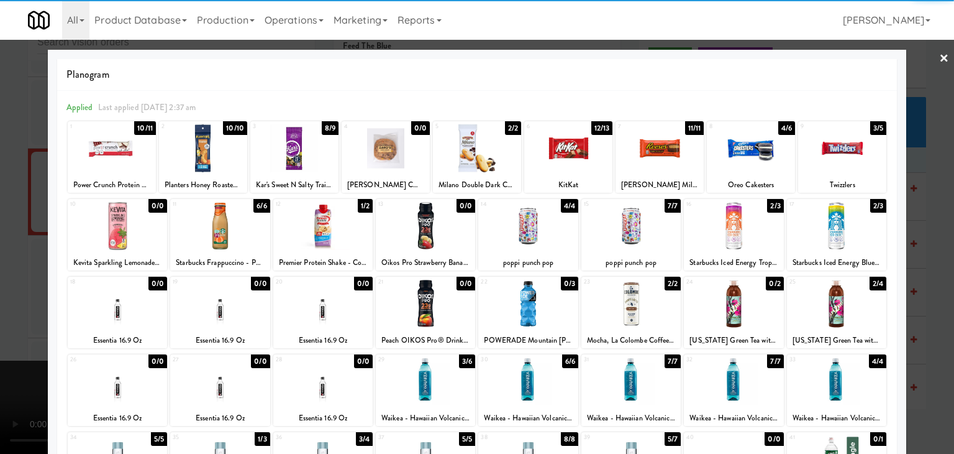
click at [929, 224] on div at bounding box center [477, 227] width 954 height 454
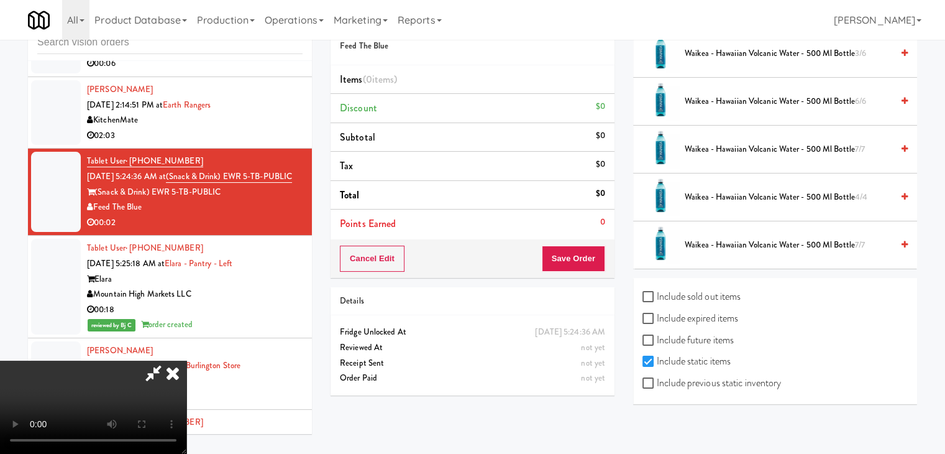
click at [760, 379] on label "Include previous static inventory" at bounding box center [712, 382] width 139 height 19
click at [657, 379] on input "Include previous static inventory" at bounding box center [650, 383] width 14 height 10
checkbox input "true"
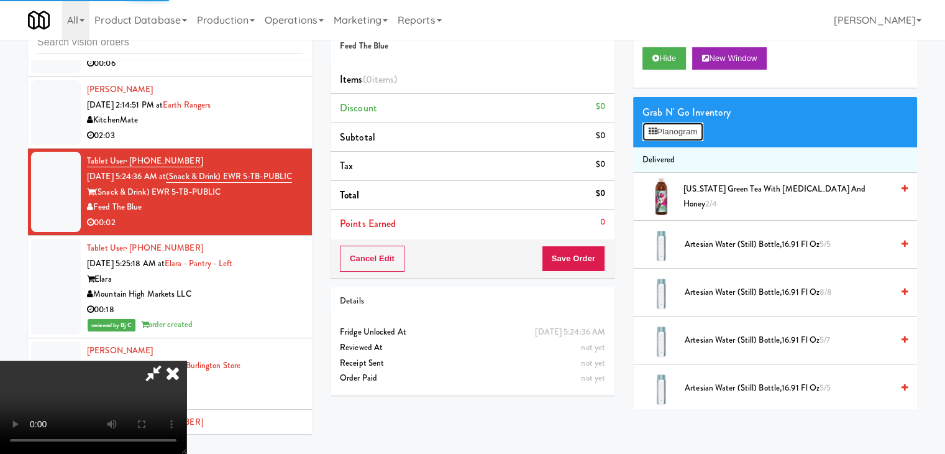
click at [675, 132] on button "Planogram" at bounding box center [673, 131] width 61 height 19
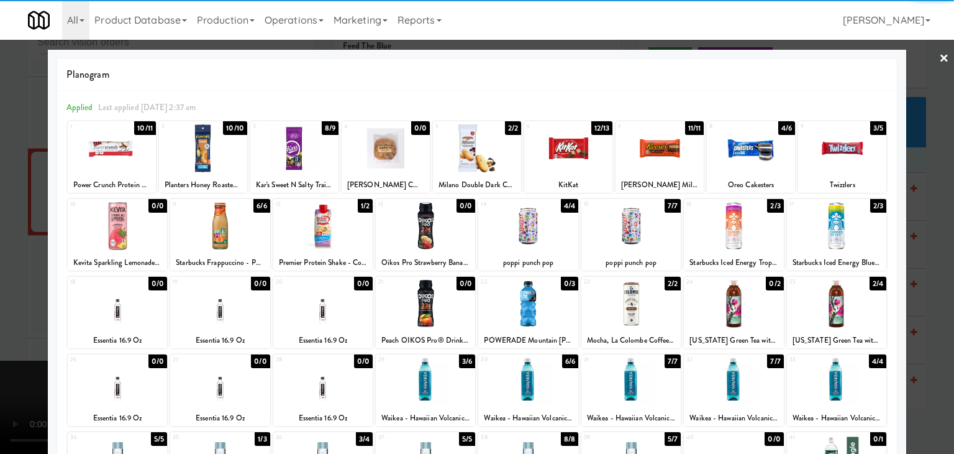
click at [126, 305] on div at bounding box center [117, 304] width 99 height 48
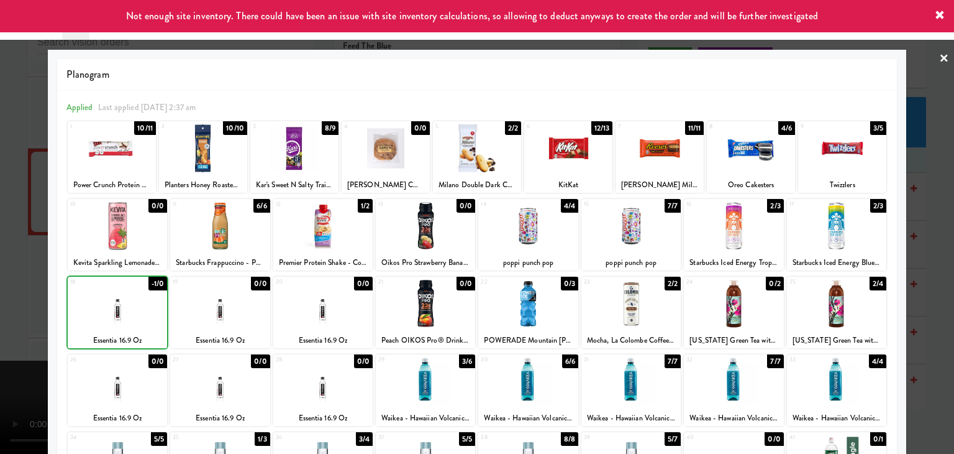
drag, startPoint x: 0, startPoint y: 309, endPoint x: 583, endPoint y: 296, distance: 583.6
click at [6, 306] on div at bounding box center [477, 227] width 954 height 454
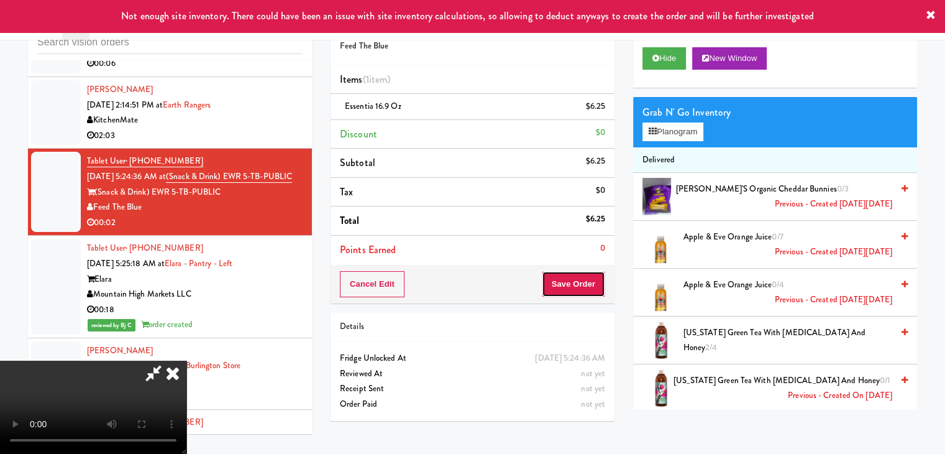
click at [587, 286] on button "Save Order" at bounding box center [573, 284] width 63 height 26
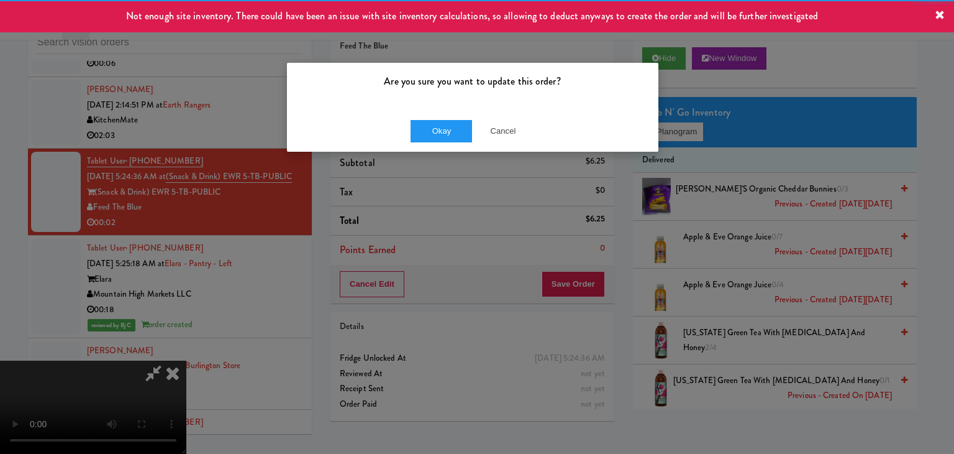
click at [431, 99] on div "Are you sure you want to update this order?" at bounding box center [473, 86] width 372 height 47
click at [437, 124] on button "Okay" at bounding box center [442, 131] width 62 height 22
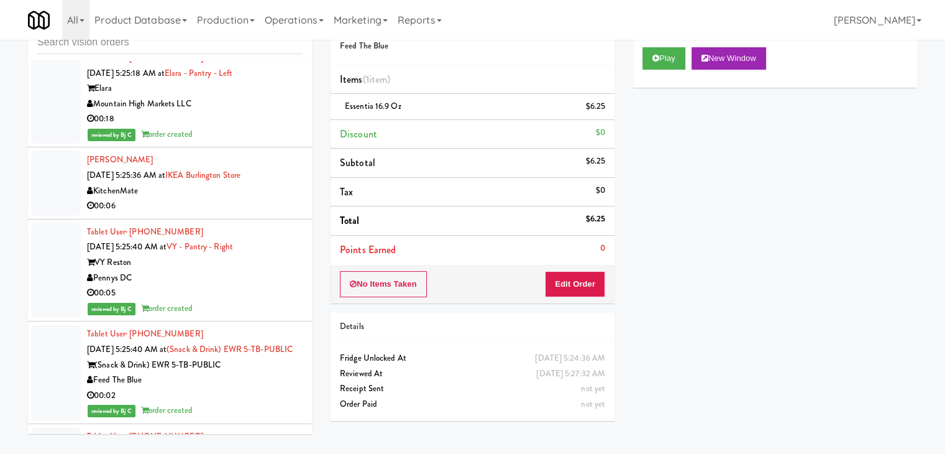
scroll to position [2577, 0]
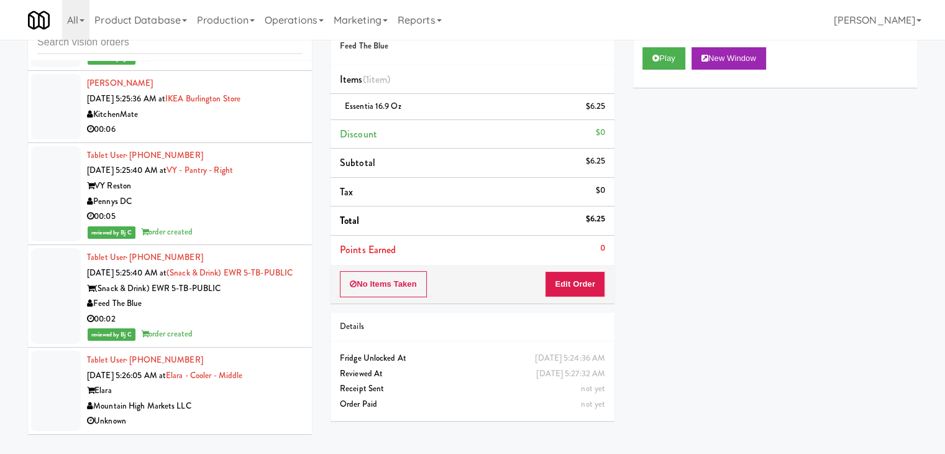
click at [251, 411] on div "Mountain High Markets LLC" at bounding box center [195, 406] width 216 height 16
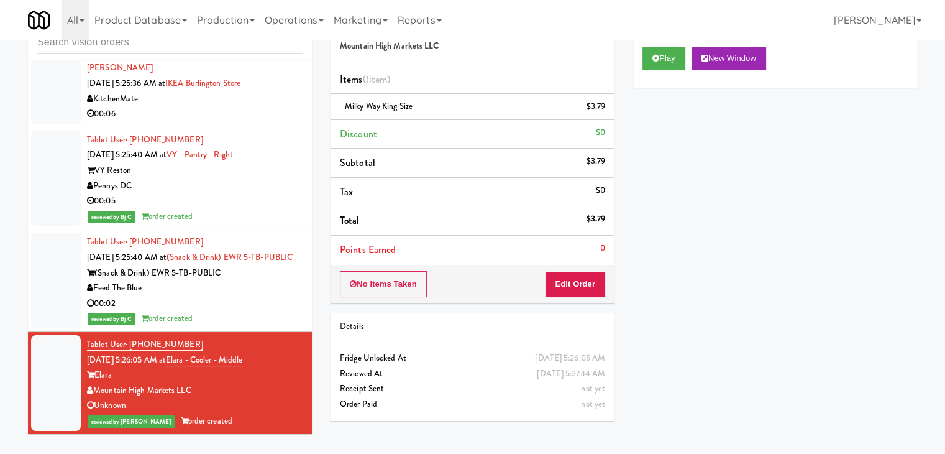
scroll to position [2592, 0]
click at [214, 289] on div "Feed The Blue" at bounding box center [195, 288] width 216 height 16
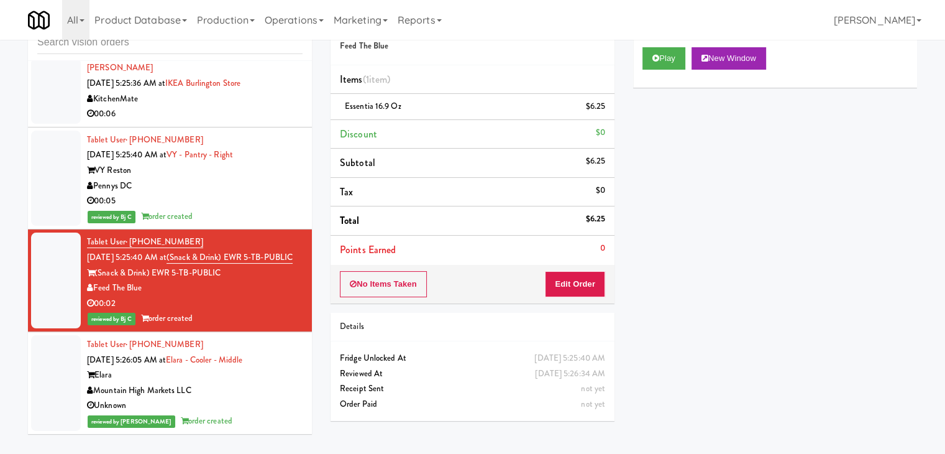
click at [216, 289] on div "Feed The Blue" at bounding box center [195, 288] width 216 height 16
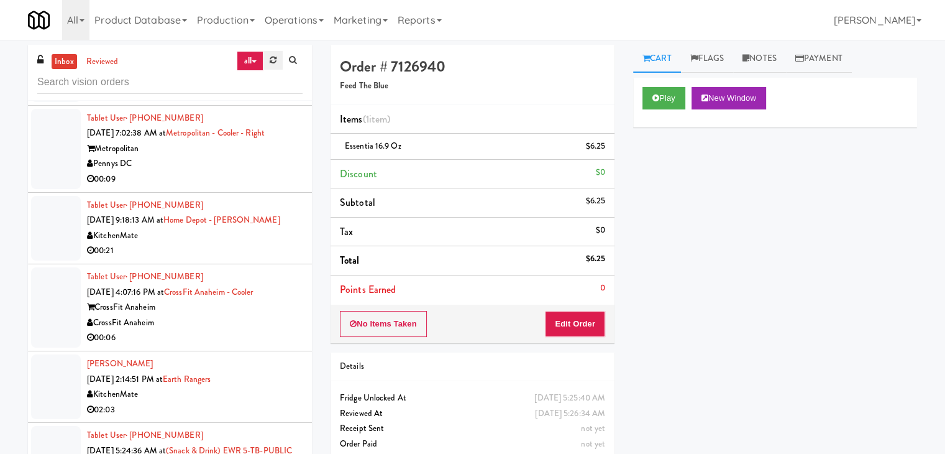
click at [275, 68] on link at bounding box center [272, 60] width 19 height 19
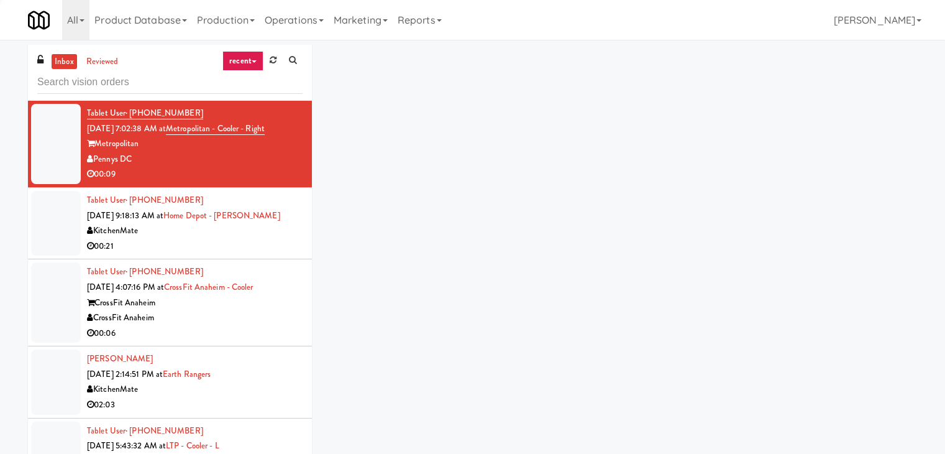
click at [244, 56] on link "recent" at bounding box center [242, 61] width 41 height 20
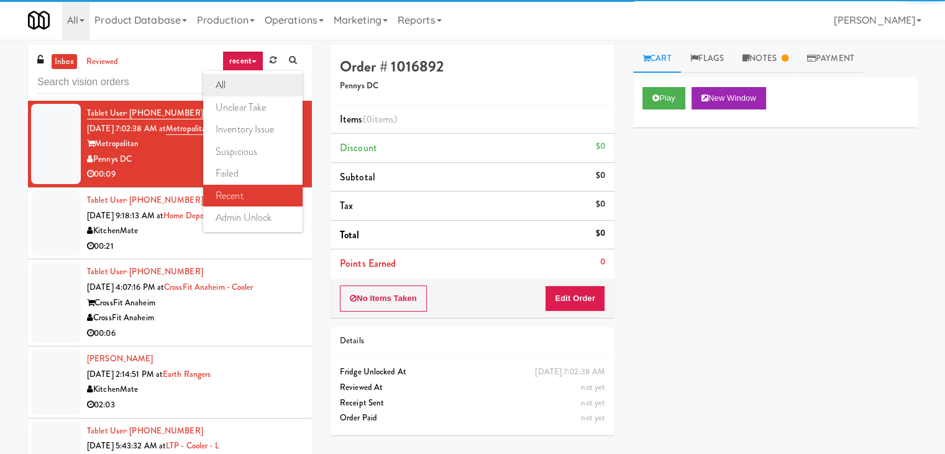
click at [249, 83] on link "all" at bounding box center [252, 85] width 99 height 22
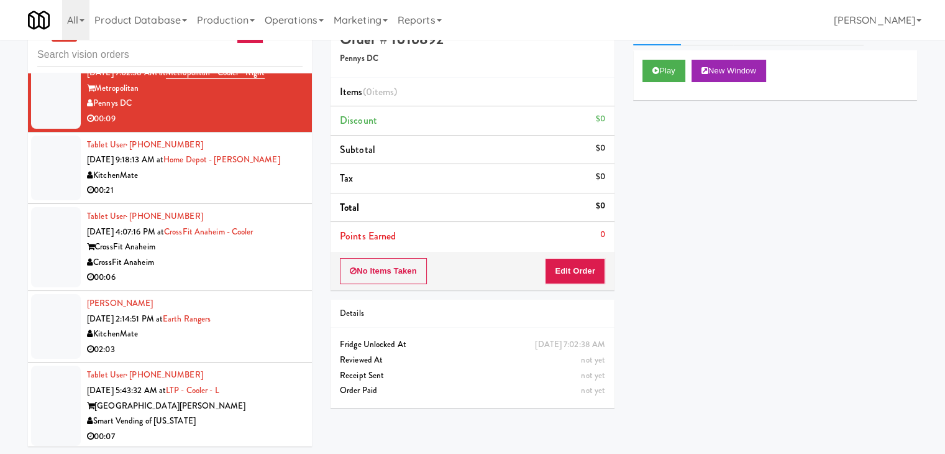
scroll to position [40, 0]
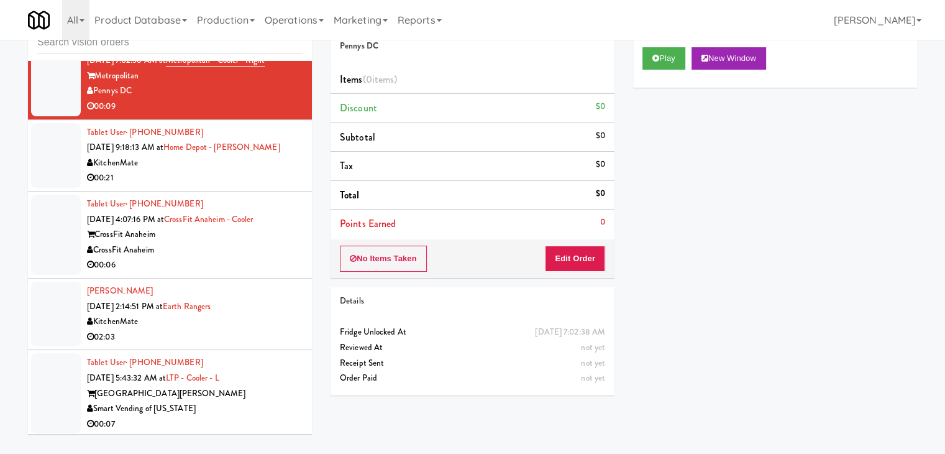
click at [254, 396] on div "Lake Taylor Pointe" at bounding box center [195, 394] width 216 height 16
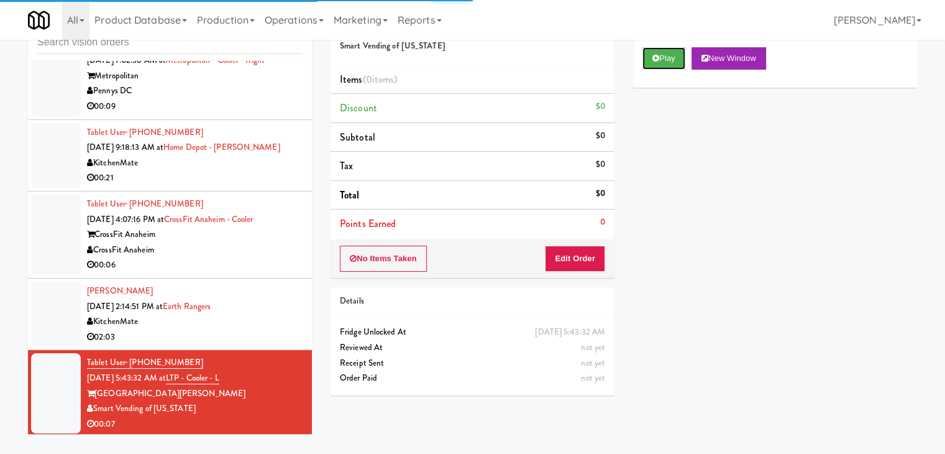
click at [664, 58] on button "Play" at bounding box center [664, 58] width 43 height 22
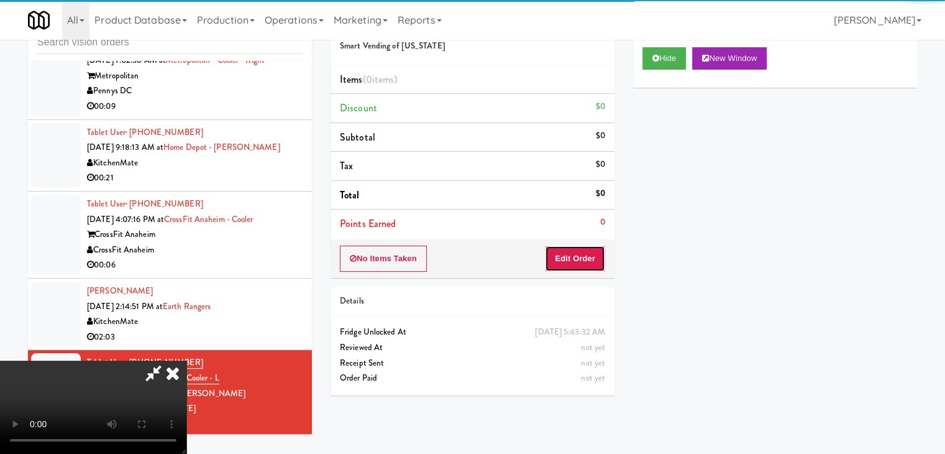
click at [579, 257] on button "Edit Order" at bounding box center [575, 258] width 60 height 26
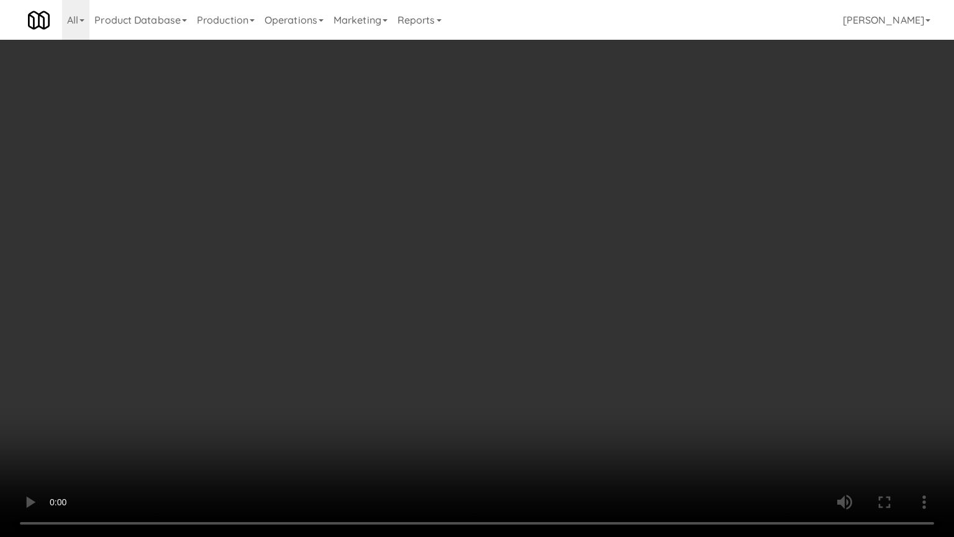
click at [582, 351] on video at bounding box center [477, 268] width 954 height 537
click at [542, 350] on video at bounding box center [477, 268] width 954 height 537
click at [545, 333] on video at bounding box center [477, 268] width 954 height 537
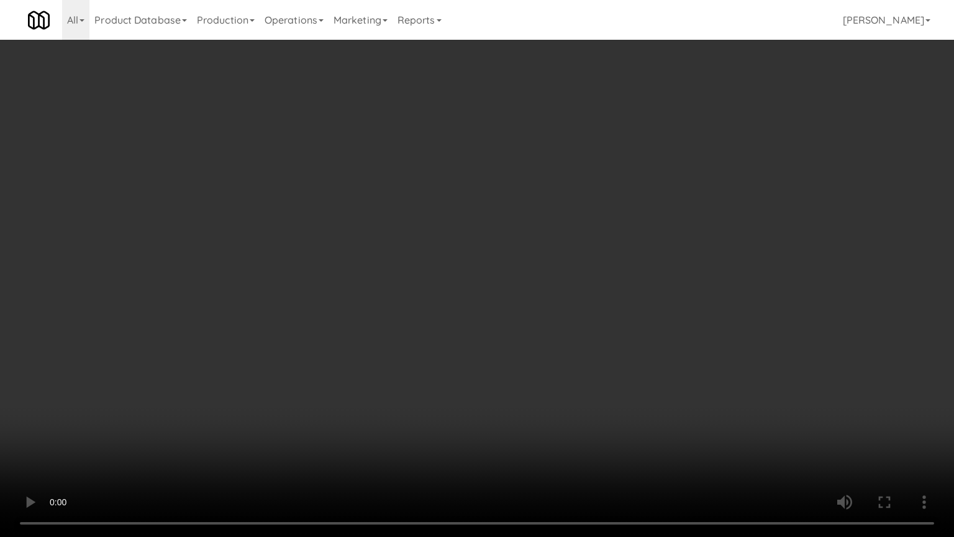
drag, startPoint x: 545, startPoint y: 333, endPoint x: 635, endPoint y: 199, distance: 161.1
click at [550, 324] on video at bounding box center [477, 268] width 954 height 537
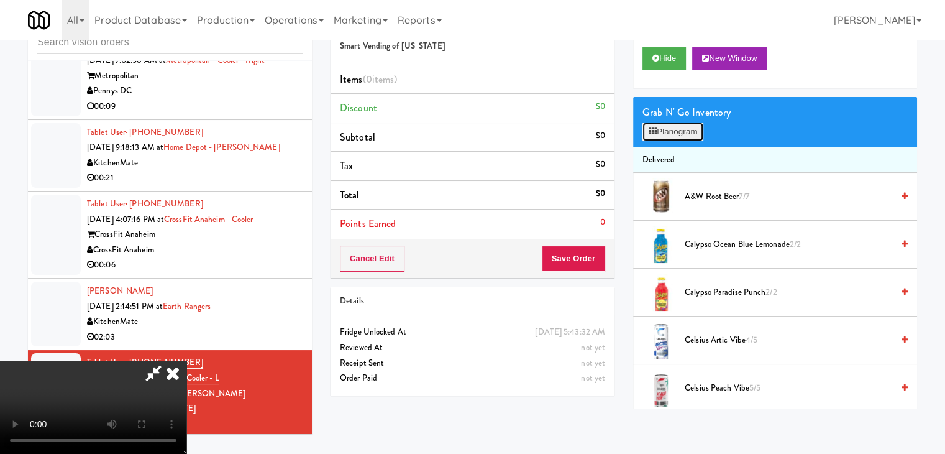
click at [674, 134] on button "Planogram" at bounding box center [673, 131] width 61 height 19
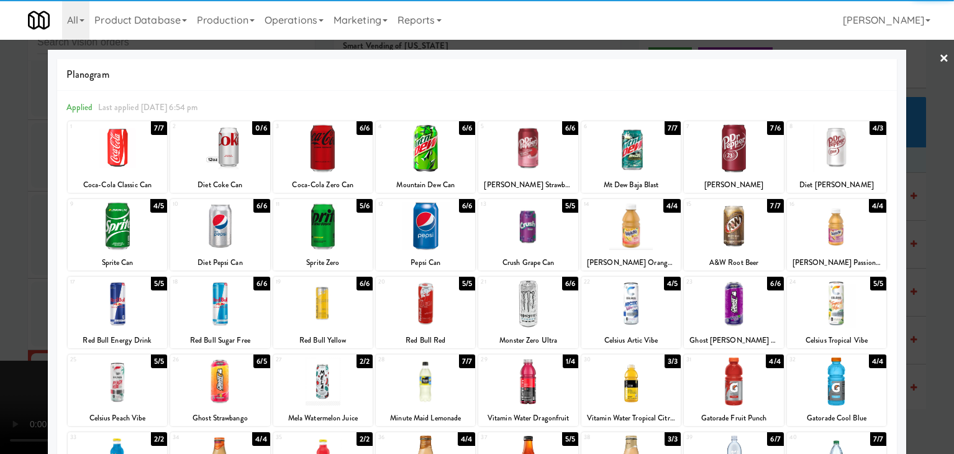
click at [843, 147] on div at bounding box center [836, 148] width 99 height 48
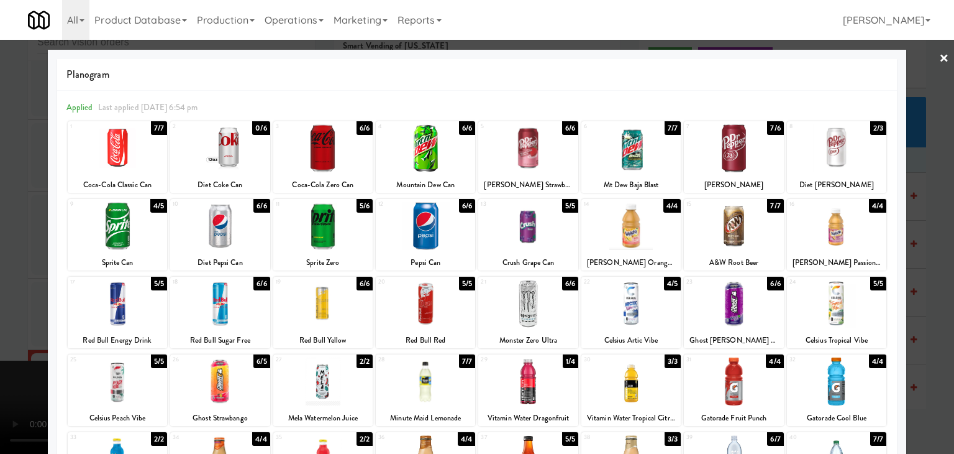
click at [923, 170] on div at bounding box center [477, 227] width 954 height 454
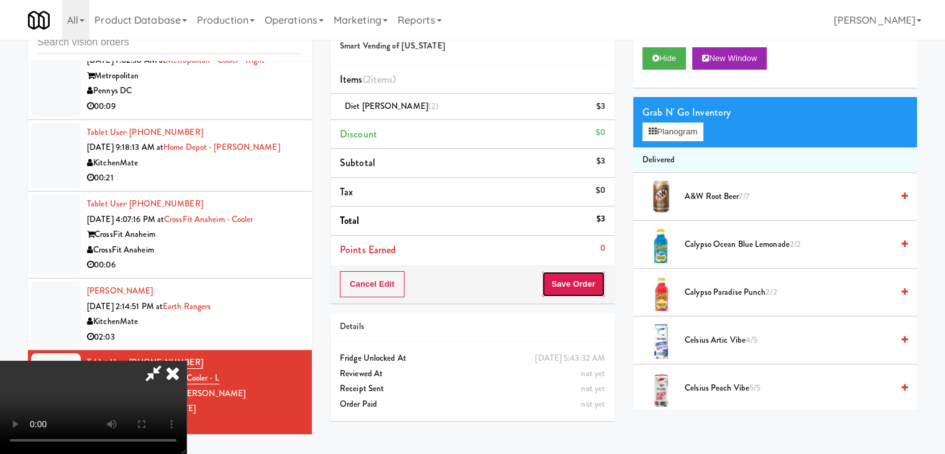
click at [593, 282] on button "Save Order" at bounding box center [573, 284] width 63 height 26
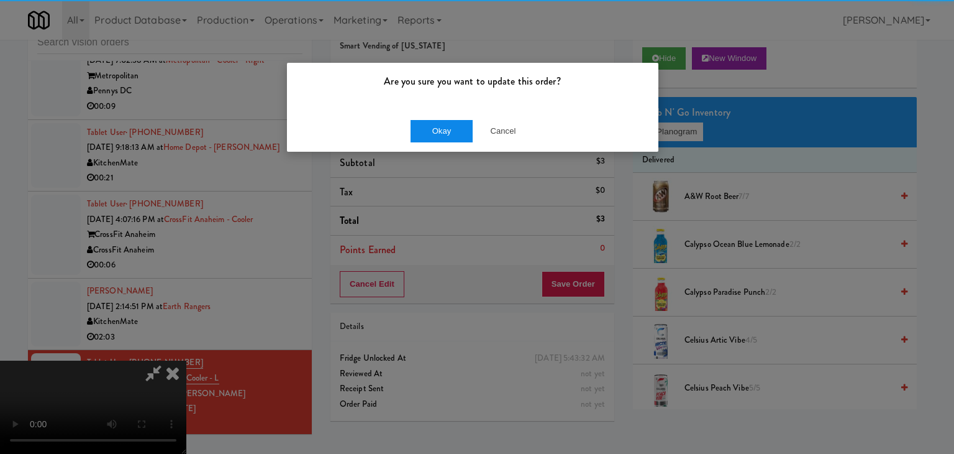
click at [434, 115] on div "Okay Cancel" at bounding box center [473, 131] width 372 height 42
click at [432, 120] on div "Okay Cancel" at bounding box center [473, 131] width 372 height 42
click at [431, 127] on button "Okay" at bounding box center [442, 131] width 62 height 22
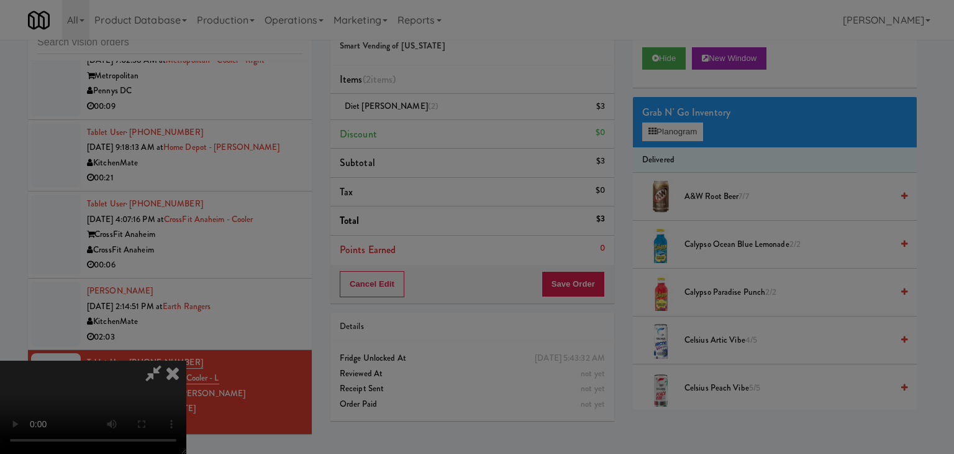
click at [431, 119] on button "Okay" at bounding box center [442, 108] width 62 height 22
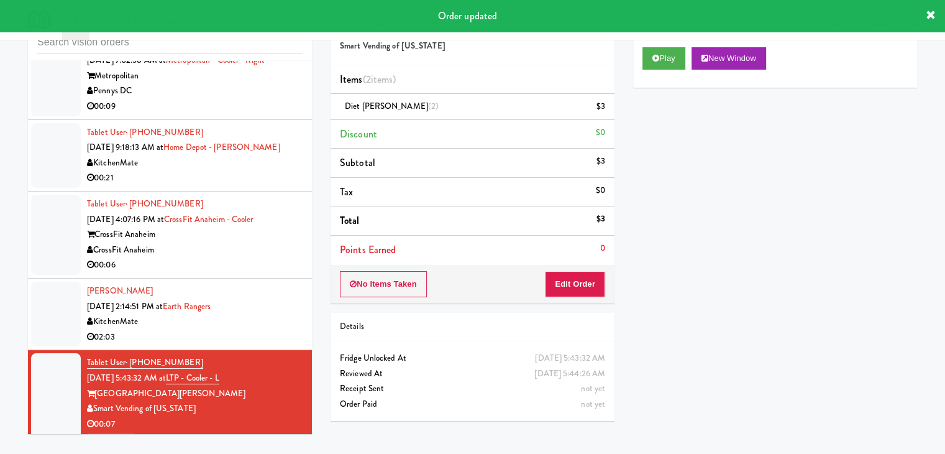
click at [285, 334] on div "02:03" at bounding box center [195, 337] width 216 height 16
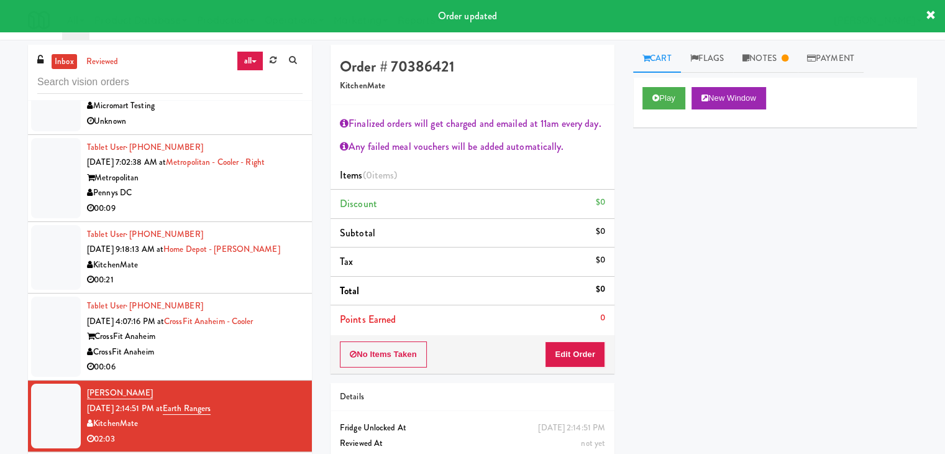
click at [262, 352] on div "CrossFit Anaheim" at bounding box center [195, 352] width 216 height 16
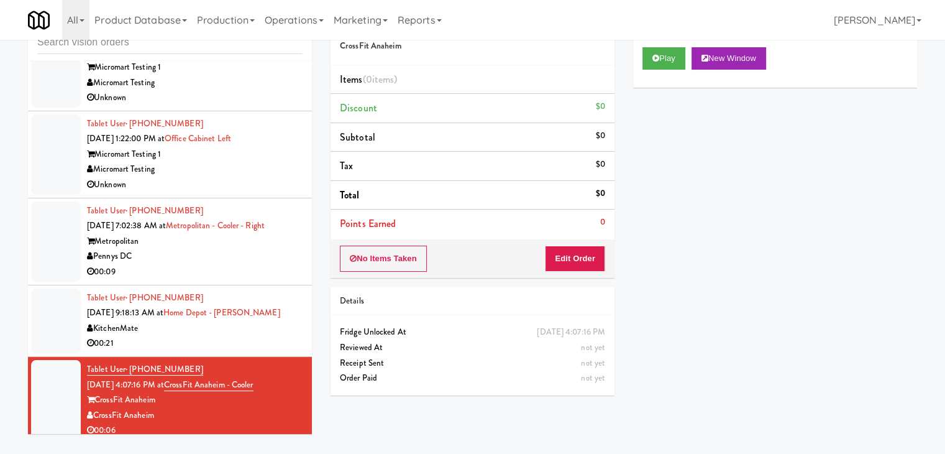
scroll to position [1895, 0]
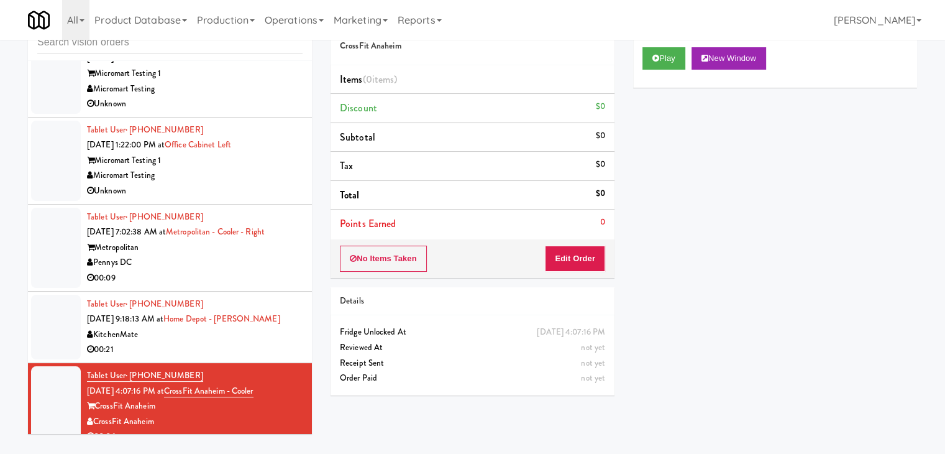
click at [238, 265] on div "Pennys DC" at bounding box center [195, 263] width 216 height 16
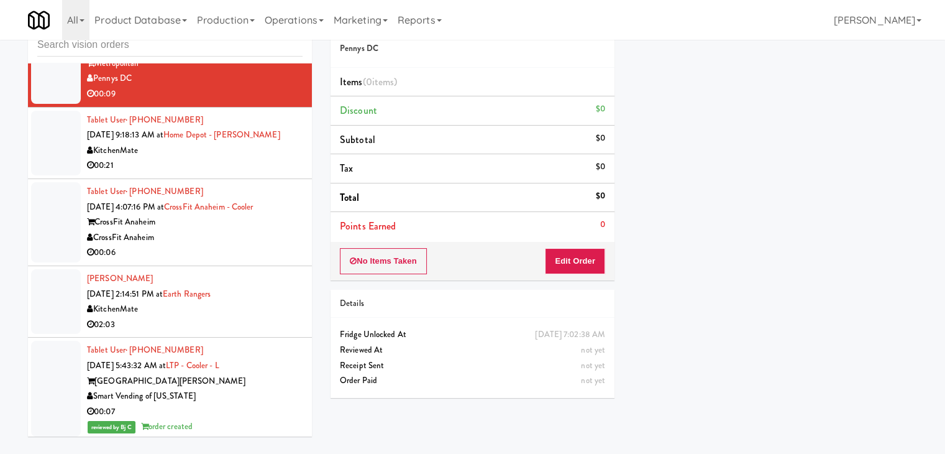
scroll to position [40, 0]
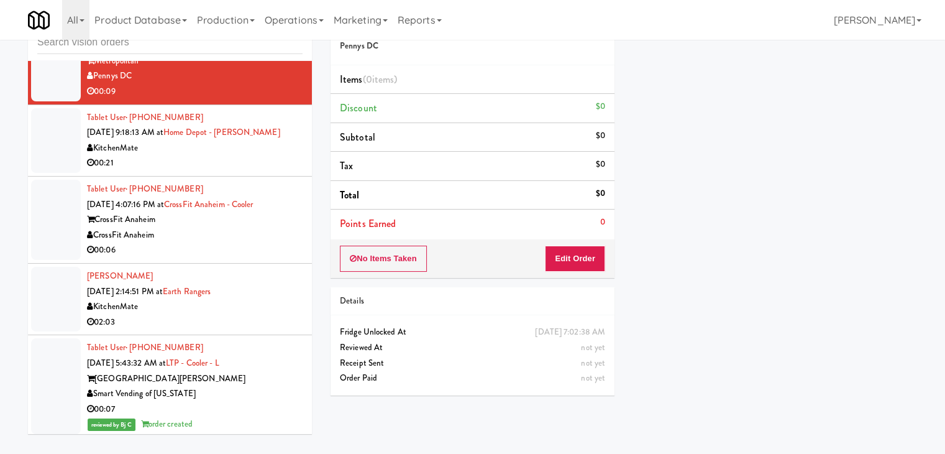
click at [687, 265] on div "Play New Window Primary Flag Clear Flag if unable to determine what was taken o…" at bounding box center [775, 176] width 284 height 466
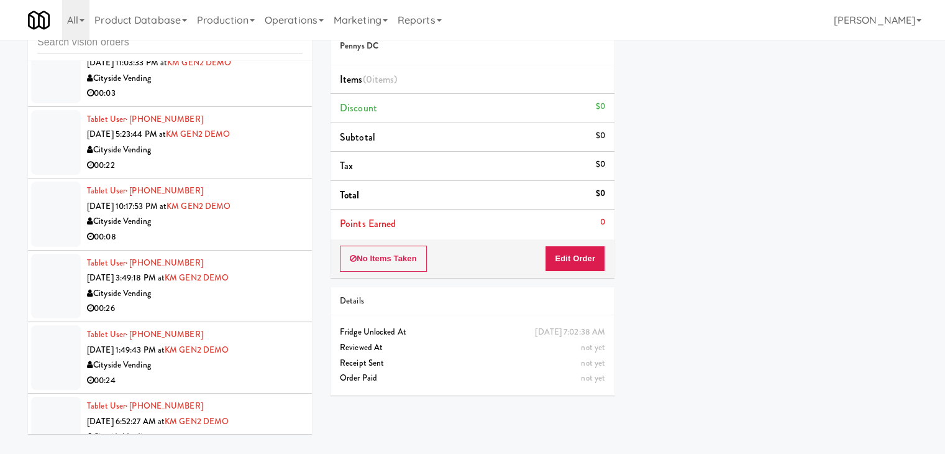
drag, startPoint x: 312, startPoint y: 309, endPoint x: 307, endPoint y: 301, distance: 9.5
click at [308, 301] on div "inbox reviewed all all unclear take inventory issue suspicious failed recent ad…" at bounding box center [170, 224] width 303 height 438
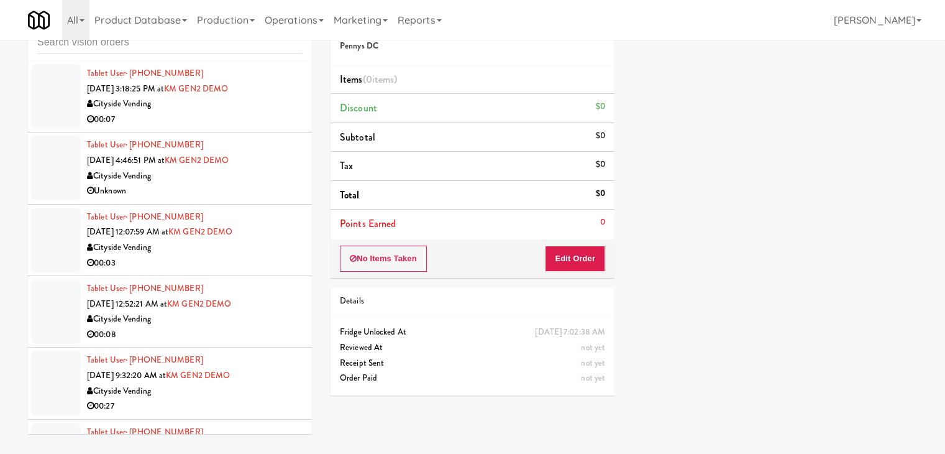
scroll to position [0, 0]
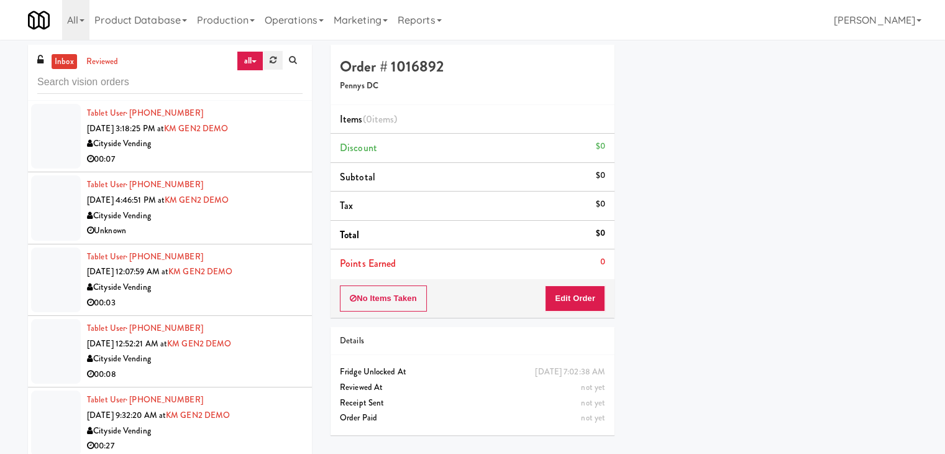
click at [273, 61] on icon at bounding box center [273, 60] width 7 height 8
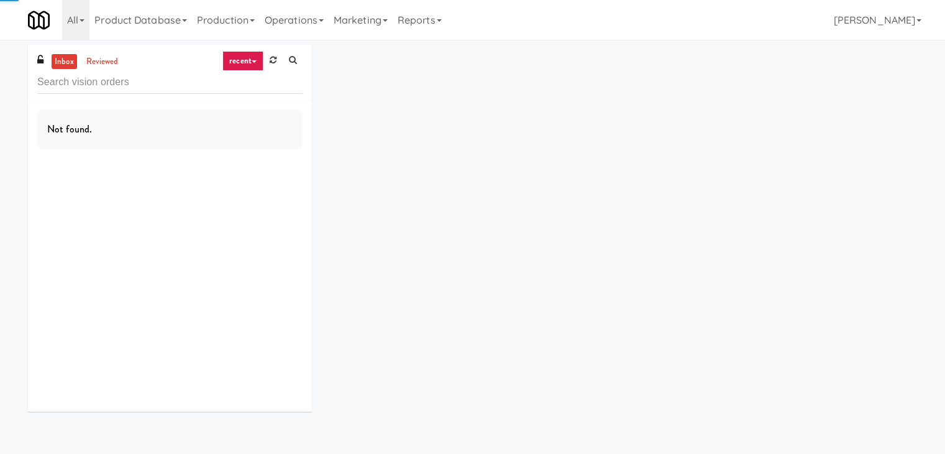
click at [246, 62] on link "recent" at bounding box center [242, 61] width 41 height 20
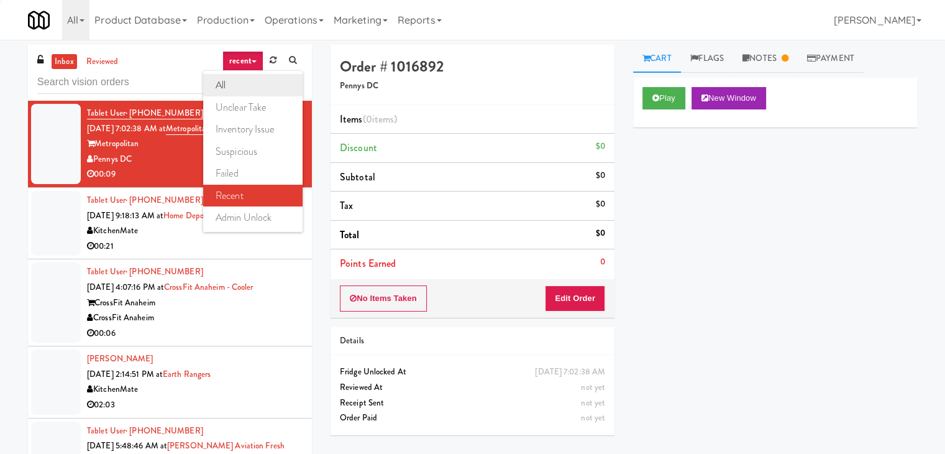
click at [243, 81] on link "all" at bounding box center [252, 85] width 99 height 22
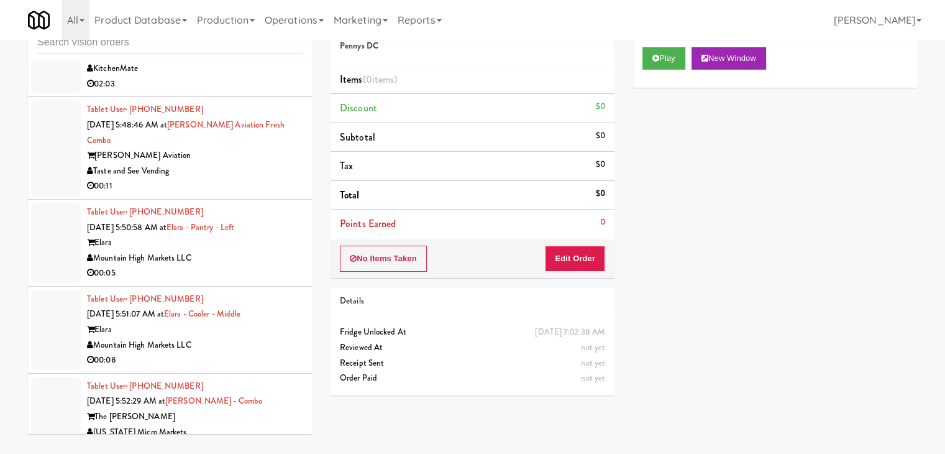
scroll to position [2326, 0]
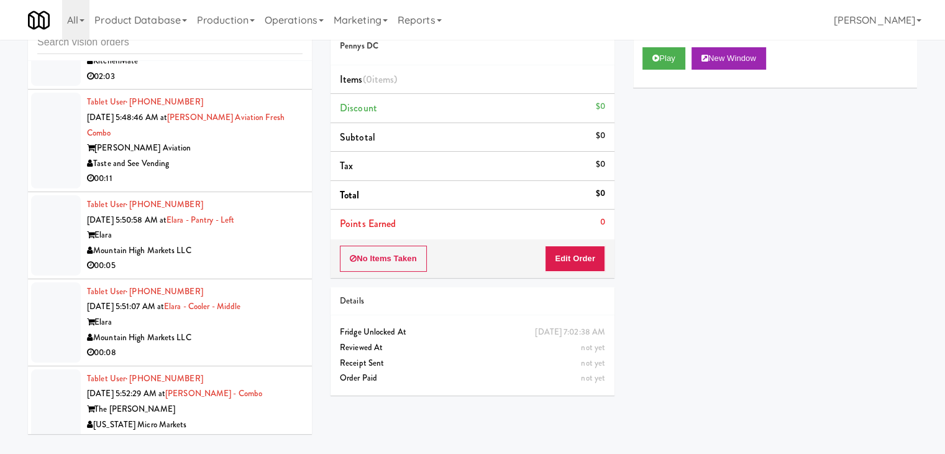
click at [272, 401] on div "The Rowe" at bounding box center [195, 409] width 216 height 16
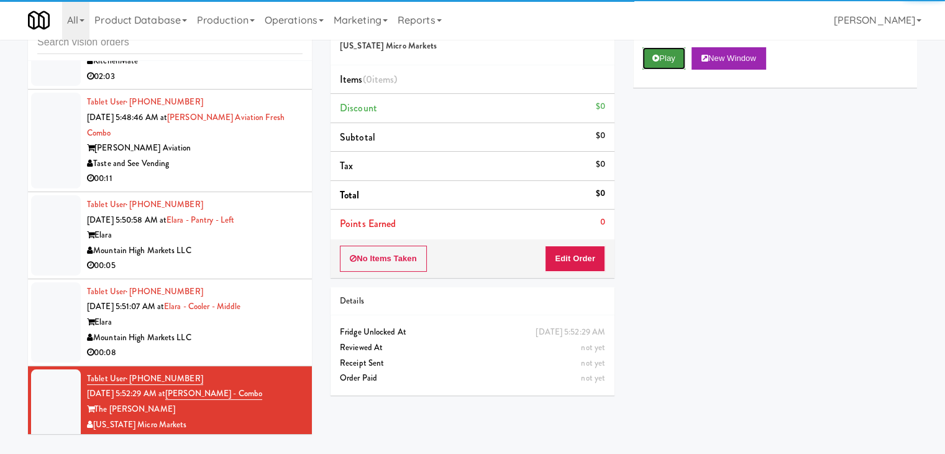
click at [671, 55] on button "Play" at bounding box center [664, 58] width 43 height 22
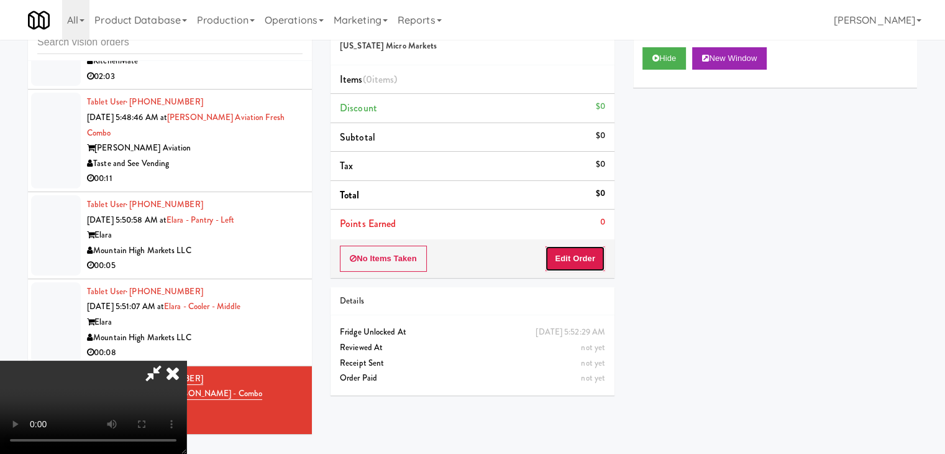
click at [583, 265] on button "Edit Order" at bounding box center [575, 258] width 60 height 26
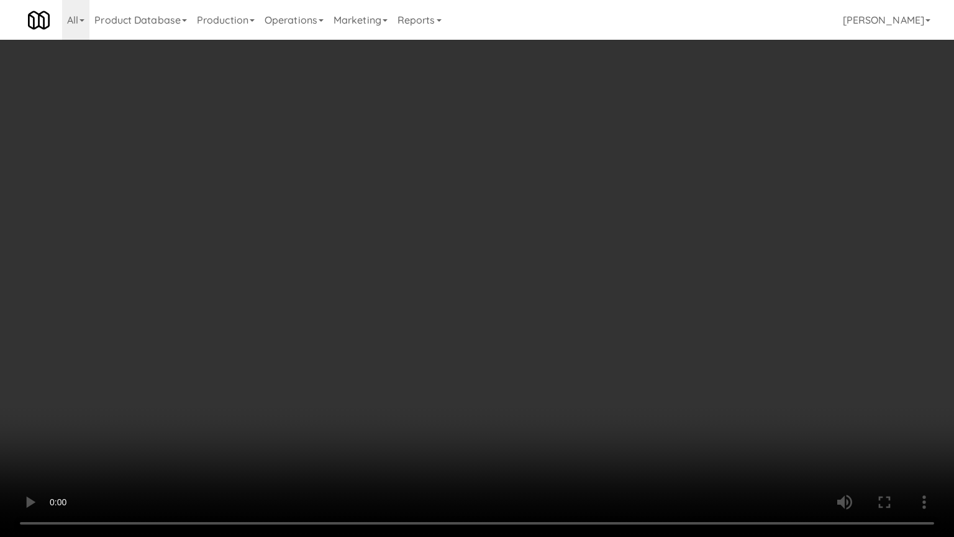
click at [570, 281] on video at bounding box center [477, 268] width 954 height 537
click at [580, 285] on video at bounding box center [477, 268] width 954 height 537
click at [588, 278] on video at bounding box center [477, 268] width 954 height 537
click at [577, 281] on video at bounding box center [477, 268] width 954 height 537
click at [592, 281] on video at bounding box center [477, 268] width 954 height 537
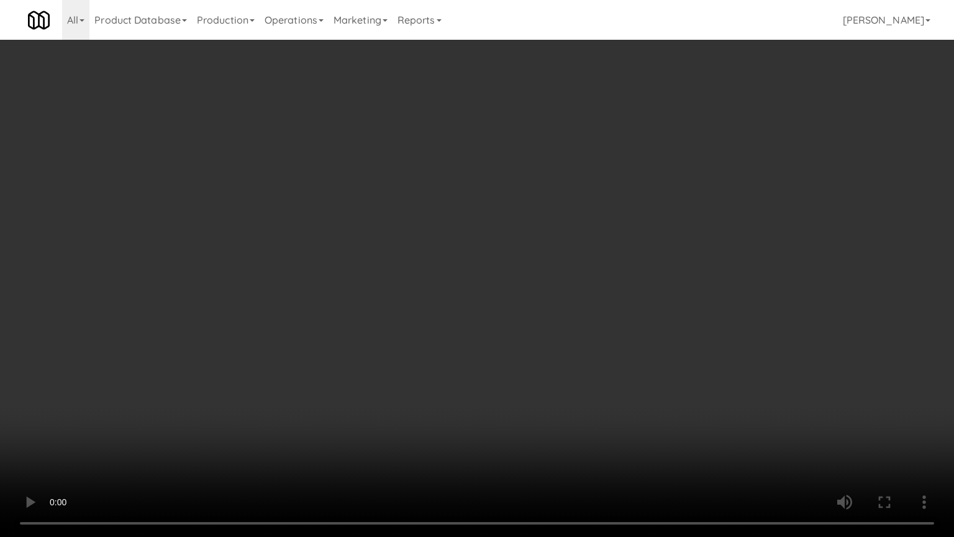
click at [587, 281] on video at bounding box center [477, 268] width 954 height 537
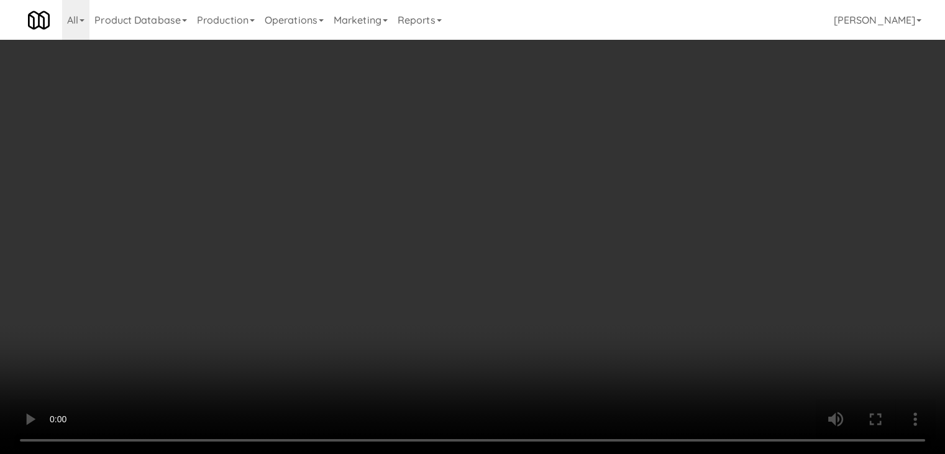
click at [690, 115] on div "Grab N' Go Inventory" at bounding box center [775, 112] width 265 height 19
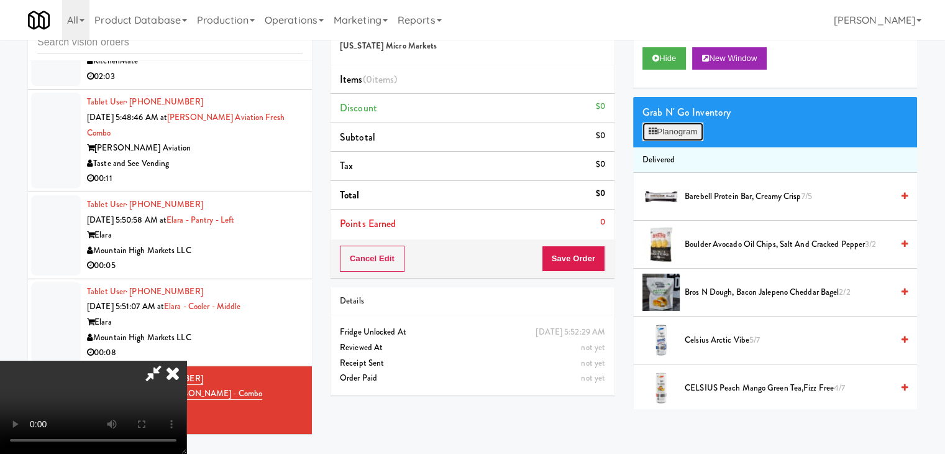
click at [689, 127] on button "Planogram" at bounding box center [673, 131] width 61 height 19
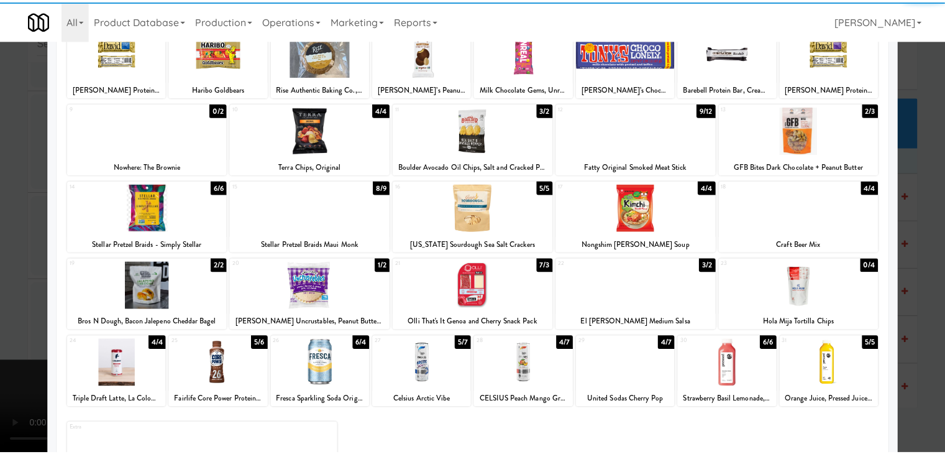
scroll to position [157, 0]
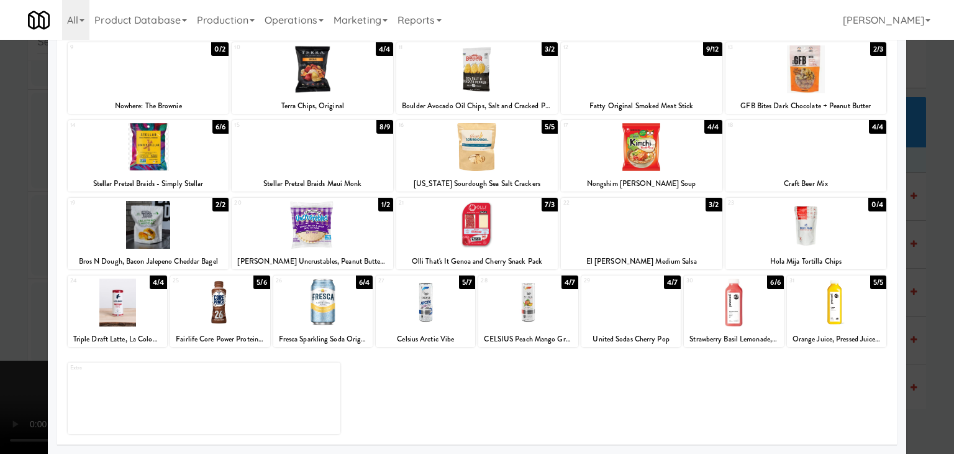
click at [615, 314] on div at bounding box center [631, 302] width 99 height 48
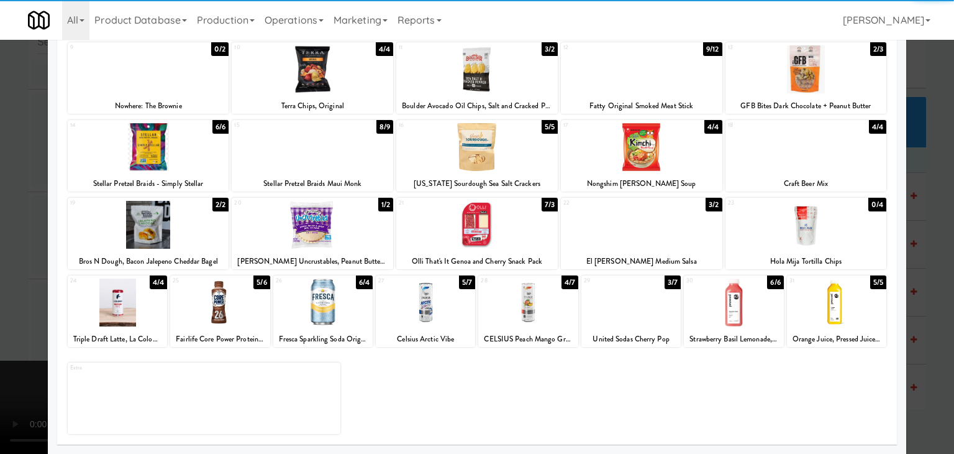
click at [0, 295] on div at bounding box center [477, 227] width 954 height 454
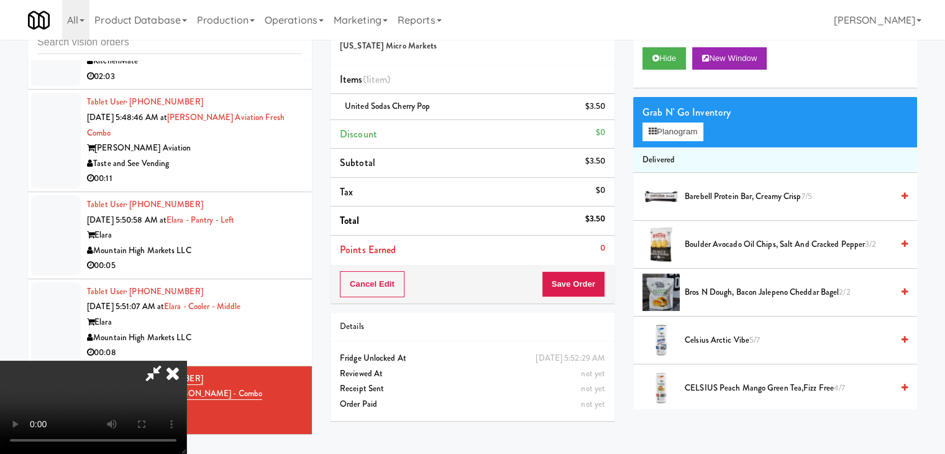
click at [186, 360] on video at bounding box center [93, 406] width 186 height 93
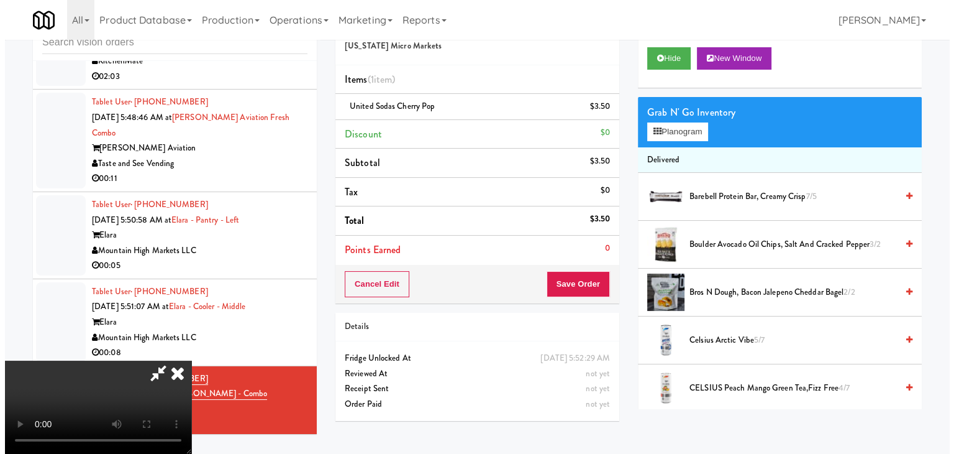
scroll to position [175, 0]
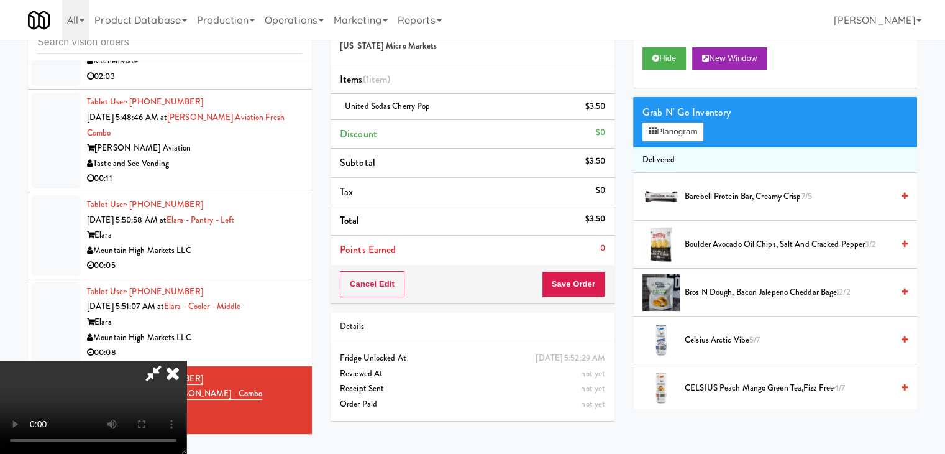
click at [186, 360] on video at bounding box center [93, 406] width 186 height 93
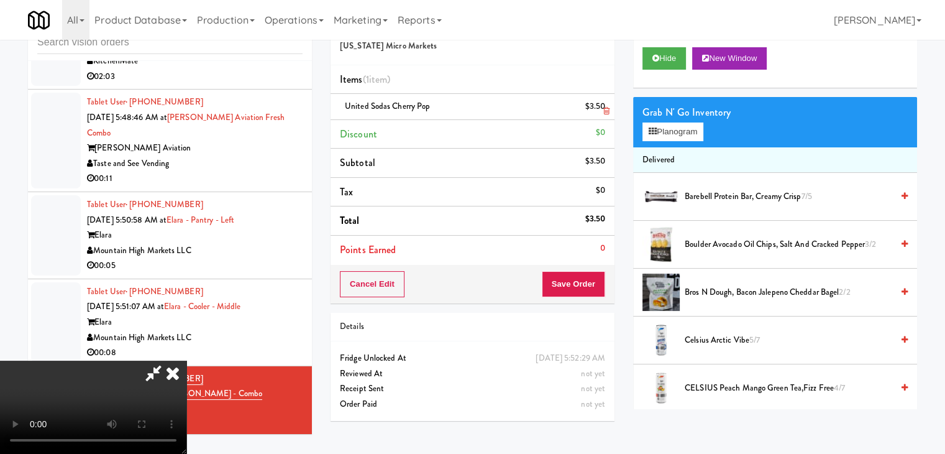
click at [601, 105] on link at bounding box center [603, 112] width 11 height 16
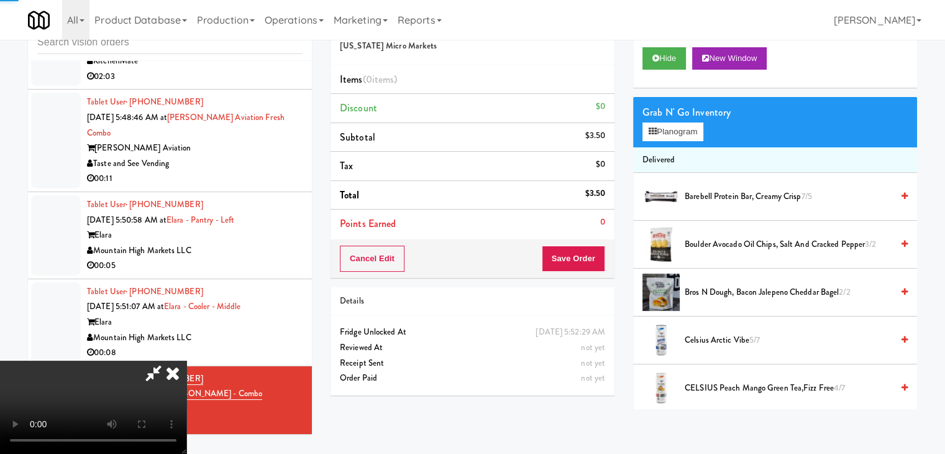
click at [605, 107] on li "Discount $0" at bounding box center [473, 108] width 284 height 29
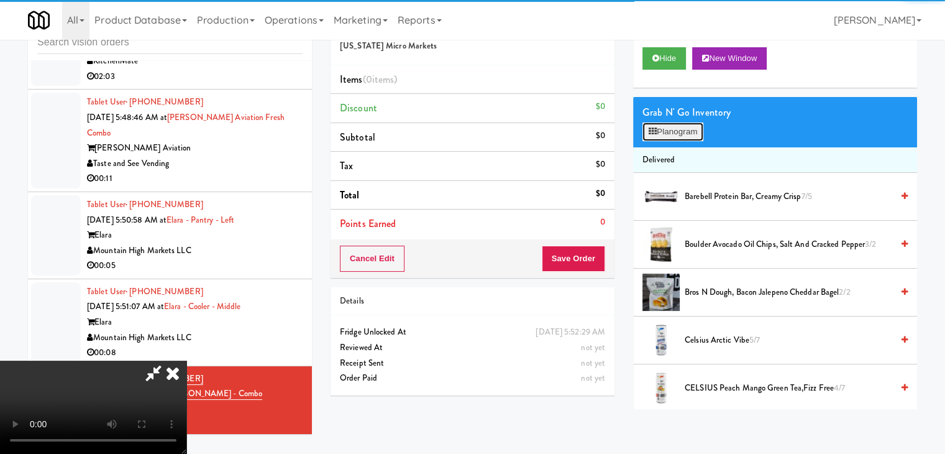
click at [677, 132] on button "Planogram" at bounding box center [673, 131] width 61 height 19
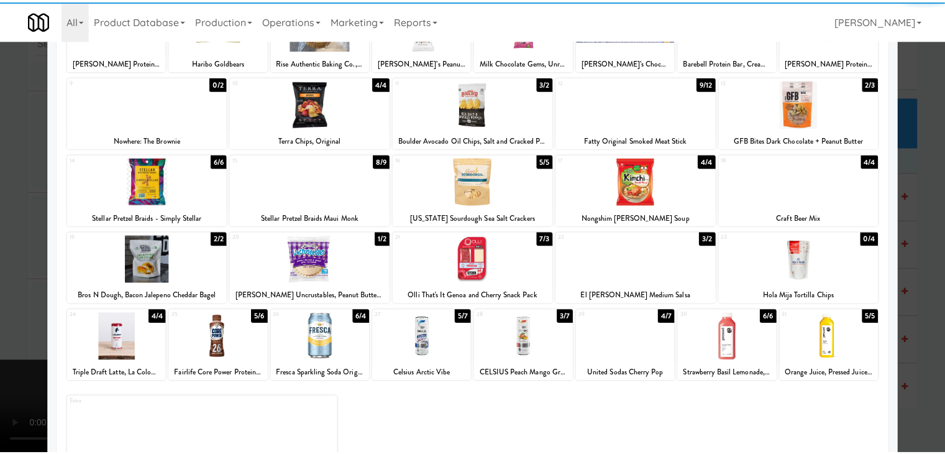
scroll to position [157, 0]
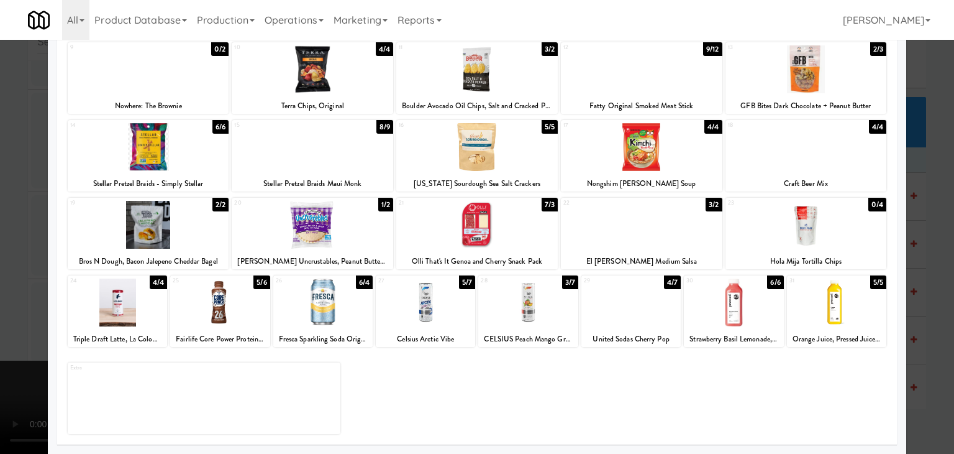
click at [534, 310] on div at bounding box center [527, 302] width 99 height 48
drag, startPoint x: 0, startPoint y: 321, endPoint x: 145, endPoint y: 316, distance: 144.9
click at [17, 319] on div at bounding box center [477, 227] width 954 height 454
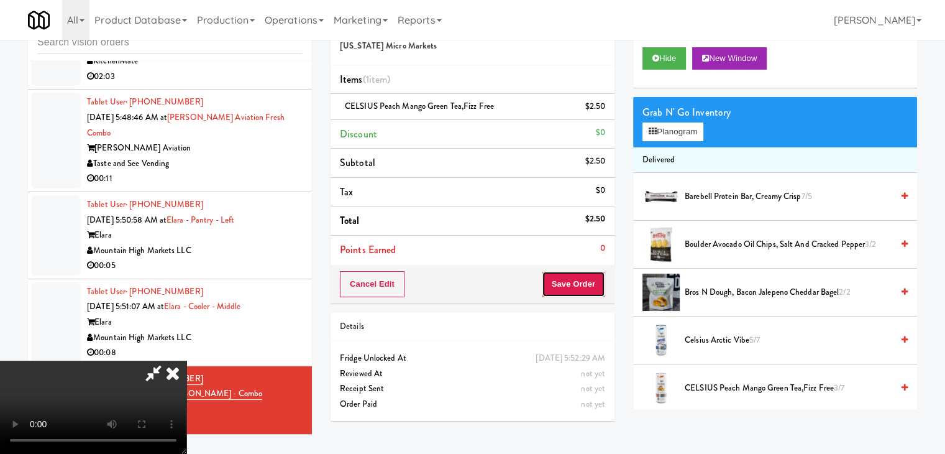
click at [592, 280] on button "Save Order" at bounding box center [573, 284] width 63 height 26
click at [591, 281] on button "Save Order" at bounding box center [573, 284] width 63 height 26
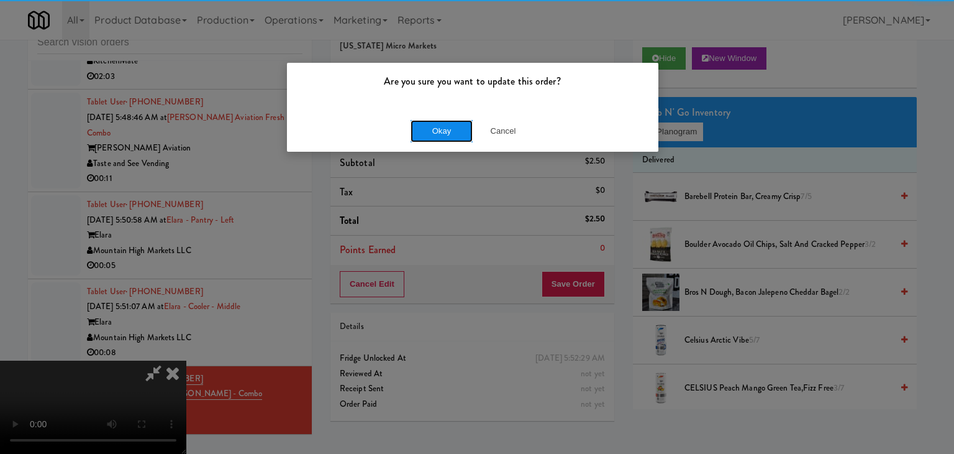
click at [445, 128] on button "Okay" at bounding box center [442, 131] width 62 height 22
click at [445, 128] on div "Okay Cancel" at bounding box center [473, 131] width 372 height 42
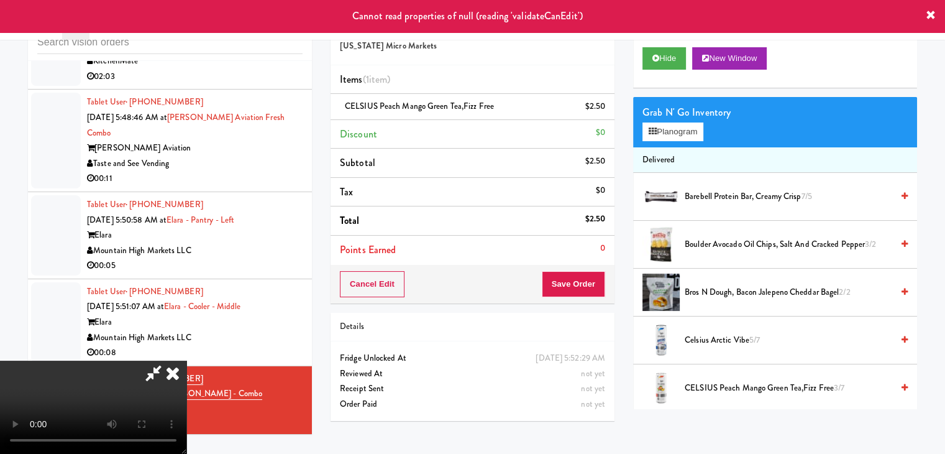
click at [186, 360] on video at bounding box center [93, 406] width 186 height 93
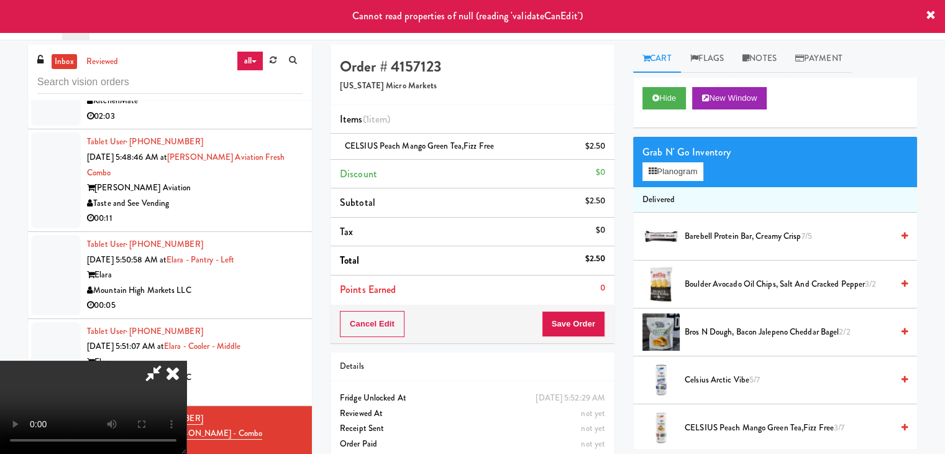
drag, startPoint x: 548, startPoint y: 51, endPoint x: 537, endPoint y: 59, distance: 13.3
click at [186, 360] on icon at bounding box center [172, 372] width 27 height 25
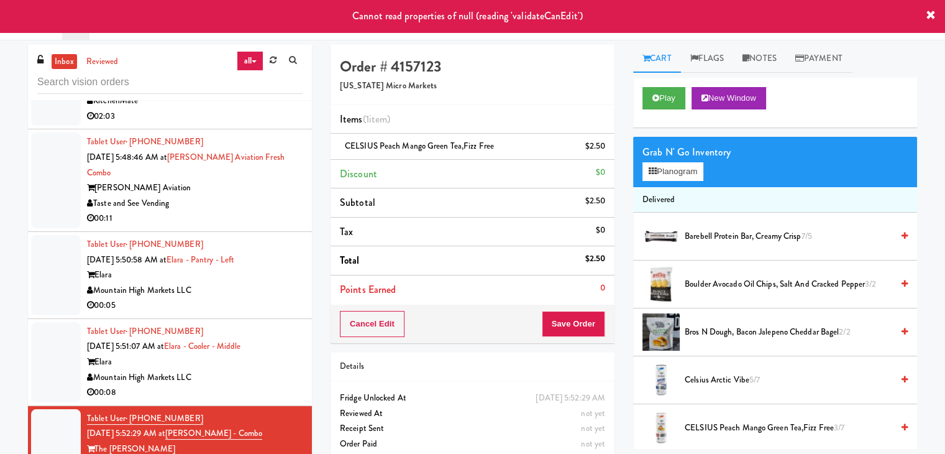
click at [260, 354] on div "Elara" at bounding box center [195, 362] width 216 height 16
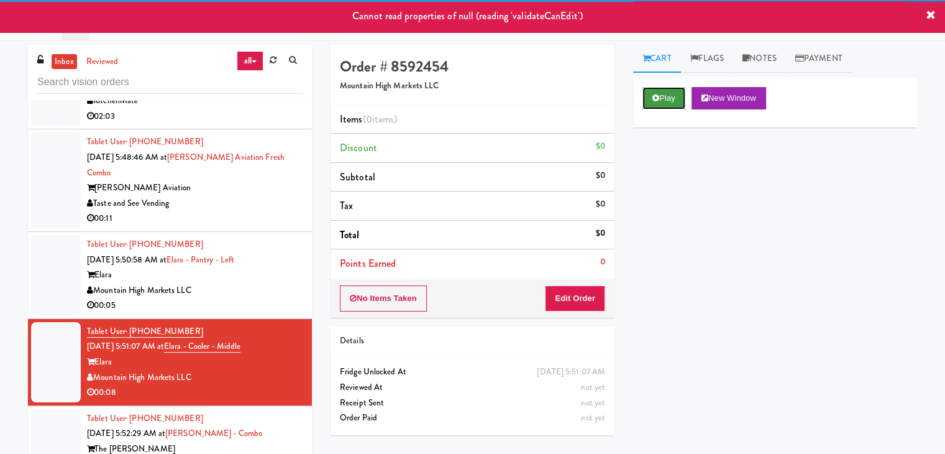
click at [667, 88] on button "Play" at bounding box center [664, 98] width 43 height 22
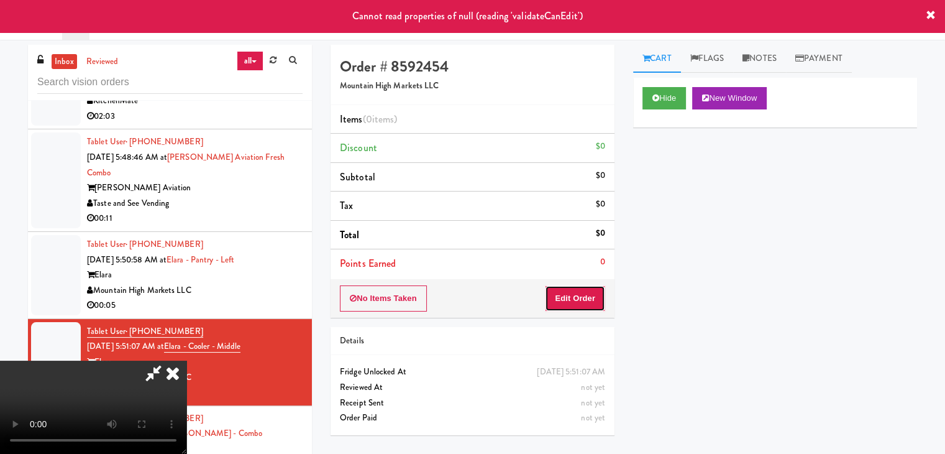
click at [586, 306] on button "Edit Order" at bounding box center [575, 298] width 60 height 26
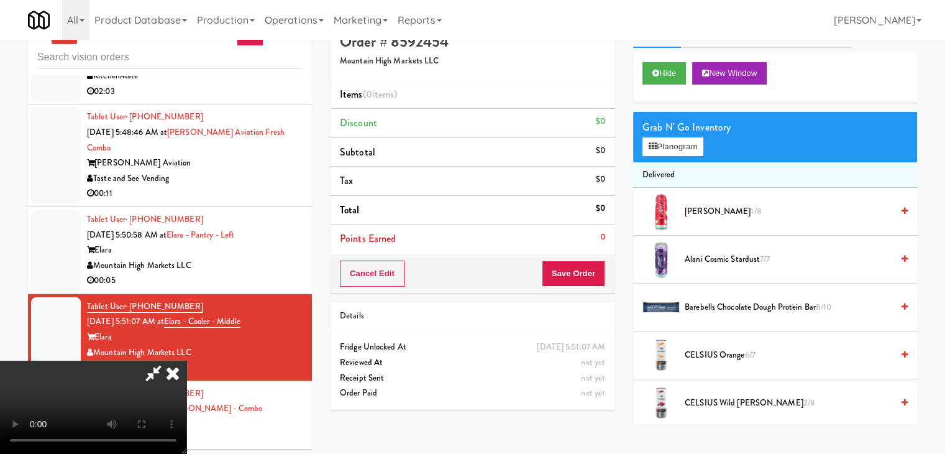
scroll to position [40, 0]
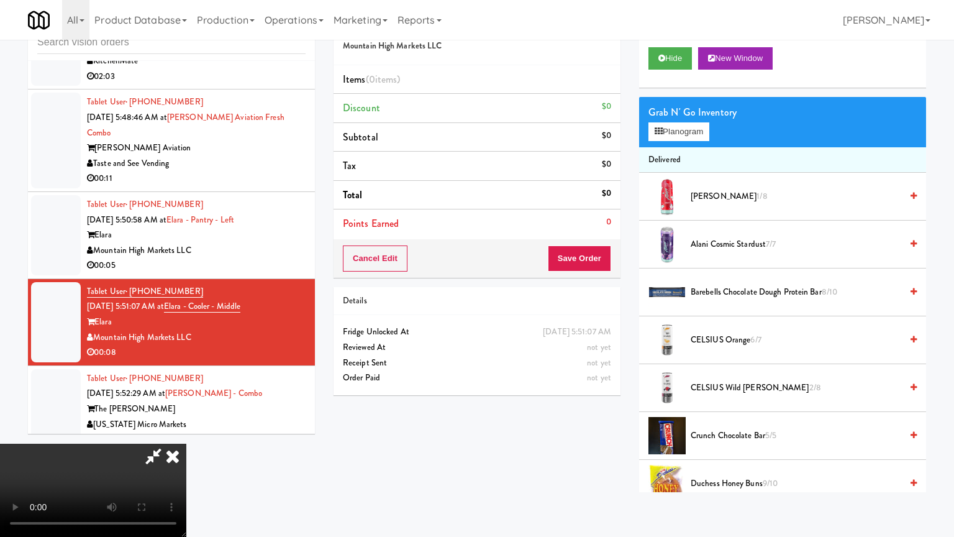
click at [186, 444] on video at bounding box center [93, 490] width 186 height 93
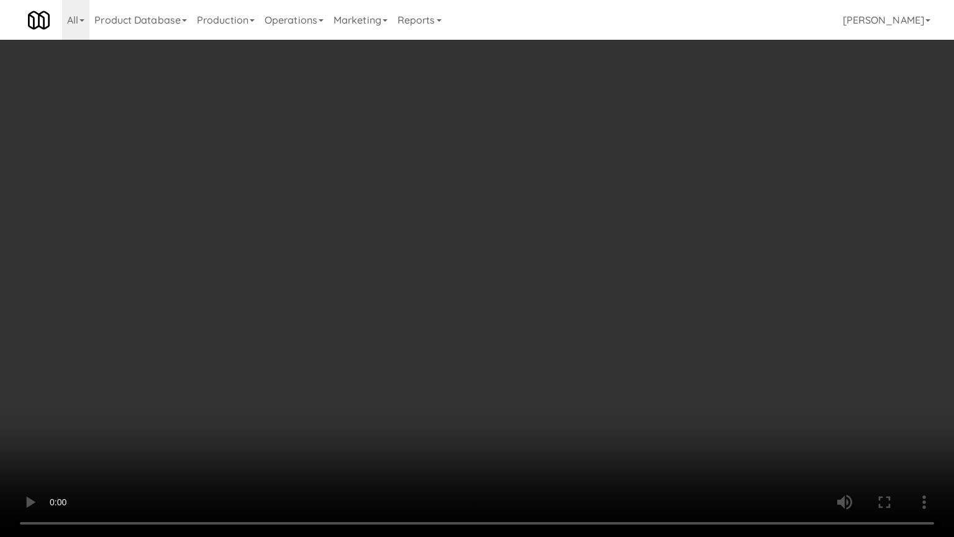
click at [600, 301] on video at bounding box center [477, 268] width 954 height 537
click at [597, 308] on video at bounding box center [477, 268] width 954 height 537
click at [459, 368] on video at bounding box center [477, 268] width 954 height 537
click at [524, 321] on video at bounding box center [477, 268] width 954 height 537
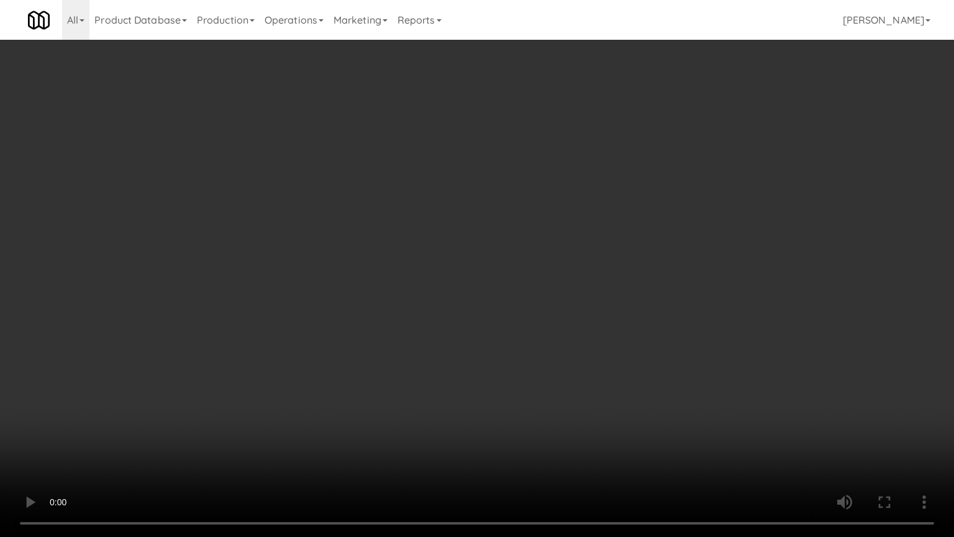
click at [535, 324] on video at bounding box center [477, 268] width 954 height 537
click at [538, 324] on video at bounding box center [477, 268] width 954 height 537
click at [541, 325] on video at bounding box center [477, 268] width 954 height 537
click at [554, 314] on video at bounding box center [477, 268] width 954 height 537
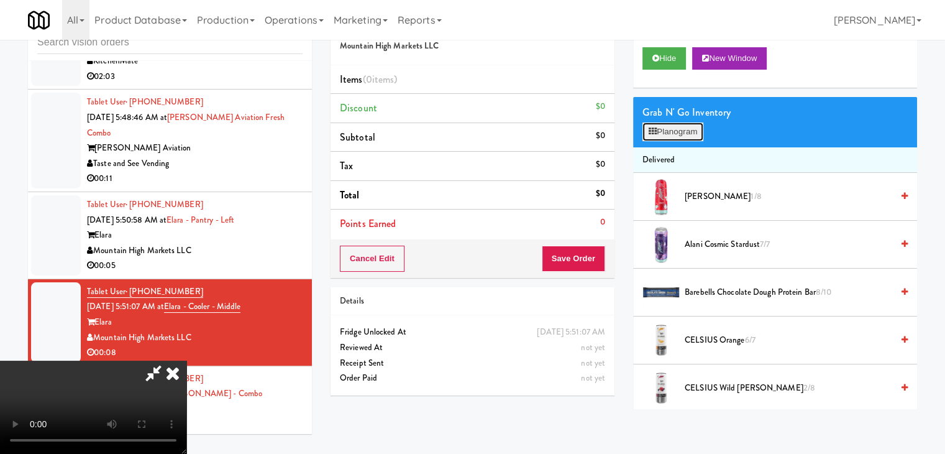
click at [684, 130] on button "Planogram" at bounding box center [673, 131] width 61 height 19
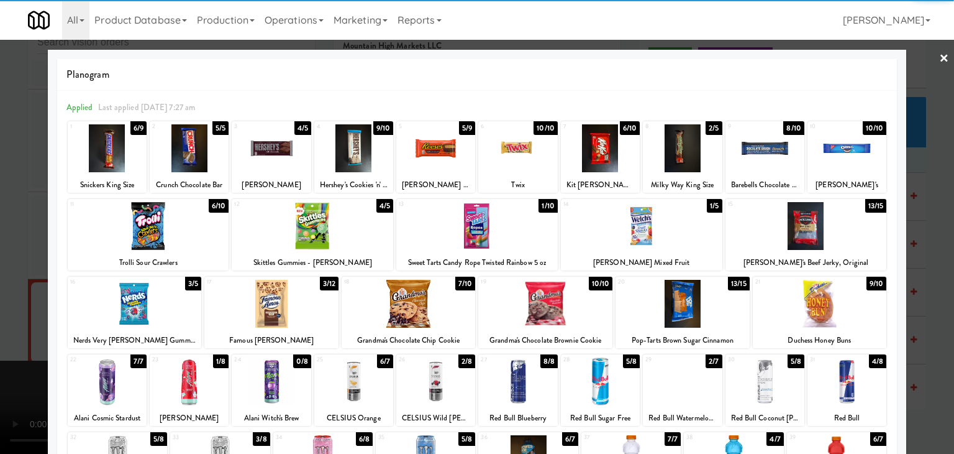
click at [104, 158] on div at bounding box center [107, 148] width 79 height 48
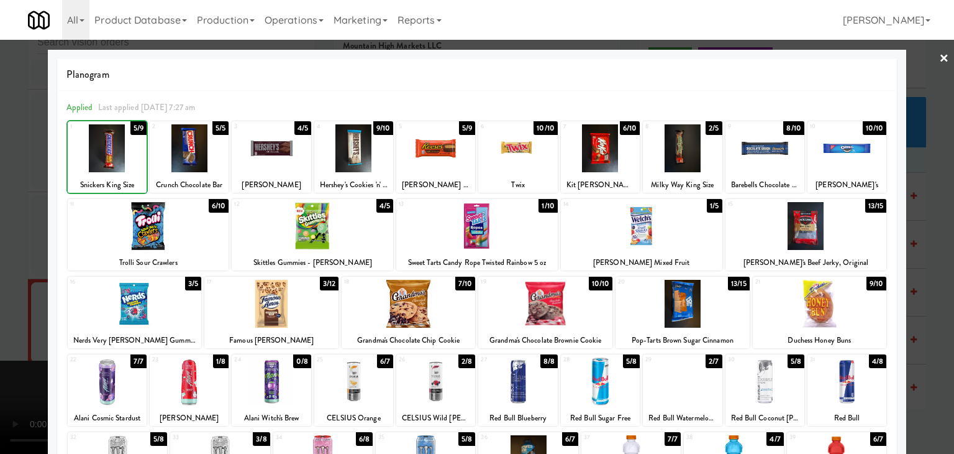
drag, startPoint x: 0, startPoint y: 211, endPoint x: 281, endPoint y: 269, distance: 286.7
click at [2, 211] on div at bounding box center [477, 227] width 954 height 454
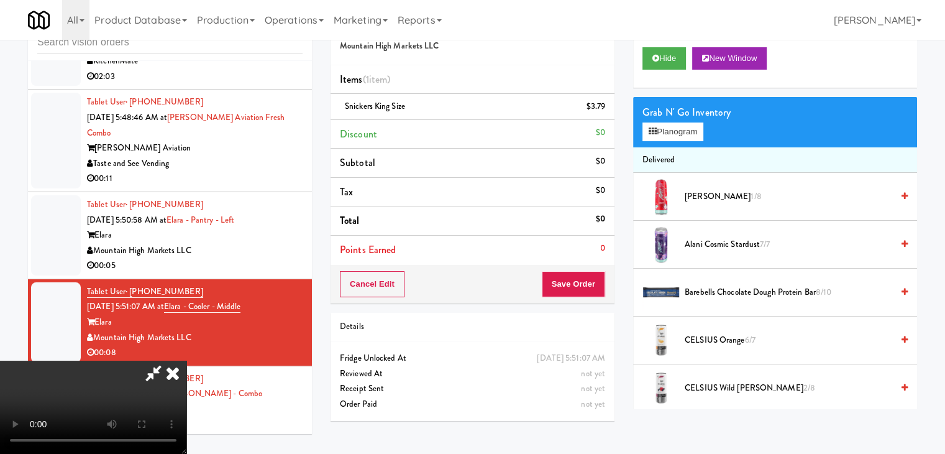
click at [186, 360] on video at bounding box center [93, 406] width 186 height 93
drag, startPoint x: 361, startPoint y: 294, endPoint x: 437, endPoint y: 433, distance: 158.8
click at [186, 360] on video at bounding box center [93, 406] width 186 height 93
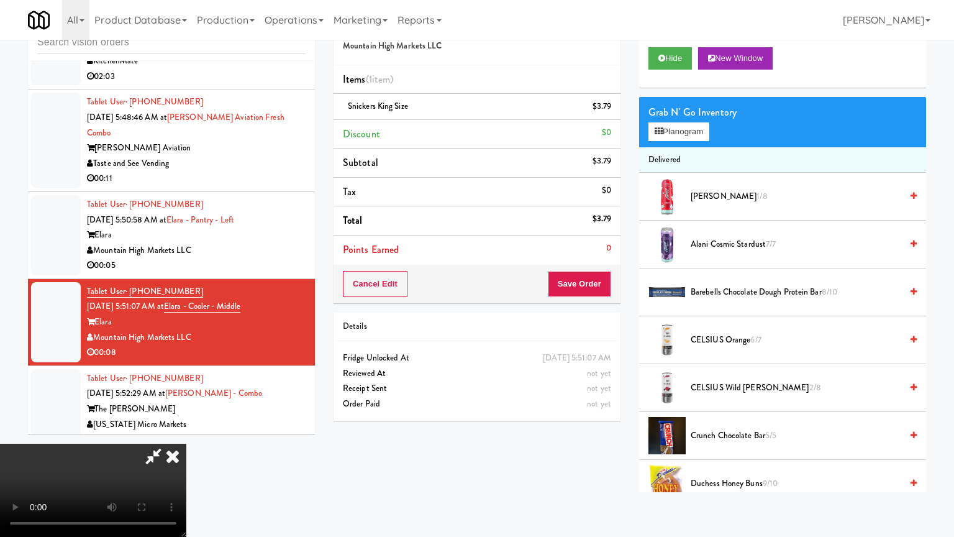
click at [186, 444] on video at bounding box center [93, 490] width 186 height 93
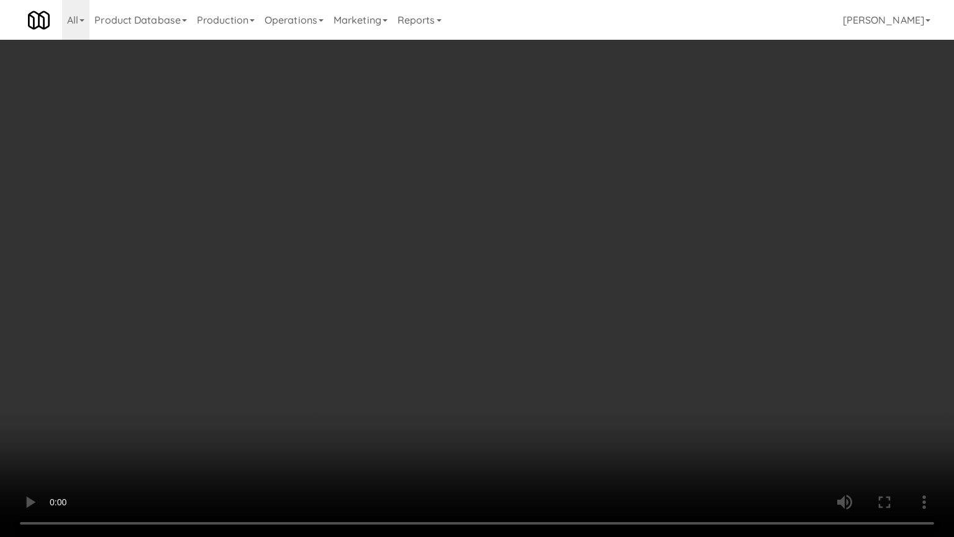
click at [524, 377] on video at bounding box center [477, 268] width 954 height 537
click at [527, 383] on video at bounding box center [477, 268] width 954 height 537
drag, startPoint x: 527, startPoint y: 383, endPoint x: 523, endPoint y: 390, distance: 7.8
click at [527, 384] on video at bounding box center [477, 268] width 954 height 537
click at [534, 381] on video at bounding box center [477, 268] width 954 height 537
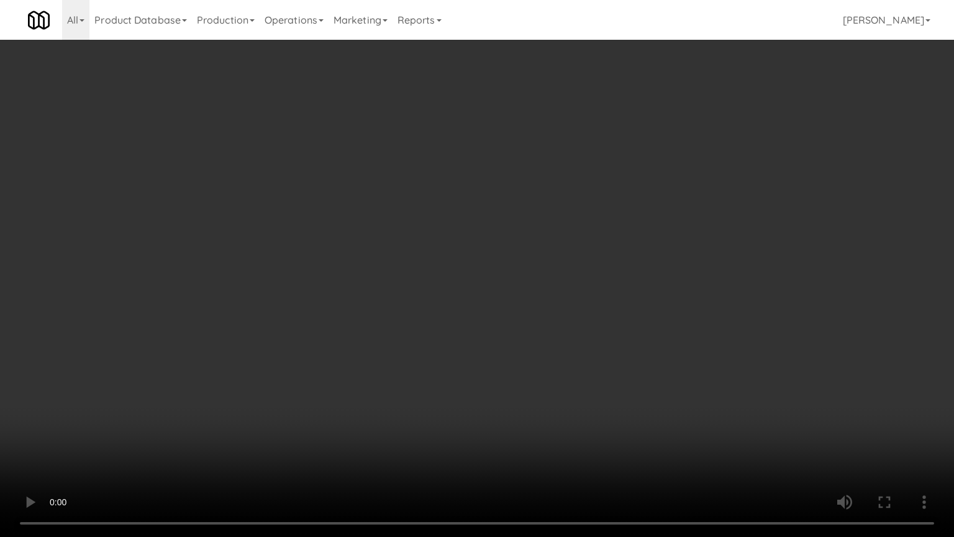
drag, startPoint x: 534, startPoint y: 381, endPoint x: 600, endPoint y: 321, distance: 88.9
click at [534, 381] on video at bounding box center [477, 268] width 954 height 537
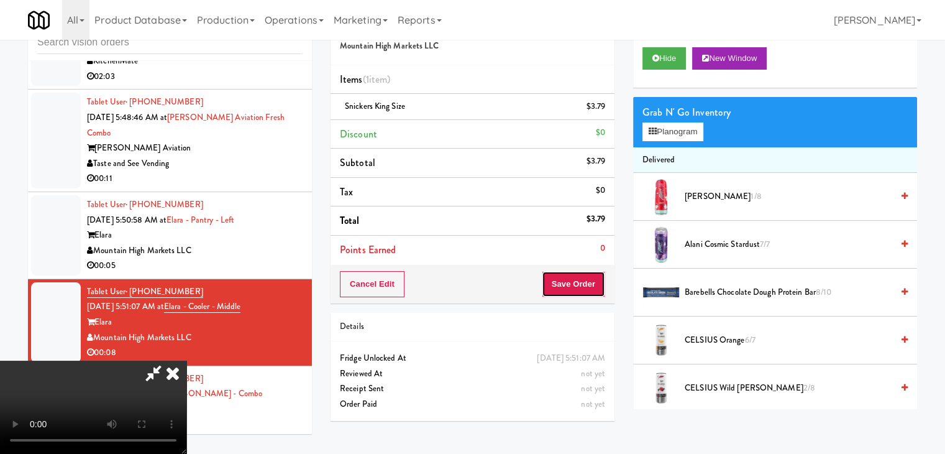
click at [595, 287] on button "Save Order" at bounding box center [573, 284] width 63 height 26
click at [594, 286] on button "Save Order" at bounding box center [573, 284] width 63 height 26
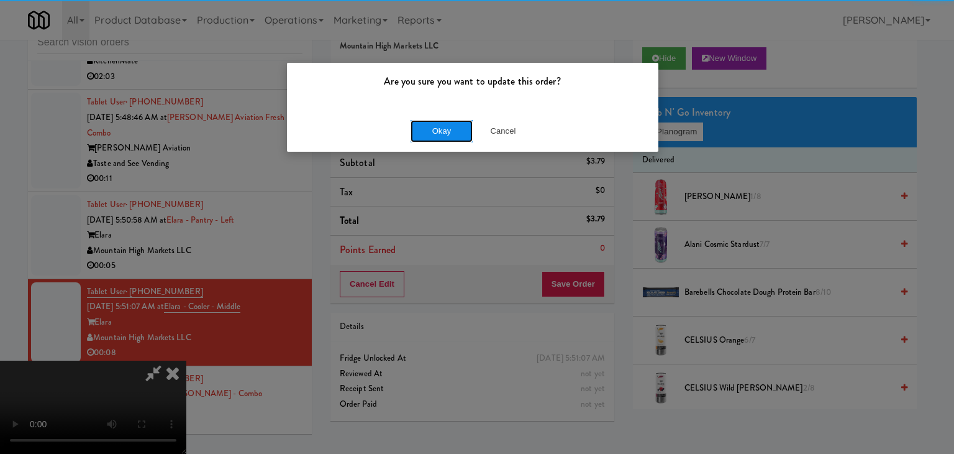
click at [439, 137] on button "Okay" at bounding box center [442, 131] width 62 height 22
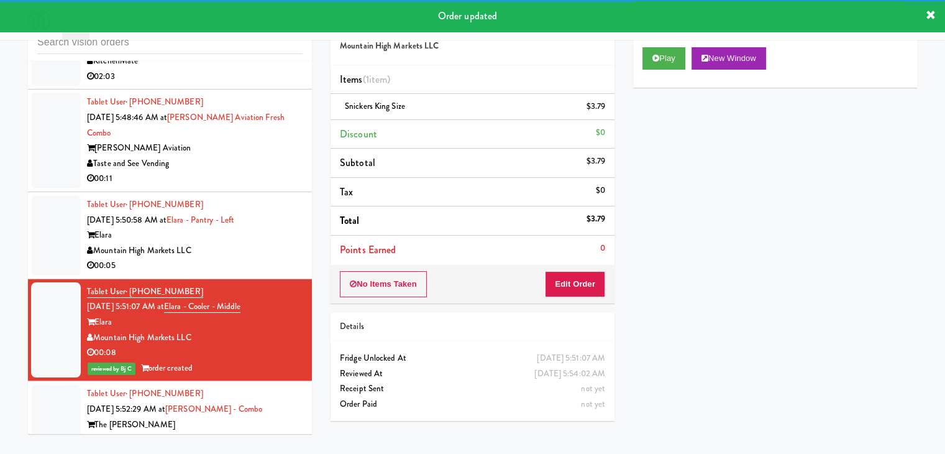
click at [253, 243] on div "Mountain High Markets LLC" at bounding box center [195, 251] width 216 height 16
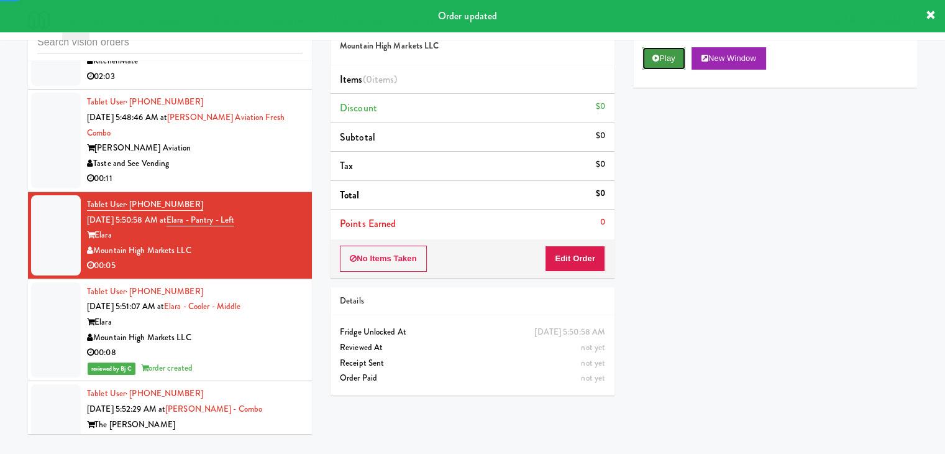
click at [664, 60] on button "Play" at bounding box center [664, 58] width 43 height 22
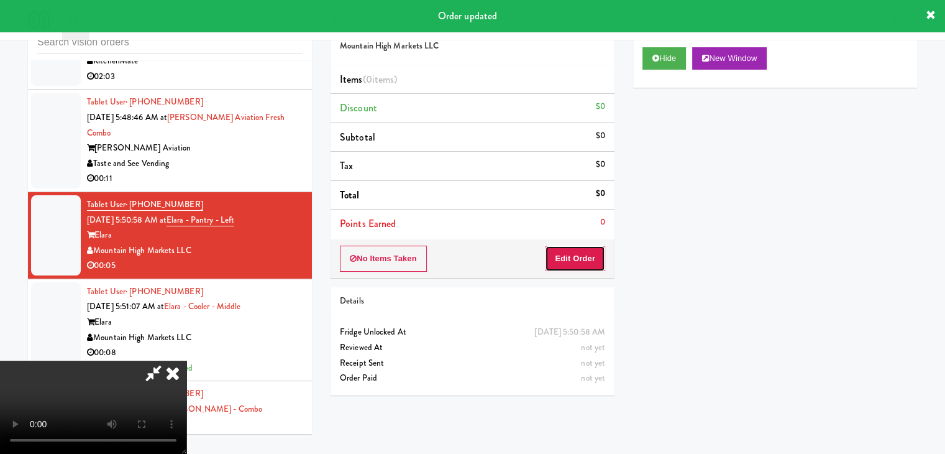
click at [579, 258] on button "Edit Order" at bounding box center [575, 258] width 60 height 26
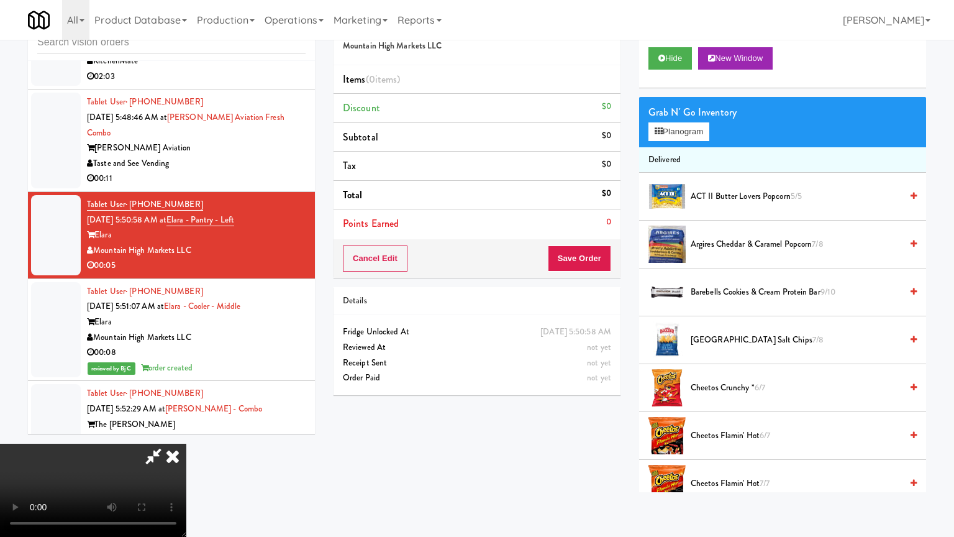
click at [186, 444] on video at bounding box center [93, 490] width 186 height 93
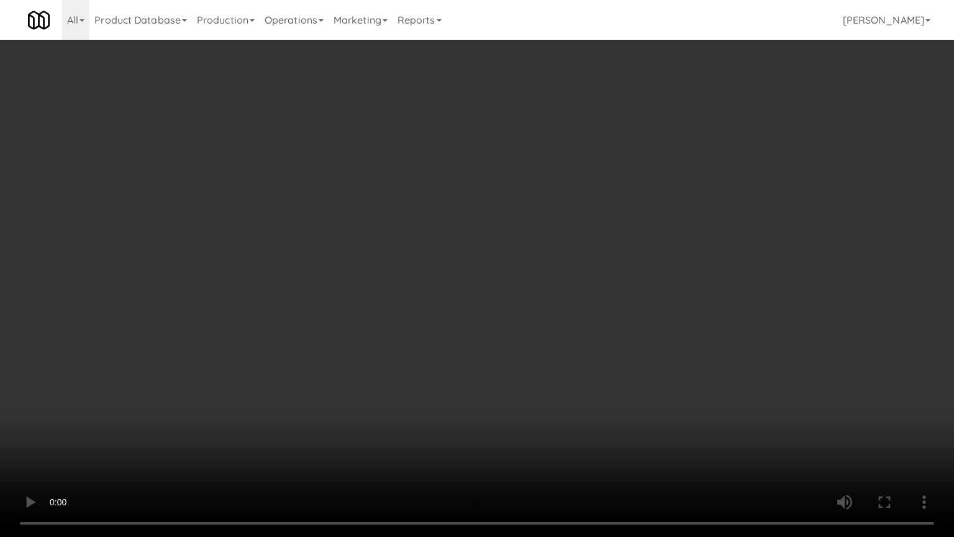
click at [654, 338] on video at bounding box center [477, 268] width 954 height 537
click at [656, 333] on video at bounding box center [477, 268] width 954 height 537
drag, startPoint x: 613, startPoint y: 326, endPoint x: 621, endPoint y: 333, distance: 10.5
click at [615, 327] on video at bounding box center [477, 268] width 954 height 537
click at [627, 331] on video at bounding box center [477, 268] width 954 height 537
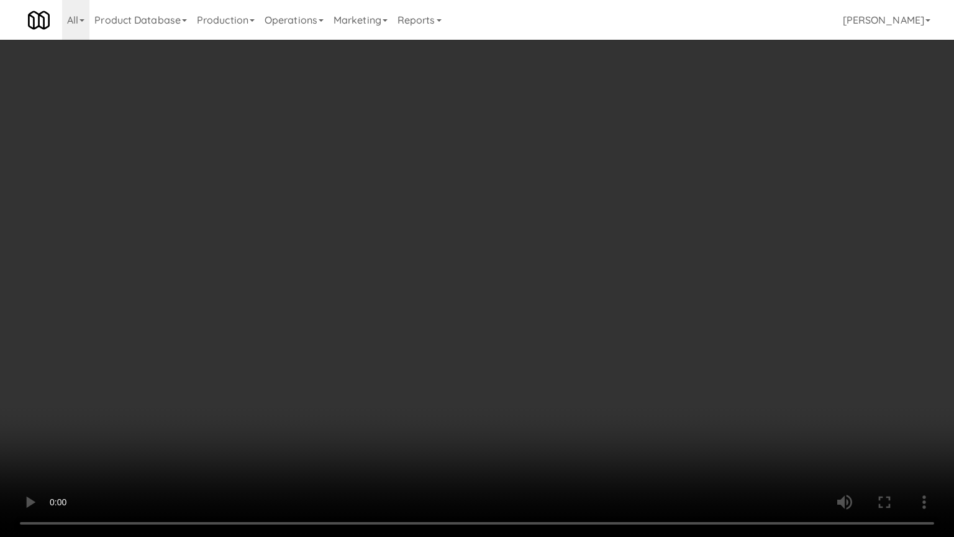
click at [627, 331] on video at bounding box center [477, 268] width 954 height 537
click at [634, 322] on video at bounding box center [477, 268] width 954 height 537
drag, startPoint x: 634, startPoint y: 322, endPoint x: 640, endPoint y: 311, distance: 13.1
click at [640, 312] on video at bounding box center [477, 268] width 954 height 537
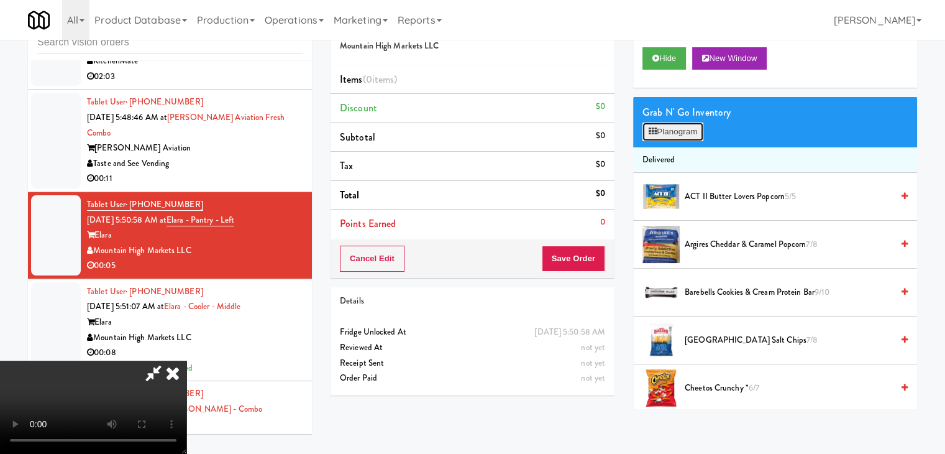
click at [691, 139] on button "Planogram" at bounding box center [673, 131] width 61 height 19
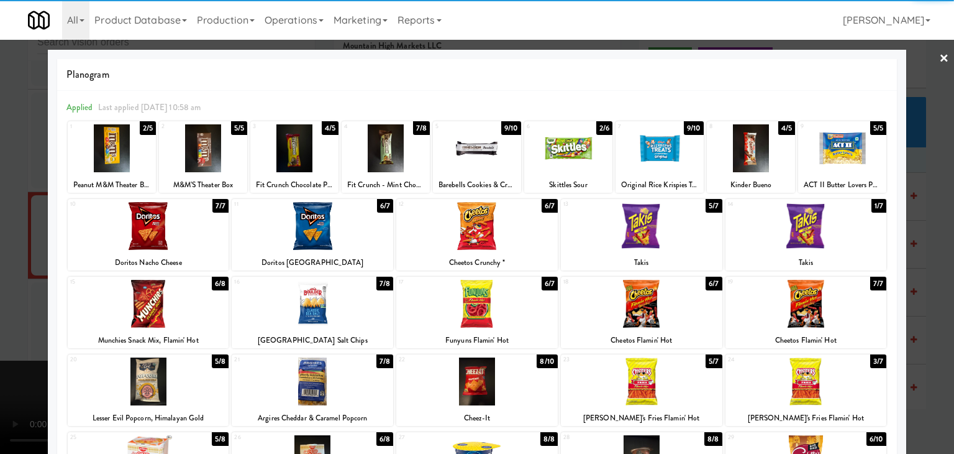
click at [152, 233] on div at bounding box center [149, 226] width 162 height 48
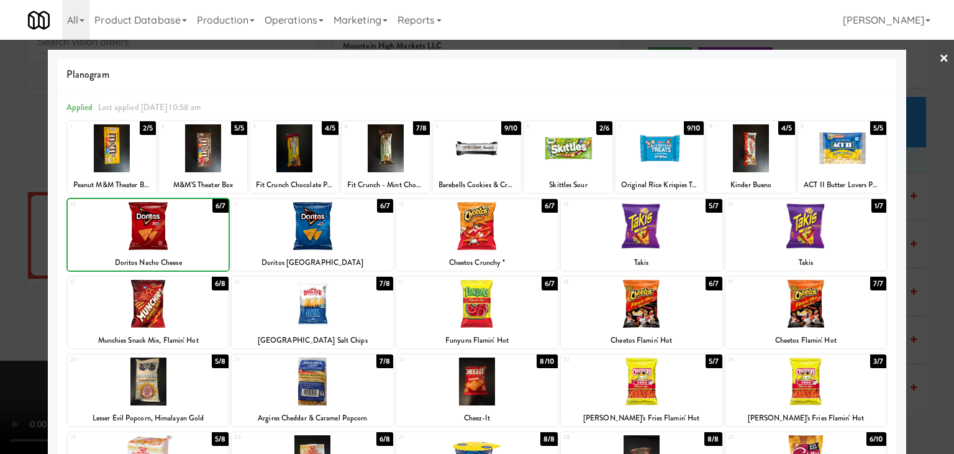
drag, startPoint x: 0, startPoint y: 272, endPoint x: 550, endPoint y: 291, distance: 550.3
click at [12, 270] on div at bounding box center [477, 227] width 954 height 454
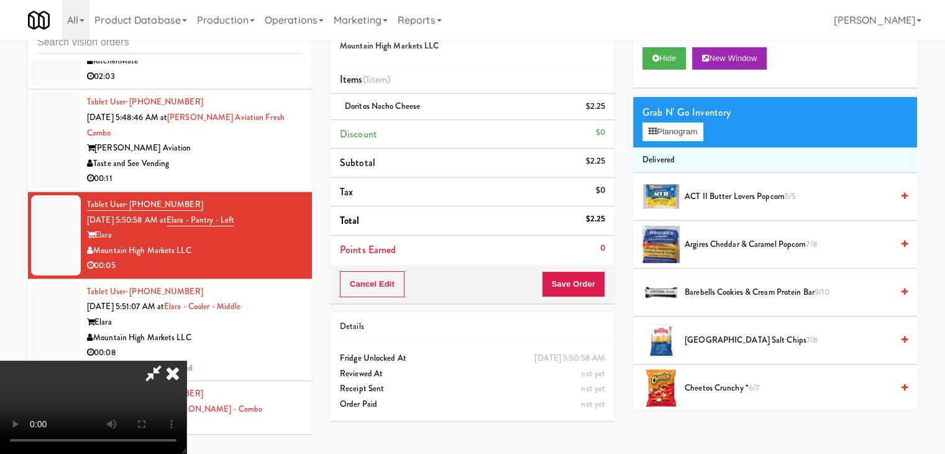
click at [595, 278] on div "Cancel Edit Save Order" at bounding box center [473, 284] width 284 height 39
click at [595, 278] on button "Save Order" at bounding box center [573, 284] width 63 height 26
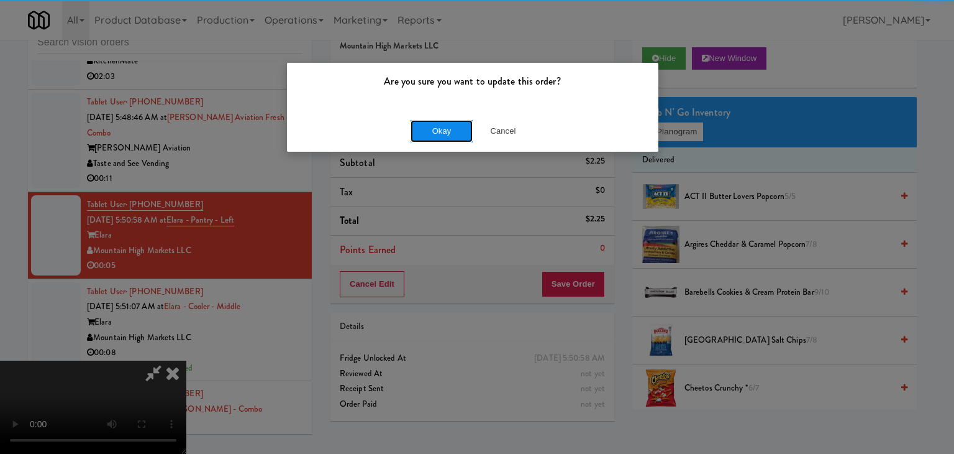
drag, startPoint x: 451, startPoint y: 119, endPoint x: 446, endPoint y: 128, distance: 9.7
click at [450, 121] on button "Okay" at bounding box center [442, 131] width 62 height 22
click at [446, 128] on div "Okay Cancel" at bounding box center [473, 131] width 372 height 42
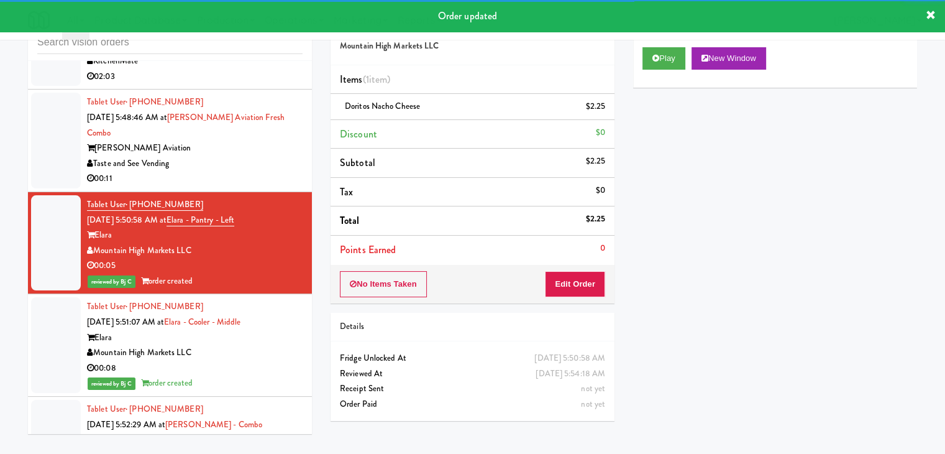
drag, startPoint x: 263, startPoint y: 160, endPoint x: 261, endPoint y: 170, distance: 9.5
click at [263, 171] on div "00:11" at bounding box center [195, 179] width 216 height 16
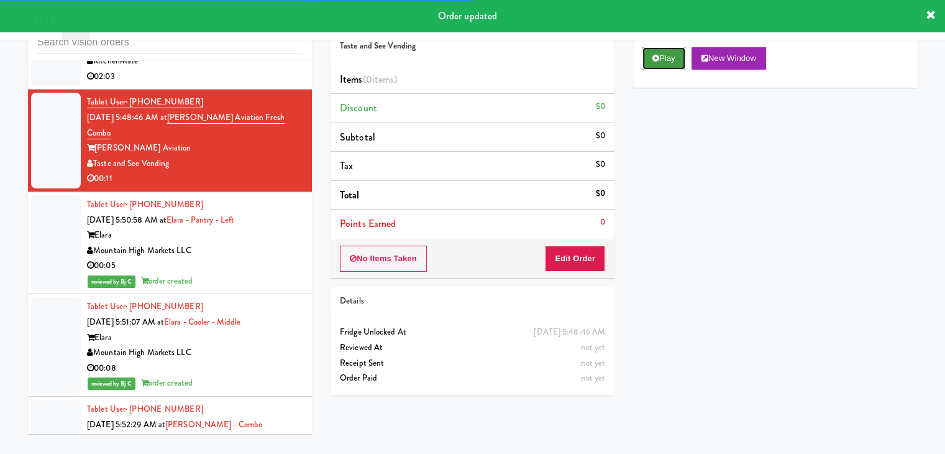
click at [672, 58] on button "Play" at bounding box center [664, 58] width 43 height 22
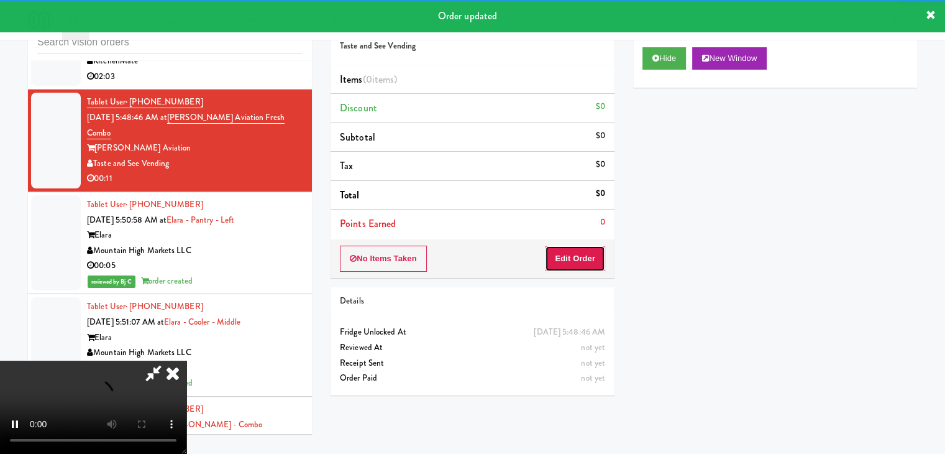
click at [580, 258] on button "Edit Order" at bounding box center [575, 258] width 60 height 26
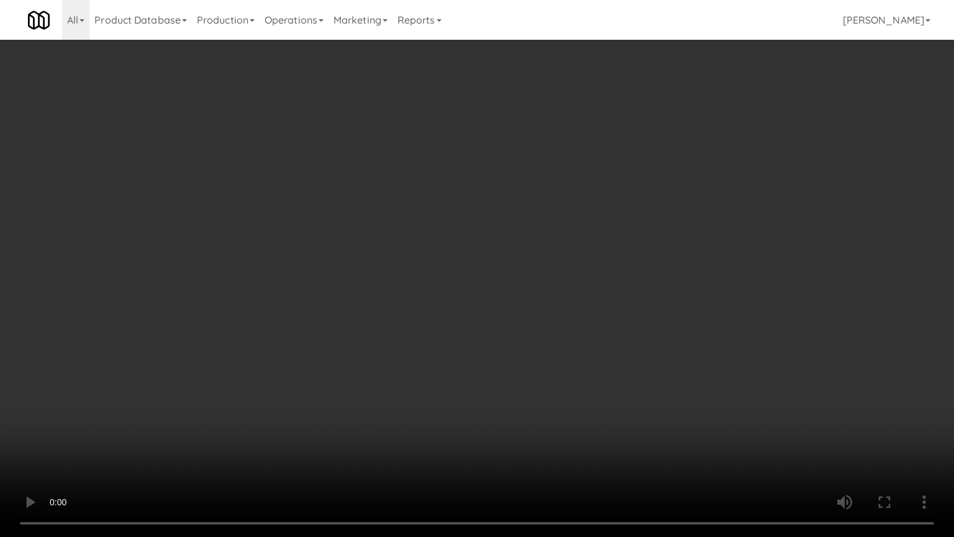
click at [563, 334] on video at bounding box center [477, 268] width 954 height 537
click at [561, 333] on video at bounding box center [477, 268] width 954 height 537
click at [573, 328] on video at bounding box center [477, 268] width 954 height 537
click at [601, 317] on video at bounding box center [477, 268] width 954 height 537
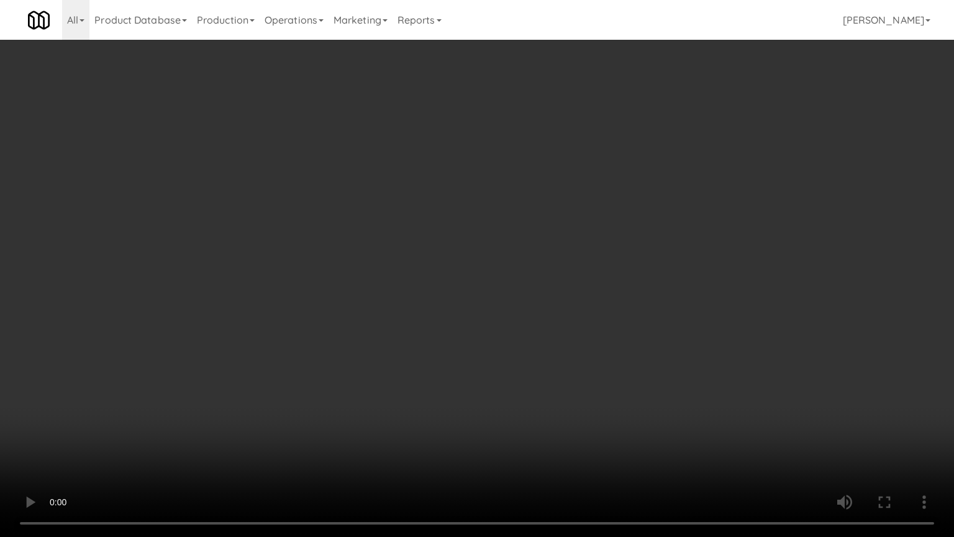
drag, startPoint x: 601, startPoint y: 317, endPoint x: 609, endPoint y: 254, distance: 63.9
click at [601, 316] on video at bounding box center [477, 268] width 954 height 537
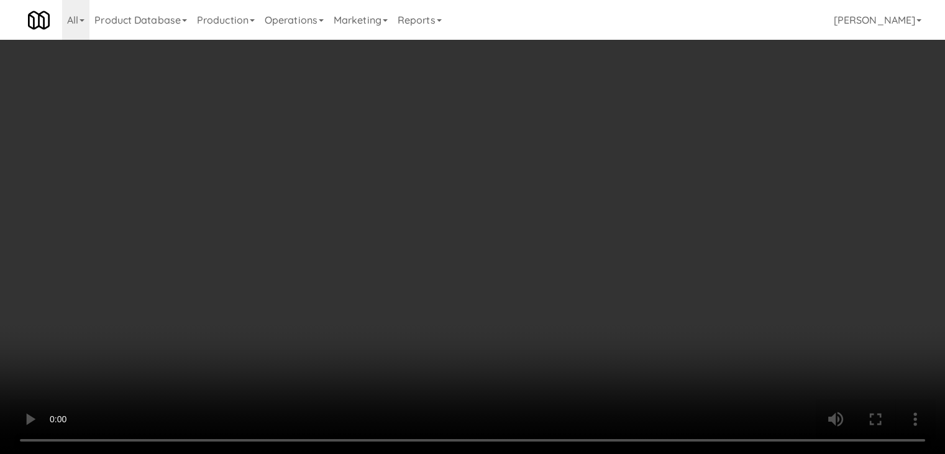
click at [455, 232] on video at bounding box center [472, 227] width 945 height 454
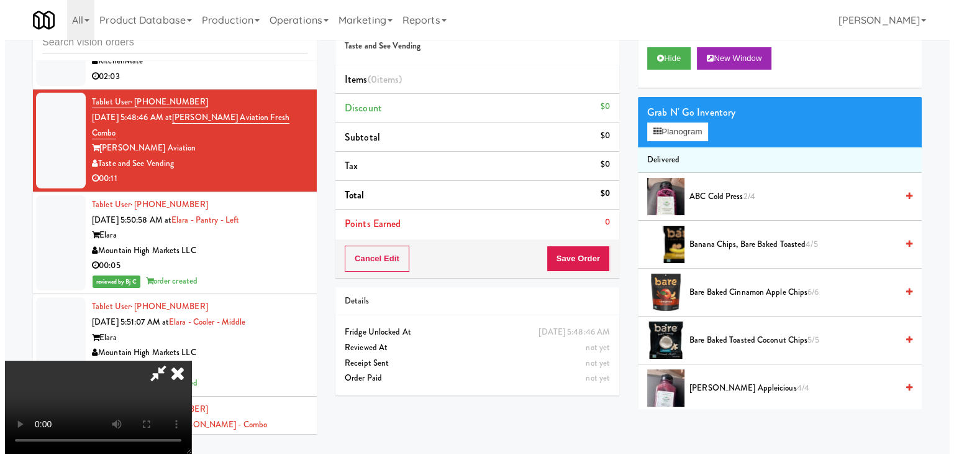
scroll to position [175, 0]
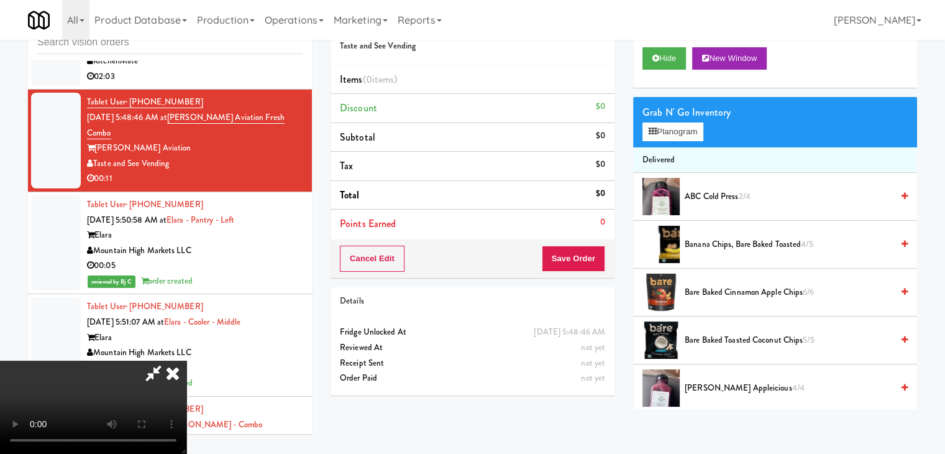
click at [186, 360] on video at bounding box center [93, 406] width 186 height 93
click at [667, 127] on button "Planogram" at bounding box center [673, 131] width 61 height 19
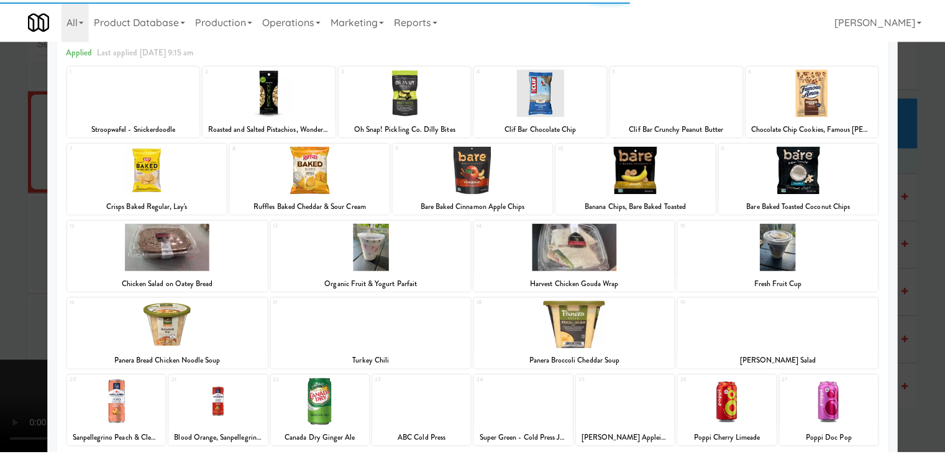
scroll to position [157, 0]
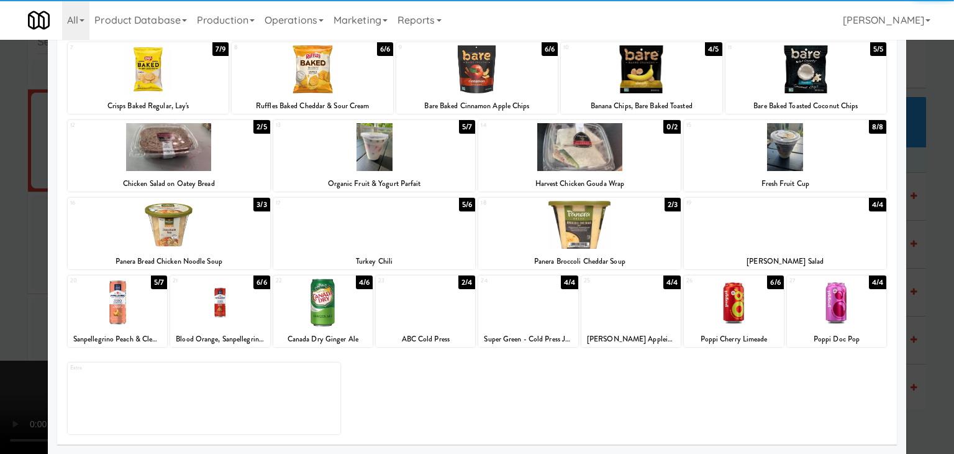
click at [619, 319] on div at bounding box center [631, 302] width 99 height 48
click at [401, 316] on div at bounding box center [425, 302] width 99 height 48
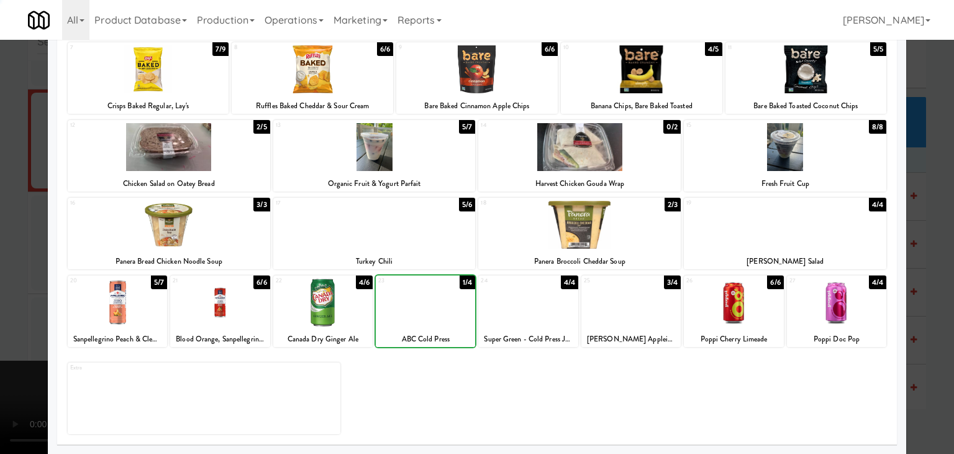
click at [0, 305] on div at bounding box center [477, 227] width 954 height 454
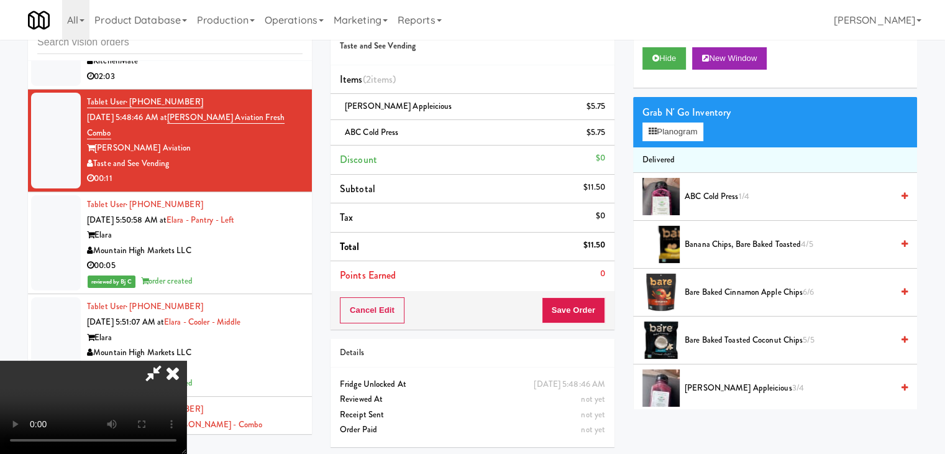
scroll to position [41, 0]
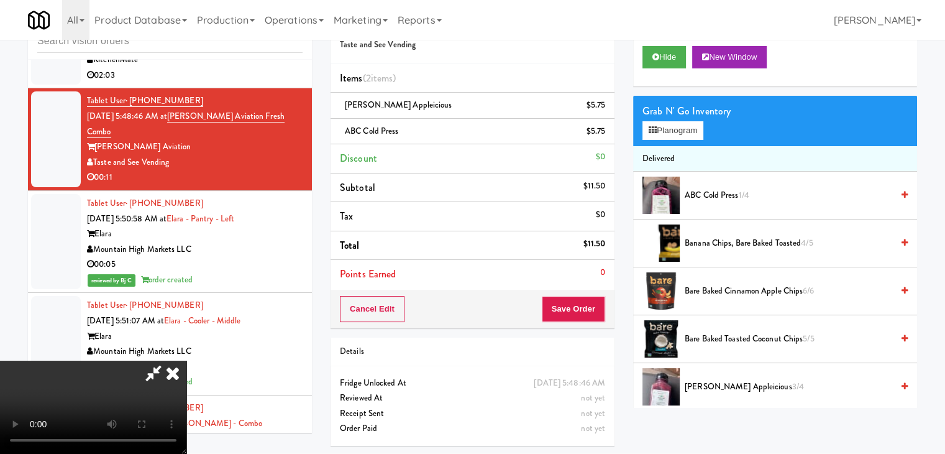
click at [186, 360] on video at bounding box center [93, 406] width 186 height 93
click at [589, 303] on button "Save Order" at bounding box center [573, 309] width 63 height 26
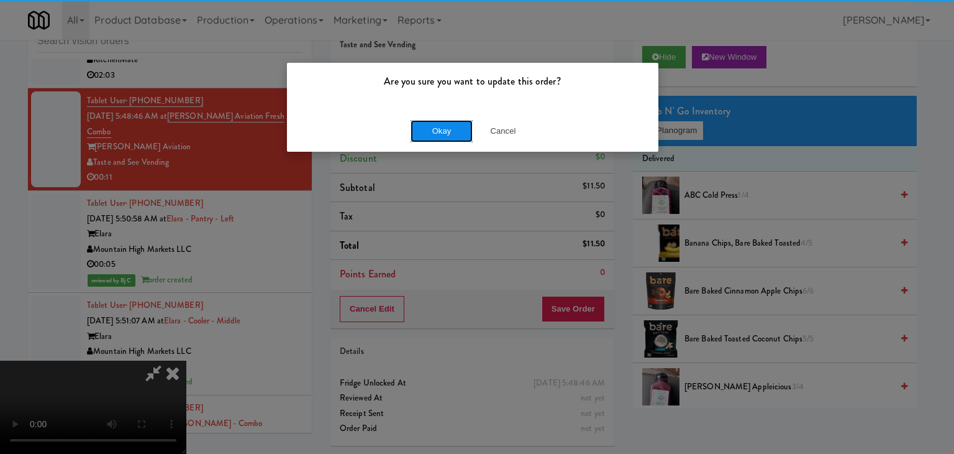
click at [460, 135] on button "Okay" at bounding box center [442, 131] width 62 height 22
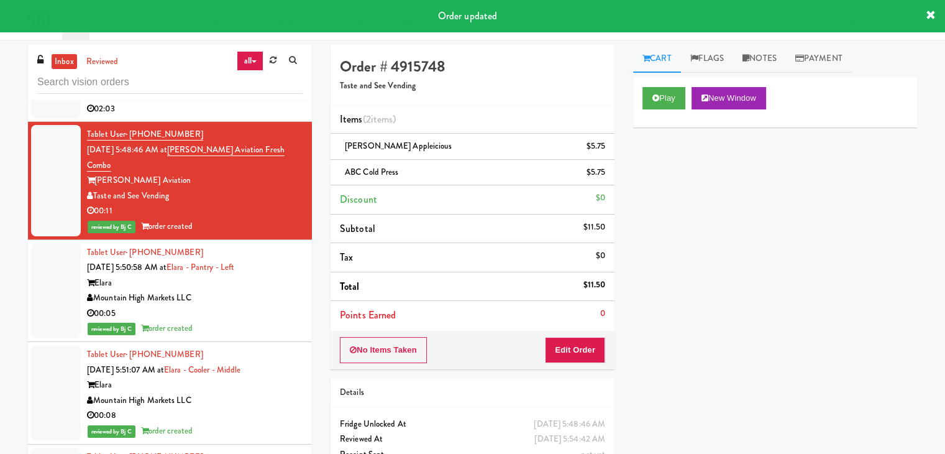
scroll to position [2372, 0]
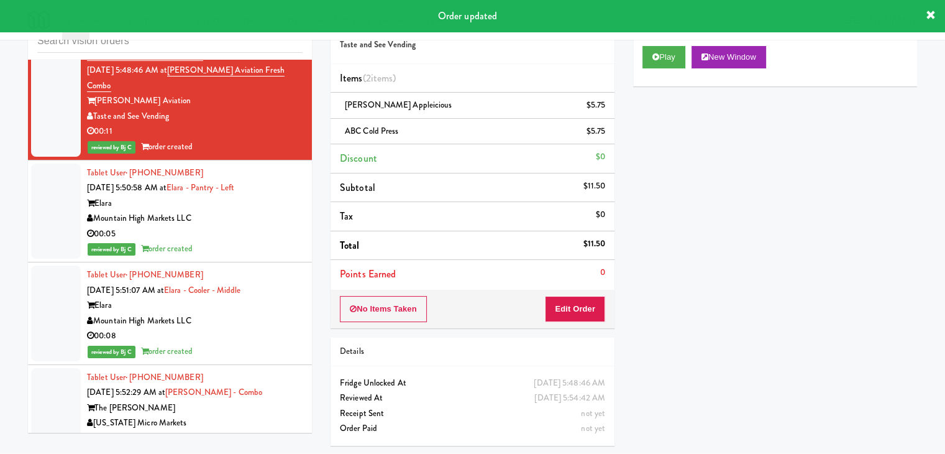
click at [248, 400] on div "The Rowe" at bounding box center [195, 408] width 216 height 16
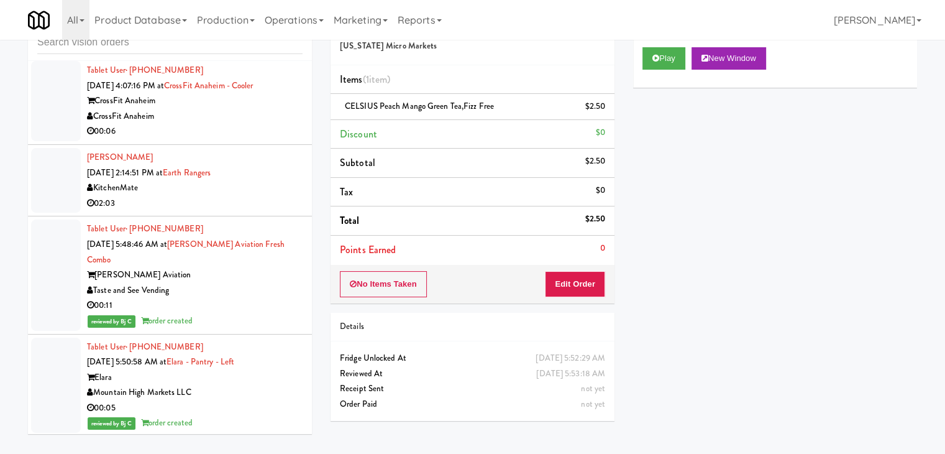
scroll to position [2202, 0]
click at [270, 188] on div "KitchenMate" at bounding box center [195, 186] width 216 height 16
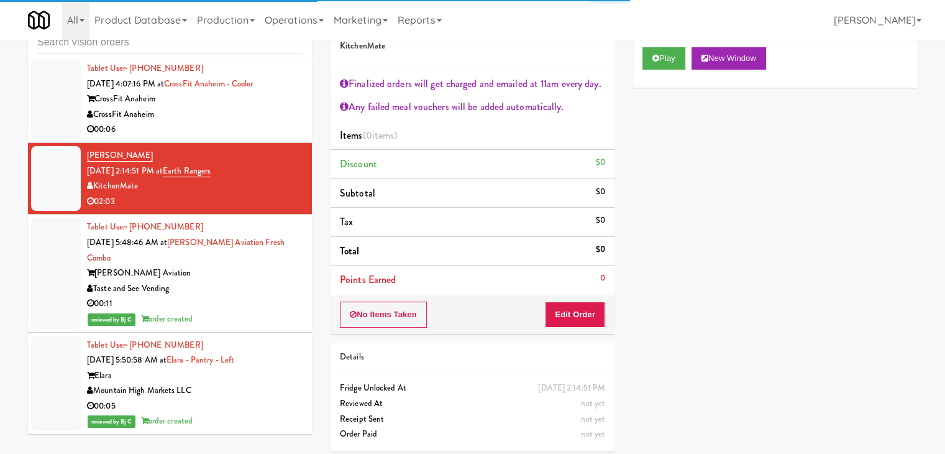
click at [279, 125] on div "00:06" at bounding box center [195, 130] width 216 height 16
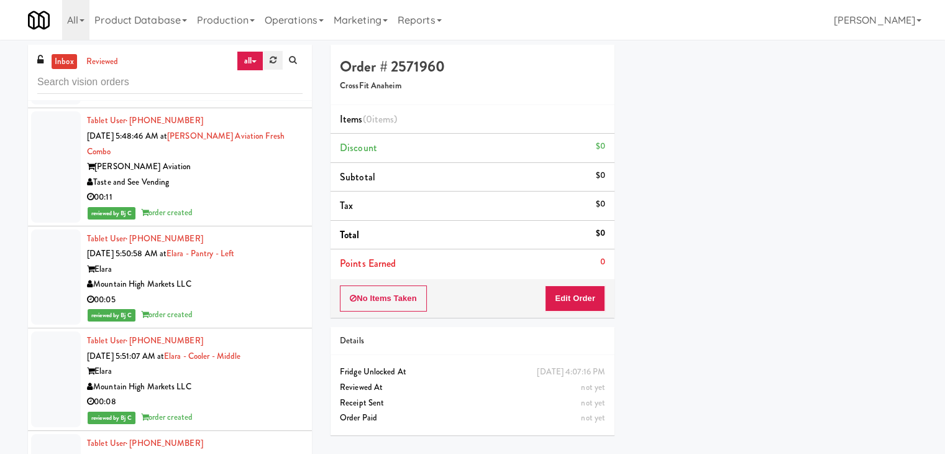
scroll to position [2326, 0]
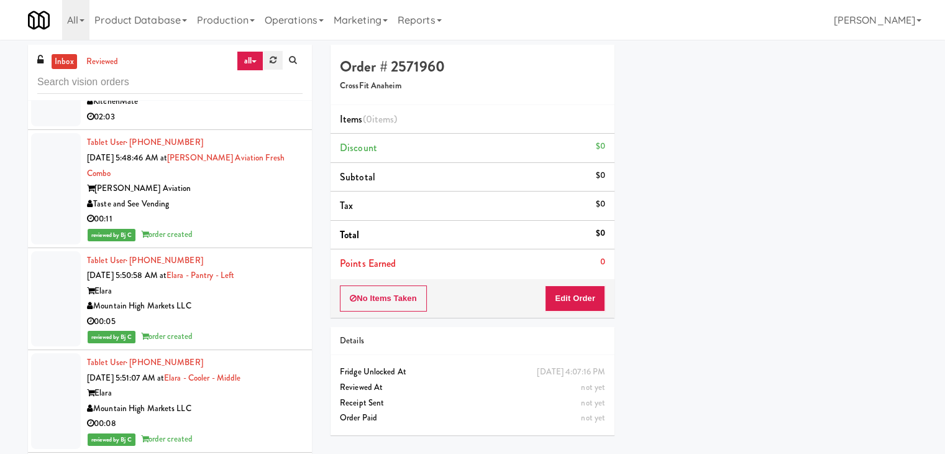
click at [272, 63] on icon at bounding box center [273, 60] width 7 height 8
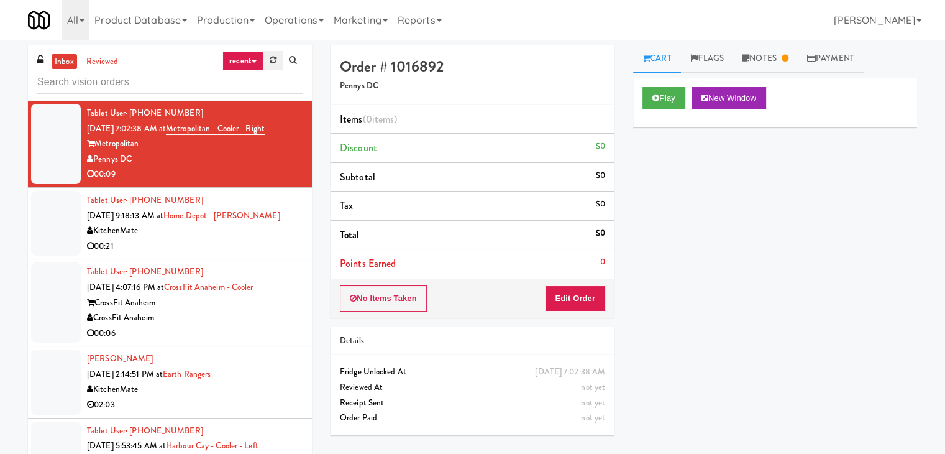
click at [271, 62] on icon at bounding box center [273, 60] width 7 height 8
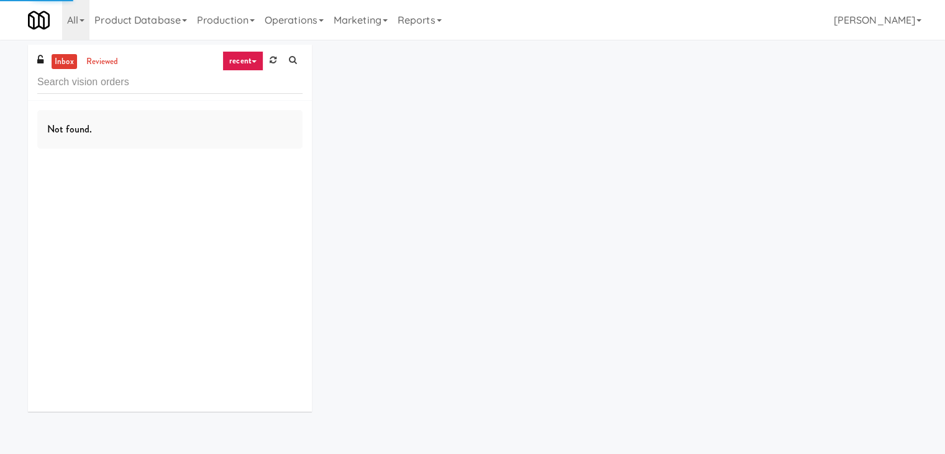
click at [254, 63] on icon at bounding box center [254, 61] width 5 height 2
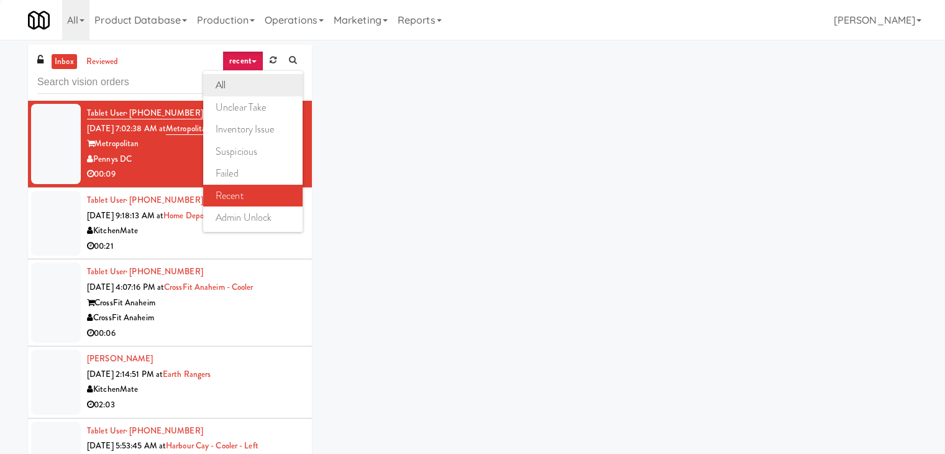
click at [249, 81] on link "all" at bounding box center [252, 85] width 99 height 22
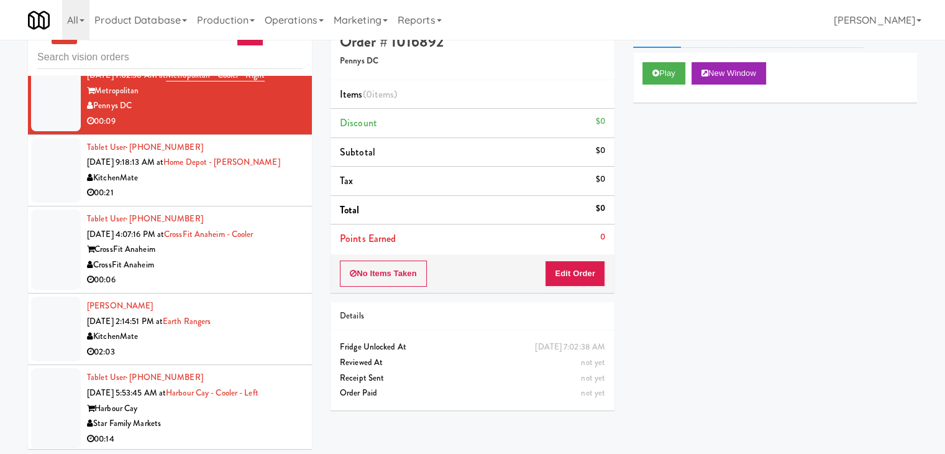
scroll to position [40, 0]
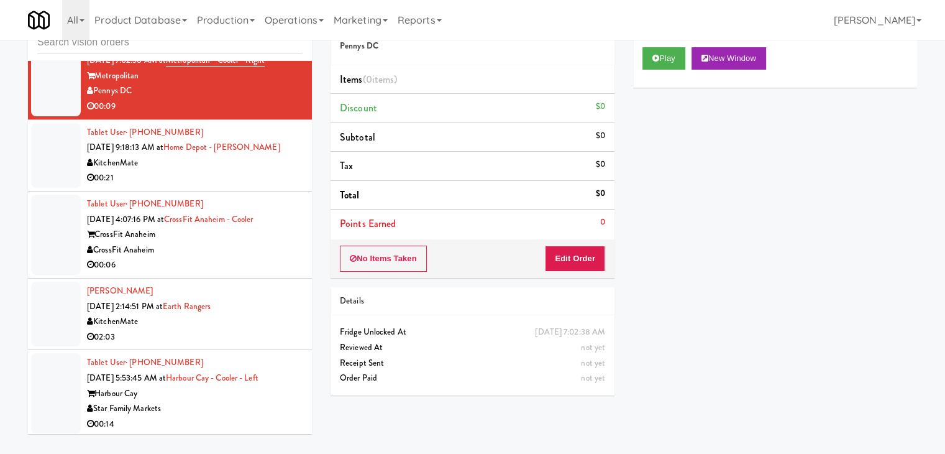
click at [212, 417] on div "00:14" at bounding box center [195, 424] width 216 height 16
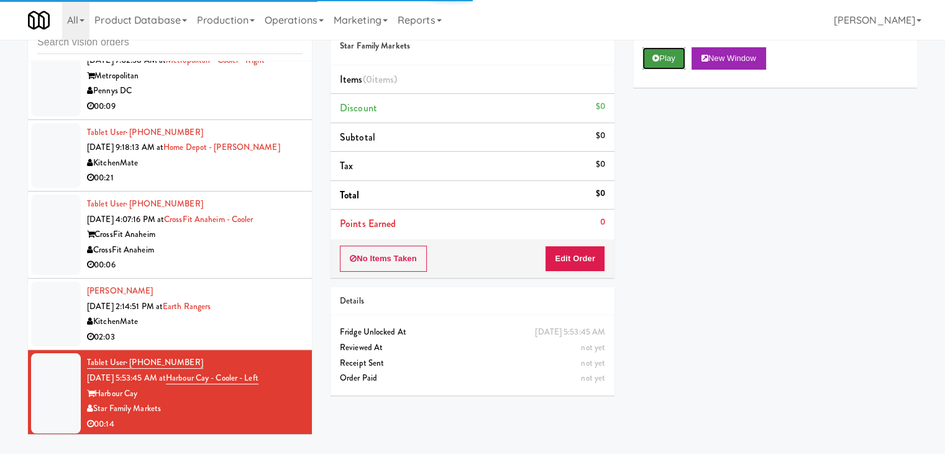
click at [676, 52] on button "Play" at bounding box center [664, 58] width 43 height 22
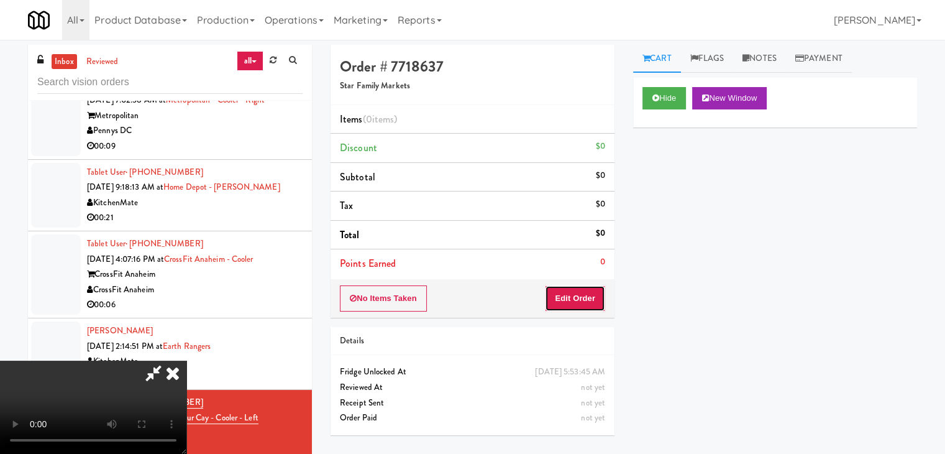
click at [571, 297] on button "Edit Order" at bounding box center [575, 298] width 60 height 26
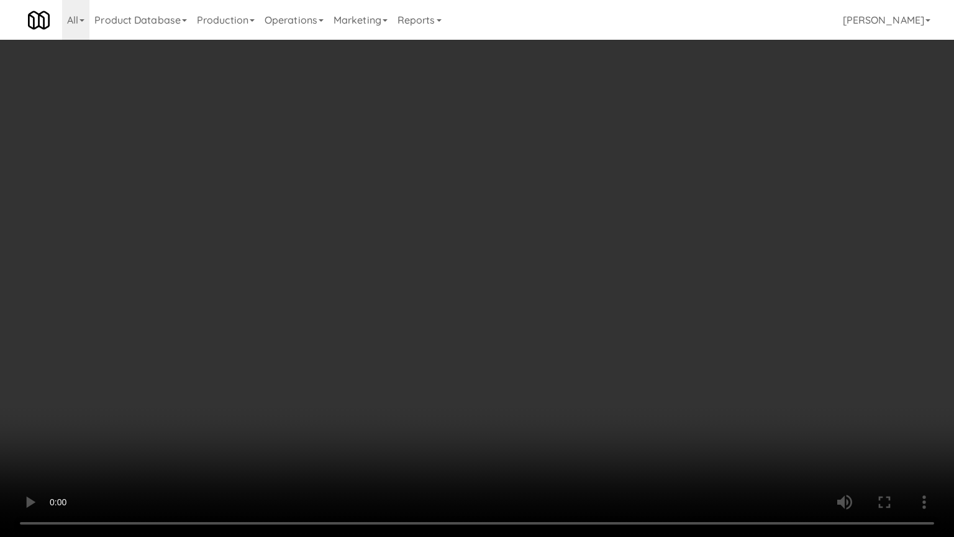
click at [619, 290] on video at bounding box center [477, 268] width 954 height 537
drag, startPoint x: 619, startPoint y: 290, endPoint x: 644, endPoint y: 214, distance: 80.0
click at [620, 286] on video at bounding box center [477, 268] width 954 height 537
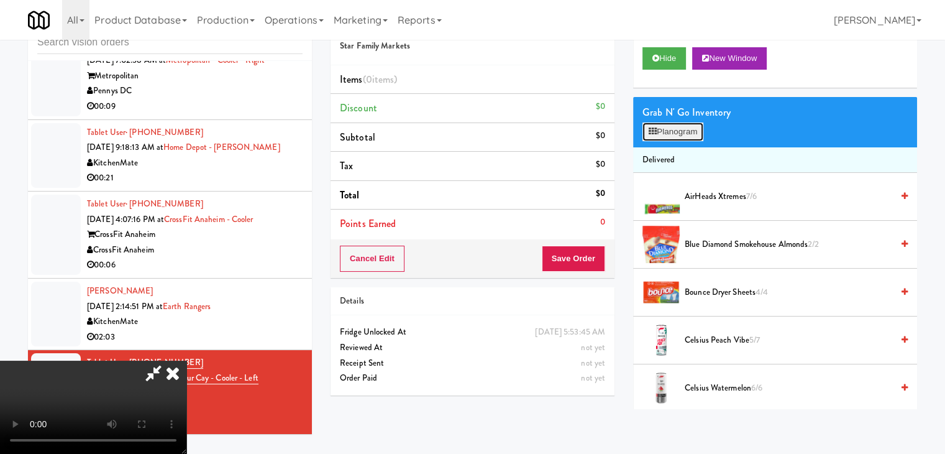
click at [693, 130] on button "Planogram" at bounding box center [673, 131] width 61 height 19
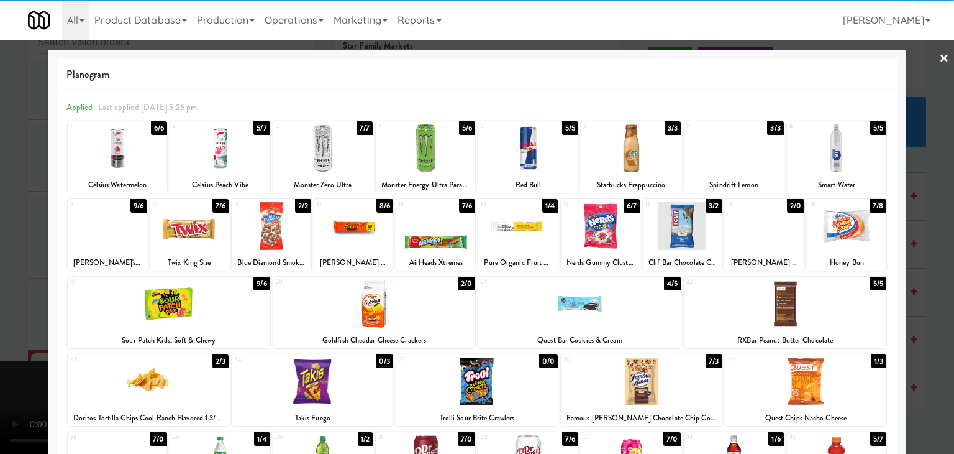
click at [444, 150] on div at bounding box center [425, 148] width 99 height 48
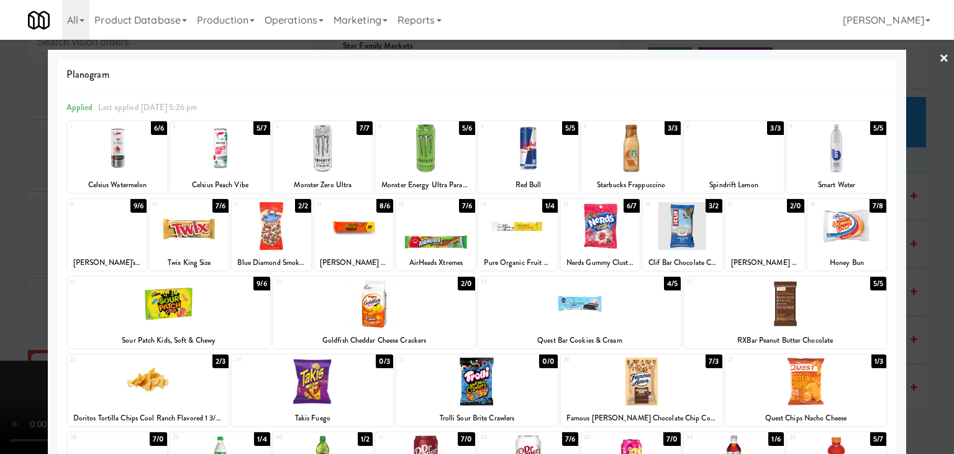
drag, startPoint x: 0, startPoint y: 213, endPoint x: 76, endPoint y: 209, distance: 76.5
click at [5, 212] on div at bounding box center [477, 227] width 954 height 454
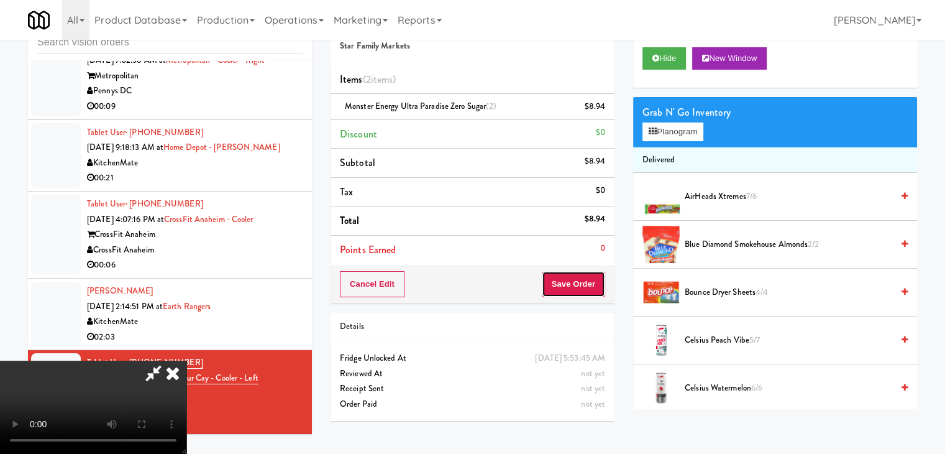
click at [591, 284] on button "Save Order" at bounding box center [573, 284] width 63 height 26
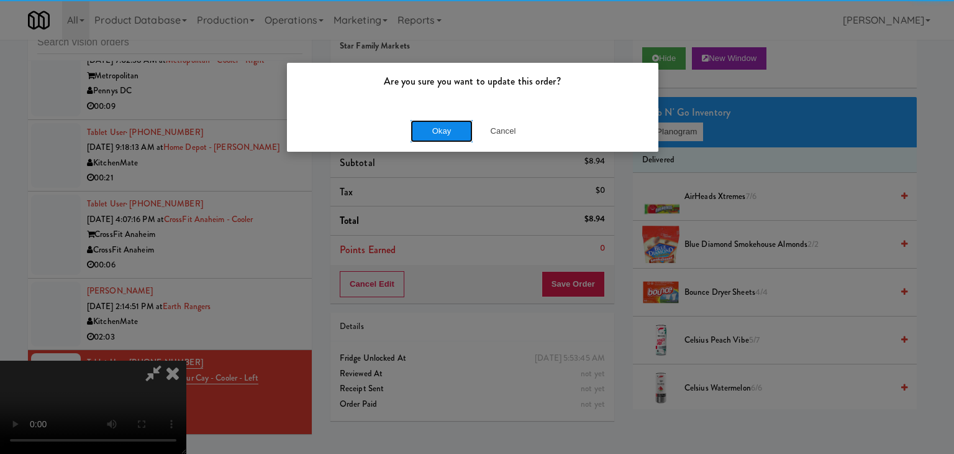
click at [450, 135] on button "Okay" at bounding box center [442, 131] width 62 height 22
click at [450, 135] on div "Okay Cancel" at bounding box center [473, 131] width 372 height 42
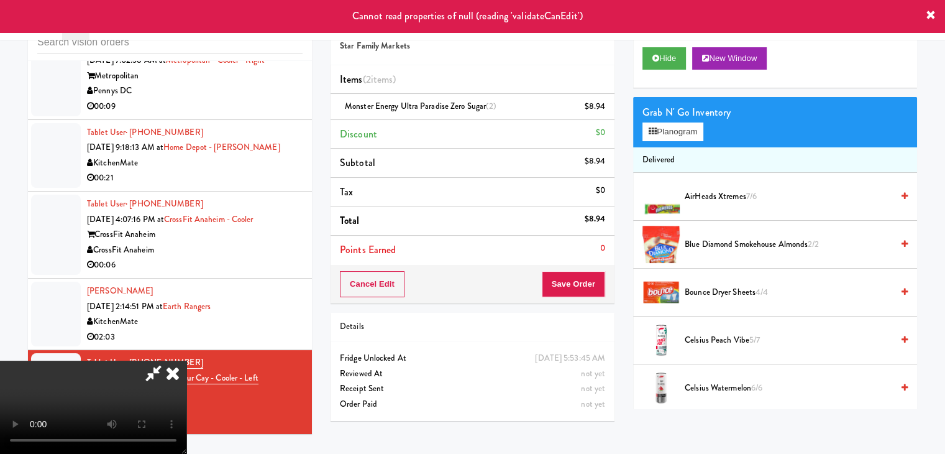
click at [186, 360] on icon at bounding box center [172, 372] width 27 height 25
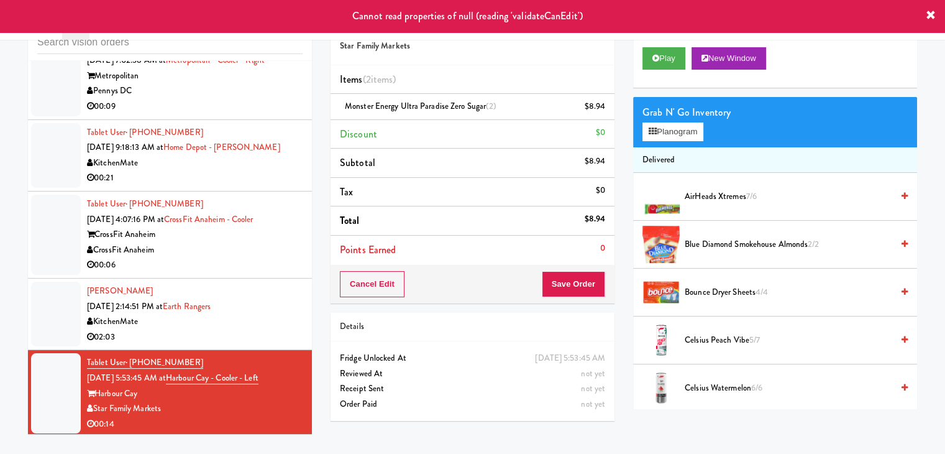
click at [260, 329] on div "02:03" at bounding box center [195, 337] width 216 height 16
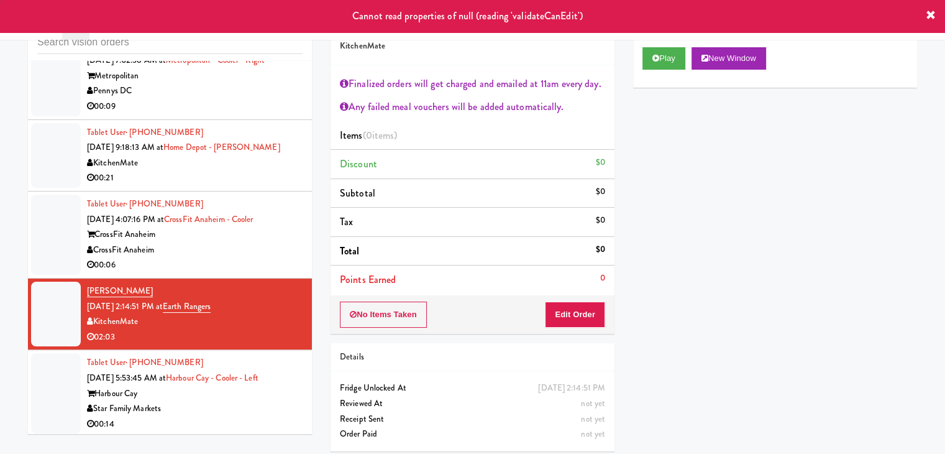
click at [249, 411] on div "Star Family Markets" at bounding box center [195, 409] width 216 height 16
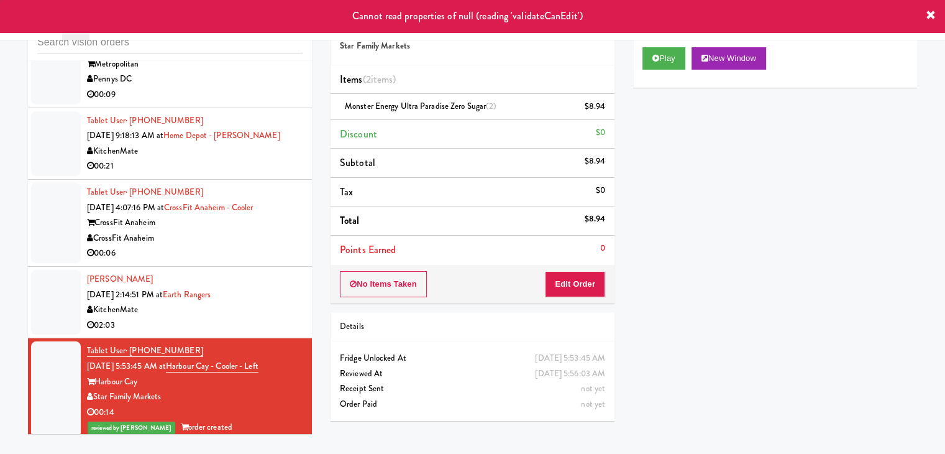
scroll to position [2081, 0]
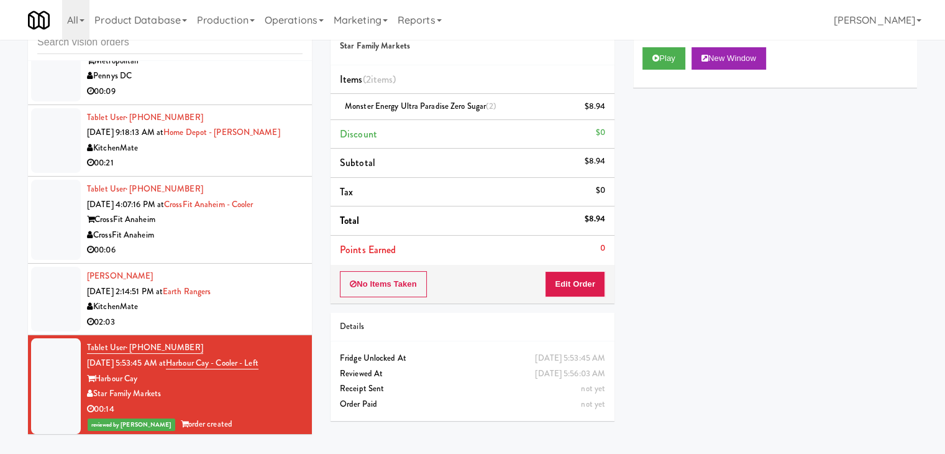
click at [270, 316] on div "02:03" at bounding box center [195, 322] width 216 height 16
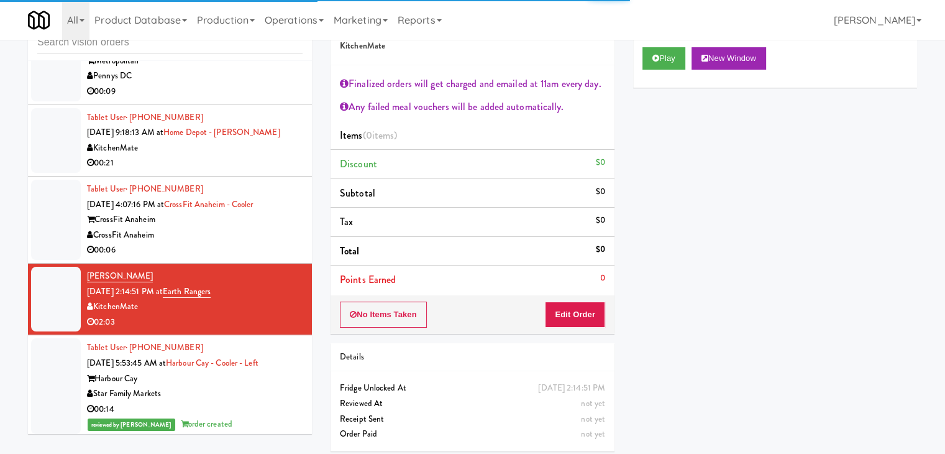
click at [297, 227] on li "Tablet User · (949) 632-2058 Sep 22, 2025 4:07:16 PM at CrossFit Anaheim - Cool…" at bounding box center [170, 219] width 284 height 87
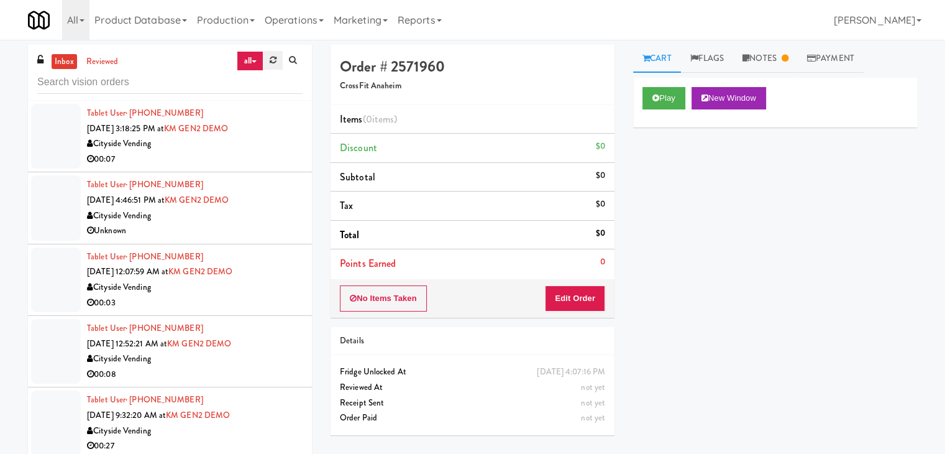
click at [273, 62] on icon at bounding box center [273, 60] width 7 height 8
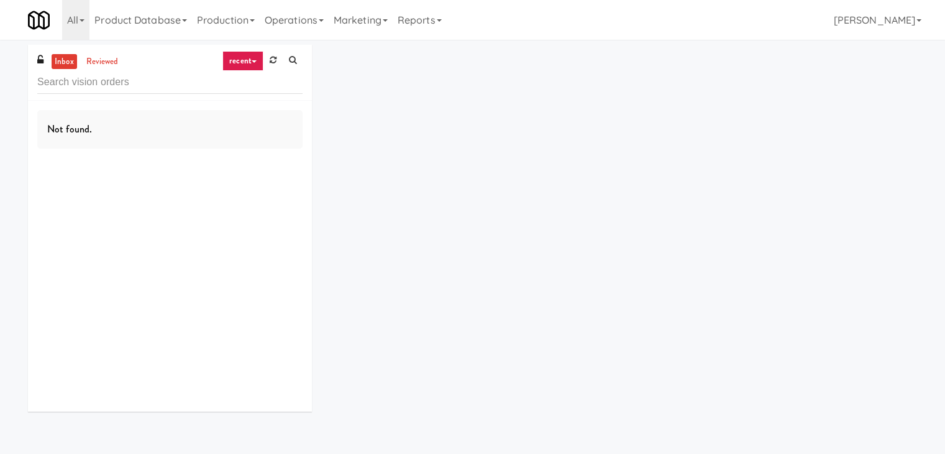
click at [249, 63] on link "recent" at bounding box center [242, 61] width 41 height 20
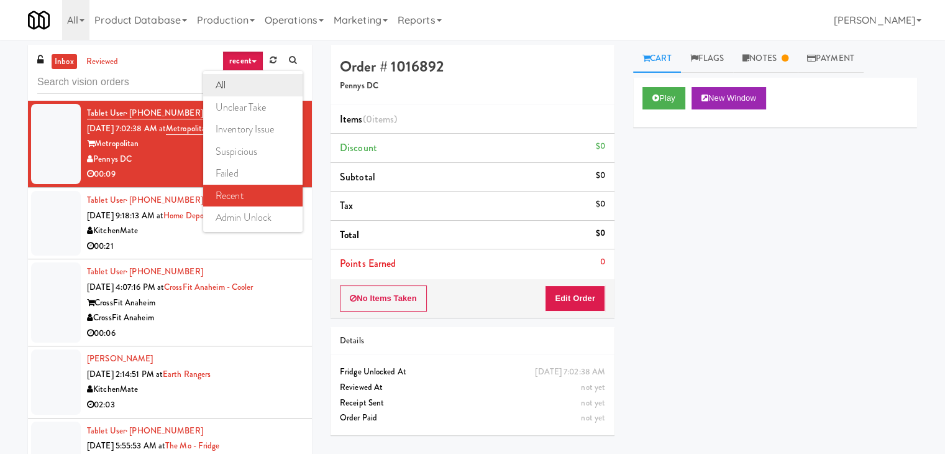
click at [244, 83] on link "all" at bounding box center [252, 85] width 99 height 22
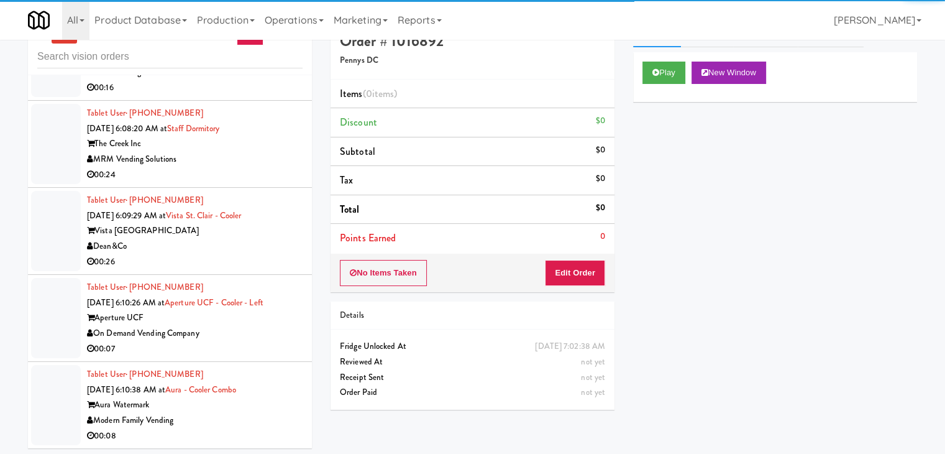
scroll to position [40, 0]
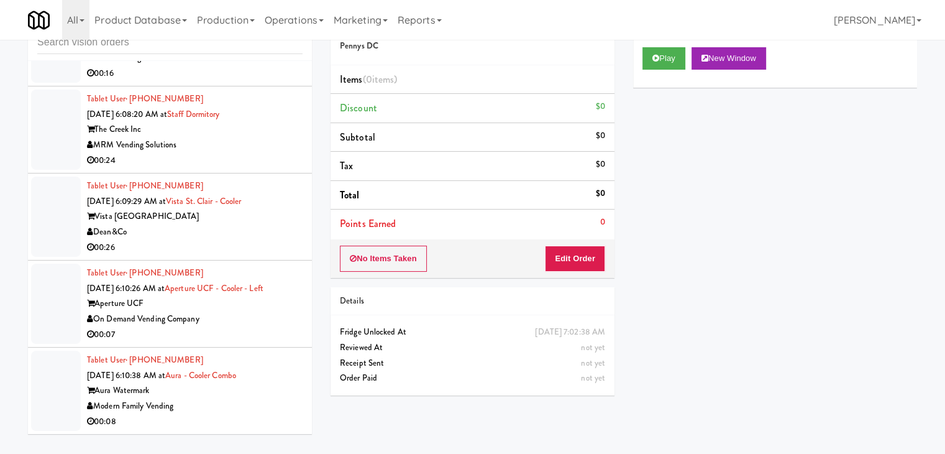
click at [249, 398] on div "Modern Family Vending" at bounding box center [195, 406] width 216 height 16
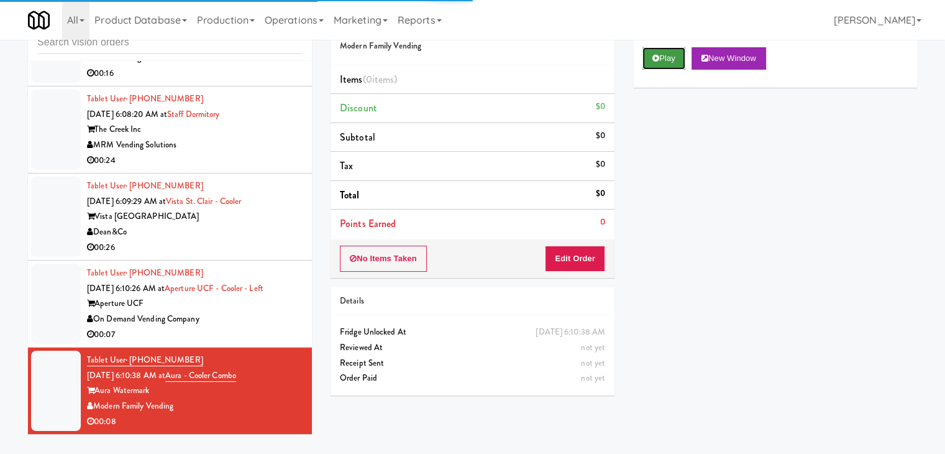
click at [662, 58] on button "Play" at bounding box center [664, 58] width 43 height 22
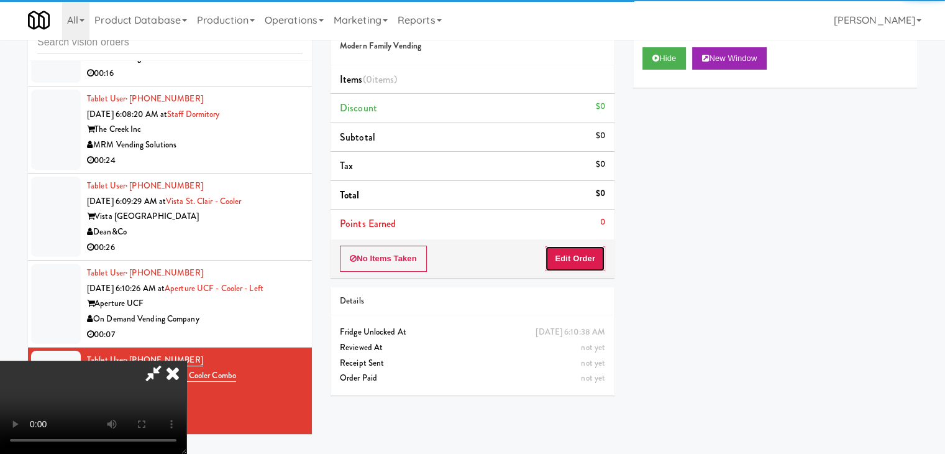
click at [583, 252] on button "Edit Order" at bounding box center [575, 258] width 60 height 26
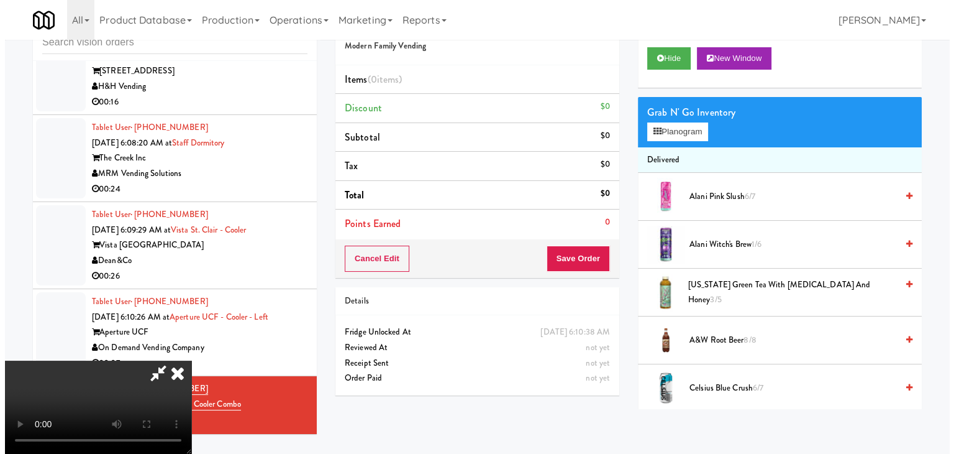
scroll to position [2627, 0]
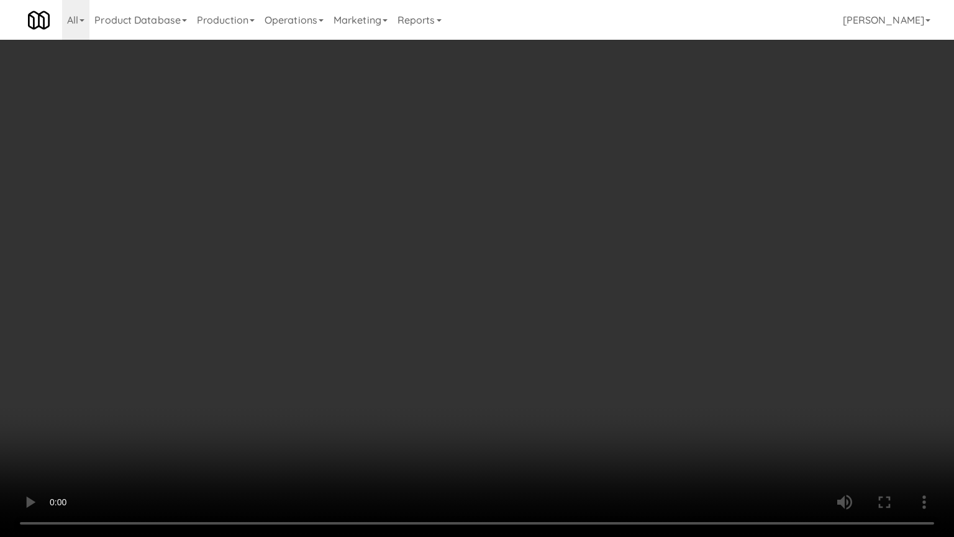
click at [573, 298] on video at bounding box center [477, 268] width 954 height 537
drag, startPoint x: 573, startPoint y: 298, endPoint x: 597, endPoint y: 219, distance: 82.6
click at [575, 292] on video at bounding box center [477, 268] width 954 height 537
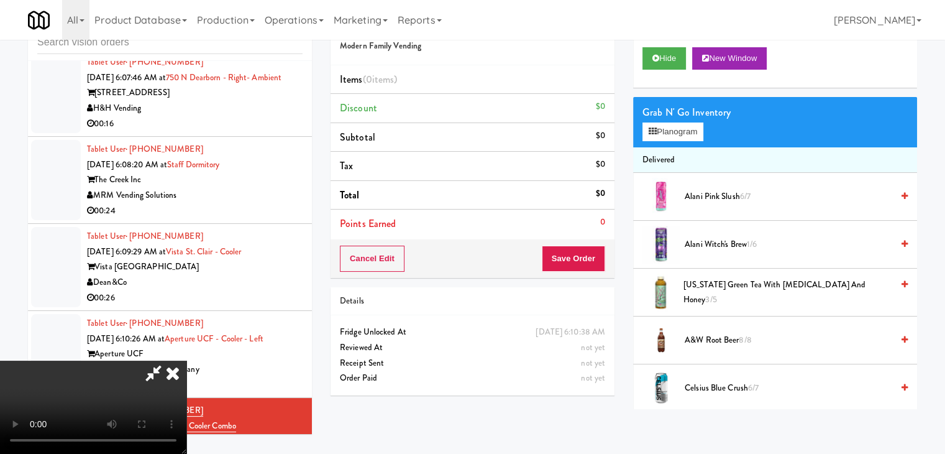
click at [186, 360] on video at bounding box center [93, 406] width 186 height 93
drag, startPoint x: 490, startPoint y: 190, endPoint x: 523, endPoint y: 173, distance: 37.8
click at [186, 360] on video at bounding box center [93, 406] width 186 height 93
click at [684, 132] on button "Planogram" at bounding box center [673, 131] width 61 height 19
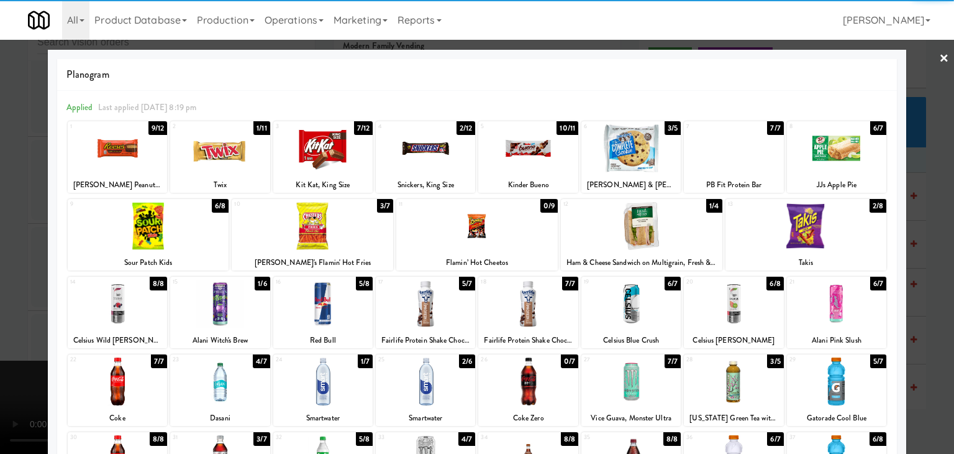
click at [812, 229] on div at bounding box center [807, 226] width 162 height 48
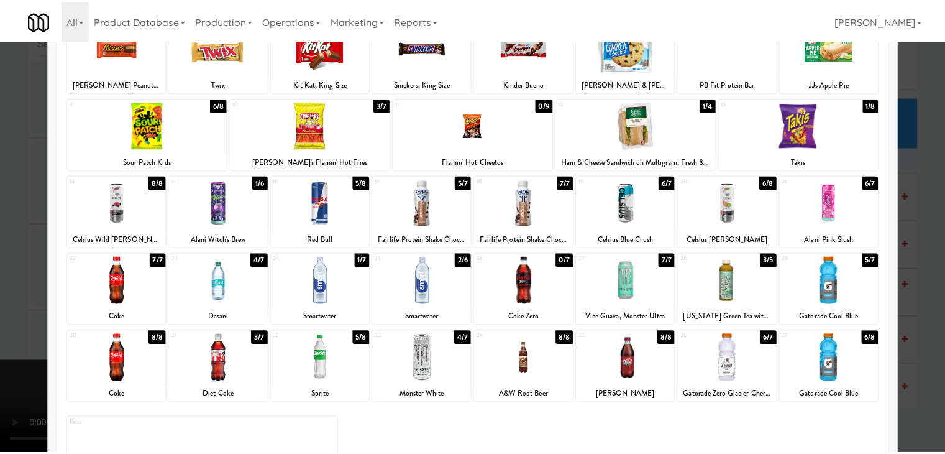
scroll to position [157, 0]
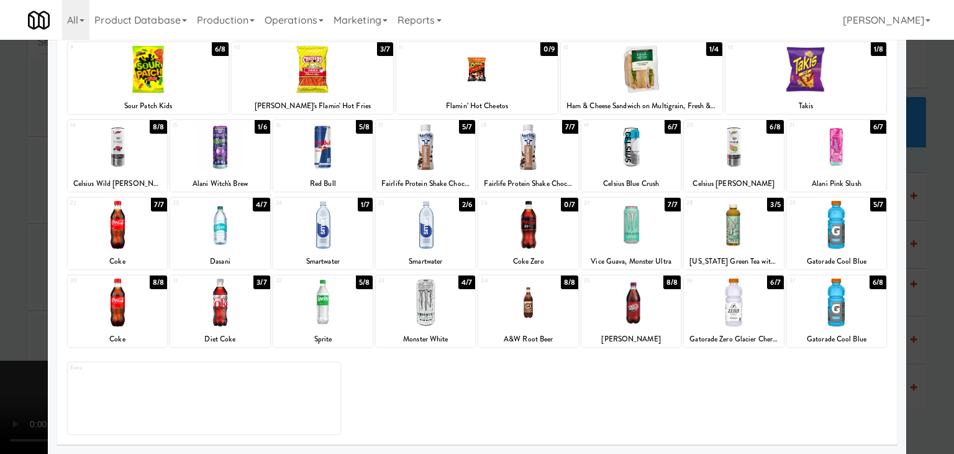
click at [862, 306] on div at bounding box center [836, 302] width 99 height 48
click at [917, 311] on div at bounding box center [477, 227] width 954 height 454
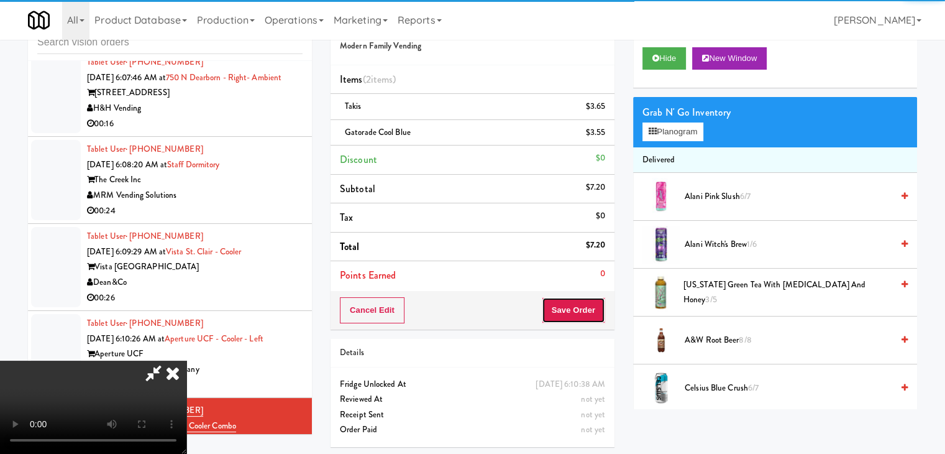
click at [598, 308] on button "Save Order" at bounding box center [573, 310] width 63 height 26
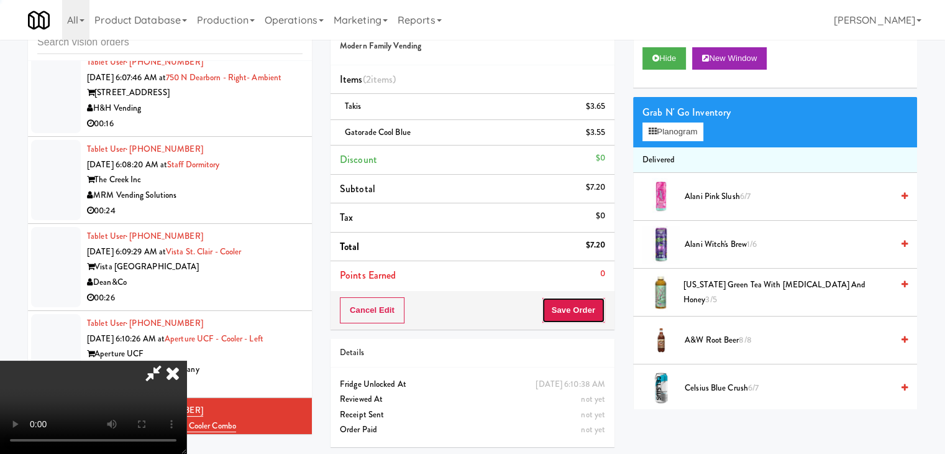
drag, startPoint x: 598, startPoint y: 308, endPoint x: 569, endPoint y: 277, distance: 43.1
click at [597, 304] on button "Save Order" at bounding box center [573, 310] width 63 height 26
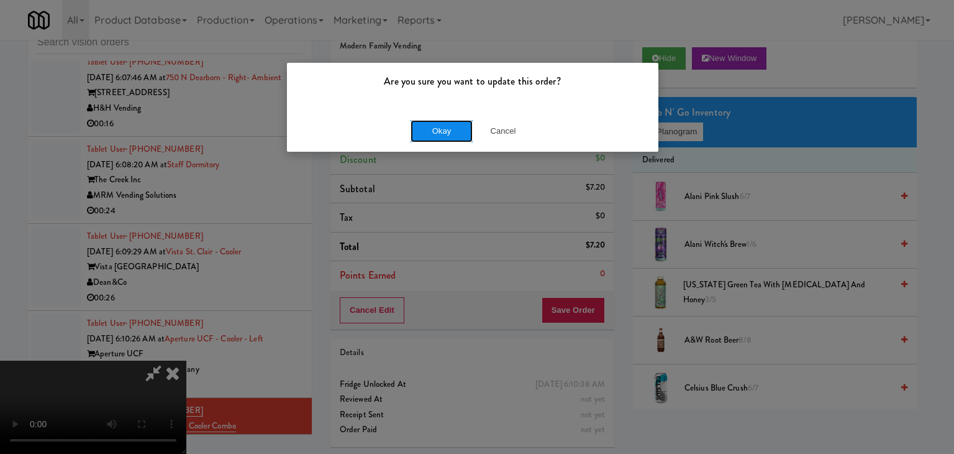
click at [445, 135] on button "Okay" at bounding box center [442, 131] width 62 height 22
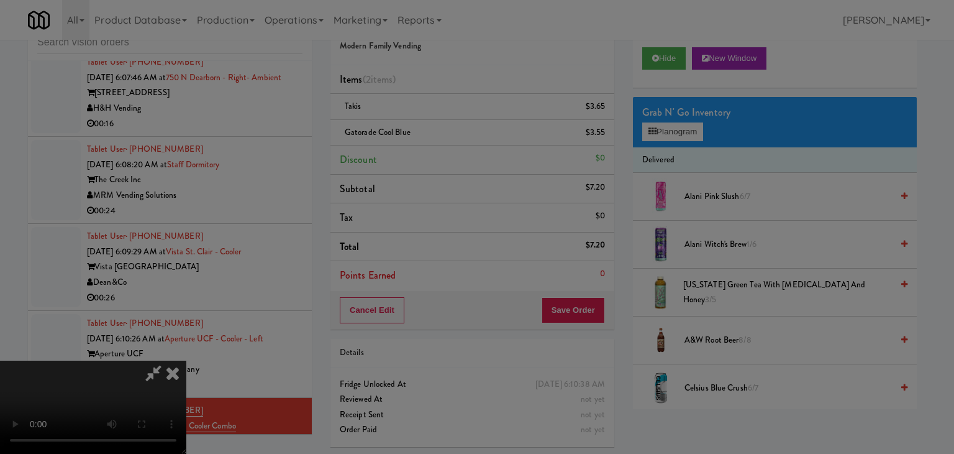
click at [445, 129] on div "Okay Cancel" at bounding box center [473, 108] width 372 height 42
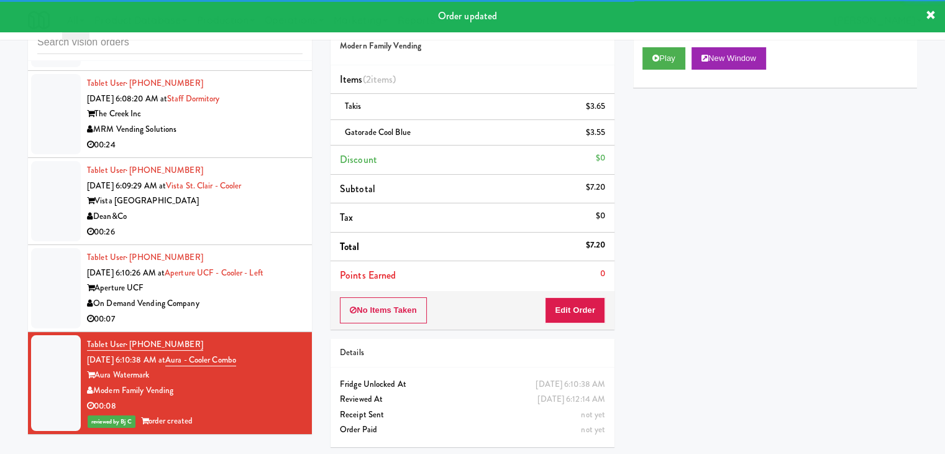
scroll to position [2705, 0]
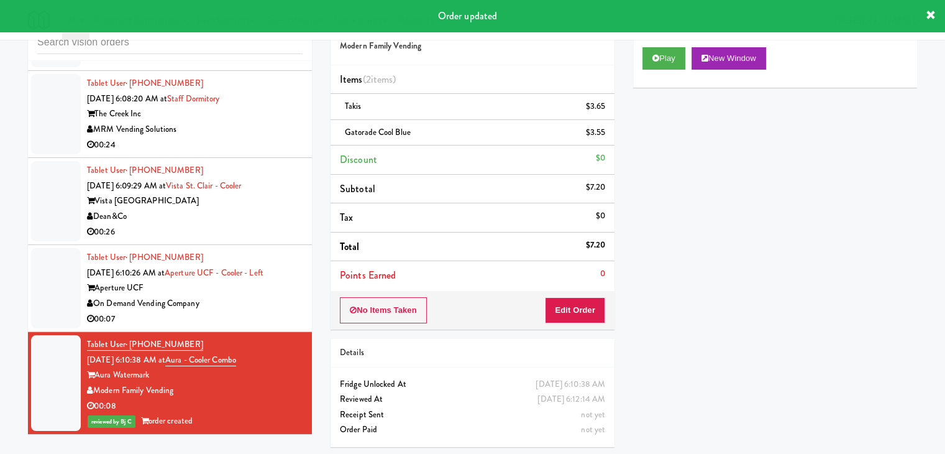
click at [278, 304] on div "On Demand Vending Company" at bounding box center [195, 304] width 216 height 16
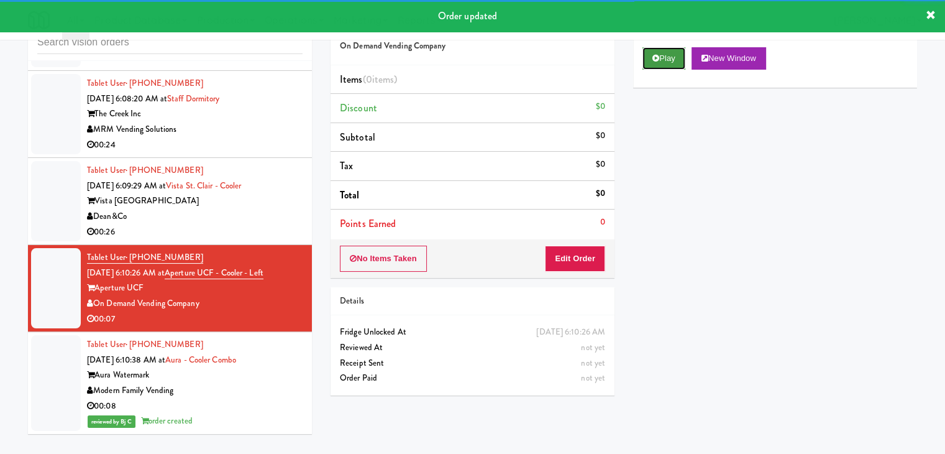
click at [669, 49] on button "Play" at bounding box center [664, 58] width 43 height 22
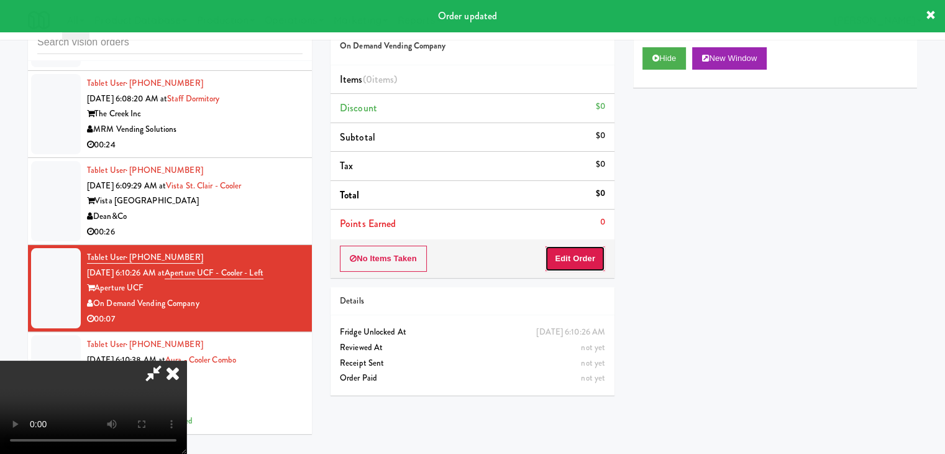
click at [579, 259] on button "Edit Order" at bounding box center [575, 258] width 60 height 26
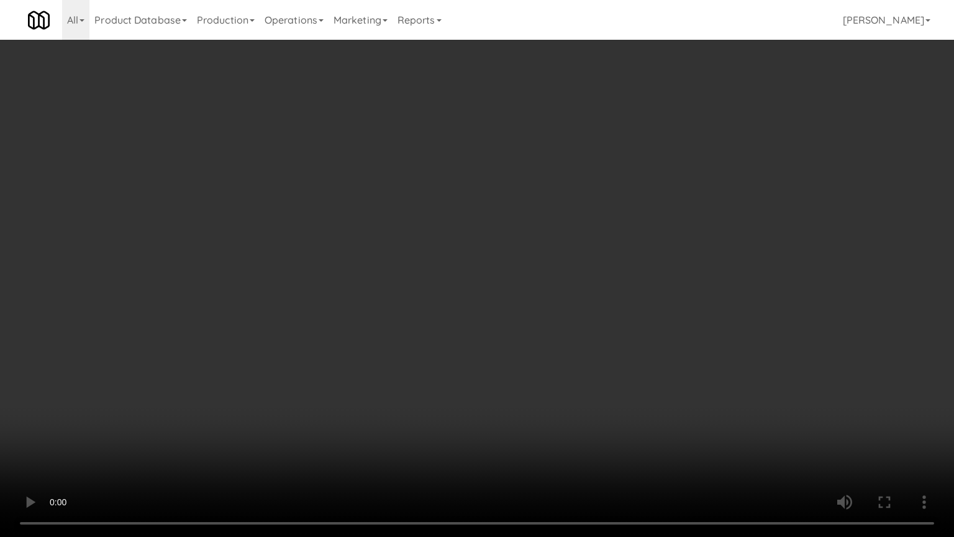
click at [583, 302] on video at bounding box center [477, 268] width 954 height 537
click at [579, 306] on video at bounding box center [477, 268] width 954 height 537
click at [577, 303] on video at bounding box center [477, 268] width 954 height 537
click at [576, 290] on video at bounding box center [477, 268] width 954 height 537
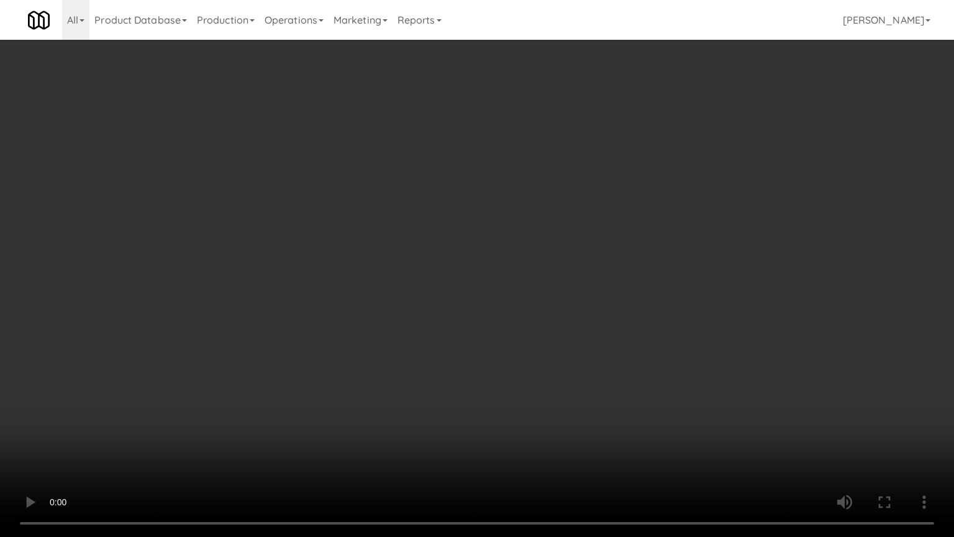
click at [549, 410] on video at bounding box center [477, 268] width 954 height 537
click at [560, 341] on video at bounding box center [477, 268] width 954 height 537
drag, startPoint x: 560, startPoint y: 341, endPoint x: 564, endPoint y: 279, distance: 61.6
click at [561, 339] on video at bounding box center [477, 268] width 954 height 537
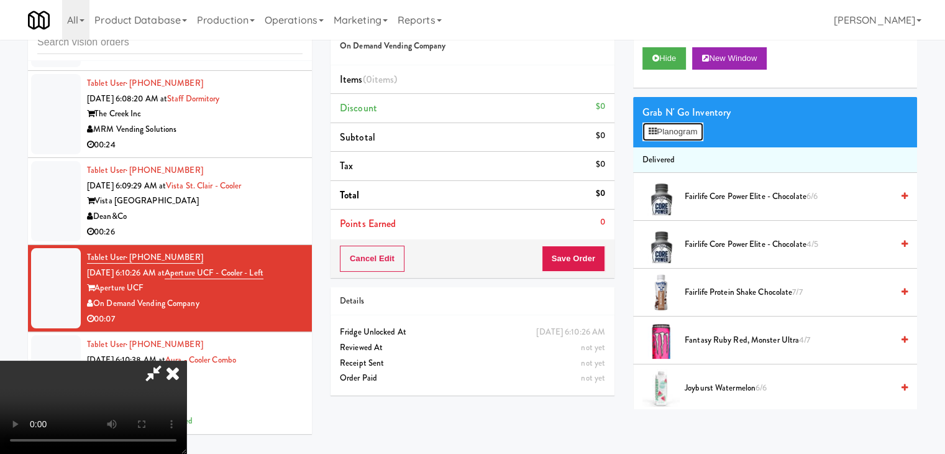
click at [678, 124] on button "Planogram" at bounding box center [673, 131] width 61 height 19
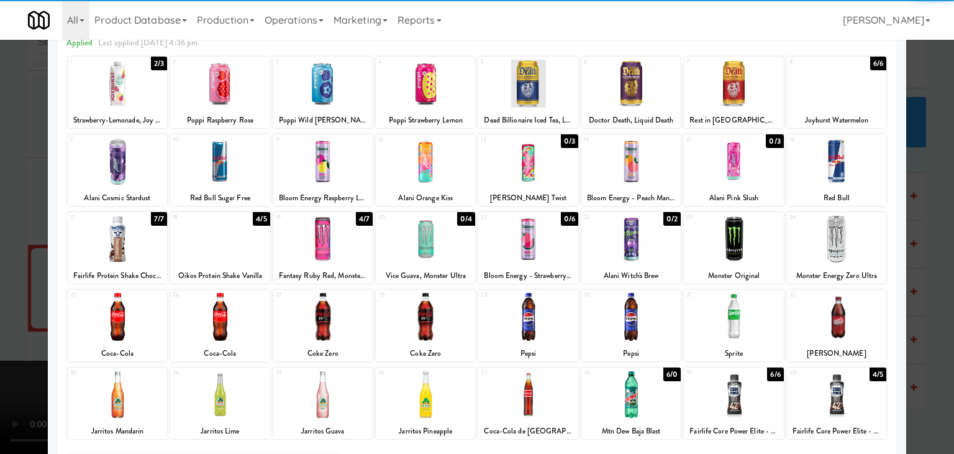
scroll to position [124, 0]
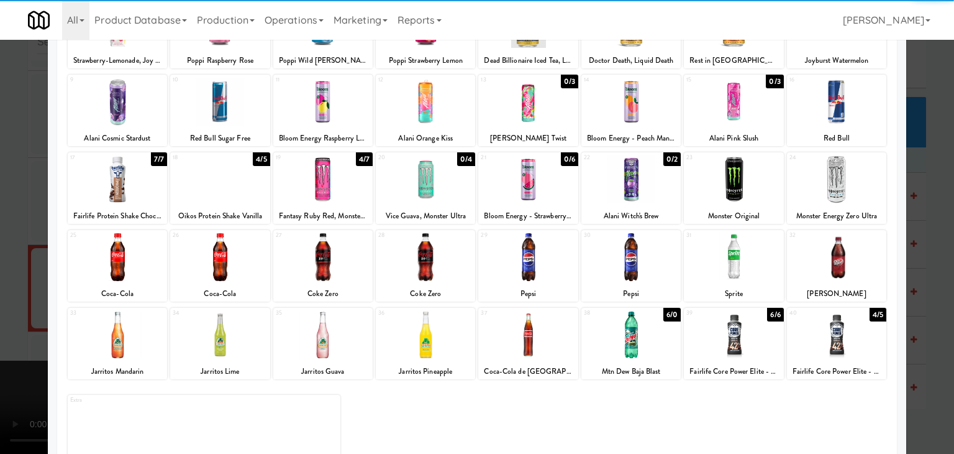
click at [249, 262] on div at bounding box center [219, 257] width 99 height 48
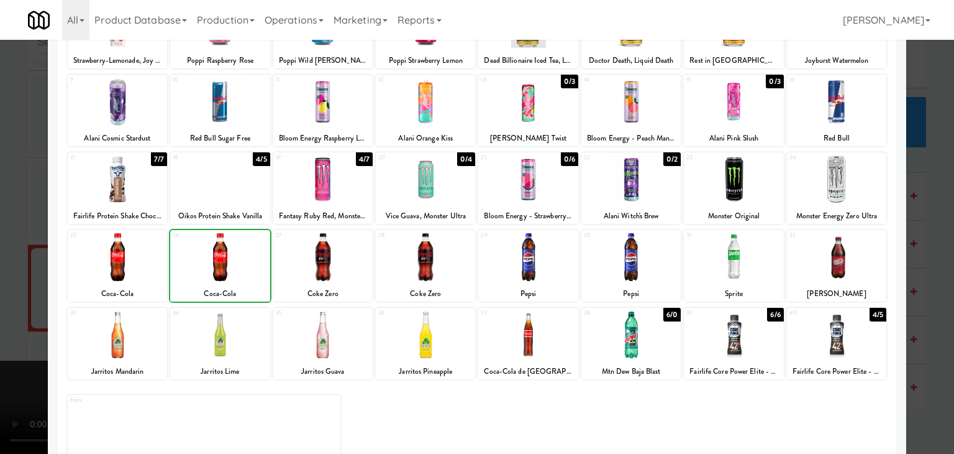
click at [249, 262] on div at bounding box center [219, 257] width 99 height 48
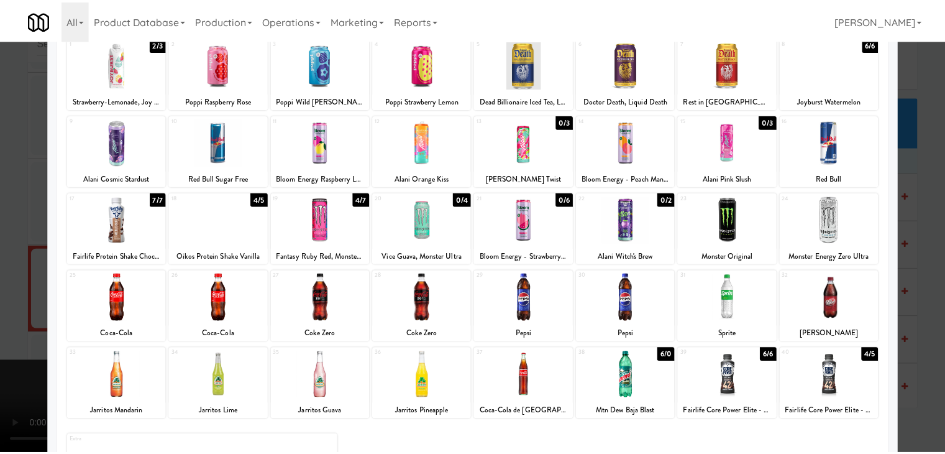
scroll to position [0, 0]
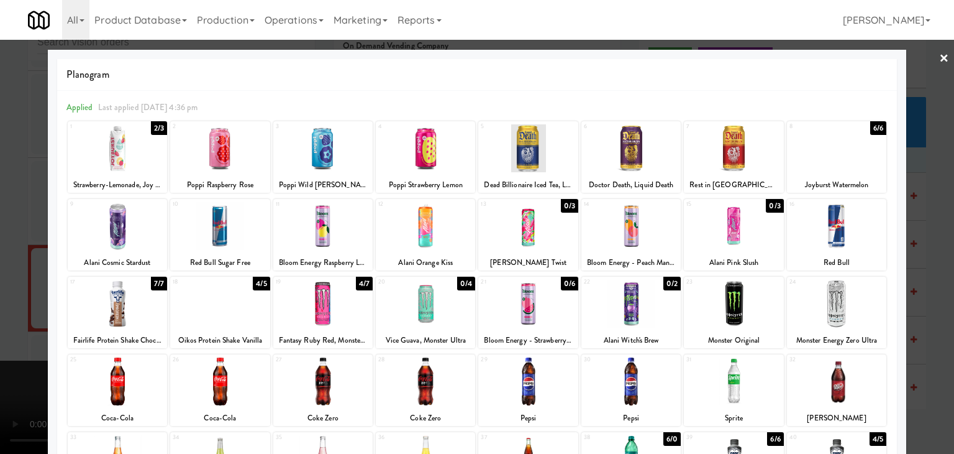
drag, startPoint x: 0, startPoint y: 311, endPoint x: 753, endPoint y: 275, distance: 753.9
click at [0, 310] on div at bounding box center [477, 227] width 954 height 454
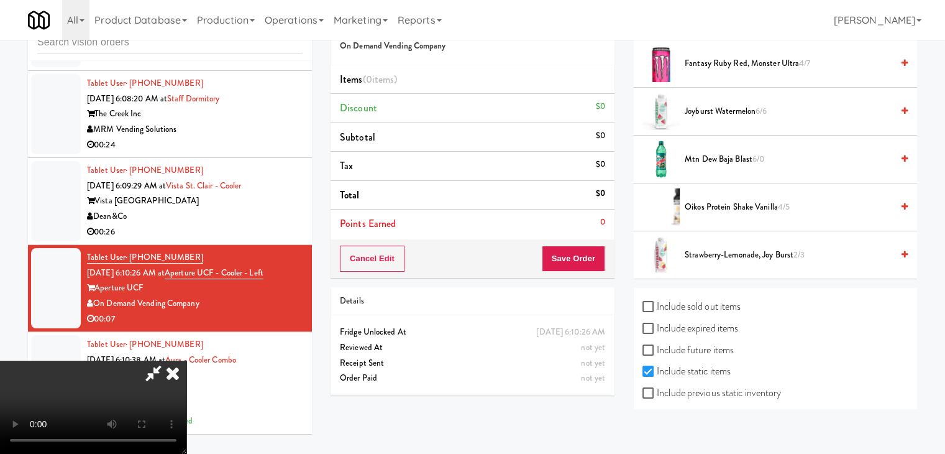
scroll to position [289, 0]
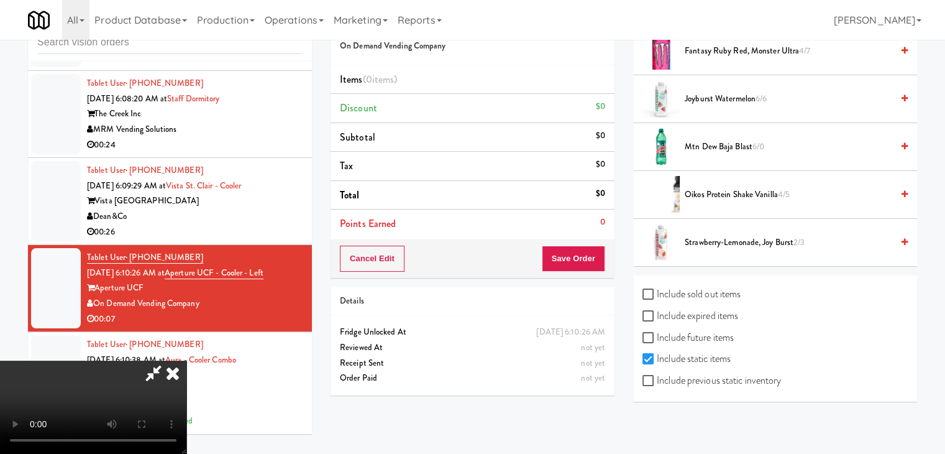
click at [720, 388] on div "Include previous static inventory" at bounding box center [775, 382] width 265 height 22
click at [723, 383] on label "Include previous static inventory" at bounding box center [712, 380] width 139 height 19
click at [657, 383] on input "Include previous static inventory" at bounding box center [650, 381] width 14 height 10
checkbox input "true"
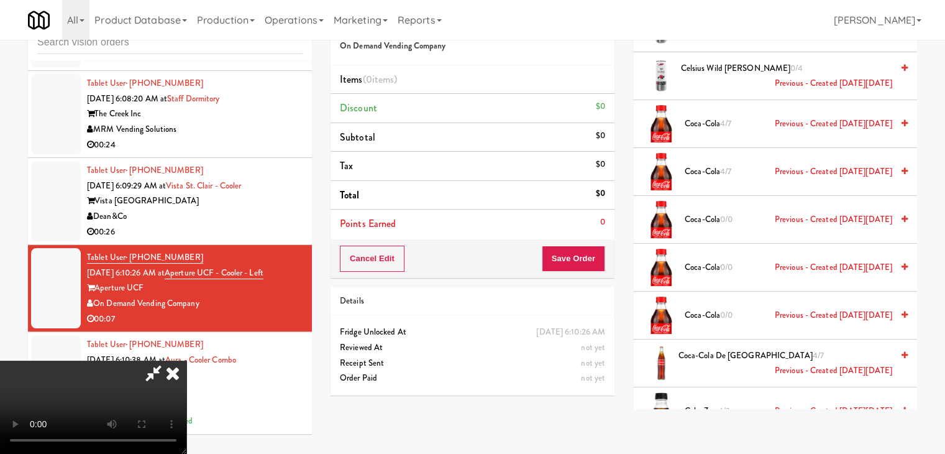
scroll to position [910, 0]
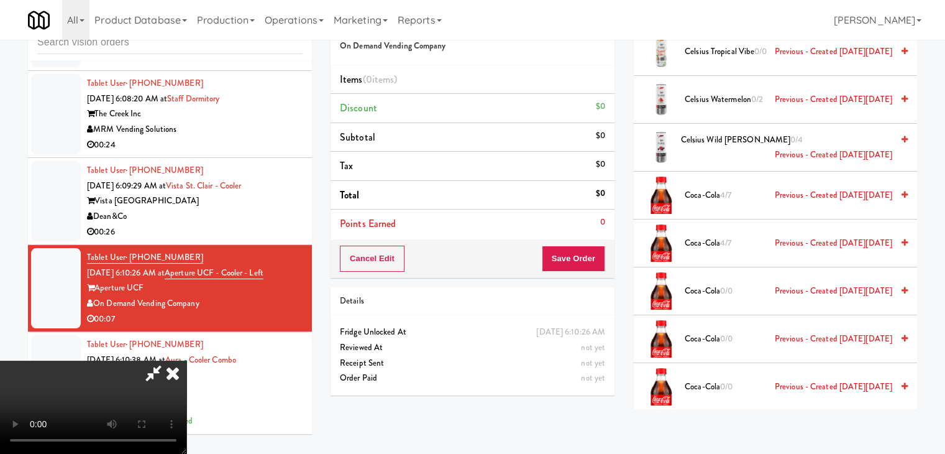
click at [717, 236] on span "Coca-Cola 4/7 Previous - Created on Fri, Aug 1st 2025" at bounding box center [789, 244] width 208 height 16
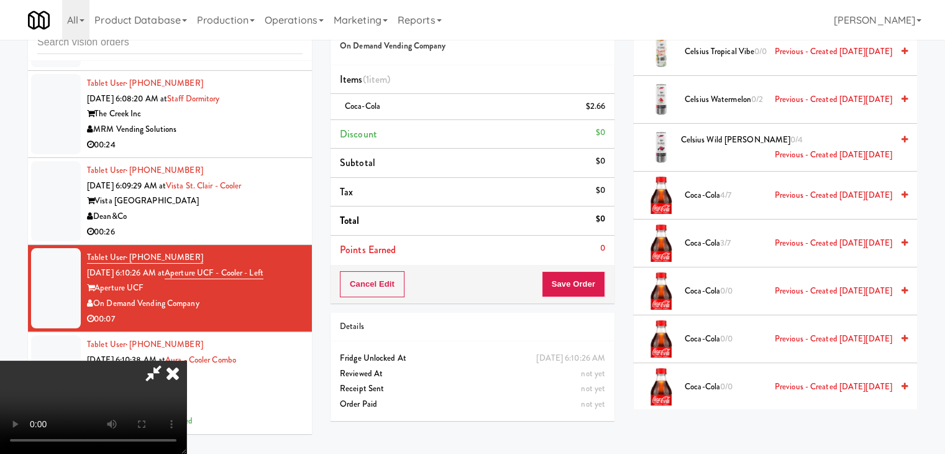
click at [717, 236] on span "Coca-Cola 3/7 Previous - Created on Fri, Aug 1st 2025" at bounding box center [789, 244] width 208 height 16
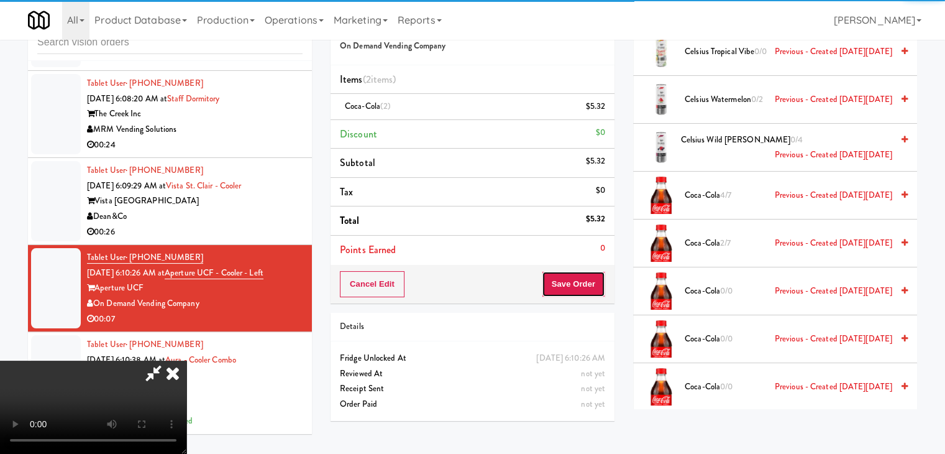
drag, startPoint x: 599, startPoint y: 291, endPoint x: 593, endPoint y: 294, distance: 6.4
click at [598, 291] on button "Save Order" at bounding box center [573, 284] width 63 height 26
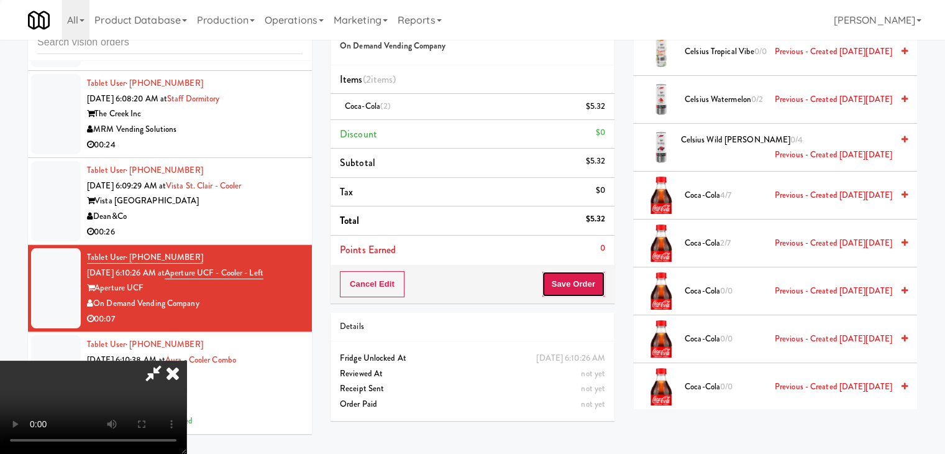
click at [593, 294] on button "Save Order" at bounding box center [573, 284] width 63 height 26
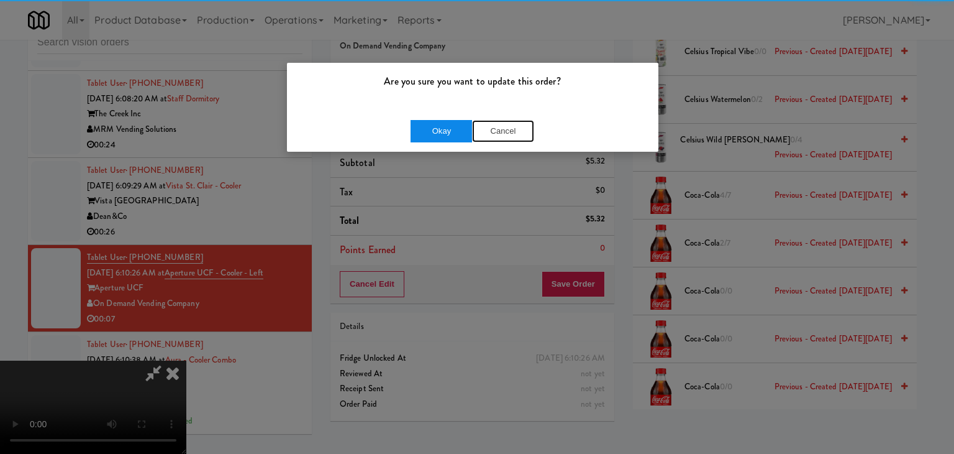
click at [459, 140] on div "Okay Cancel" at bounding box center [473, 131] width 124 height 22
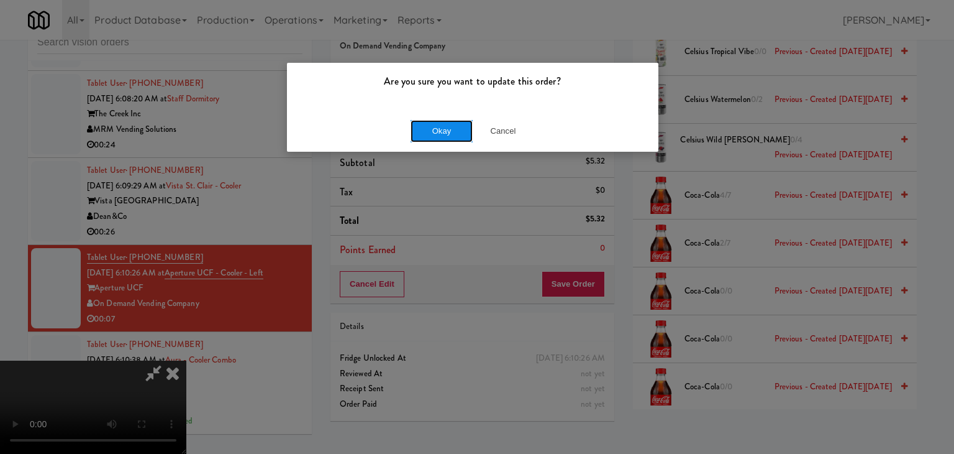
click at [458, 140] on button "Okay" at bounding box center [442, 131] width 62 height 22
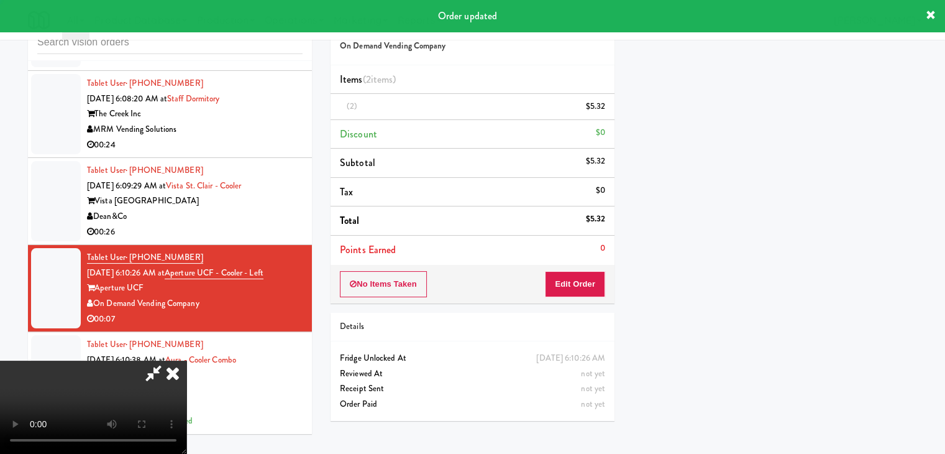
scroll to position [94, 0]
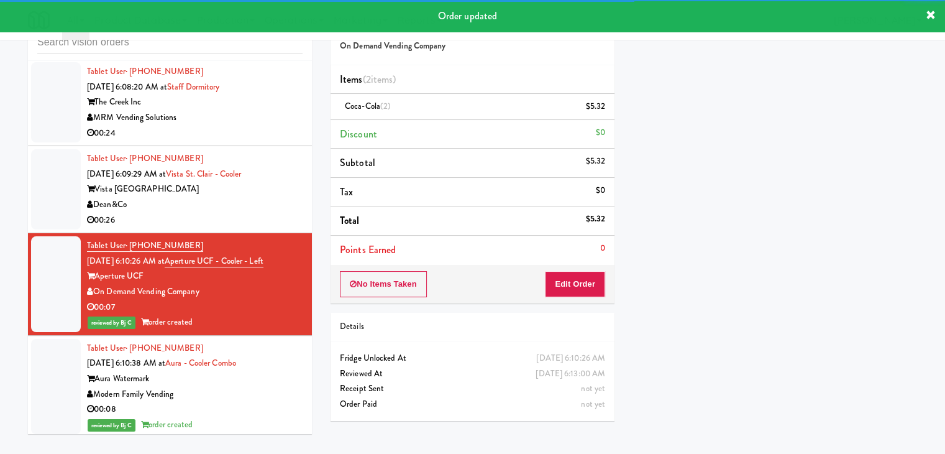
click at [236, 228] on div "00:26" at bounding box center [195, 221] width 216 height 16
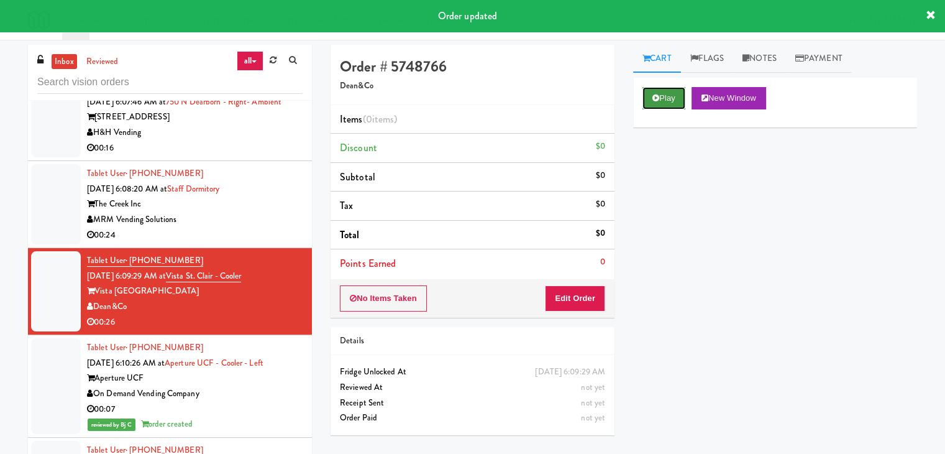
click at [664, 104] on button "Play" at bounding box center [664, 98] width 43 height 22
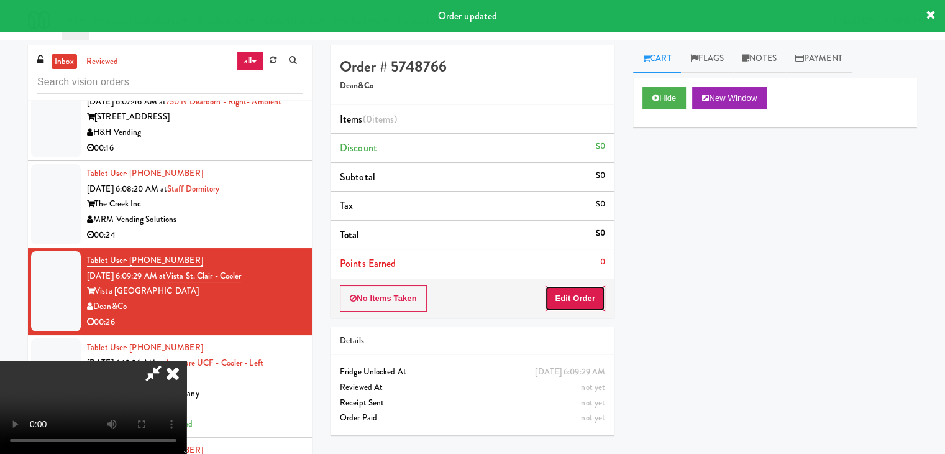
click at [571, 292] on button "Edit Order" at bounding box center [575, 298] width 60 height 26
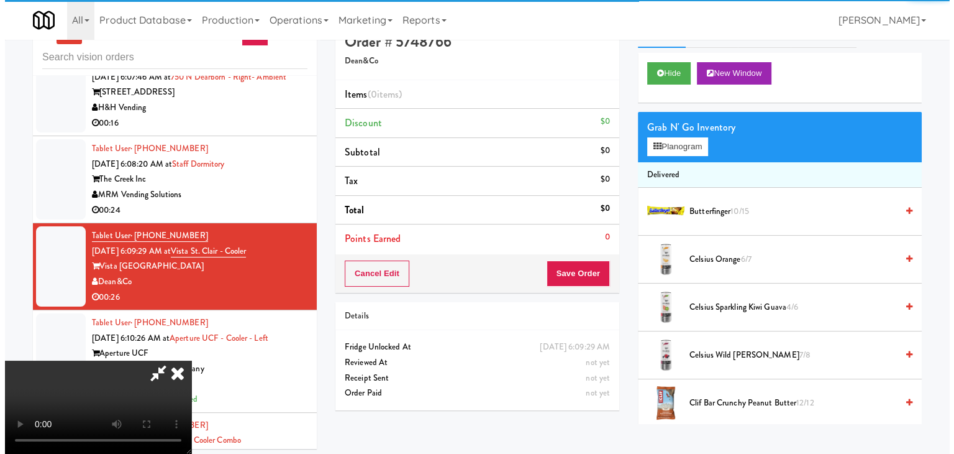
scroll to position [40, 0]
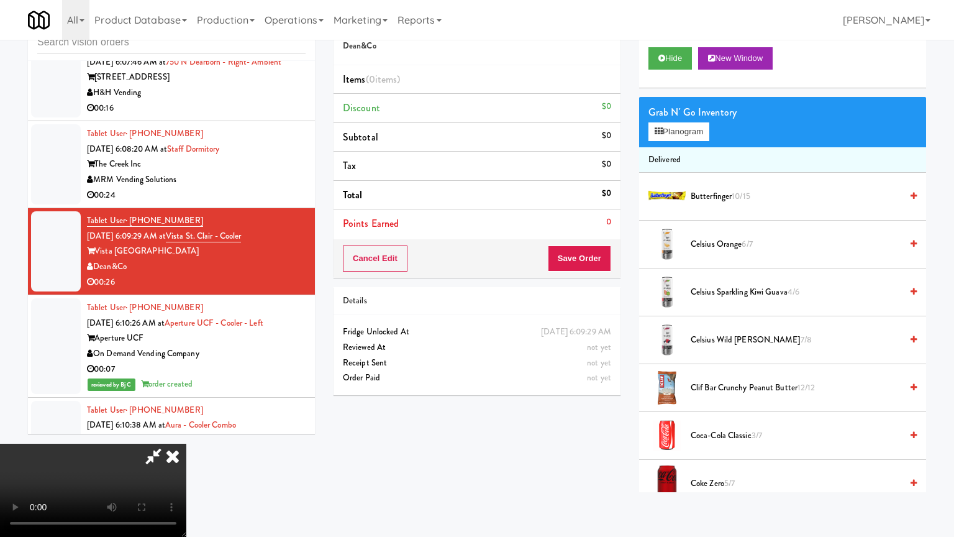
click at [186, 444] on video at bounding box center [93, 490] width 186 height 93
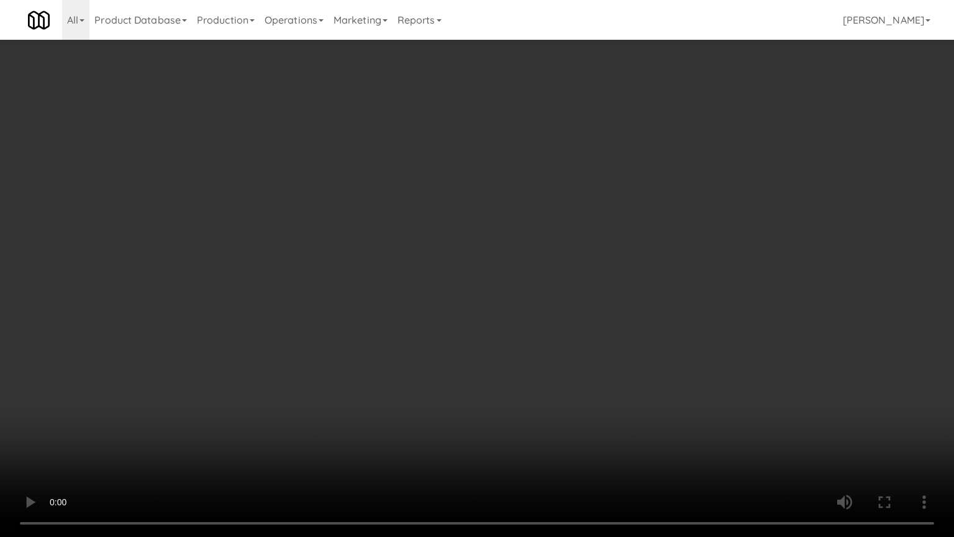
drag, startPoint x: 524, startPoint y: 296, endPoint x: 524, endPoint y: 303, distance: 6.9
click at [524, 300] on video at bounding box center [477, 268] width 954 height 537
click at [523, 301] on video at bounding box center [477, 268] width 954 height 537
click at [521, 302] on video at bounding box center [477, 268] width 954 height 537
click at [519, 300] on video at bounding box center [477, 268] width 954 height 537
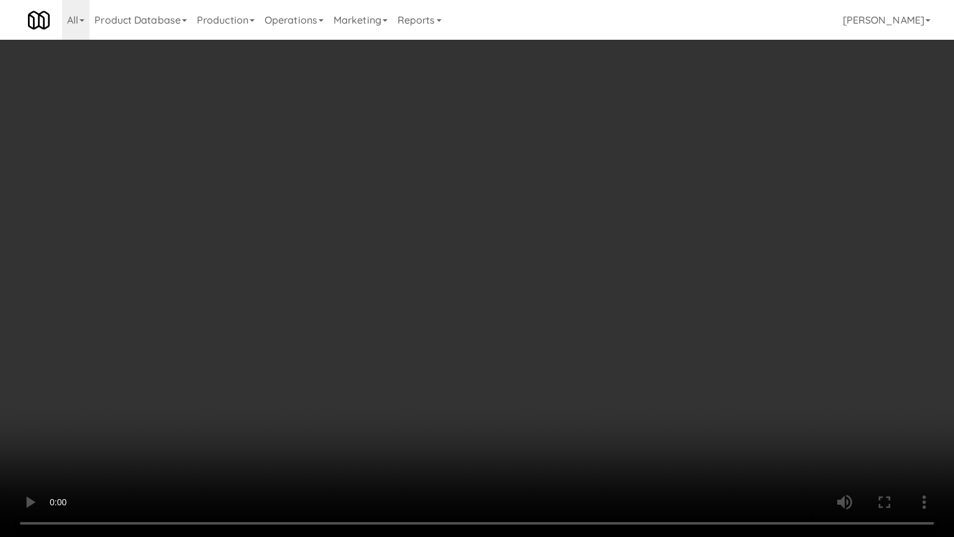
click at [518, 298] on video at bounding box center [477, 268] width 954 height 537
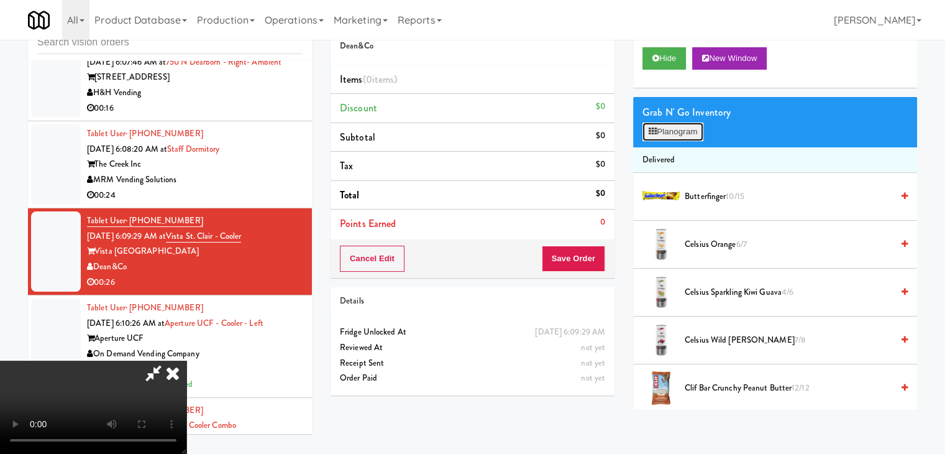
click at [676, 125] on button "Planogram" at bounding box center [673, 131] width 61 height 19
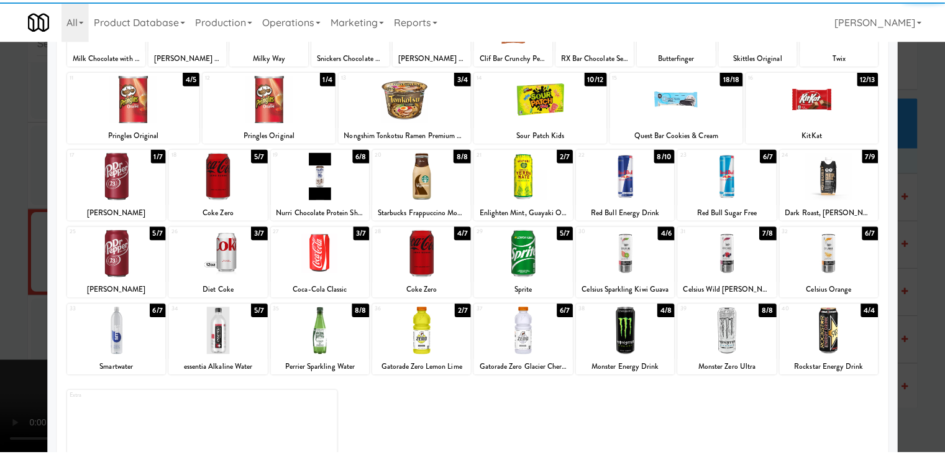
scroll to position [157, 0]
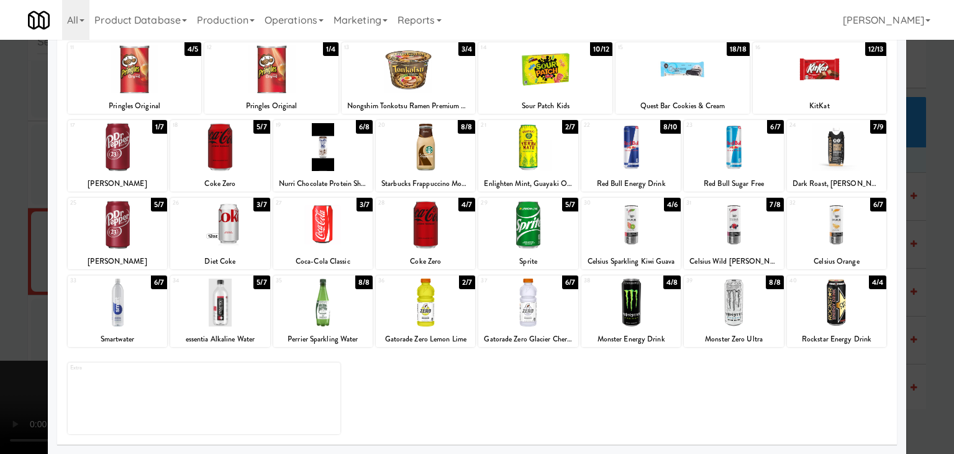
click at [607, 307] on div at bounding box center [631, 302] width 99 height 48
drag, startPoint x: 0, startPoint y: 278, endPoint x: 43, endPoint y: 276, distance: 43.5
click at [2, 277] on div at bounding box center [477, 227] width 954 height 454
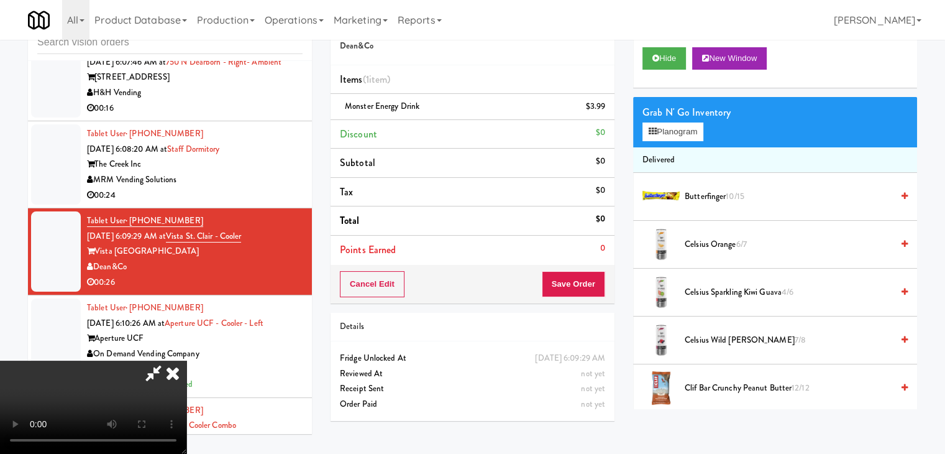
click at [186, 360] on video at bounding box center [93, 406] width 186 height 93
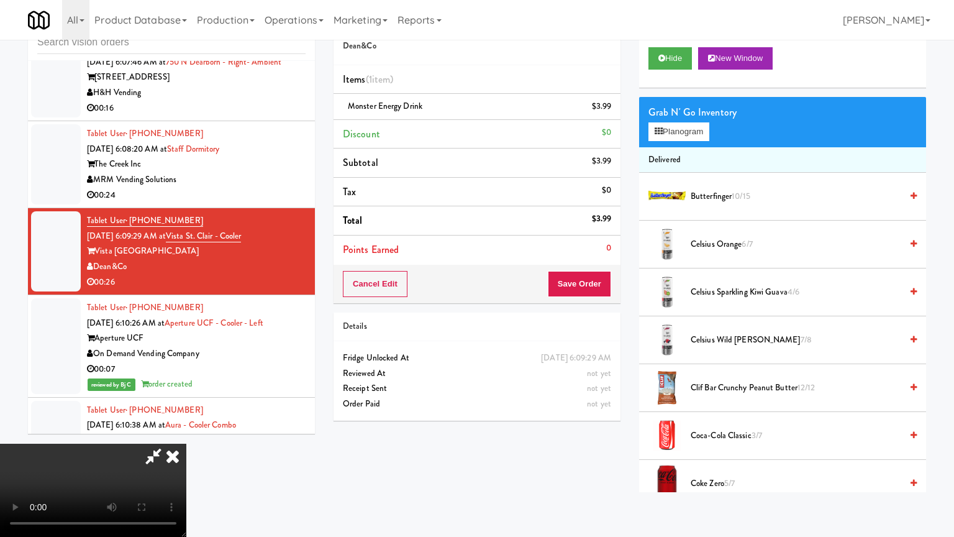
click at [186, 444] on video at bounding box center [93, 490] width 186 height 93
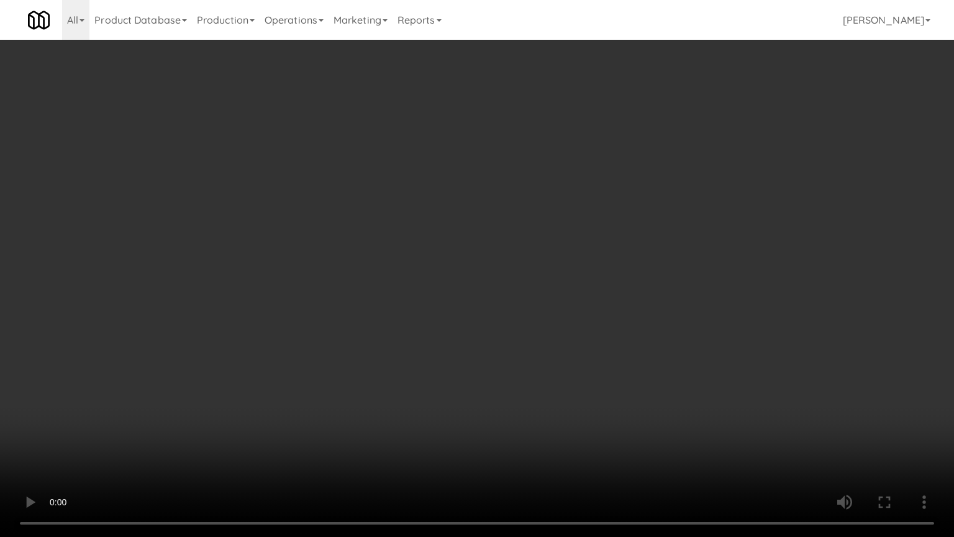
click at [521, 334] on video at bounding box center [477, 268] width 954 height 537
click at [517, 336] on video at bounding box center [477, 268] width 954 height 537
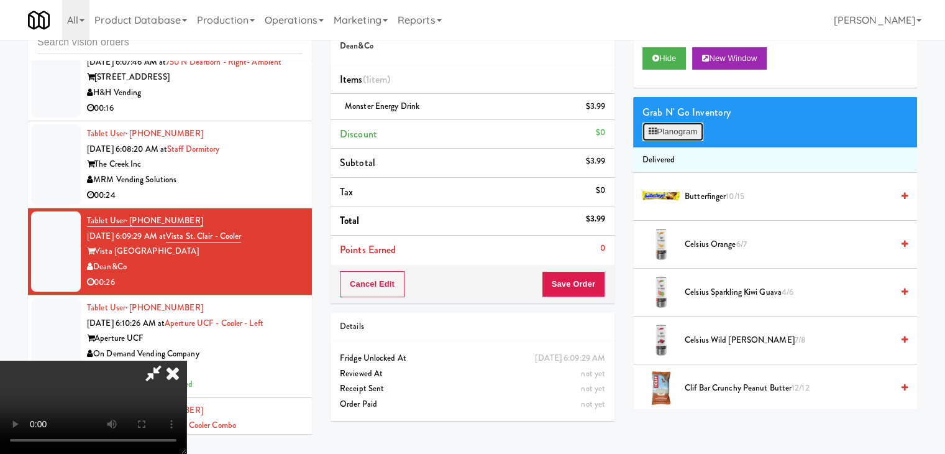
click at [695, 132] on button "Planogram" at bounding box center [673, 131] width 61 height 19
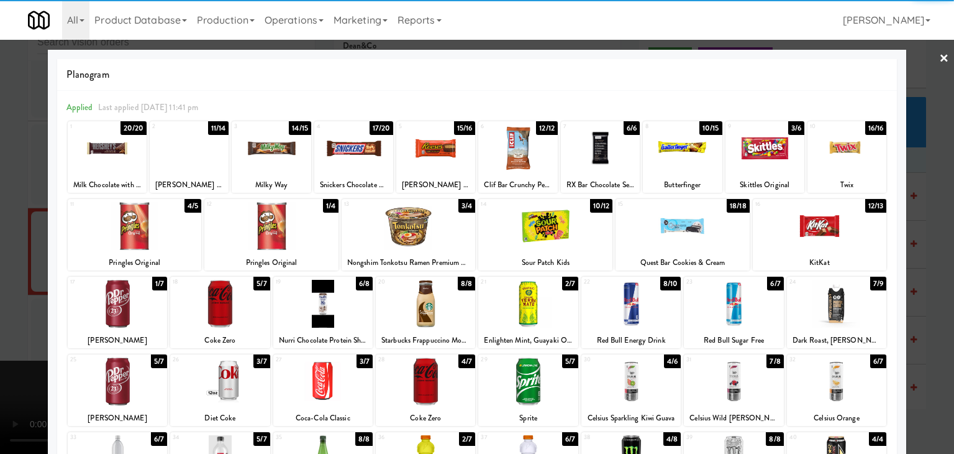
click at [0, 180] on div at bounding box center [477, 227] width 954 height 454
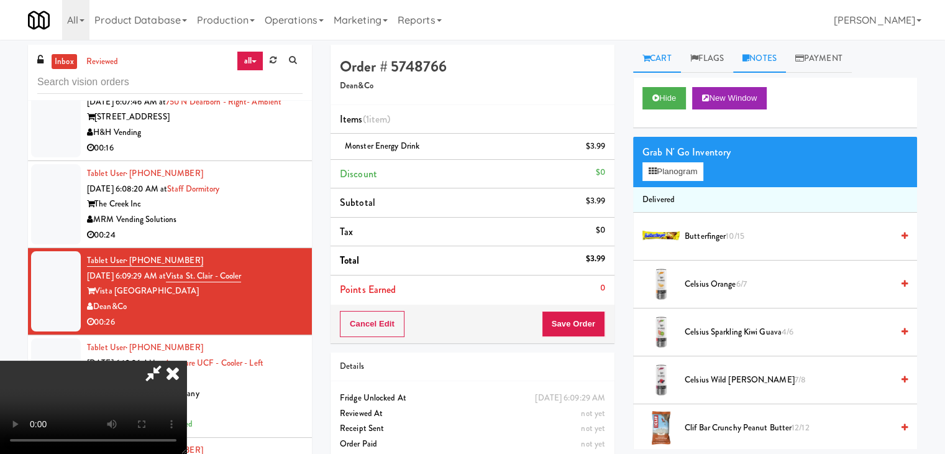
click at [757, 53] on link "Notes" at bounding box center [759, 59] width 53 height 28
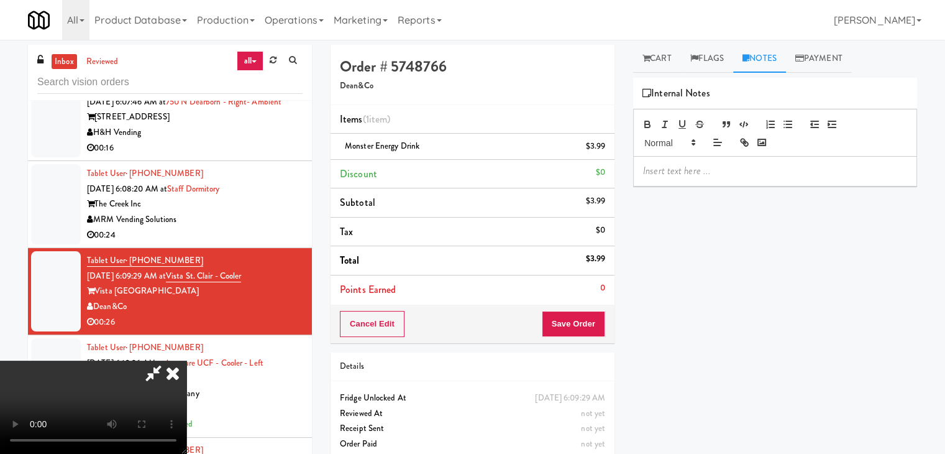
click at [696, 166] on p at bounding box center [775, 171] width 264 height 14
click at [186, 360] on icon at bounding box center [172, 372] width 27 height 25
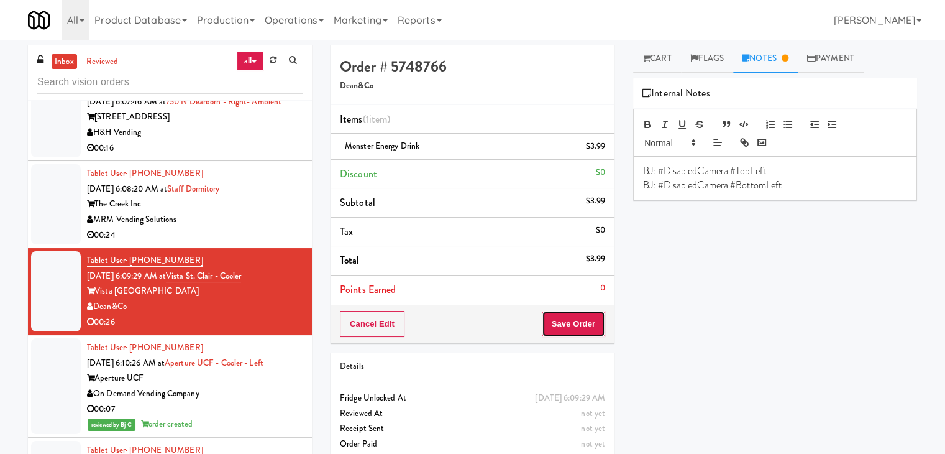
click at [568, 322] on button "Save Order" at bounding box center [573, 324] width 63 height 26
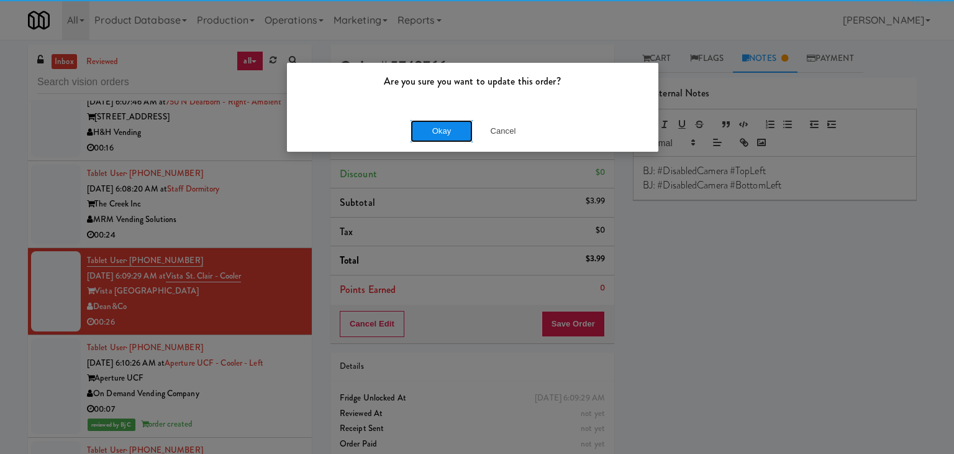
click at [440, 125] on button "Okay" at bounding box center [442, 131] width 62 height 22
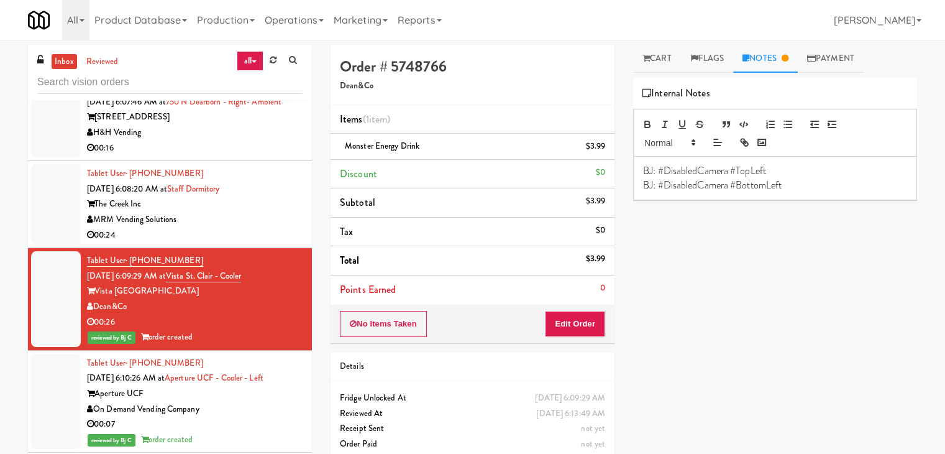
click at [258, 227] on div "MRM Vending Solutions" at bounding box center [195, 220] width 216 height 16
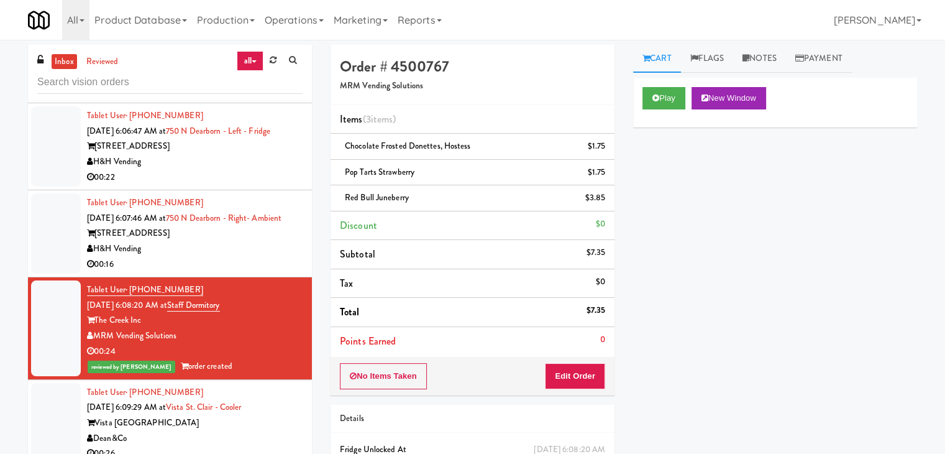
scroll to position [2518, 0]
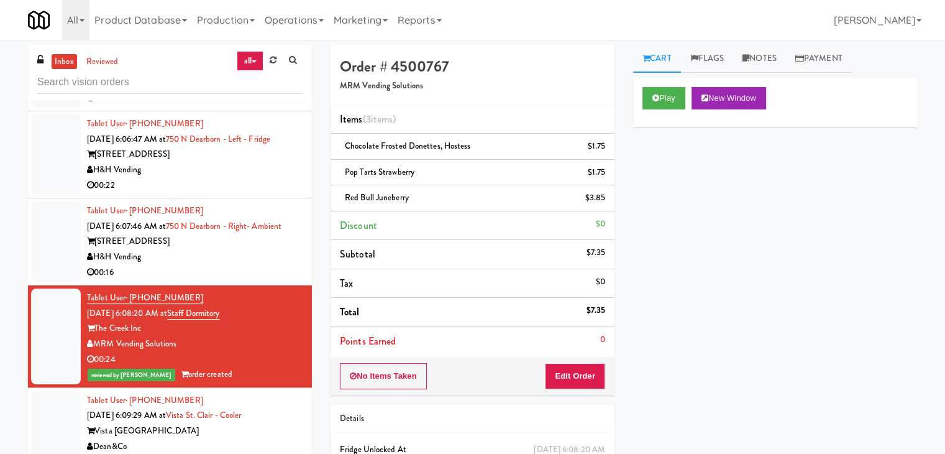
click at [239, 264] on div "H&H Vending" at bounding box center [195, 257] width 216 height 16
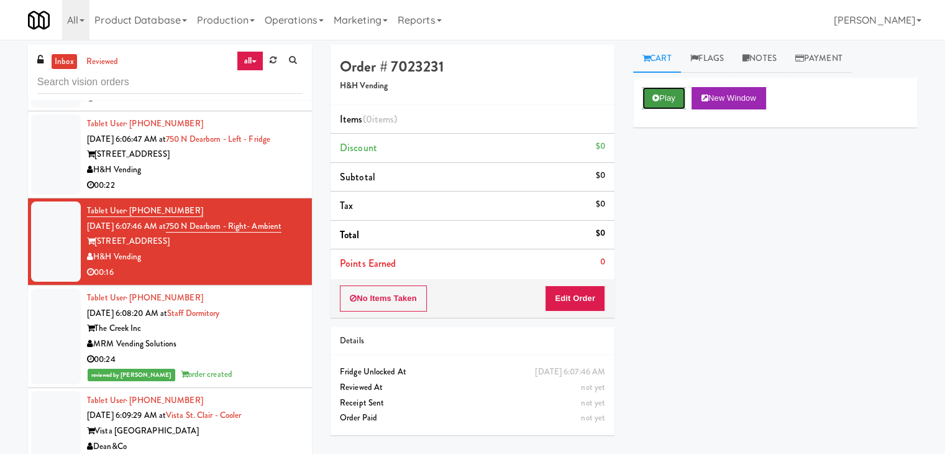
click at [667, 97] on button "Play" at bounding box center [664, 98] width 43 height 22
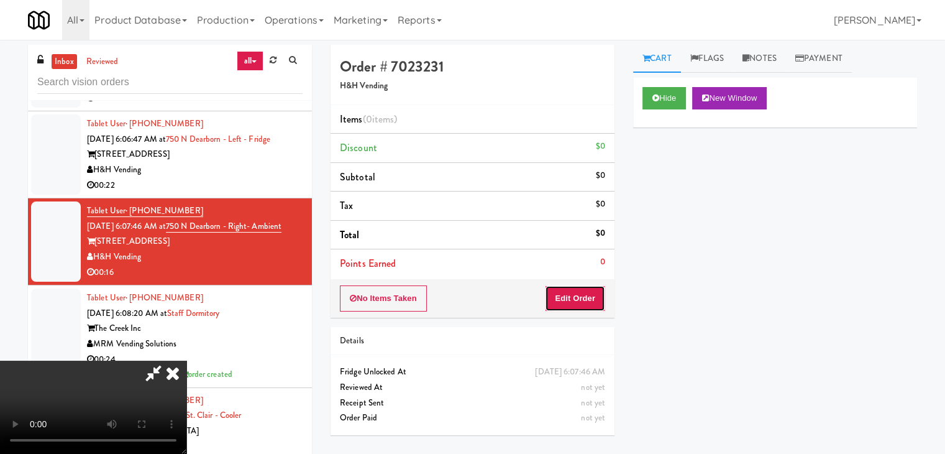
click at [574, 297] on button "Edit Order" at bounding box center [575, 298] width 60 height 26
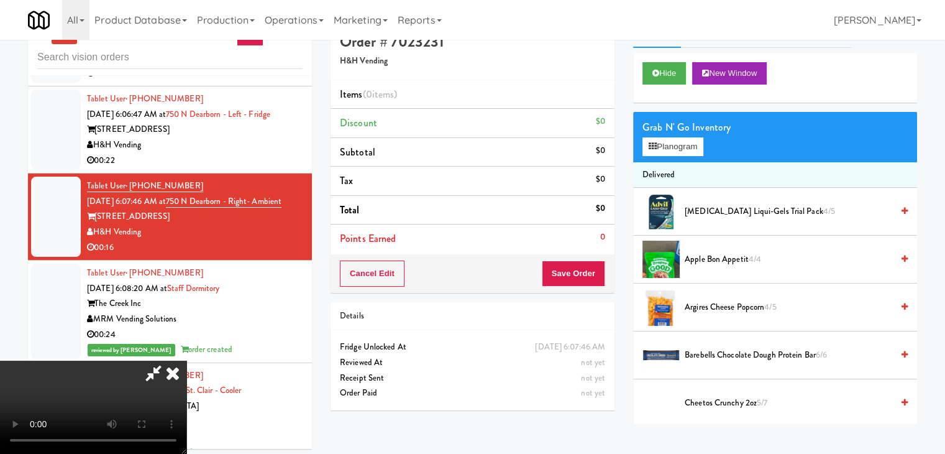
scroll to position [40, 0]
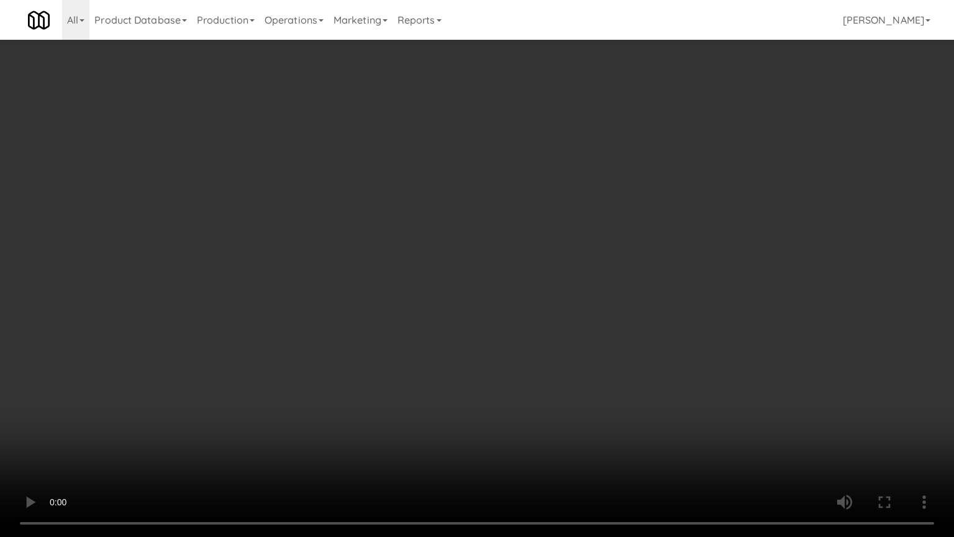
click at [593, 312] on video at bounding box center [477, 268] width 954 height 537
drag, startPoint x: 593, startPoint y: 312, endPoint x: 587, endPoint y: 318, distance: 8.8
click at [590, 317] on video at bounding box center [477, 268] width 954 height 537
click at [589, 317] on video at bounding box center [477, 268] width 954 height 537
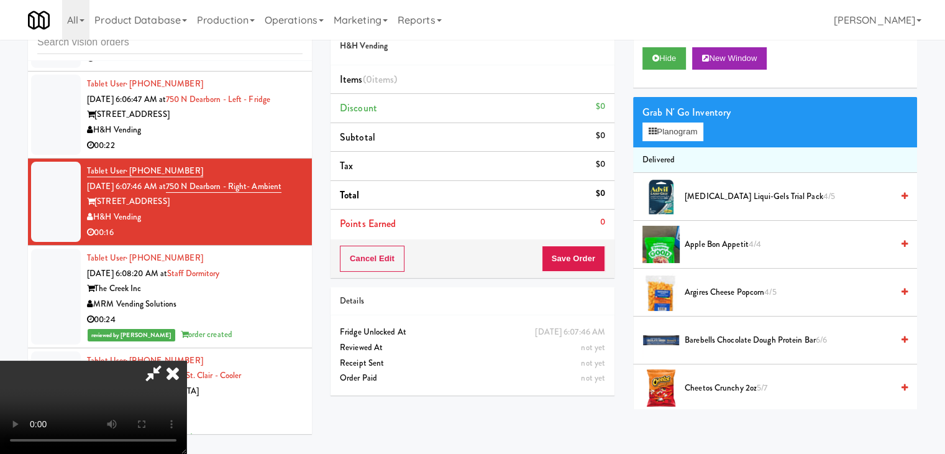
click at [186, 360] on video at bounding box center [93, 406] width 186 height 93
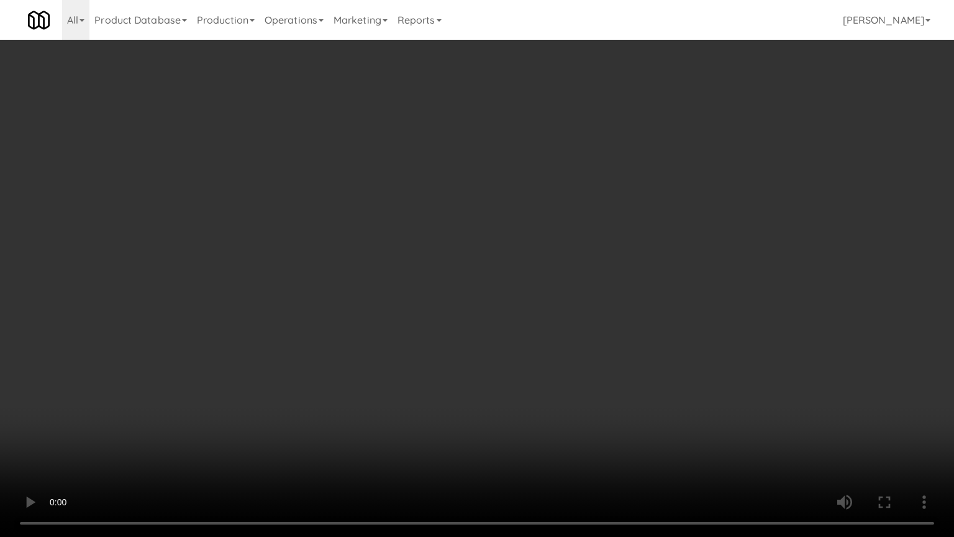
click at [457, 316] on video at bounding box center [477, 268] width 954 height 537
click at [465, 316] on video at bounding box center [477, 268] width 954 height 537
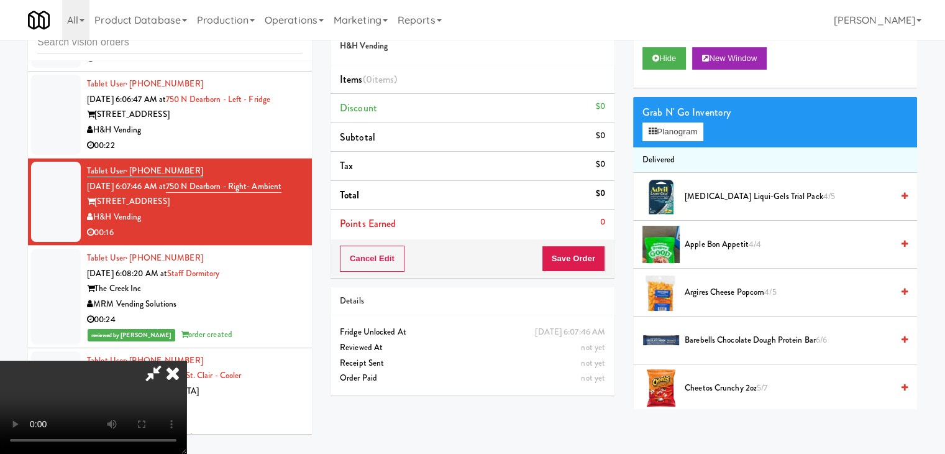
click at [186, 360] on video at bounding box center [93, 406] width 186 height 93
click at [186, 362] on video at bounding box center [93, 406] width 186 height 93
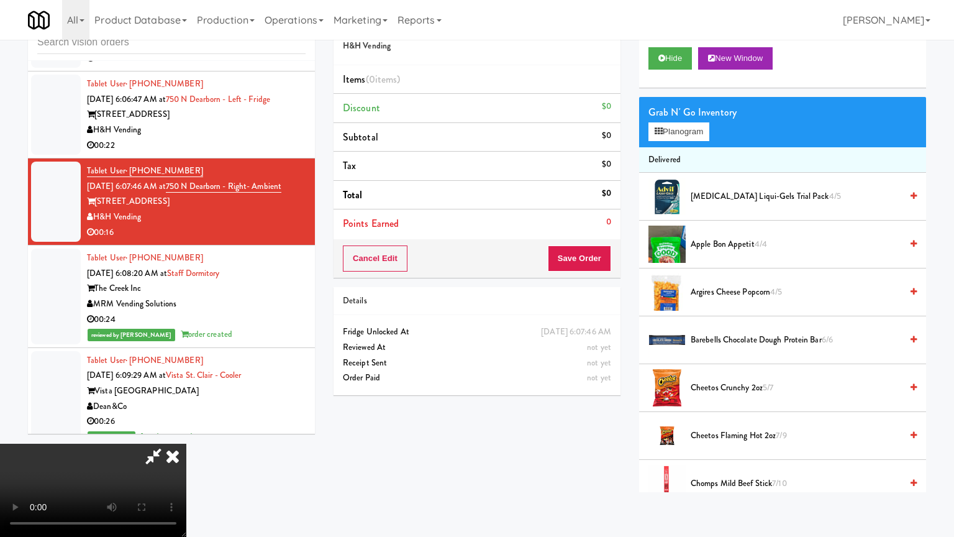
click at [186, 444] on video at bounding box center [93, 490] width 186 height 93
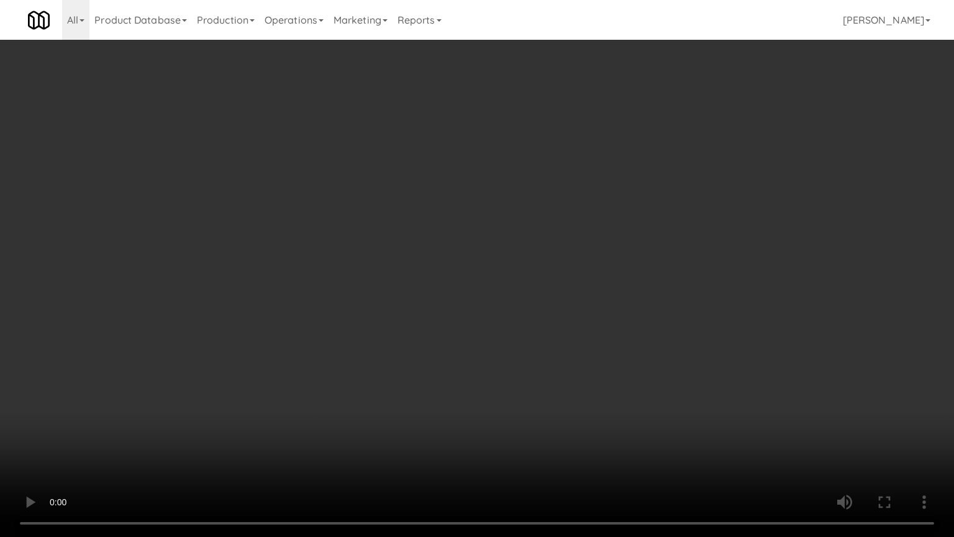
click at [521, 354] on video at bounding box center [477, 268] width 954 height 537
click at [529, 350] on video at bounding box center [477, 268] width 954 height 537
click at [532, 348] on video at bounding box center [477, 268] width 954 height 537
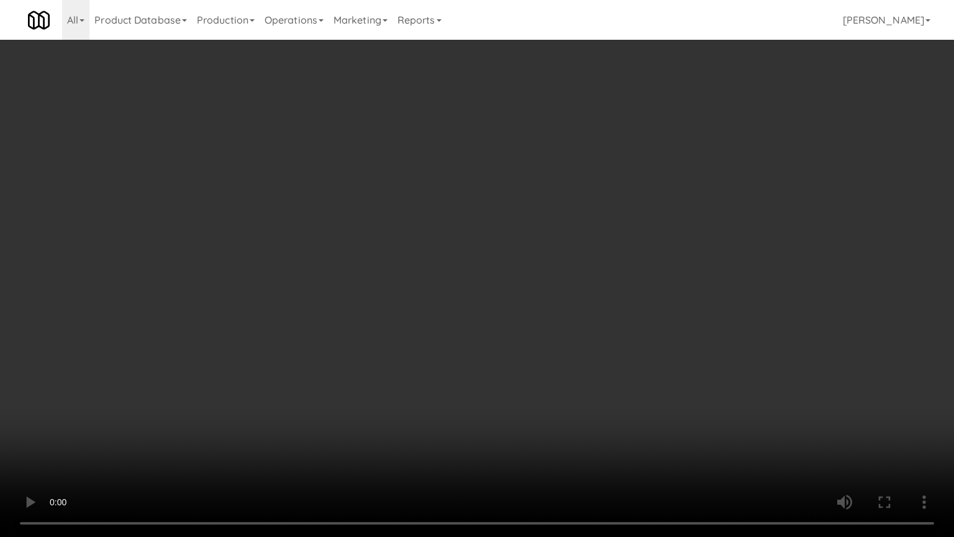
click at [533, 348] on video at bounding box center [477, 268] width 954 height 537
click at [533, 347] on video at bounding box center [477, 268] width 954 height 537
click at [536, 343] on video at bounding box center [477, 268] width 954 height 537
drag, startPoint x: 536, startPoint y: 343, endPoint x: 573, endPoint y: 270, distance: 82.0
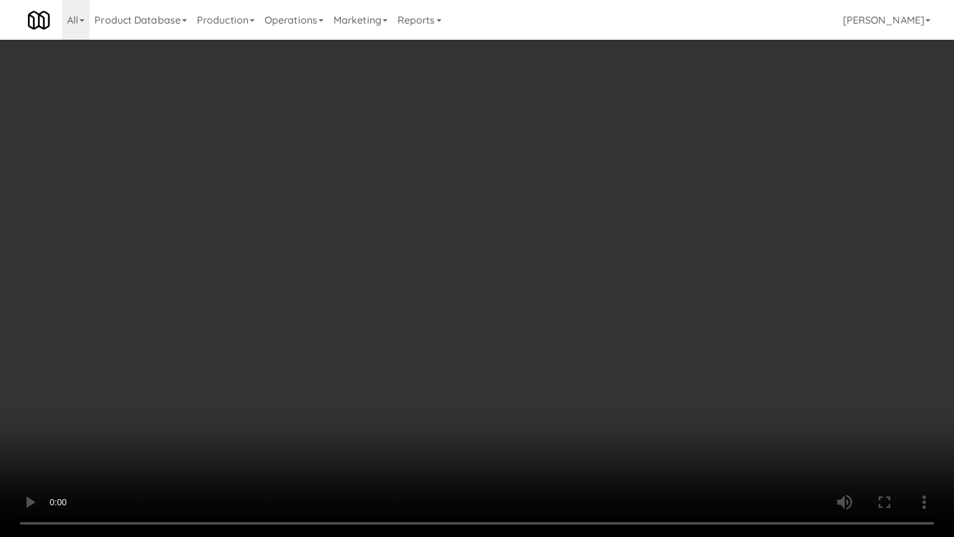
click at [537, 343] on video at bounding box center [477, 268] width 954 height 537
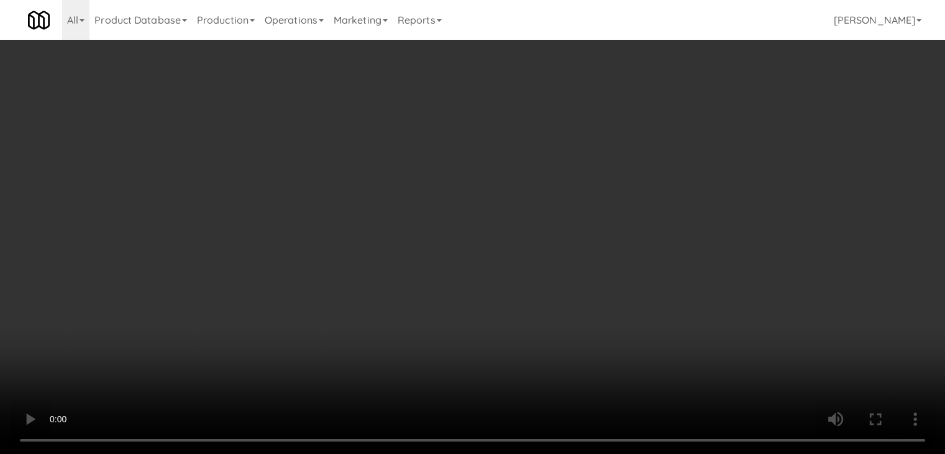
scroll to position [186, 0]
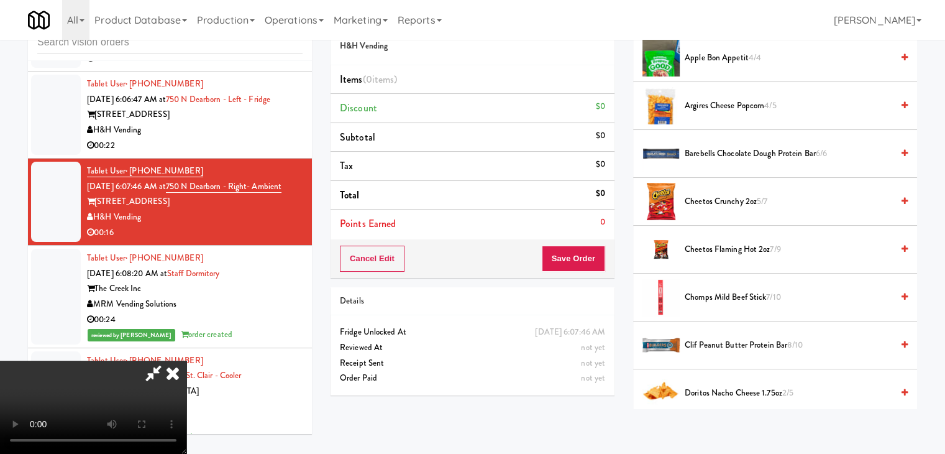
click at [724, 112] on span "Argires Cheese Popcorn 4/5" at bounding box center [789, 106] width 208 height 16
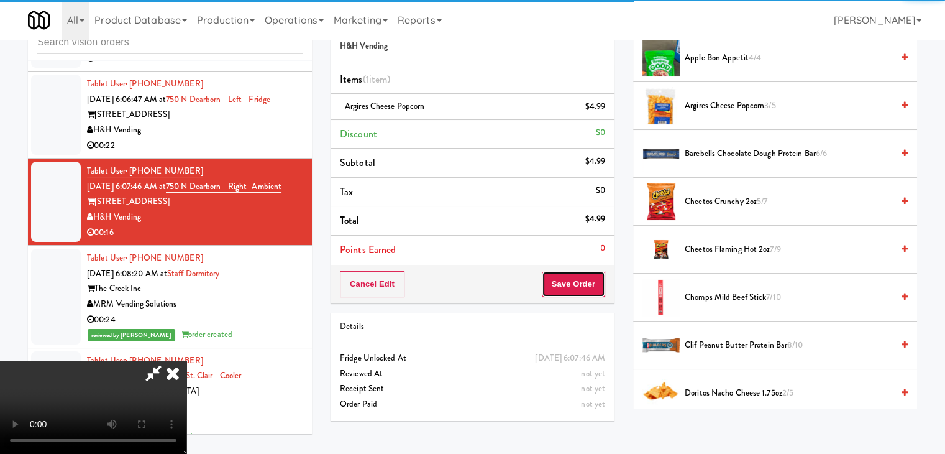
click at [589, 281] on button "Save Order" at bounding box center [573, 284] width 63 height 26
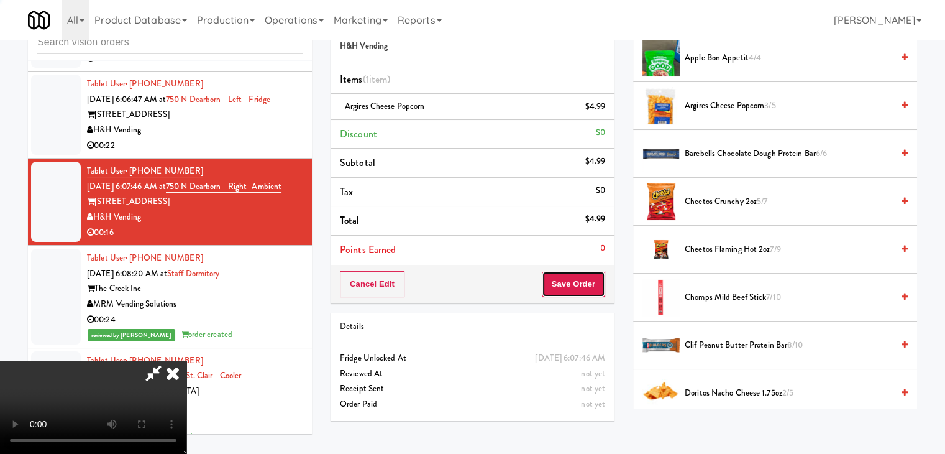
click at [589, 281] on button "Save Order" at bounding box center [573, 284] width 63 height 26
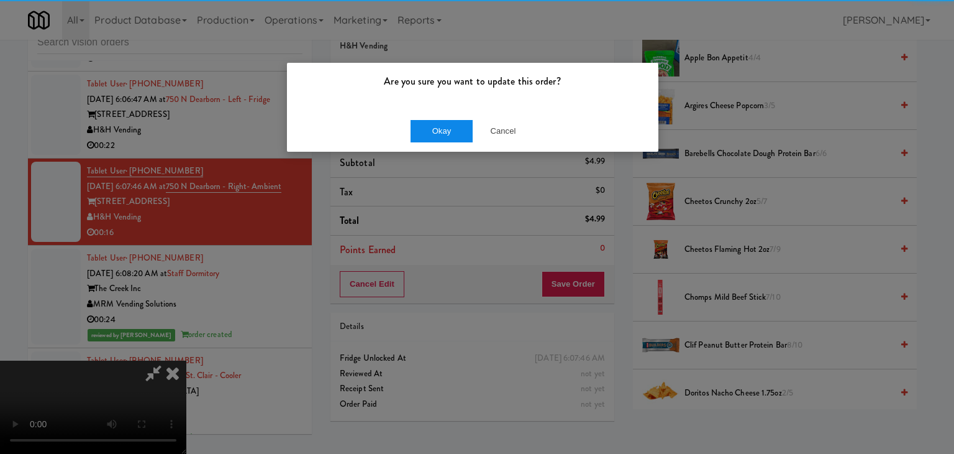
drag, startPoint x: 452, startPoint y: 111, endPoint x: 442, endPoint y: 132, distance: 23.9
click at [448, 120] on div "Okay Cancel" at bounding box center [473, 131] width 372 height 42
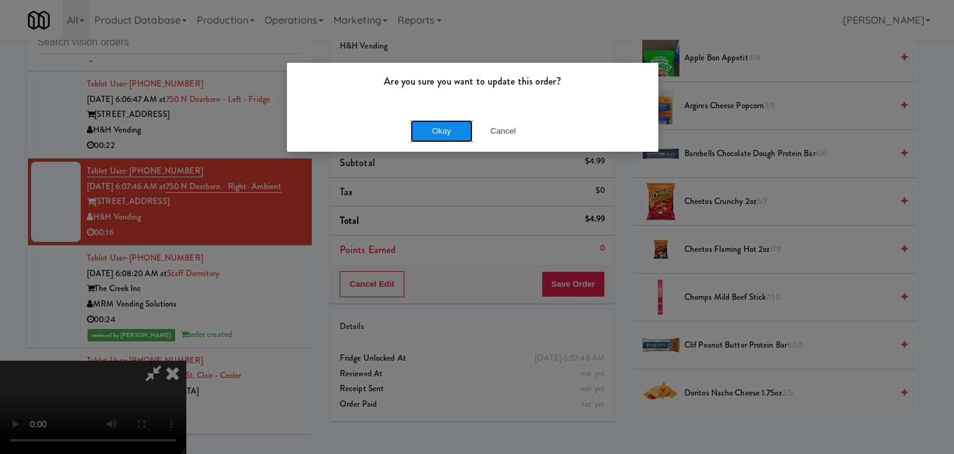
click at [442, 132] on button "Okay" at bounding box center [442, 131] width 62 height 22
click at [442, 132] on body "Are you sure you want to update this order? Okay Cancel Okay Are you sure you w…" at bounding box center [477, 227] width 954 height 454
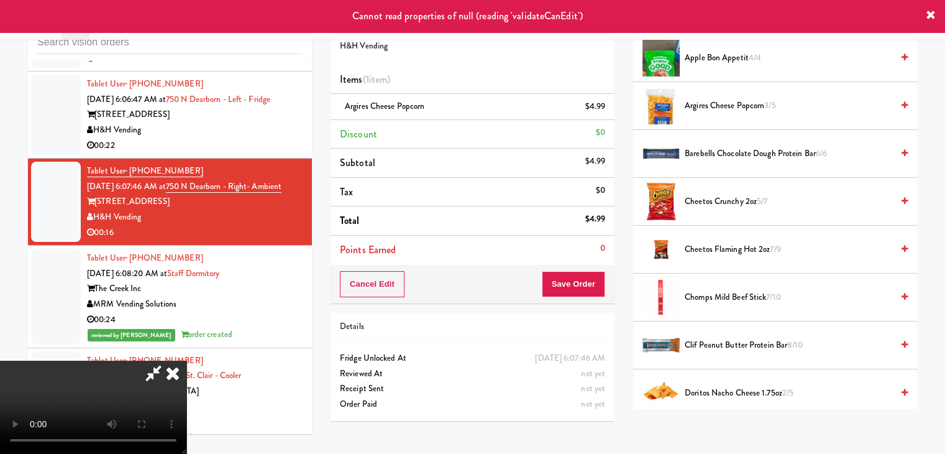
click at [168, 360] on icon at bounding box center [153, 372] width 29 height 25
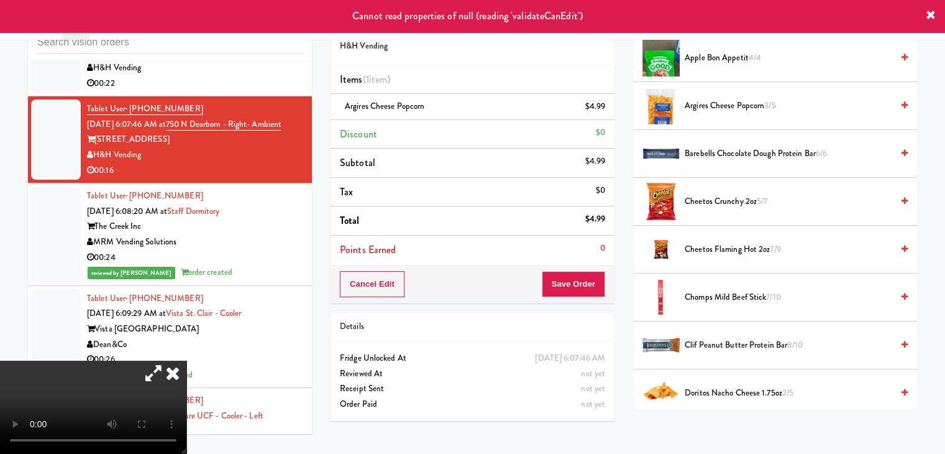
click at [186, 360] on icon at bounding box center [172, 372] width 27 height 25
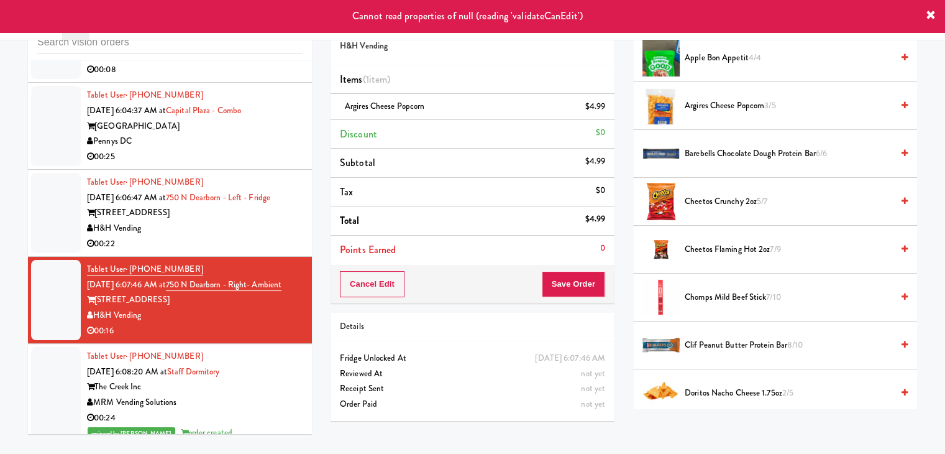
scroll to position [2394, 0]
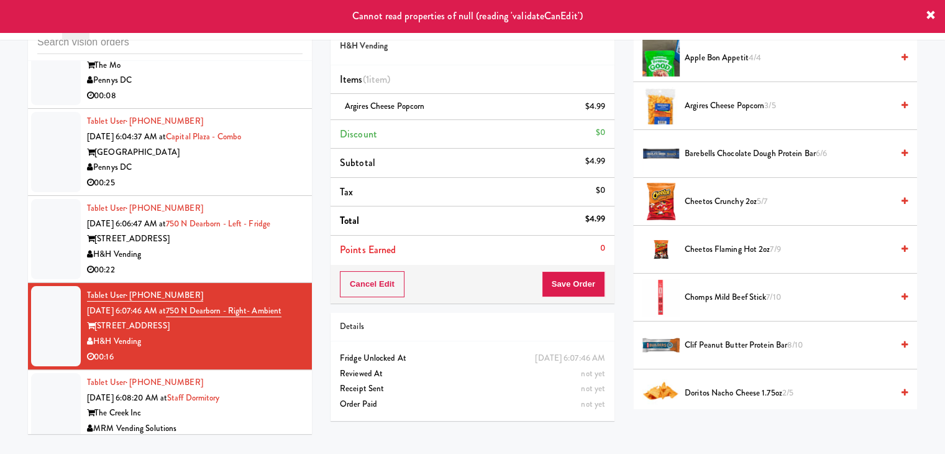
click at [244, 262] on div "00:22" at bounding box center [195, 270] width 216 height 16
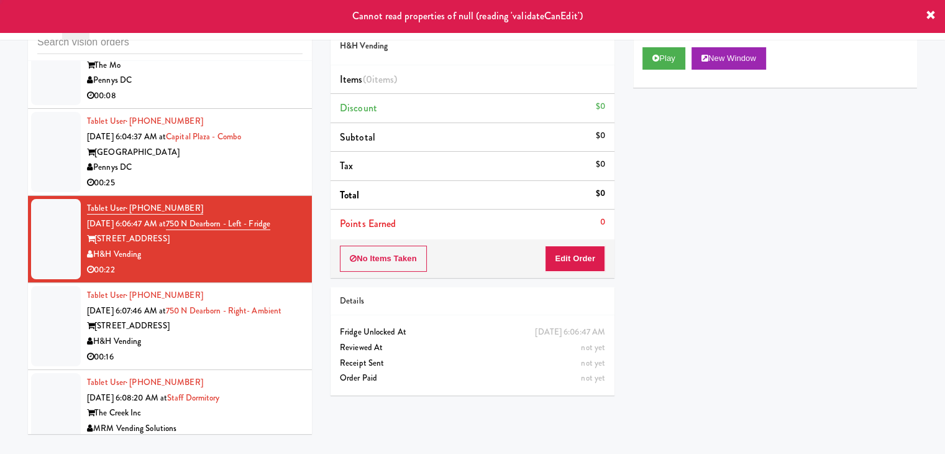
drag, startPoint x: 254, startPoint y: 354, endPoint x: 243, endPoint y: 353, distance: 11.2
click at [251, 349] on div "H&H Vending" at bounding box center [195, 342] width 216 height 16
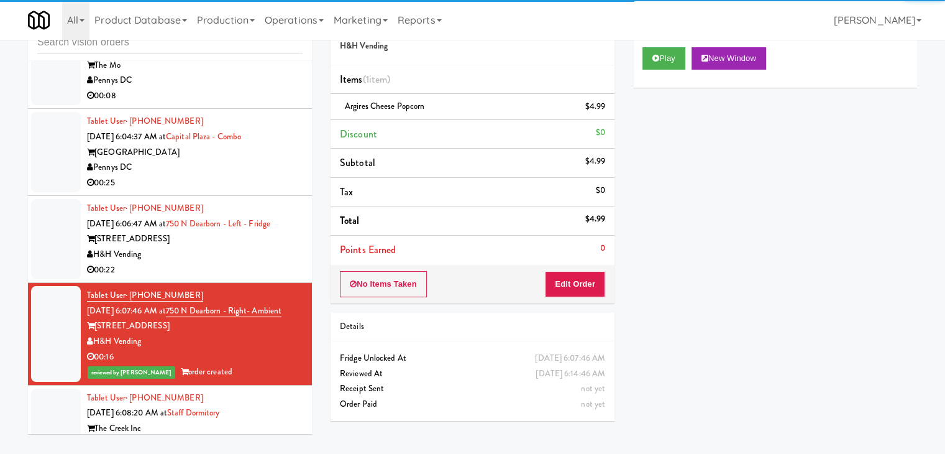
click at [250, 247] on div "H&H Vending" at bounding box center [195, 255] width 216 height 16
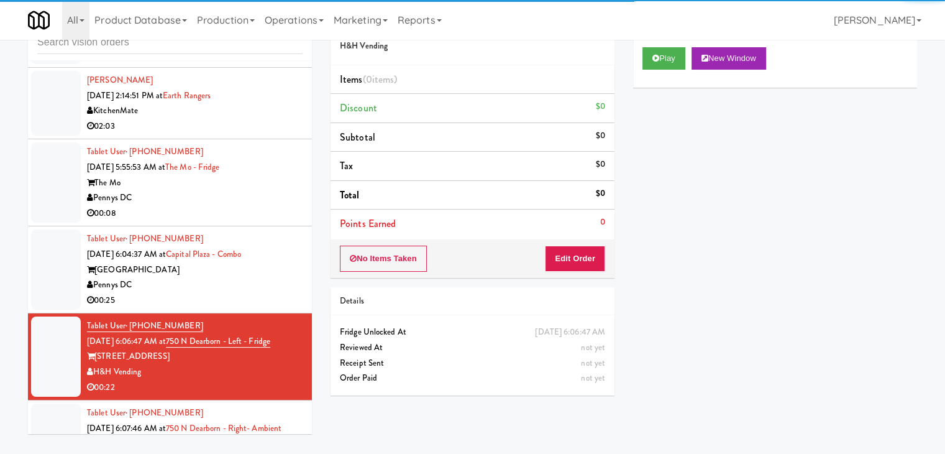
scroll to position [2270, 0]
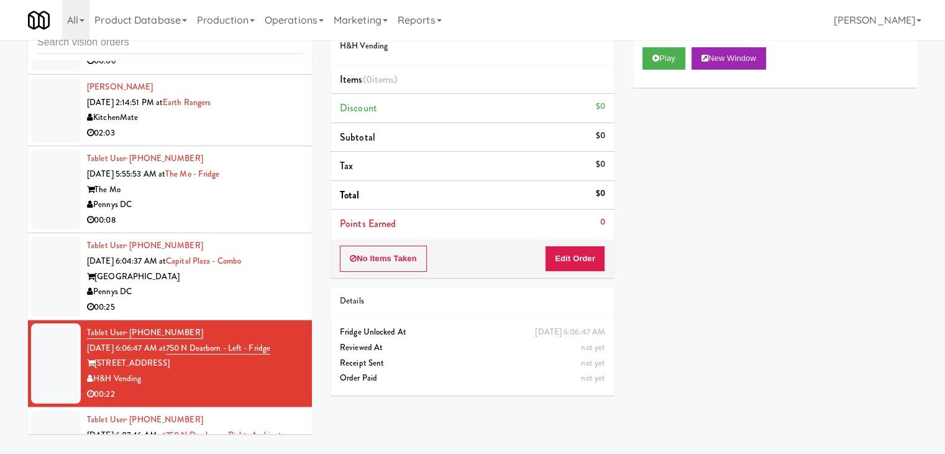
click at [238, 202] on div "Pennys DC" at bounding box center [195, 205] width 216 height 16
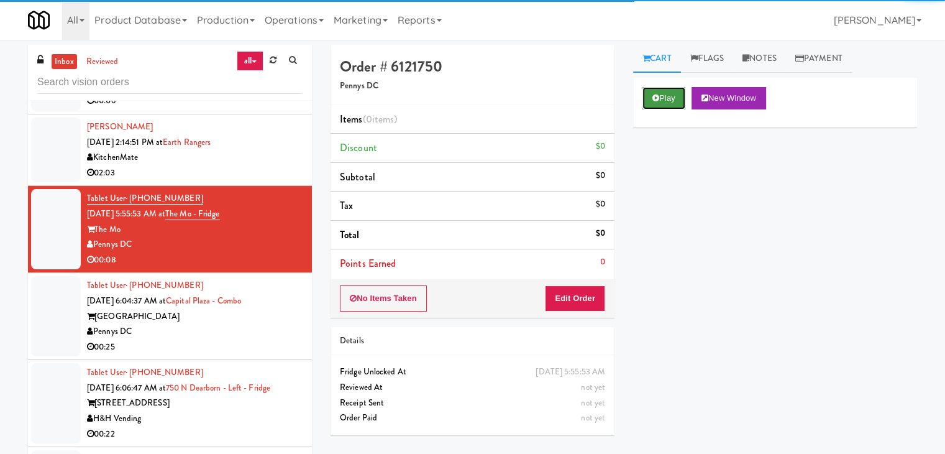
click at [668, 105] on button "Play" at bounding box center [664, 98] width 43 height 22
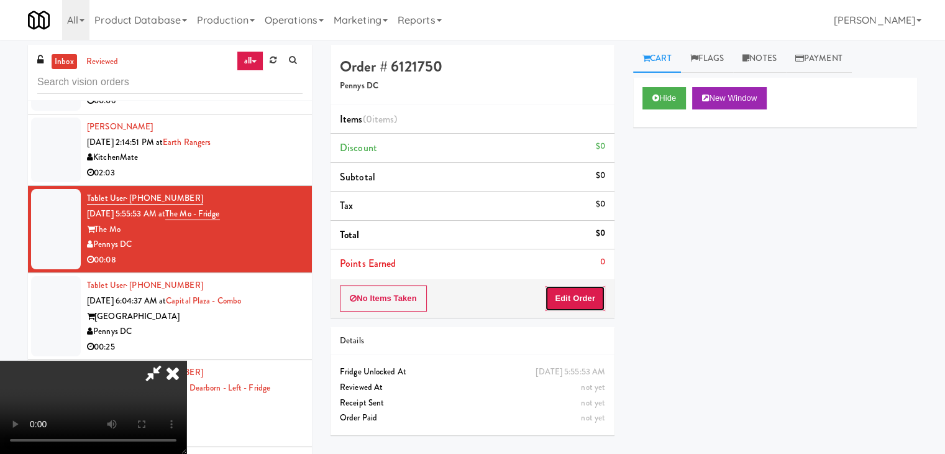
click at [590, 296] on button "Edit Order" at bounding box center [575, 298] width 60 height 26
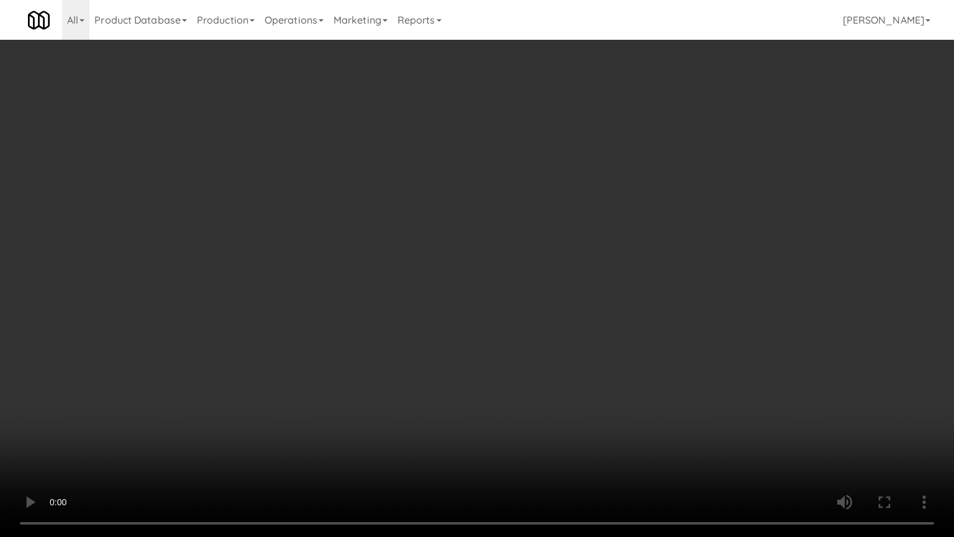
click at [587, 307] on video at bounding box center [477, 268] width 954 height 537
drag, startPoint x: 587, startPoint y: 307, endPoint x: 601, endPoint y: 247, distance: 61.9
click at [587, 306] on video at bounding box center [477, 268] width 954 height 537
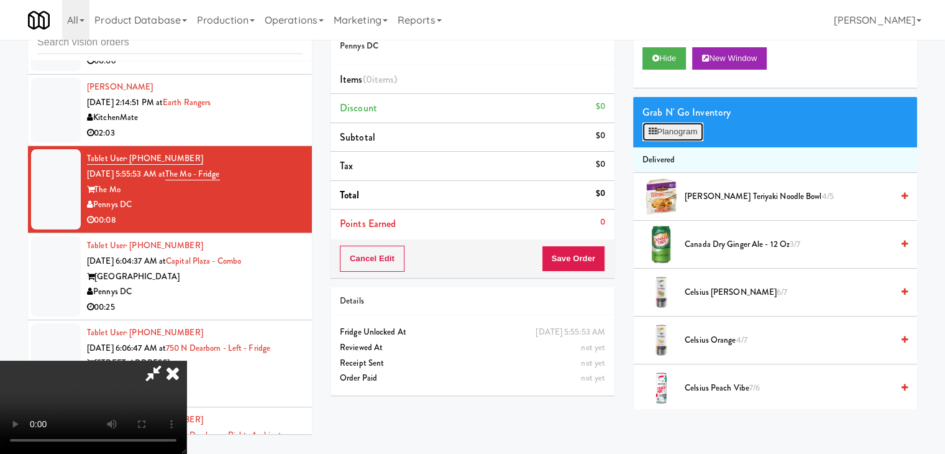
click at [684, 124] on button "Planogram" at bounding box center [673, 131] width 61 height 19
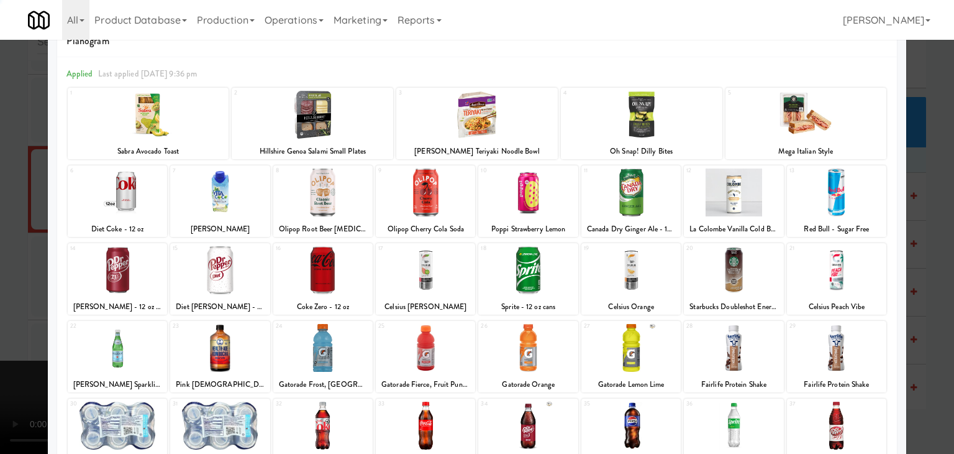
scroll to position [124, 0]
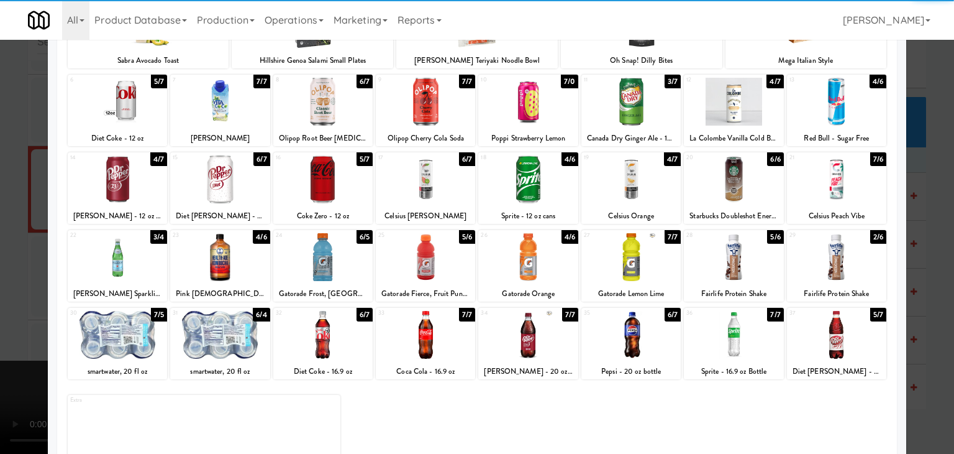
click at [844, 185] on div at bounding box center [836, 179] width 99 height 48
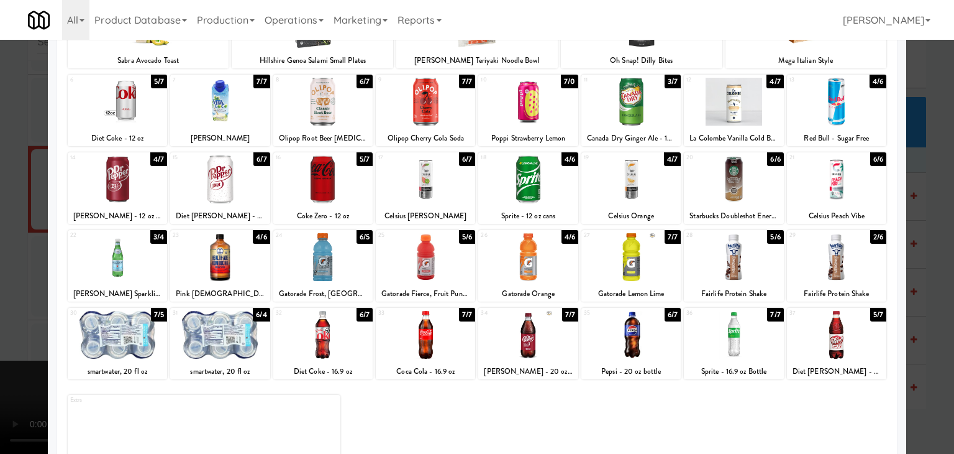
drag, startPoint x: 918, startPoint y: 208, endPoint x: 871, endPoint y: 219, distance: 48.1
click at [917, 209] on div at bounding box center [477, 227] width 954 height 454
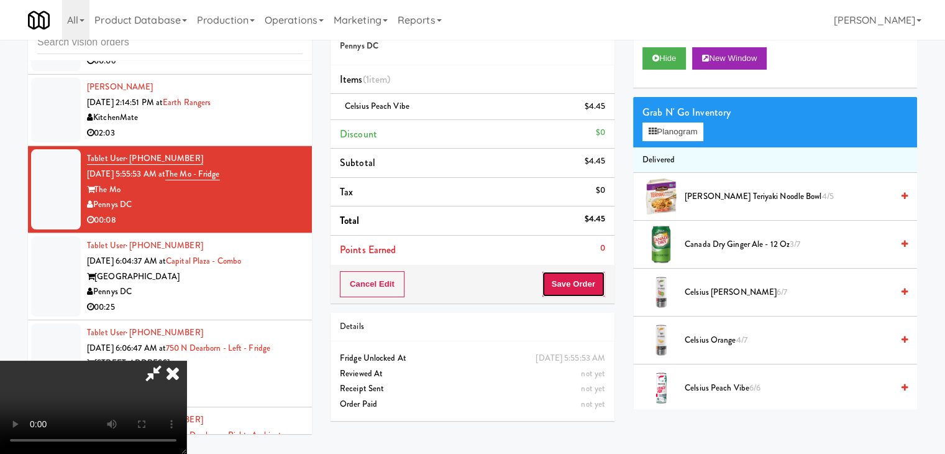
click at [583, 272] on button "Save Order" at bounding box center [573, 284] width 63 height 26
click at [582, 275] on button "Save Order" at bounding box center [573, 284] width 63 height 26
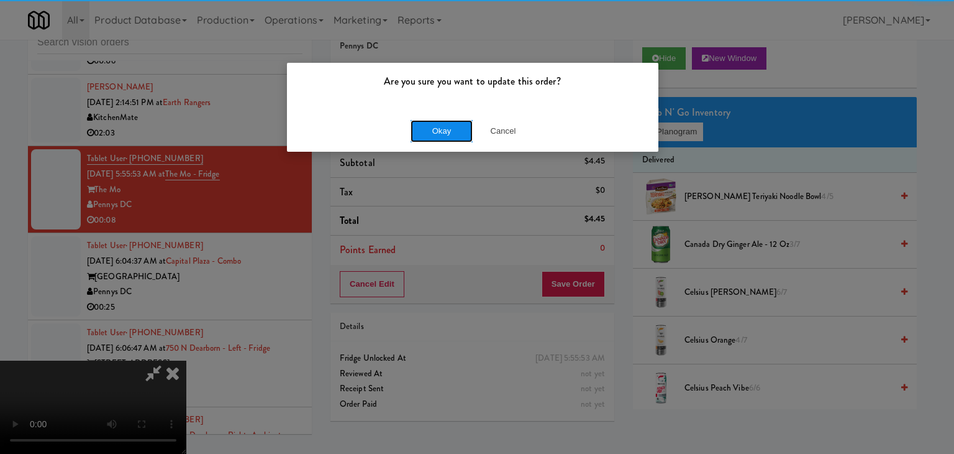
click at [432, 129] on button "Okay" at bounding box center [442, 131] width 62 height 22
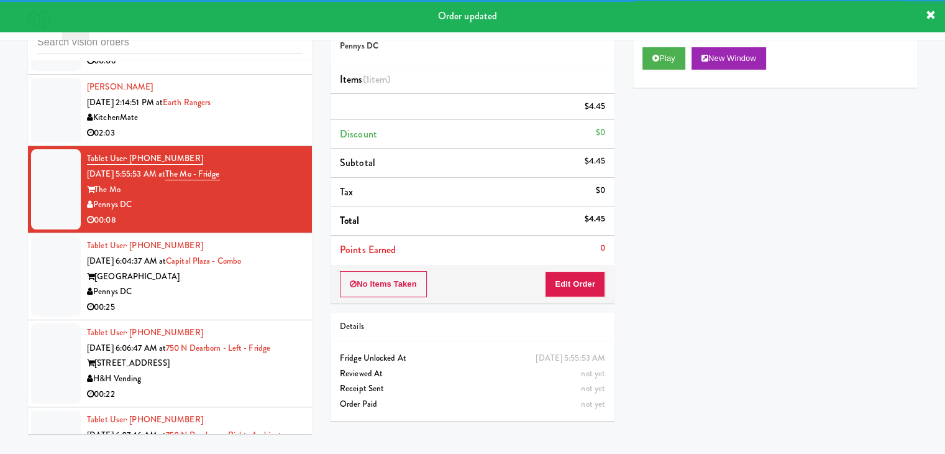
click at [246, 298] on div "Pennys DC" at bounding box center [195, 292] width 216 height 16
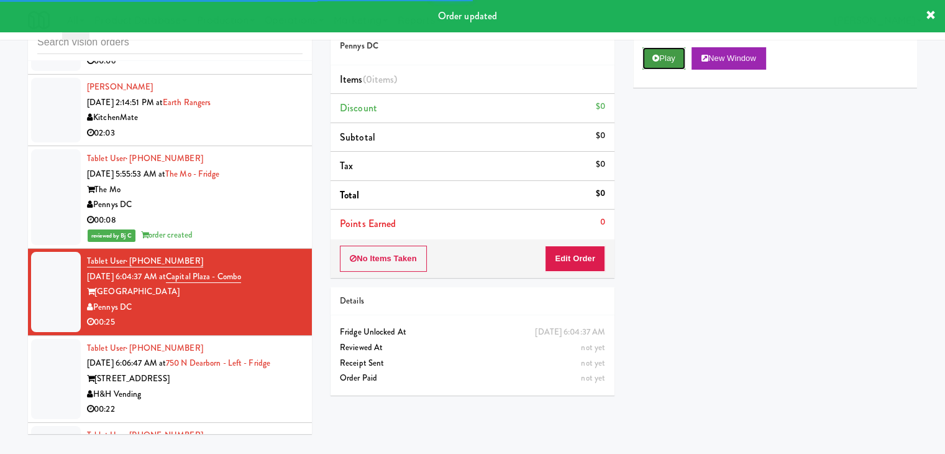
click at [664, 60] on button "Play" at bounding box center [664, 58] width 43 height 22
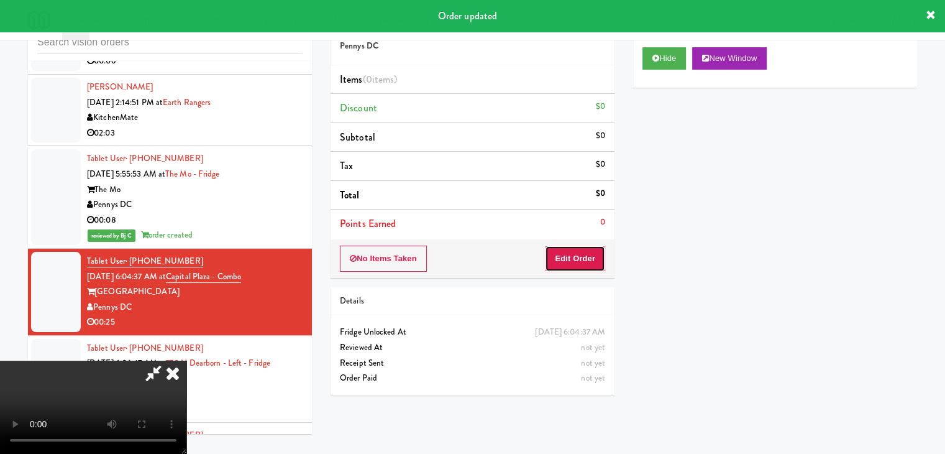
click at [582, 267] on button "Edit Order" at bounding box center [575, 258] width 60 height 26
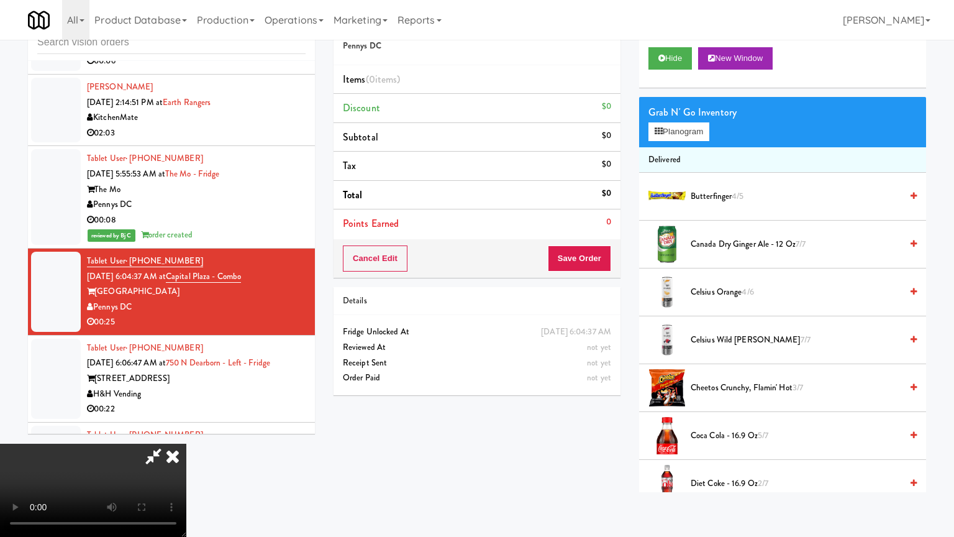
click at [186, 444] on video at bounding box center [93, 490] width 186 height 93
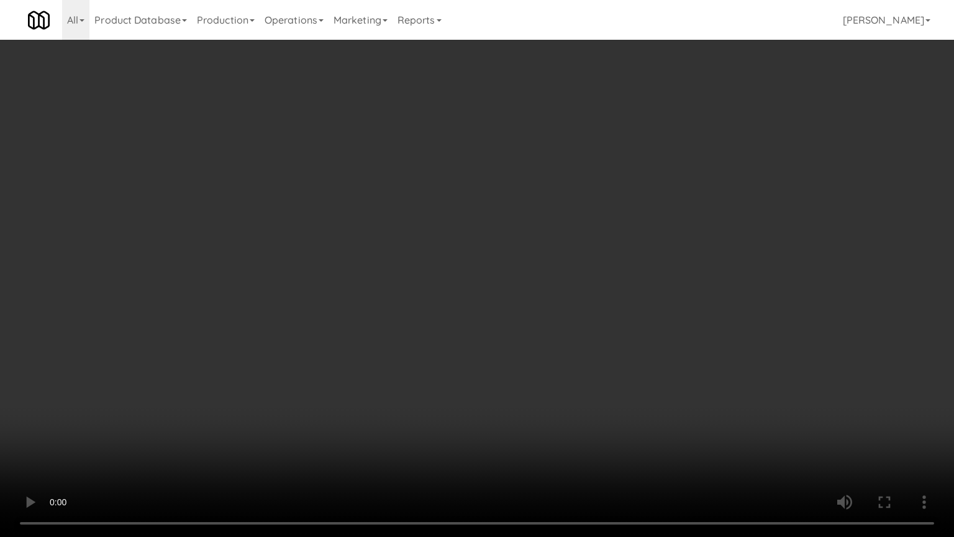
click at [649, 329] on video at bounding box center [477, 268] width 954 height 537
click at [670, 311] on video at bounding box center [477, 268] width 954 height 537
click at [669, 312] on video at bounding box center [477, 268] width 954 height 537
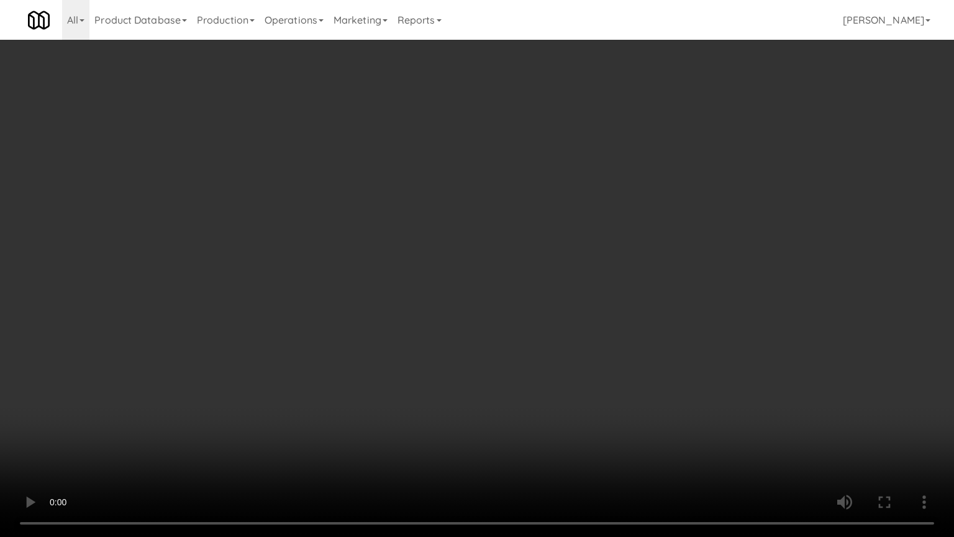
click at [651, 315] on video at bounding box center [477, 268] width 954 height 537
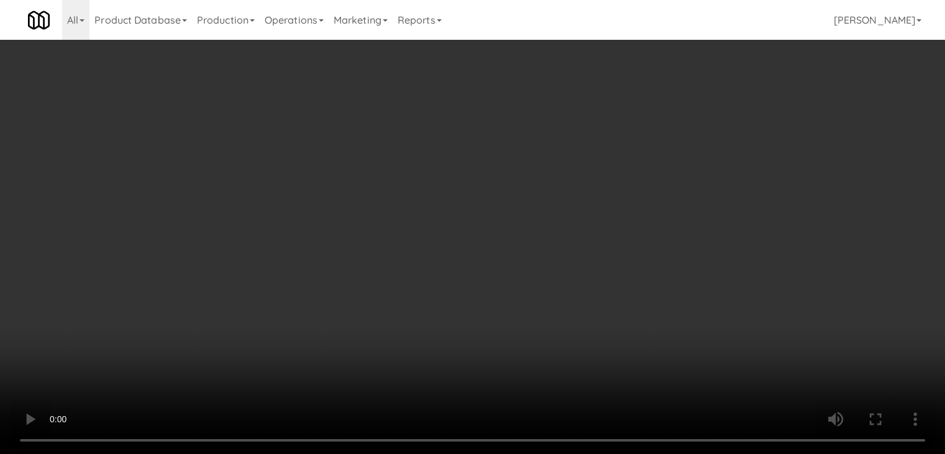
drag, startPoint x: 482, startPoint y: 201, endPoint x: 606, endPoint y: 160, distance: 130.9
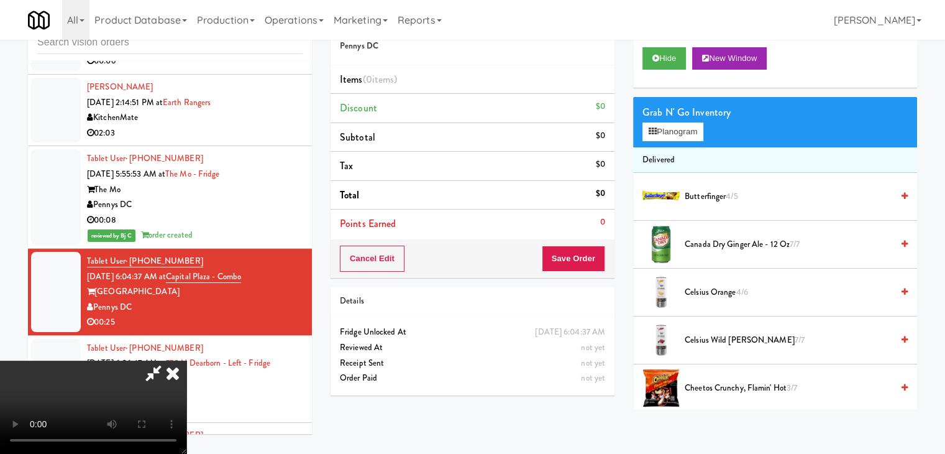
click at [186, 360] on video at bounding box center [93, 406] width 186 height 93
click at [662, 139] on div "Grab N' Go Inventory Planogram" at bounding box center [775, 122] width 284 height 50
click at [665, 138] on button "Planogram" at bounding box center [673, 131] width 61 height 19
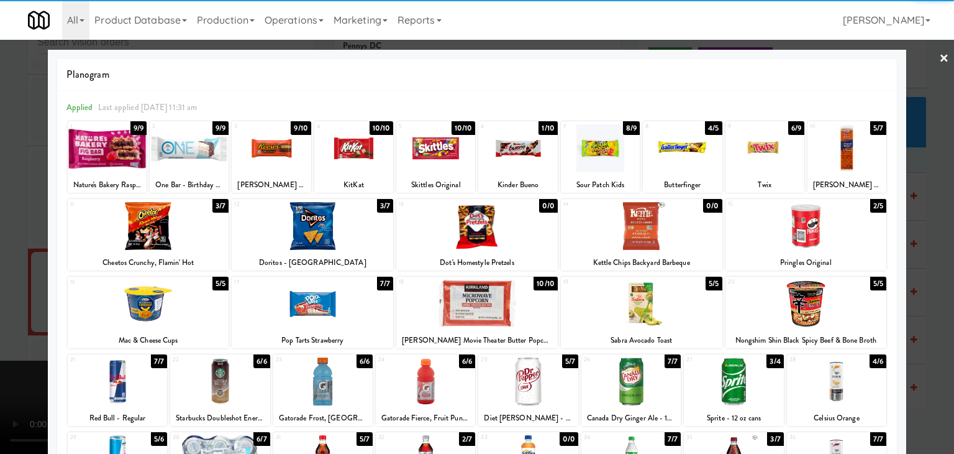
click at [813, 220] on div at bounding box center [807, 226] width 162 height 48
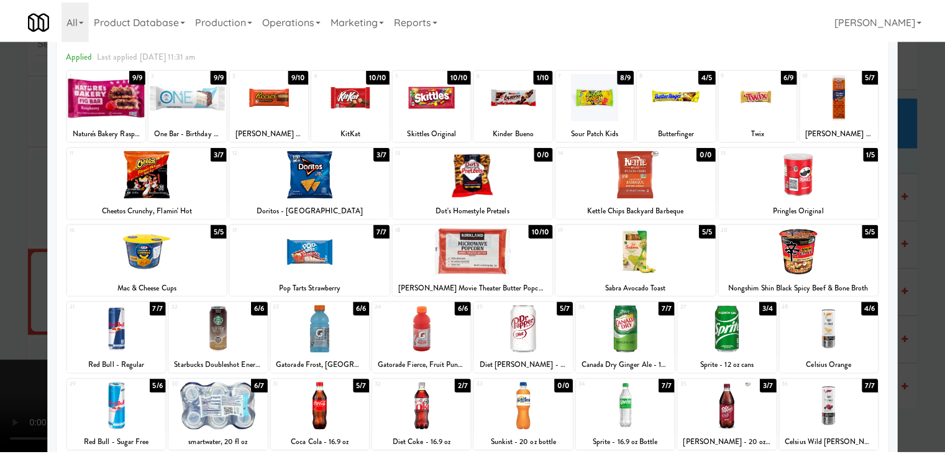
scroll to position [124, 0]
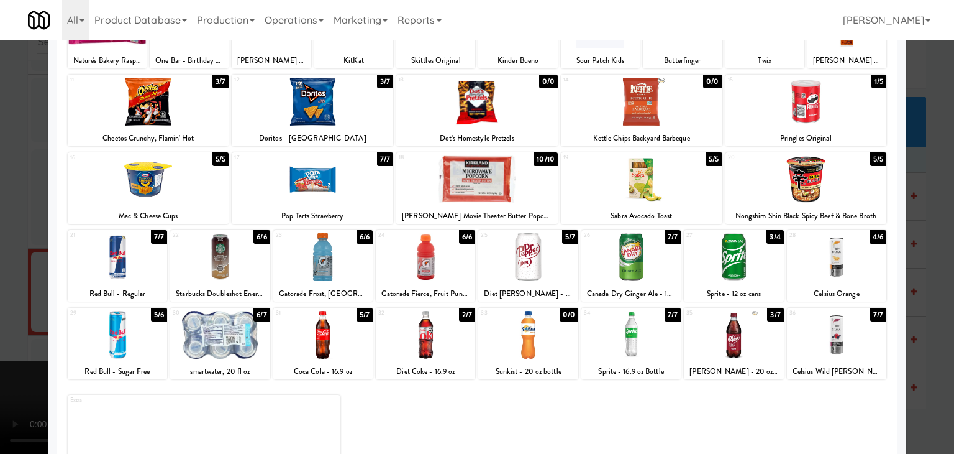
click at [835, 255] on div at bounding box center [836, 257] width 99 height 48
click at [907, 265] on div at bounding box center [477, 227] width 954 height 454
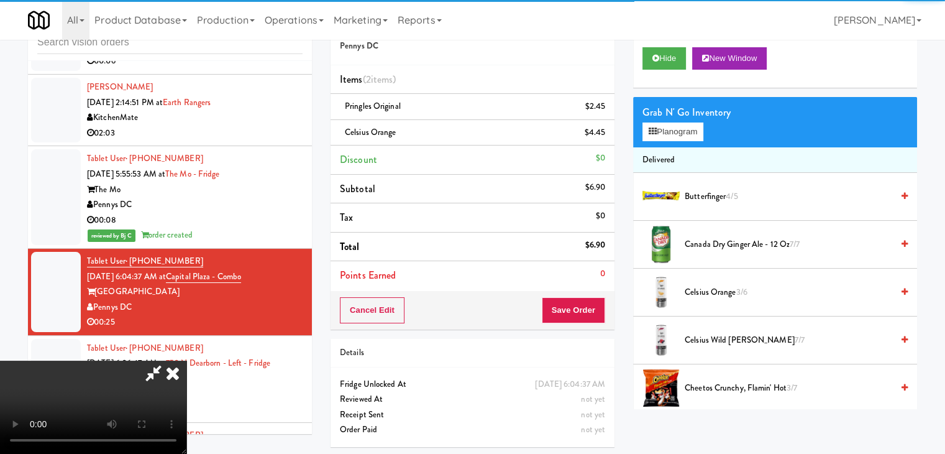
click at [186, 360] on video at bounding box center [93, 406] width 186 height 93
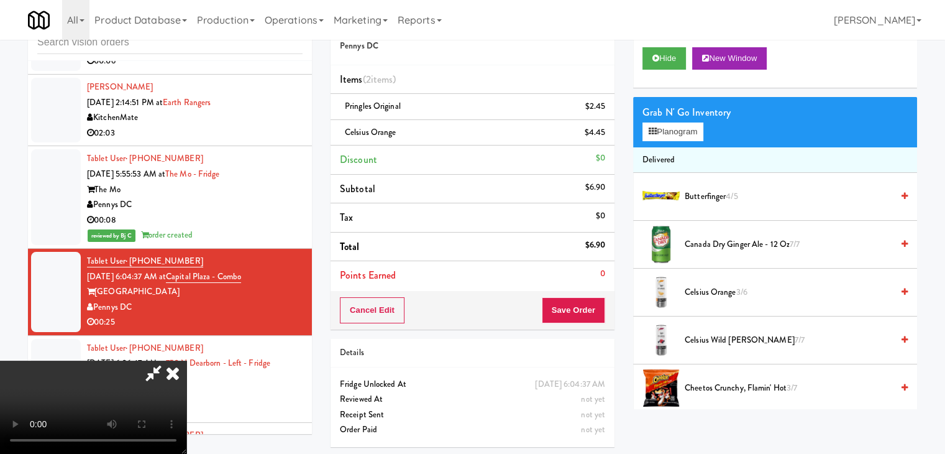
click at [186, 360] on video at bounding box center [93, 406] width 186 height 93
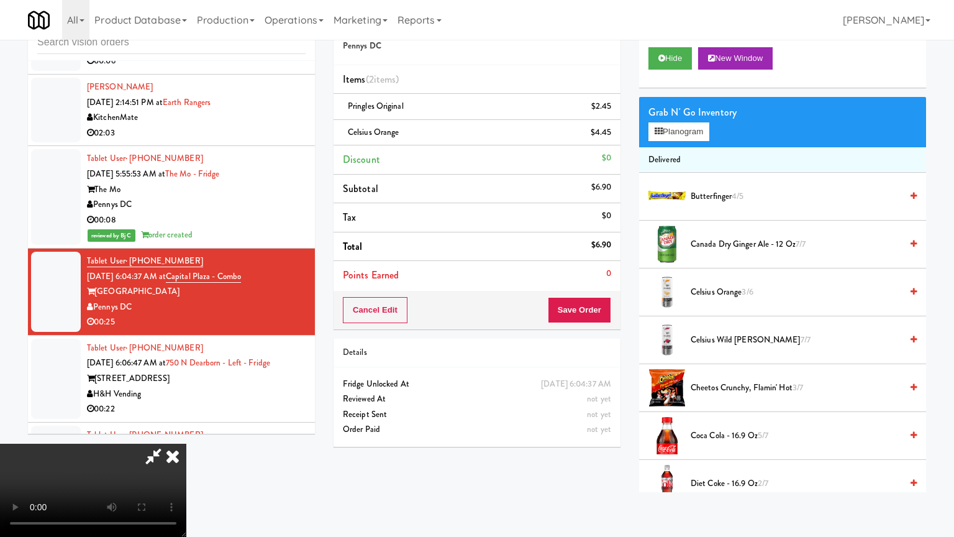
click at [186, 444] on video at bounding box center [93, 490] width 186 height 93
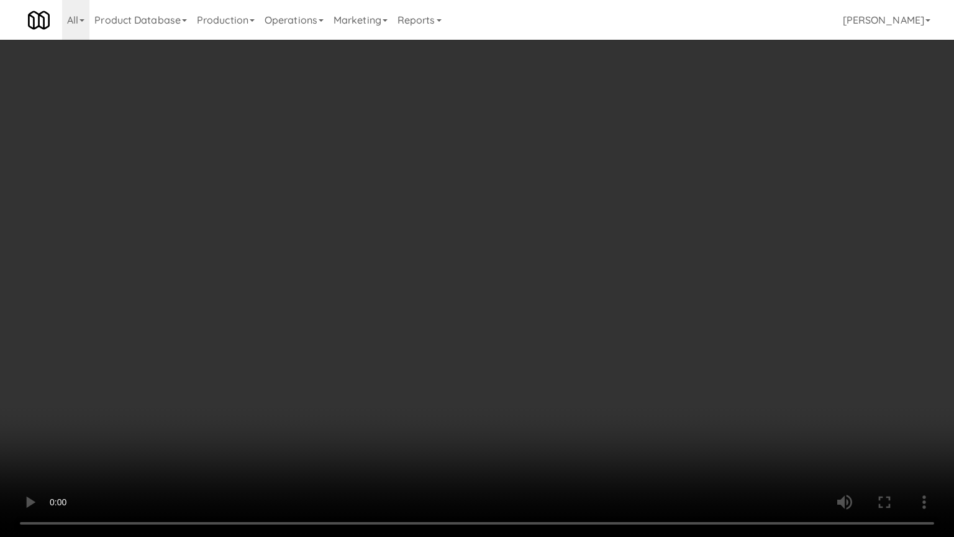
click at [527, 310] on video at bounding box center [477, 268] width 954 height 537
click at [529, 307] on video at bounding box center [477, 268] width 954 height 537
click at [533, 306] on video at bounding box center [477, 268] width 954 height 537
click at [532, 300] on video at bounding box center [477, 268] width 954 height 537
click at [528, 293] on video at bounding box center [477, 268] width 954 height 537
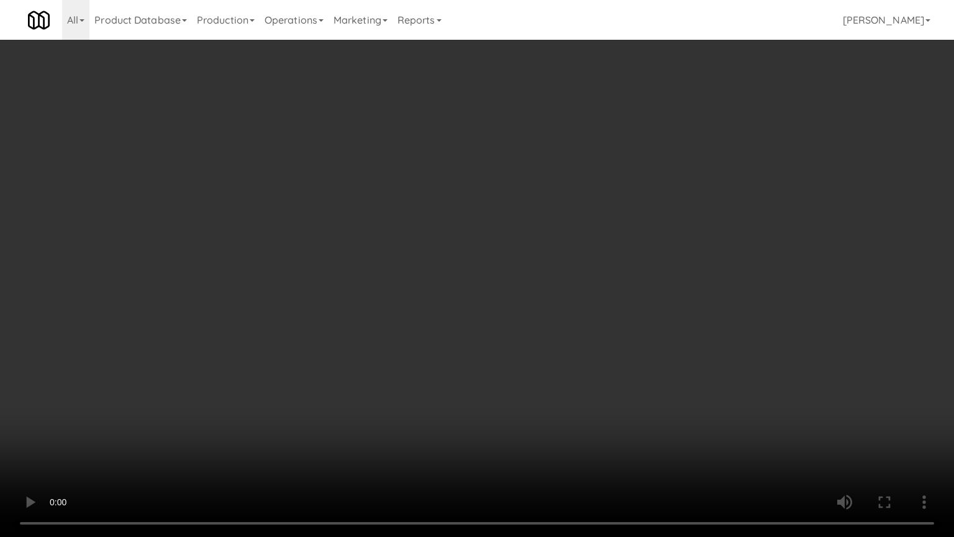
click at [535, 298] on video at bounding box center [477, 268] width 954 height 537
drag, startPoint x: 535, startPoint y: 298, endPoint x: 567, endPoint y: 225, distance: 79.3
click at [541, 293] on video at bounding box center [477, 268] width 954 height 537
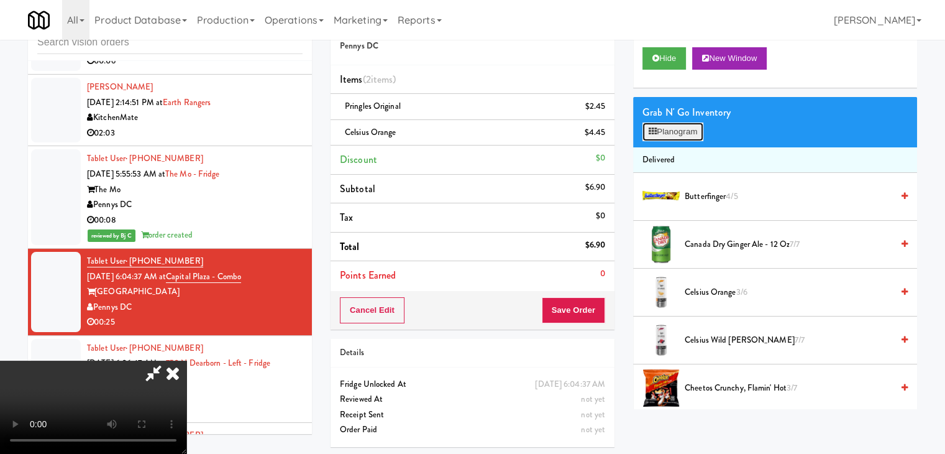
click at [690, 129] on button "Planogram" at bounding box center [673, 131] width 61 height 19
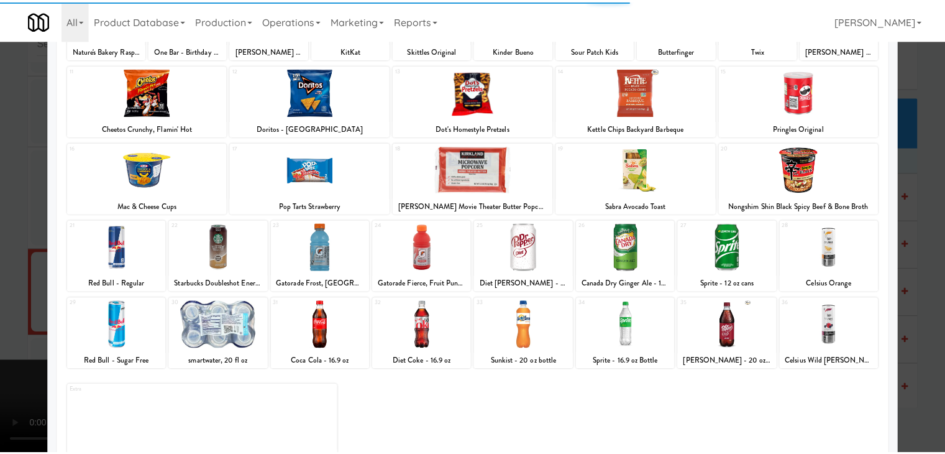
scroll to position [157, 0]
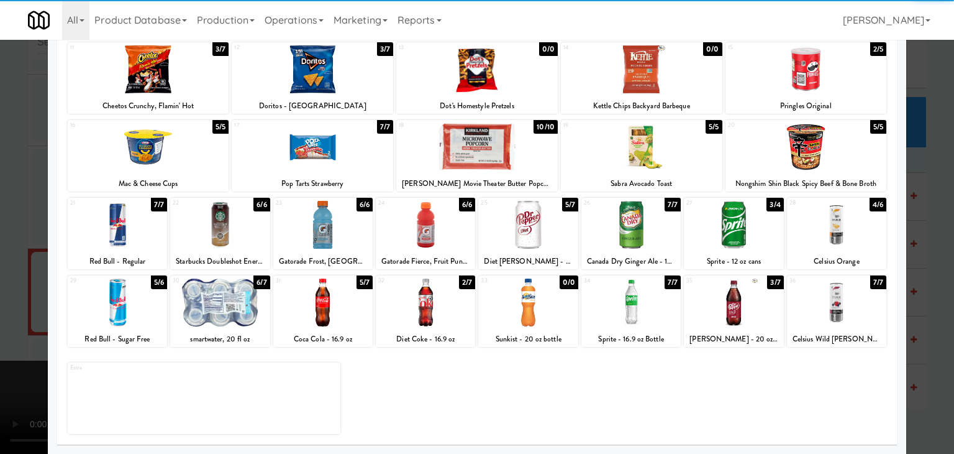
drag, startPoint x: 528, startPoint y: 233, endPoint x: 161, endPoint y: 242, distance: 366.7
click at [526, 233] on div at bounding box center [527, 225] width 99 height 48
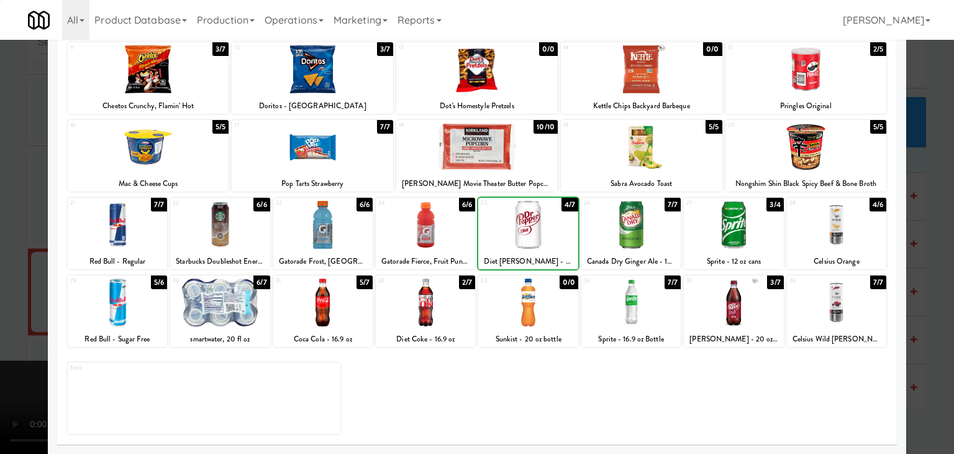
drag, startPoint x: 0, startPoint y: 234, endPoint x: 158, endPoint y: 237, distance: 158.5
click at [29, 233] on div at bounding box center [477, 227] width 954 height 454
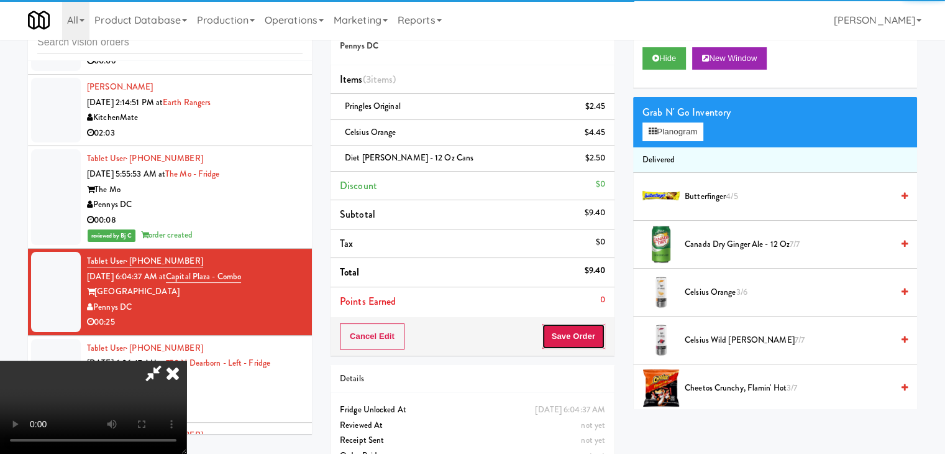
click at [590, 331] on button "Save Order" at bounding box center [573, 336] width 63 height 26
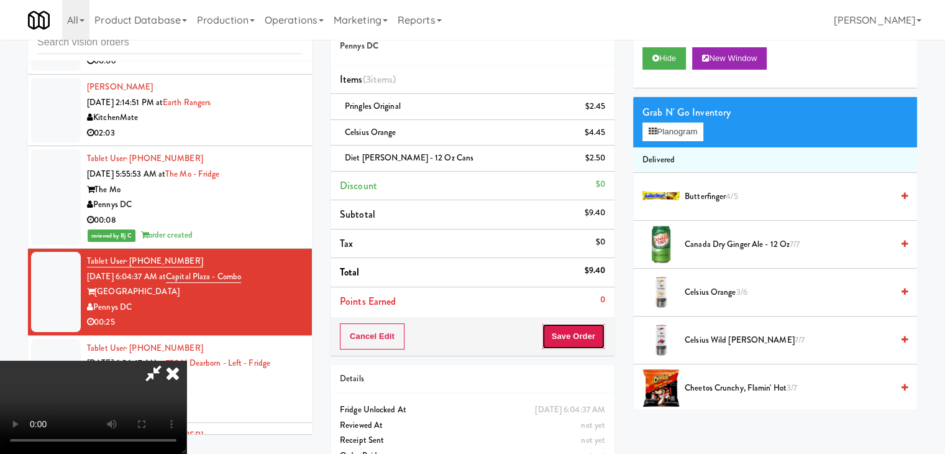
click at [590, 331] on button "Save Order" at bounding box center [573, 336] width 63 height 26
click at [590, 331] on body "Are you sure you want to update this order? Okay Cancel Okay Are you sure you w…" at bounding box center [472, 227] width 945 height 454
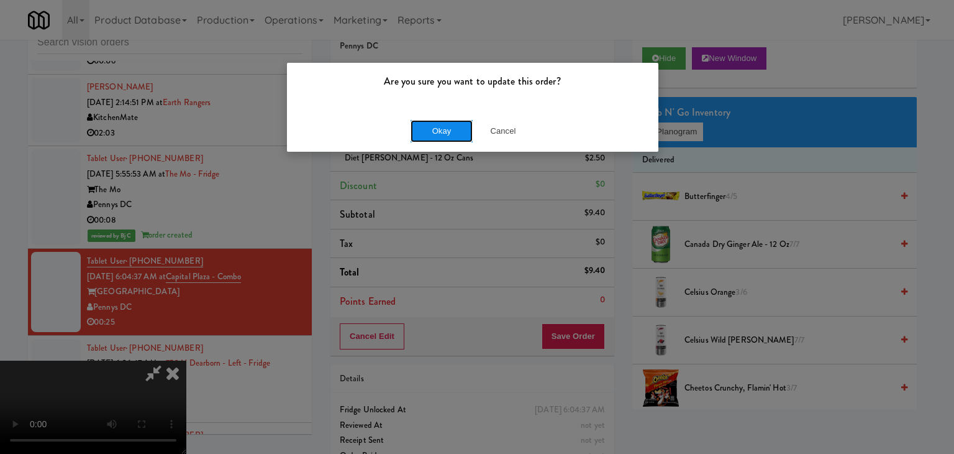
click at [458, 132] on button "Okay" at bounding box center [442, 131] width 62 height 22
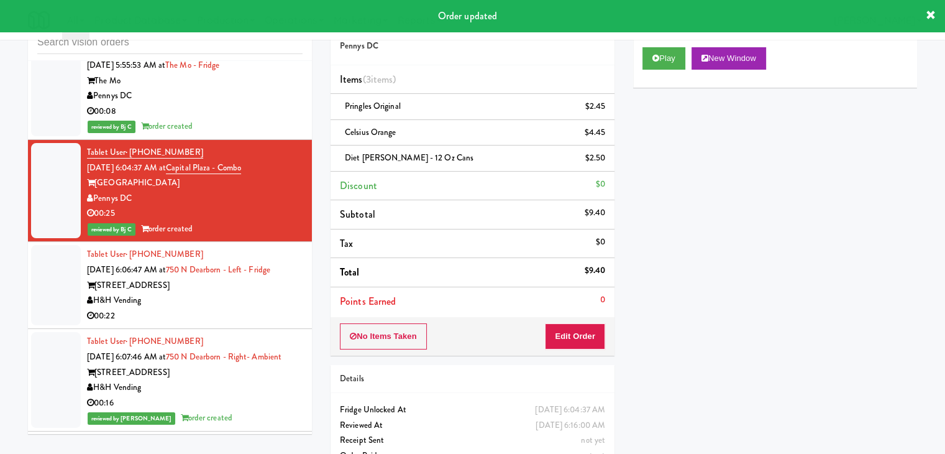
scroll to position [2456, 0]
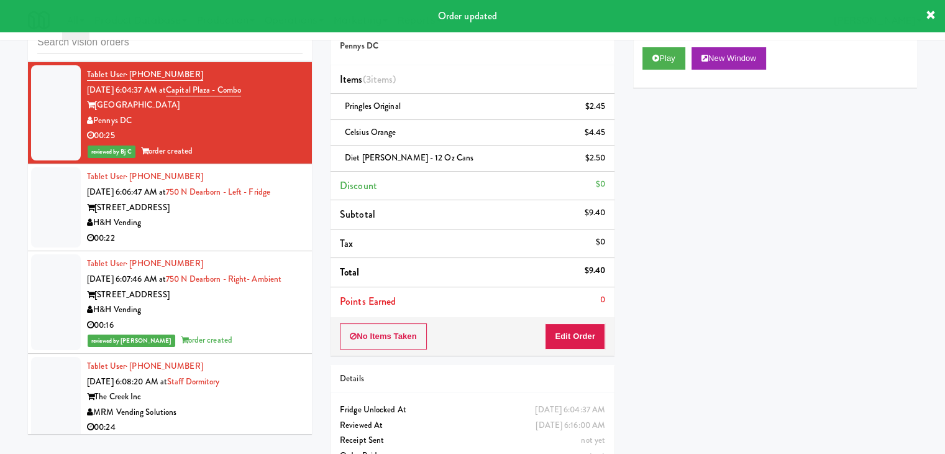
click at [232, 231] on div "00:22" at bounding box center [195, 239] width 216 height 16
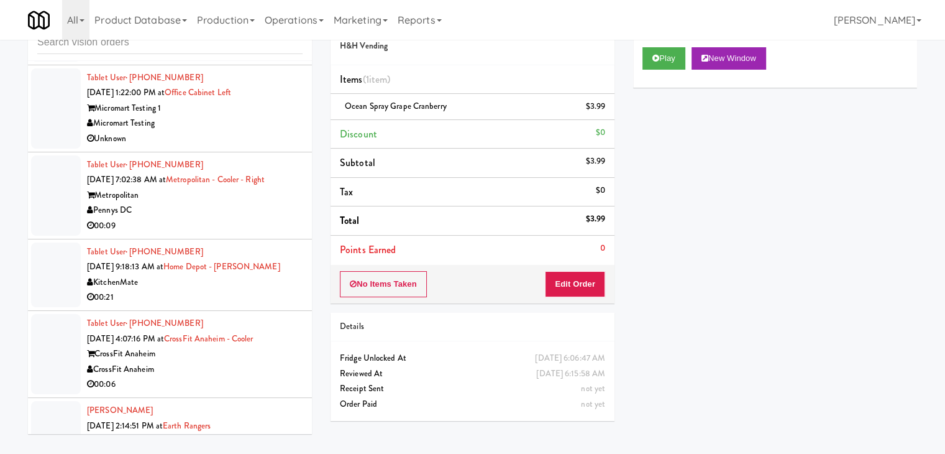
scroll to position [1942, 0]
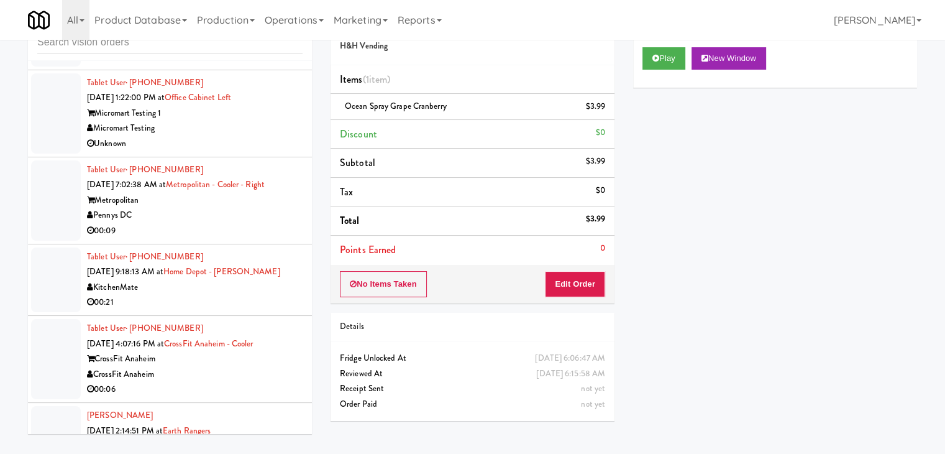
click at [229, 201] on div "Metropolitan" at bounding box center [195, 201] width 216 height 16
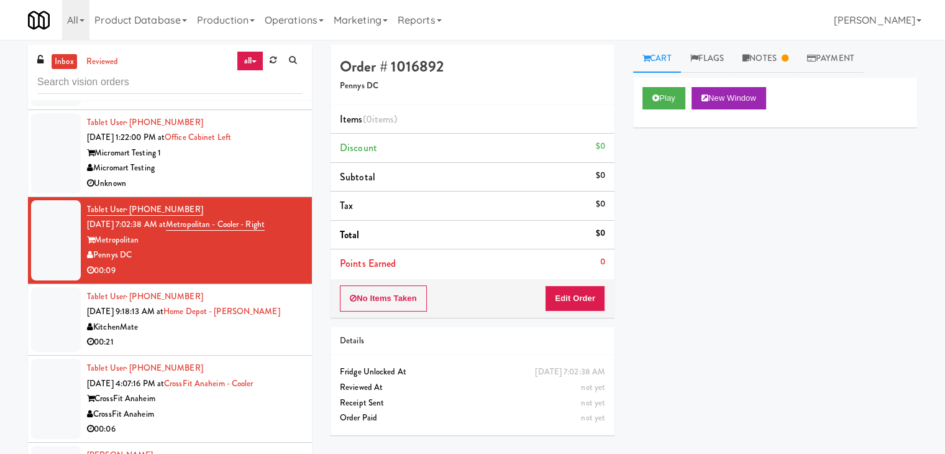
click at [245, 338] on div "00:21" at bounding box center [195, 342] width 216 height 16
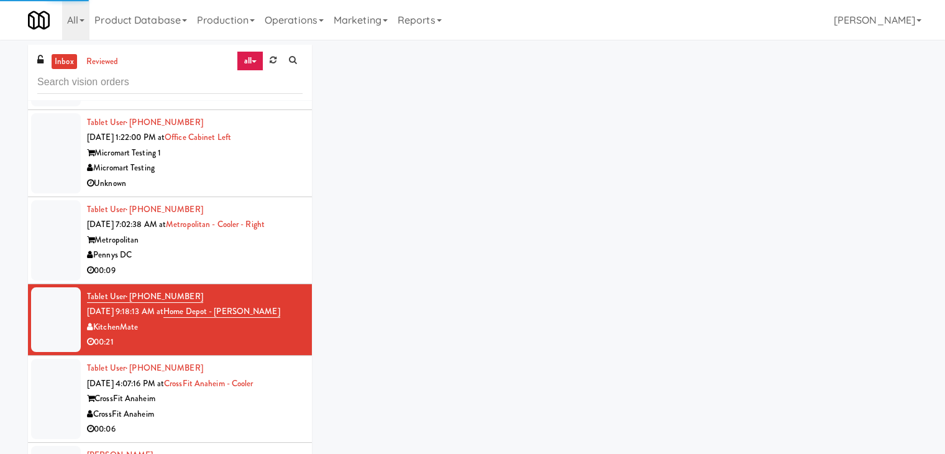
click at [249, 255] on div "Pennys DC" at bounding box center [195, 255] width 216 height 16
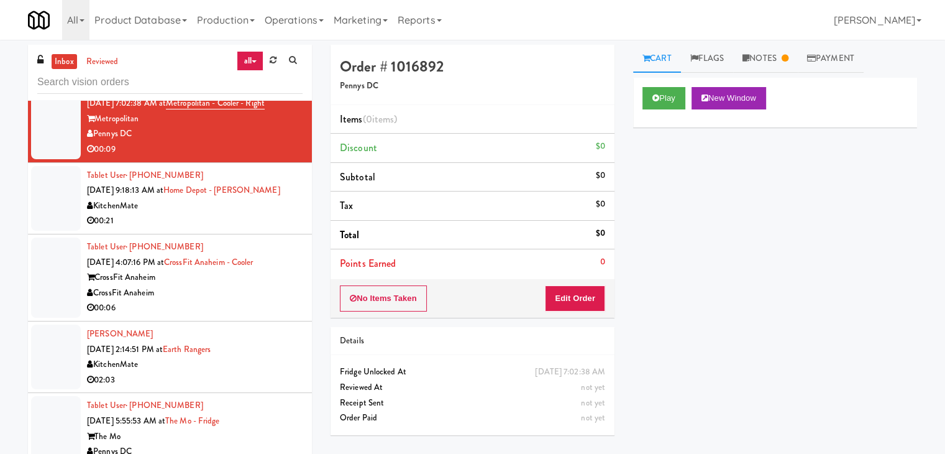
scroll to position [2066, 0]
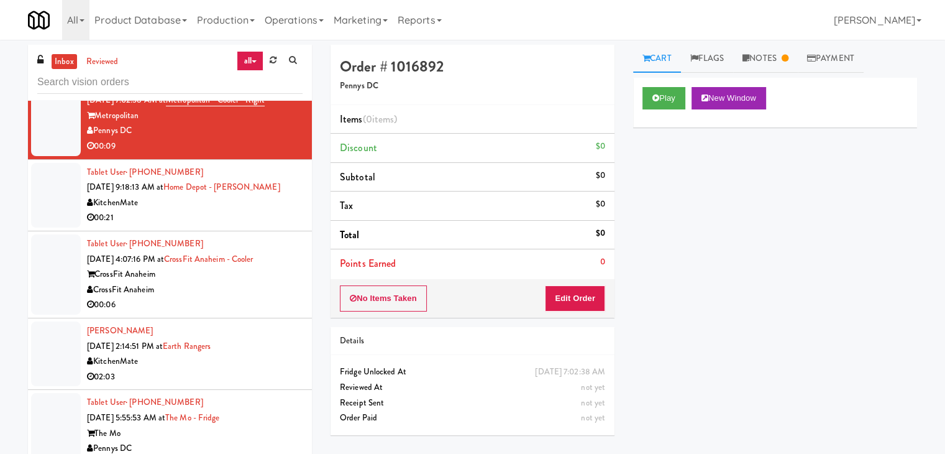
click at [249, 210] on div "00:21" at bounding box center [195, 218] width 216 height 16
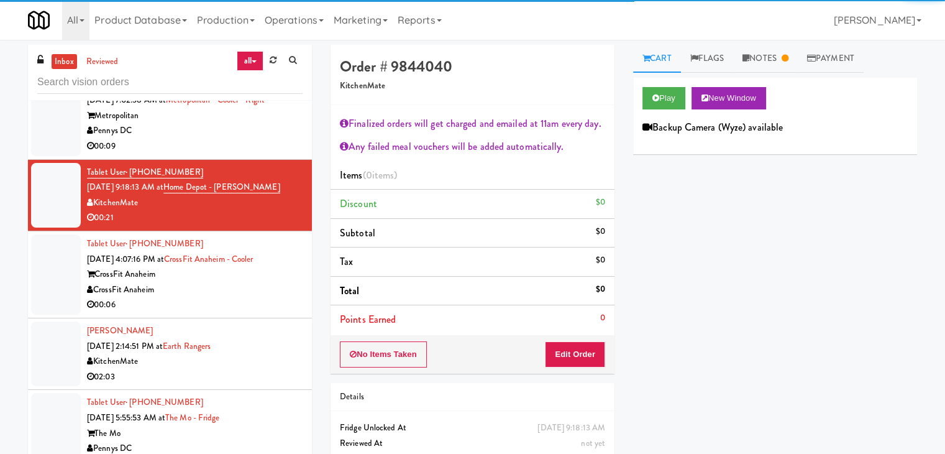
click at [229, 297] on div "00:06" at bounding box center [195, 305] width 216 height 16
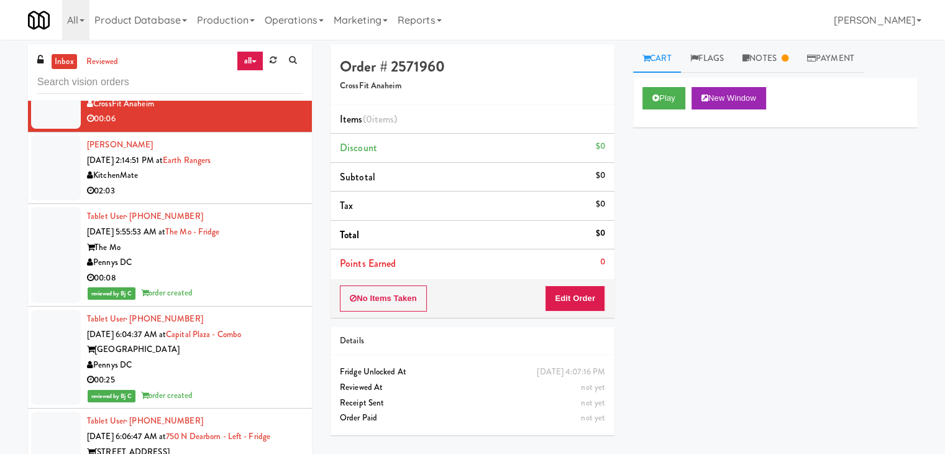
scroll to position [2253, 0]
click at [260, 170] on div "KitchenMate" at bounding box center [195, 175] width 216 height 16
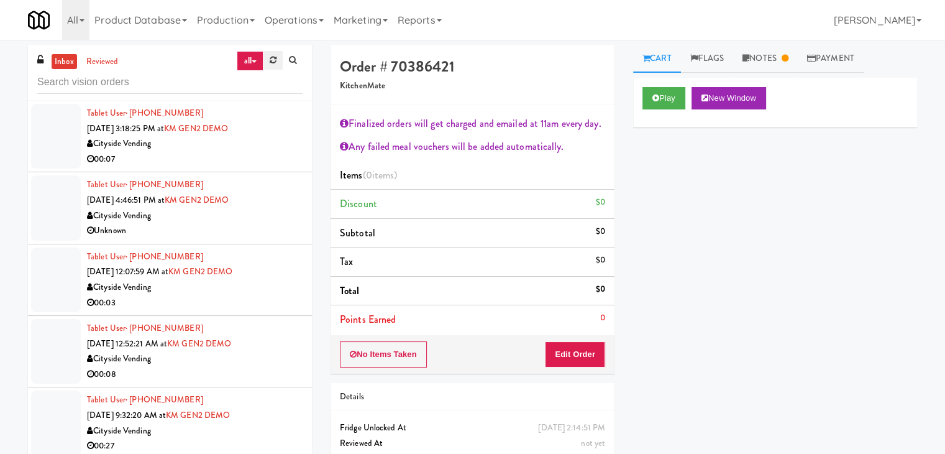
click at [281, 58] on link at bounding box center [272, 60] width 19 height 19
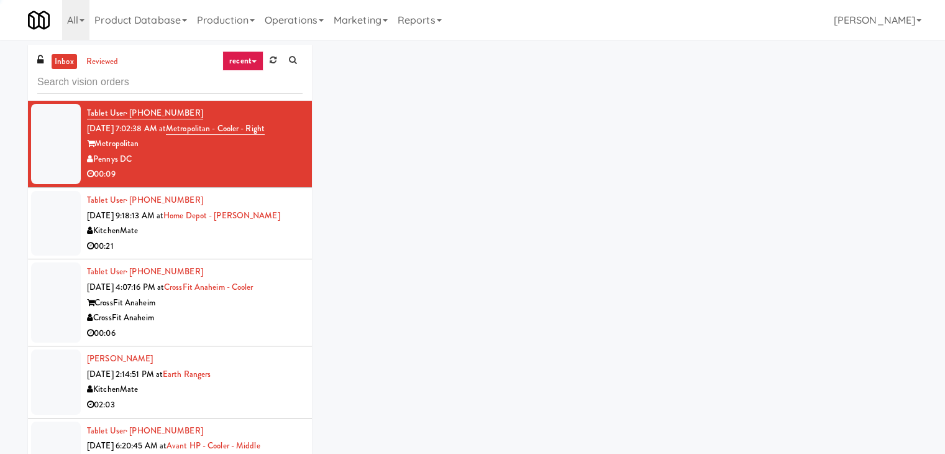
click at [251, 65] on link "recent" at bounding box center [242, 61] width 41 height 20
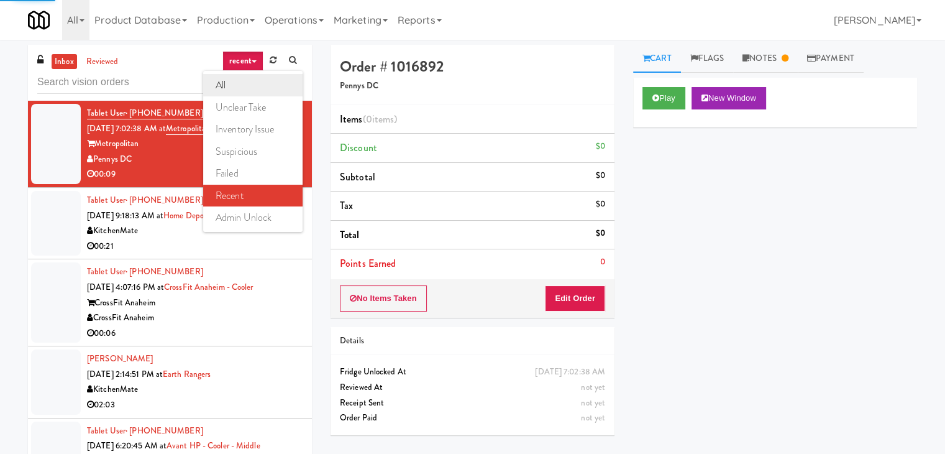
click at [241, 85] on link "all" at bounding box center [252, 85] width 99 height 22
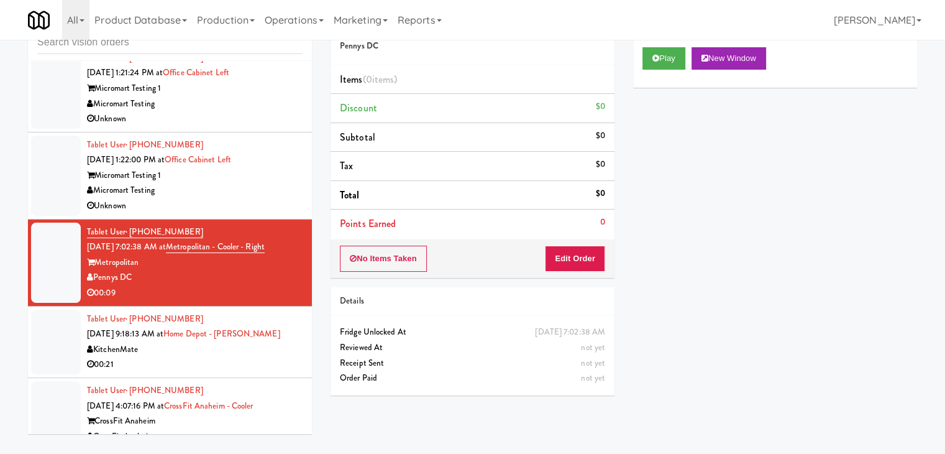
scroll to position [2066, 0]
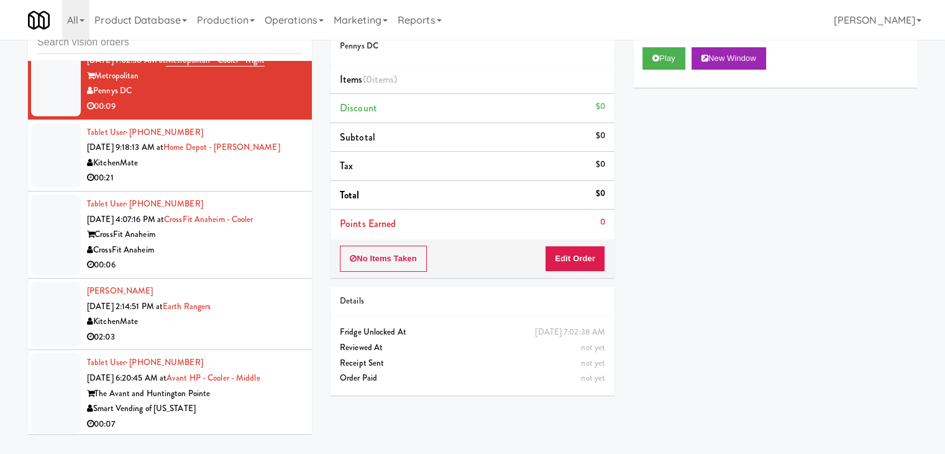
click at [217, 248] on div "CrossFit Anaheim" at bounding box center [195, 250] width 216 height 16
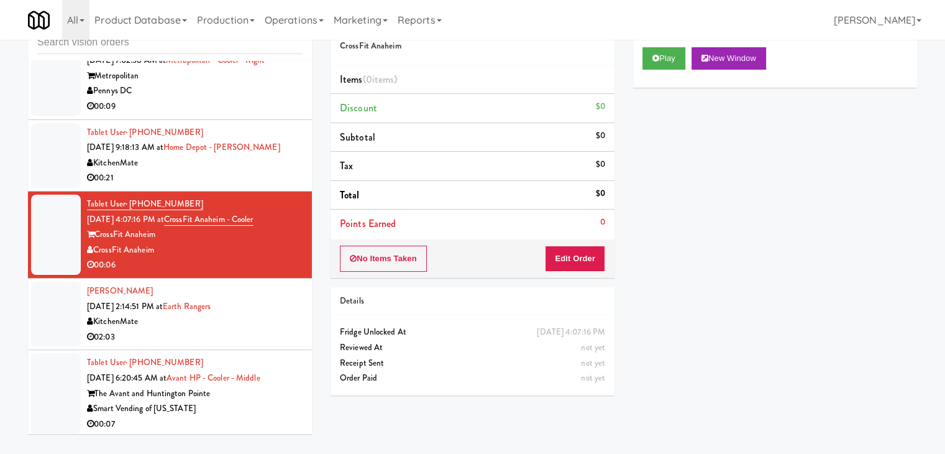
click at [237, 403] on div "Smart Vending of [US_STATE]" at bounding box center [195, 409] width 216 height 16
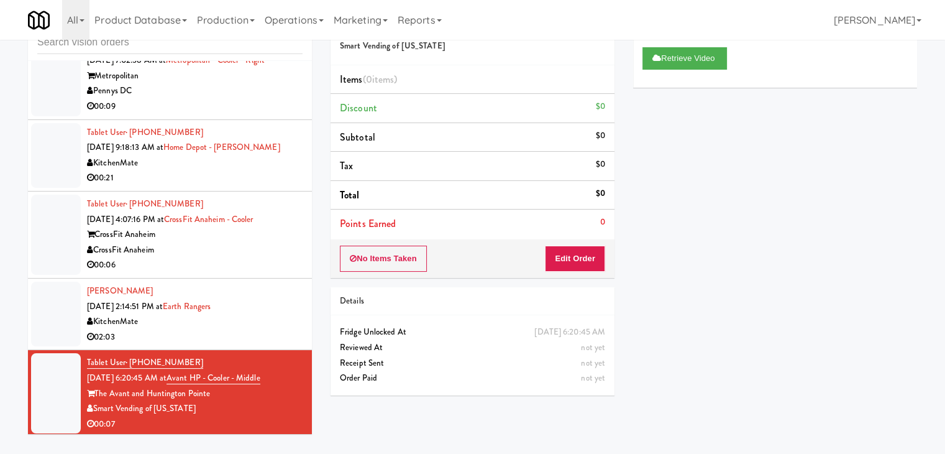
click at [252, 234] on div "CrossFit Anaheim" at bounding box center [195, 235] width 216 height 16
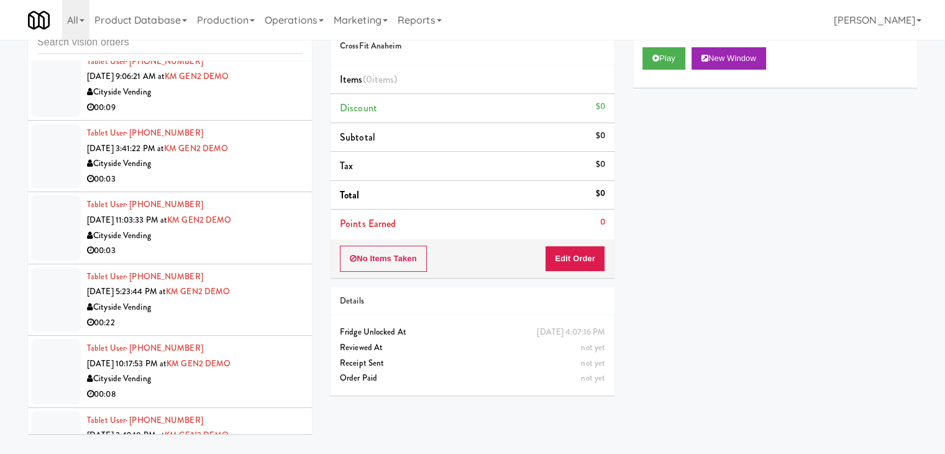
scroll to position [1134, 0]
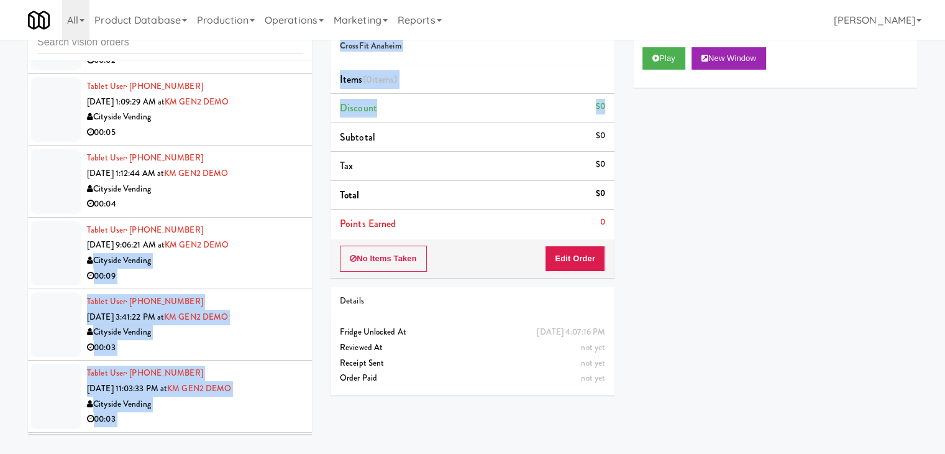
drag, startPoint x: 301, startPoint y: 242, endPoint x: 338, endPoint y: 134, distance: 114.4
click at [338, 134] on div "inbox reviewed all all unclear take inventory issue suspicious failed recent ad…" at bounding box center [473, 224] width 908 height 438
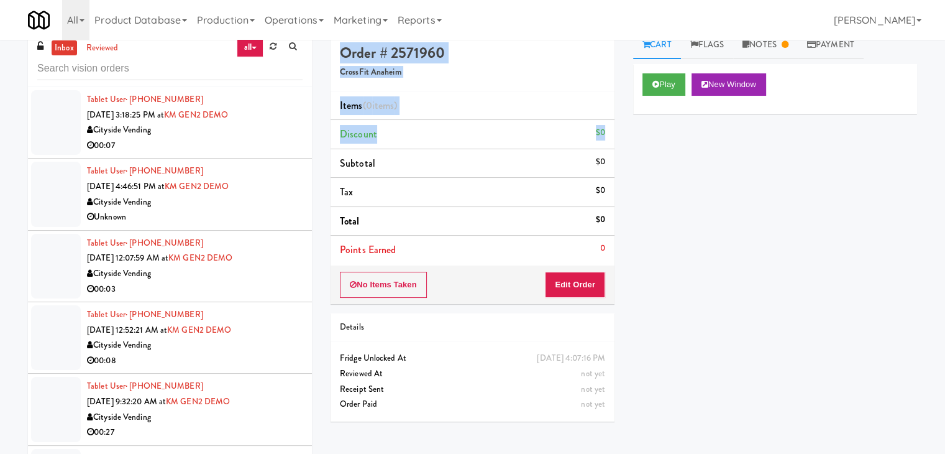
scroll to position [0, 0]
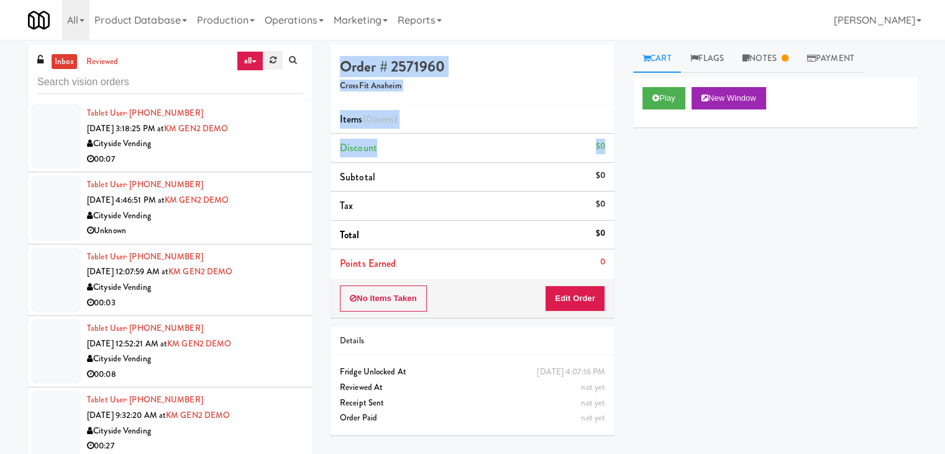
click at [270, 58] on icon at bounding box center [273, 60] width 7 height 8
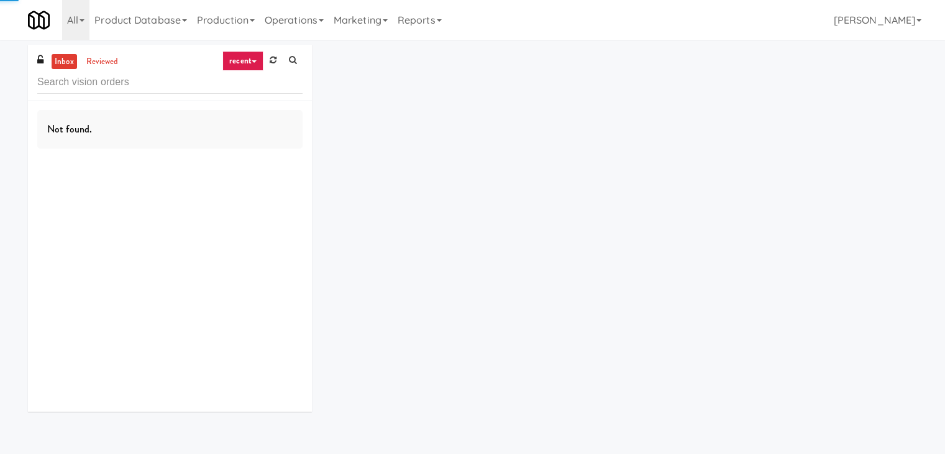
click at [240, 59] on link "recent" at bounding box center [242, 61] width 41 height 20
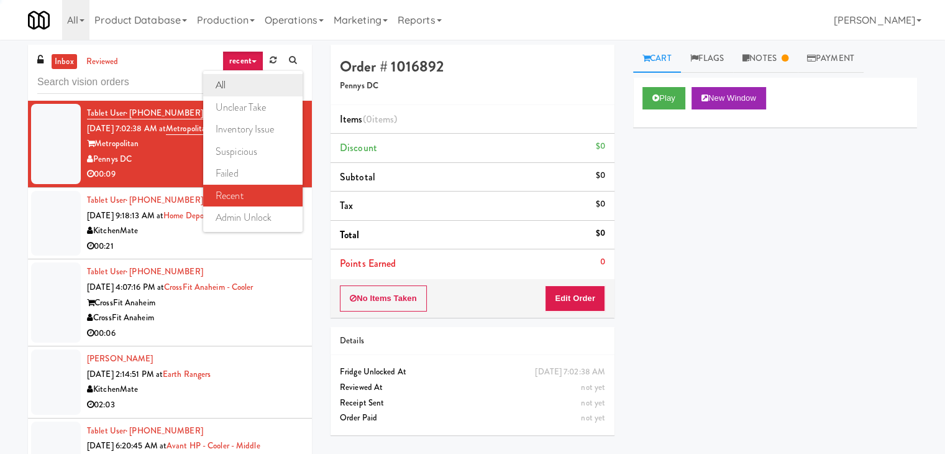
click at [242, 88] on link "all" at bounding box center [252, 85] width 99 height 22
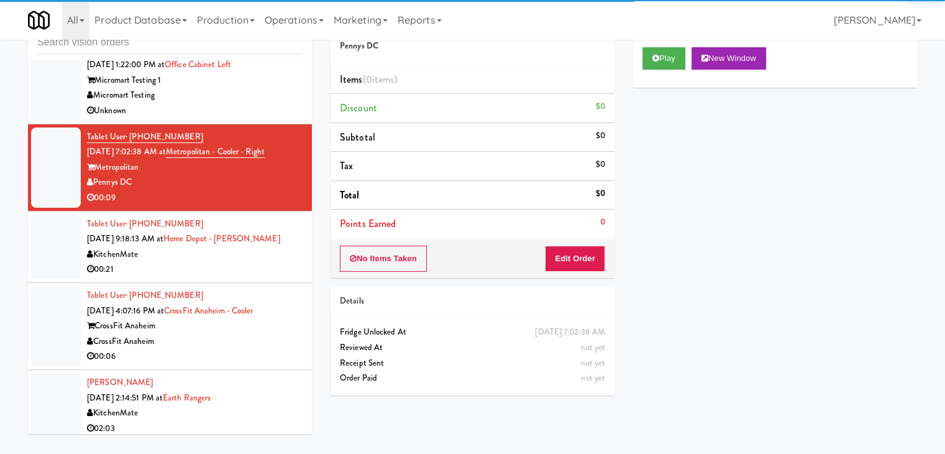
scroll to position [2066, 0]
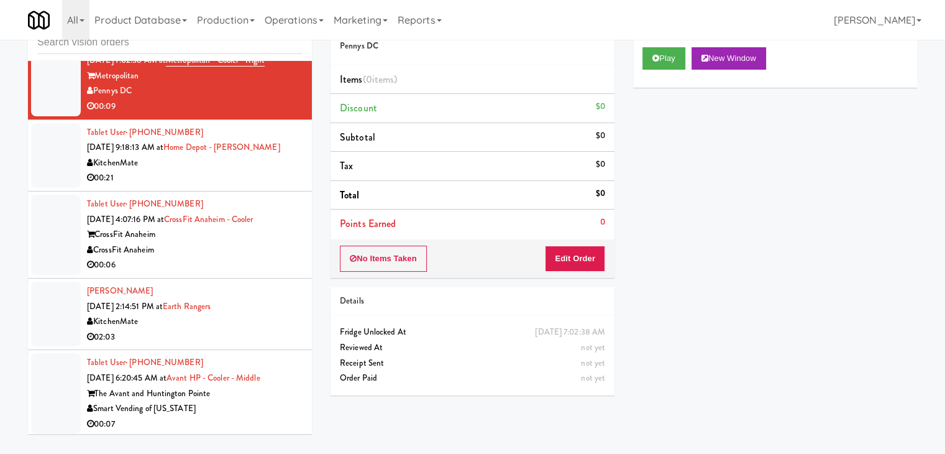
click at [256, 406] on div "Smart Vending of [US_STATE]" at bounding box center [195, 409] width 216 height 16
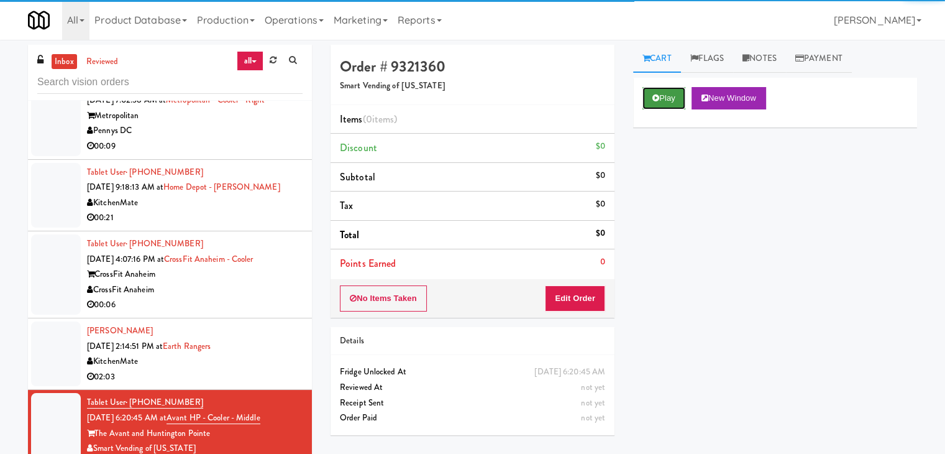
click at [671, 94] on button "Play" at bounding box center [664, 98] width 43 height 22
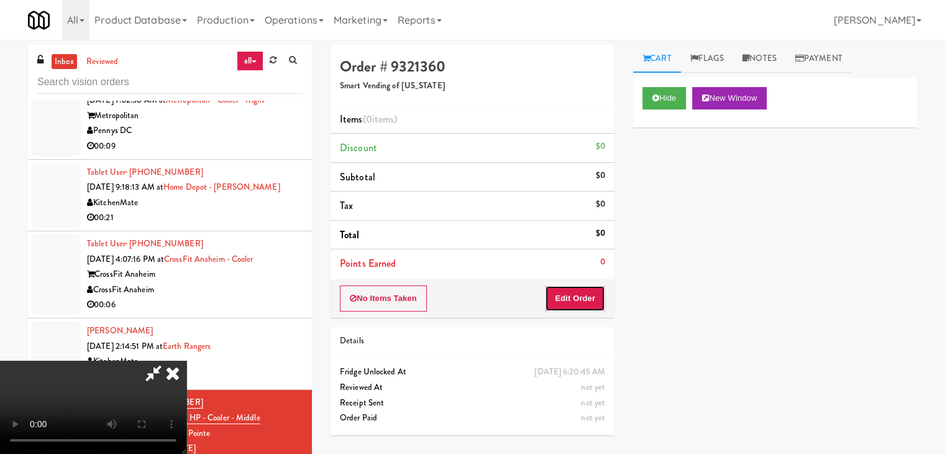
click at [560, 301] on button "Edit Order" at bounding box center [575, 298] width 60 height 26
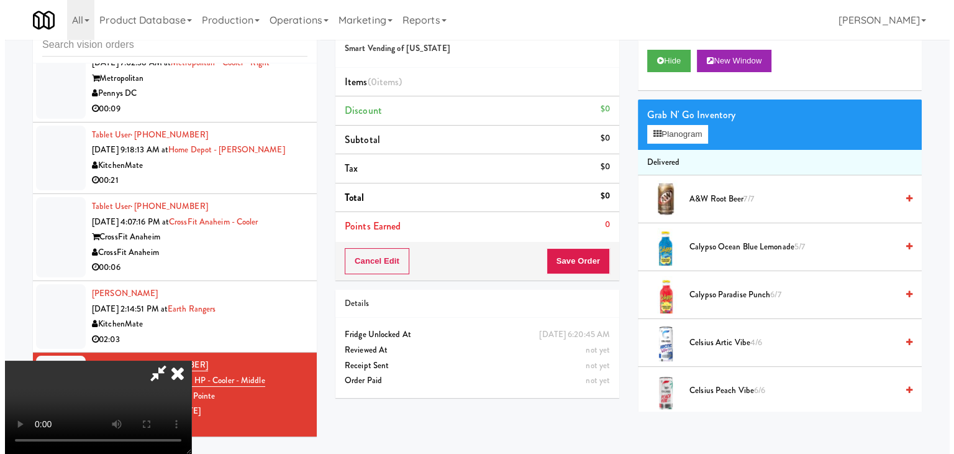
scroll to position [40, 0]
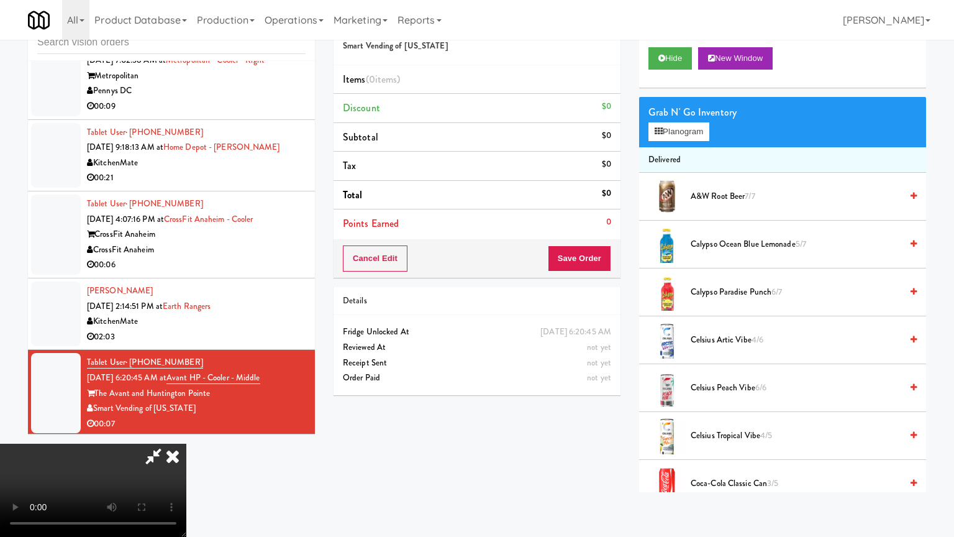
click at [186, 444] on video at bounding box center [93, 490] width 186 height 93
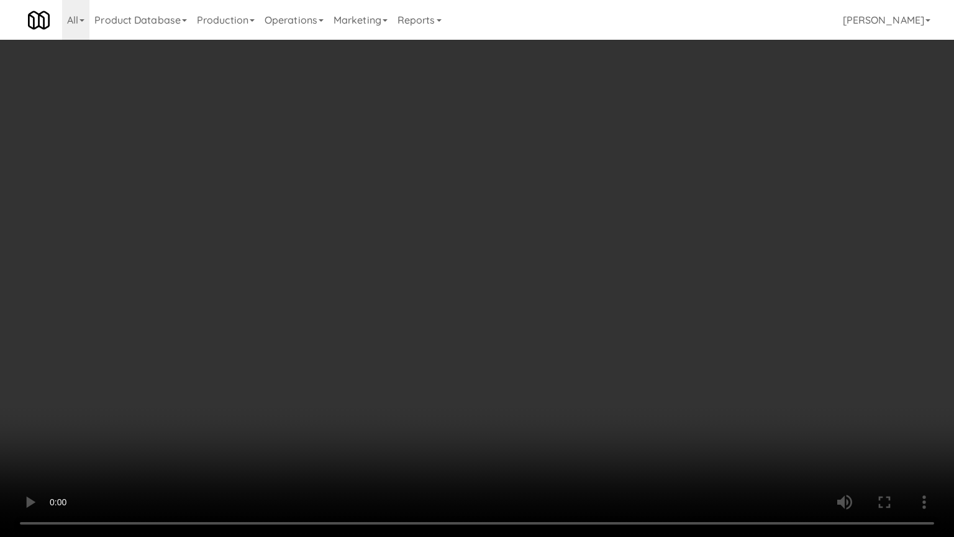
click at [513, 284] on video at bounding box center [477, 268] width 954 height 537
click at [532, 265] on video at bounding box center [477, 268] width 954 height 537
drag, startPoint x: 532, startPoint y: 265, endPoint x: 608, endPoint y: 159, distance: 130.4
click at [539, 257] on video at bounding box center [477, 268] width 954 height 537
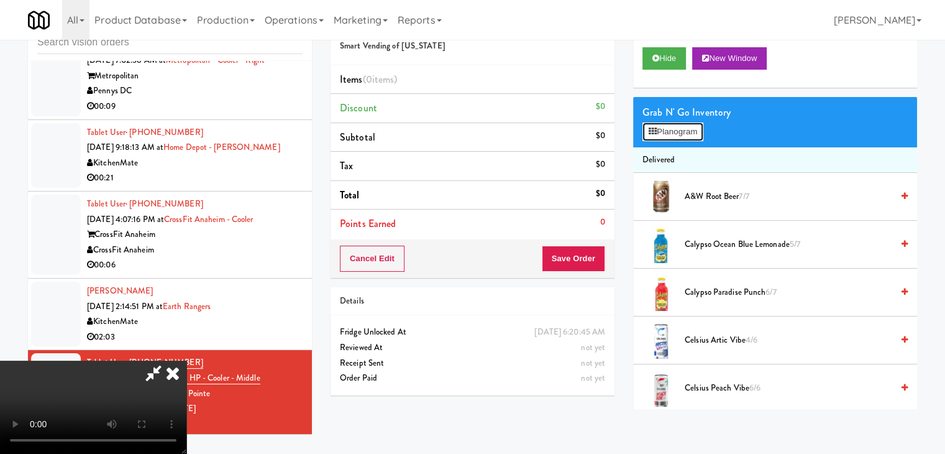
click at [674, 130] on button "Planogram" at bounding box center [673, 131] width 61 height 19
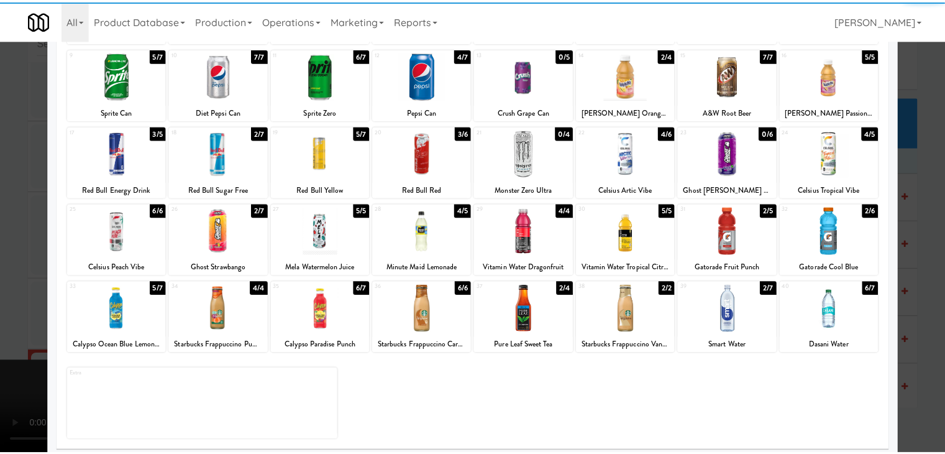
scroll to position [157, 0]
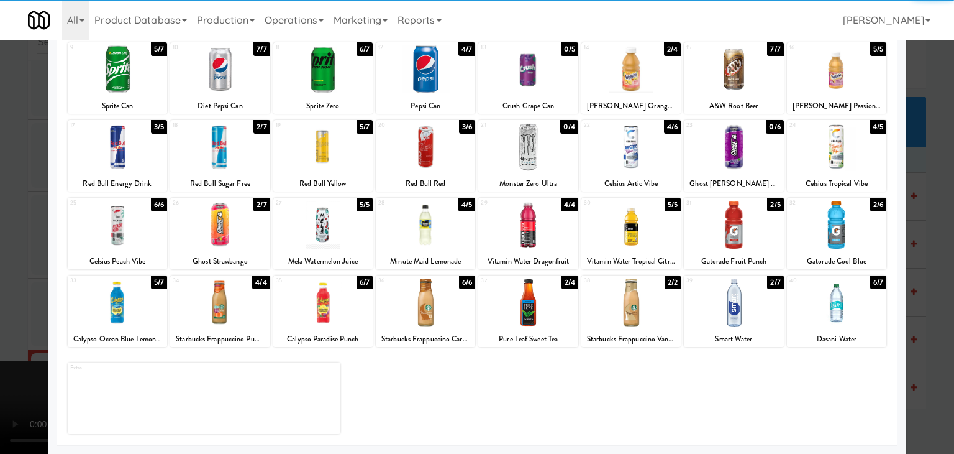
click at [624, 162] on div at bounding box center [631, 147] width 99 height 48
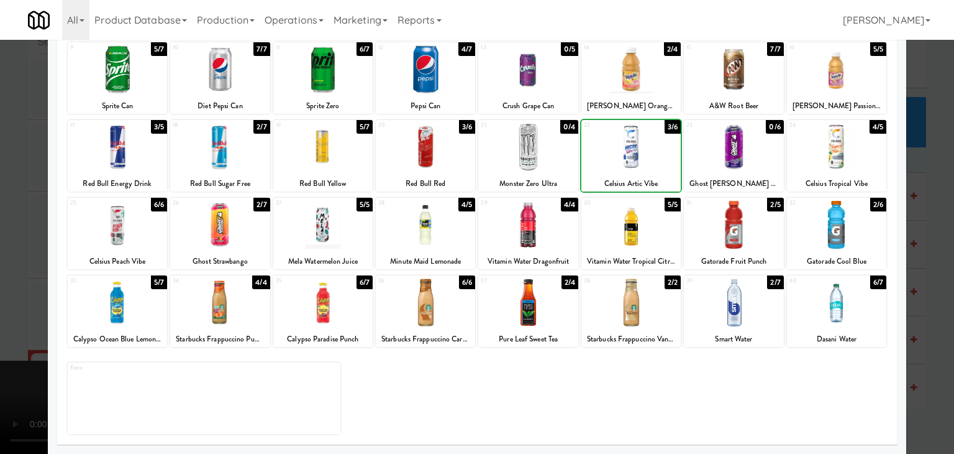
drag, startPoint x: 0, startPoint y: 225, endPoint x: 22, endPoint y: 222, distance: 22.5
click at [1, 225] on div at bounding box center [477, 227] width 954 height 454
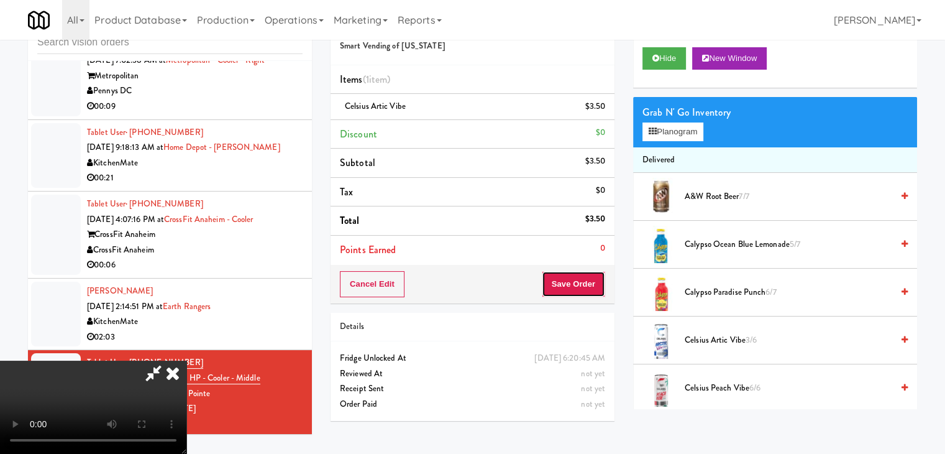
click at [574, 282] on button "Save Order" at bounding box center [573, 284] width 63 height 26
click at [584, 284] on button "Save Order" at bounding box center [573, 284] width 63 height 26
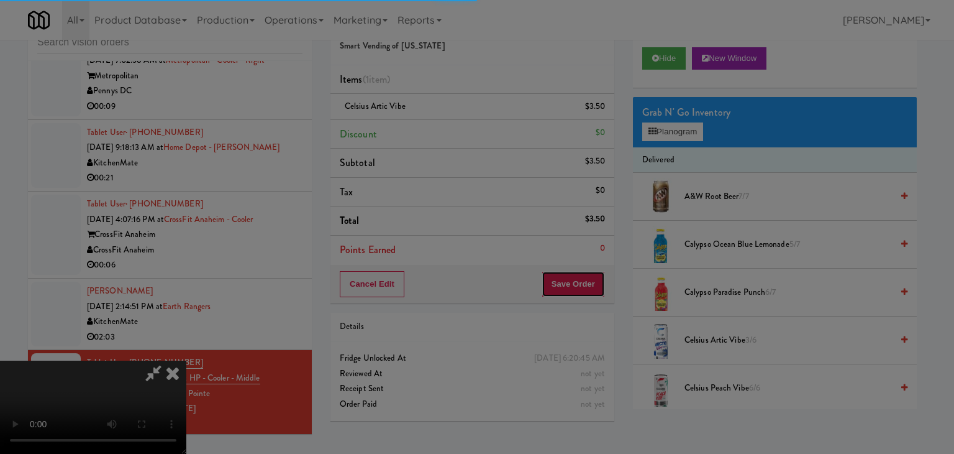
click at [586, 284] on body "Are you sure you want to update this order? Okay Cancel Okay Are you sure you w…" at bounding box center [477, 227] width 954 height 454
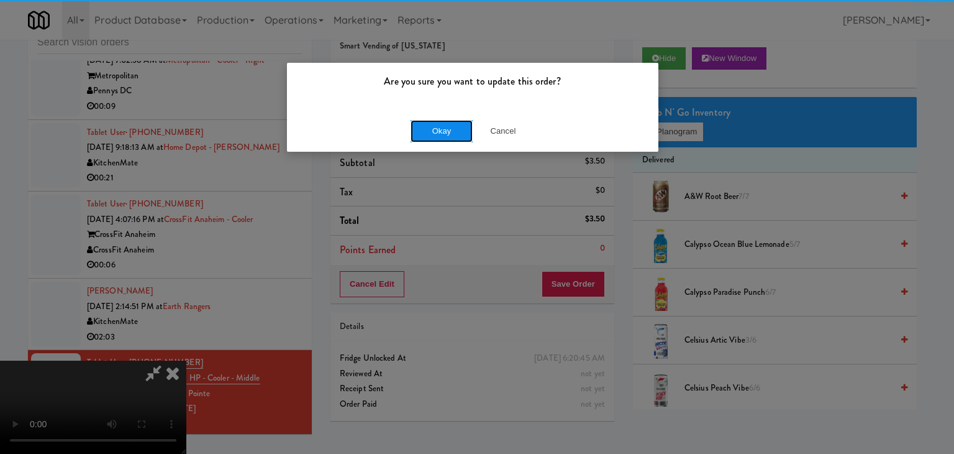
click at [454, 134] on button "Okay" at bounding box center [442, 131] width 62 height 22
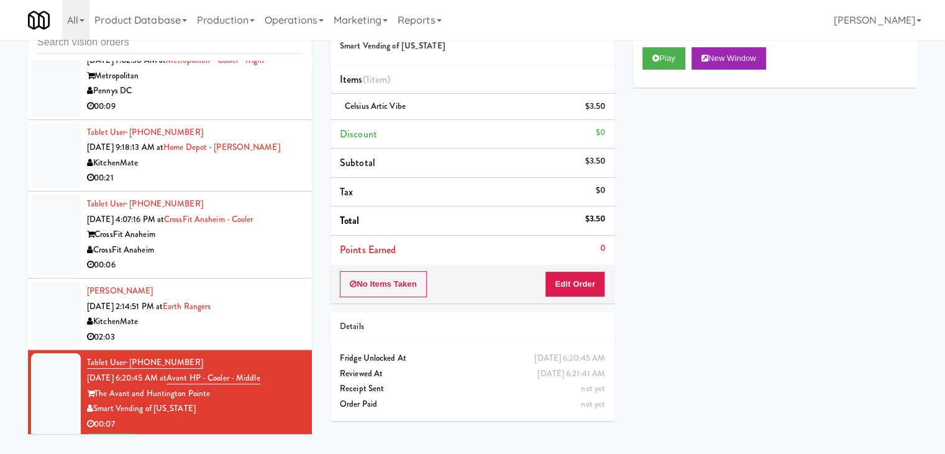
scroll to position [2081, 0]
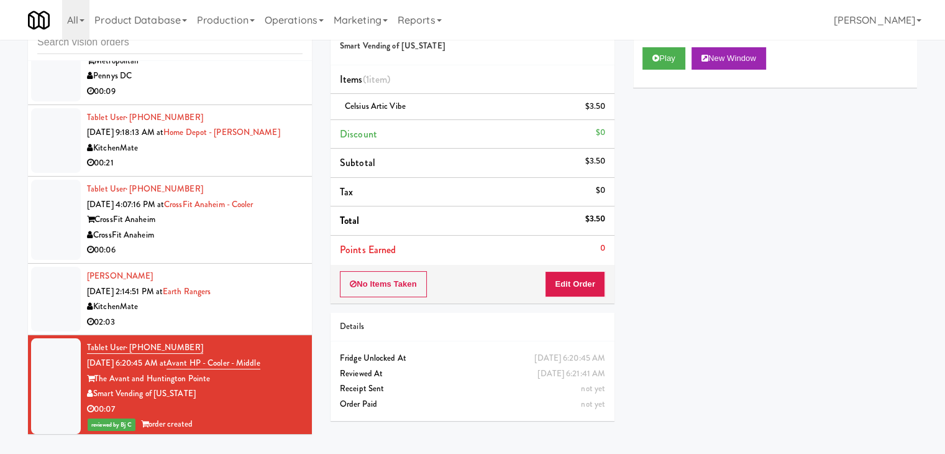
click at [263, 234] on div "CrossFit Anaheim" at bounding box center [195, 235] width 216 height 16
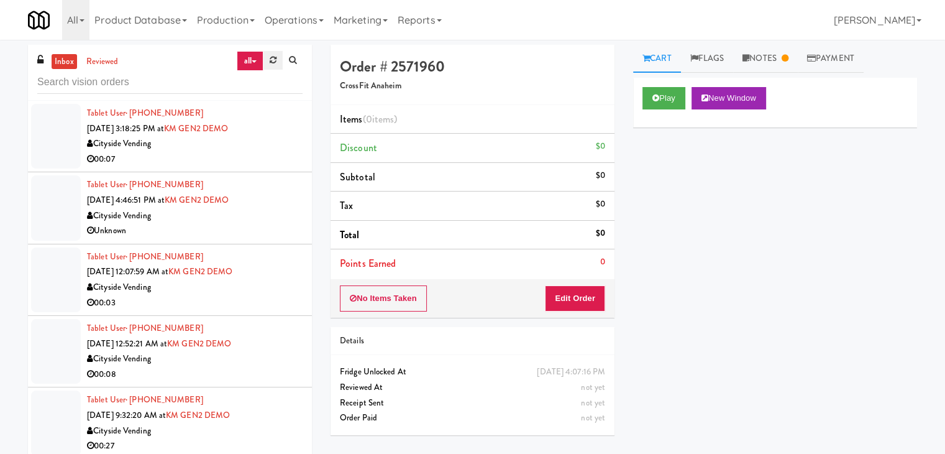
click at [276, 65] on link at bounding box center [272, 60] width 19 height 19
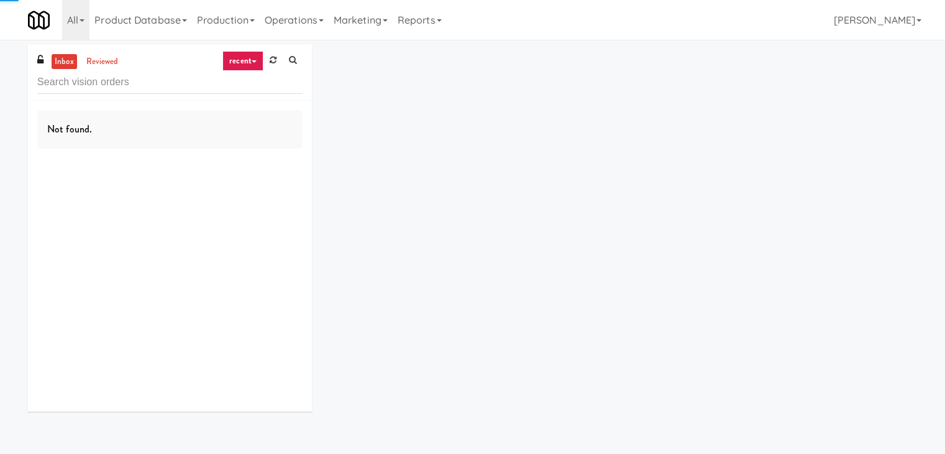
click at [254, 63] on link "recent" at bounding box center [242, 61] width 41 height 20
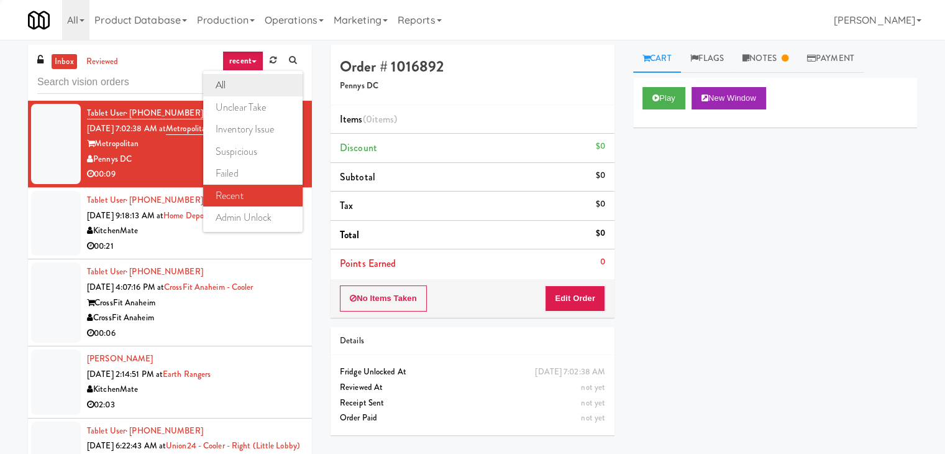
click at [266, 94] on link "all" at bounding box center [252, 85] width 99 height 22
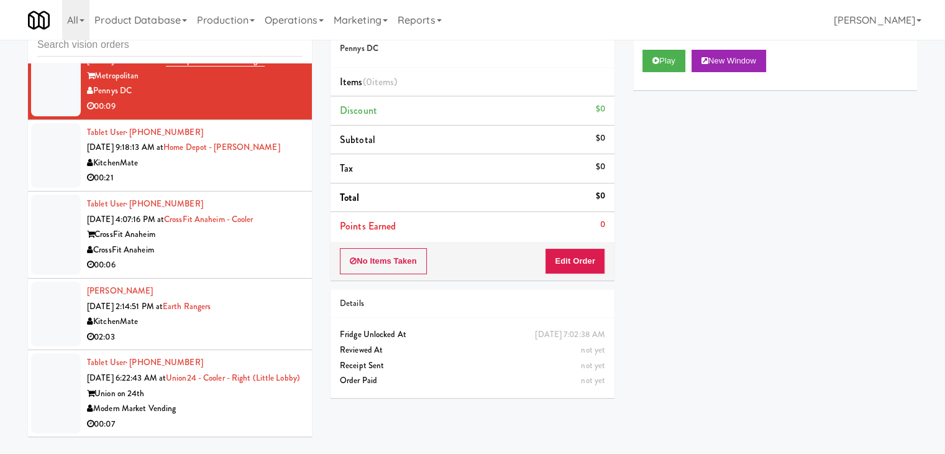
scroll to position [40, 0]
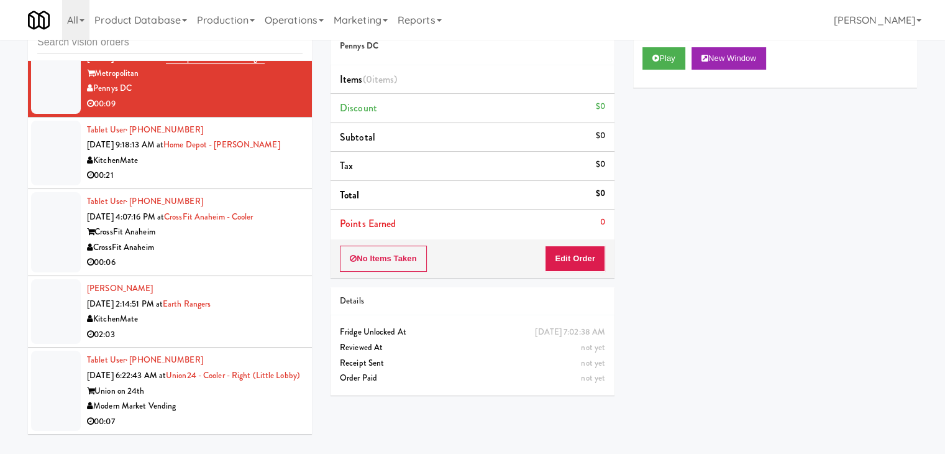
click at [237, 410] on div "Modern Market Vending" at bounding box center [195, 406] width 216 height 16
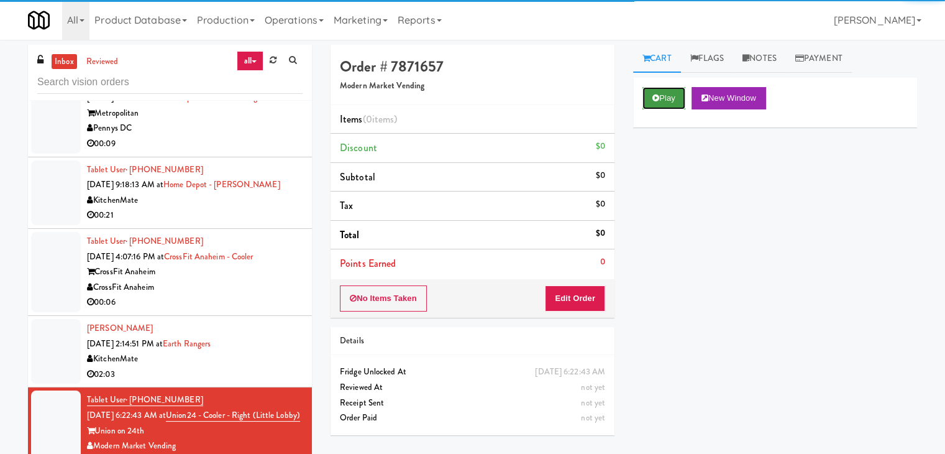
click at [673, 99] on button "Play" at bounding box center [664, 98] width 43 height 22
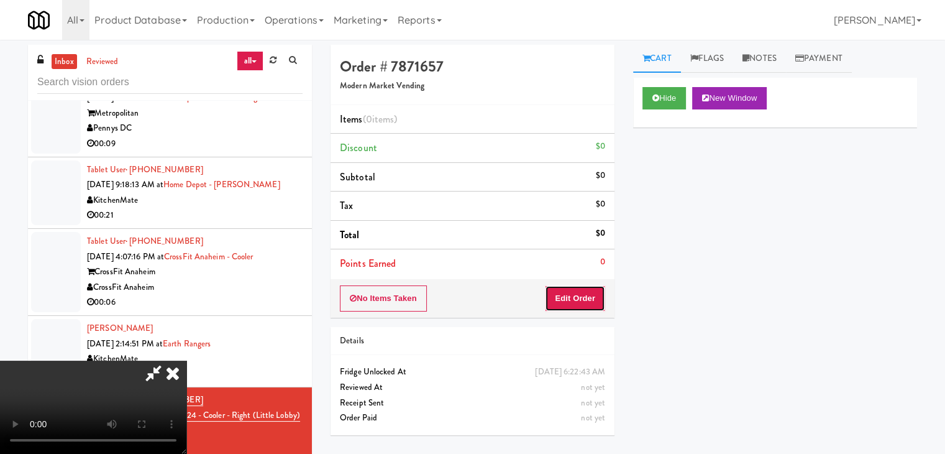
click at [582, 299] on button "Edit Order" at bounding box center [575, 298] width 60 height 26
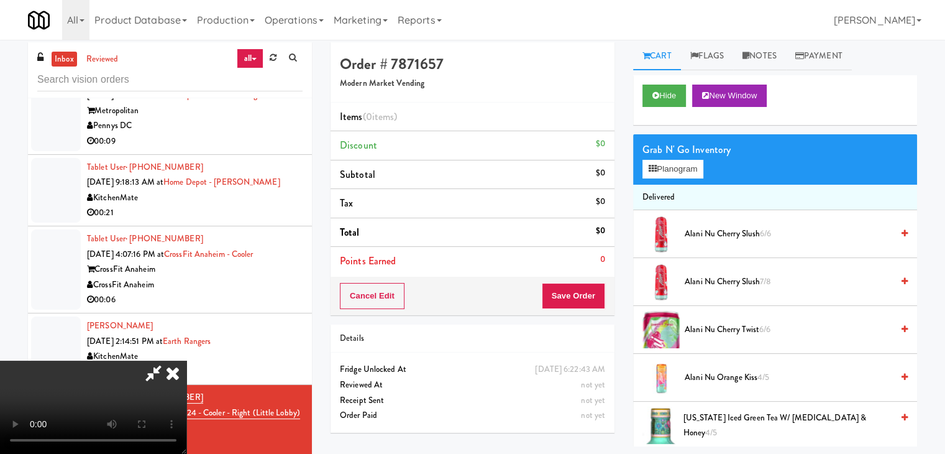
scroll to position [40, 0]
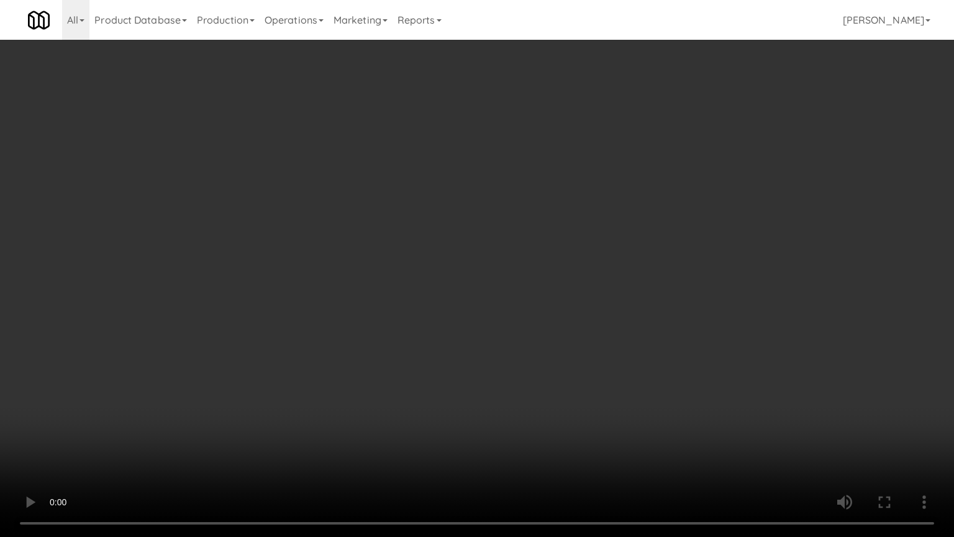
click at [556, 323] on video at bounding box center [477, 268] width 954 height 537
drag, startPoint x: 556, startPoint y: 323, endPoint x: 598, endPoint y: 216, distance: 115.7
click at [559, 314] on video at bounding box center [477, 268] width 954 height 537
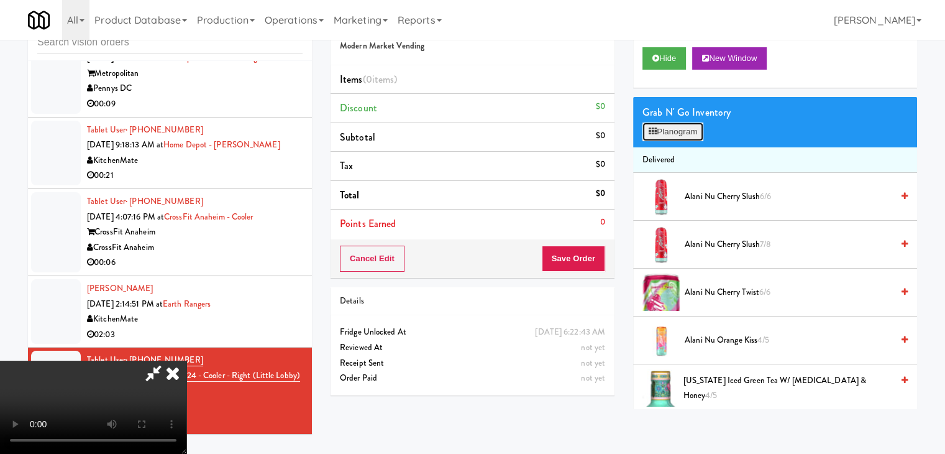
click at [687, 129] on button "Planogram" at bounding box center [673, 131] width 61 height 19
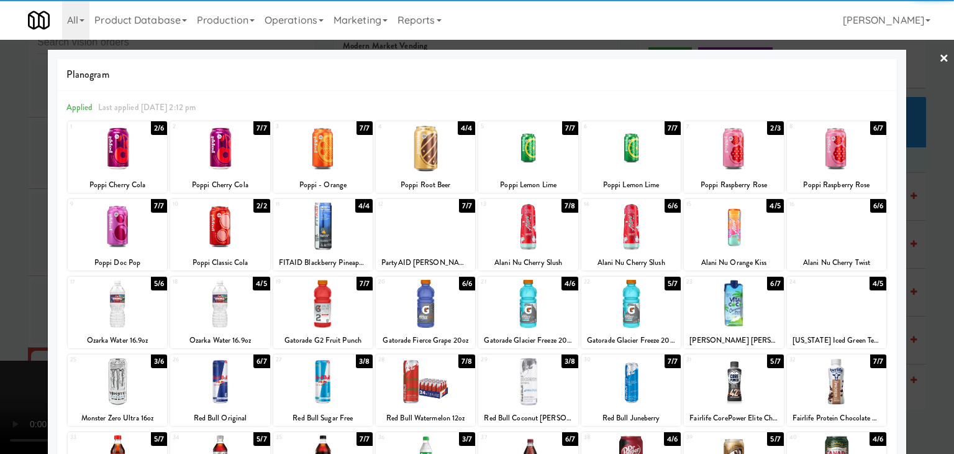
click at [840, 231] on div at bounding box center [836, 226] width 99 height 48
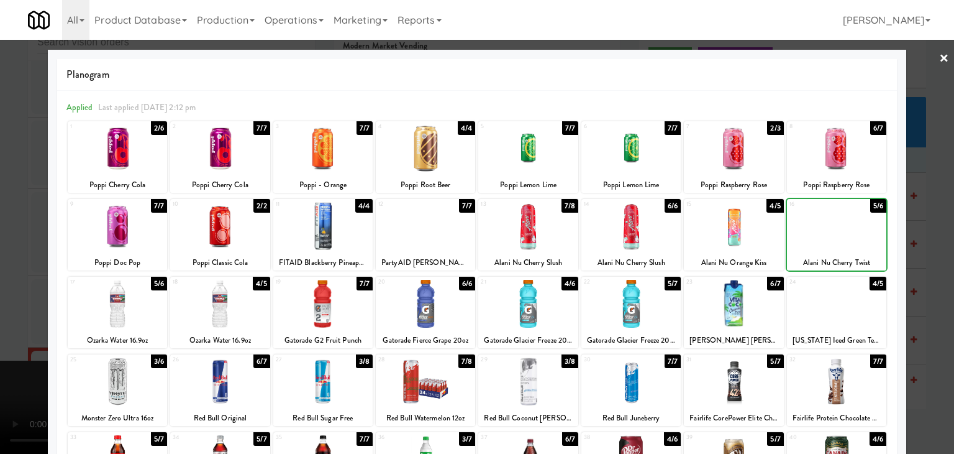
drag, startPoint x: 925, startPoint y: 240, endPoint x: 913, endPoint y: 249, distance: 14.3
click at [925, 241] on div at bounding box center [477, 227] width 954 height 454
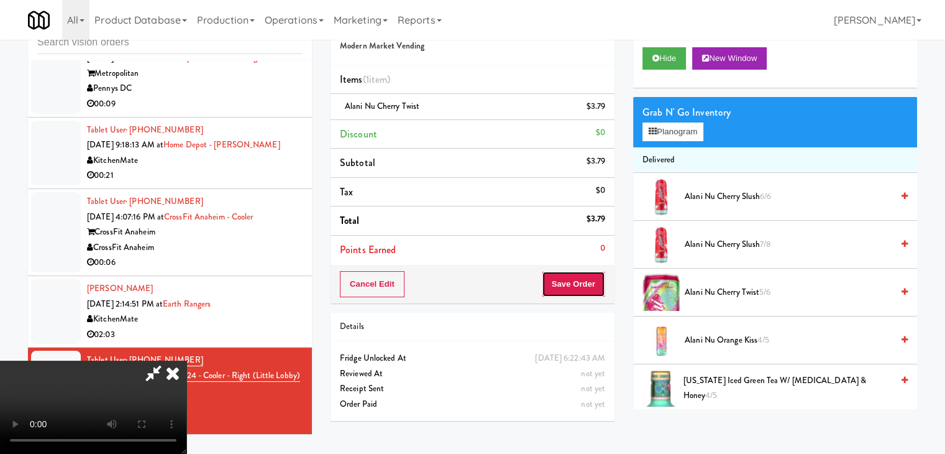
click at [601, 278] on button "Save Order" at bounding box center [573, 284] width 63 height 26
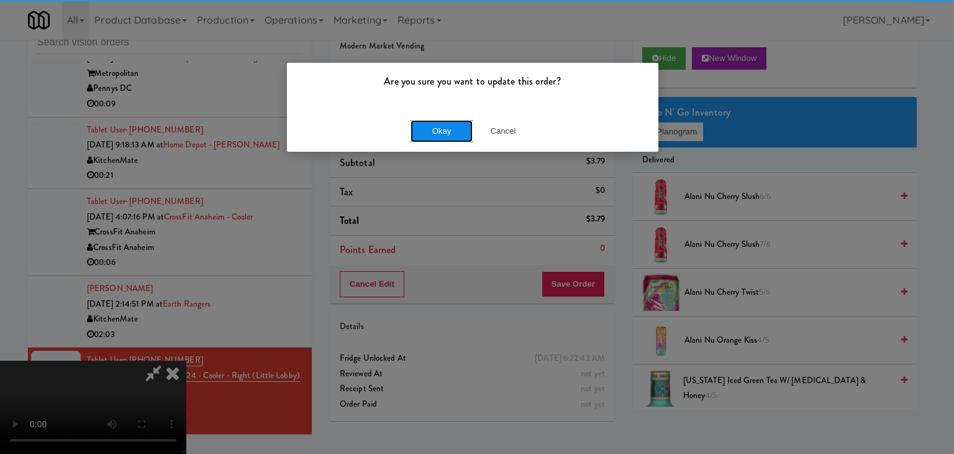
click at [433, 134] on button "Okay" at bounding box center [442, 131] width 62 height 22
click at [433, 134] on div "Okay Cancel" at bounding box center [473, 131] width 372 height 42
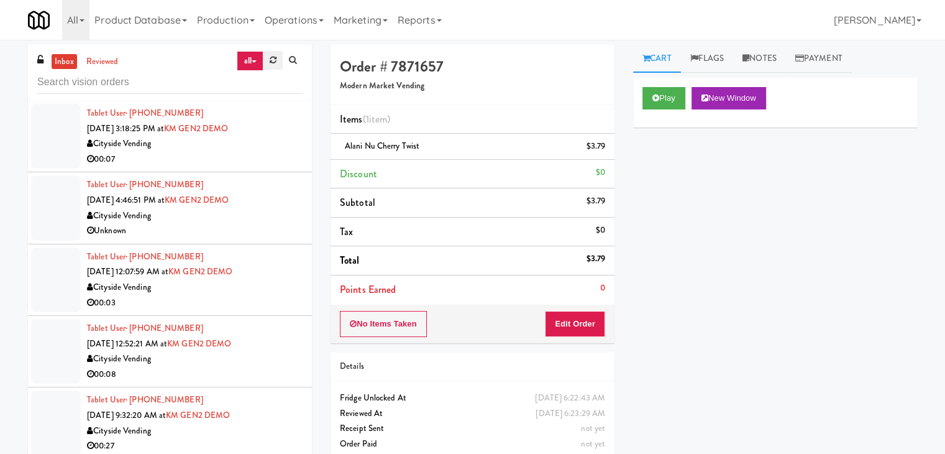
click at [270, 65] on link at bounding box center [272, 60] width 19 height 19
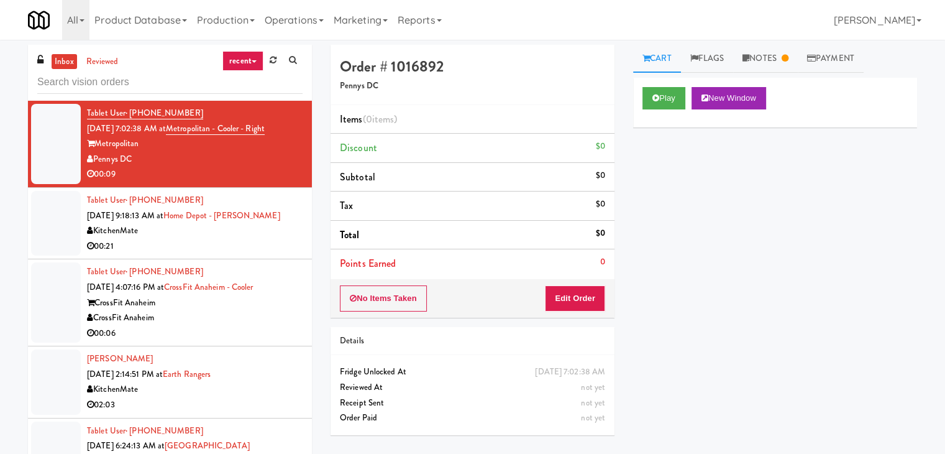
click at [252, 60] on icon at bounding box center [254, 61] width 5 height 2
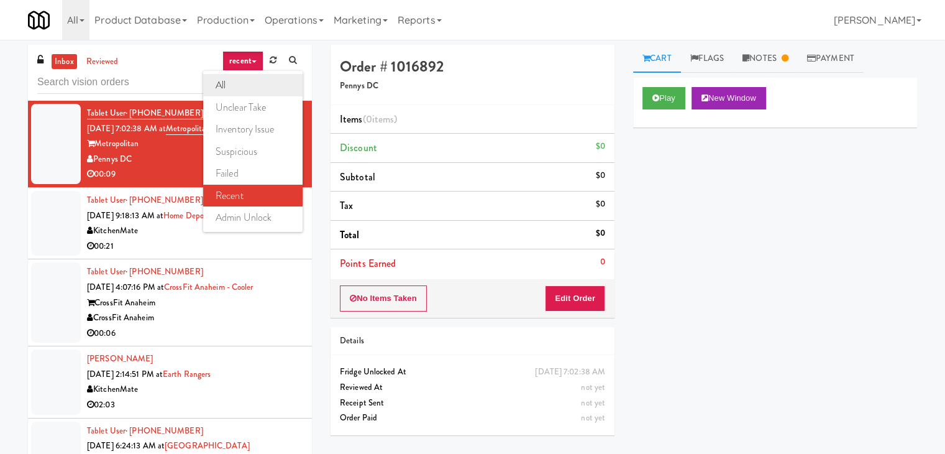
click at [247, 80] on link "all" at bounding box center [252, 85] width 99 height 22
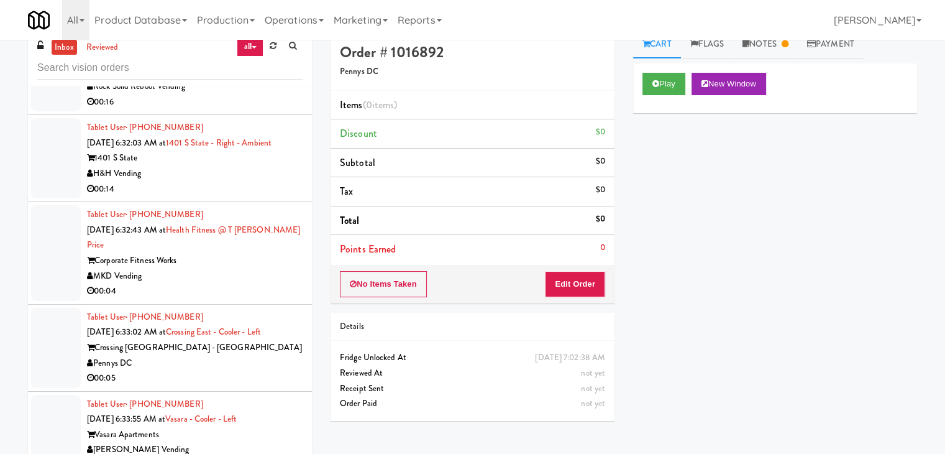
scroll to position [40, 0]
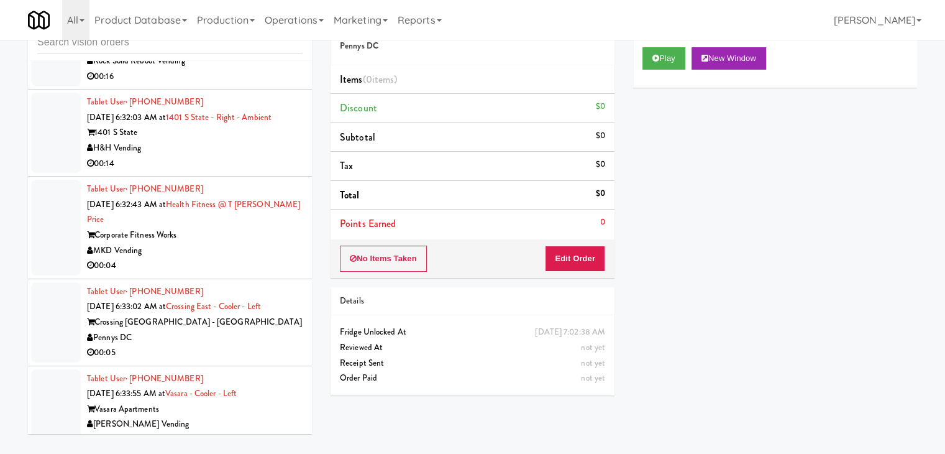
click at [254, 432] on div "Unknown" at bounding box center [195, 440] width 216 height 16
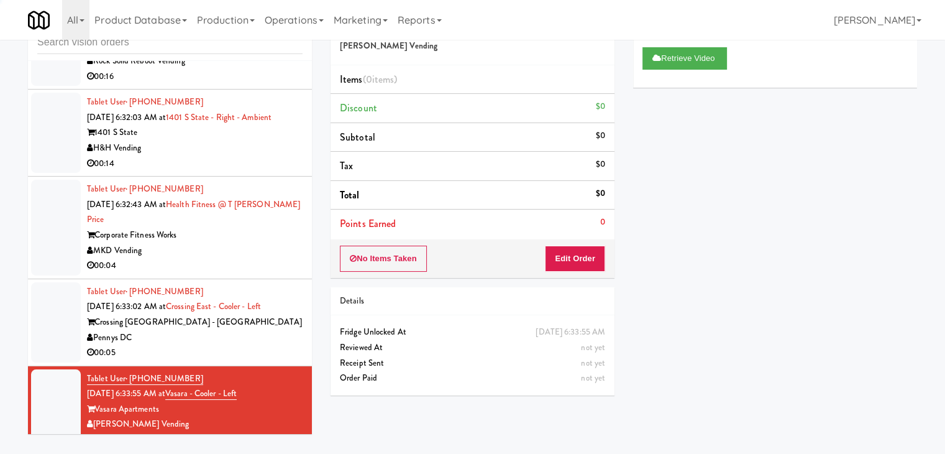
click at [221, 330] on div "Pennys DC" at bounding box center [195, 338] width 216 height 16
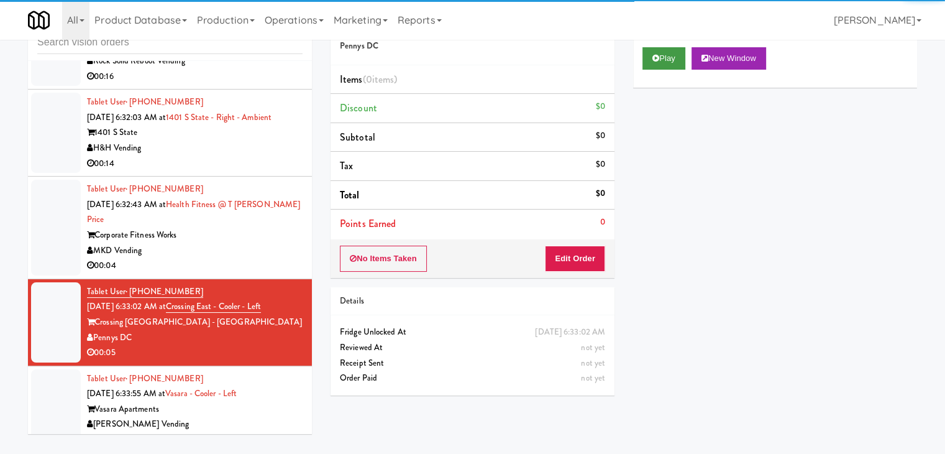
click at [679, 53] on div "Play New Window" at bounding box center [775, 63] width 284 height 50
click at [676, 55] on button "Play" at bounding box center [664, 58] width 43 height 22
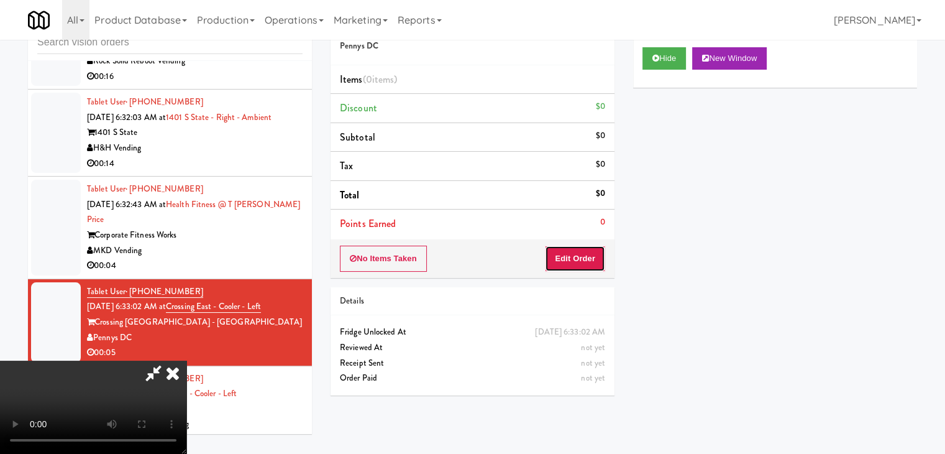
click at [592, 256] on button "Edit Order" at bounding box center [575, 258] width 60 height 26
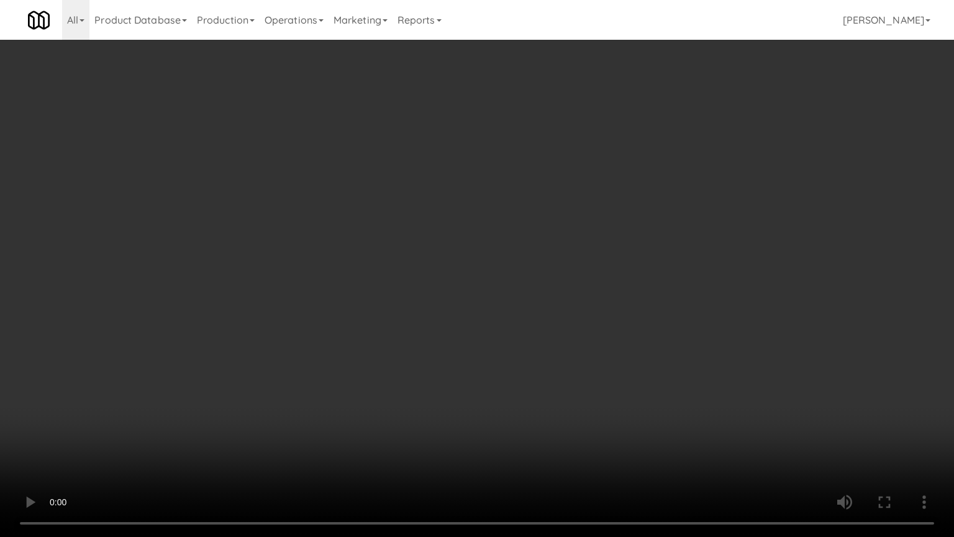
click at [609, 264] on video at bounding box center [477, 268] width 954 height 537
drag, startPoint x: 609, startPoint y: 264, endPoint x: 626, endPoint y: 185, distance: 81.4
click at [611, 258] on video at bounding box center [477, 268] width 954 height 537
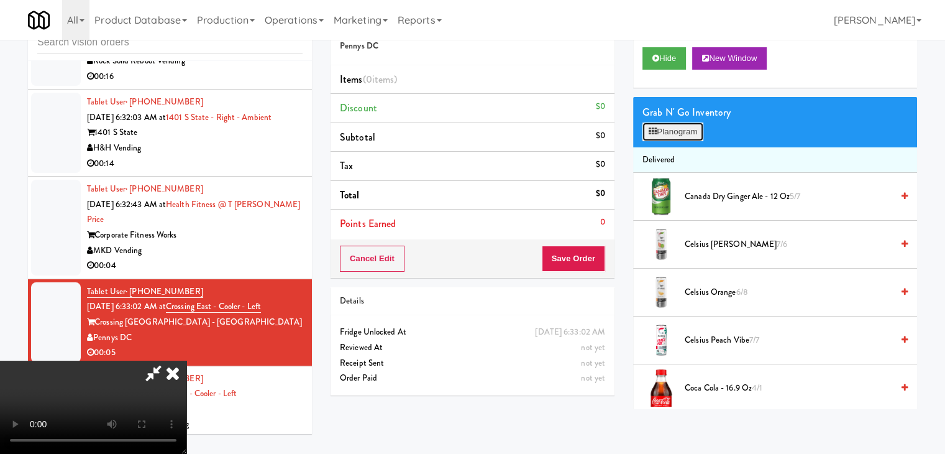
click at [687, 130] on button "Planogram" at bounding box center [673, 131] width 61 height 19
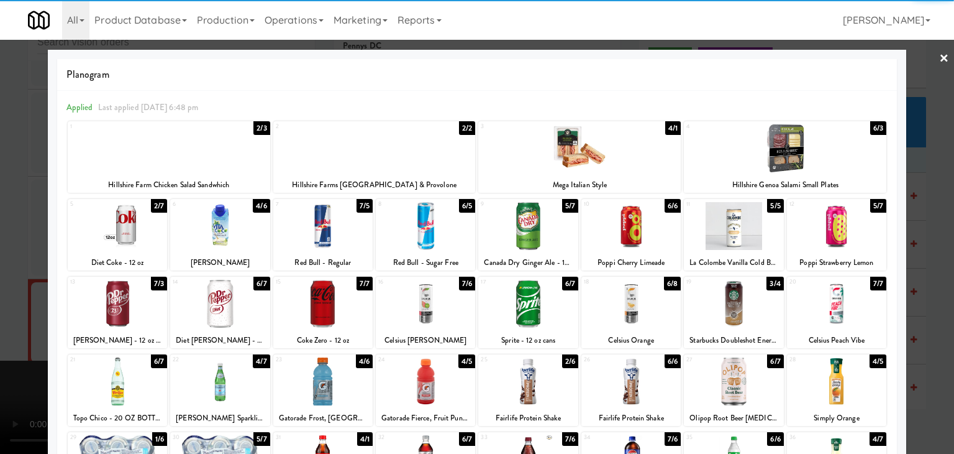
click at [626, 303] on div at bounding box center [631, 304] width 99 height 48
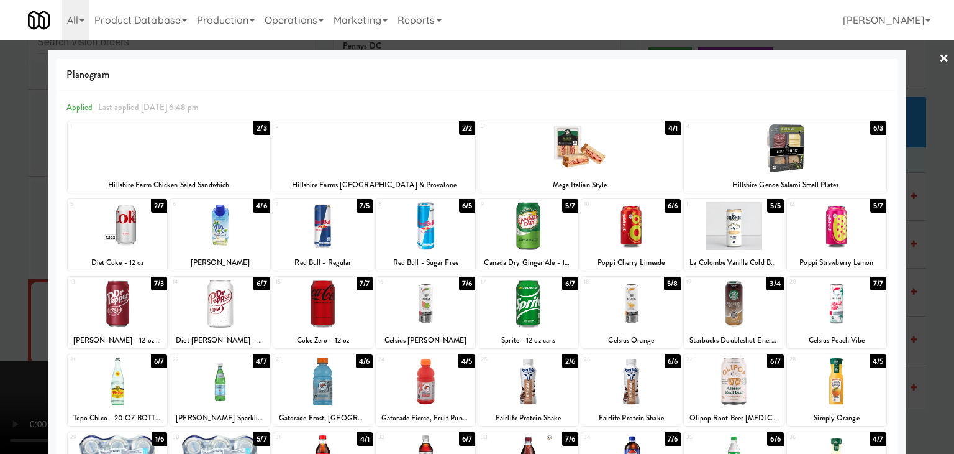
drag, startPoint x: 0, startPoint y: 291, endPoint x: 135, endPoint y: 286, distance: 134.9
click at [20, 288] on div at bounding box center [477, 227] width 954 height 454
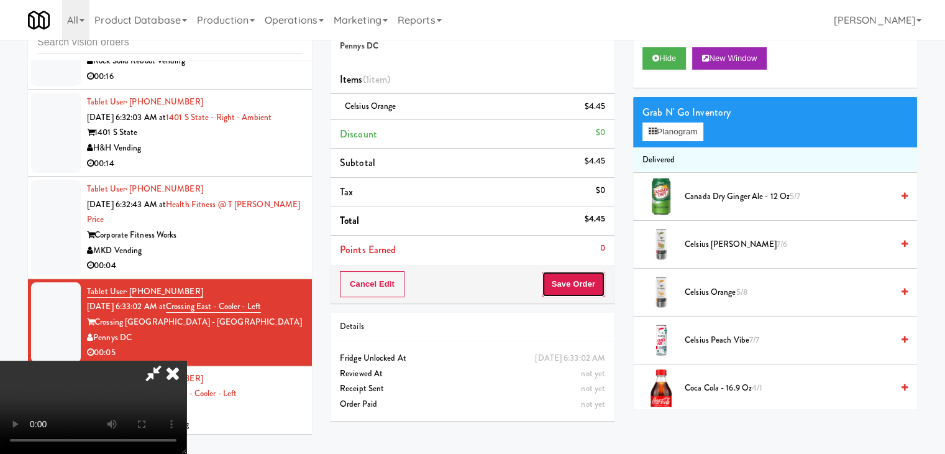
click at [592, 281] on button "Save Order" at bounding box center [573, 284] width 63 height 26
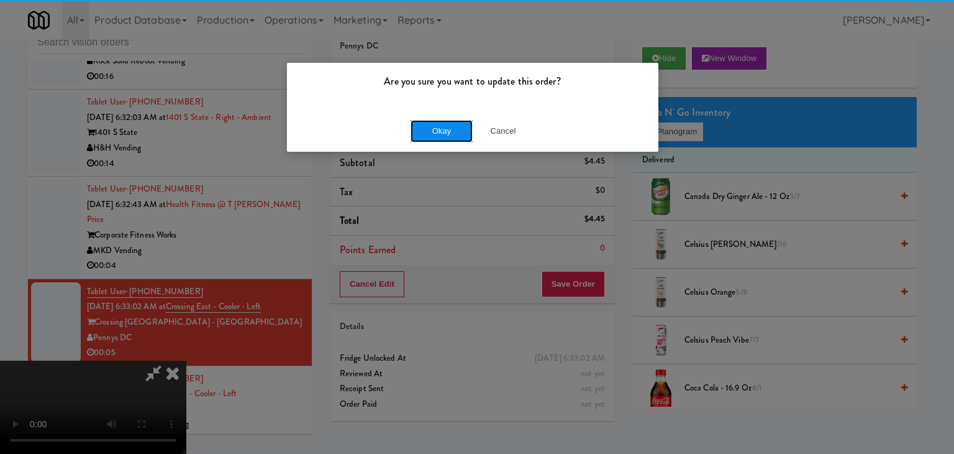
click at [449, 137] on button "Okay" at bounding box center [442, 131] width 62 height 22
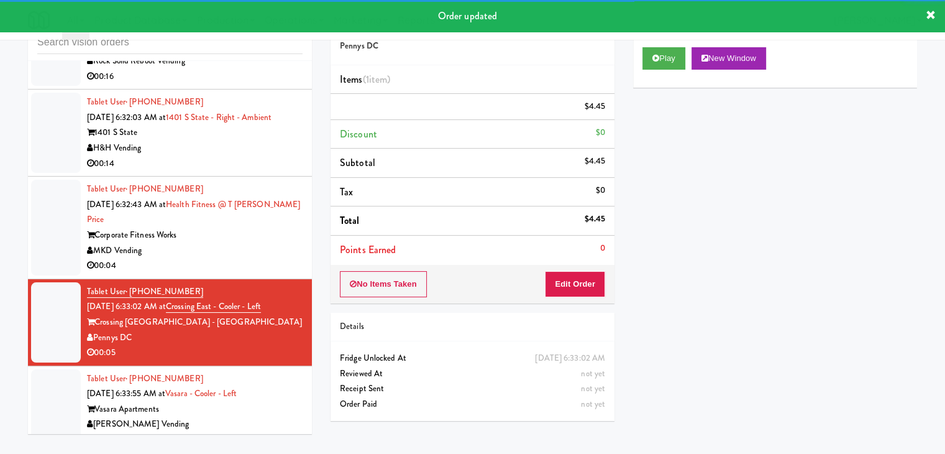
click at [244, 258] on div "00:04" at bounding box center [195, 266] width 216 height 16
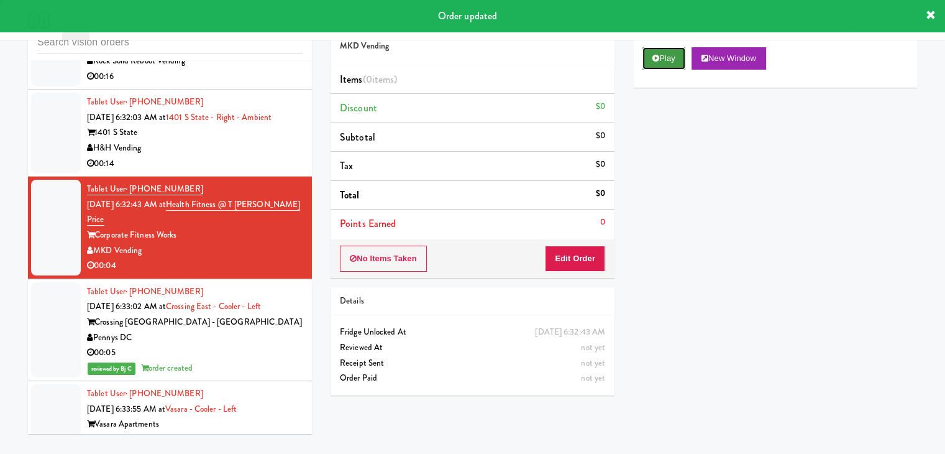
click at [665, 56] on button "Play" at bounding box center [664, 58] width 43 height 22
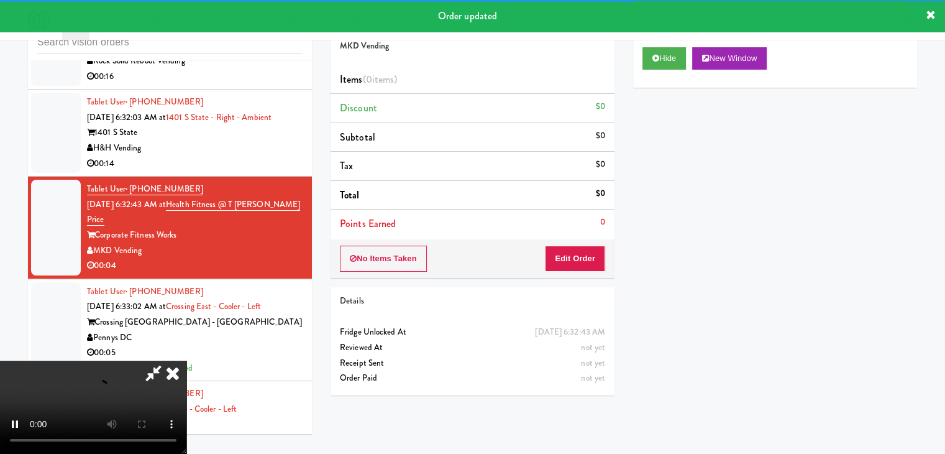
click at [572, 241] on div "No Items Taken Edit Order" at bounding box center [473, 258] width 284 height 39
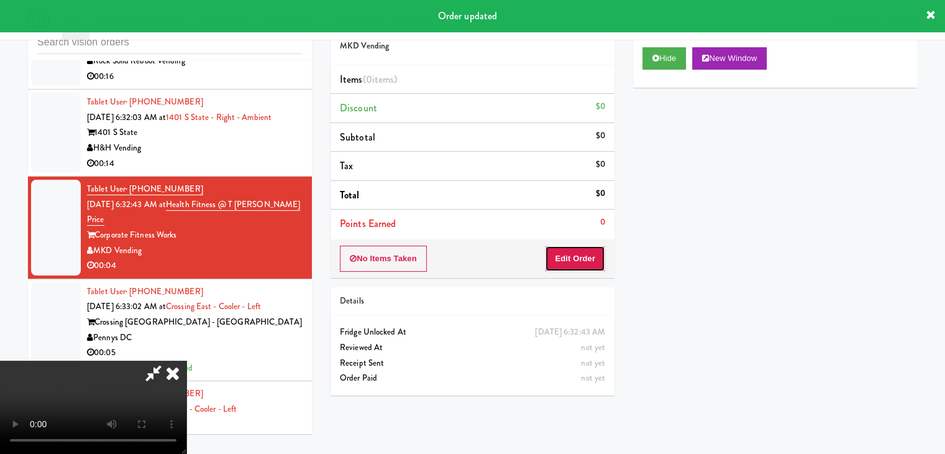
click at [572, 251] on button "Edit Order" at bounding box center [575, 258] width 60 height 26
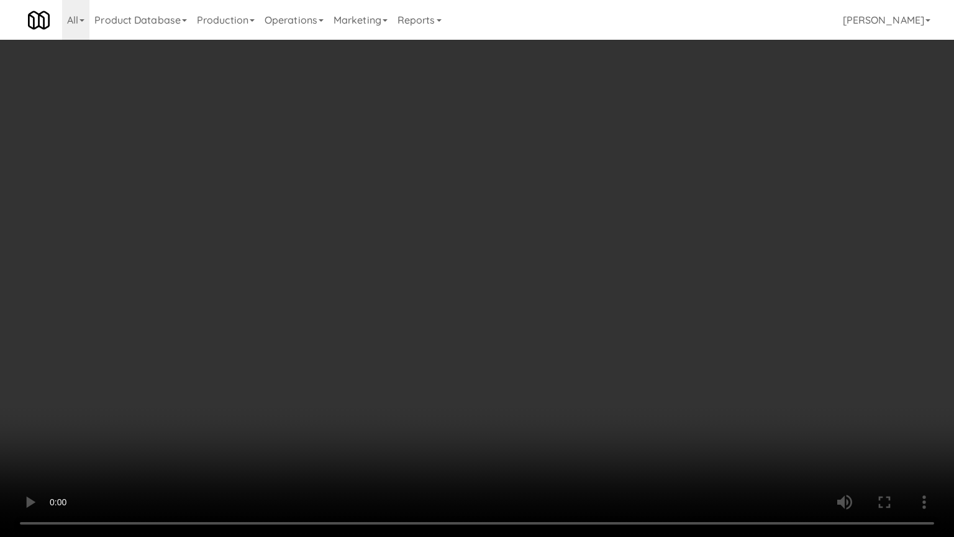
click at [592, 337] on video at bounding box center [477, 268] width 954 height 537
click at [584, 340] on video at bounding box center [477, 268] width 954 height 537
click at [625, 377] on video at bounding box center [477, 268] width 954 height 537
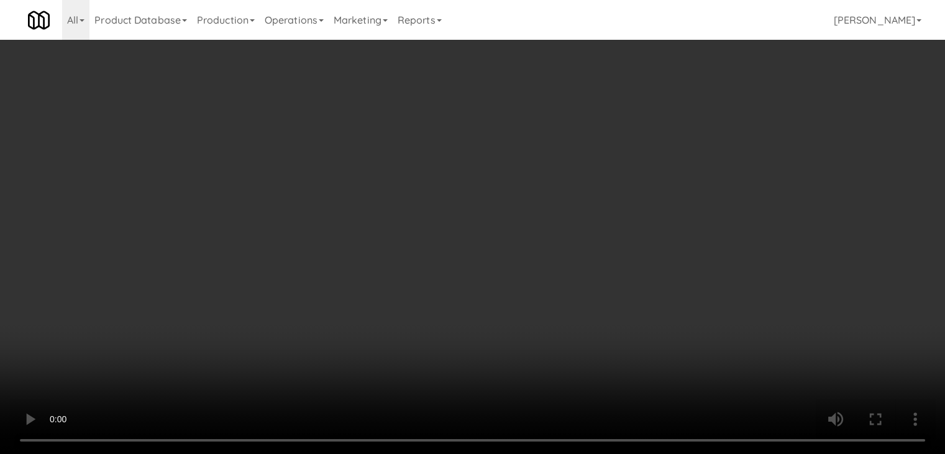
click at [400, 296] on video at bounding box center [472, 227] width 945 height 454
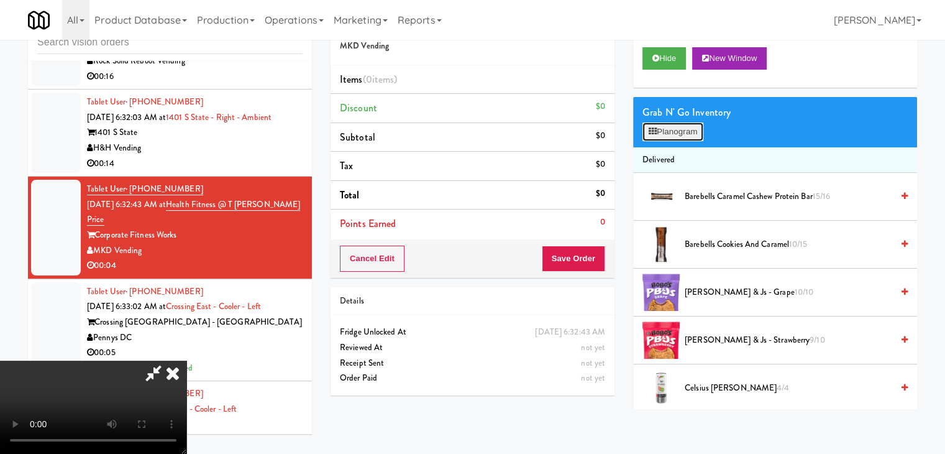
click at [687, 134] on button "Planogram" at bounding box center [673, 131] width 61 height 19
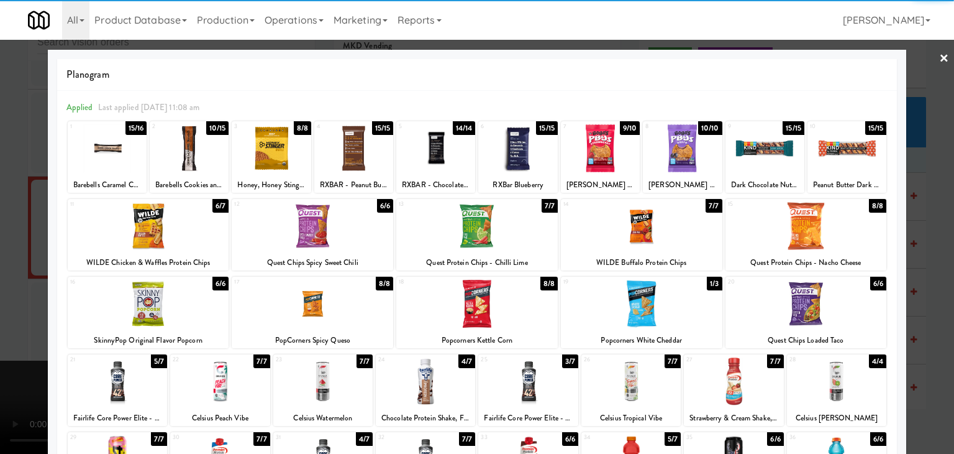
click at [194, 147] on div at bounding box center [189, 148] width 79 height 48
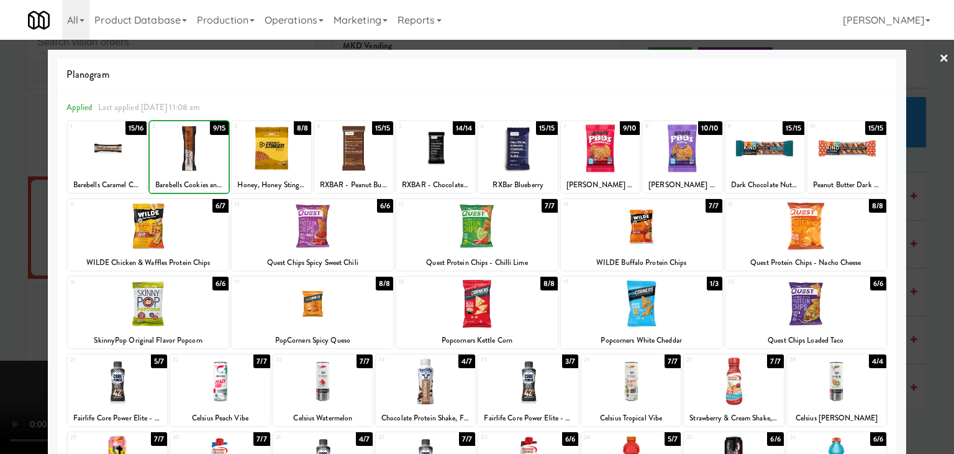
drag, startPoint x: 0, startPoint y: 183, endPoint x: 92, endPoint y: 182, distance: 92.0
click at [6, 183] on div at bounding box center [477, 227] width 954 height 454
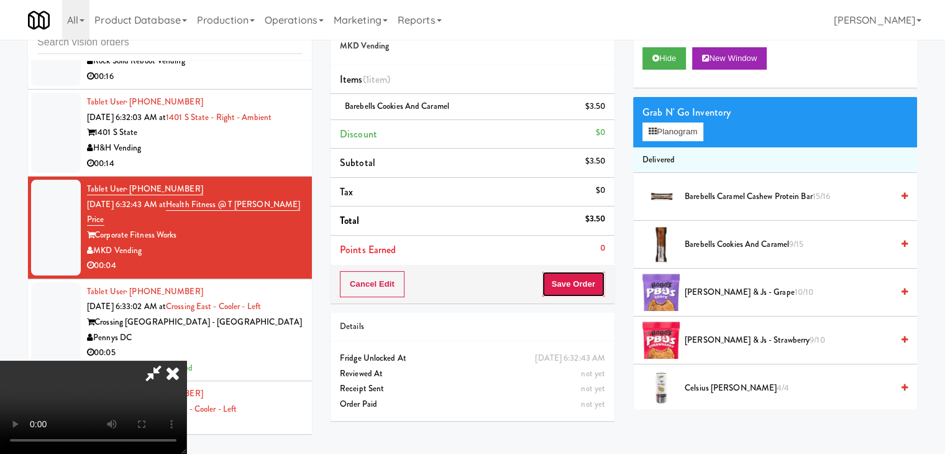
click at [594, 290] on button "Save Order" at bounding box center [573, 284] width 63 height 26
click at [595, 290] on button "Save Order" at bounding box center [573, 284] width 63 height 26
drag, startPoint x: 595, startPoint y: 289, endPoint x: 590, endPoint y: 283, distance: 7.6
click at [594, 286] on button "Save Order" at bounding box center [573, 284] width 63 height 26
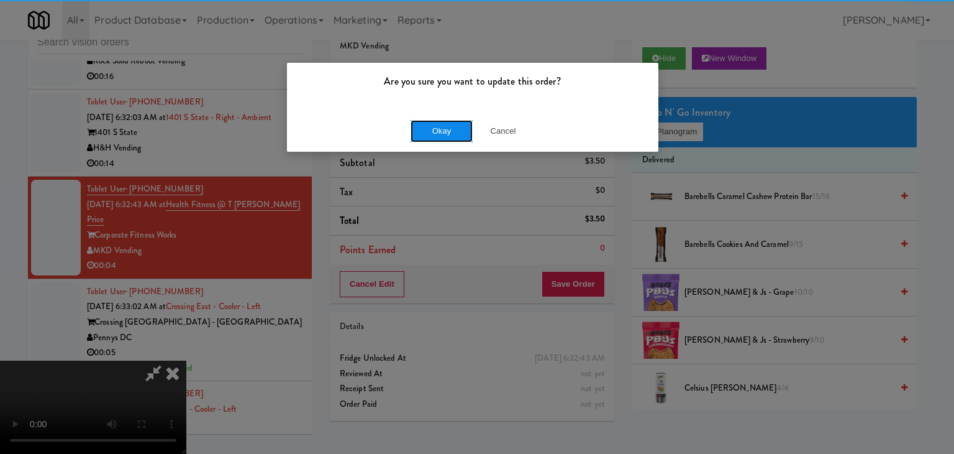
click at [435, 135] on button "Okay" at bounding box center [442, 131] width 62 height 22
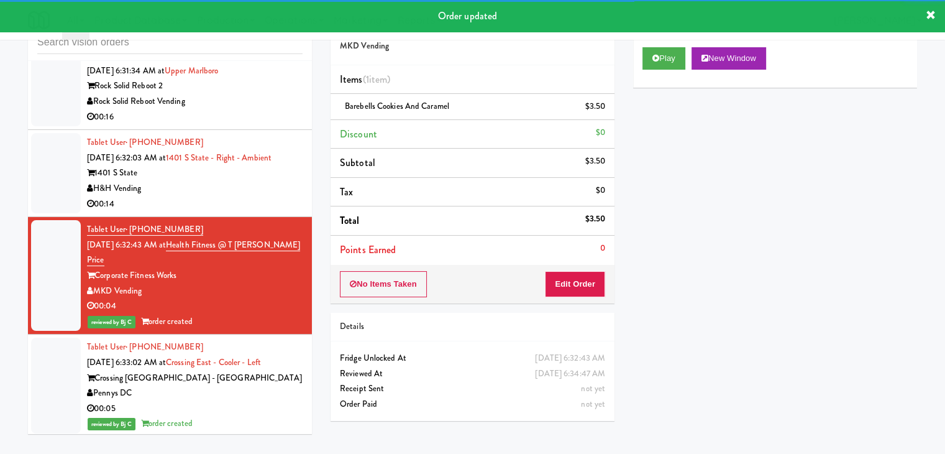
scroll to position [2699, 0]
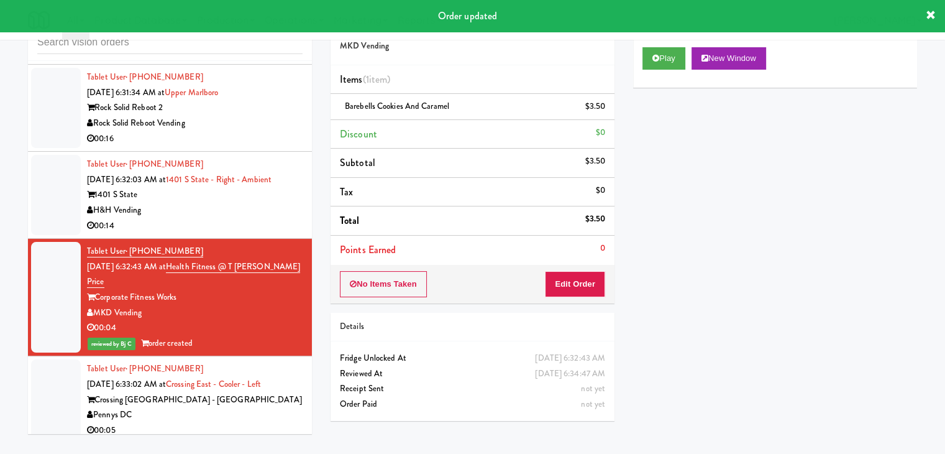
click at [247, 207] on div "H&H Vending" at bounding box center [195, 211] width 216 height 16
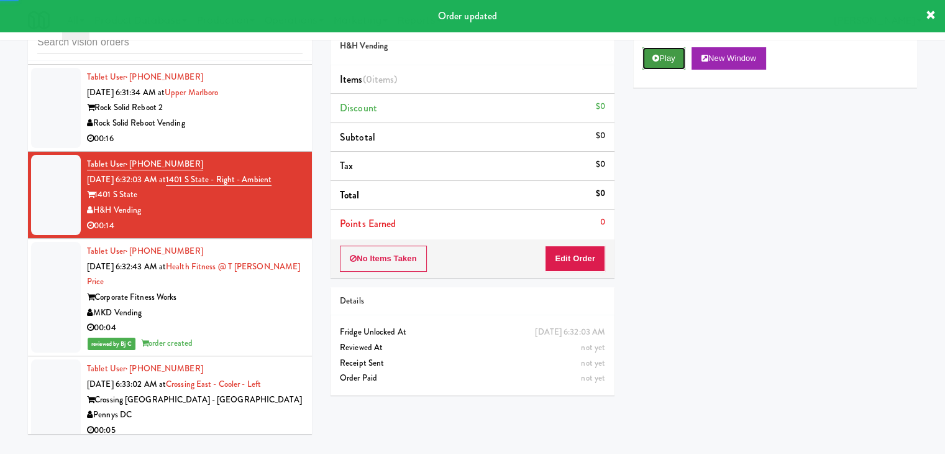
click at [673, 55] on button "Play" at bounding box center [664, 58] width 43 height 22
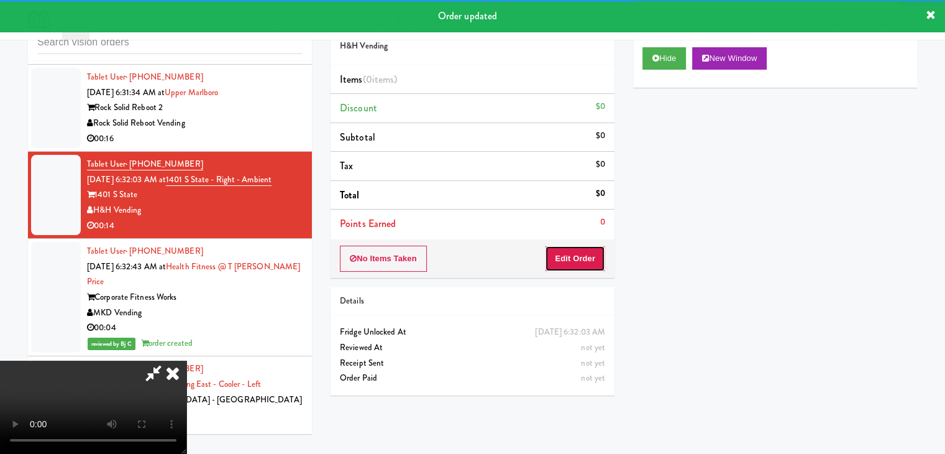
click at [579, 260] on button "Edit Order" at bounding box center [575, 258] width 60 height 26
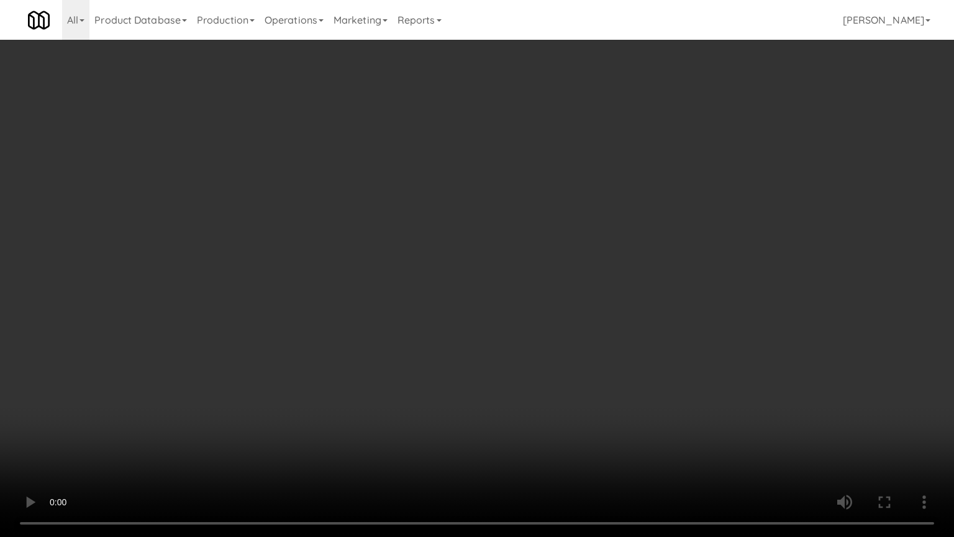
click at [547, 332] on video at bounding box center [477, 268] width 954 height 537
click at [533, 340] on video at bounding box center [477, 268] width 954 height 537
click at [569, 315] on video at bounding box center [477, 268] width 954 height 537
drag, startPoint x: 569, startPoint y: 315, endPoint x: 629, endPoint y: 183, distance: 144.9
click at [571, 306] on video at bounding box center [477, 268] width 954 height 537
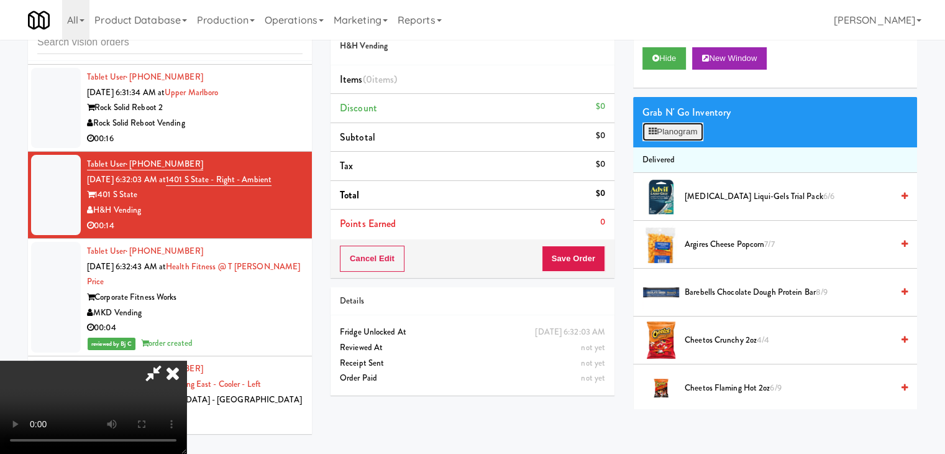
click at [668, 133] on button "Planogram" at bounding box center [673, 131] width 61 height 19
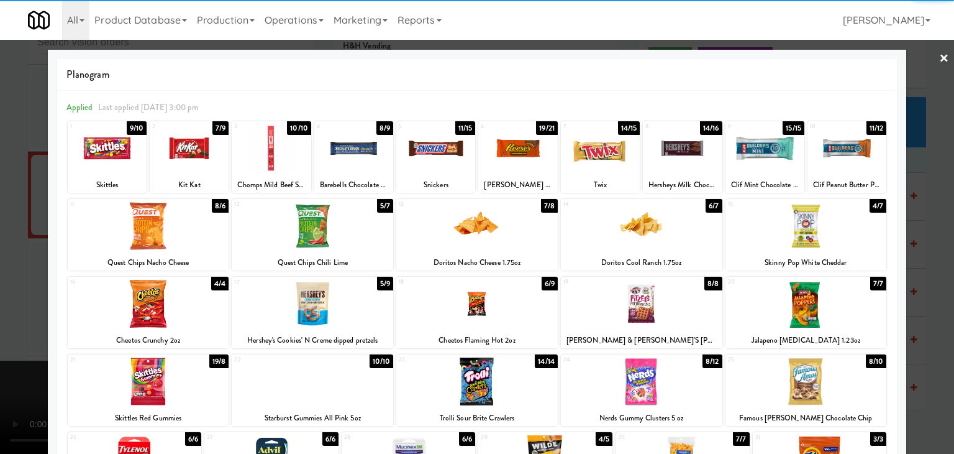
click at [120, 221] on div at bounding box center [149, 226] width 162 height 48
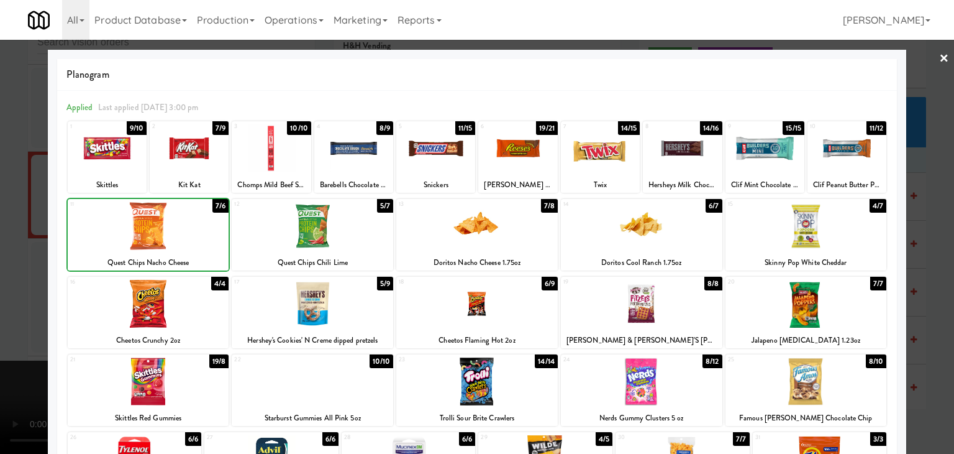
click at [0, 231] on div at bounding box center [477, 227] width 954 height 454
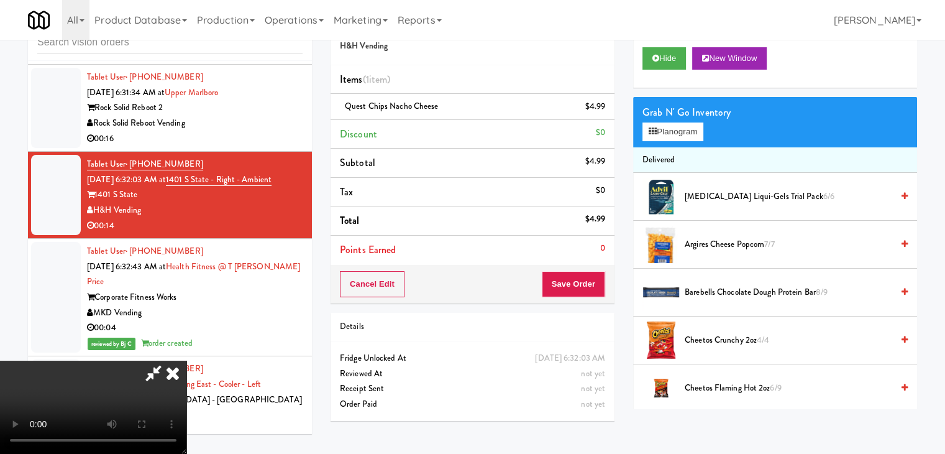
click at [186, 360] on video at bounding box center [93, 406] width 186 height 93
drag, startPoint x: 398, startPoint y: 242, endPoint x: 408, endPoint y: 232, distance: 14.9
click at [186, 360] on video at bounding box center [93, 406] width 186 height 93
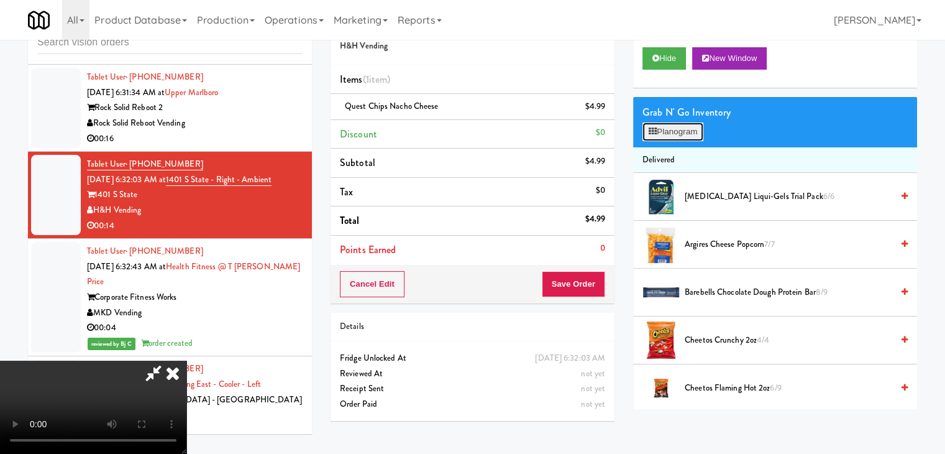
click at [669, 127] on button "Planogram" at bounding box center [673, 131] width 61 height 19
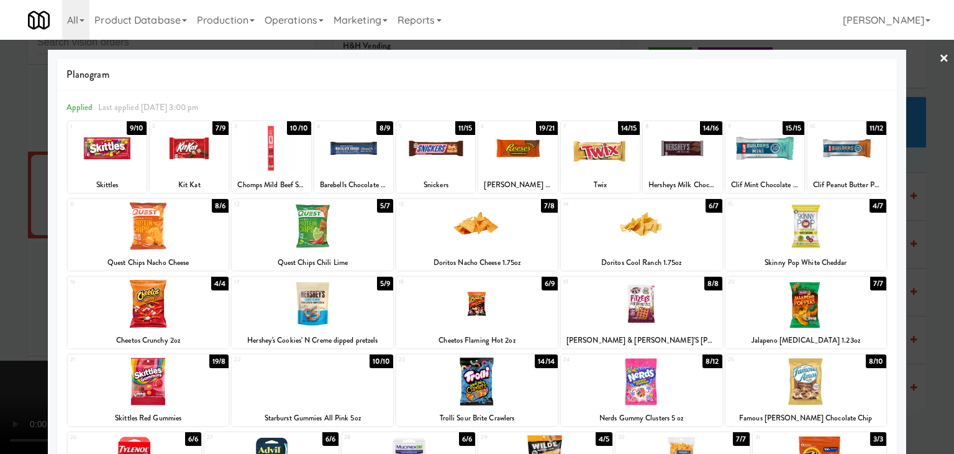
click at [254, 148] on div at bounding box center [271, 148] width 79 height 48
click at [40, 226] on div at bounding box center [477, 227] width 954 height 454
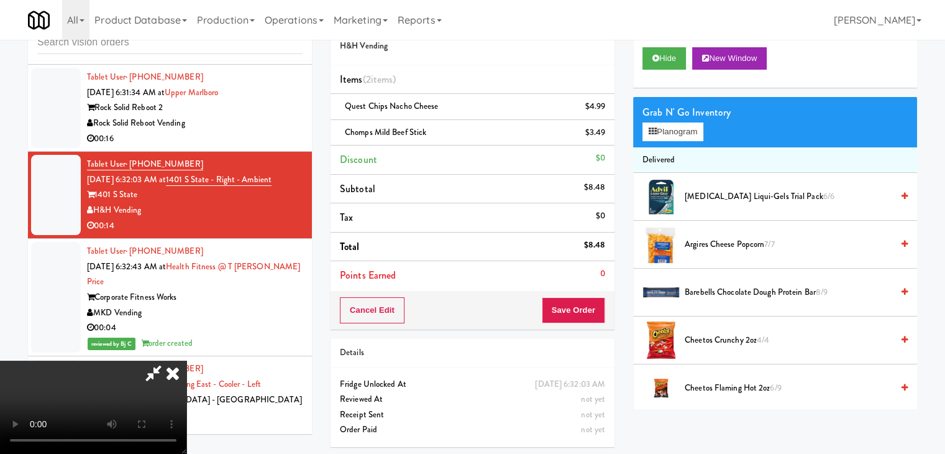
drag, startPoint x: 480, startPoint y: 303, endPoint x: 500, endPoint y: 301, distance: 20.6
click at [186, 360] on video at bounding box center [93, 406] width 186 height 93
click at [592, 309] on button "Save Order" at bounding box center [573, 310] width 63 height 26
drag, startPoint x: 592, startPoint y: 309, endPoint x: 549, endPoint y: 271, distance: 56.8
click at [590, 306] on button "Save Order" at bounding box center [573, 310] width 63 height 26
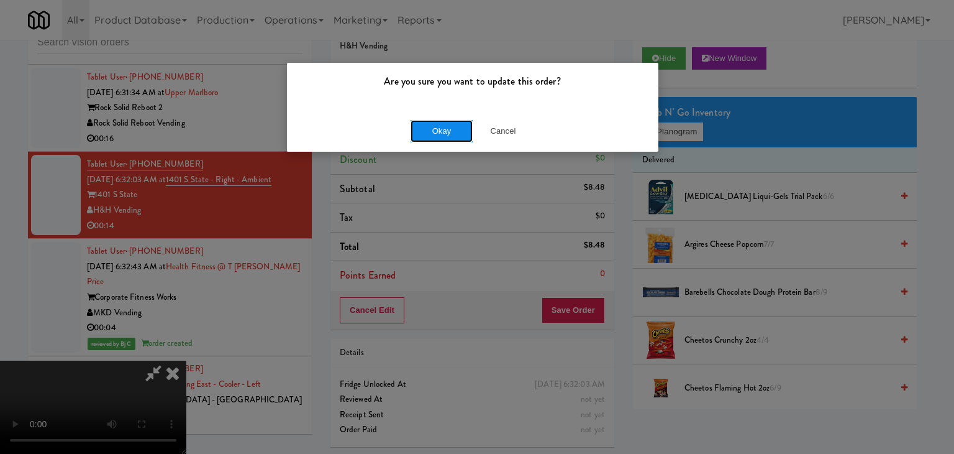
click at [437, 130] on button "Okay" at bounding box center [442, 131] width 62 height 22
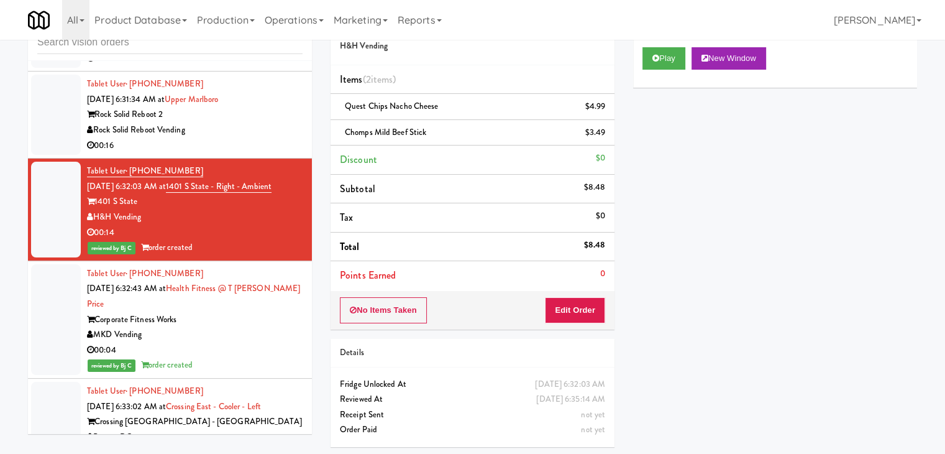
scroll to position [2559, 0]
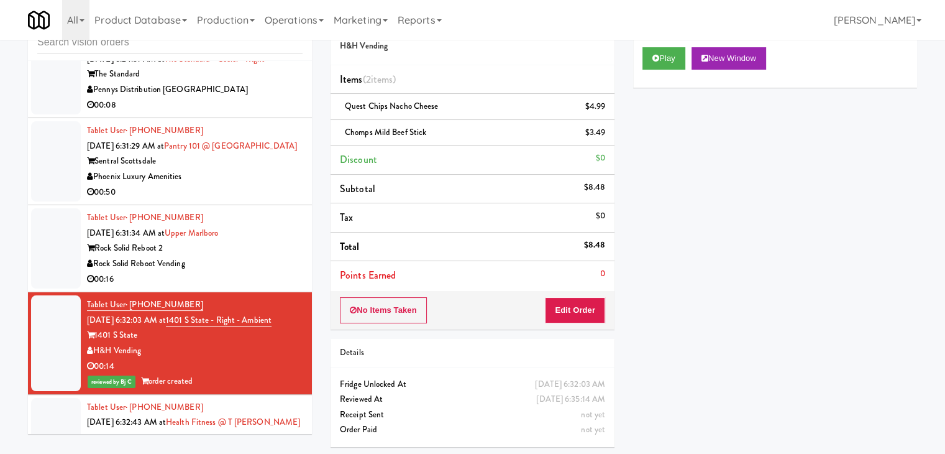
click at [260, 252] on div "Rock Solid Reboot 2" at bounding box center [195, 248] width 216 height 16
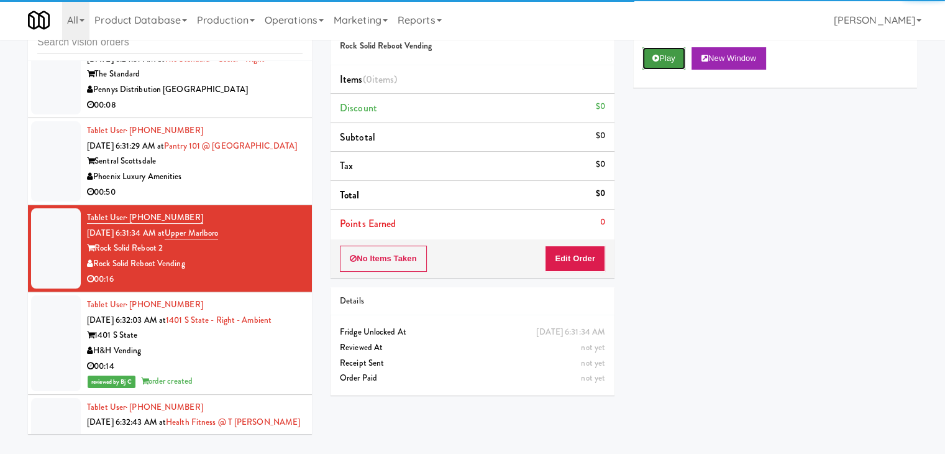
click at [656, 60] on icon at bounding box center [655, 58] width 7 height 8
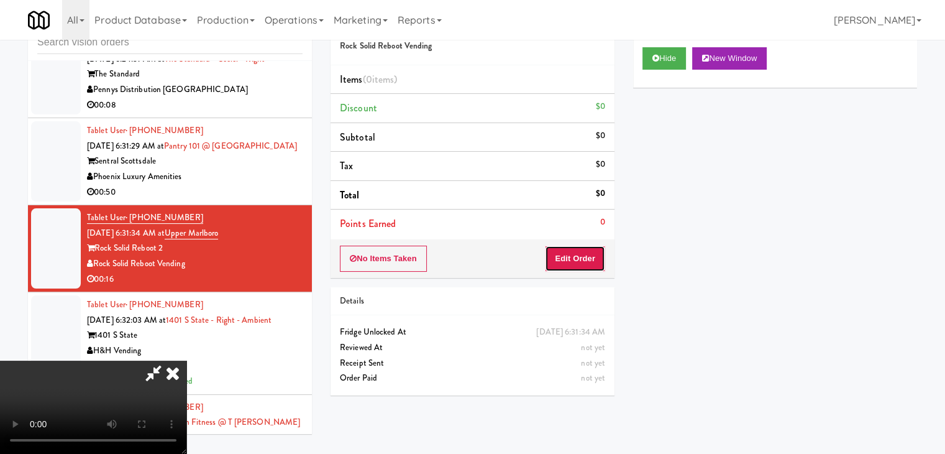
click at [588, 249] on button "Edit Order" at bounding box center [575, 258] width 60 height 26
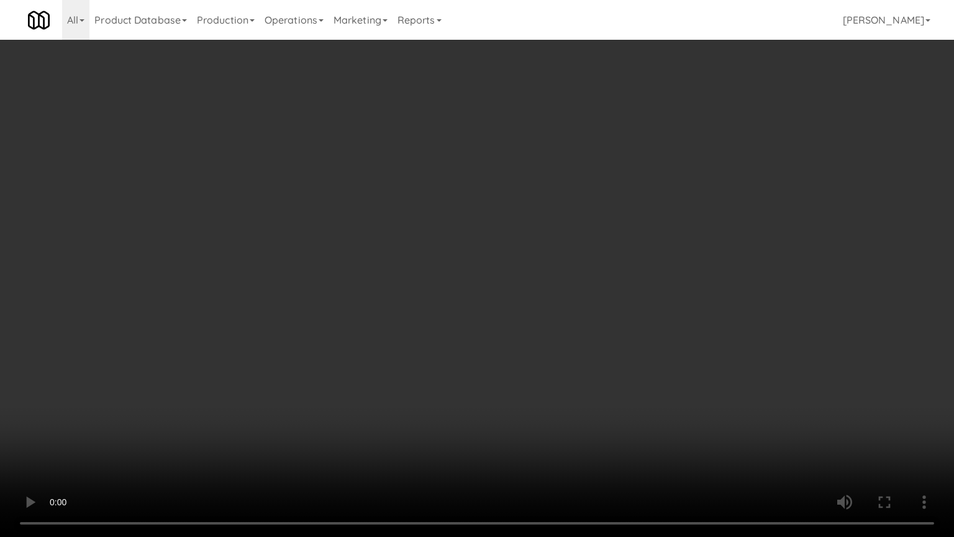
click at [474, 347] on video at bounding box center [477, 268] width 954 height 537
click at [462, 350] on video at bounding box center [477, 268] width 954 height 537
click at [477, 341] on video at bounding box center [477, 268] width 954 height 537
drag, startPoint x: 477, startPoint y: 341, endPoint x: 505, endPoint y: 250, distance: 94.3
click at [477, 339] on video at bounding box center [477, 268] width 954 height 537
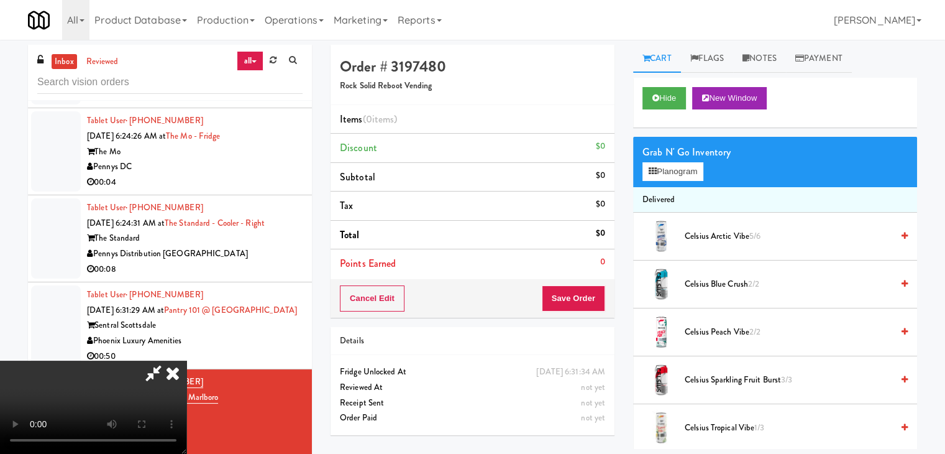
click at [186, 360] on video at bounding box center [93, 406] width 186 height 93
click at [684, 170] on button "Planogram" at bounding box center [673, 171] width 61 height 19
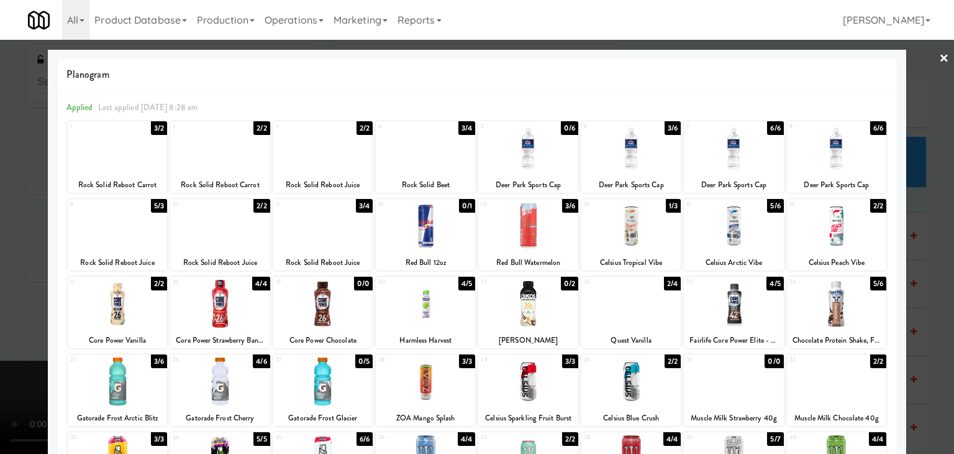
click at [423, 164] on div at bounding box center [425, 148] width 99 height 48
click at [0, 274] on div at bounding box center [477, 227] width 954 height 454
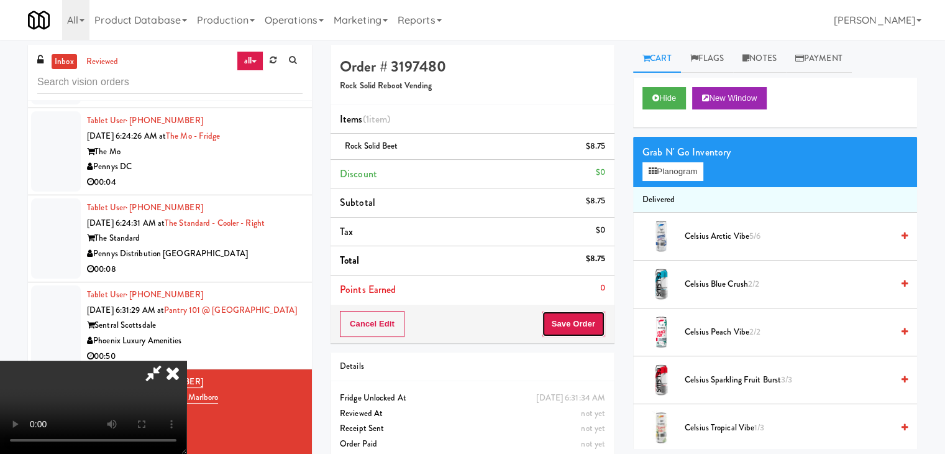
click at [595, 327] on button "Save Order" at bounding box center [573, 324] width 63 height 26
click at [591, 324] on button "Save Order" at bounding box center [573, 324] width 63 height 26
click at [590, 321] on button "Save Order" at bounding box center [573, 324] width 63 height 26
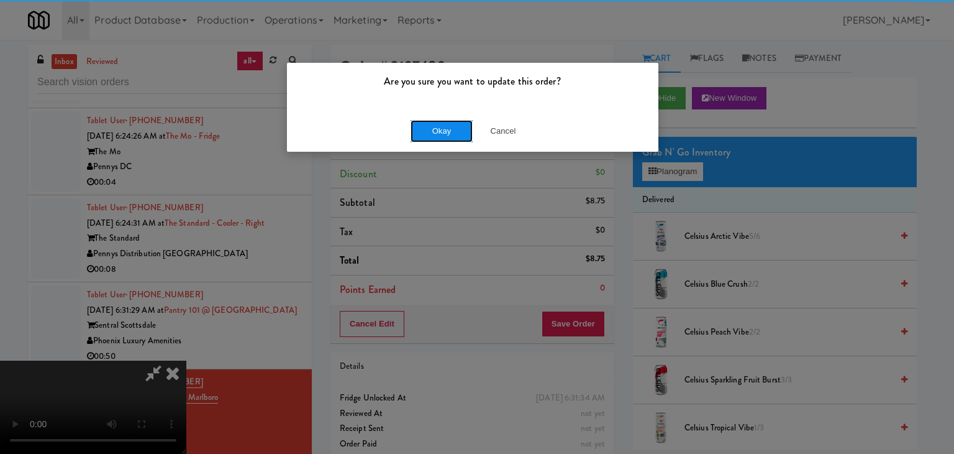
click at [451, 132] on button "Okay" at bounding box center [442, 131] width 62 height 22
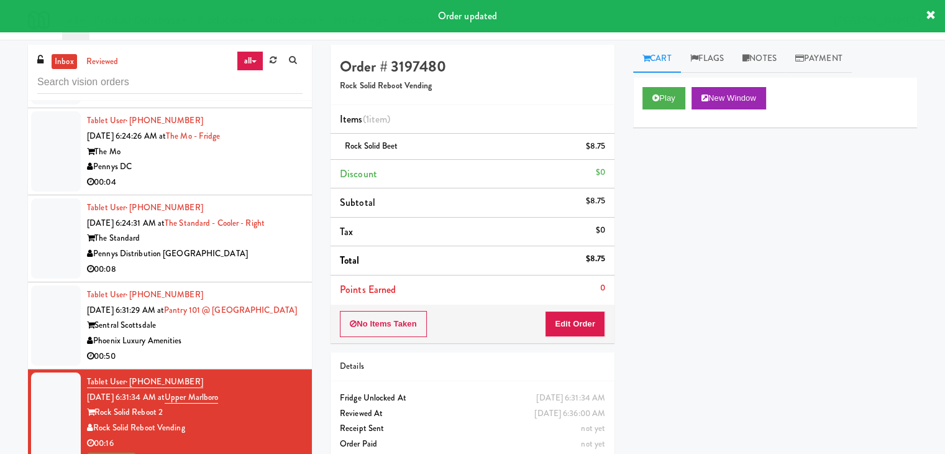
click at [217, 349] on div "00:50" at bounding box center [195, 357] width 216 height 16
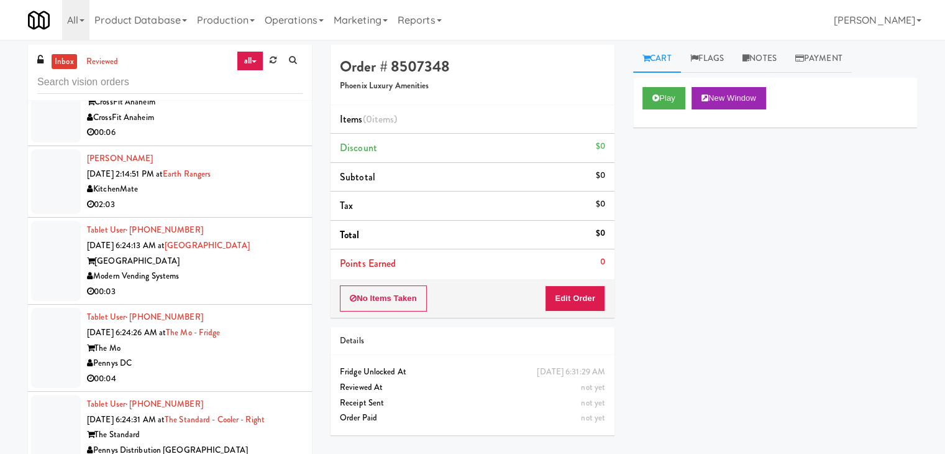
scroll to position [2310, 0]
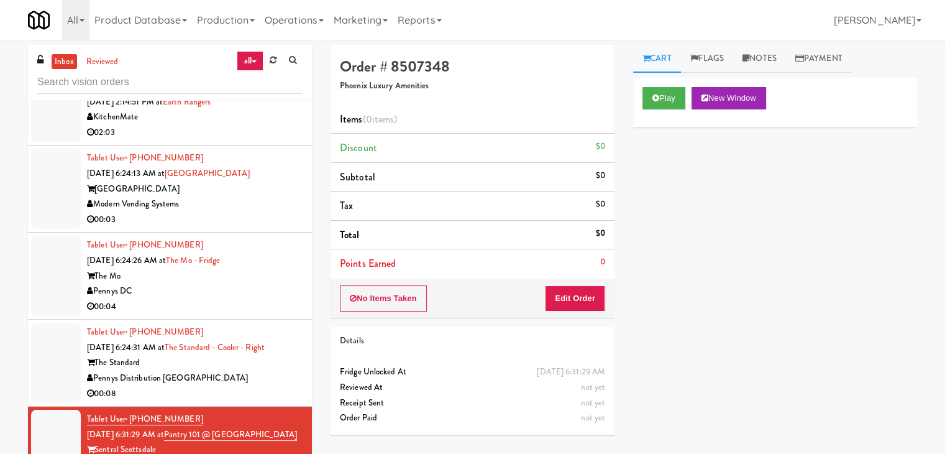
click at [256, 198] on div "Modern Vending Systems" at bounding box center [195, 204] width 216 height 16
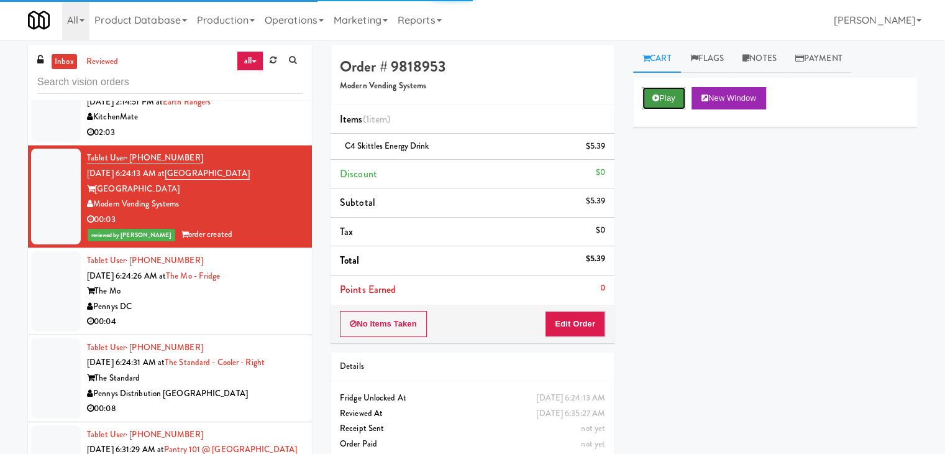
click at [648, 93] on button "Play" at bounding box center [664, 98] width 43 height 22
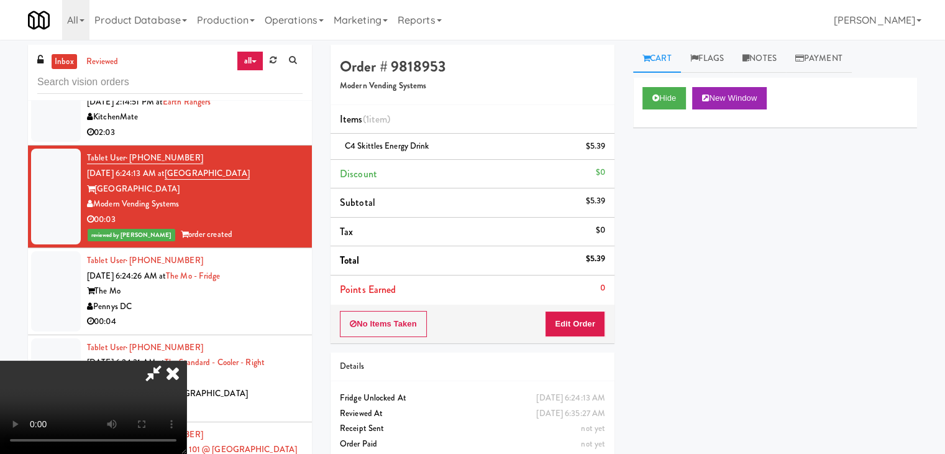
drag, startPoint x: 218, startPoint y: 314, endPoint x: 232, endPoint y: 308, distance: 14.8
click at [219, 314] on div "00:04" at bounding box center [195, 322] width 216 height 16
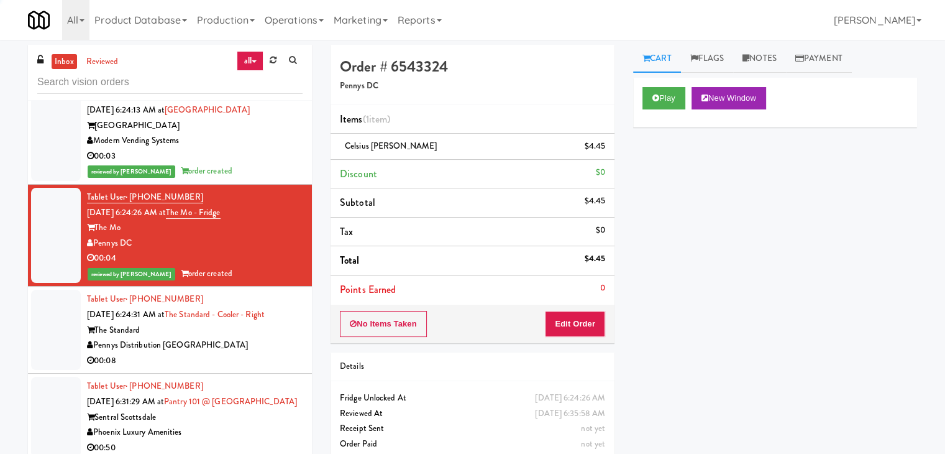
scroll to position [2497, 0]
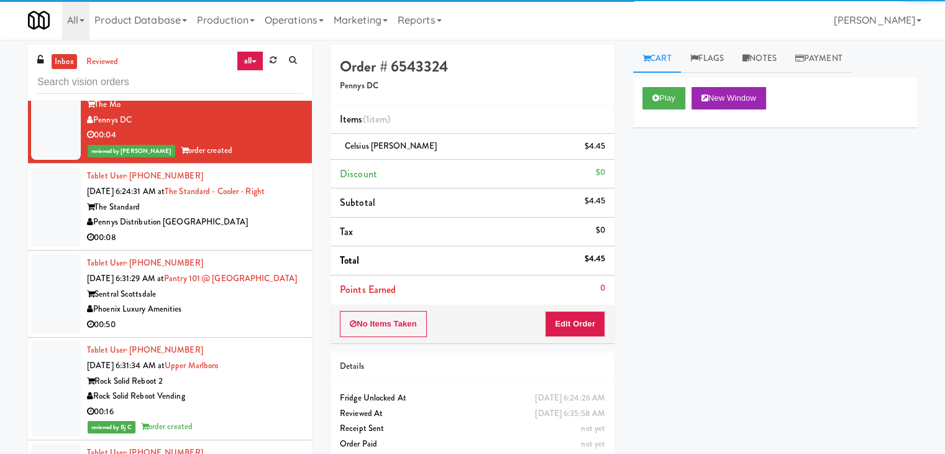
click at [260, 224] on div "Pennys Distribution [GEOGRAPHIC_DATA]" at bounding box center [195, 222] width 216 height 16
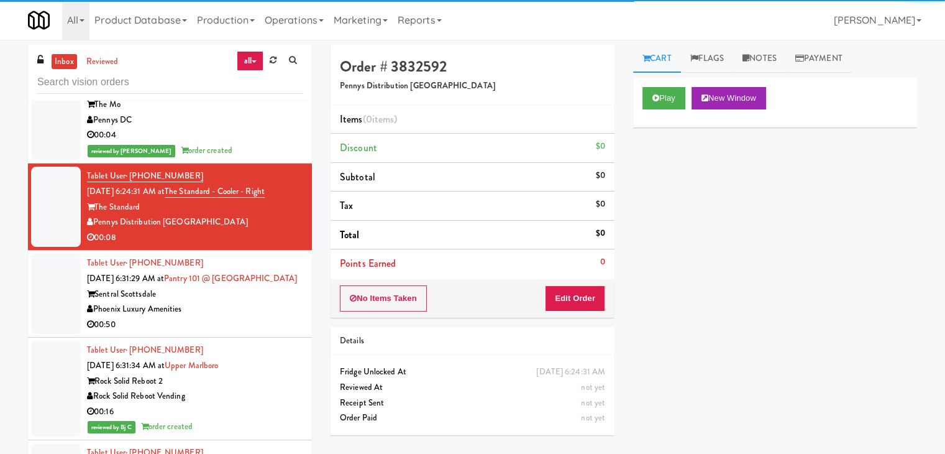
click at [247, 310] on div "Phoenix Luxury Amenities" at bounding box center [195, 309] width 216 height 16
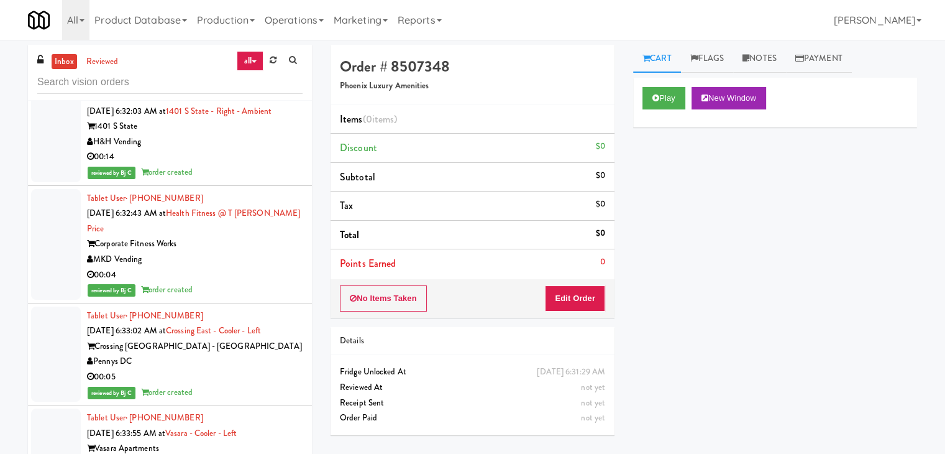
scroll to position [2543, 0]
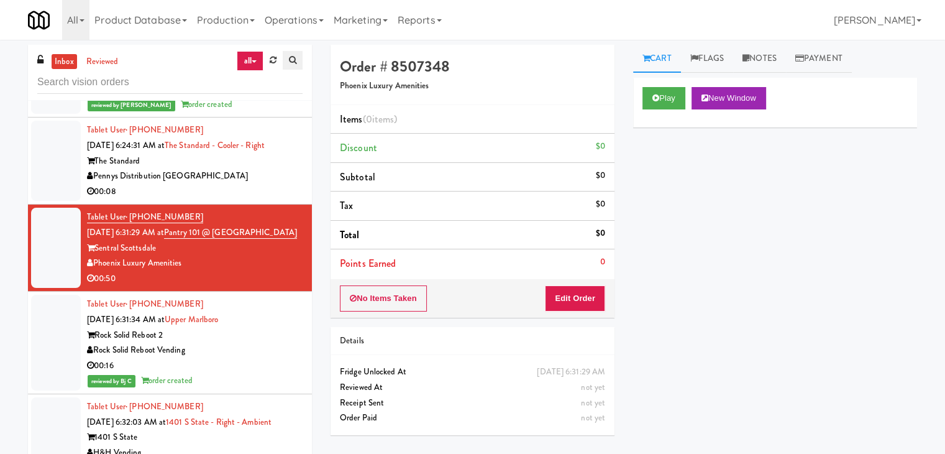
click at [283, 57] on link at bounding box center [293, 60] width 20 height 19
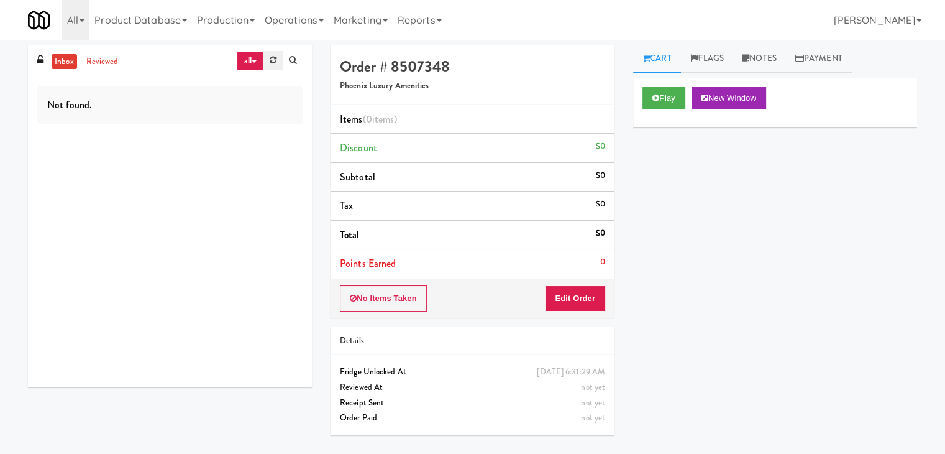
scroll to position [0, 0]
click at [268, 58] on link at bounding box center [272, 60] width 19 height 19
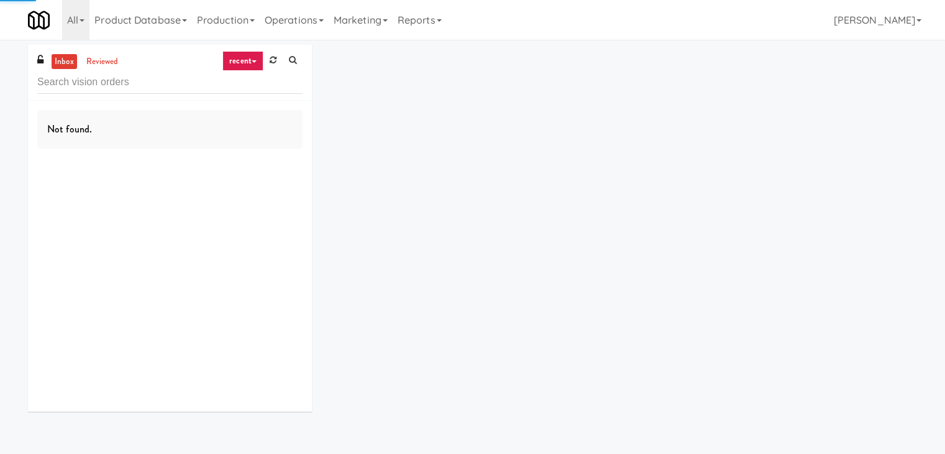
click at [249, 63] on link "recent" at bounding box center [242, 61] width 41 height 20
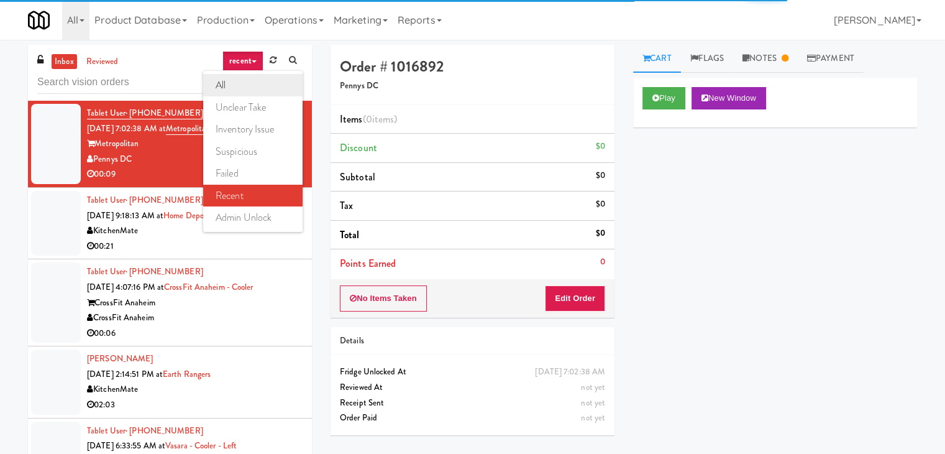
click at [246, 87] on link "all" at bounding box center [252, 85] width 99 height 22
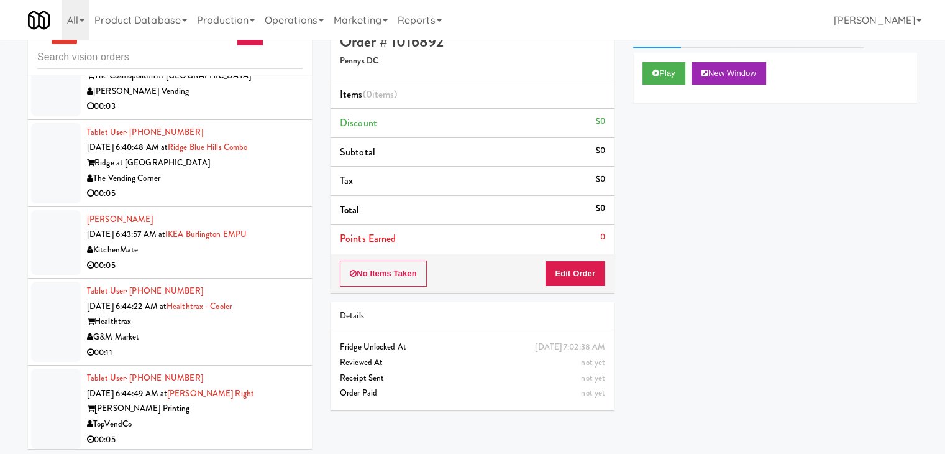
scroll to position [40, 0]
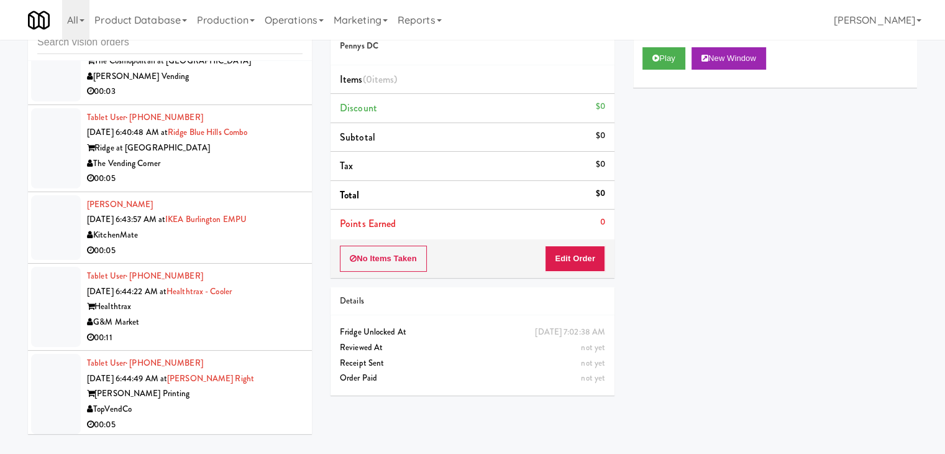
click at [240, 401] on div "TopVendCo" at bounding box center [195, 409] width 216 height 16
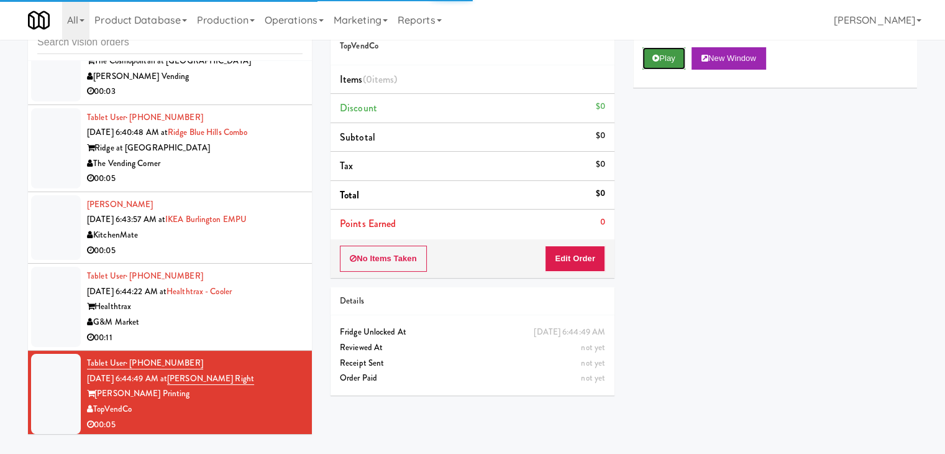
click at [662, 62] on button "Play" at bounding box center [664, 58] width 43 height 22
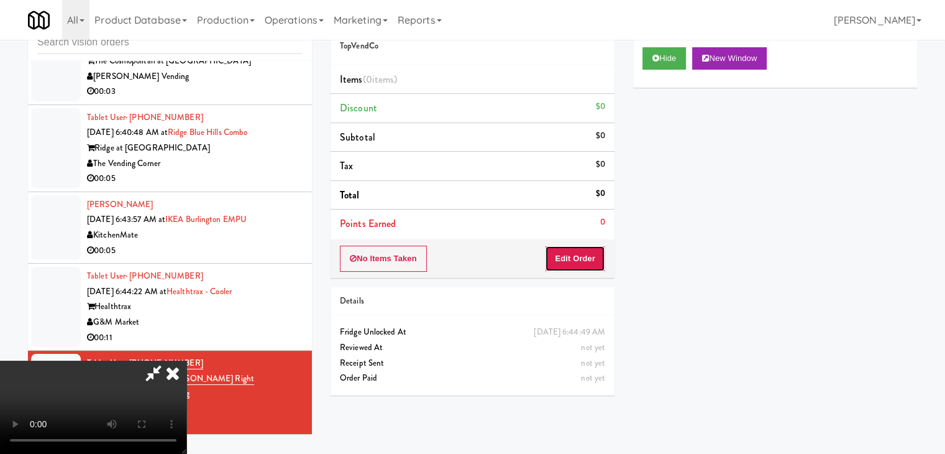
click at [573, 249] on button "Edit Order" at bounding box center [575, 258] width 60 height 26
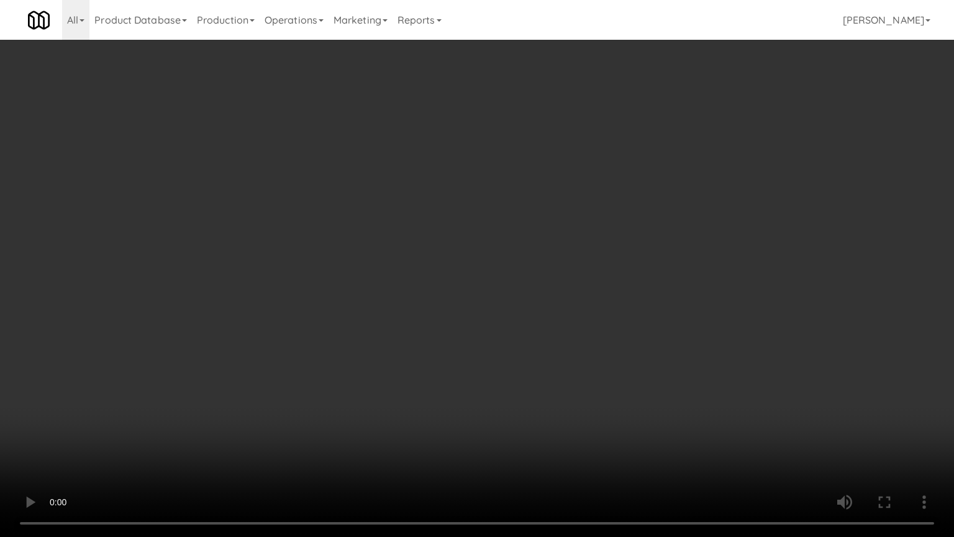
click at [570, 340] on video at bounding box center [477, 268] width 954 height 537
drag, startPoint x: 570, startPoint y: 339, endPoint x: 620, endPoint y: 232, distance: 118.1
click at [576, 326] on video at bounding box center [477, 268] width 954 height 537
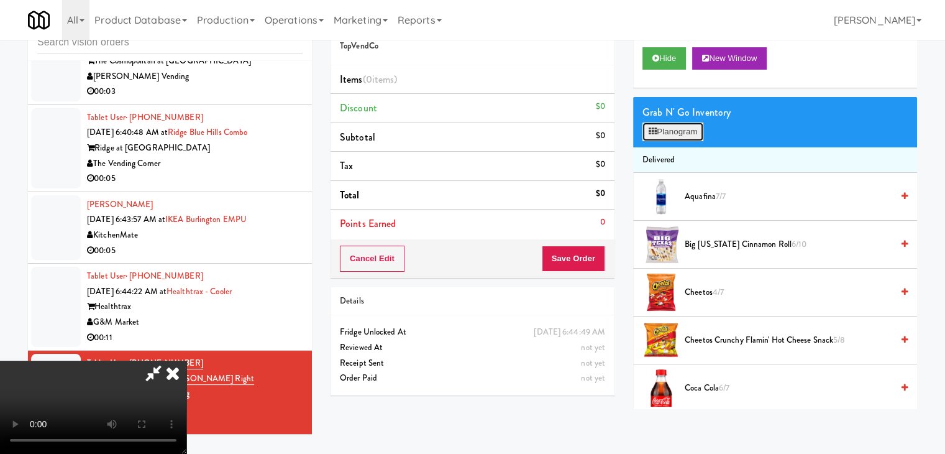
click at [670, 134] on button "Planogram" at bounding box center [673, 131] width 61 height 19
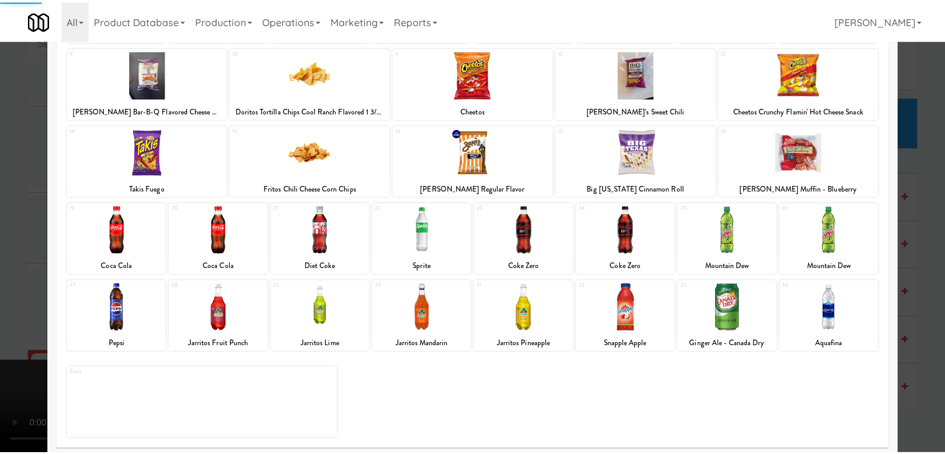
scroll to position [157, 0]
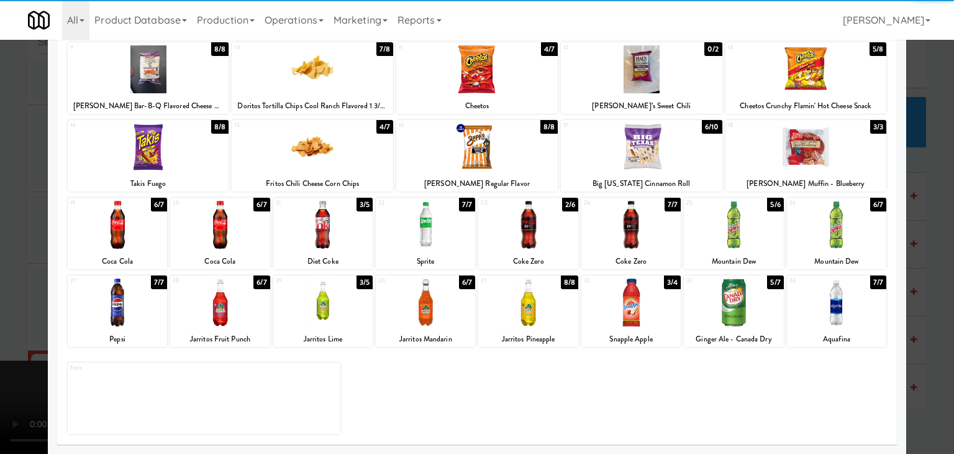
drag, startPoint x: 736, startPoint y: 224, endPoint x: 918, endPoint y: 277, distance: 189.6
click at [738, 225] on div at bounding box center [733, 225] width 99 height 48
click at [925, 295] on div at bounding box center [477, 227] width 954 height 454
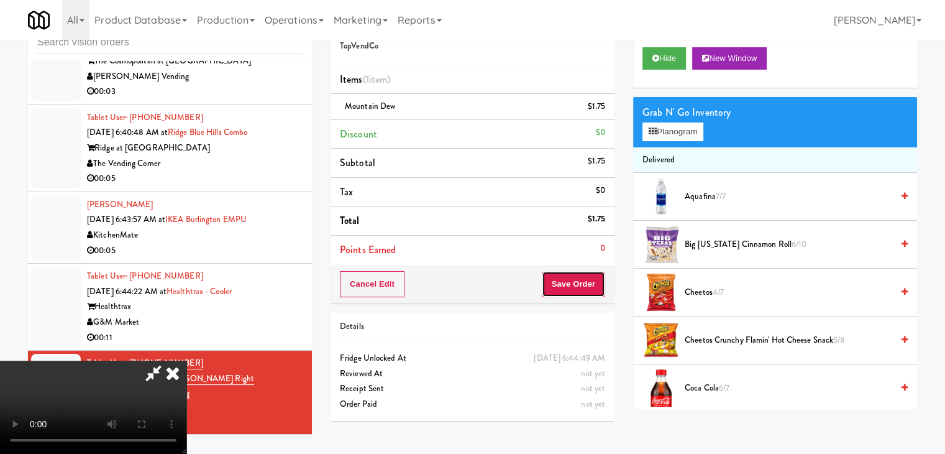
click at [588, 280] on button "Save Order" at bounding box center [573, 284] width 63 height 26
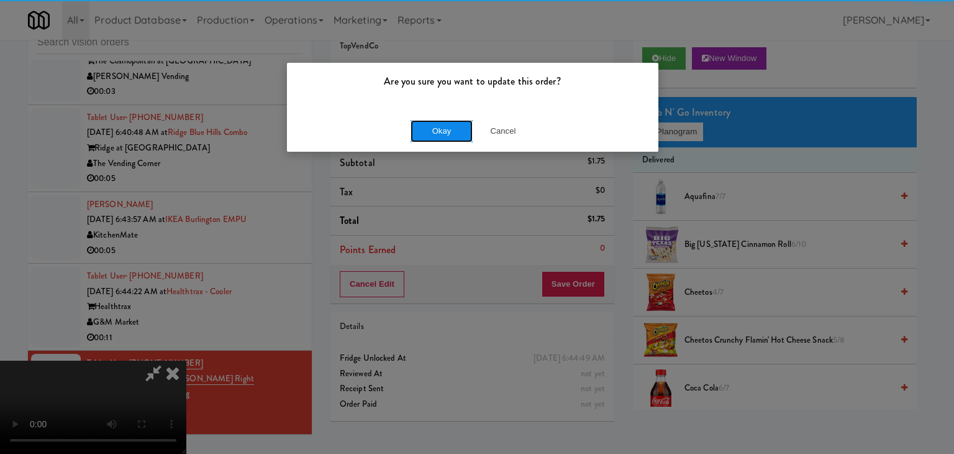
click at [434, 130] on button "Okay" at bounding box center [442, 131] width 62 height 22
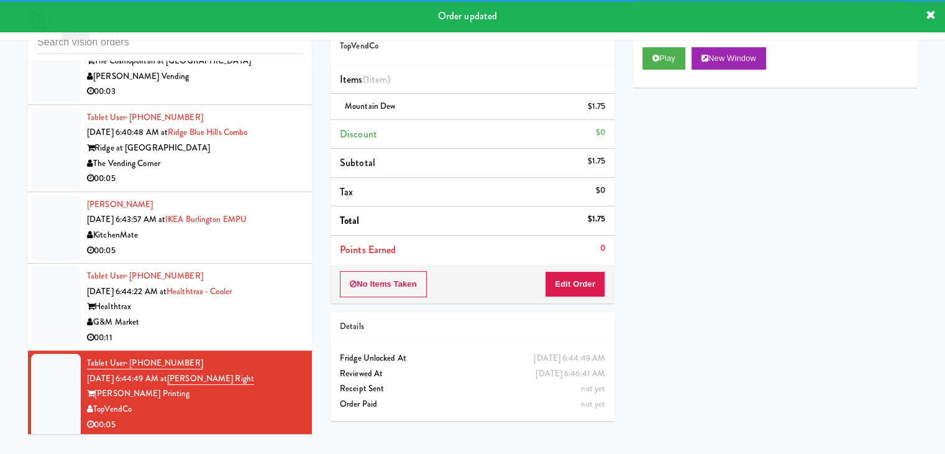
click at [281, 316] on div "G&M Market" at bounding box center [195, 322] width 216 height 16
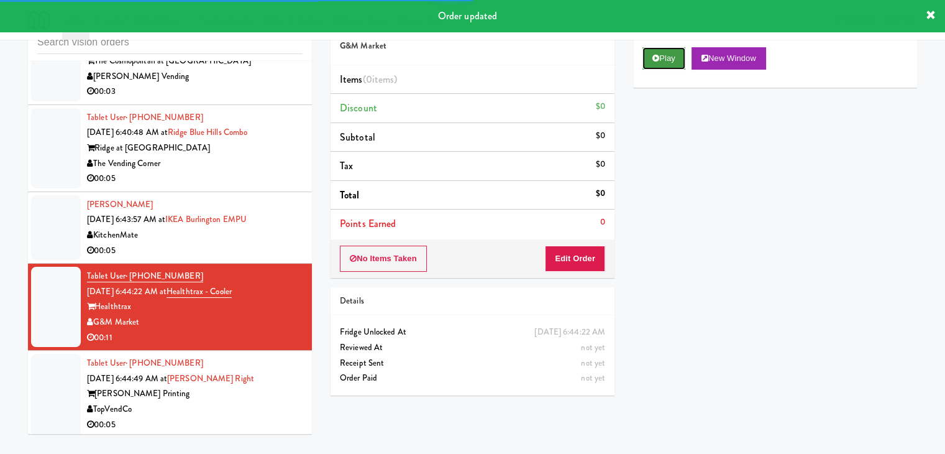
click at [664, 54] on button "Play" at bounding box center [664, 58] width 43 height 22
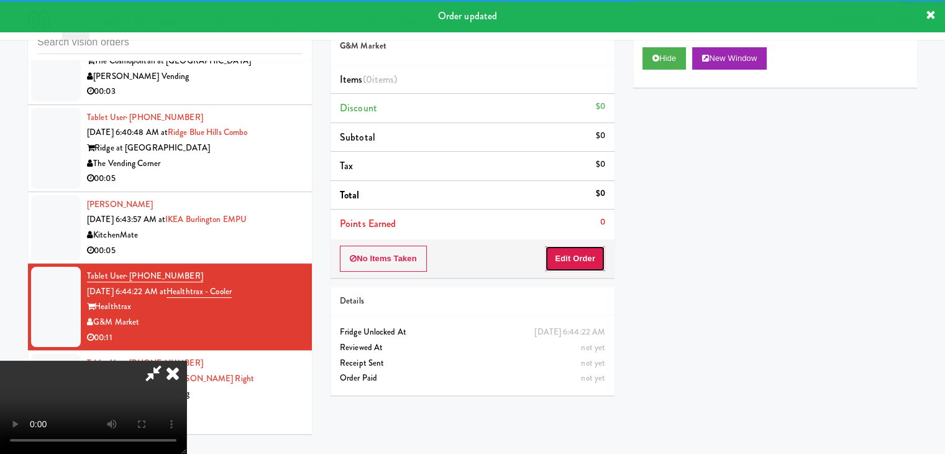
click at [571, 251] on button "Edit Order" at bounding box center [575, 258] width 60 height 26
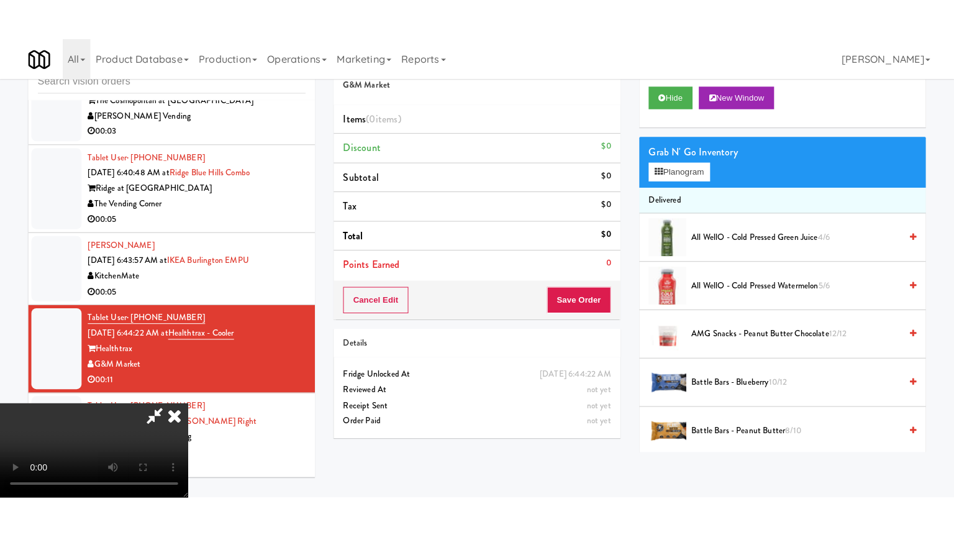
scroll to position [175, 0]
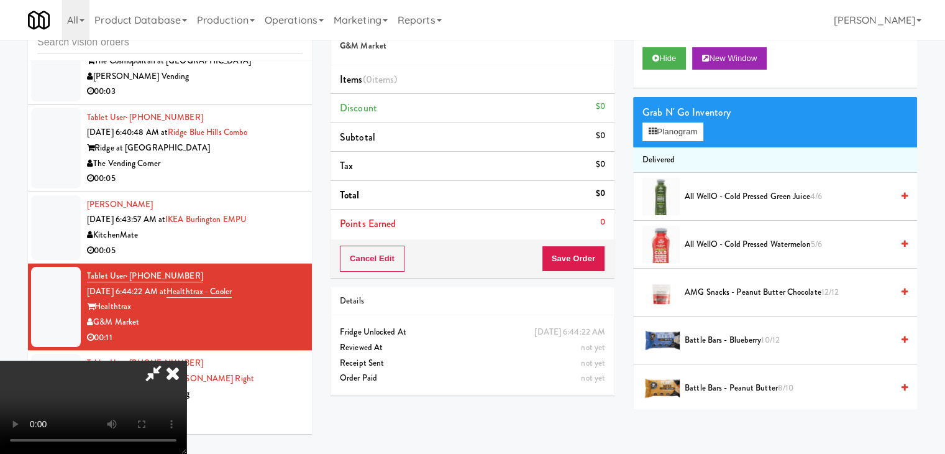
click at [186, 408] on video at bounding box center [93, 406] width 186 height 93
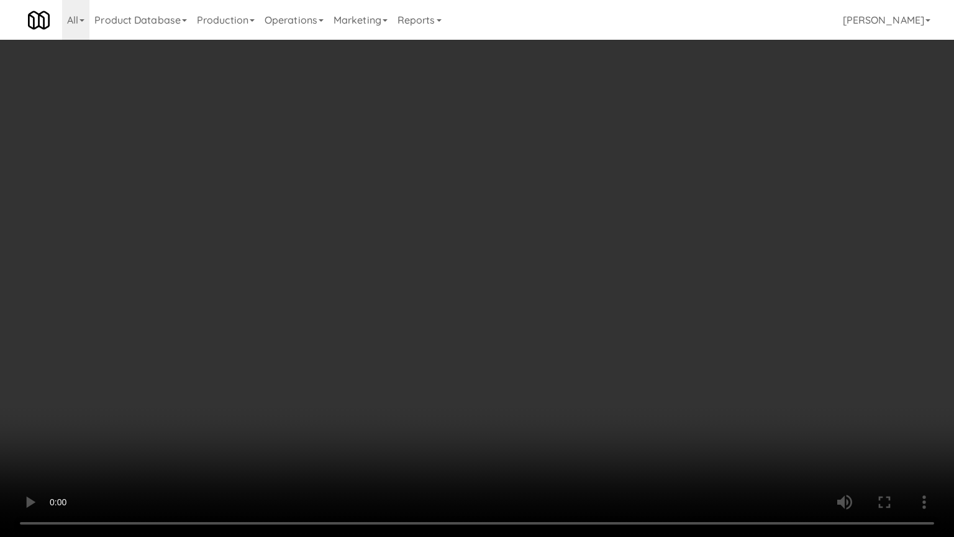
click at [519, 402] on video at bounding box center [477, 268] width 954 height 537
click at [582, 300] on video at bounding box center [477, 268] width 954 height 537
click at [581, 297] on video at bounding box center [477, 268] width 954 height 537
click at [581, 298] on video at bounding box center [477, 268] width 954 height 537
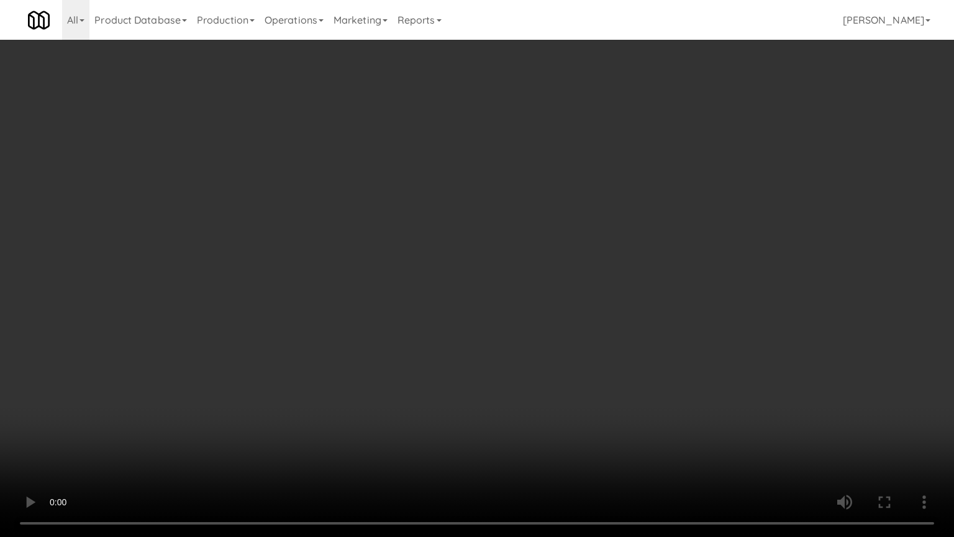
click at [583, 297] on video at bounding box center [477, 268] width 954 height 537
click at [584, 298] on video at bounding box center [477, 268] width 954 height 537
click at [669, 283] on video at bounding box center [477, 268] width 954 height 537
click at [686, 283] on video at bounding box center [477, 268] width 954 height 537
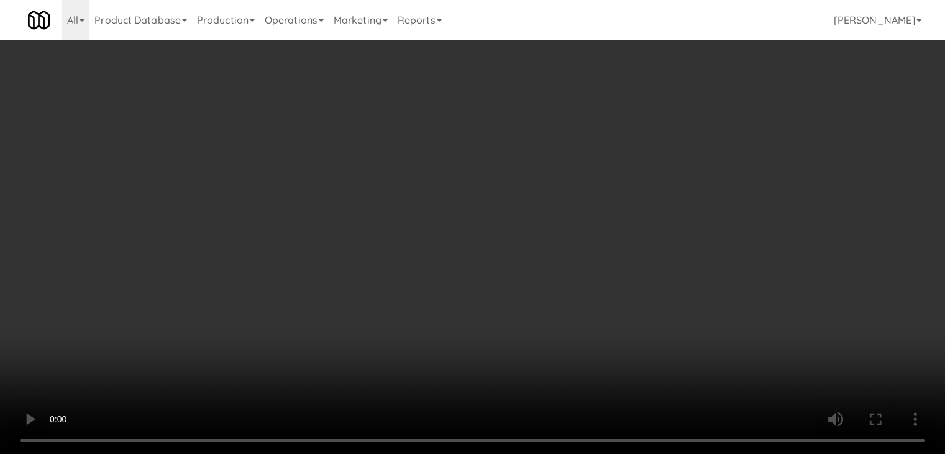
click at [759, 377] on label "Include previous static inventory" at bounding box center [712, 383] width 139 height 19
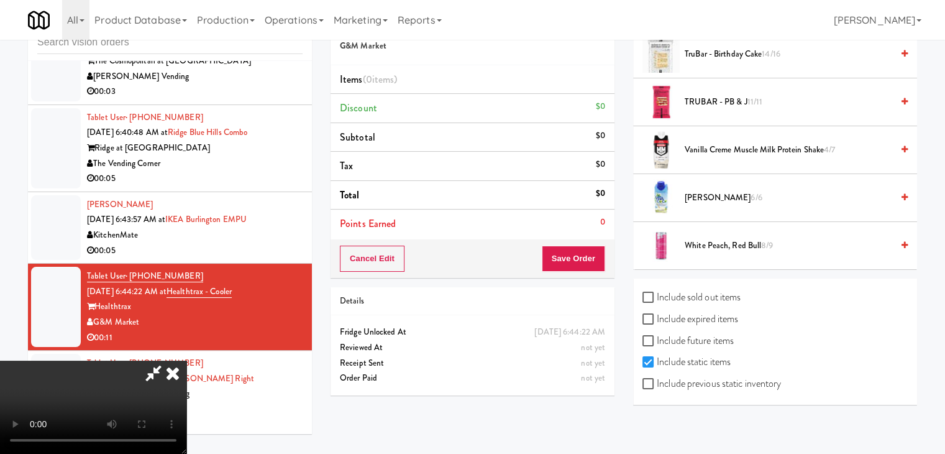
click at [657, 379] on input "Include previous static inventory" at bounding box center [650, 384] width 14 height 10
checkbox input "true"
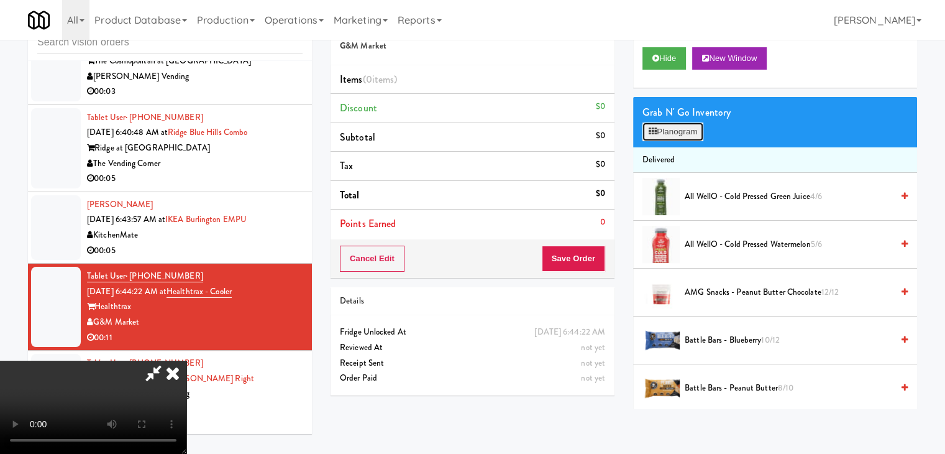
click at [679, 134] on button "Planogram" at bounding box center [673, 131] width 61 height 19
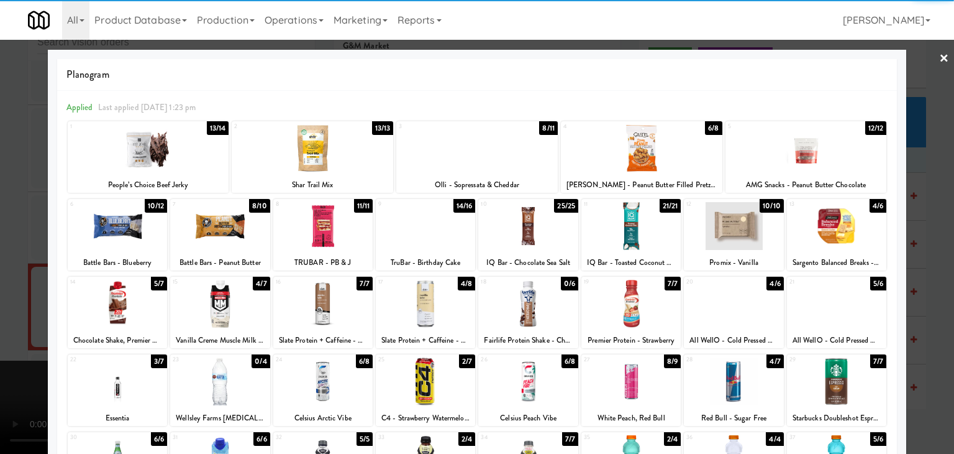
drag, startPoint x: 124, startPoint y: 385, endPoint x: 117, endPoint y: 383, distance: 7.7
click at [124, 385] on div at bounding box center [117, 381] width 99 height 48
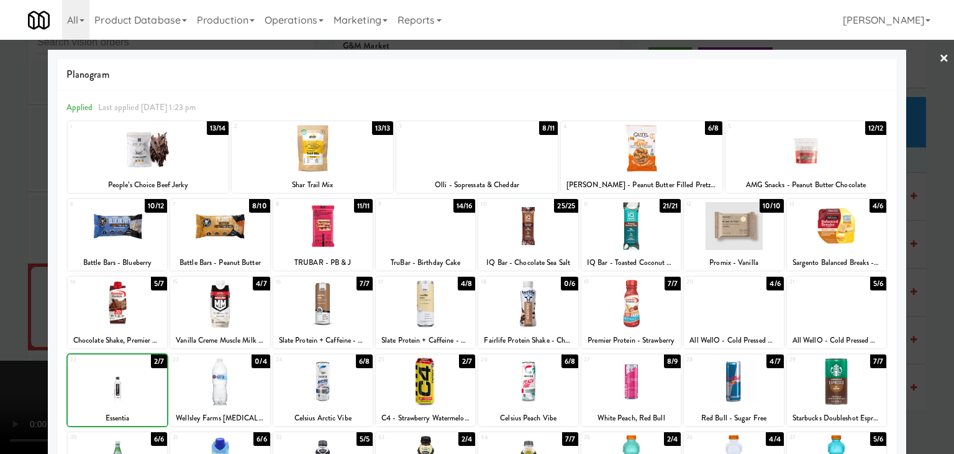
click at [9, 342] on div at bounding box center [477, 227] width 954 height 454
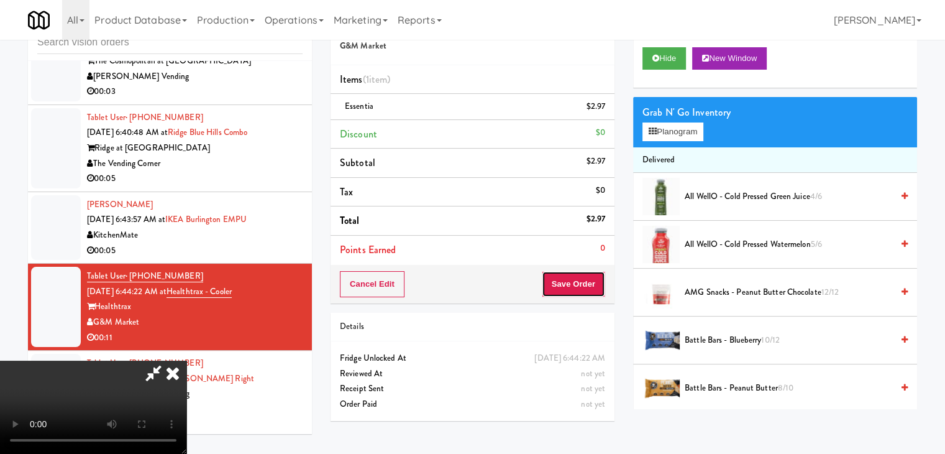
click at [595, 285] on button "Save Order" at bounding box center [573, 284] width 63 height 26
click at [594, 284] on button "Save Order" at bounding box center [573, 284] width 63 height 26
drag, startPoint x: 593, startPoint y: 284, endPoint x: 578, endPoint y: 270, distance: 21.1
click at [589, 279] on button "Save Order" at bounding box center [573, 284] width 63 height 26
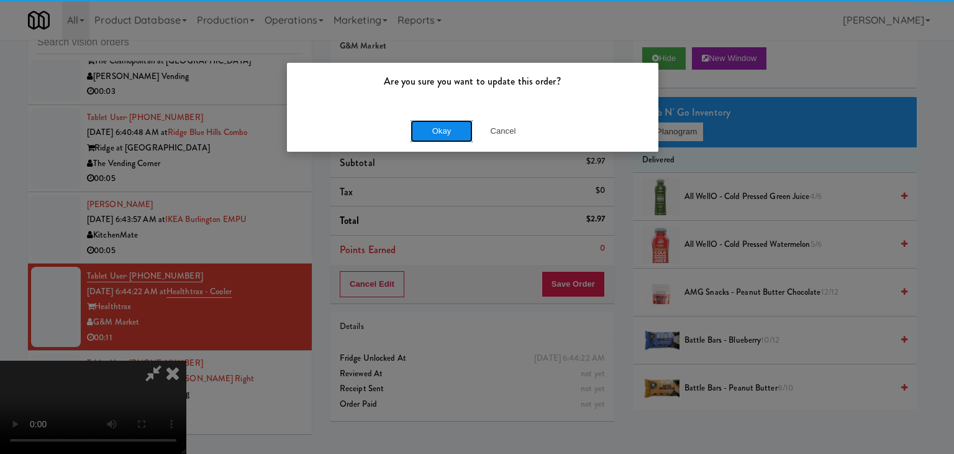
click at [438, 134] on button "Okay" at bounding box center [442, 131] width 62 height 22
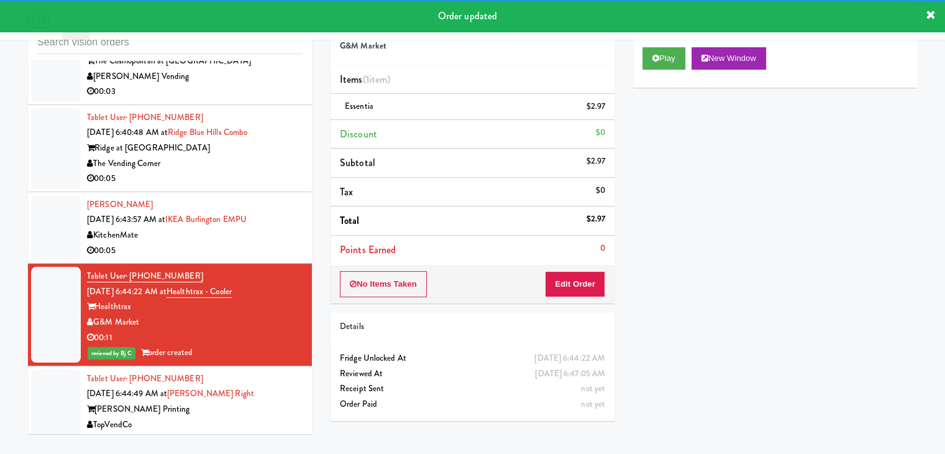
click at [251, 249] on div "00:05" at bounding box center [195, 251] width 216 height 16
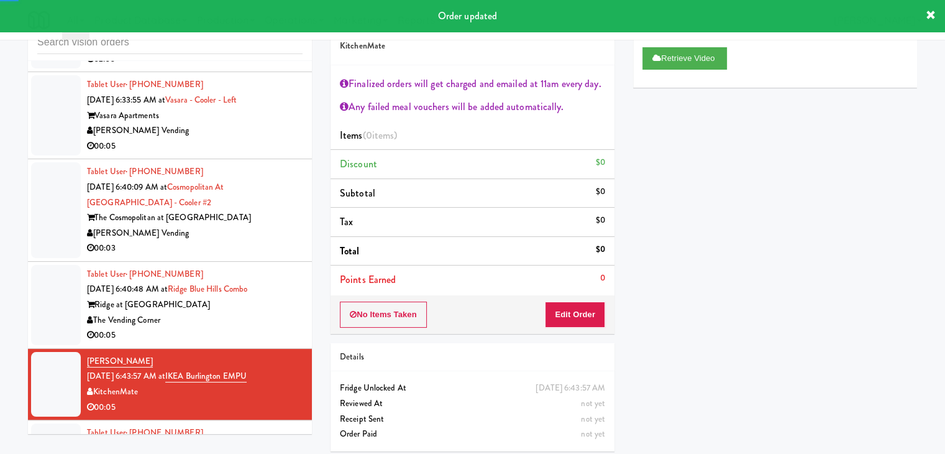
scroll to position [2314, 0]
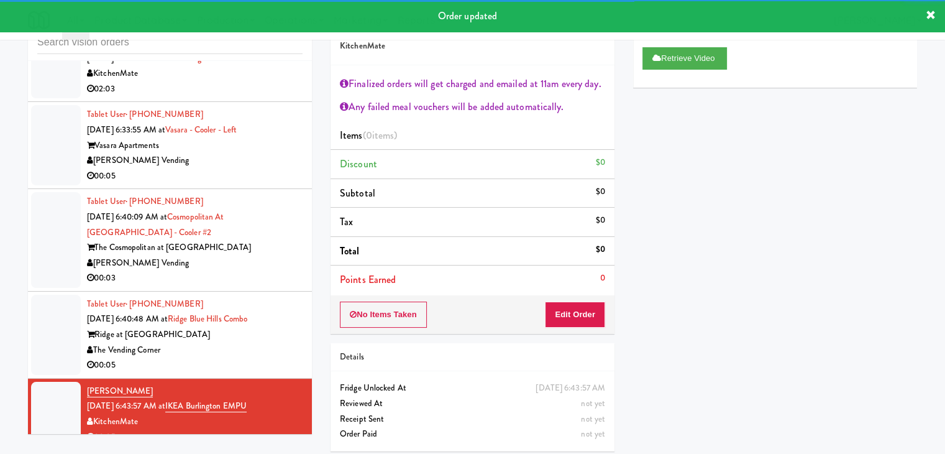
click at [246, 349] on div "The Vending Corner" at bounding box center [195, 350] width 216 height 16
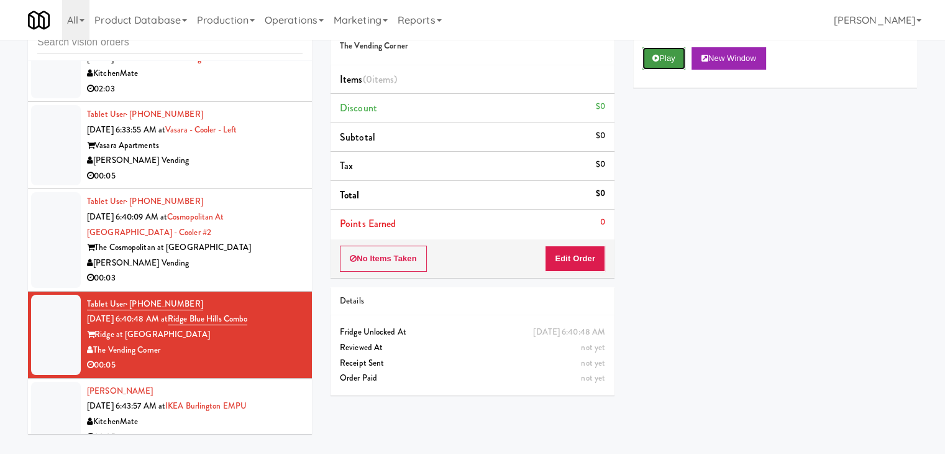
click at [654, 60] on icon at bounding box center [655, 58] width 7 height 8
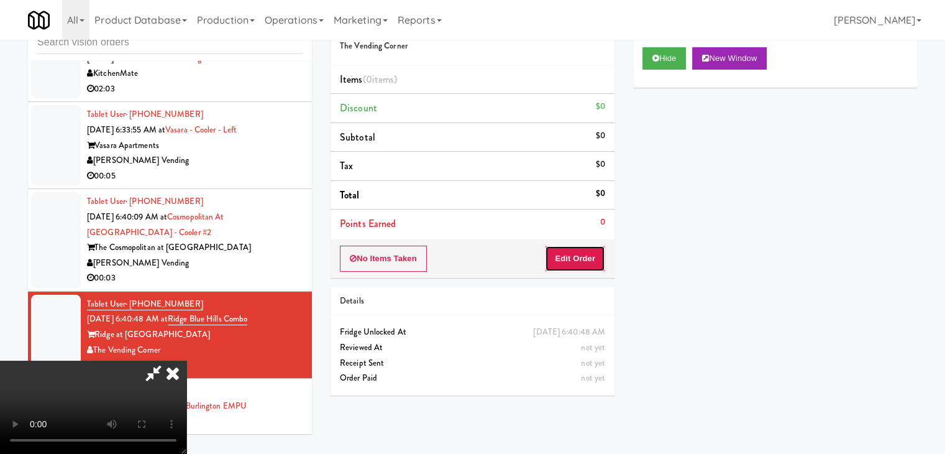
click at [578, 263] on button "Edit Order" at bounding box center [575, 258] width 60 height 26
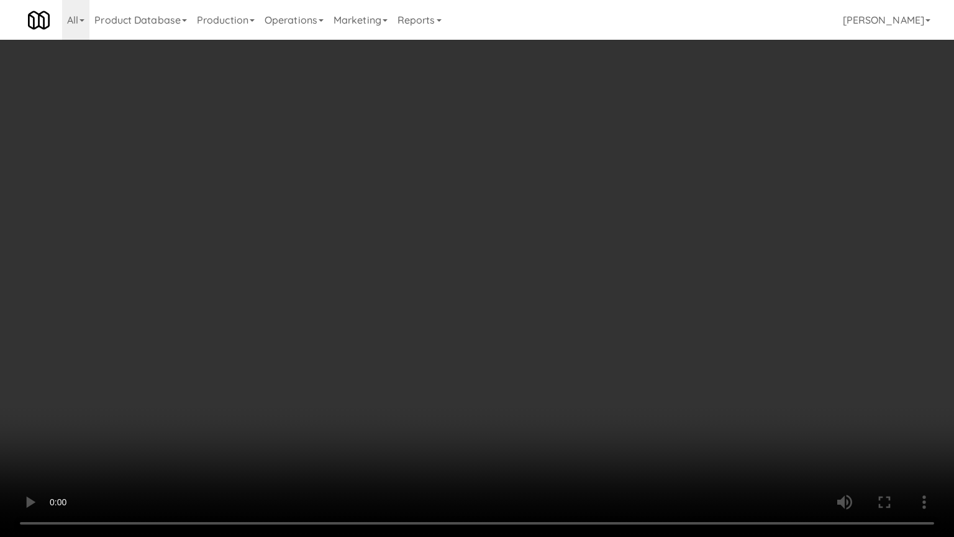
click at [582, 292] on video at bounding box center [477, 268] width 954 height 537
drag, startPoint x: 582, startPoint y: 292, endPoint x: 647, endPoint y: 174, distance: 134.6
click at [584, 286] on video at bounding box center [477, 268] width 954 height 537
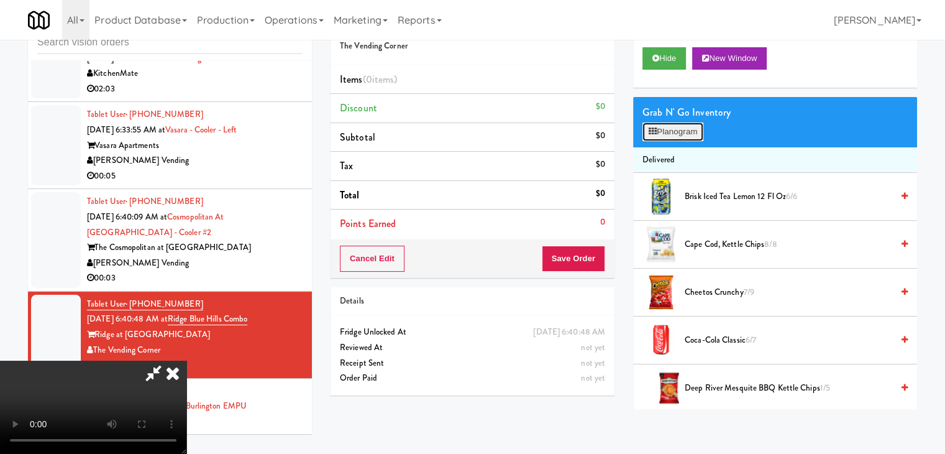
click at [684, 137] on button "Planogram" at bounding box center [673, 131] width 61 height 19
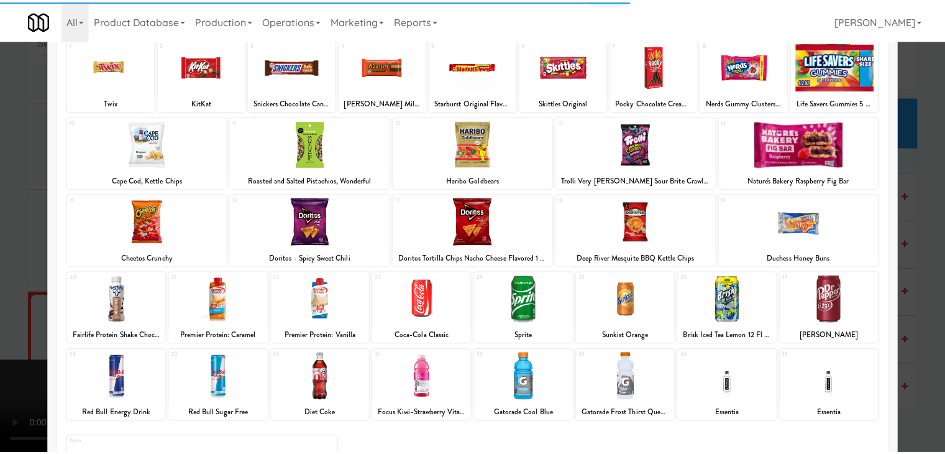
scroll to position [157, 0]
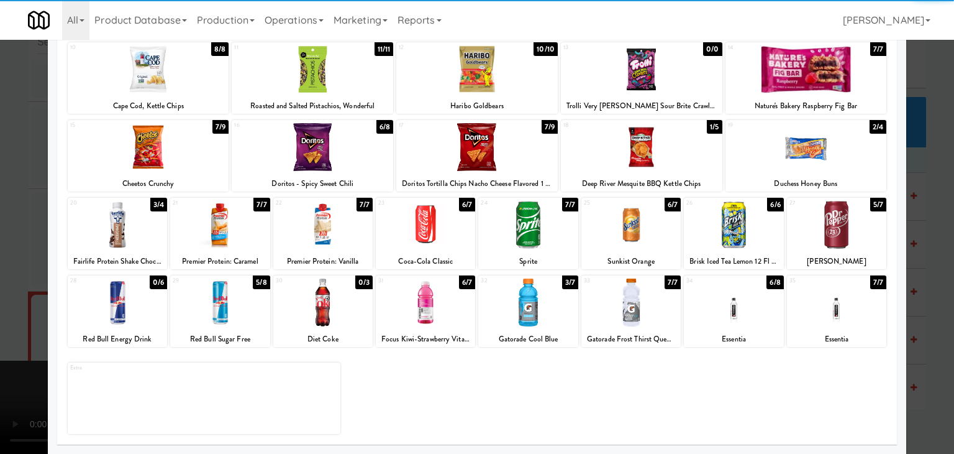
click at [222, 304] on div at bounding box center [219, 302] width 99 height 48
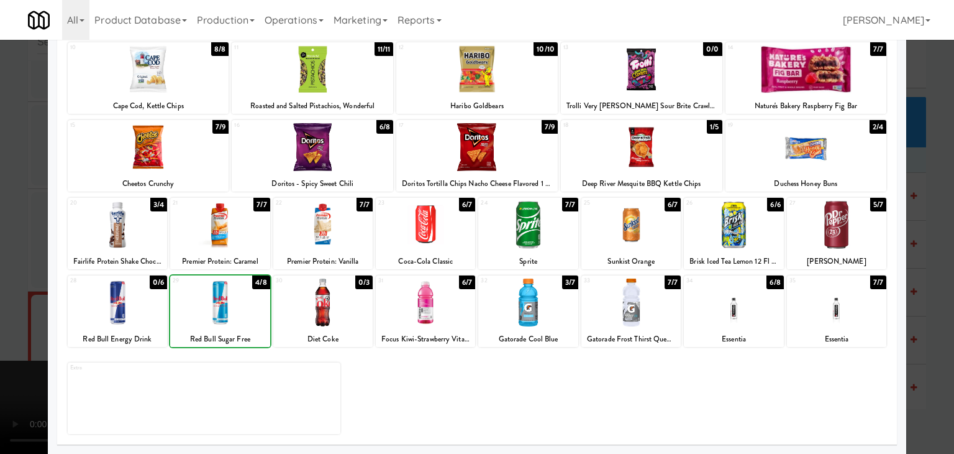
drag, startPoint x: 0, startPoint y: 288, endPoint x: 311, endPoint y: 275, distance: 311.6
click at [10, 283] on div at bounding box center [477, 227] width 954 height 454
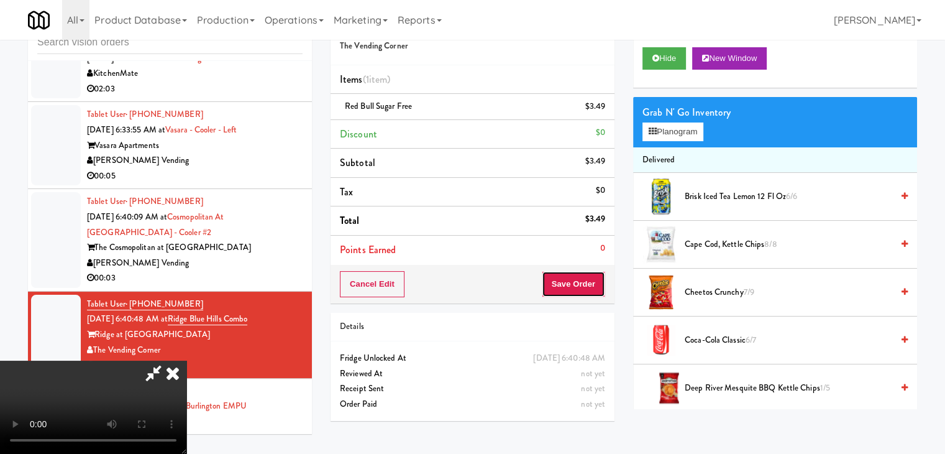
click at [590, 289] on button "Save Order" at bounding box center [573, 284] width 63 height 26
click at [590, 288] on button "Save Order" at bounding box center [573, 284] width 63 height 26
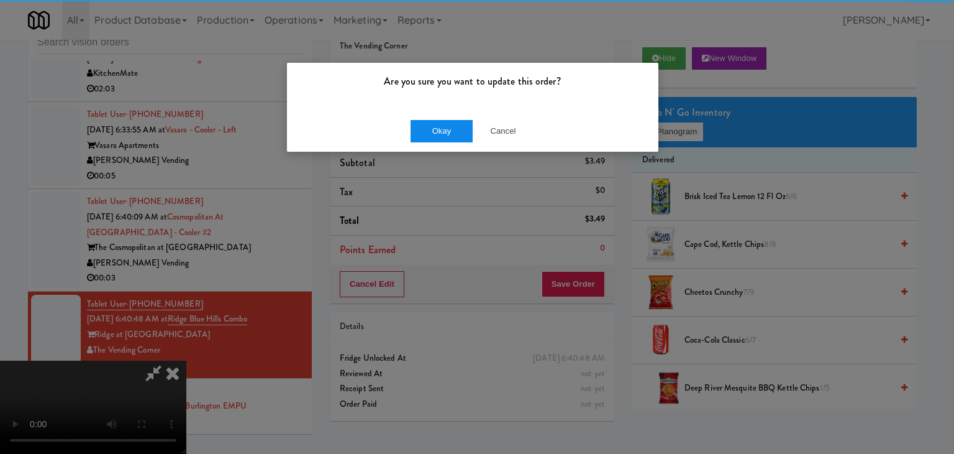
drag, startPoint x: 454, startPoint y: 142, endPoint x: 451, endPoint y: 136, distance: 6.4
click at [451, 136] on div "Okay Cancel" at bounding box center [473, 131] width 372 height 42
click at [451, 136] on button "Okay" at bounding box center [442, 131] width 62 height 22
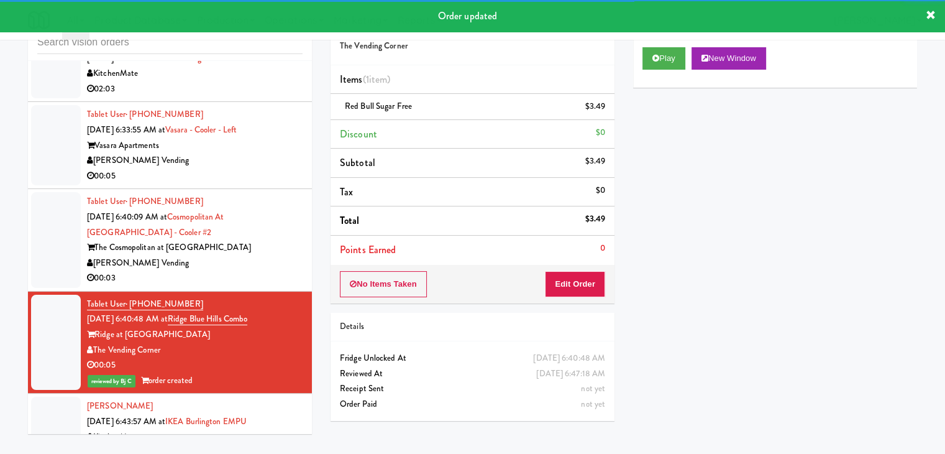
click at [273, 270] on div "00:03" at bounding box center [195, 278] width 216 height 16
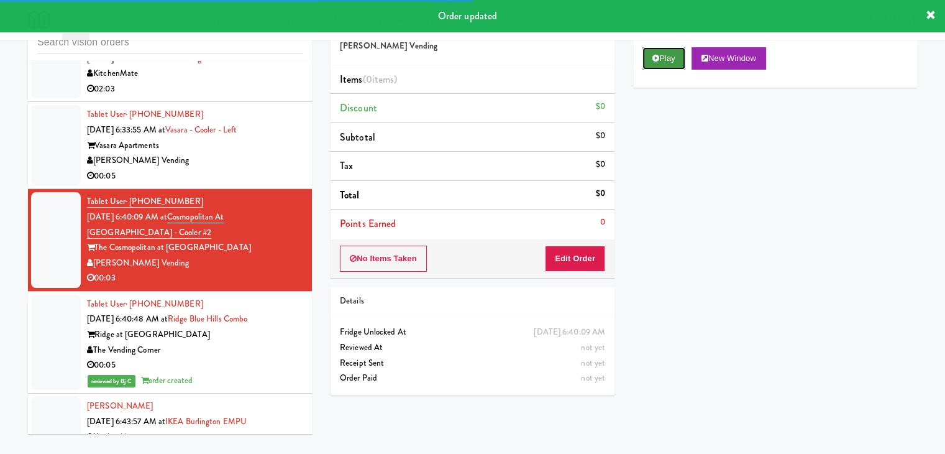
click at [673, 48] on button "Play" at bounding box center [664, 58] width 43 height 22
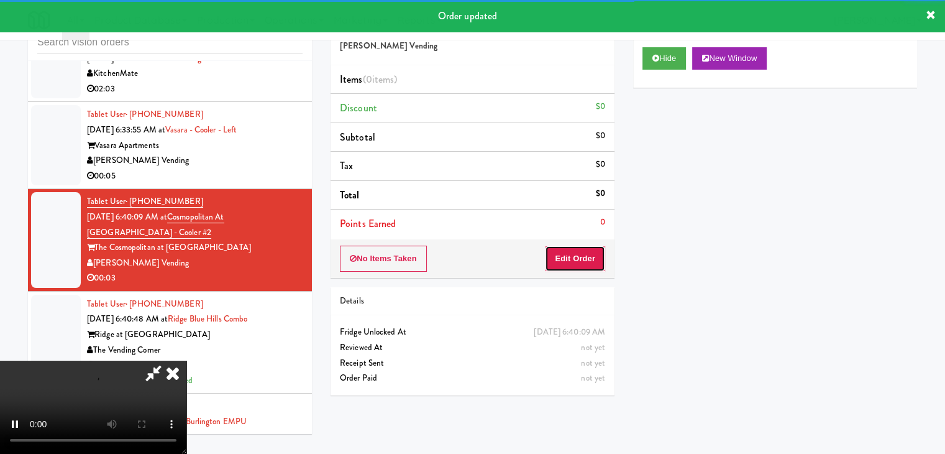
click at [589, 258] on button "Edit Order" at bounding box center [575, 258] width 60 height 26
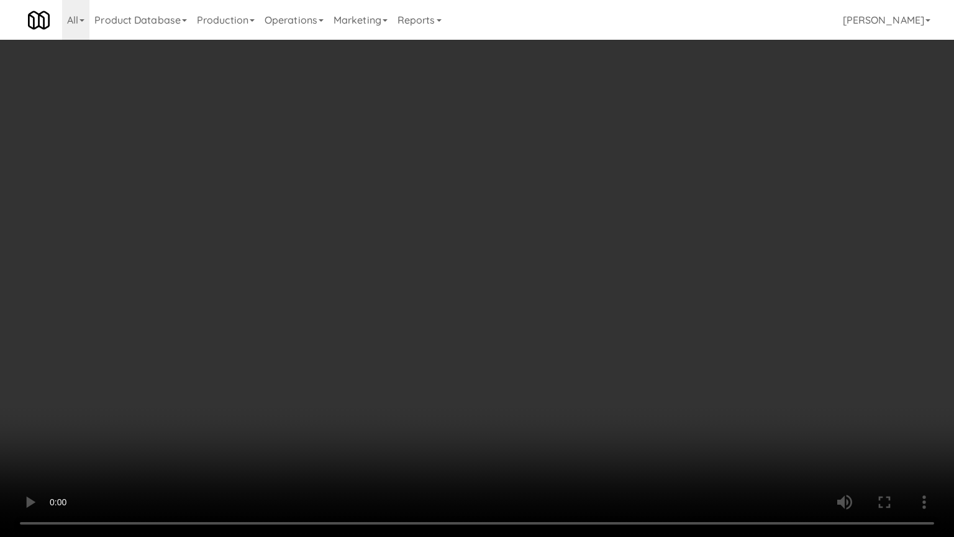
click at [500, 337] on video at bounding box center [477, 268] width 954 height 537
drag, startPoint x: 500, startPoint y: 337, endPoint x: 589, endPoint y: 214, distance: 151.8
click at [500, 336] on video at bounding box center [477, 268] width 954 height 537
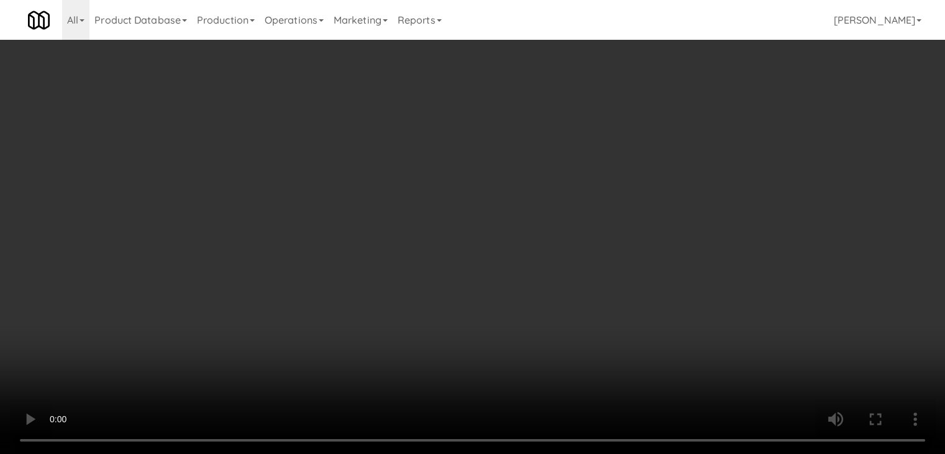
click at [681, 129] on button "Planogram" at bounding box center [673, 131] width 61 height 19
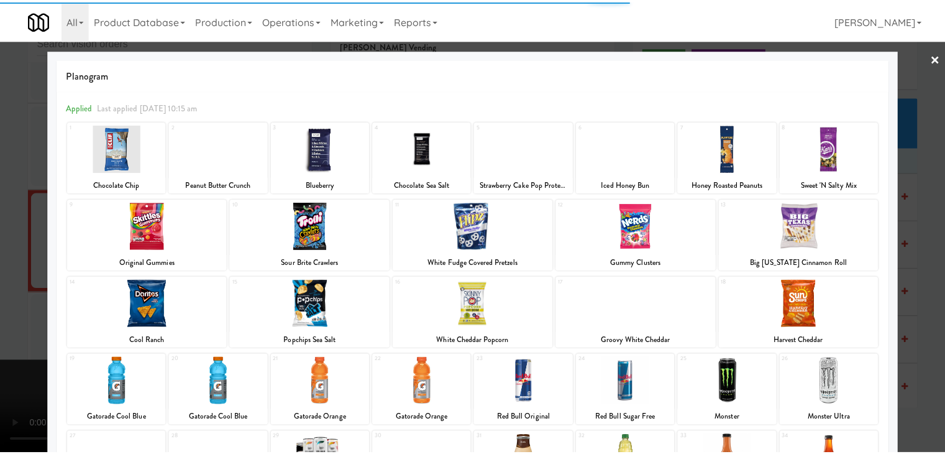
scroll to position [157, 0]
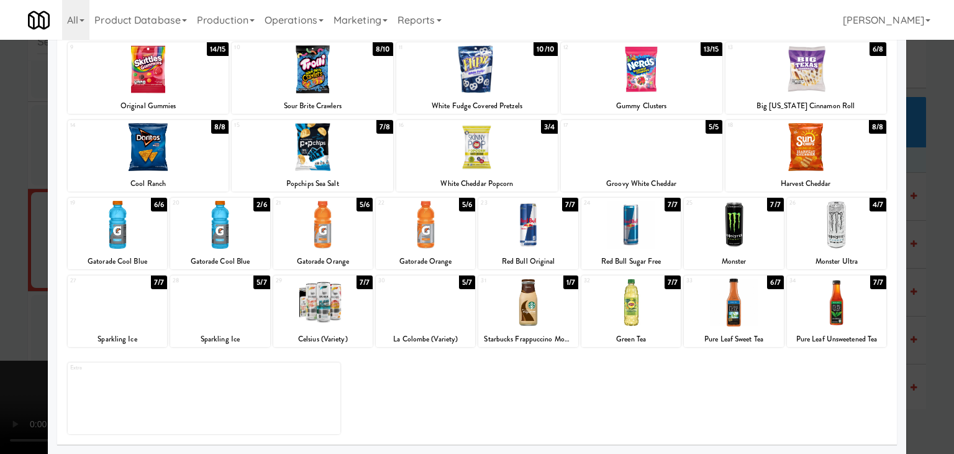
click at [529, 311] on div at bounding box center [527, 302] width 99 height 48
drag, startPoint x: 0, startPoint y: 296, endPoint x: 88, endPoint y: 281, distance: 89.6
click at [14, 290] on div at bounding box center [477, 227] width 954 height 454
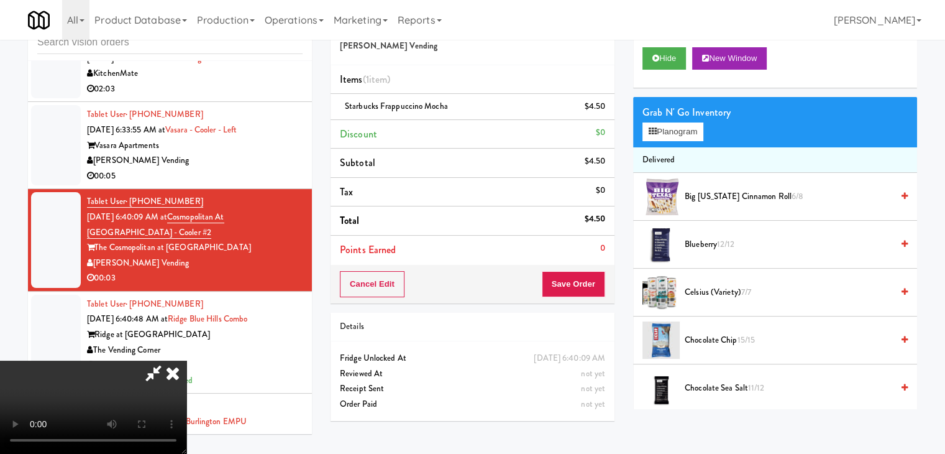
click at [186, 360] on video at bounding box center [93, 406] width 186 height 93
click at [600, 287] on button "Save Order" at bounding box center [573, 284] width 63 height 26
click at [598, 287] on button "Save Order" at bounding box center [573, 284] width 63 height 26
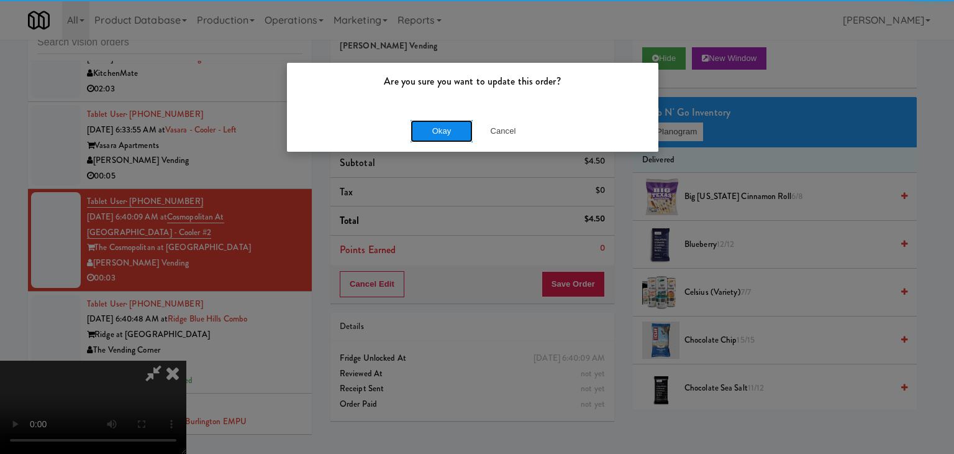
click at [457, 140] on button "Okay" at bounding box center [442, 131] width 62 height 22
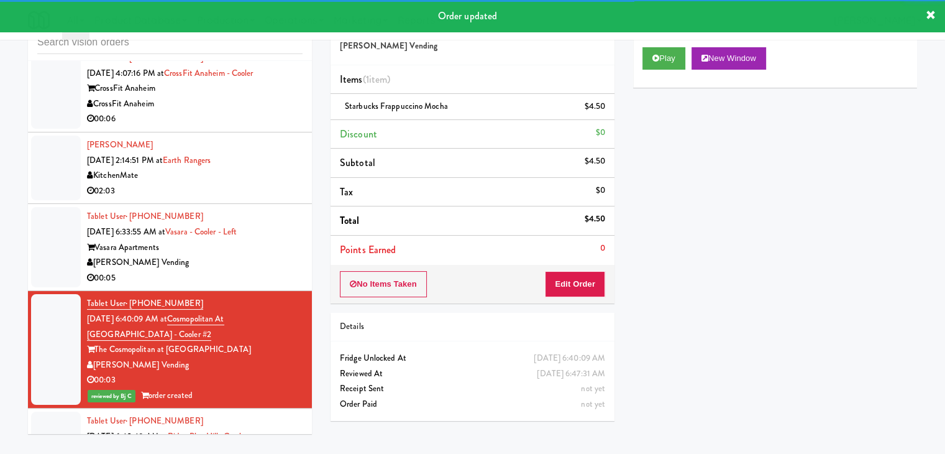
scroll to position [2190, 0]
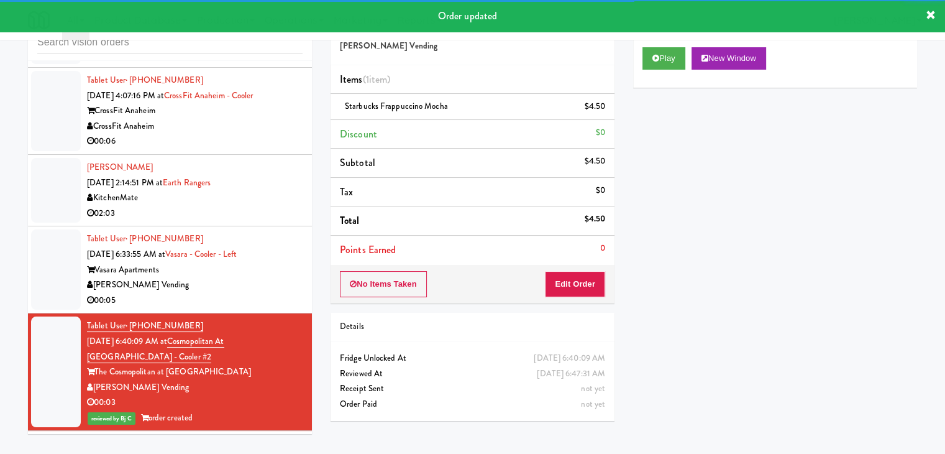
click at [260, 294] on div "00:05" at bounding box center [195, 301] width 216 height 16
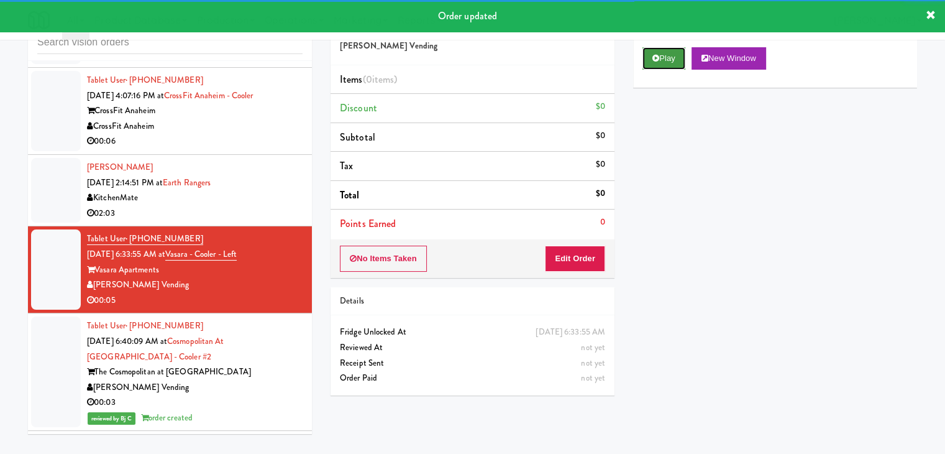
click at [661, 55] on button "Play" at bounding box center [664, 58] width 43 height 22
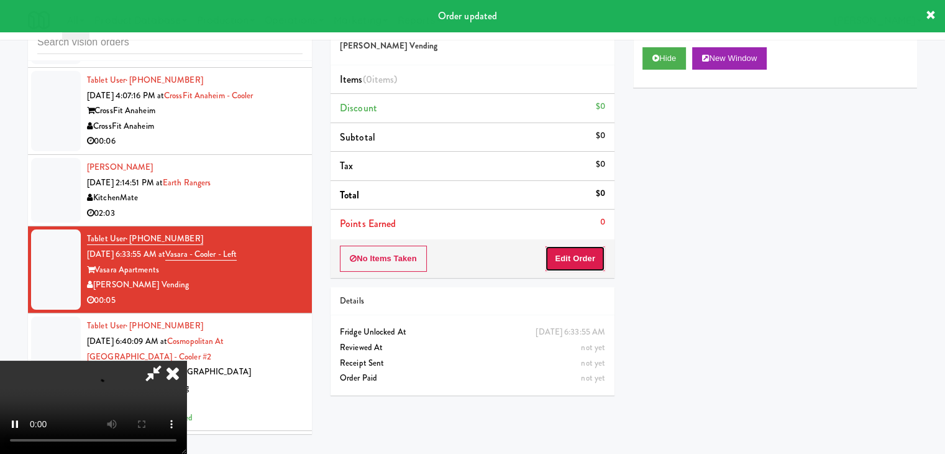
click at [575, 252] on button "Edit Order" at bounding box center [575, 258] width 60 height 26
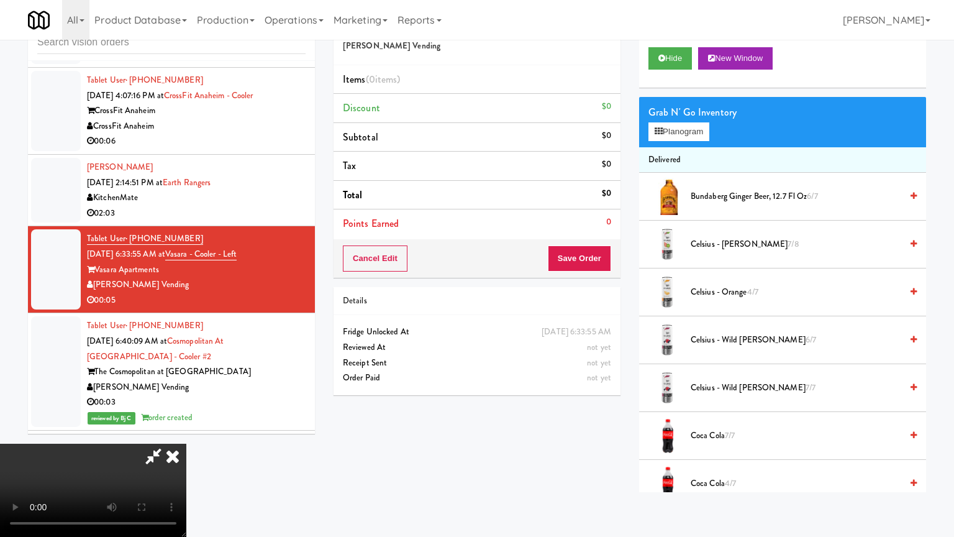
click at [186, 444] on video at bounding box center [93, 490] width 186 height 93
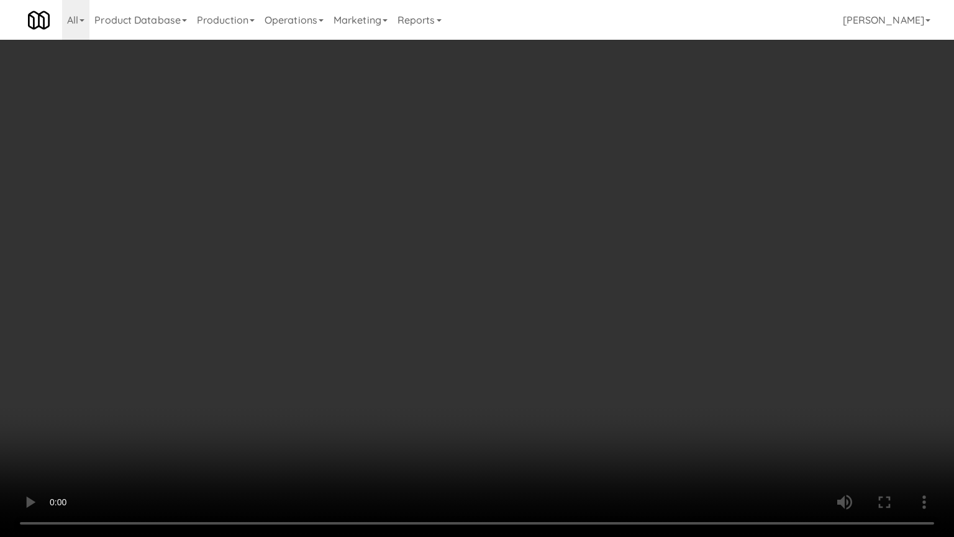
click at [571, 316] on video at bounding box center [477, 268] width 954 height 537
click at [590, 309] on video at bounding box center [477, 268] width 954 height 537
drag, startPoint x: 590, startPoint y: 309, endPoint x: 647, endPoint y: 211, distance: 113.9
click at [590, 308] on video at bounding box center [477, 268] width 954 height 537
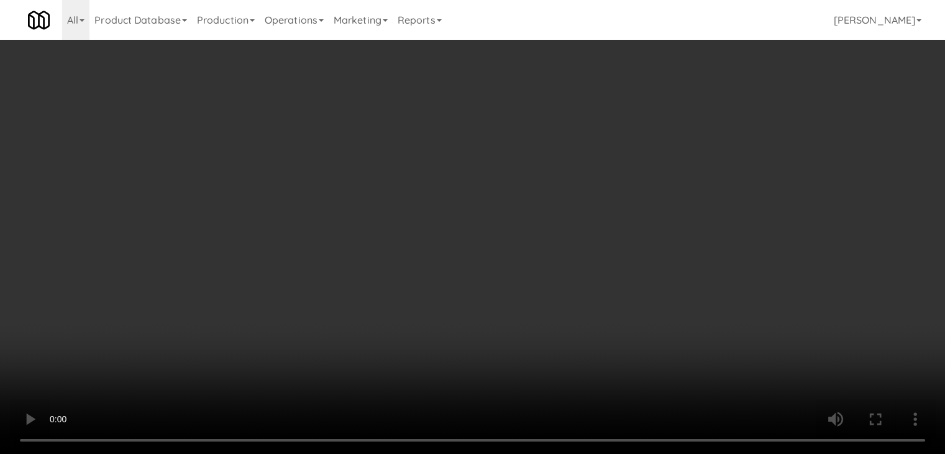
click at [702, 135] on button "Planogram" at bounding box center [673, 131] width 61 height 19
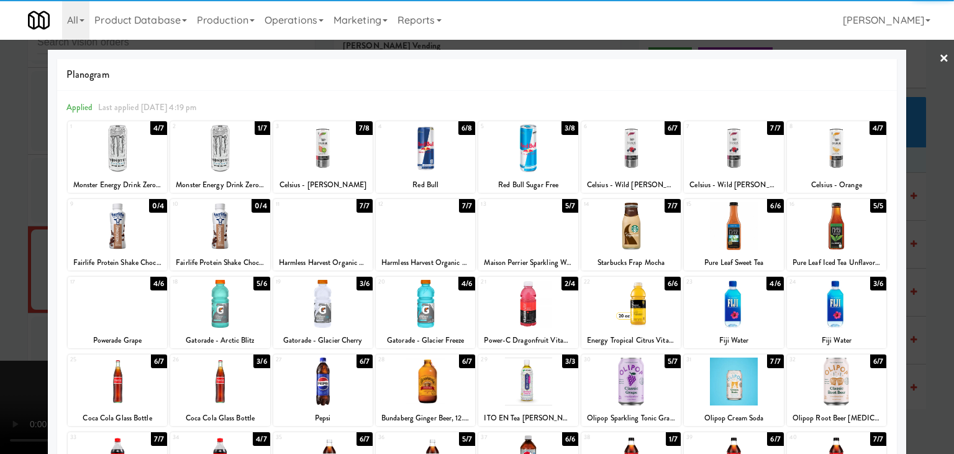
click at [838, 162] on div at bounding box center [836, 148] width 99 height 48
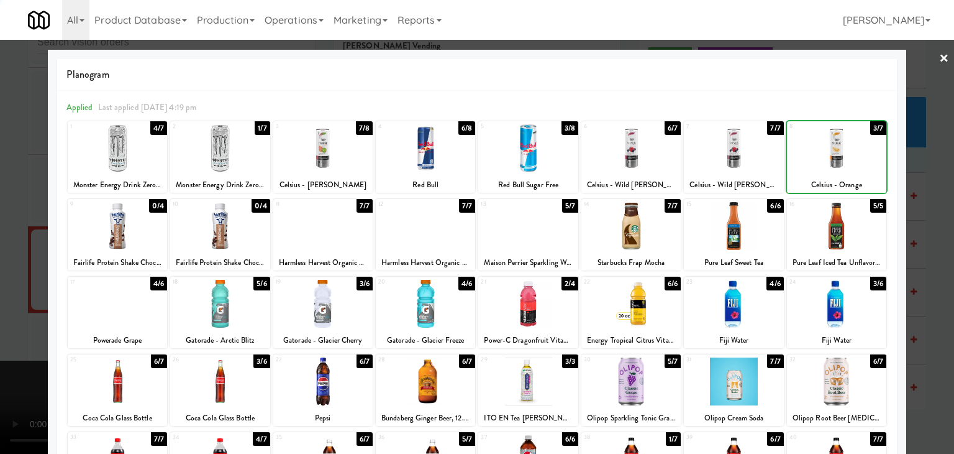
drag, startPoint x: 926, startPoint y: 198, endPoint x: 890, endPoint y: 211, distance: 38.1
click at [926, 199] on div at bounding box center [477, 227] width 954 height 454
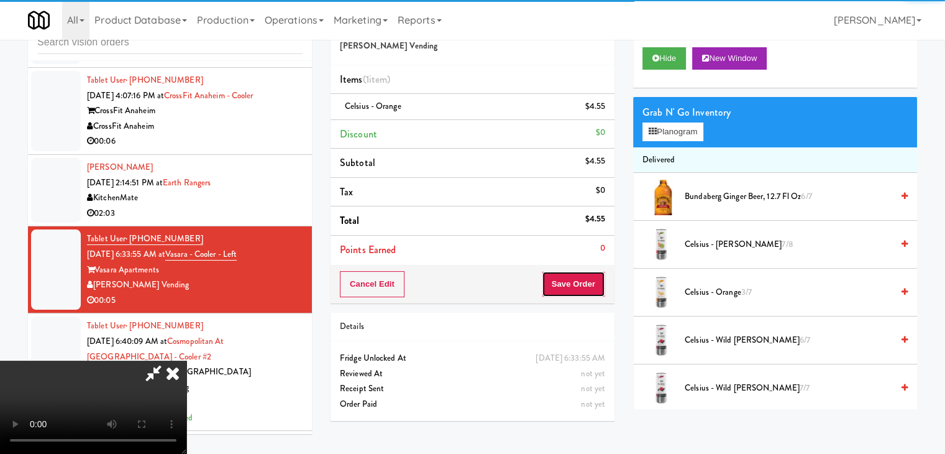
click at [597, 286] on button "Save Order" at bounding box center [573, 284] width 63 height 26
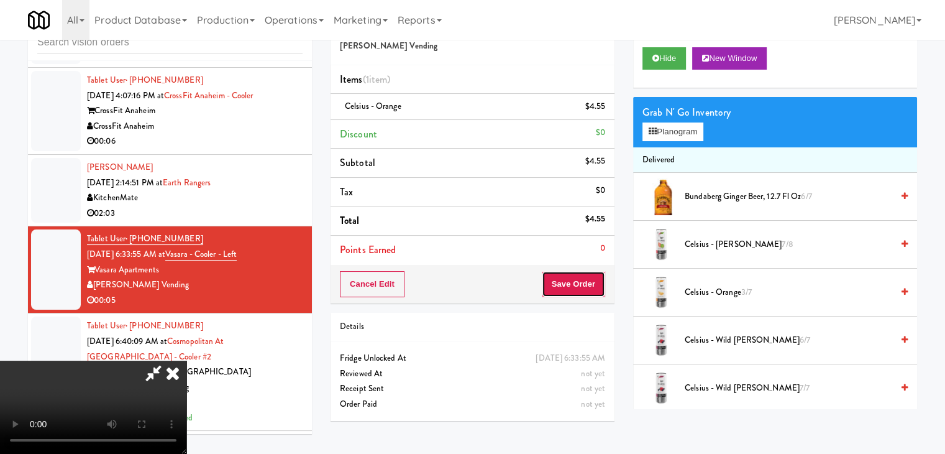
click at [597, 284] on button "Save Order" at bounding box center [573, 284] width 63 height 26
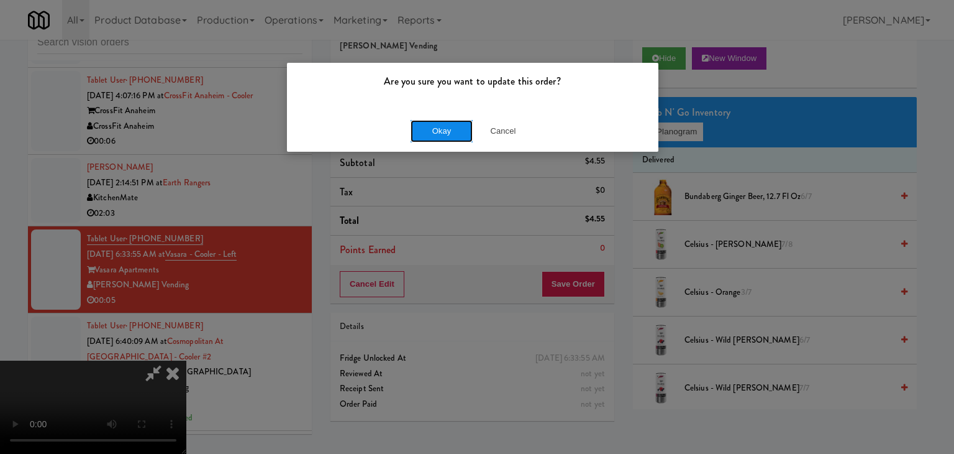
click at [431, 128] on button "Okay" at bounding box center [442, 131] width 62 height 22
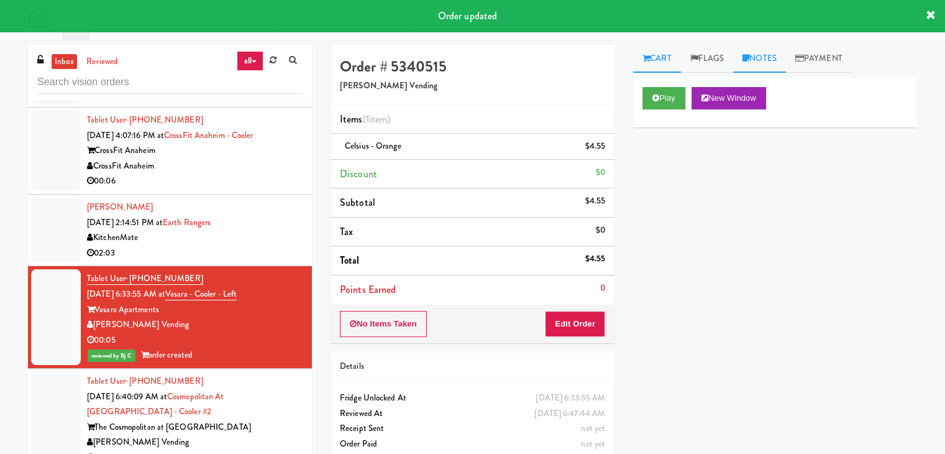
click at [764, 60] on link "Notes" at bounding box center [759, 59] width 53 height 28
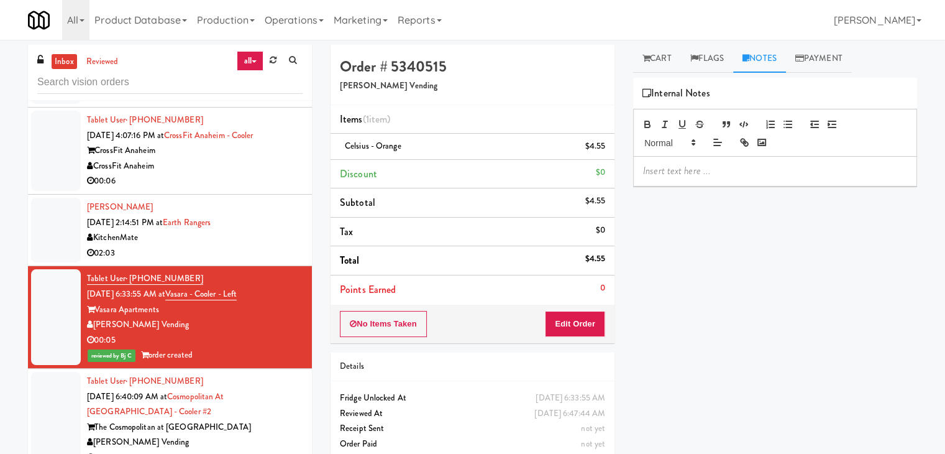
click at [716, 158] on div at bounding box center [775, 171] width 283 height 29
drag, startPoint x: 715, startPoint y: 167, endPoint x: 713, endPoint y: 175, distance: 7.7
click at [681, 286] on div "Play New Window Primary Flag Clear Flag if unable to determine what was taken o…" at bounding box center [775, 311] width 284 height 466
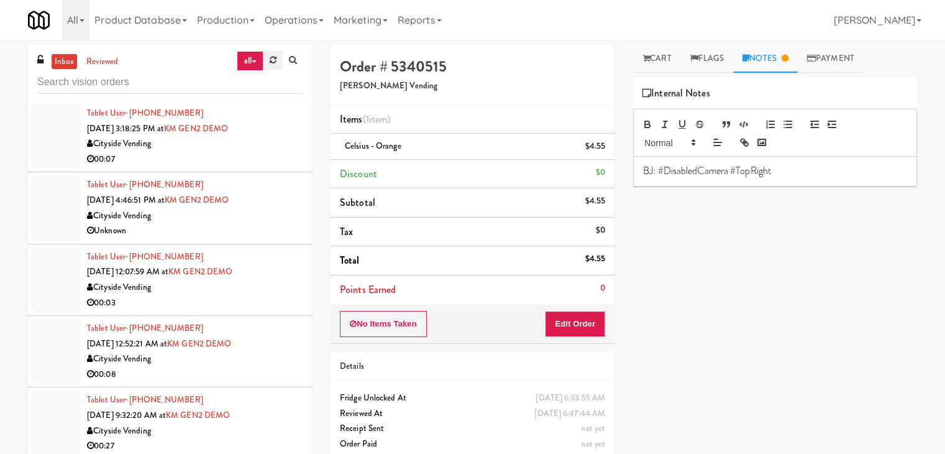
click at [270, 60] on icon at bounding box center [273, 60] width 7 height 8
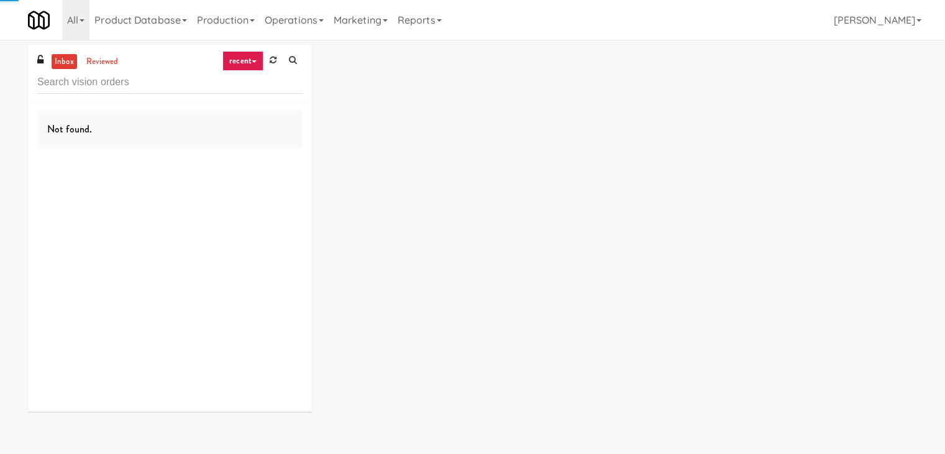
click at [252, 64] on link "recent" at bounding box center [242, 61] width 41 height 20
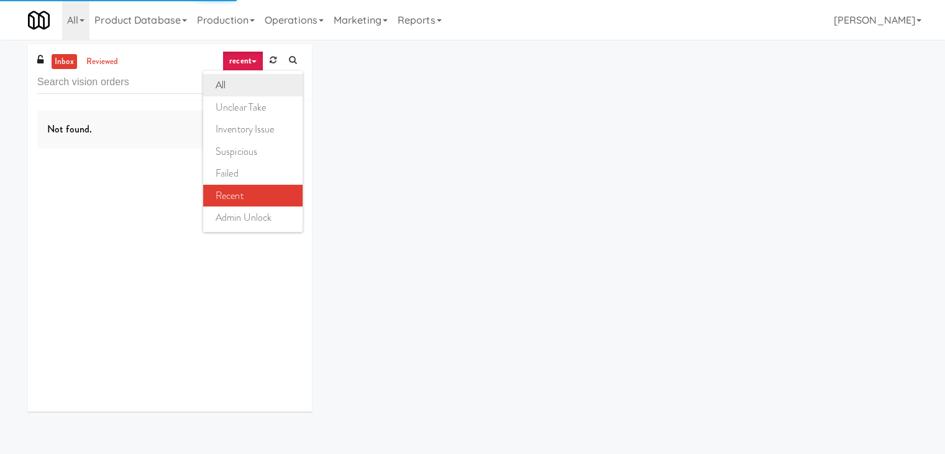
click at [246, 80] on link "all" at bounding box center [252, 85] width 99 height 22
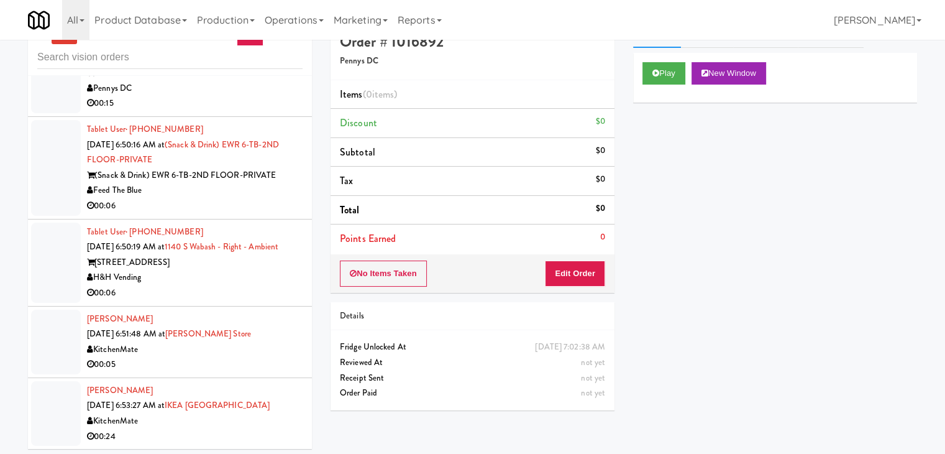
scroll to position [40, 0]
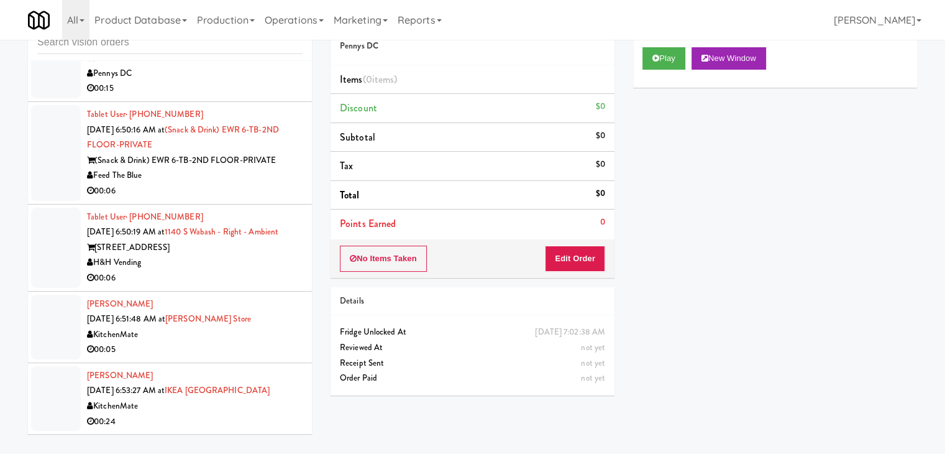
click at [213, 349] on div "00:05" at bounding box center [195, 350] width 216 height 16
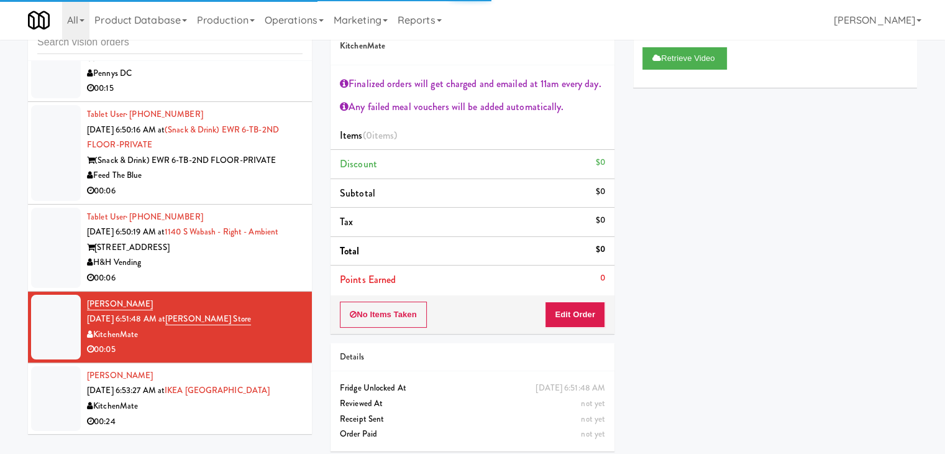
click at [236, 260] on div "H&H Vending" at bounding box center [195, 263] width 216 height 16
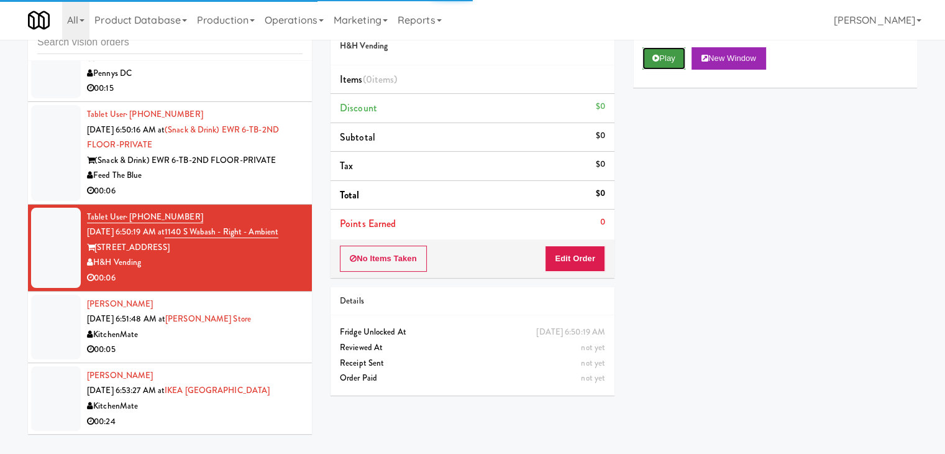
click at [665, 63] on button "Play" at bounding box center [664, 58] width 43 height 22
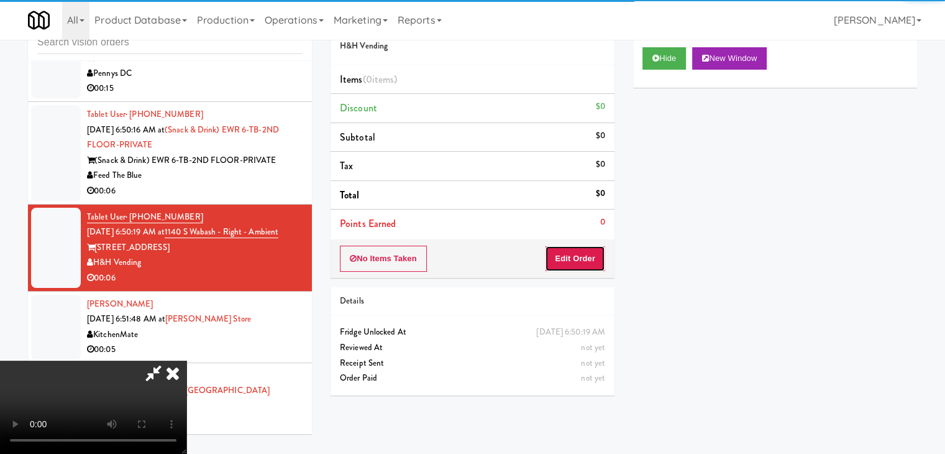
click at [579, 262] on button "Edit Order" at bounding box center [575, 258] width 60 height 26
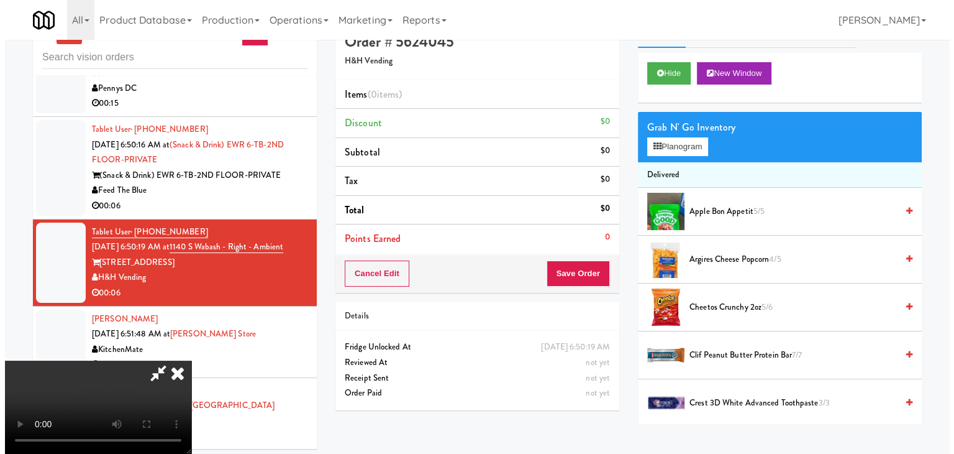
scroll to position [40, 0]
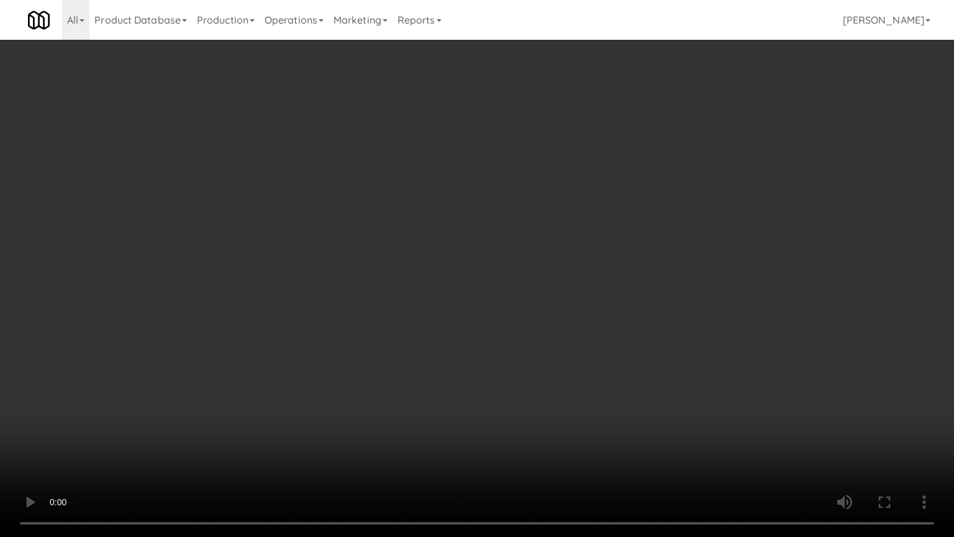
click at [564, 282] on video at bounding box center [477, 268] width 954 height 537
drag, startPoint x: 552, startPoint y: 324, endPoint x: 524, endPoint y: 453, distance: 132.2
click at [542, 385] on video at bounding box center [477, 268] width 954 height 537
click at [517, 294] on video at bounding box center [477, 268] width 954 height 537
click at [514, 356] on video at bounding box center [477, 268] width 954 height 537
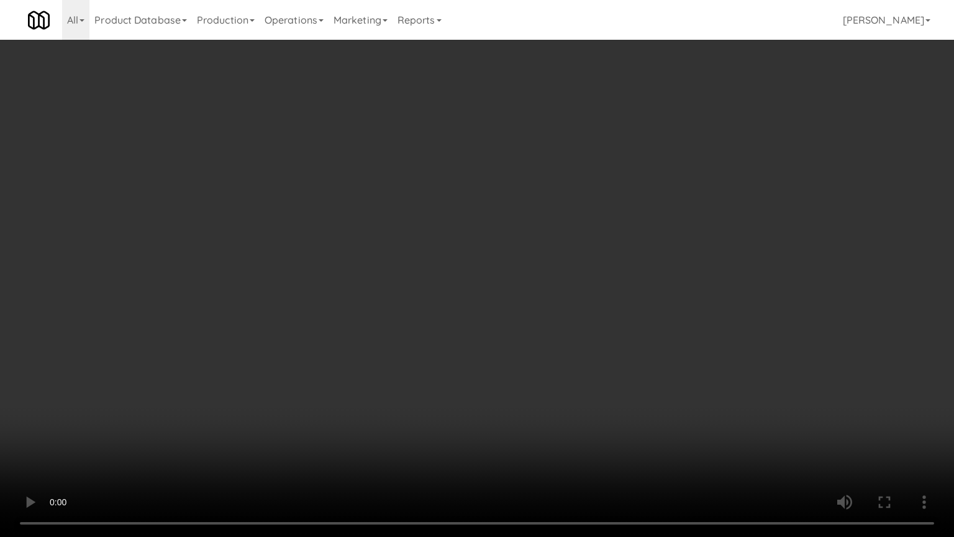
click at [513, 356] on video at bounding box center [477, 268] width 954 height 537
click at [510, 356] on video at bounding box center [477, 268] width 954 height 537
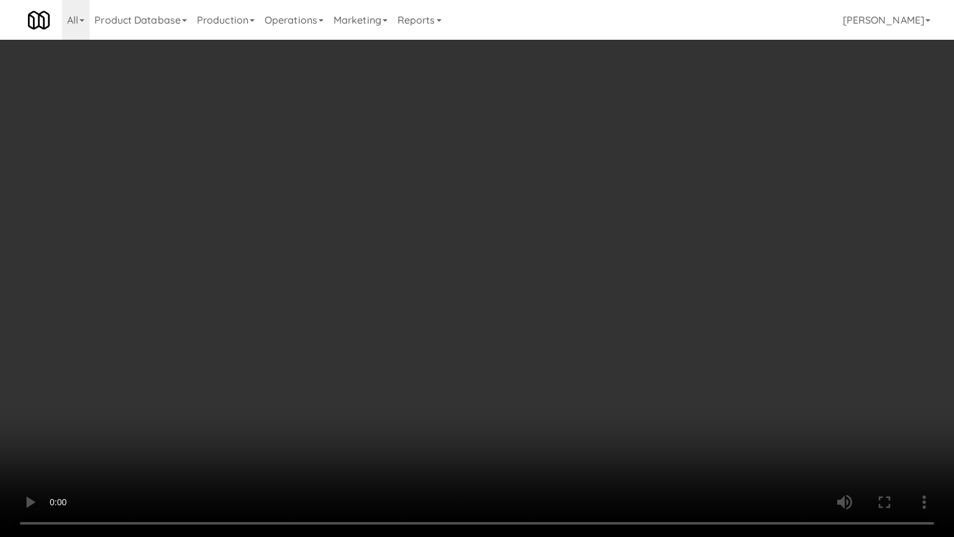
drag, startPoint x: 510, startPoint y: 356, endPoint x: 528, endPoint y: 281, distance: 77.2
click at [510, 355] on video at bounding box center [477, 268] width 954 height 537
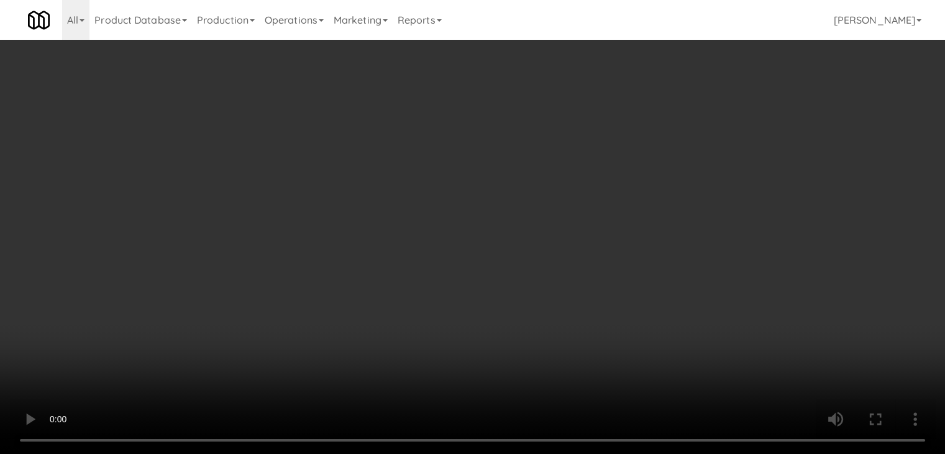
click at [676, 138] on div "Grab N' Go Inventory Planogram" at bounding box center [775, 122] width 284 height 50
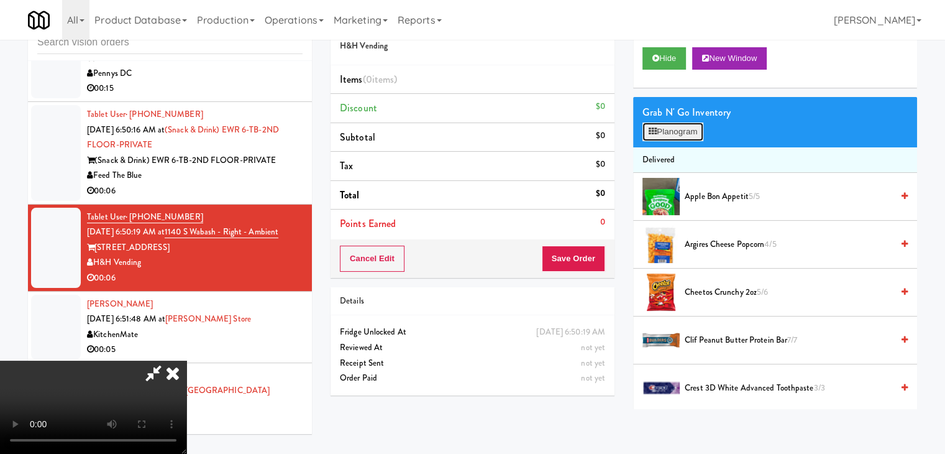
click at [677, 136] on button "Planogram" at bounding box center [673, 131] width 61 height 19
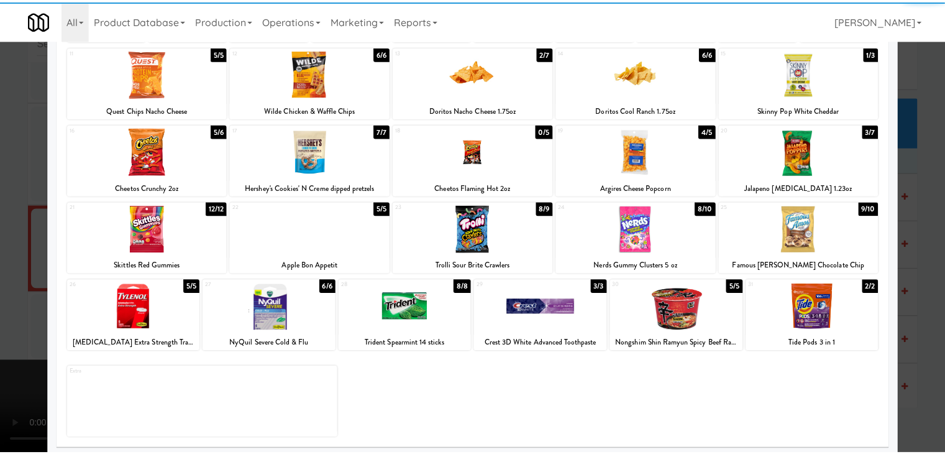
scroll to position [157, 0]
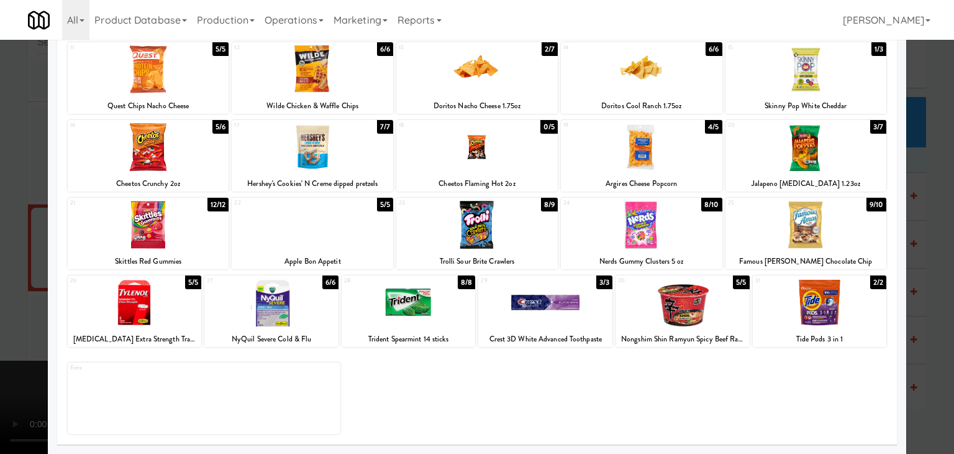
click at [288, 306] on div at bounding box center [271, 302] width 134 height 48
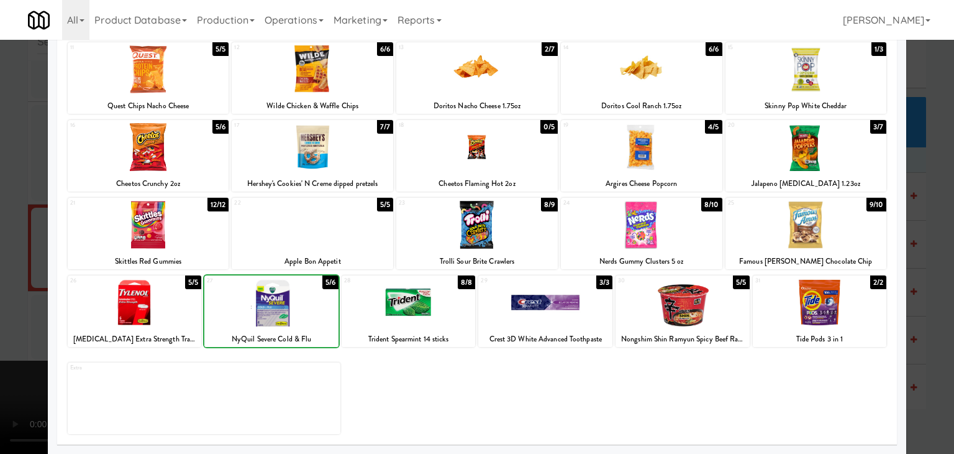
click at [1, 314] on div at bounding box center [477, 227] width 954 height 454
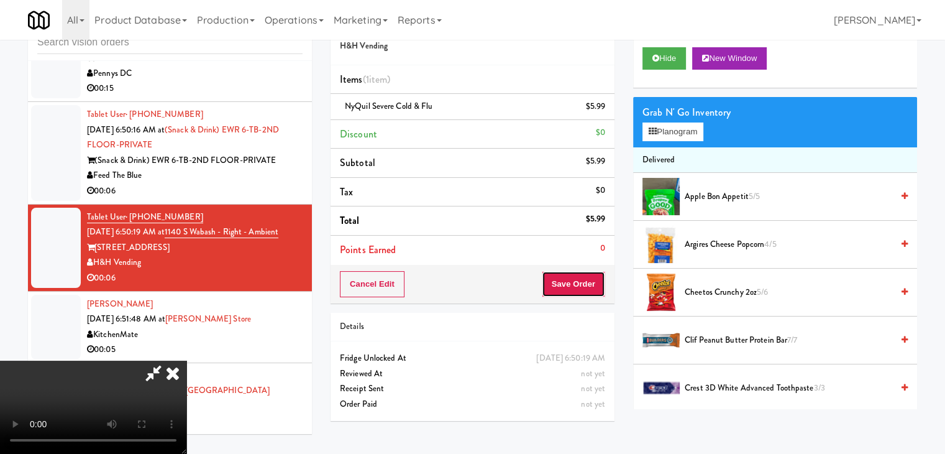
click at [596, 289] on button "Save Order" at bounding box center [573, 284] width 63 height 26
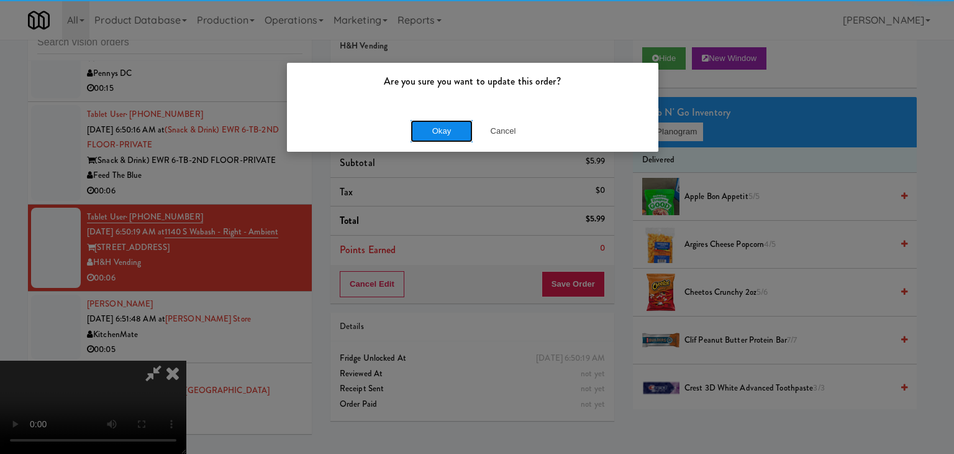
click at [432, 127] on button "Okay" at bounding box center [442, 131] width 62 height 22
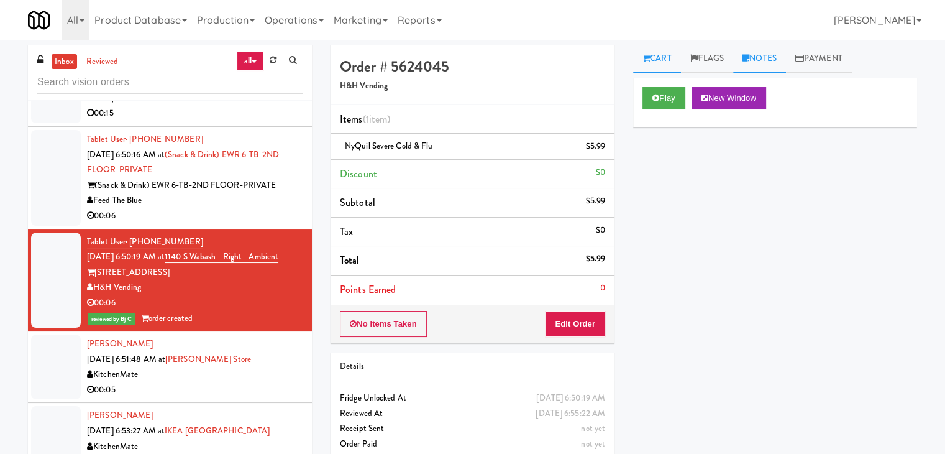
click at [768, 53] on link "Notes" at bounding box center [759, 59] width 53 height 28
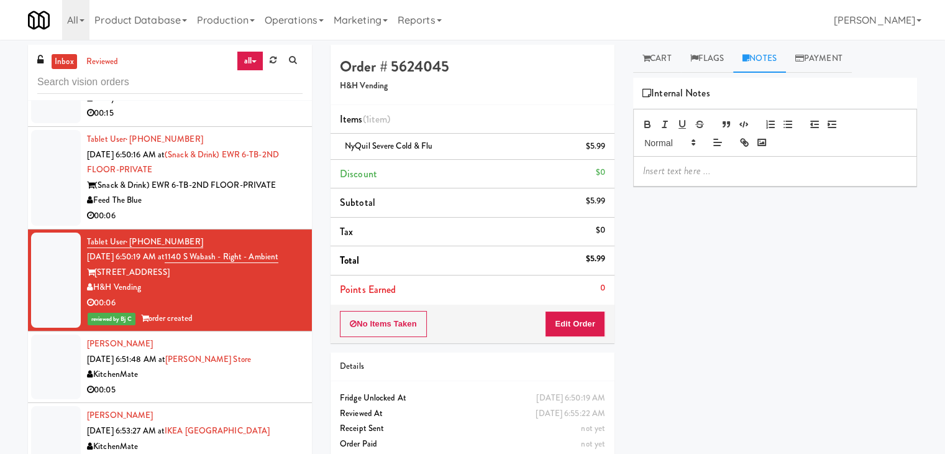
click at [716, 168] on p at bounding box center [775, 171] width 264 height 14
click at [237, 224] on li "Tablet User · (201) 736-4758 Sep 25, 2025 6:50:16 AM at (Snack & Drink) EWR 6-T…" at bounding box center [170, 178] width 284 height 103
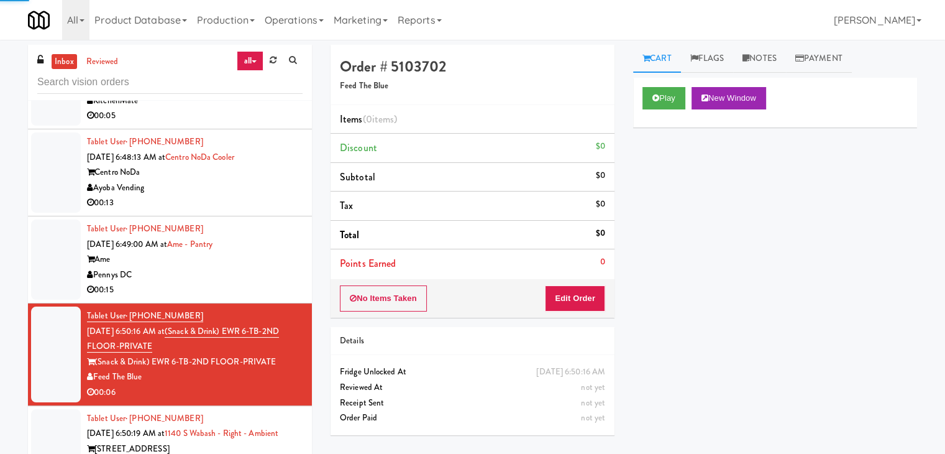
scroll to position [350, 0]
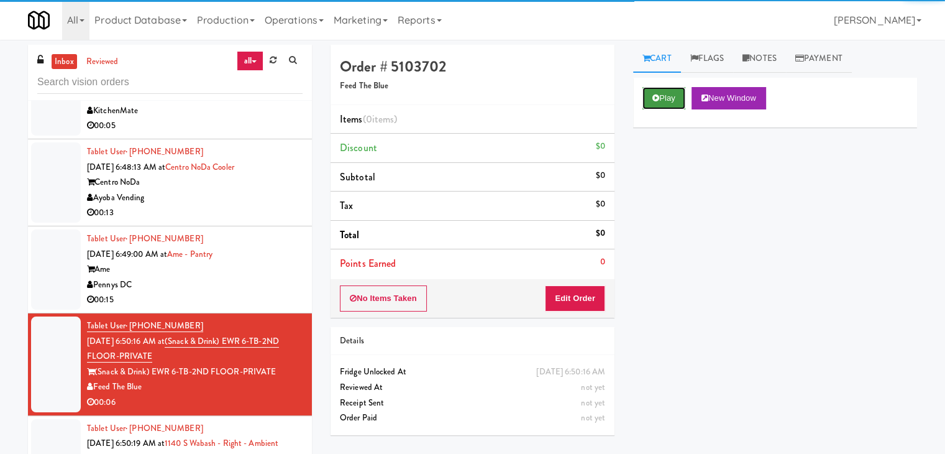
click at [681, 93] on button "Play" at bounding box center [664, 98] width 43 height 22
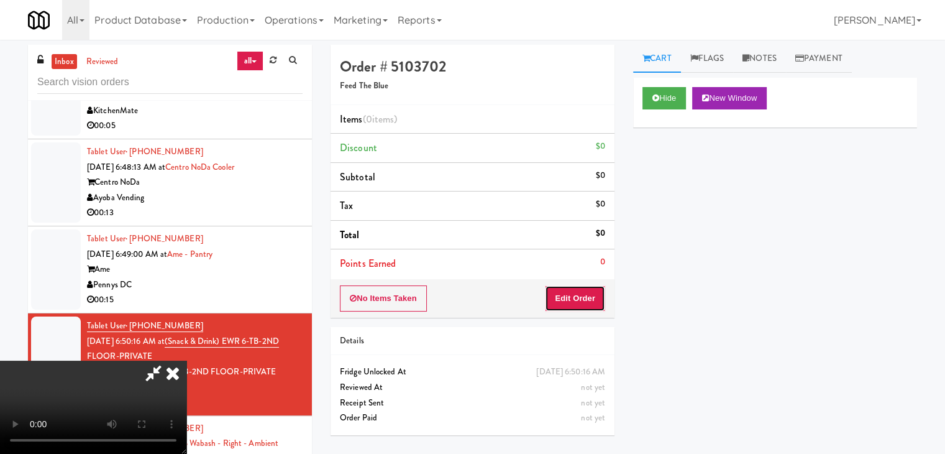
click at [581, 291] on button "Edit Order" at bounding box center [575, 298] width 60 height 26
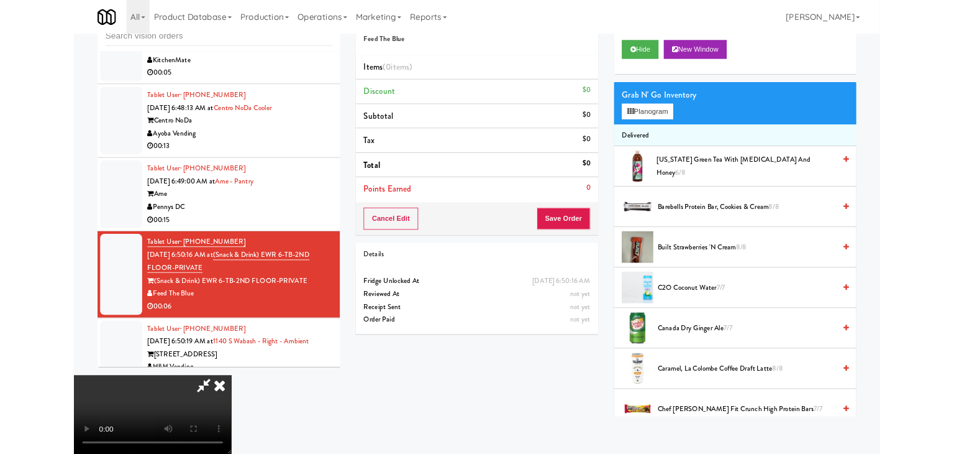
scroll to position [0, 0]
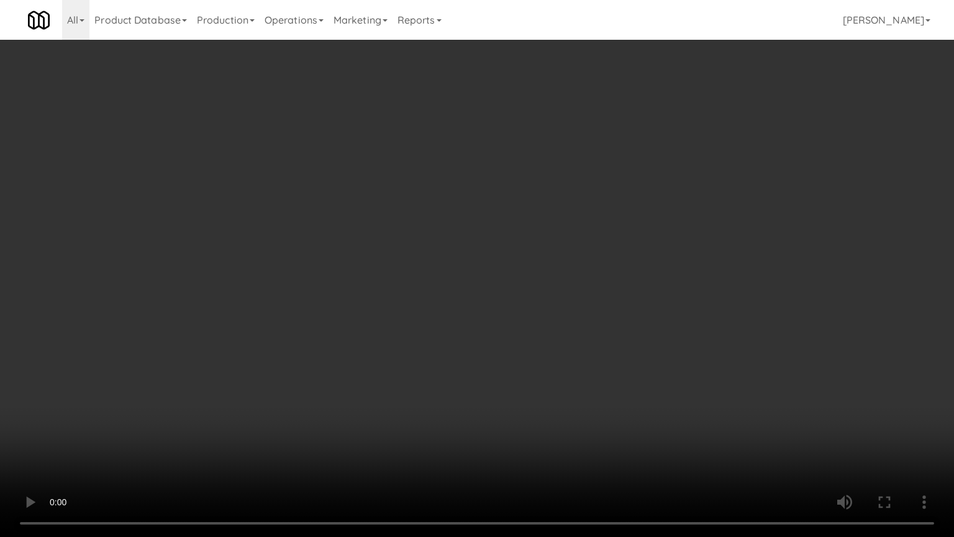
click at [614, 265] on video at bounding box center [477, 268] width 954 height 537
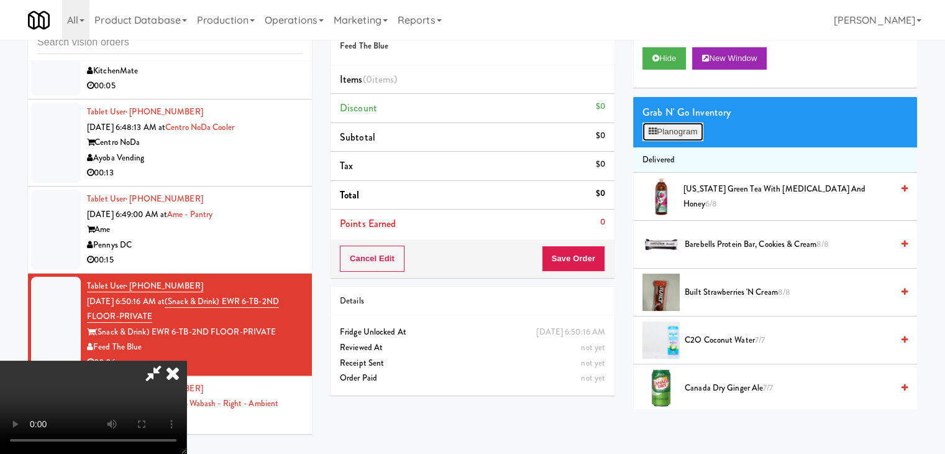
click at [695, 125] on button "Planogram" at bounding box center [673, 131] width 61 height 19
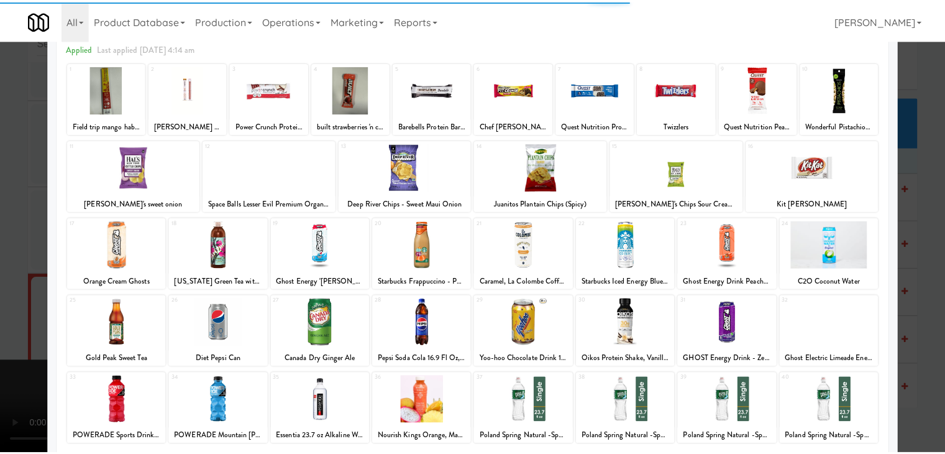
scroll to position [157, 0]
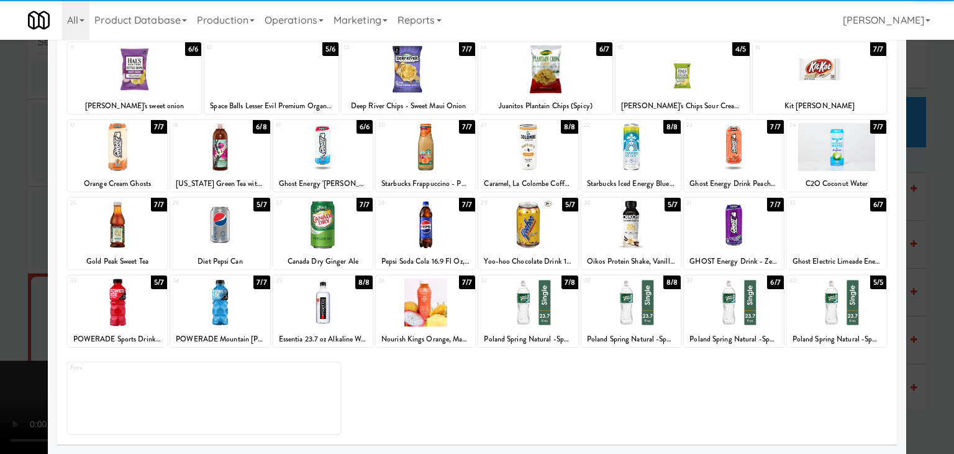
drag, startPoint x: 532, startPoint y: 303, endPoint x: 14, endPoint y: 302, distance: 518.2
click at [531, 303] on div at bounding box center [527, 302] width 99 height 48
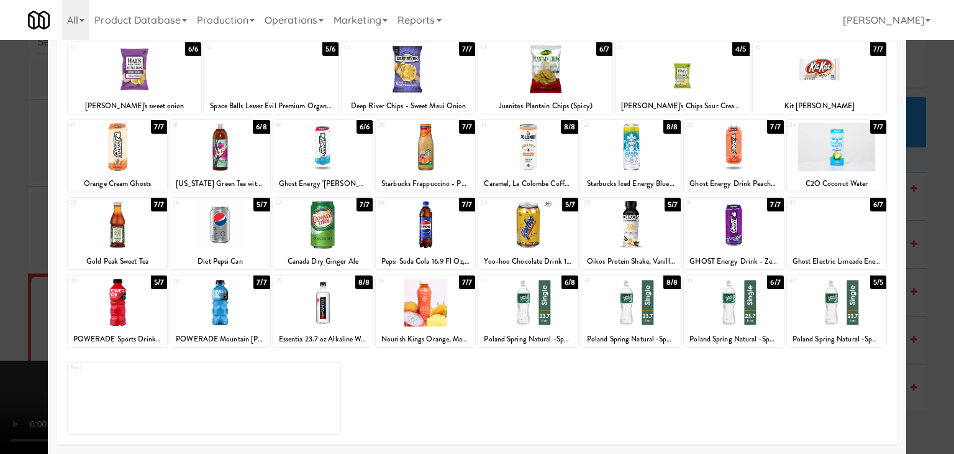
click at [17, 319] on div at bounding box center [477, 227] width 954 height 454
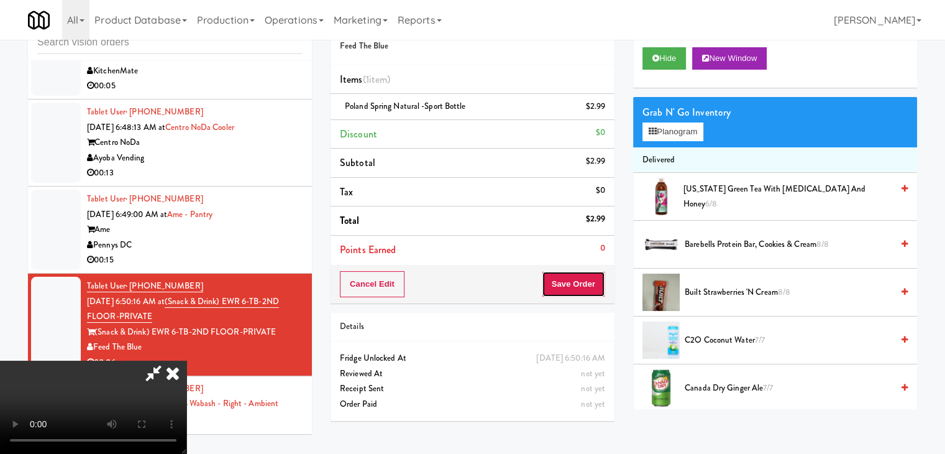
click at [594, 279] on button "Save Order" at bounding box center [573, 284] width 63 height 26
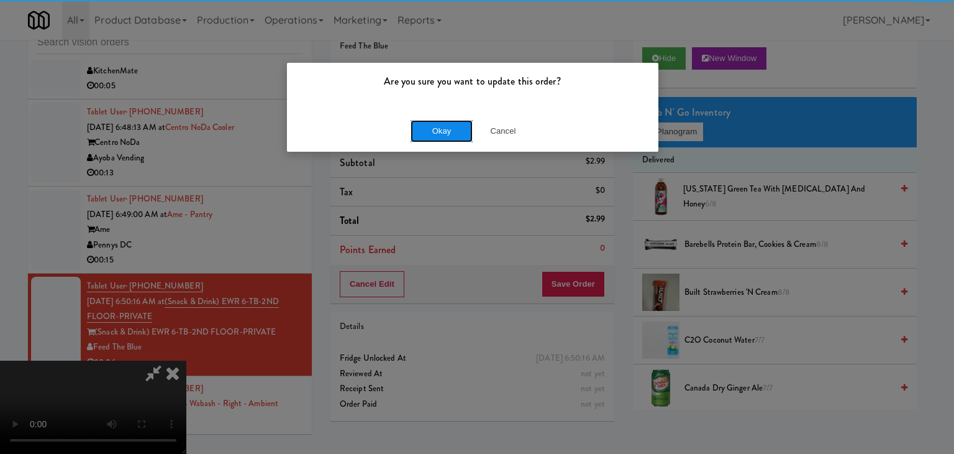
click at [448, 120] on button "Okay" at bounding box center [442, 131] width 62 height 22
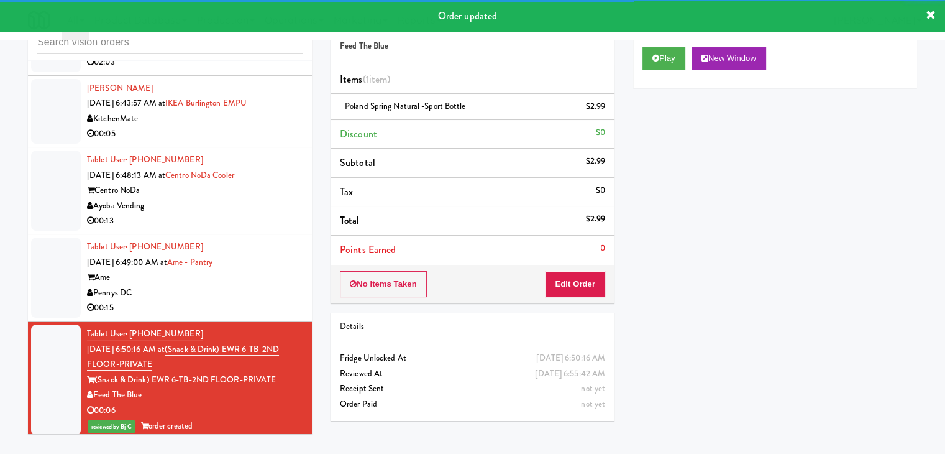
scroll to position [226, 0]
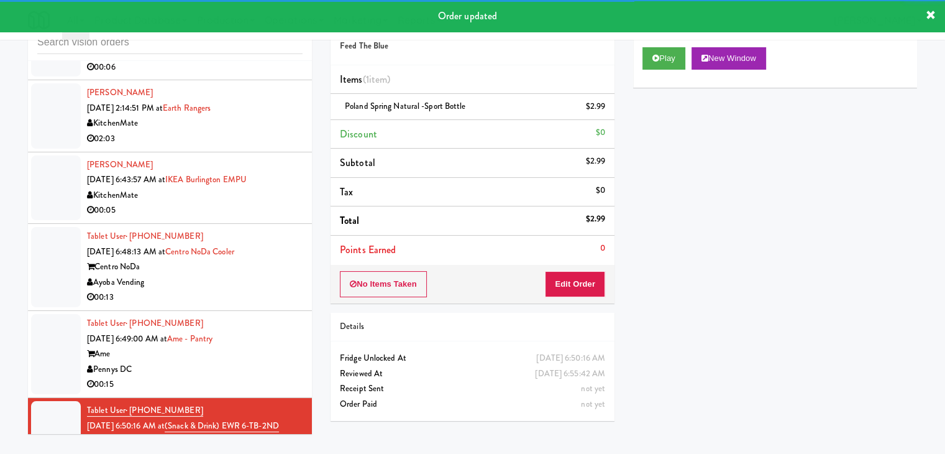
drag, startPoint x: 281, startPoint y: 351, endPoint x: 271, endPoint y: 349, distance: 10.1
click at [281, 350] on div "Ame" at bounding box center [195, 354] width 216 height 16
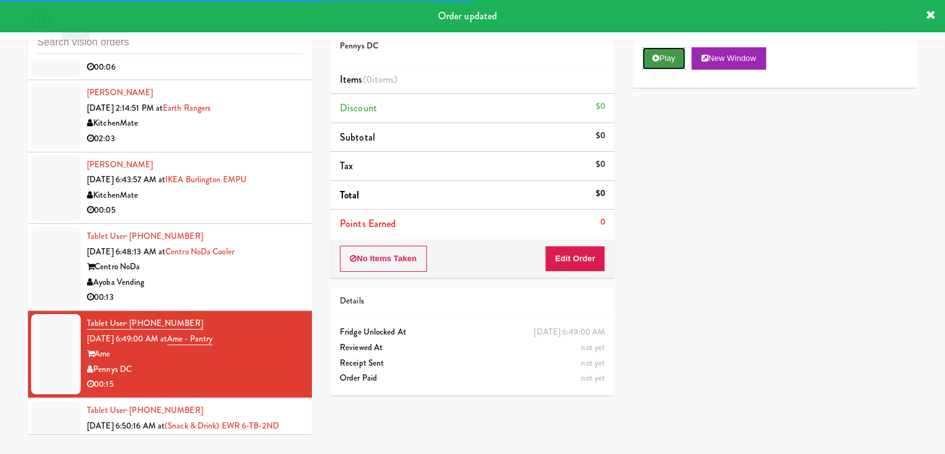
click at [663, 56] on button "Play" at bounding box center [664, 58] width 43 height 22
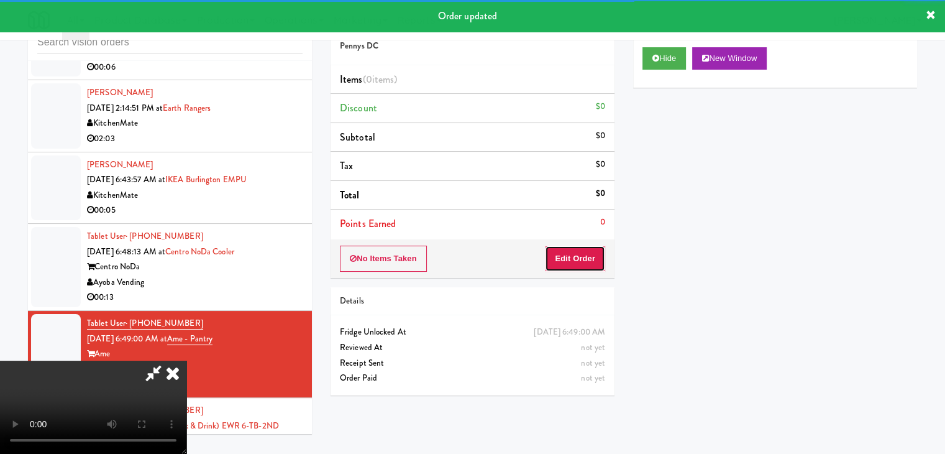
click at [587, 259] on button "Edit Order" at bounding box center [575, 258] width 60 height 26
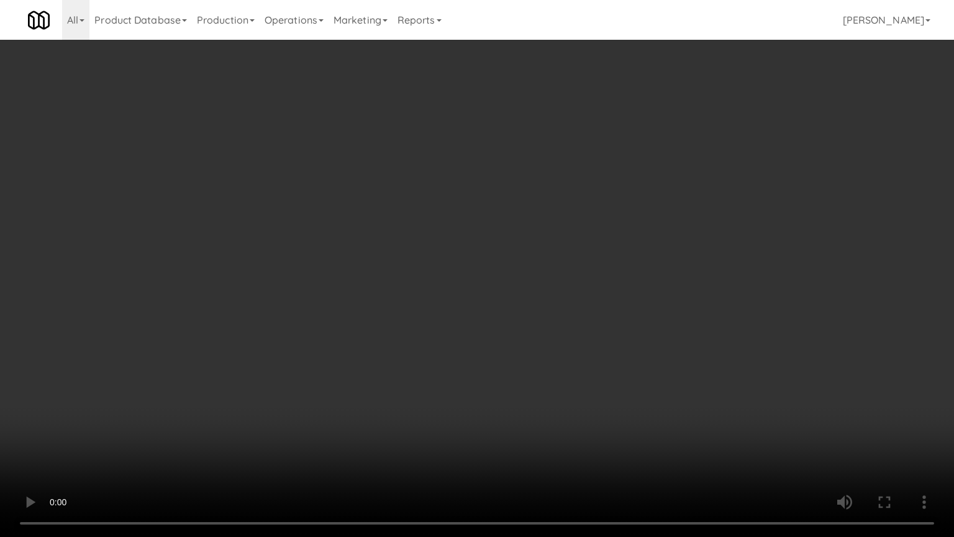
click at [557, 306] on video at bounding box center [477, 268] width 954 height 537
click at [560, 306] on video at bounding box center [477, 268] width 954 height 537
click at [571, 299] on video at bounding box center [477, 268] width 954 height 537
drag, startPoint x: 571, startPoint y: 299, endPoint x: 562, endPoint y: 304, distance: 10.6
click at [570, 299] on video at bounding box center [477, 268] width 954 height 537
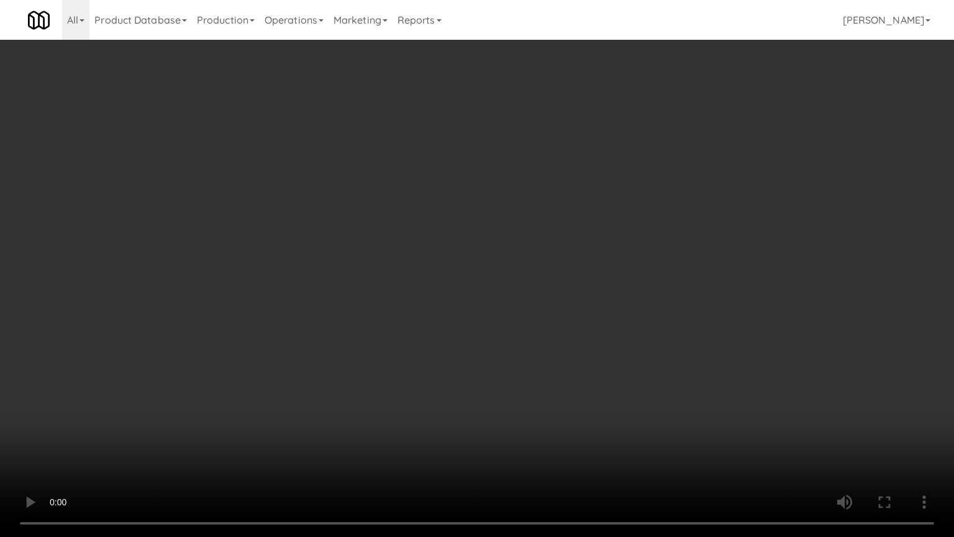
click at [560, 301] on video at bounding box center [477, 268] width 954 height 537
click at [559, 303] on video at bounding box center [477, 268] width 954 height 537
click at [549, 301] on video at bounding box center [477, 268] width 954 height 537
click at [530, 293] on video at bounding box center [477, 268] width 954 height 537
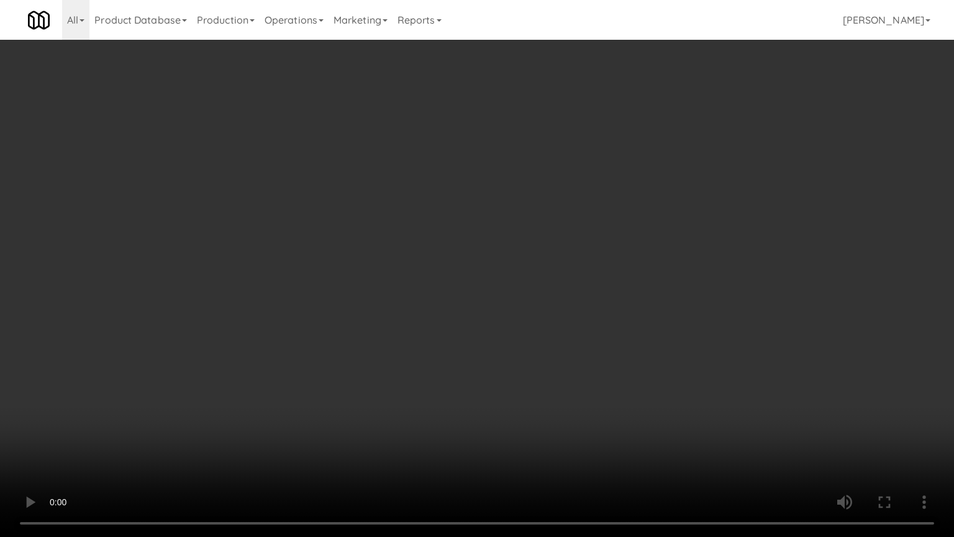
click at [530, 293] on video at bounding box center [477, 268] width 954 height 537
click at [567, 258] on video at bounding box center [477, 268] width 954 height 537
click at [570, 256] on video at bounding box center [477, 268] width 954 height 537
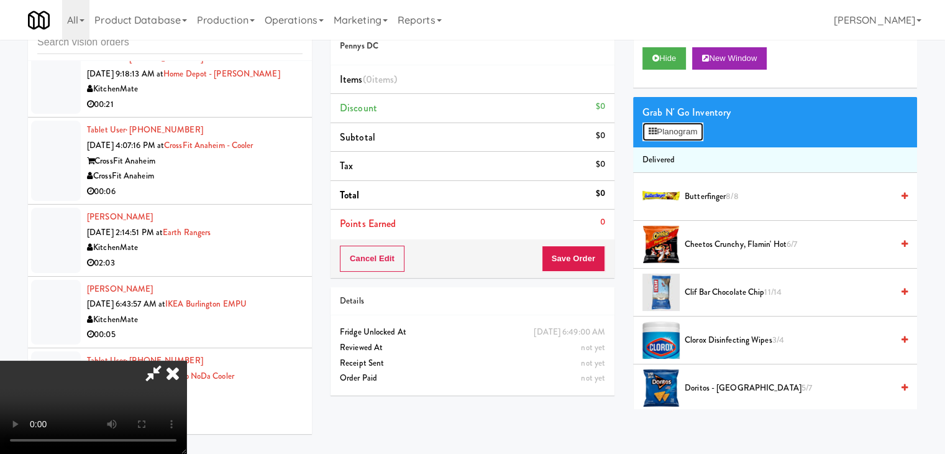
click at [652, 127] on icon at bounding box center [653, 131] width 8 height 8
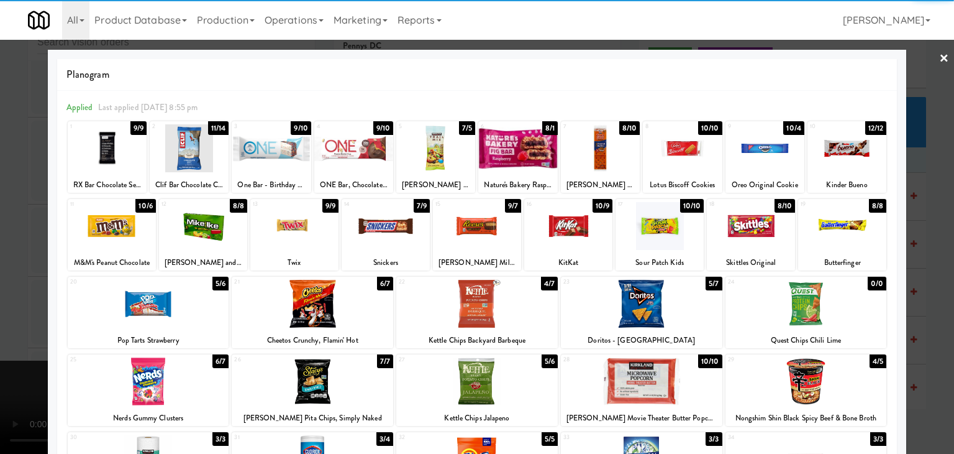
click at [349, 157] on div at bounding box center [353, 148] width 79 height 48
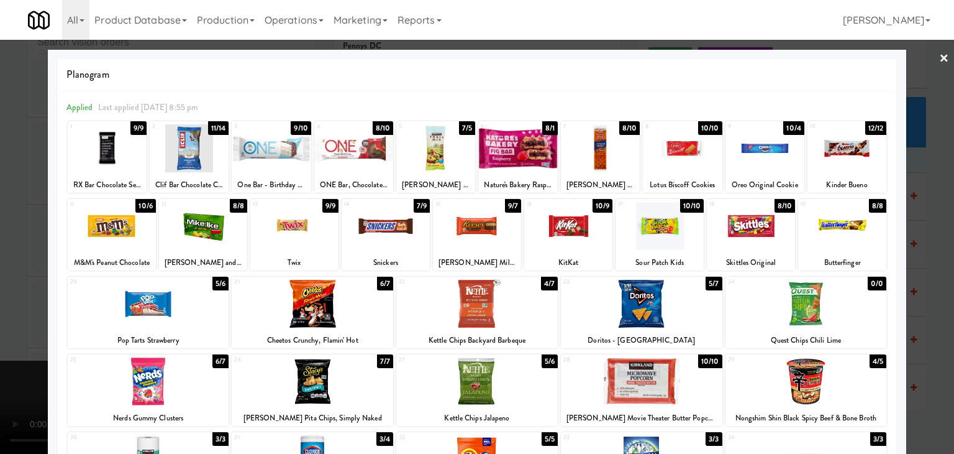
click at [832, 295] on div at bounding box center [807, 304] width 162 height 48
click at [918, 282] on div at bounding box center [477, 227] width 954 height 454
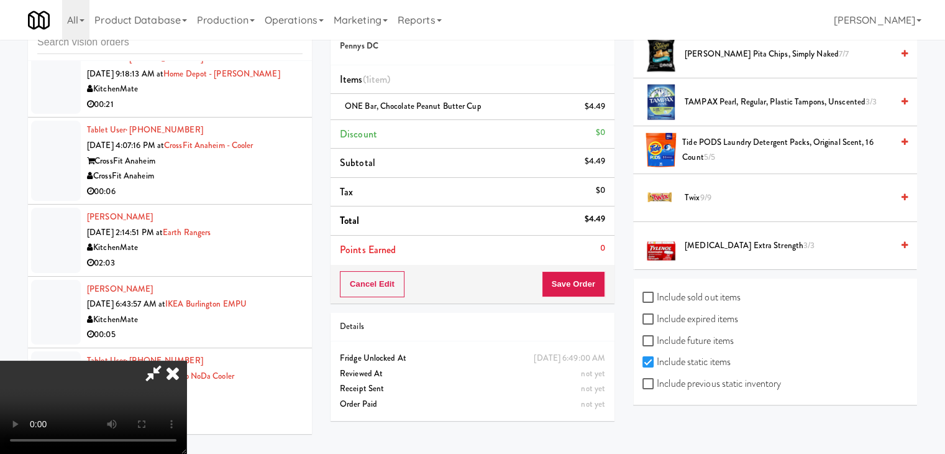
click at [744, 376] on label "Include previous static inventory" at bounding box center [712, 383] width 139 height 19
click at [657, 379] on input "Include previous static inventory" at bounding box center [650, 384] width 14 height 10
checkbox input "true"
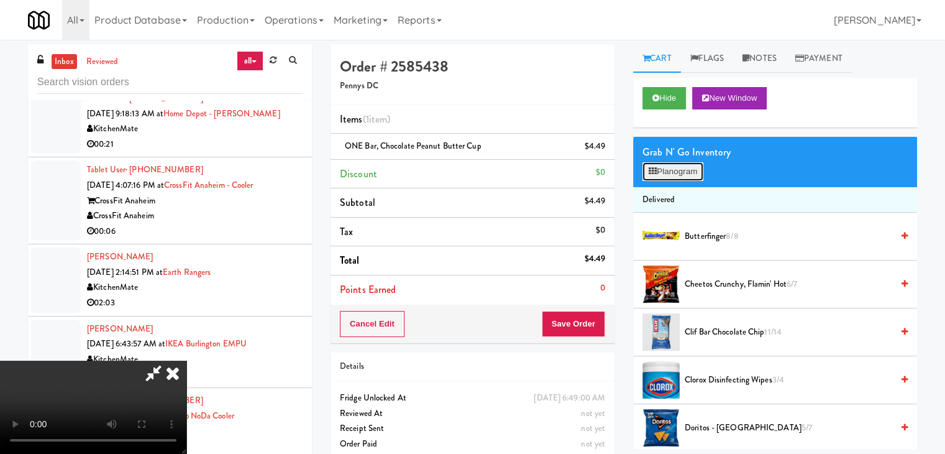
click at [674, 164] on button "Planogram" at bounding box center [673, 171] width 61 height 19
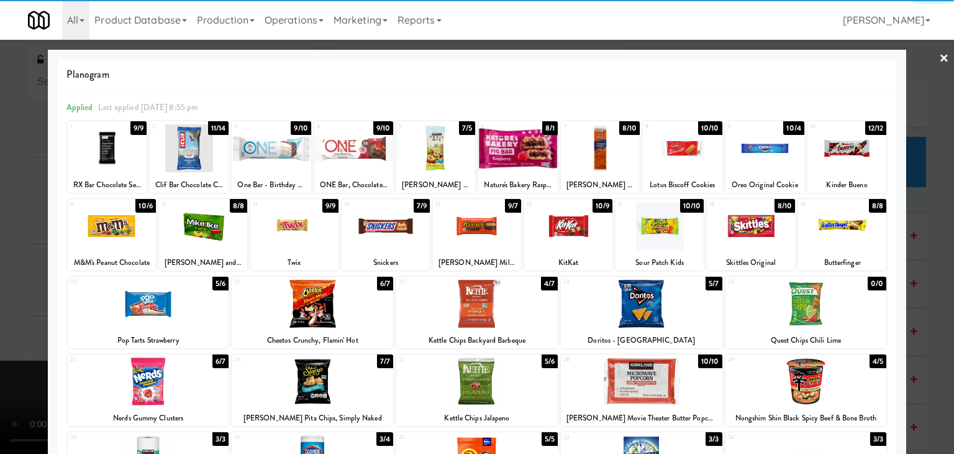
click at [823, 314] on div at bounding box center [807, 304] width 162 height 48
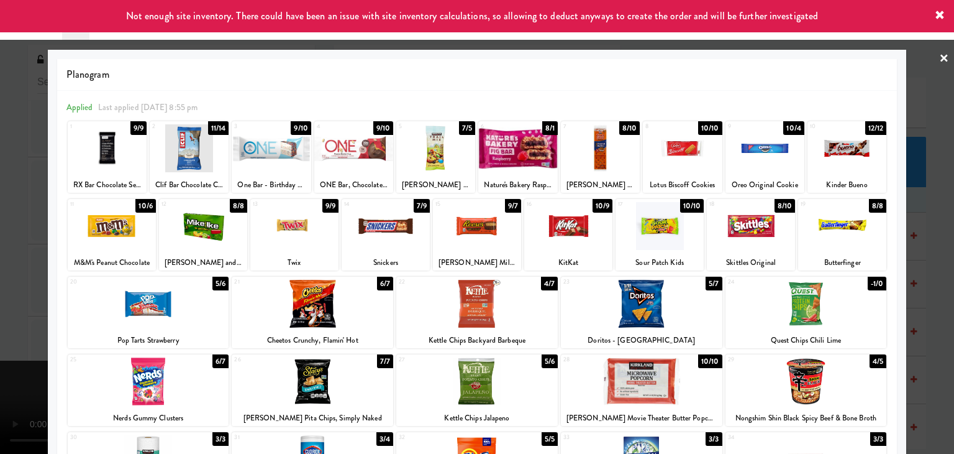
click at [324, 147] on div at bounding box center [353, 148] width 79 height 48
drag, startPoint x: 0, startPoint y: 236, endPoint x: 424, endPoint y: 209, distance: 425.2
click at [2, 234] on div at bounding box center [477, 227] width 954 height 454
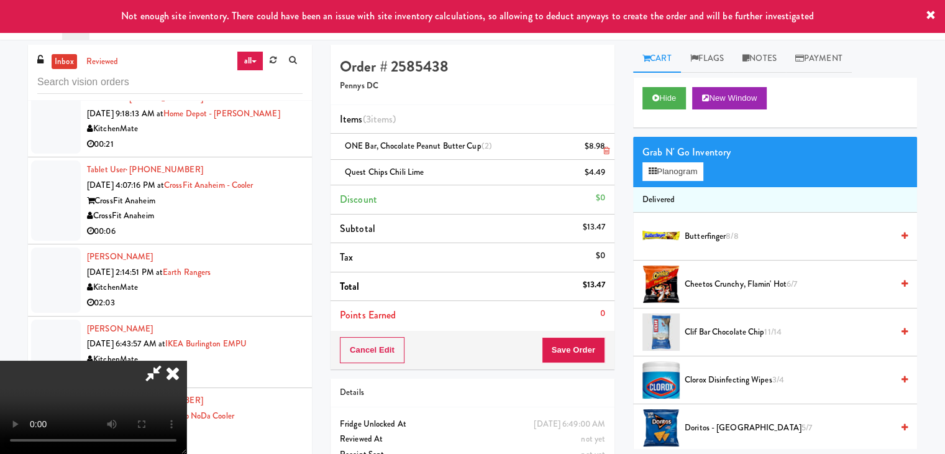
click at [600, 150] on link at bounding box center [603, 152] width 11 height 16
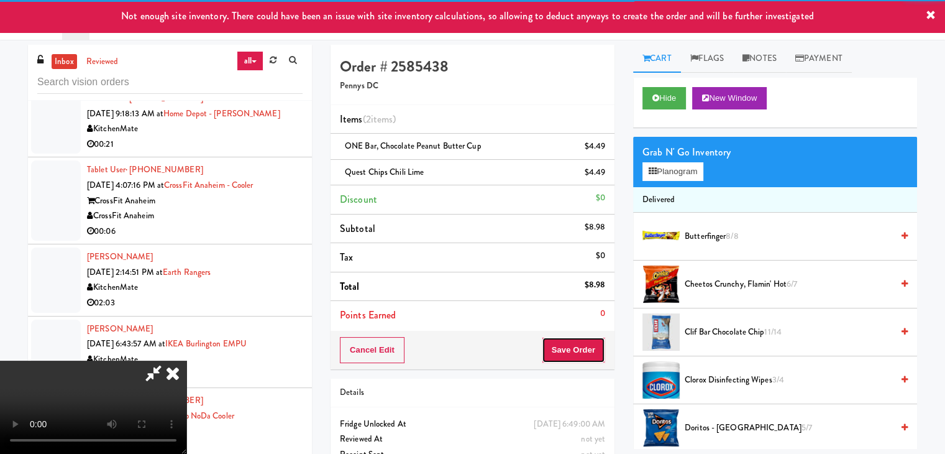
click at [590, 344] on button "Save Order" at bounding box center [573, 350] width 63 height 26
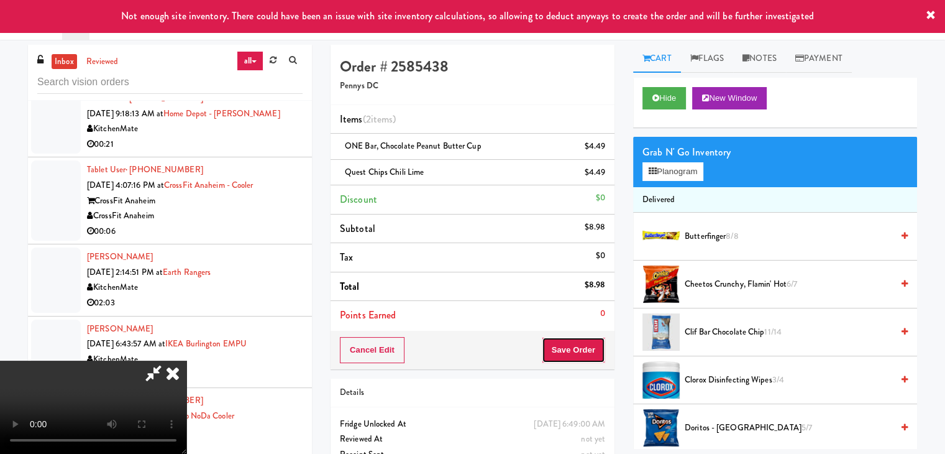
click at [590, 345] on button "Save Order" at bounding box center [573, 350] width 63 height 26
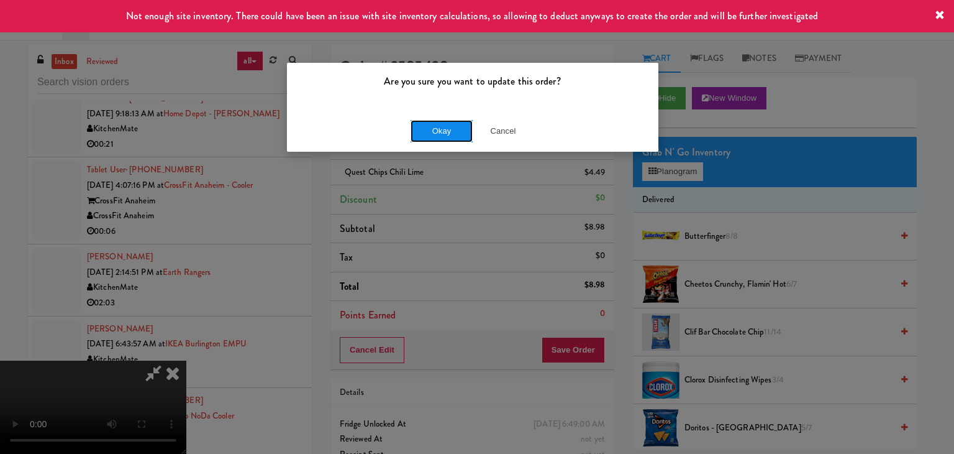
click at [437, 139] on button "Okay" at bounding box center [442, 131] width 62 height 22
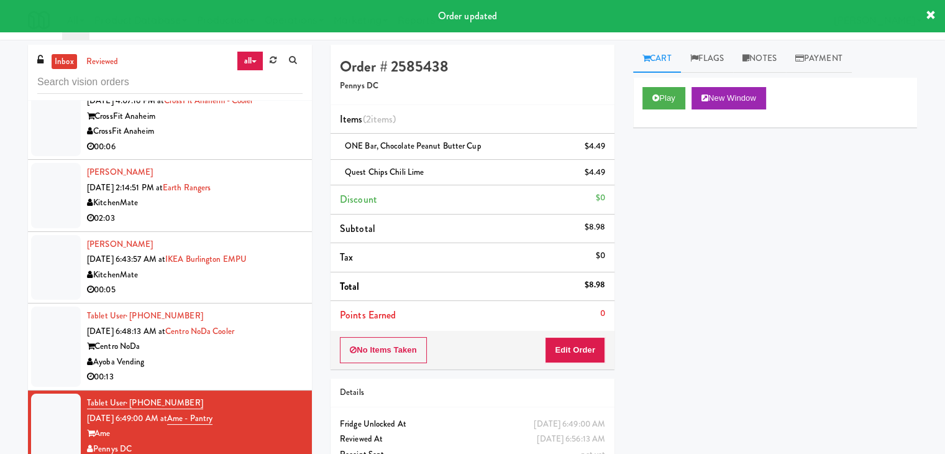
scroll to position [311, 0]
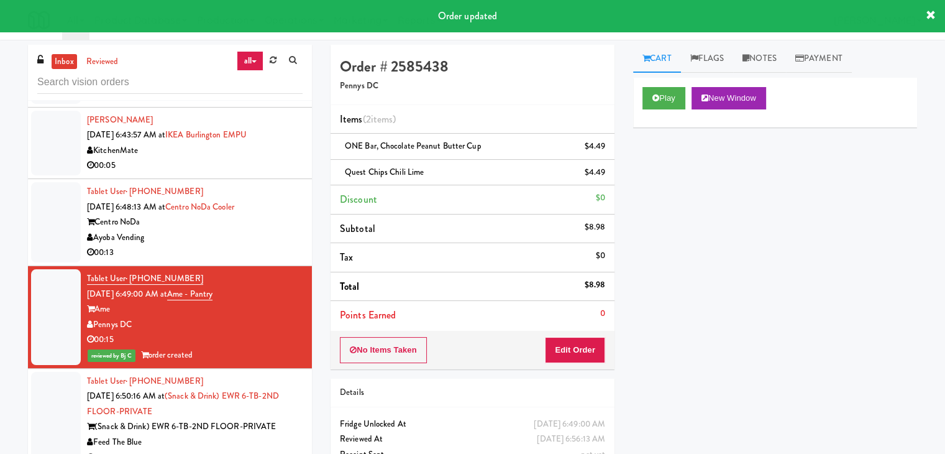
click at [270, 243] on div "Ayoba Vending" at bounding box center [195, 238] width 216 height 16
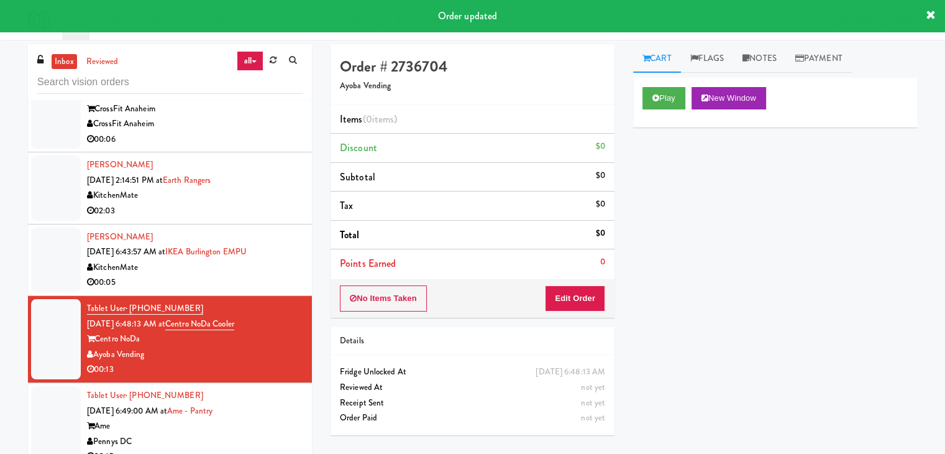
scroll to position [186, 0]
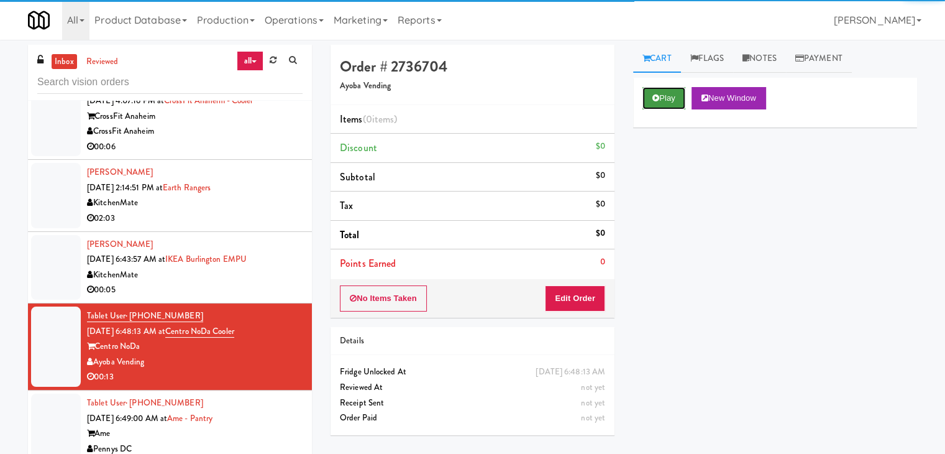
click at [679, 103] on button "Play" at bounding box center [664, 98] width 43 height 22
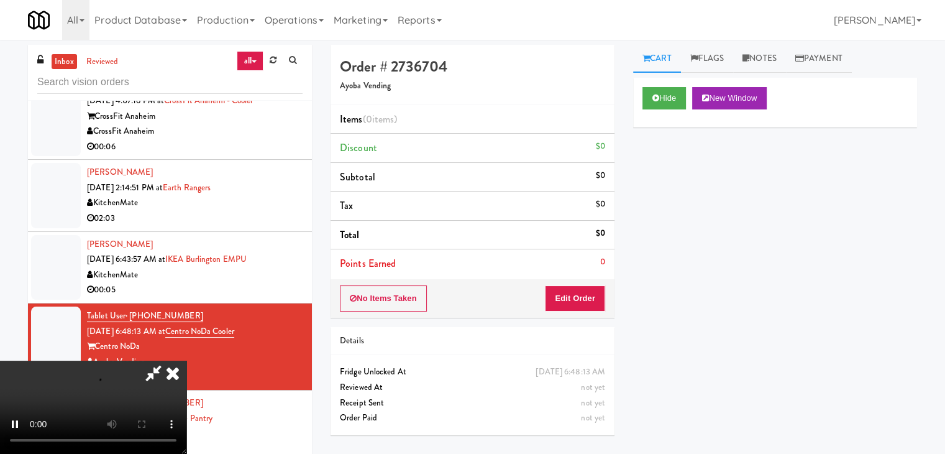
click at [239, 284] on div "00:05" at bounding box center [195, 290] width 216 height 16
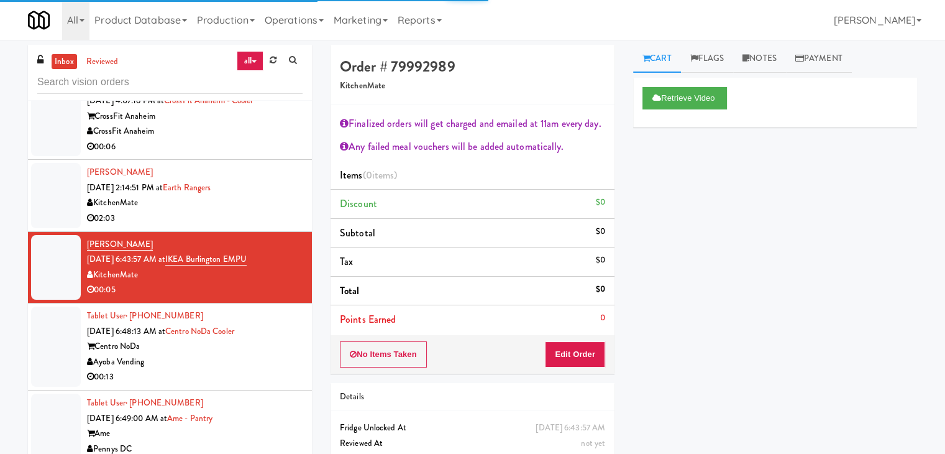
click at [205, 352] on div "Centro NoDa" at bounding box center [195, 347] width 216 height 16
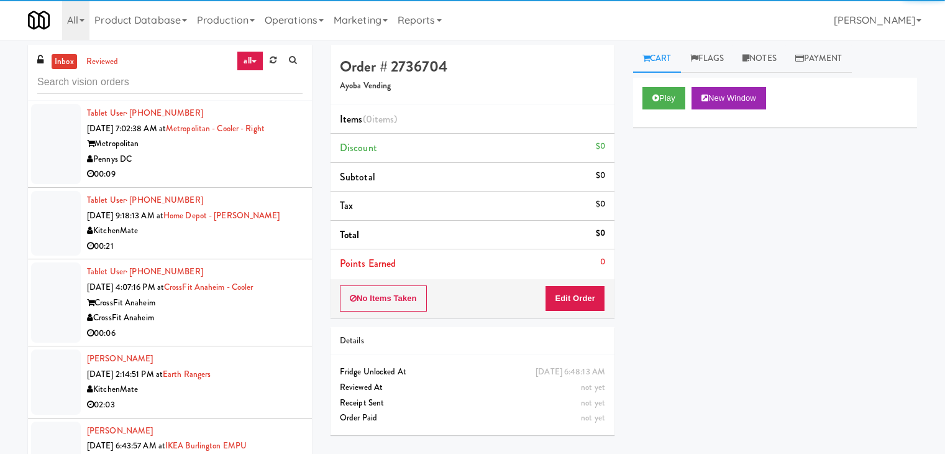
click at [670, 92] on button "Play" at bounding box center [664, 98] width 43 height 22
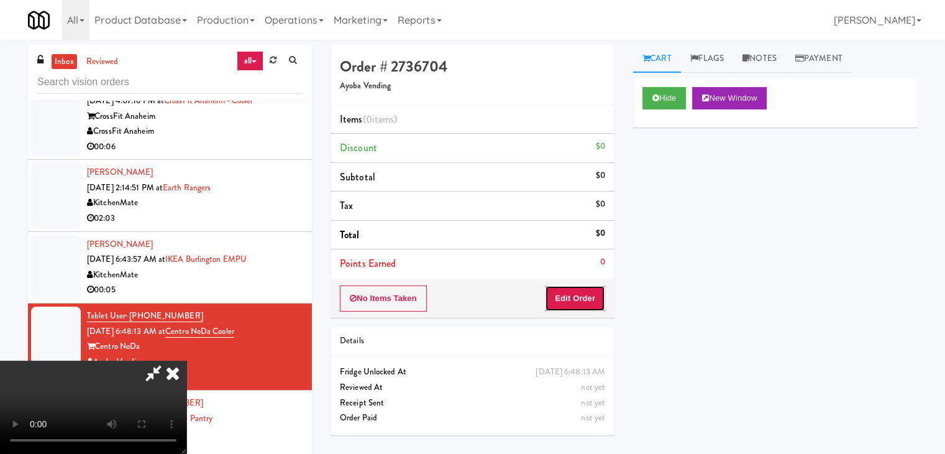
click at [575, 299] on button "Edit Order" at bounding box center [575, 298] width 60 height 26
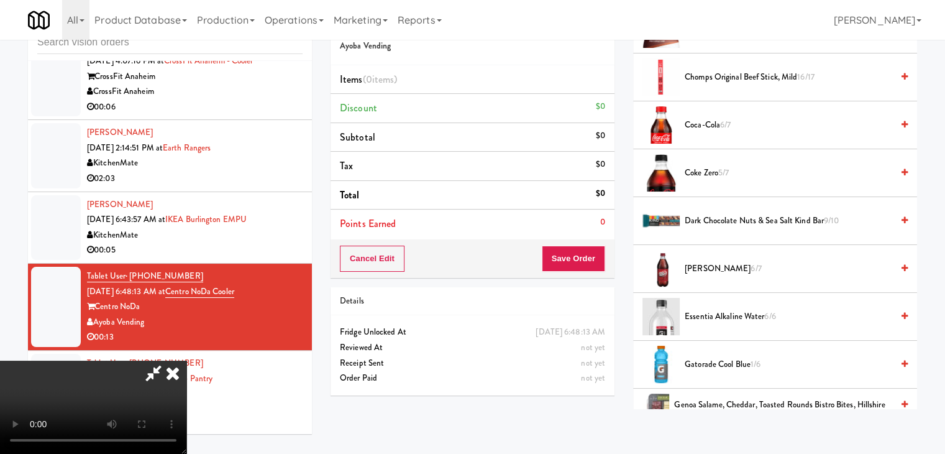
scroll to position [0, 0]
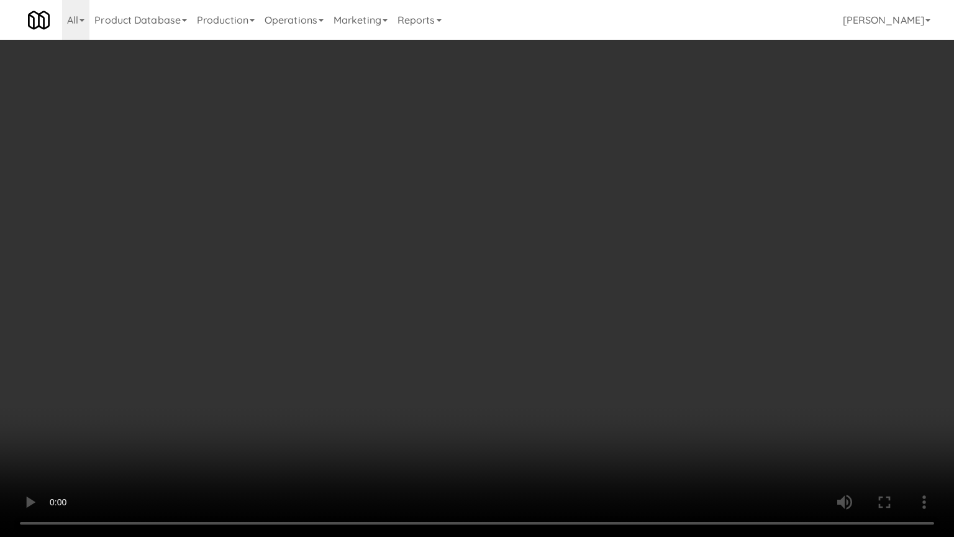
click at [610, 303] on video at bounding box center [477, 268] width 954 height 537
drag, startPoint x: 608, startPoint y: 305, endPoint x: 595, endPoint y: 312, distance: 14.7
click at [607, 306] on video at bounding box center [477, 268] width 954 height 537
click at [624, 283] on video at bounding box center [477, 268] width 954 height 537
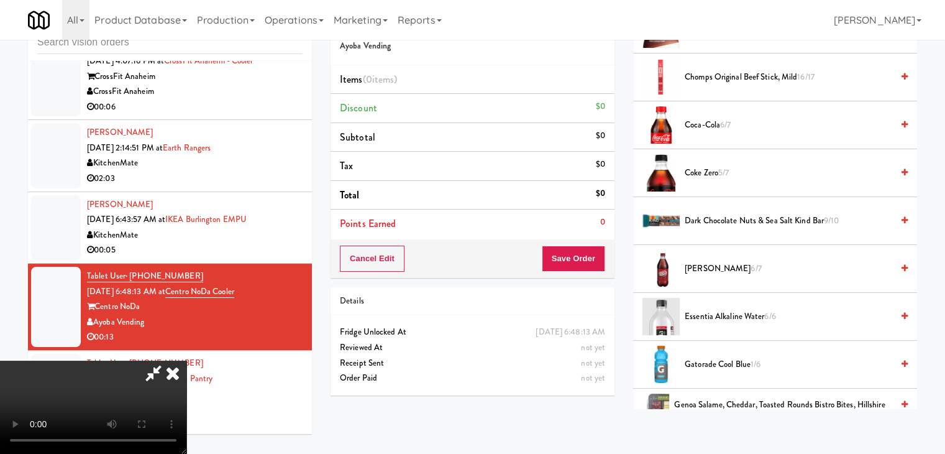
click at [186, 360] on video at bounding box center [93, 406] width 186 height 93
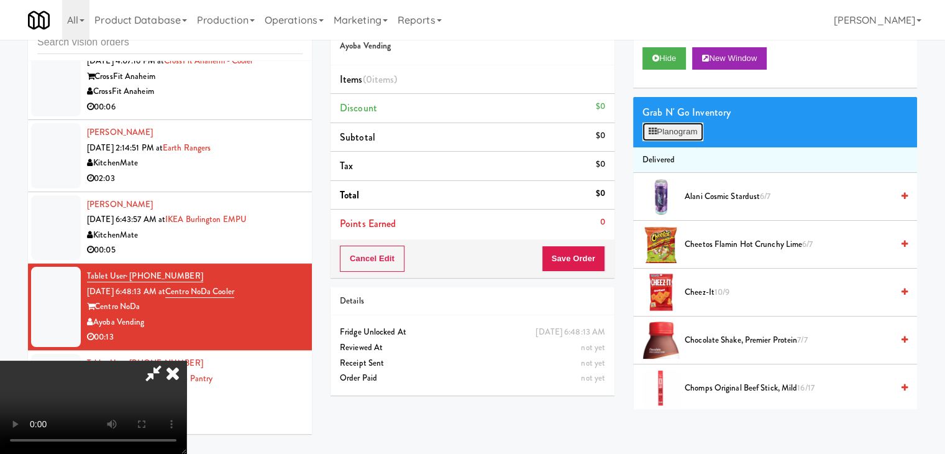
click at [695, 138] on button "Planogram" at bounding box center [673, 131] width 61 height 19
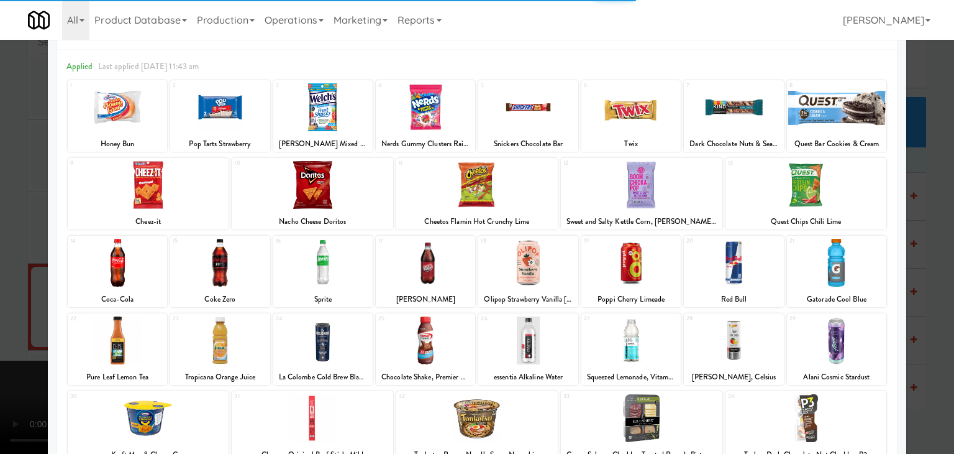
scroll to position [124, 0]
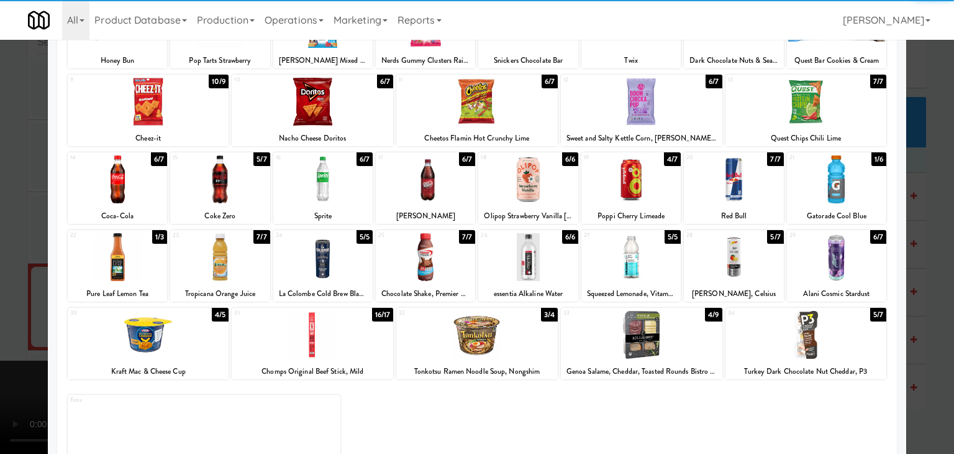
click at [321, 268] on div at bounding box center [322, 257] width 99 height 48
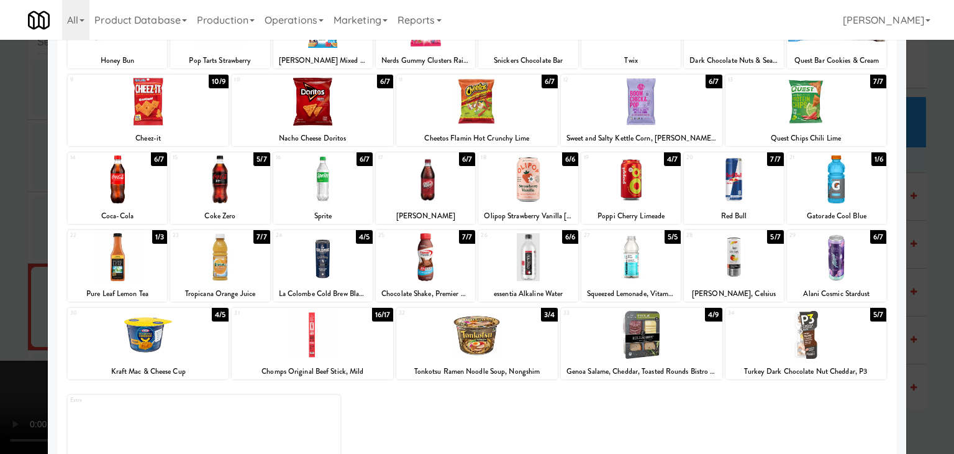
drag, startPoint x: 430, startPoint y: 185, endPoint x: 110, endPoint y: 244, distance: 325.5
click at [428, 185] on div at bounding box center [425, 179] width 99 height 48
click at [0, 282] on div at bounding box center [477, 227] width 954 height 454
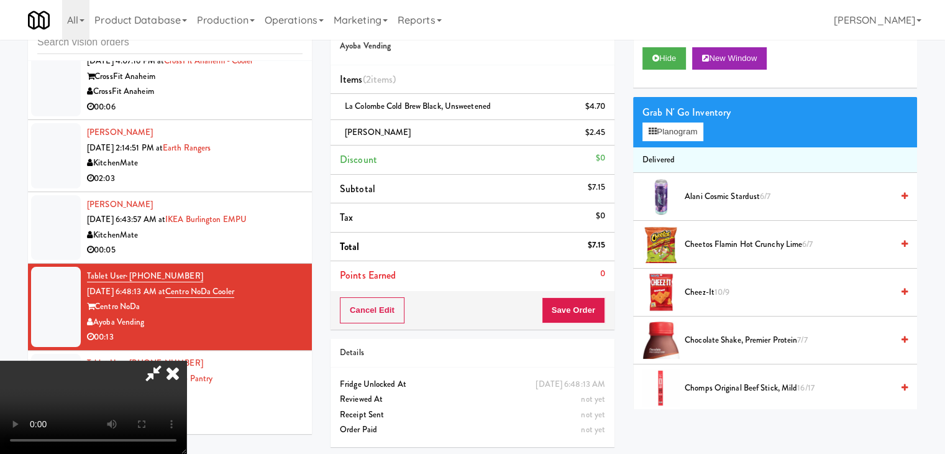
click at [186, 360] on video at bounding box center [93, 406] width 186 height 93
click at [669, 130] on button "Planogram" at bounding box center [673, 131] width 61 height 19
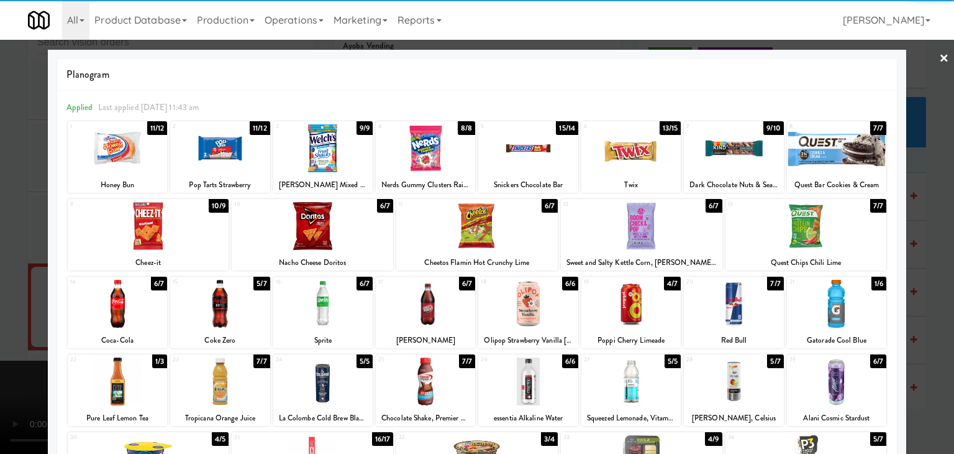
click at [336, 301] on div at bounding box center [322, 304] width 99 height 48
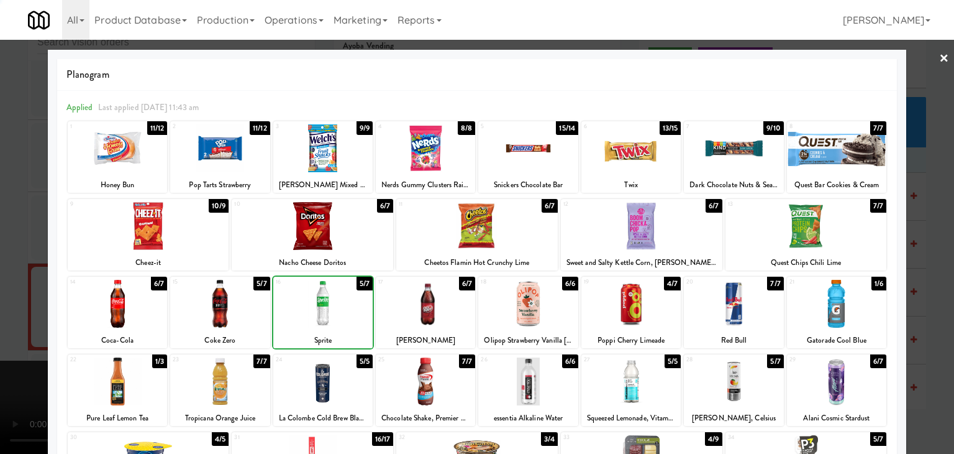
click at [0, 311] on div at bounding box center [477, 227] width 954 height 454
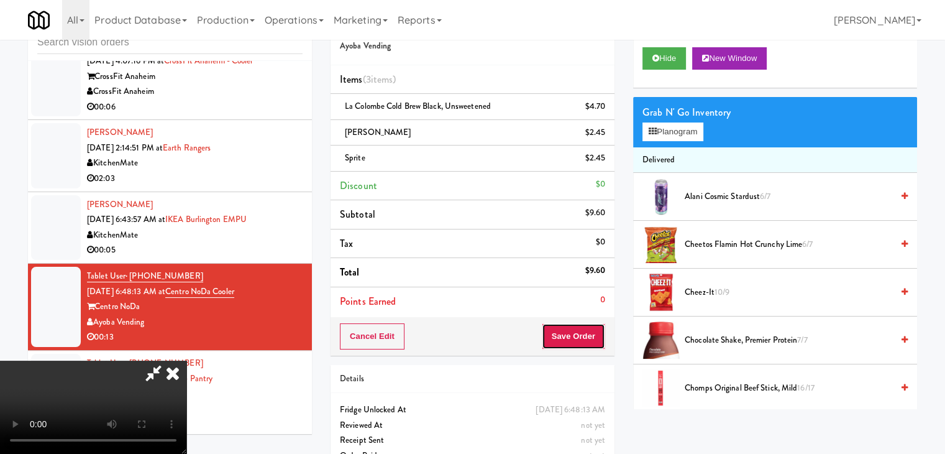
drag, startPoint x: 603, startPoint y: 337, endPoint x: 590, endPoint y: 336, distance: 13.2
click at [599, 337] on button "Save Order" at bounding box center [573, 336] width 63 height 26
click at [590, 336] on button "Save Order" at bounding box center [573, 336] width 63 height 26
drag, startPoint x: 590, startPoint y: 336, endPoint x: 585, endPoint y: 331, distance: 6.6
click at [590, 334] on button "Save Order" at bounding box center [573, 336] width 63 height 26
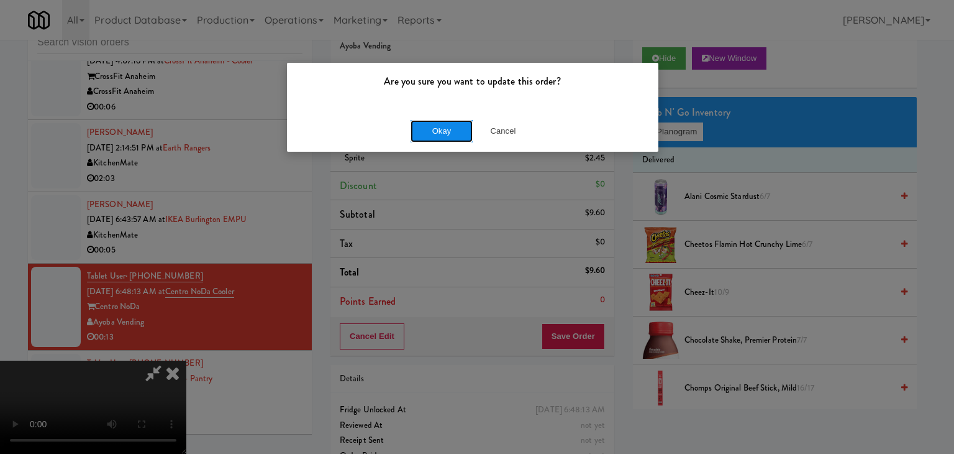
click at [437, 134] on button "Okay" at bounding box center [442, 131] width 62 height 22
click at [437, 134] on div "Okay Cancel" at bounding box center [473, 131] width 372 height 42
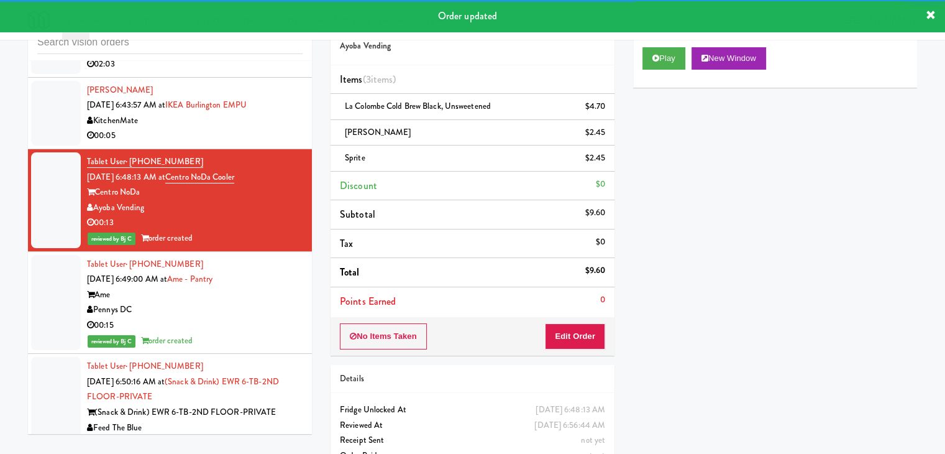
scroll to position [373, 0]
